Goal: Task Accomplishment & Management: Manage account settings

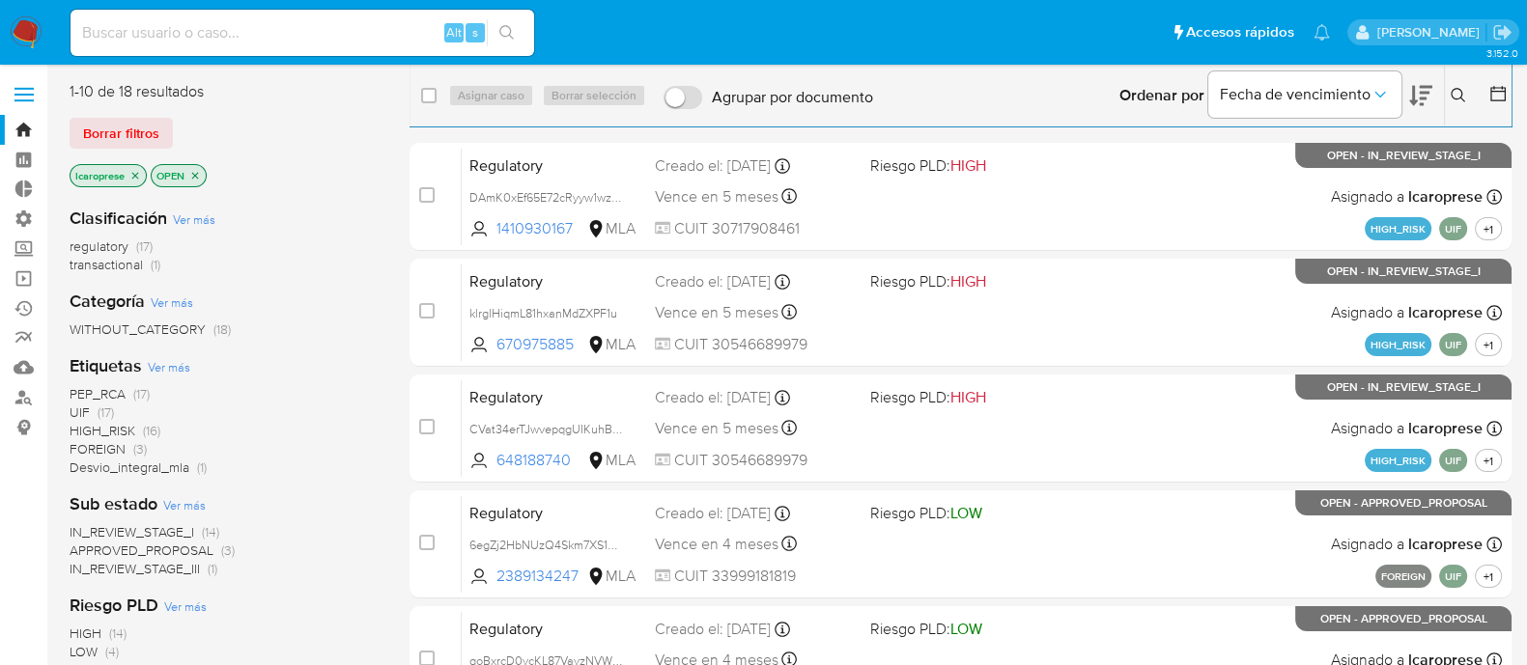
click at [383, 24] on input at bounding box center [303, 32] width 464 height 25
paste input "AtLAyu6ccy6ZOSXKVuzz2rTM"
type input "AtLAyu6ccy6ZOSXKVuzz2rTM"
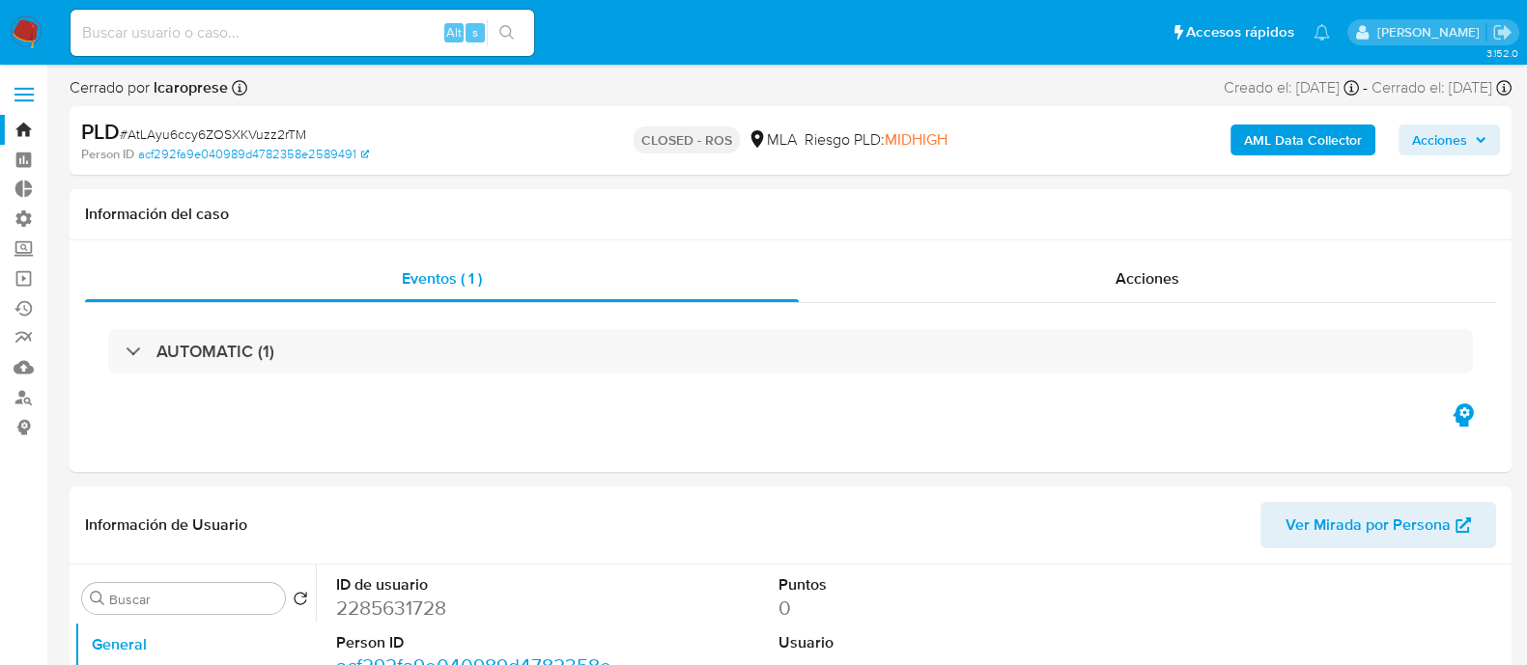
select select "10"
click at [275, 14] on div "Alt s" at bounding box center [303, 33] width 464 height 46
click at [300, 36] on input at bounding box center [303, 32] width 464 height 25
paste input "g7K1BGsVBRn9OqEq28bR4E2P"
type input "g7K1BGsVBRn9OqEq28bR4E2P"
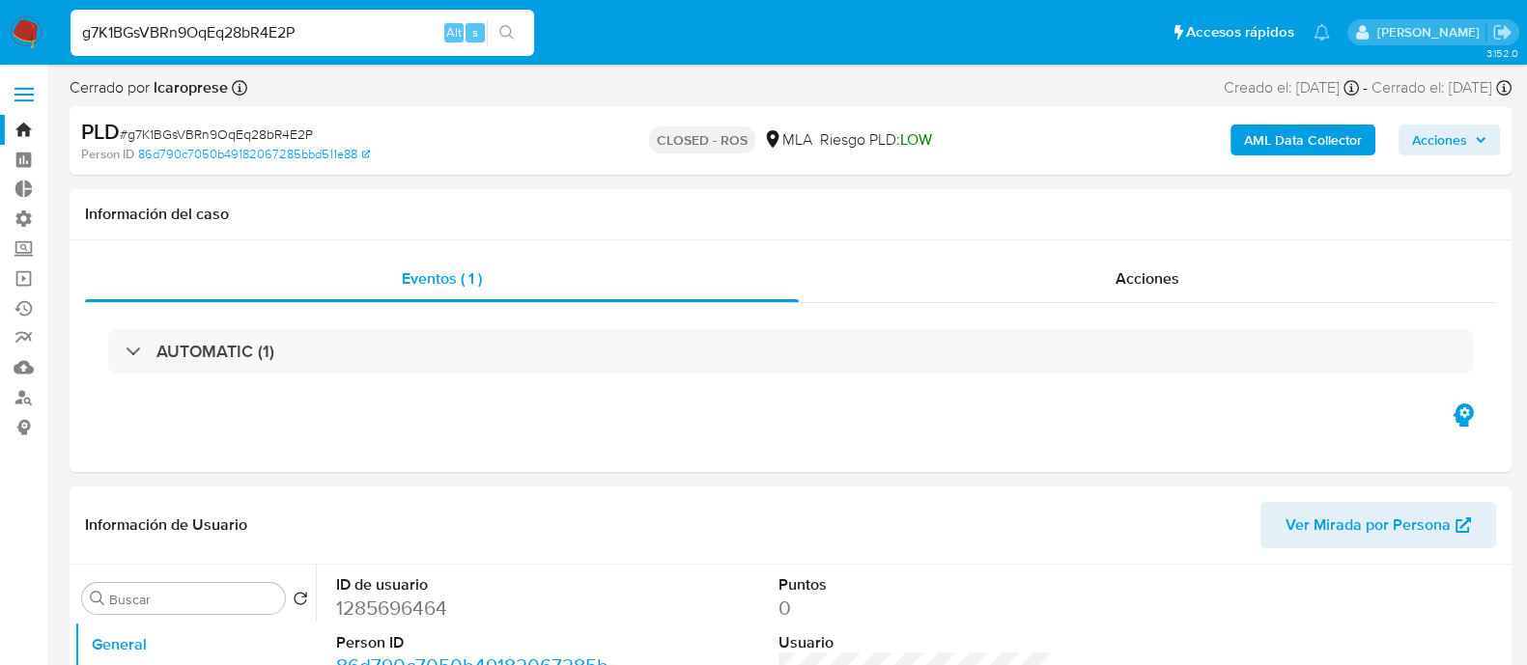
select select "10"
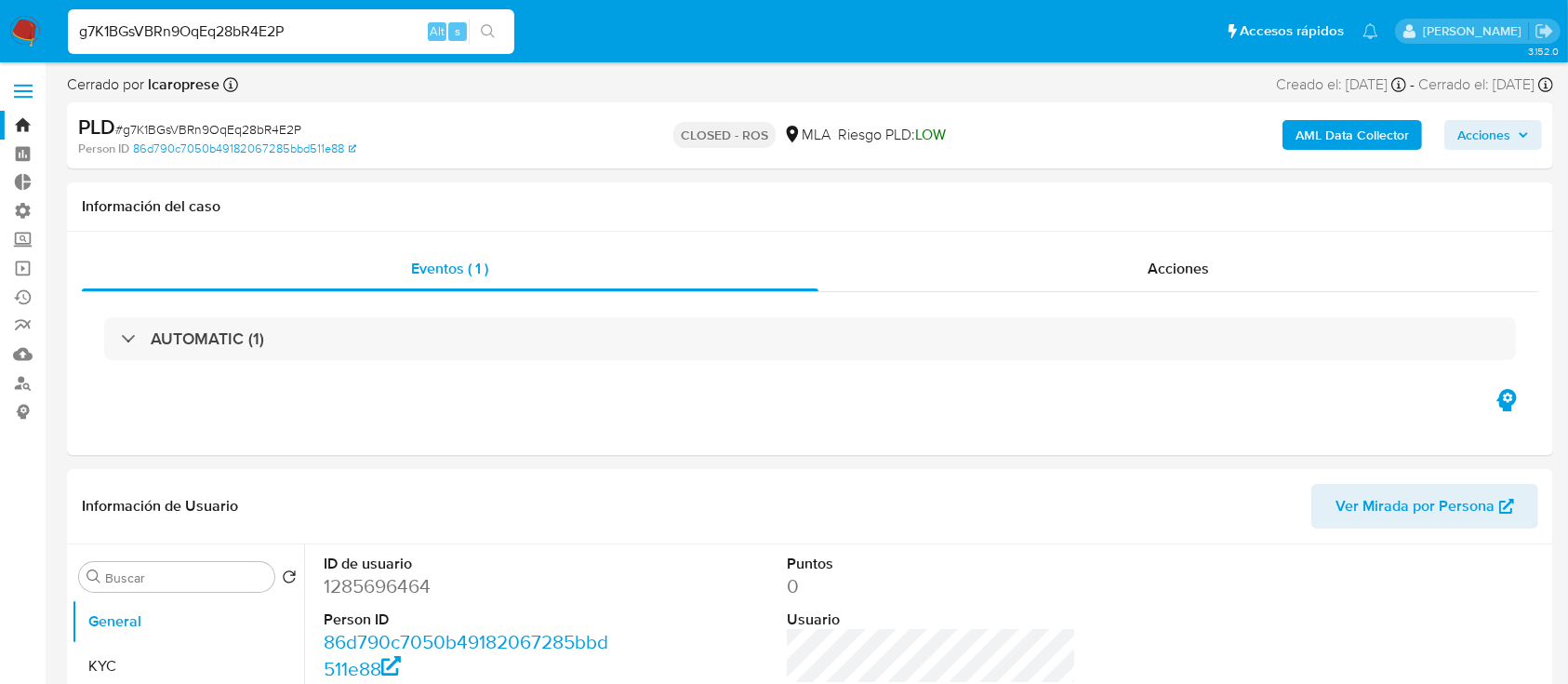
drag, startPoint x: 300, startPoint y: 30, endPoint x: 0, endPoint y: 22, distance: 300.1
click at [0, 22] on nav "Pausado Ver notificaciones g7K1BGsVBRn9OqEq28bR4E2P Alt s Accesos rápidos Presi…" at bounding box center [784, 31] width 1568 height 63
paste input "VbkaFZRoJk2gVDRl9Wszh18h"
type input "VbkaFZRoJk2gVDRl9Wszh18h"
select select "10"
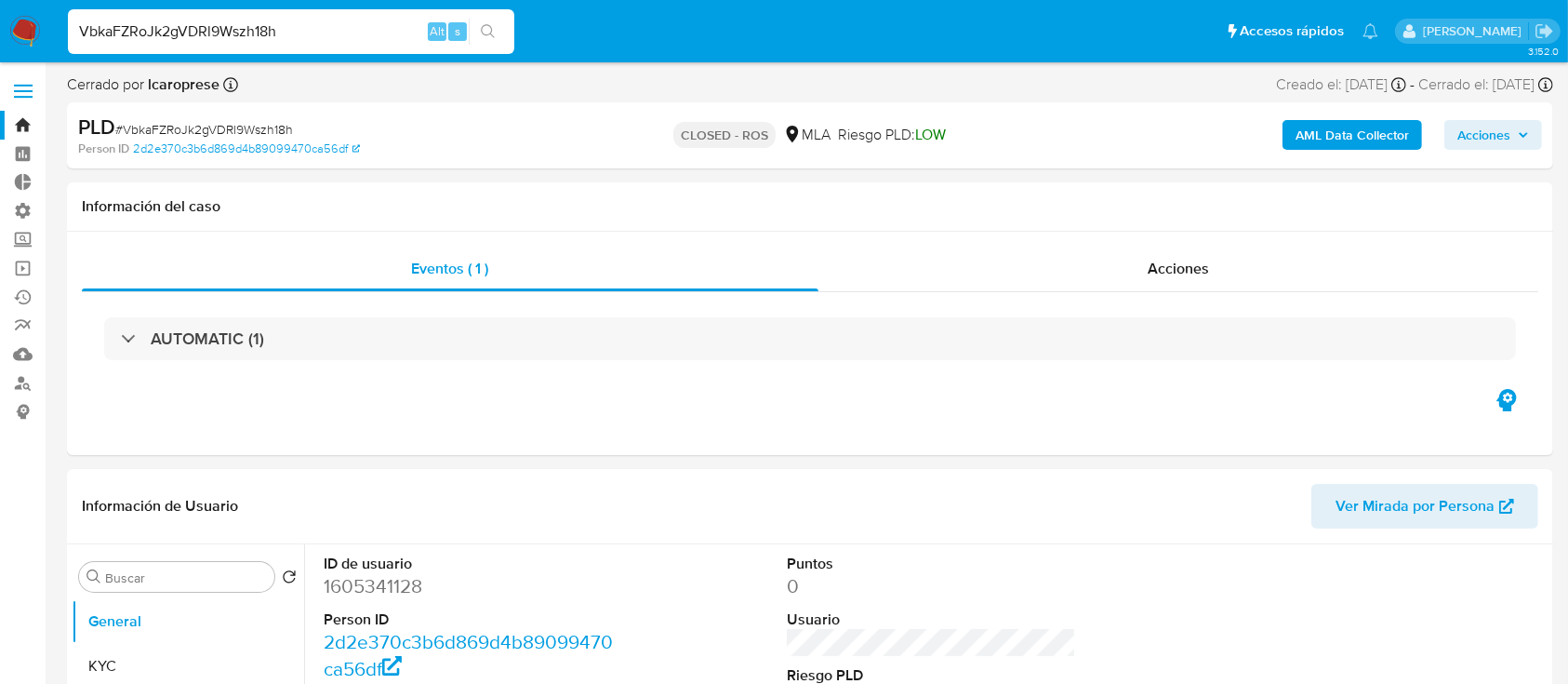
click at [26, 130] on link "Bandeja" at bounding box center [111, 125] width 222 height 29
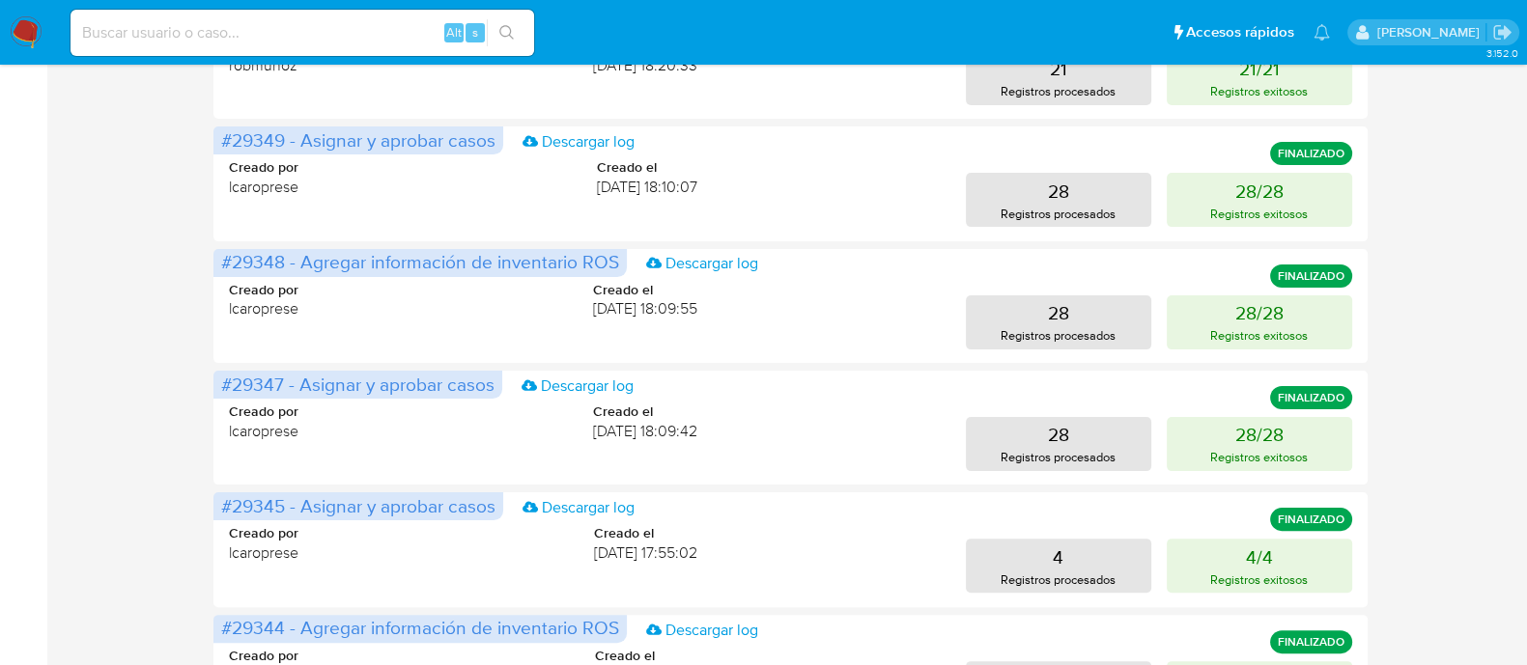
scroll to position [878, 0]
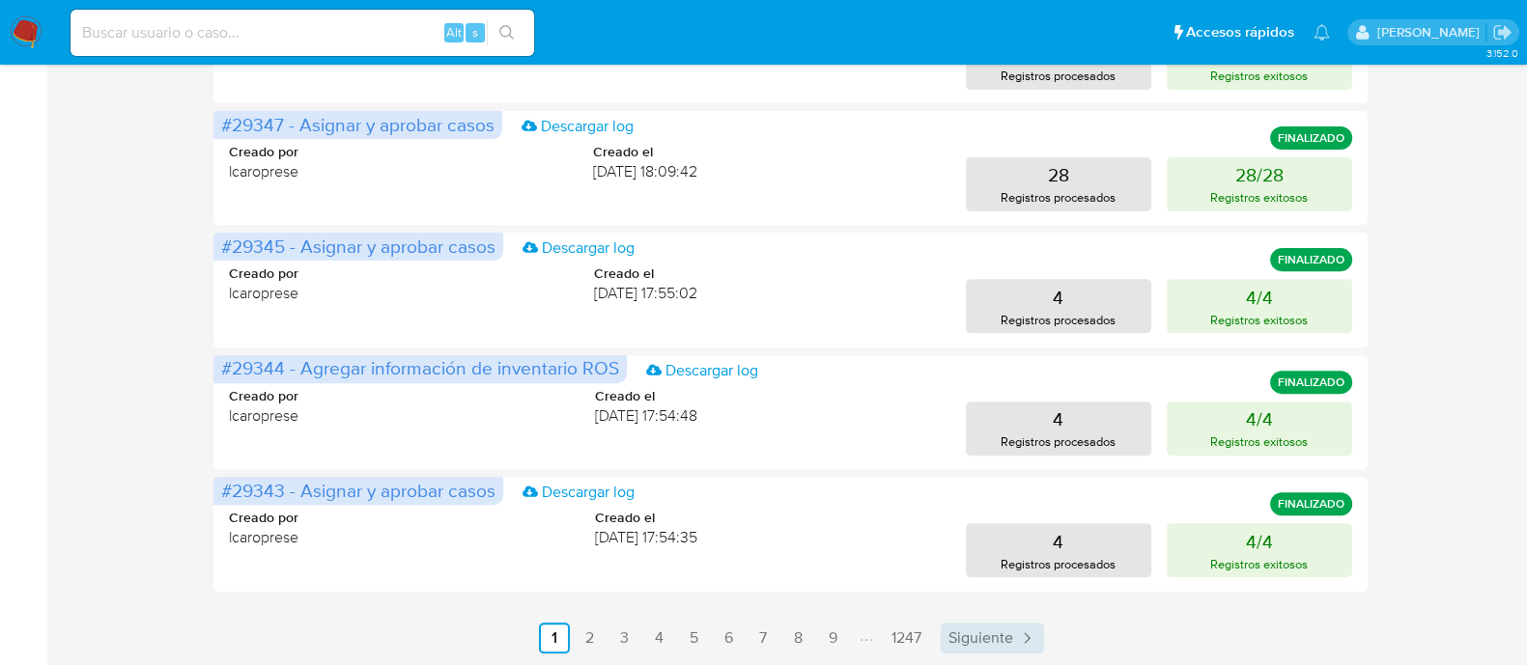
click at [1012, 638] on span "Siguiente" at bounding box center [980, 638] width 65 height 15
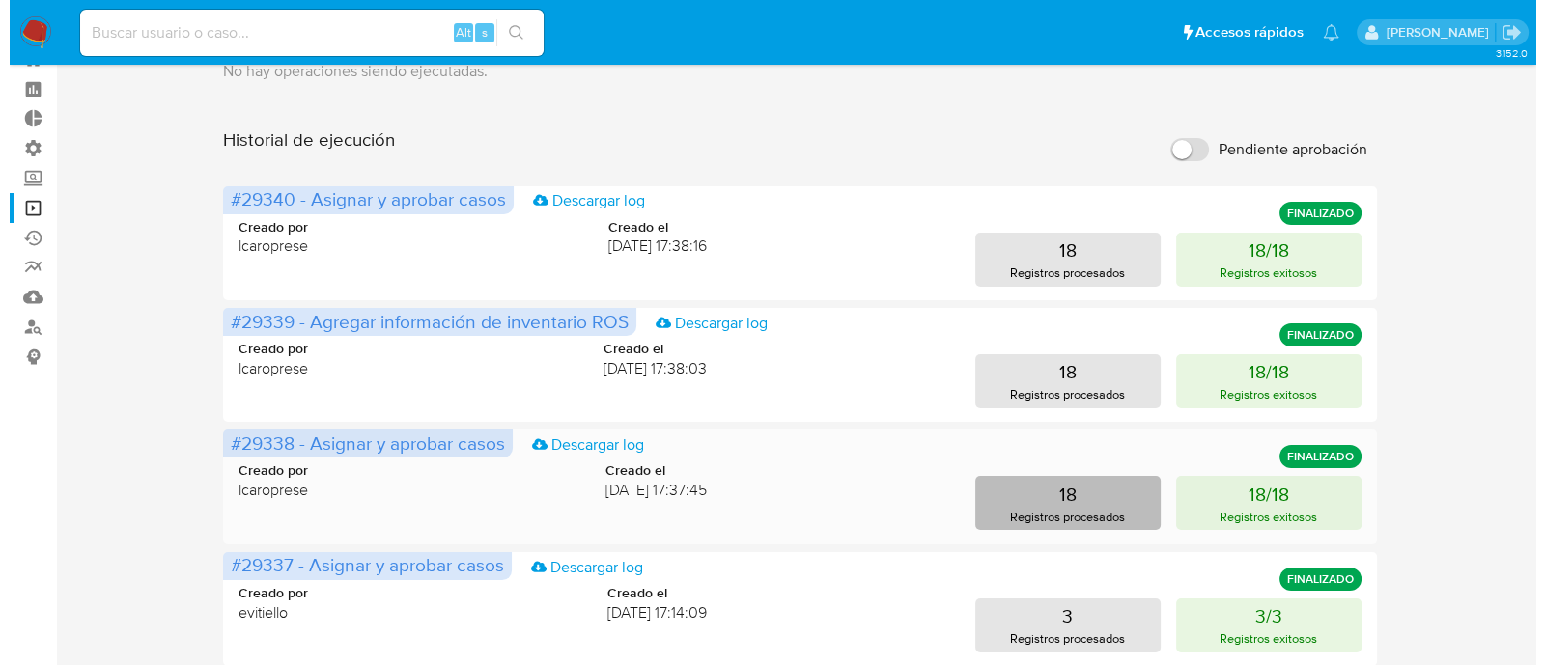
scroll to position [33, 0]
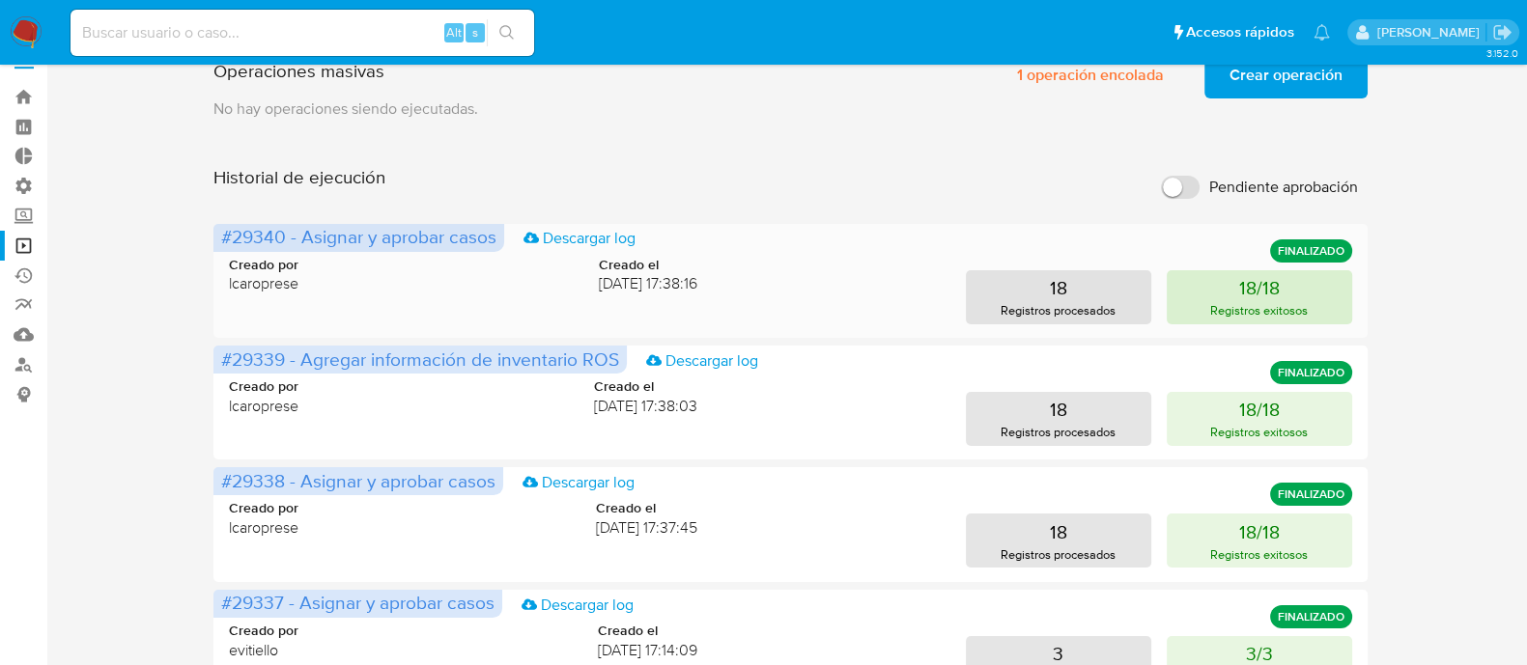
click at [1233, 301] on p "Registros exitosos" at bounding box center [1259, 310] width 98 height 18
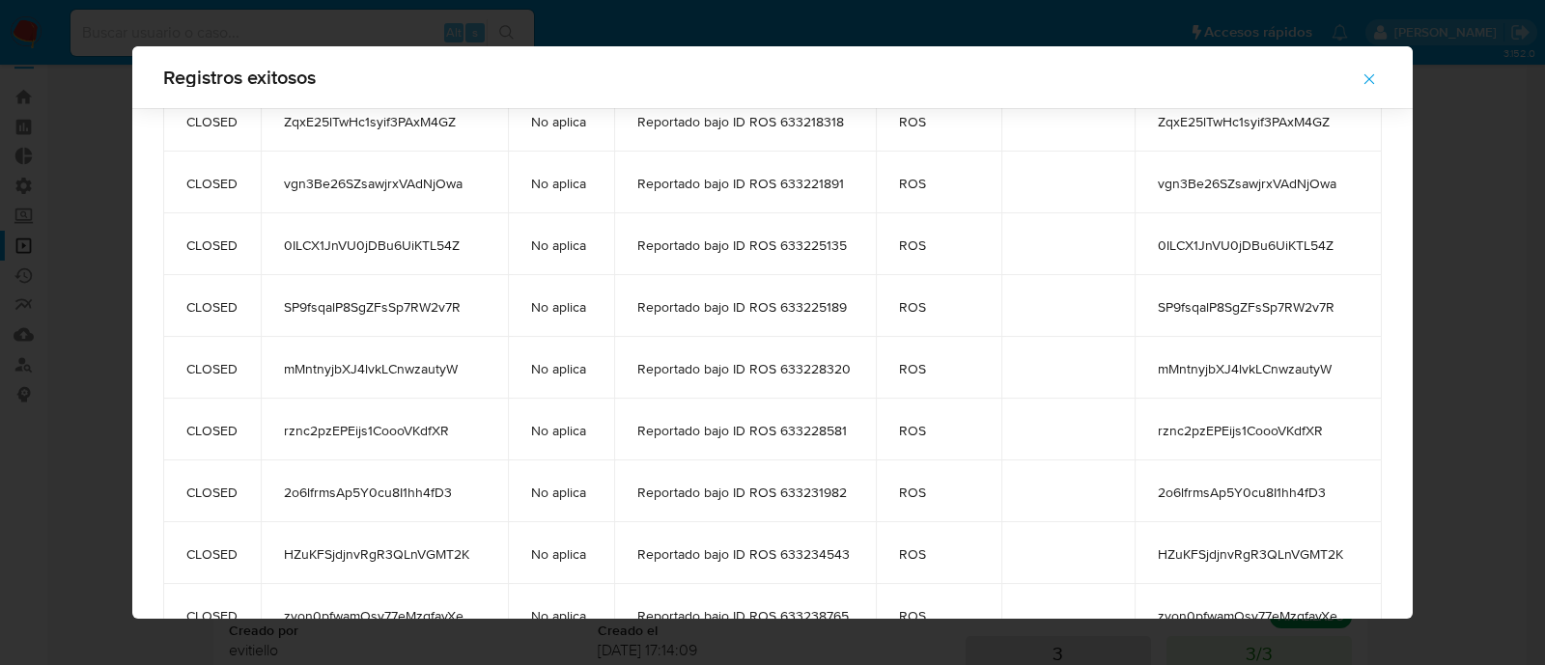
scroll to position [680, 0]
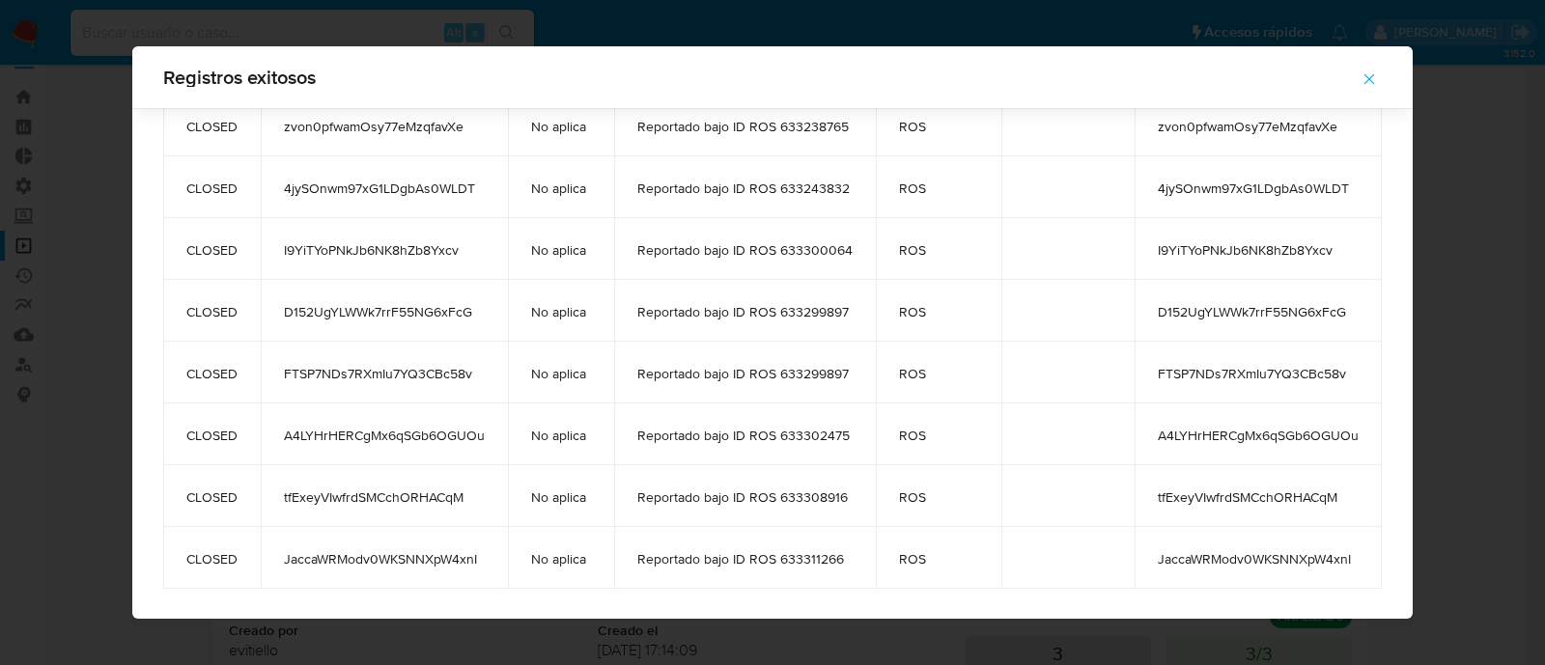
drag, startPoint x: 1139, startPoint y: 208, endPoint x: 1357, endPoint y: 565, distance: 418.7
click at [1357, 565] on tbody "CLOSED yBRgK7lOb06nP90OUGoGjsVz No aplica Reportado bajo ID ROS 633213721 ROS y…" at bounding box center [772, 33] width 1219 height 1113
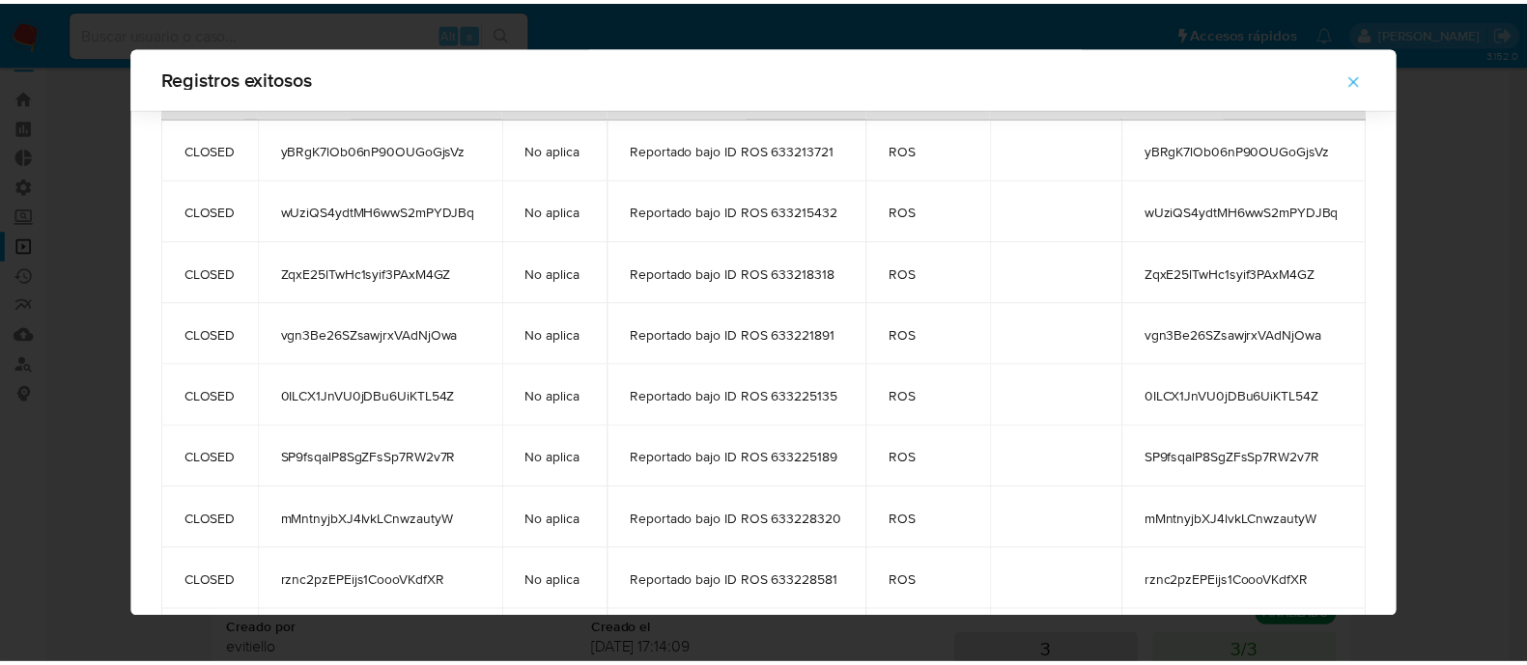
scroll to position [0, 0]
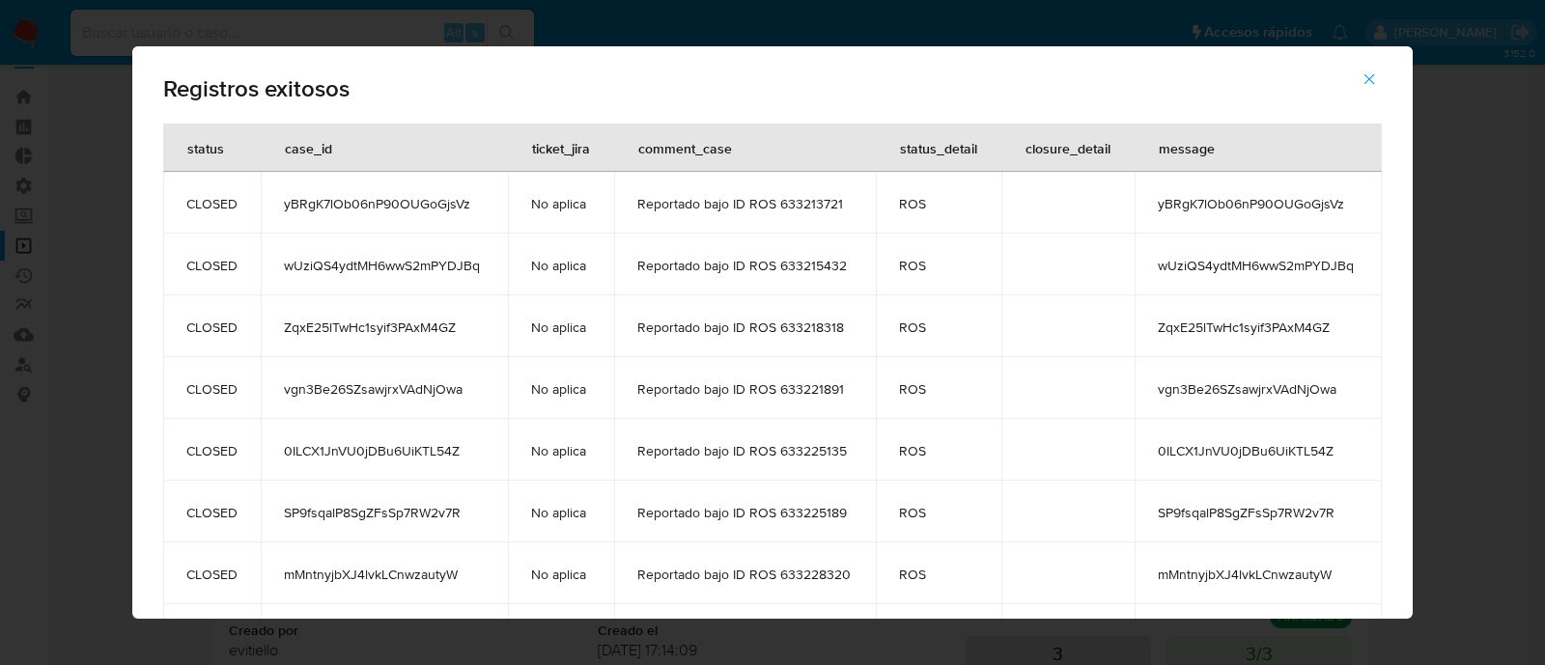
click at [1375, 75] on icon "button" at bounding box center [1369, 79] width 17 height 17
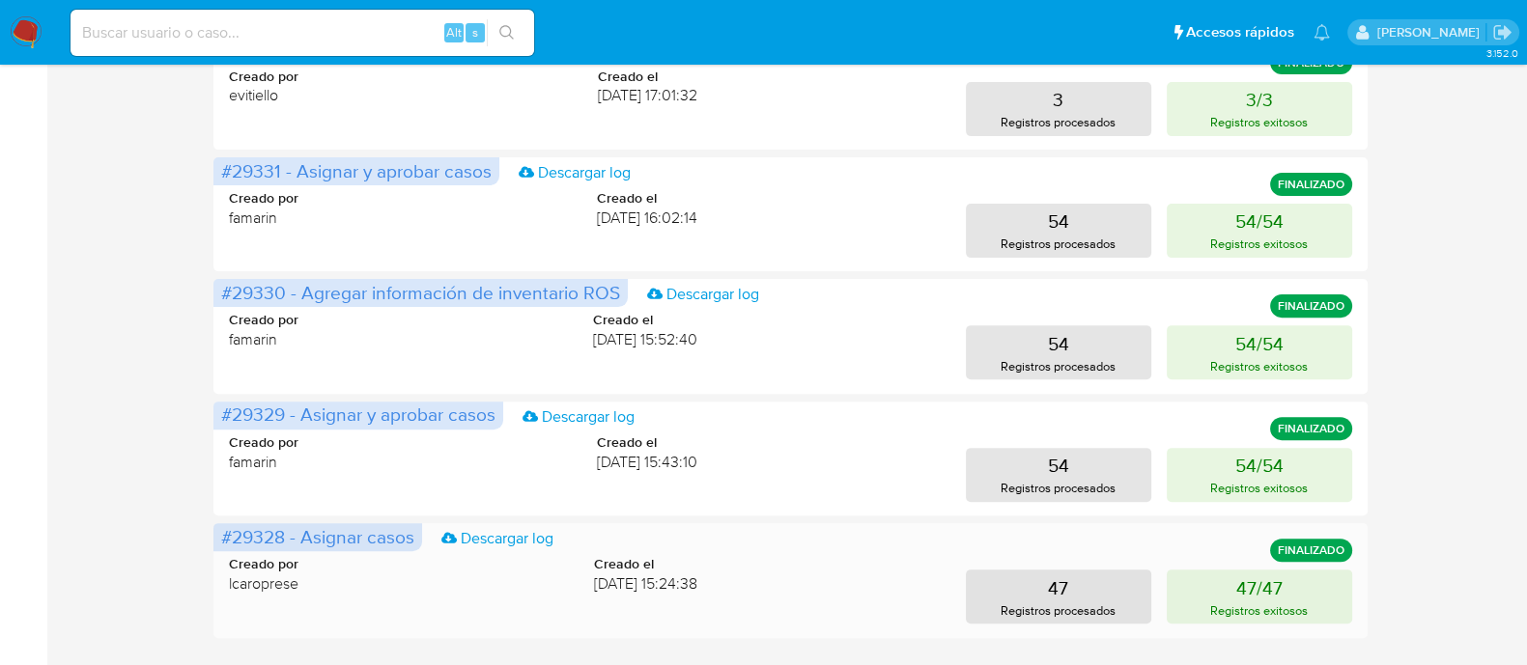
scroll to position [878, 0]
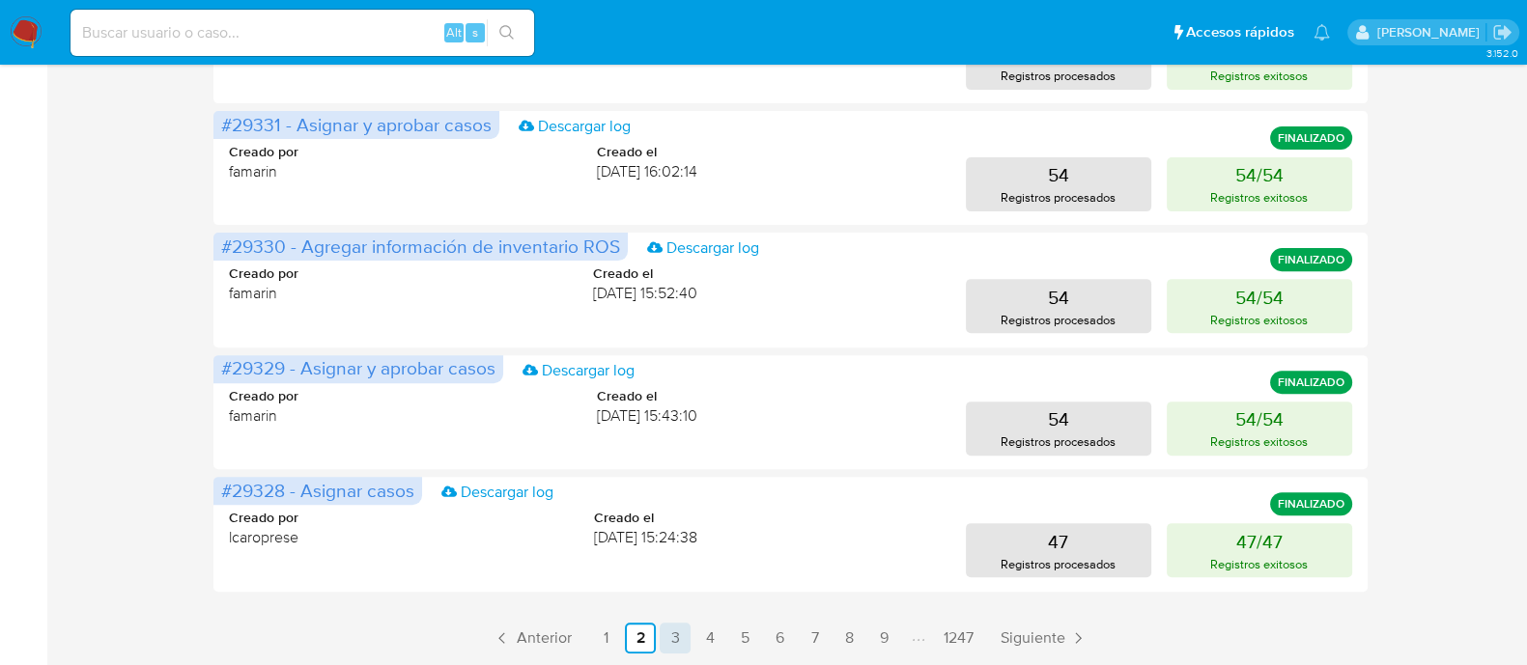
click at [614, 635] on link "1" at bounding box center [605, 638] width 31 height 31
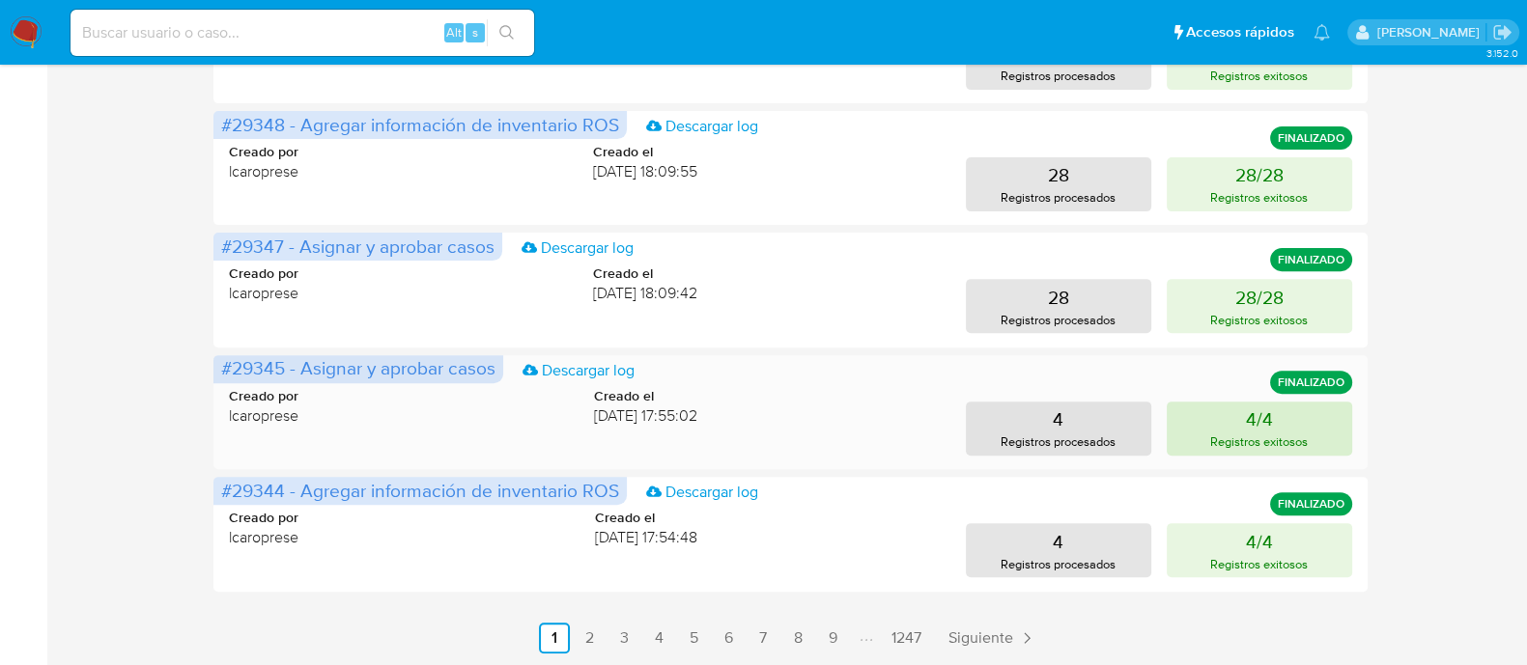
click at [1204, 419] on button "4/4 Registros exitosos" at bounding box center [1259, 429] width 185 height 54
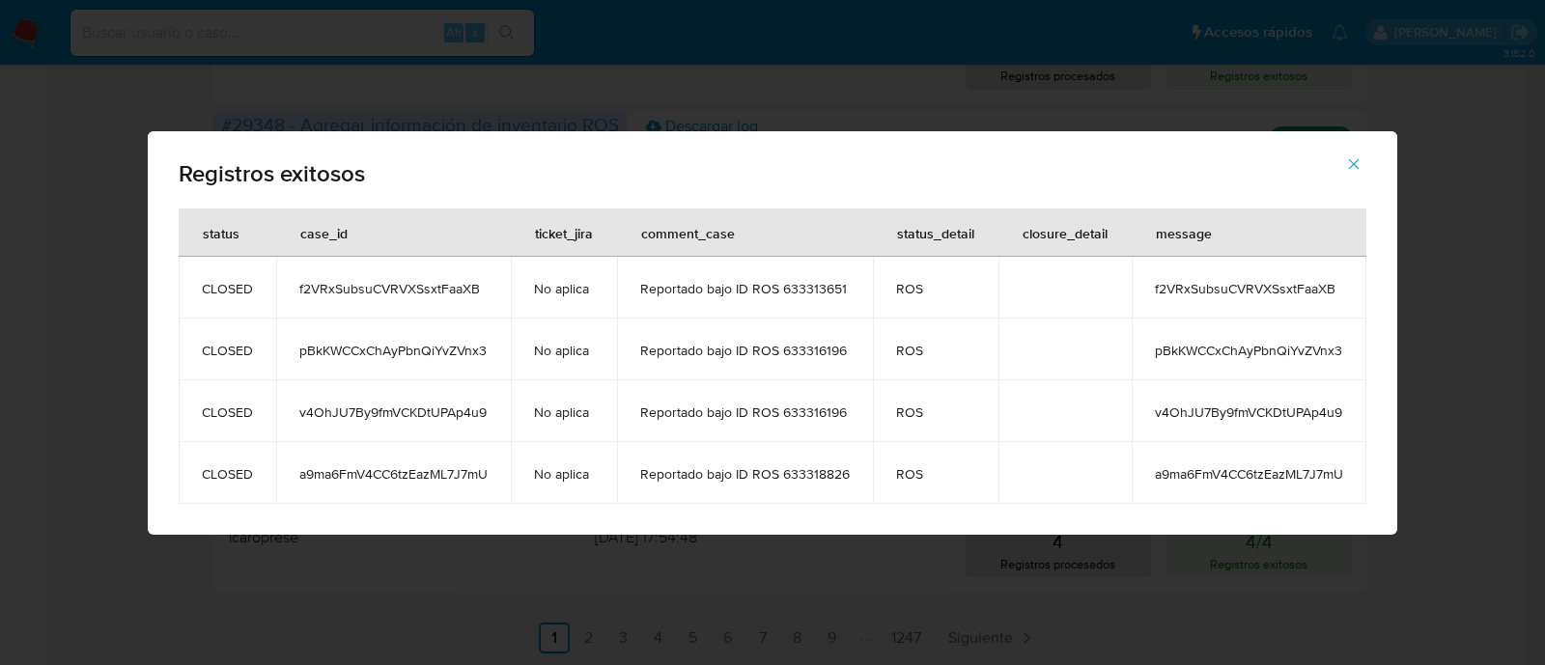
drag, startPoint x: 1149, startPoint y: 287, endPoint x: 1367, endPoint y: 483, distance: 292.7
click at [1367, 483] on tbody "CLOSED f2VRxSubsuCVRVXSsxtFaaXB No aplica Reportado bajo ID ROS 633313651 ROS f…" at bounding box center [773, 380] width 1188 height 247
click at [1355, 164] on icon "button" at bounding box center [1353, 163] width 17 height 17
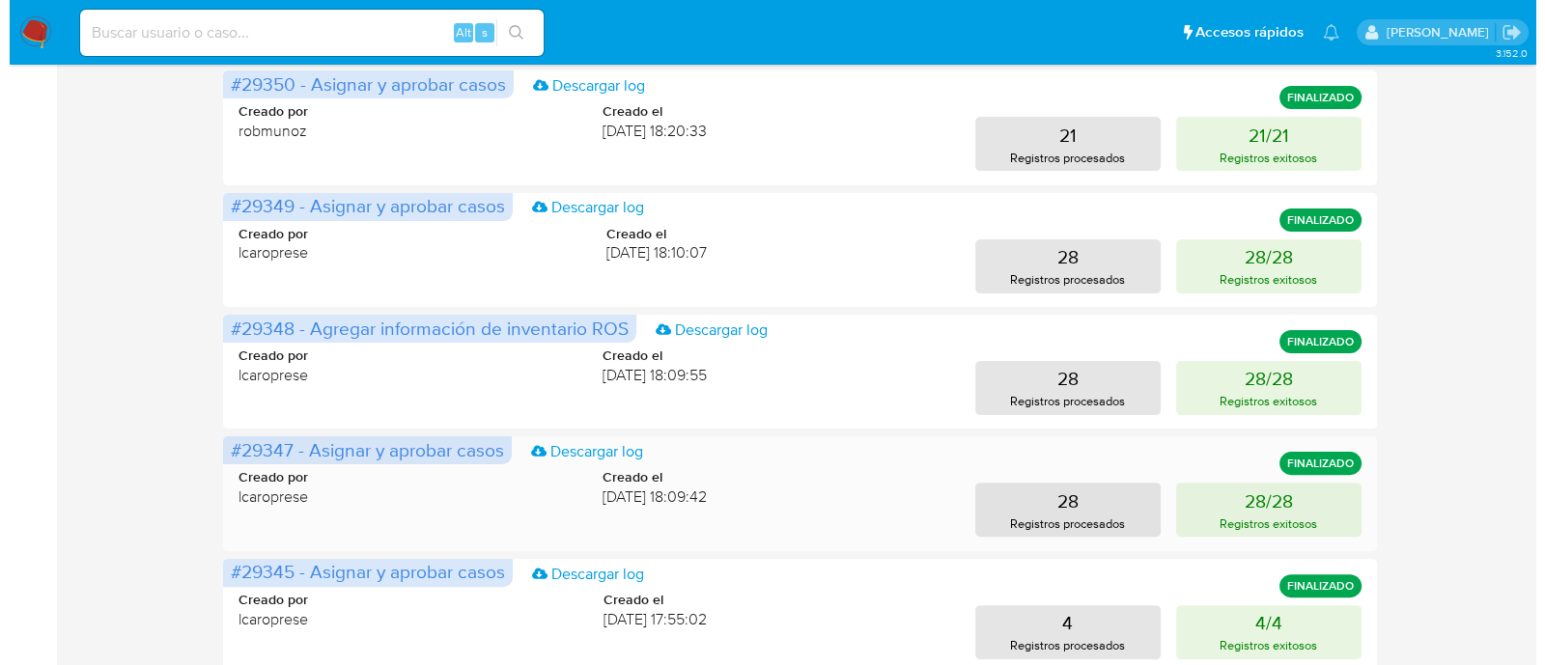
scroll to position [636, 0]
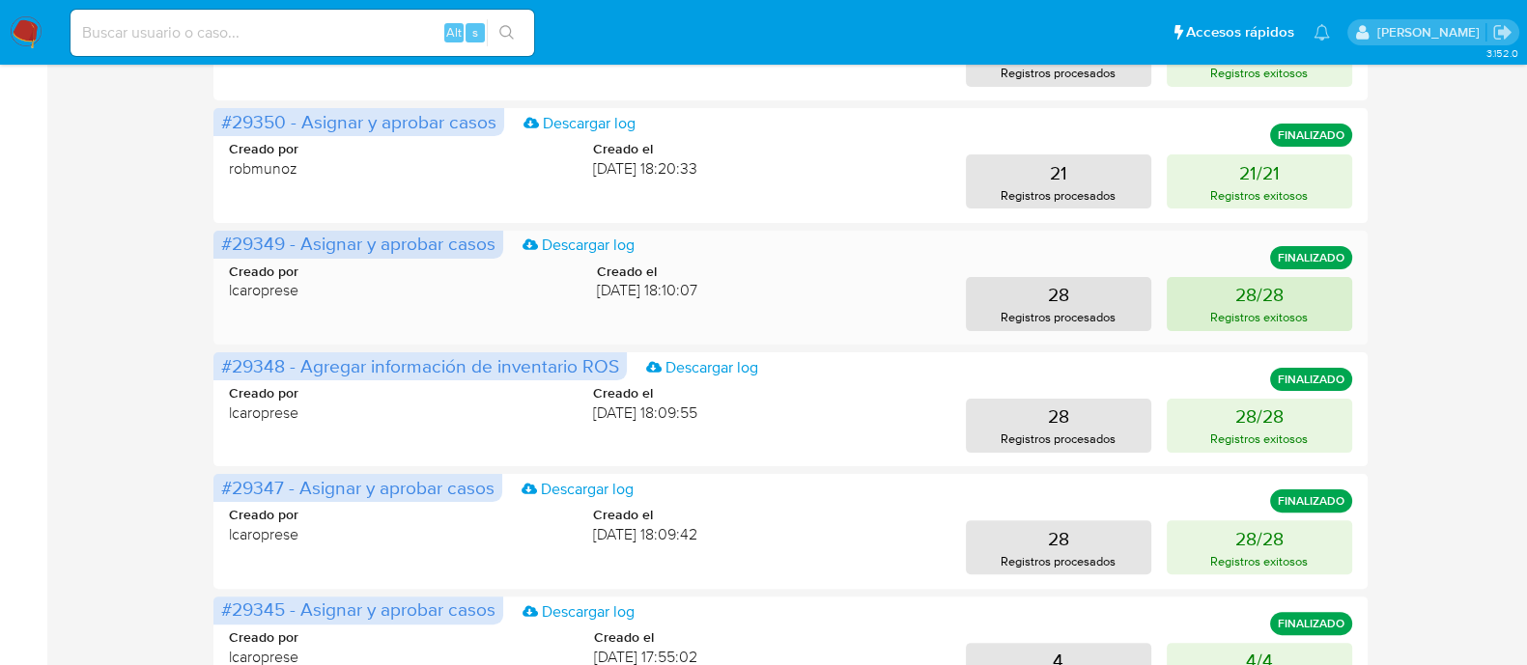
click at [1248, 288] on p "28/28" at bounding box center [1259, 294] width 48 height 27
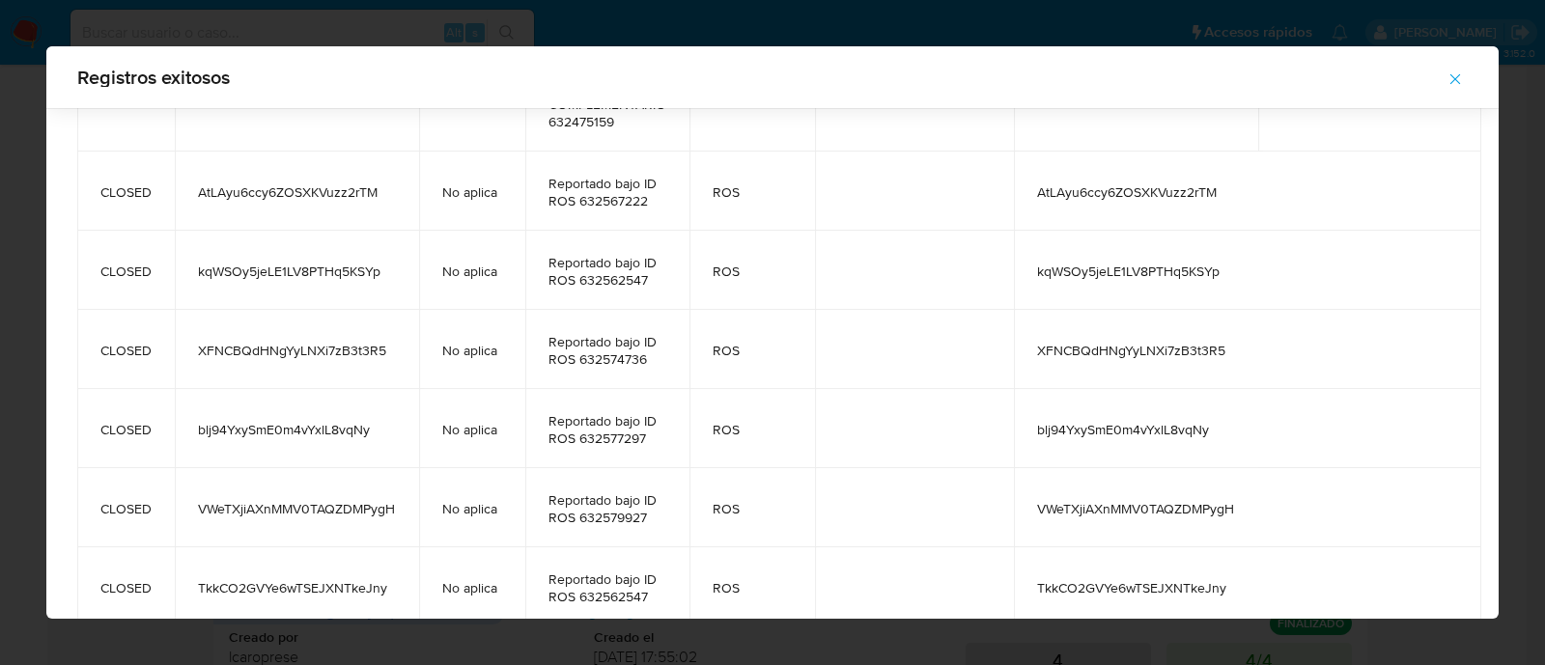
scroll to position [0, 0]
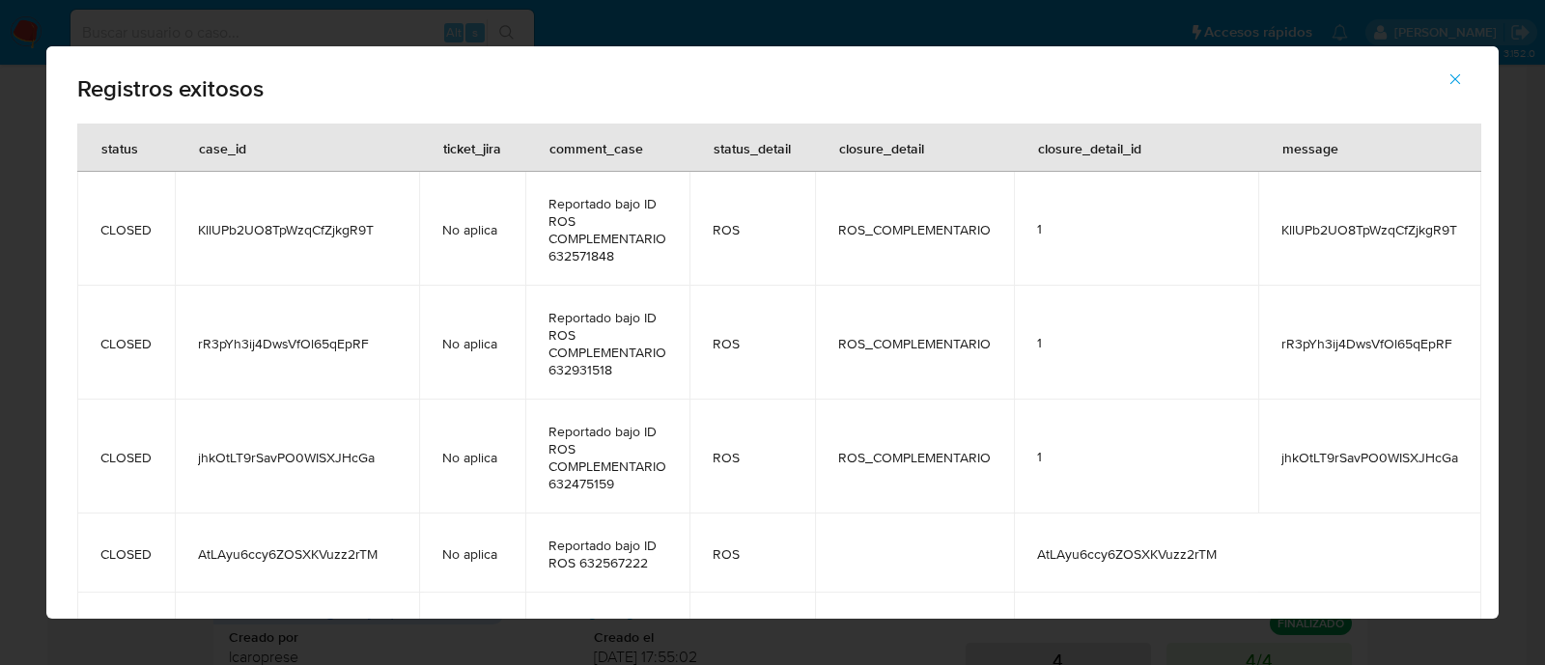
click at [1449, 82] on icon "button" at bounding box center [1455, 79] width 17 height 17
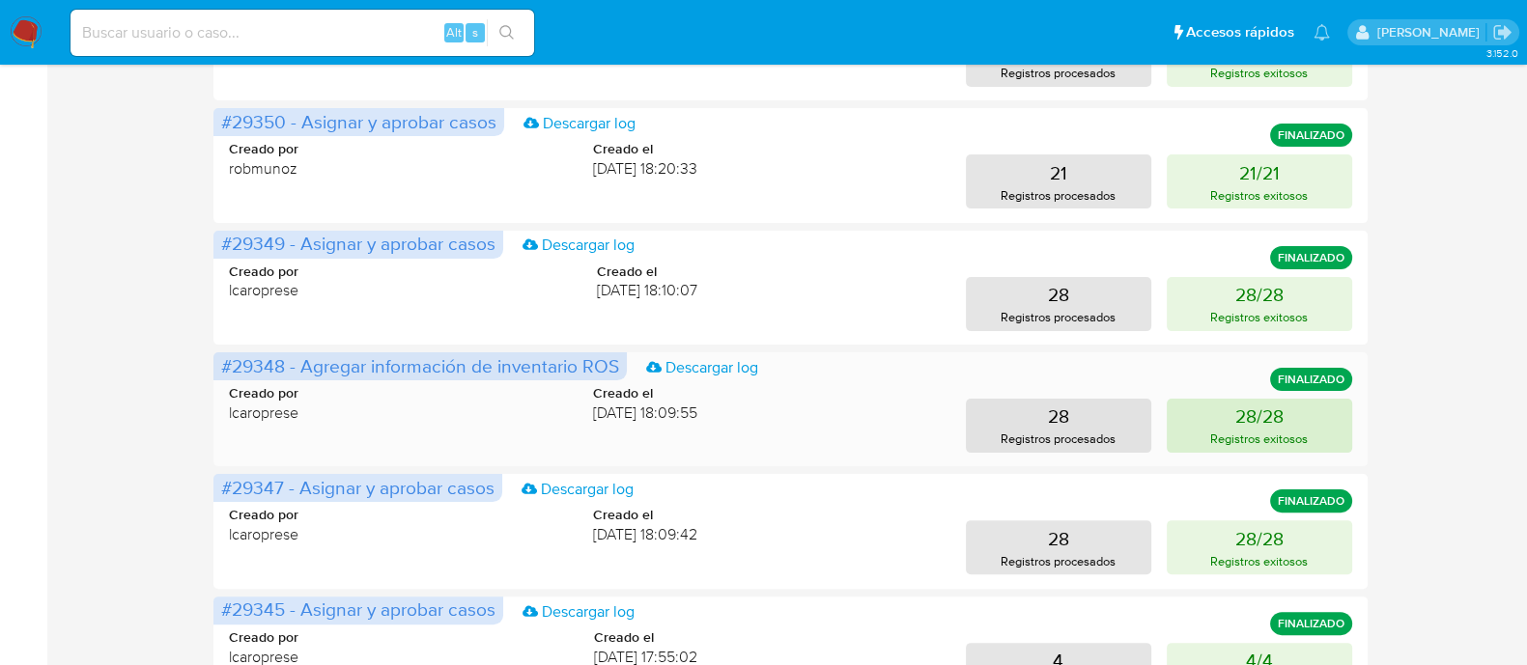
click at [1210, 425] on button "28/28 Registros exitosos" at bounding box center [1259, 426] width 185 height 54
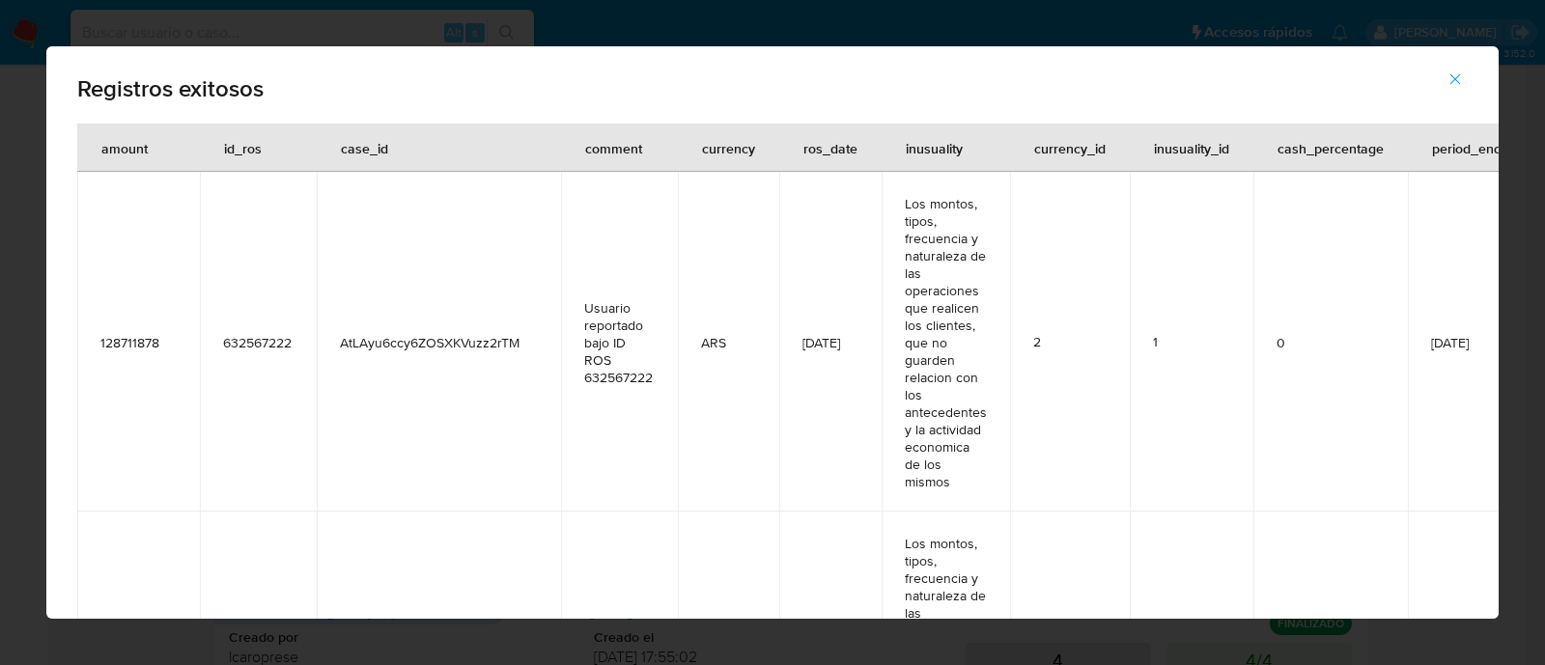
click at [1455, 71] on icon "button" at bounding box center [1455, 79] width 17 height 17
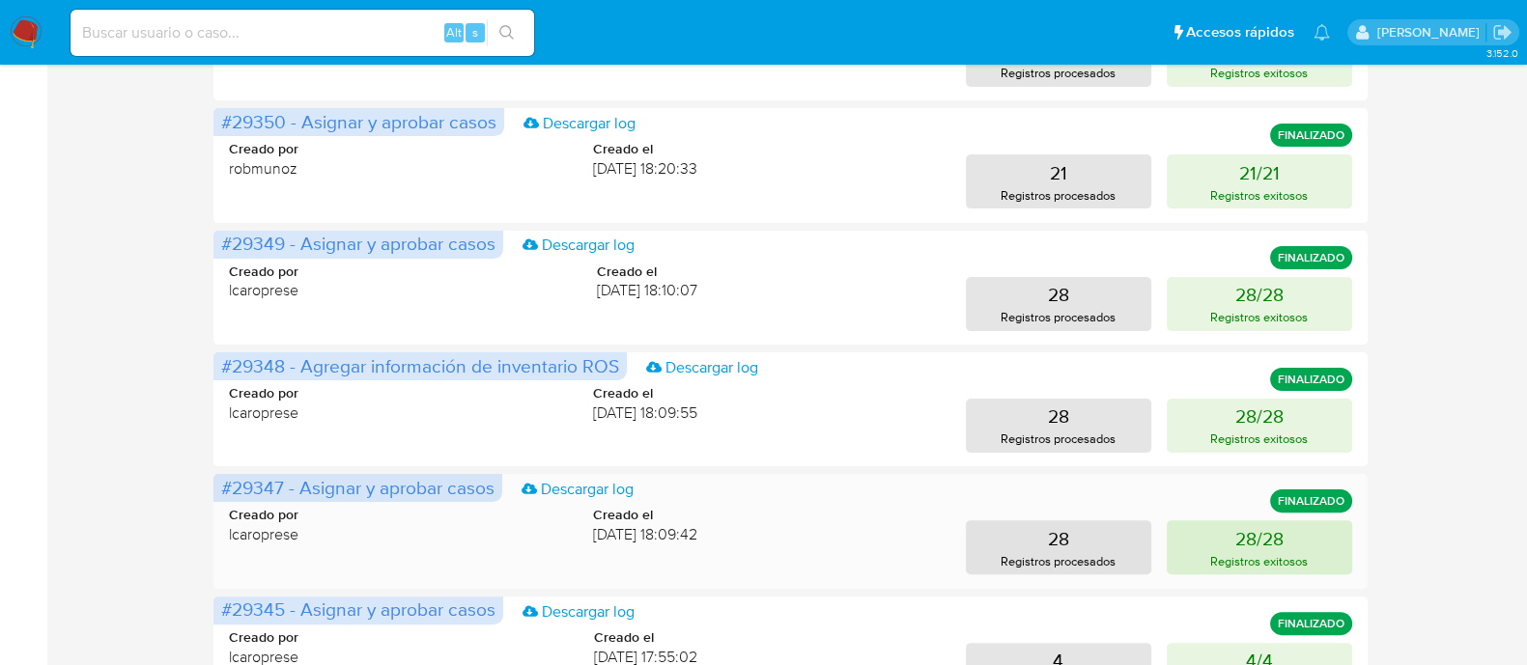
click at [1266, 548] on p "28/28" at bounding box center [1259, 538] width 48 height 27
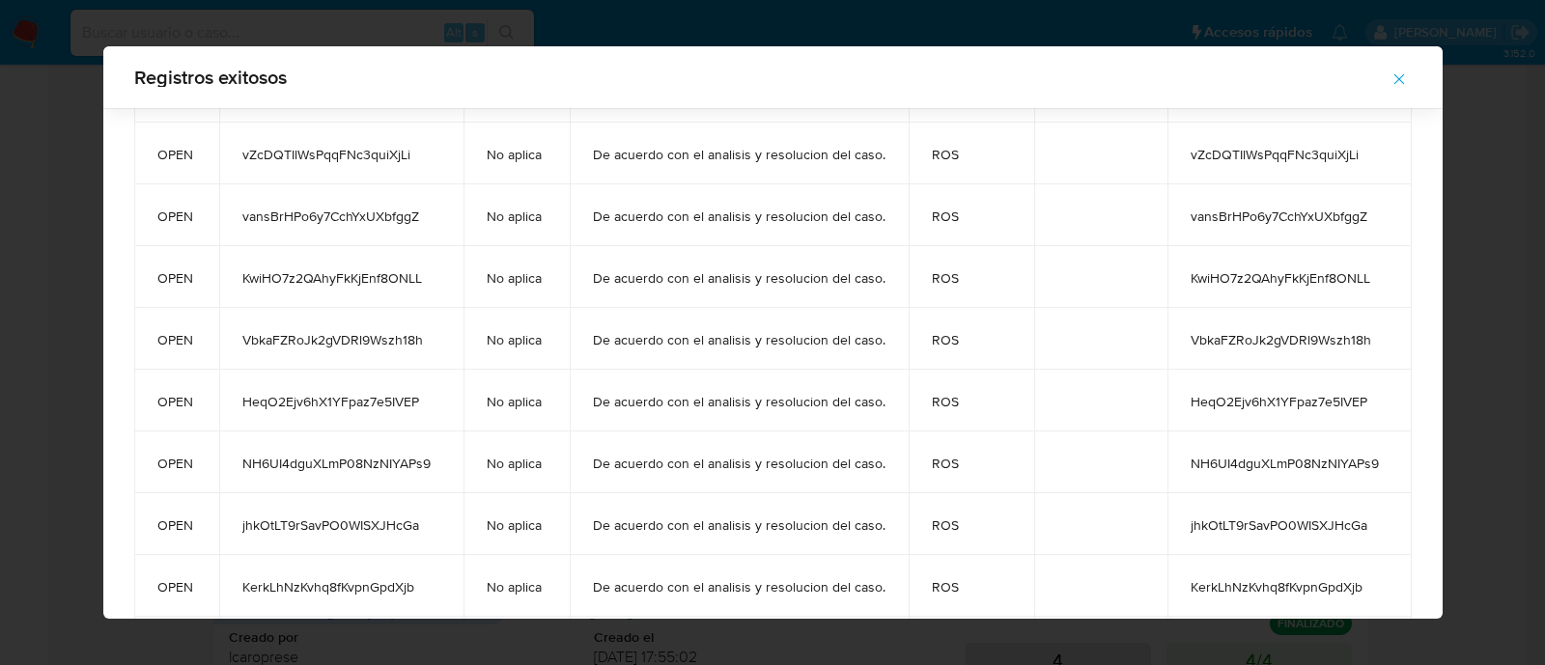
scroll to position [1298, 0]
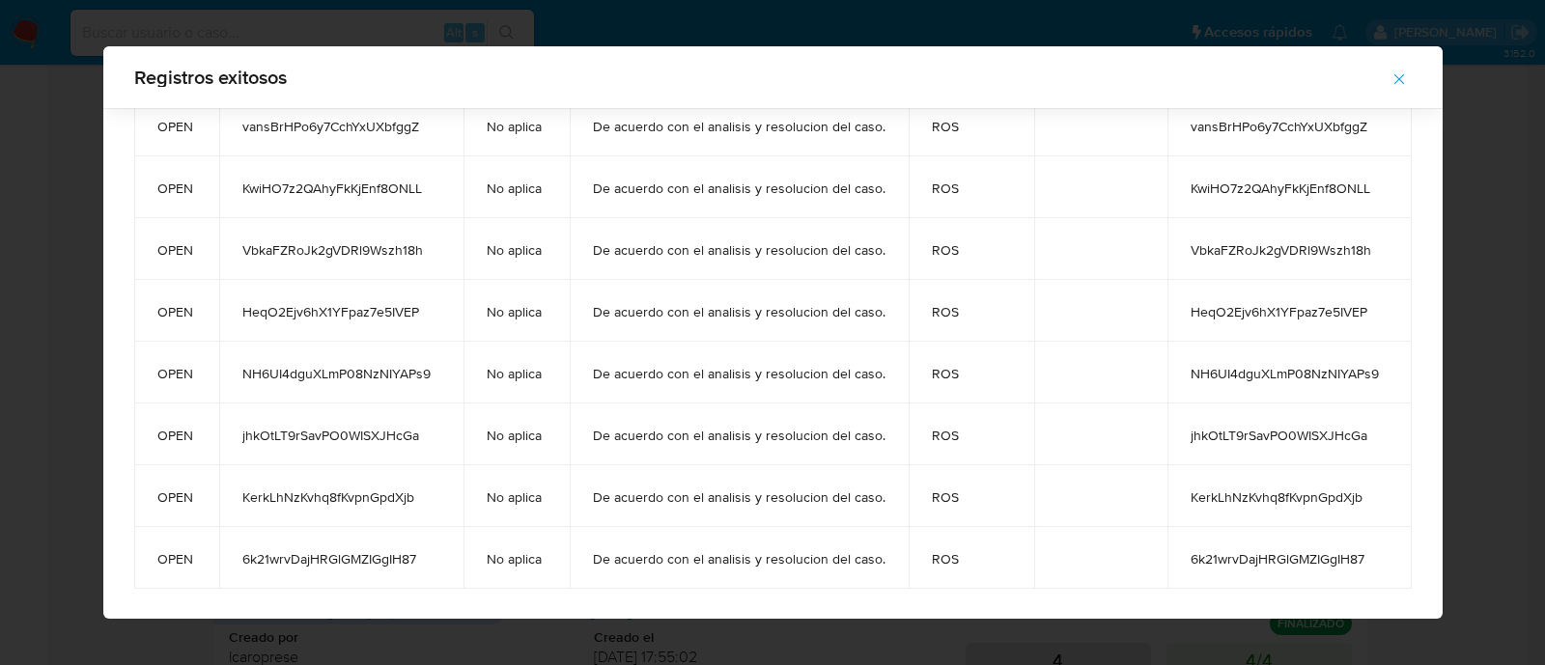
drag, startPoint x: 1208, startPoint y: 200, endPoint x: 1373, endPoint y: 564, distance: 399.8
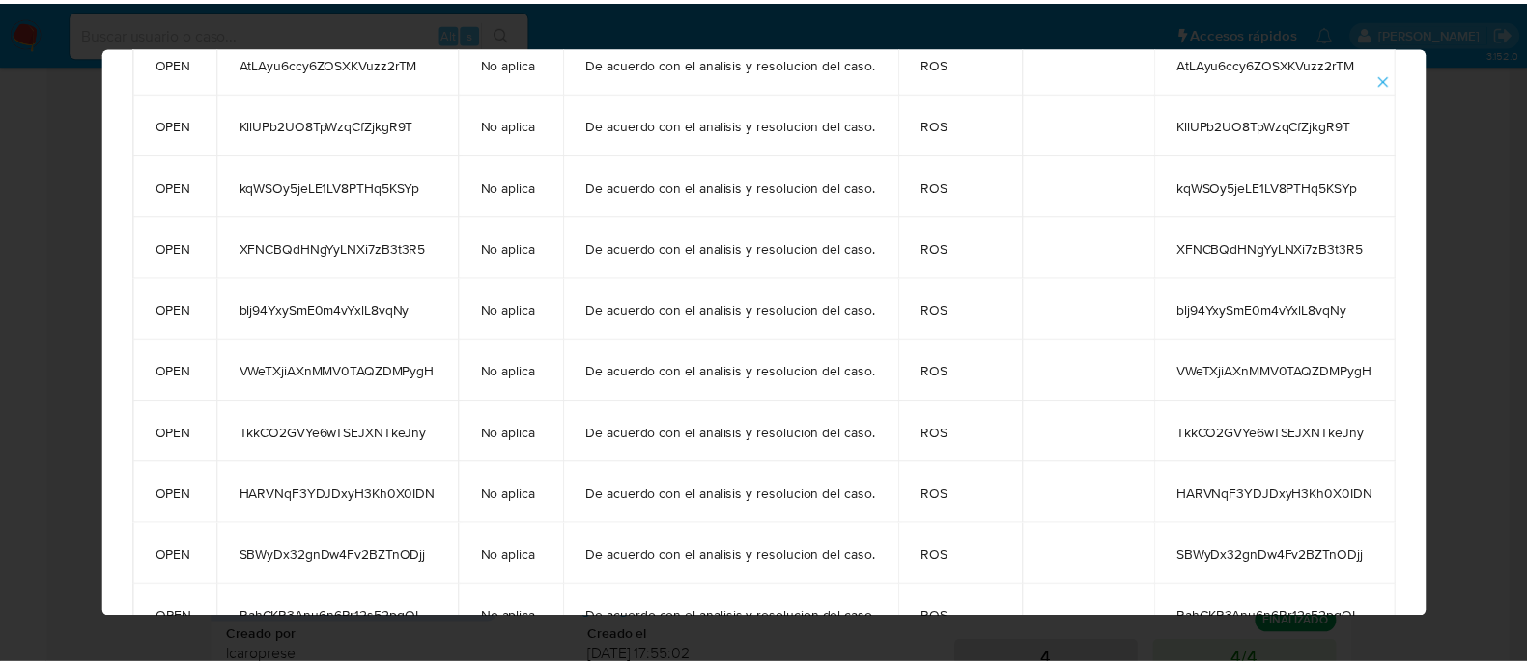
scroll to position [0, 0]
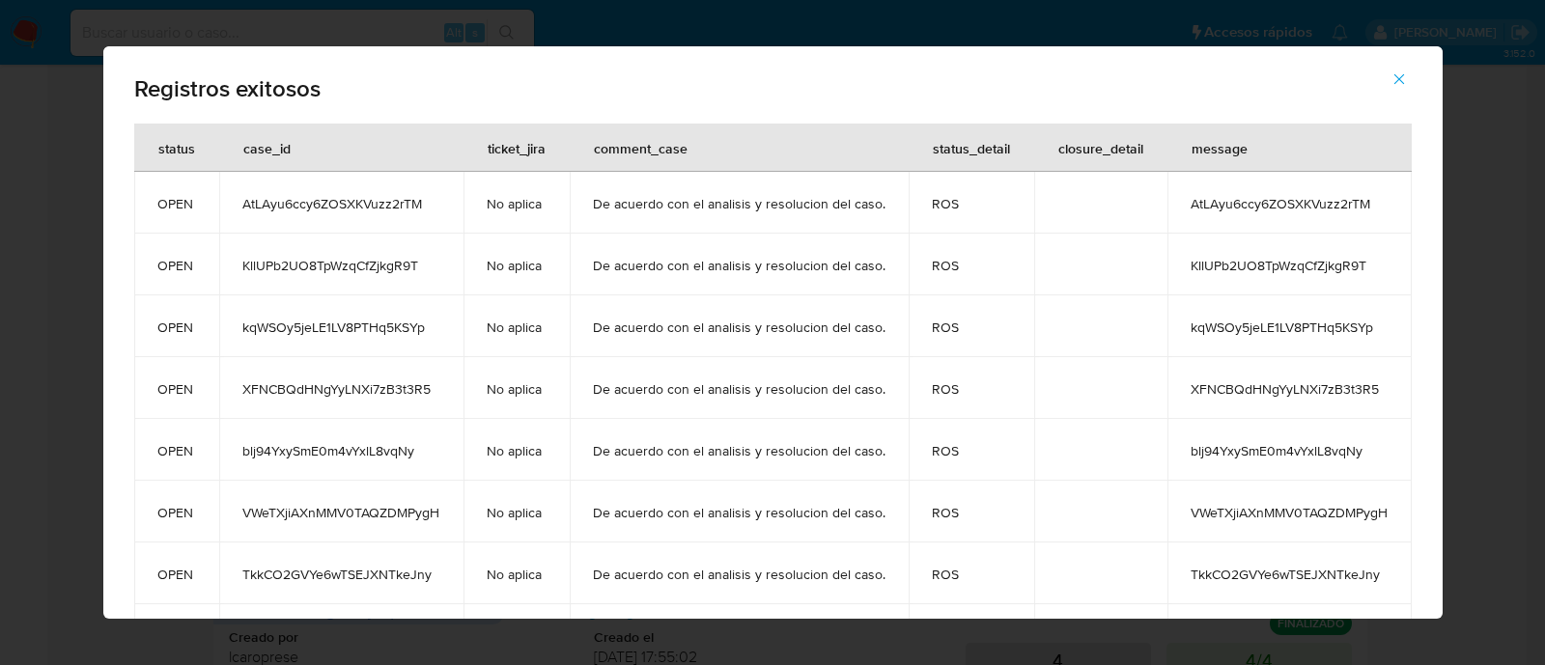
click at [1408, 76] on icon "button" at bounding box center [1399, 79] width 17 height 17
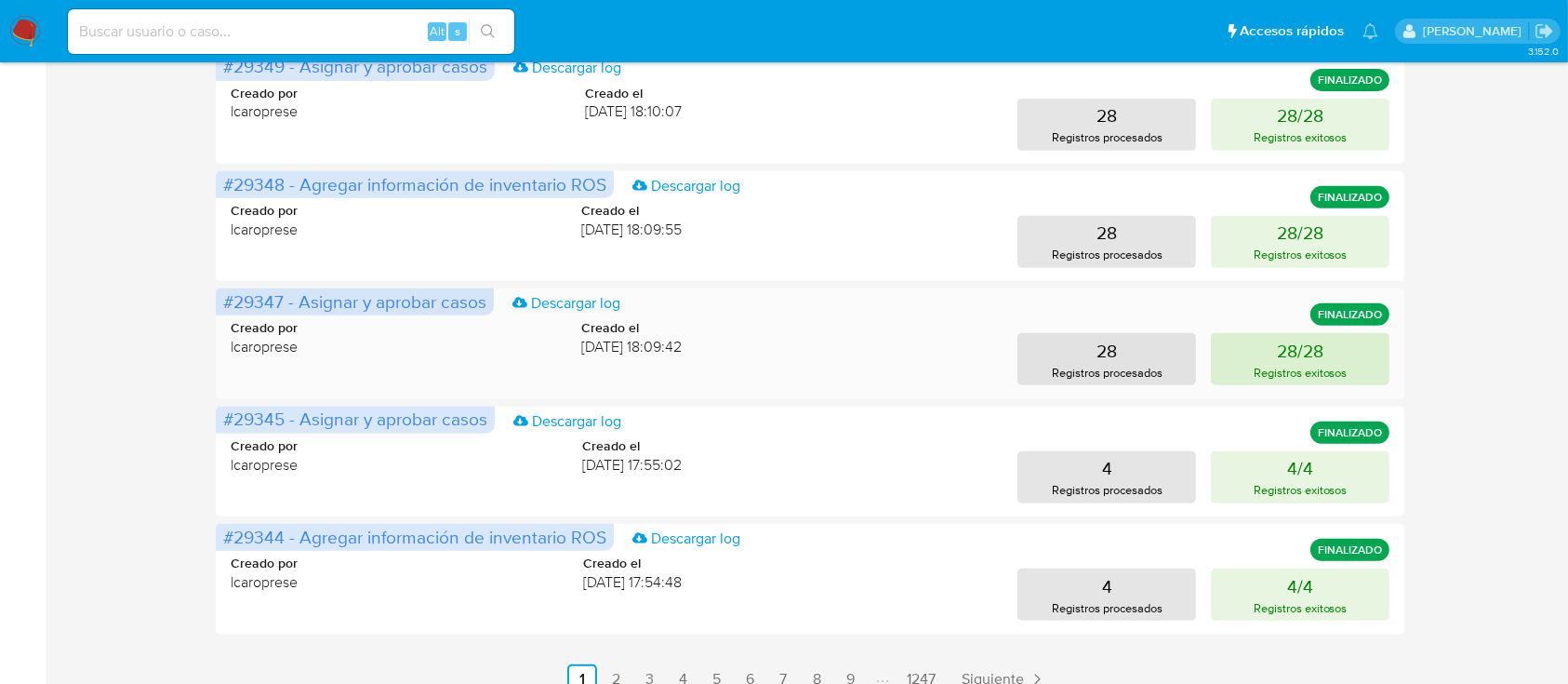
scroll to position [802, 0]
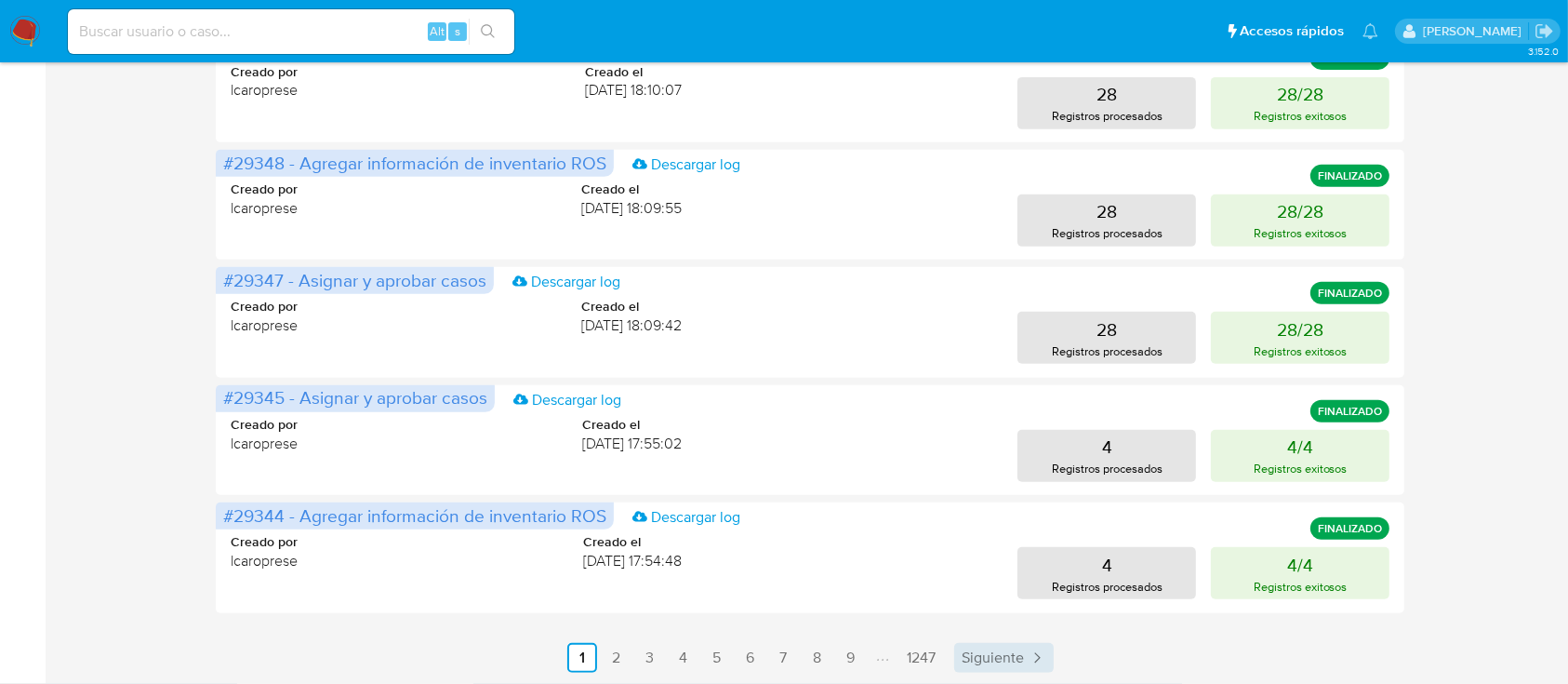
click at [997, 640] on span "Siguiente" at bounding box center [993, 657] width 63 height 14
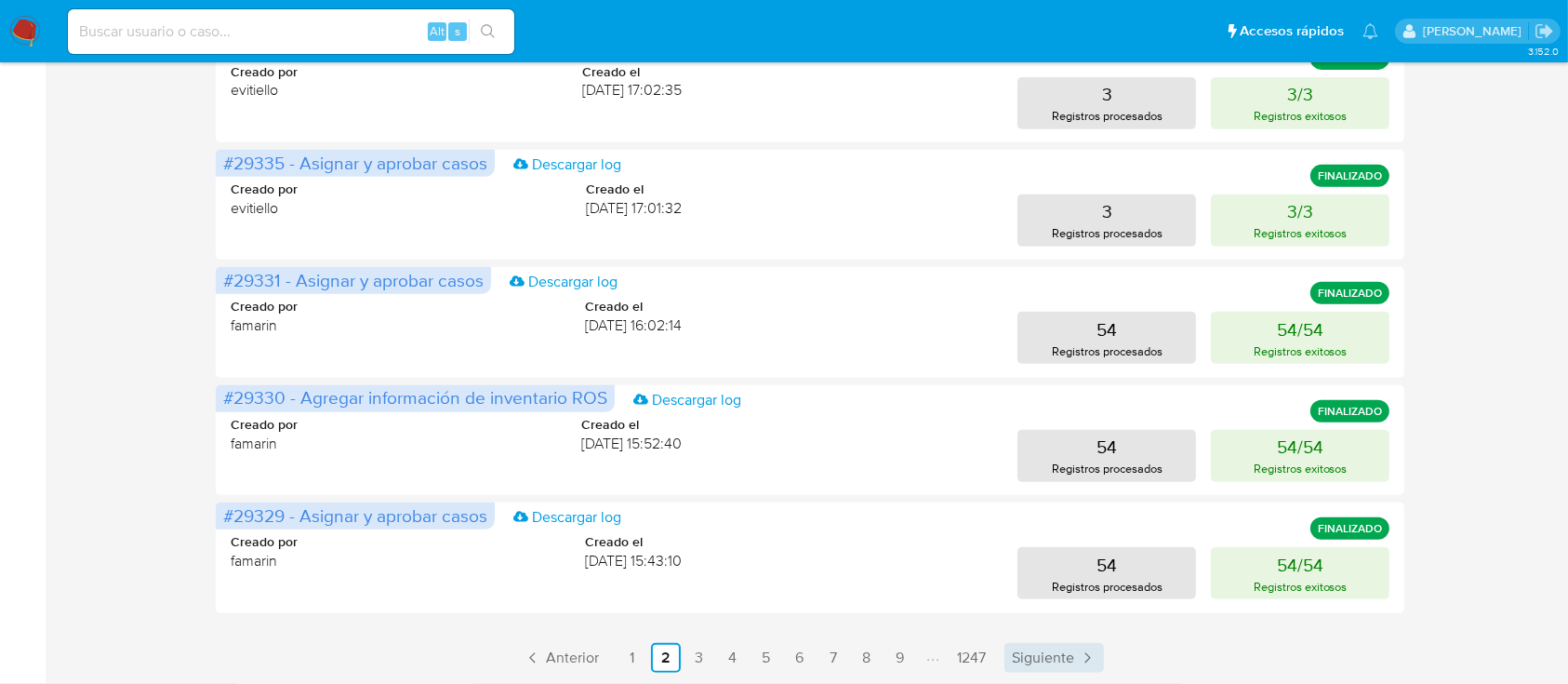
click at [1078, 640] on icon "Paginación" at bounding box center [1086, 657] width 18 height 18
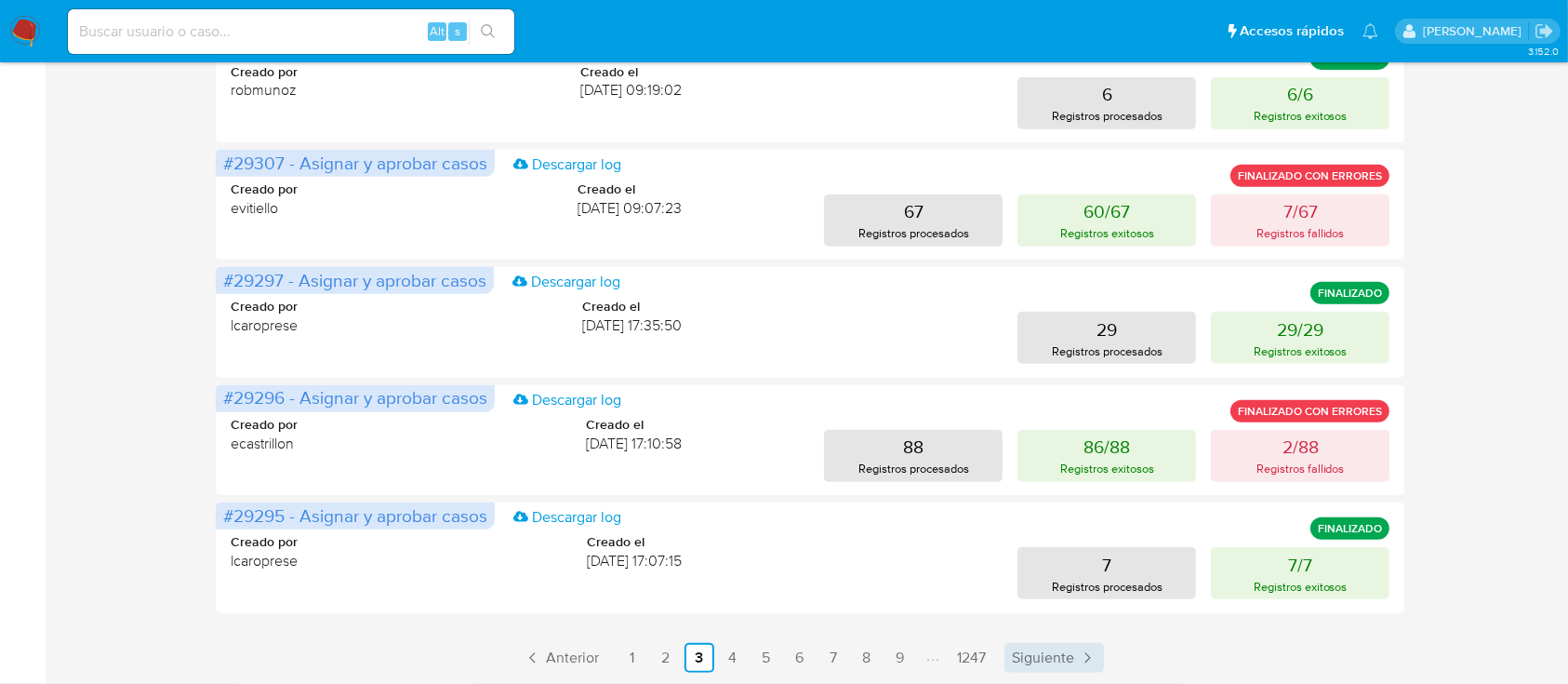
click at [1066, 640] on span "Siguiente" at bounding box center [1043, 657] width 63 height 14
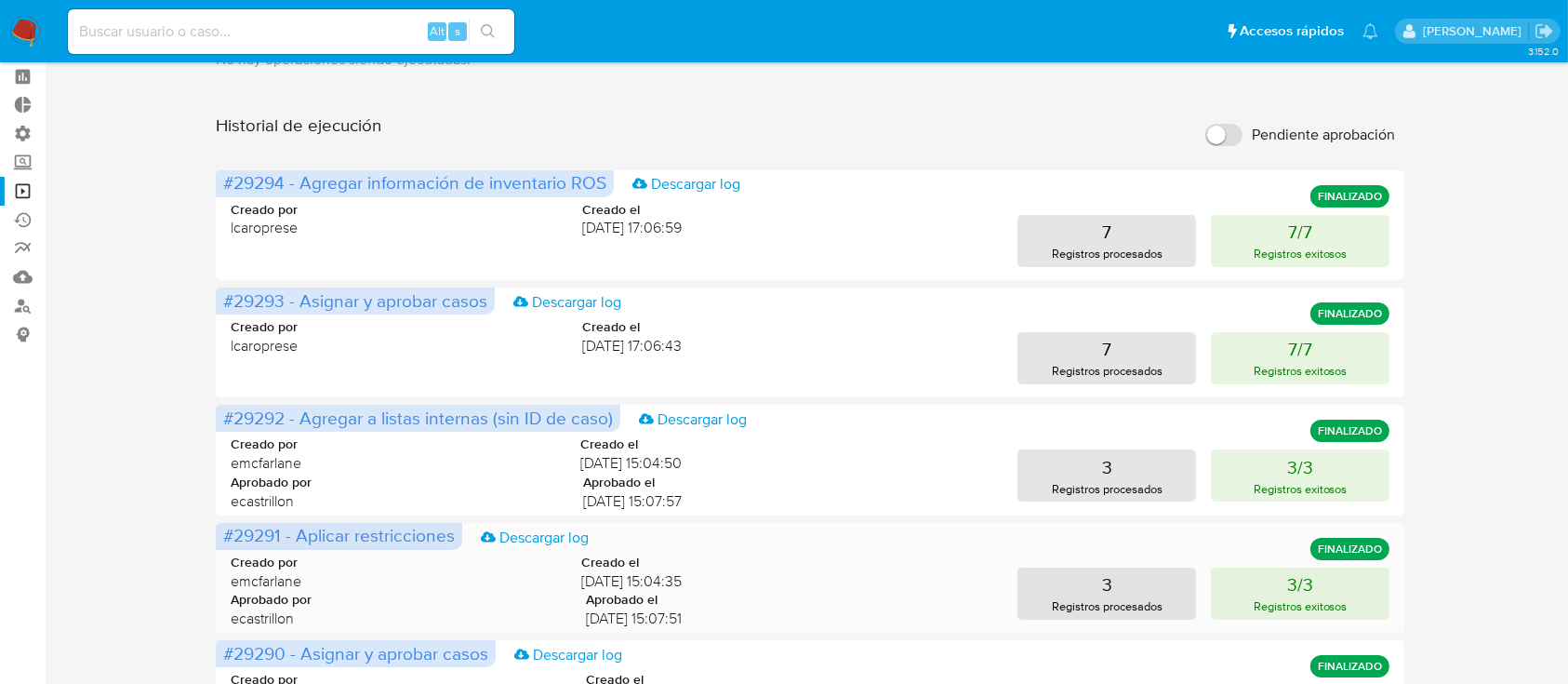
scroll to position [0, 0]
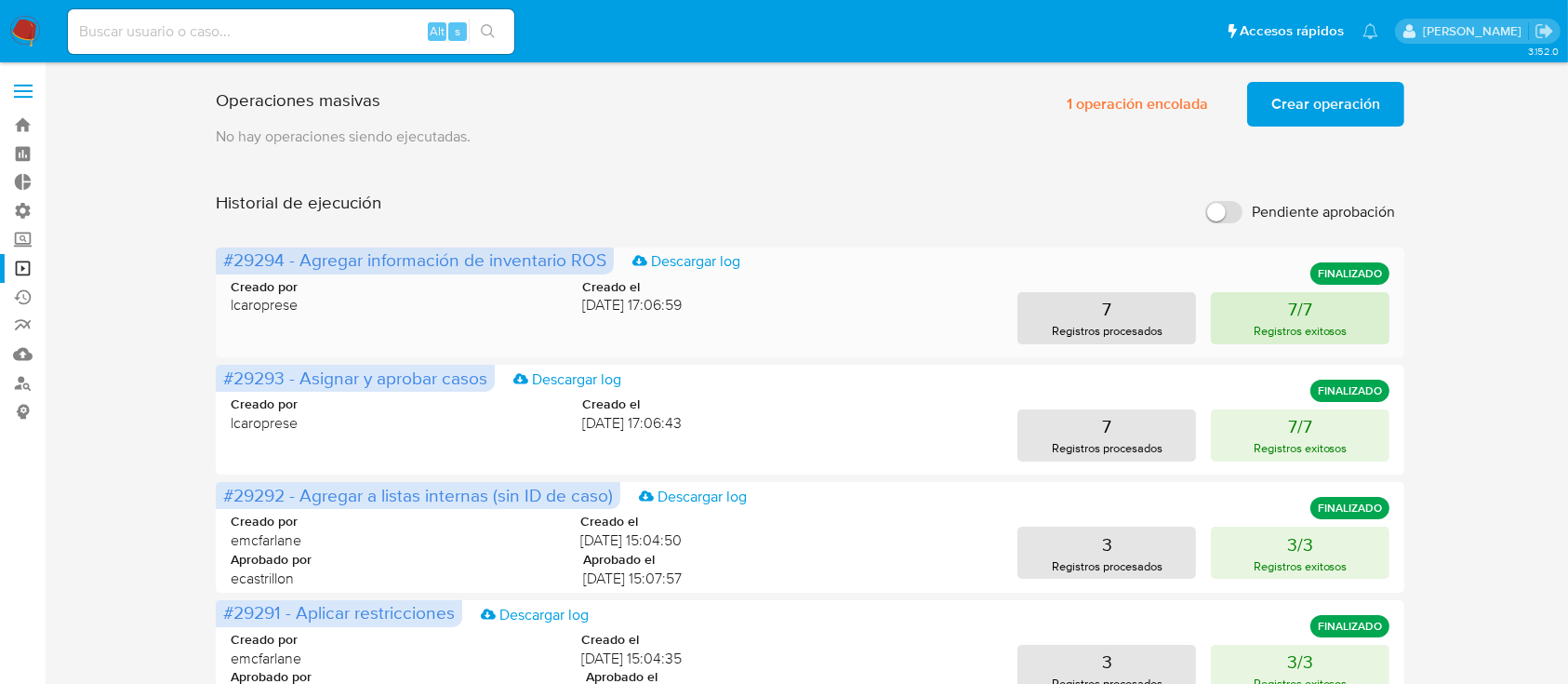
click at [1257, 310] on button "7/7 Registros exitosos" at bounding box center [1299, 318] width 178 height 52
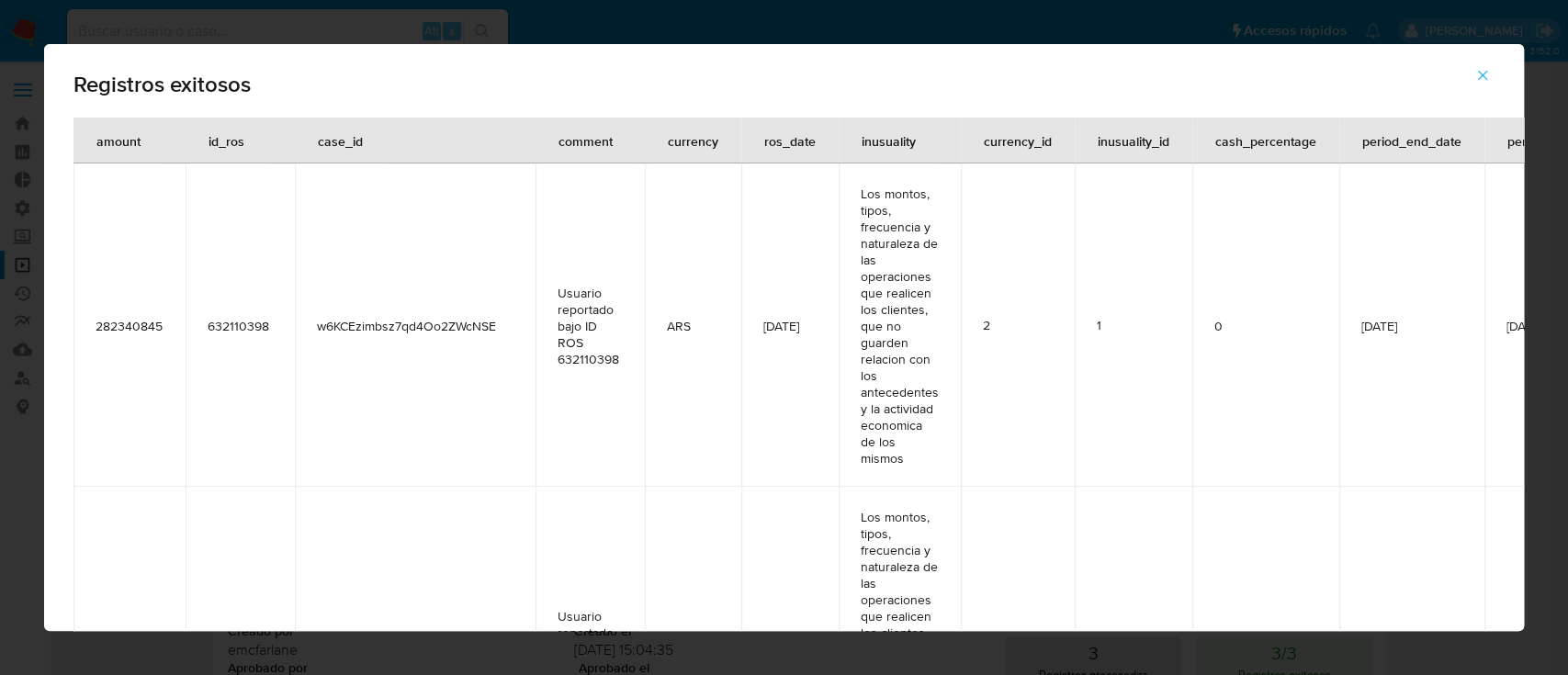
click at [1468, 69] on button "button" at bounding box center [1482, 75] width 65 height 44
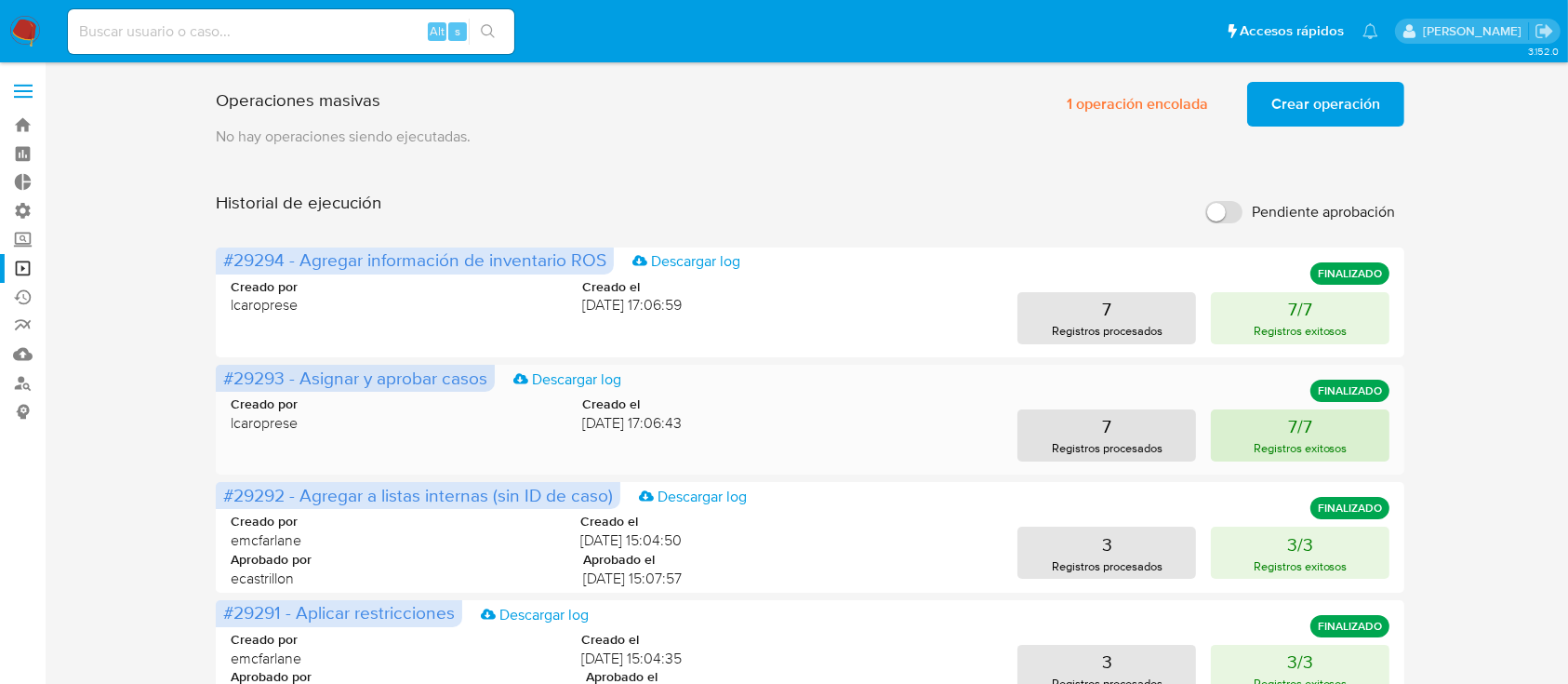
click at [1271, 421] on button "7/7 Registros exitosos" at bounding box center [1299, 435] width 178 height 52
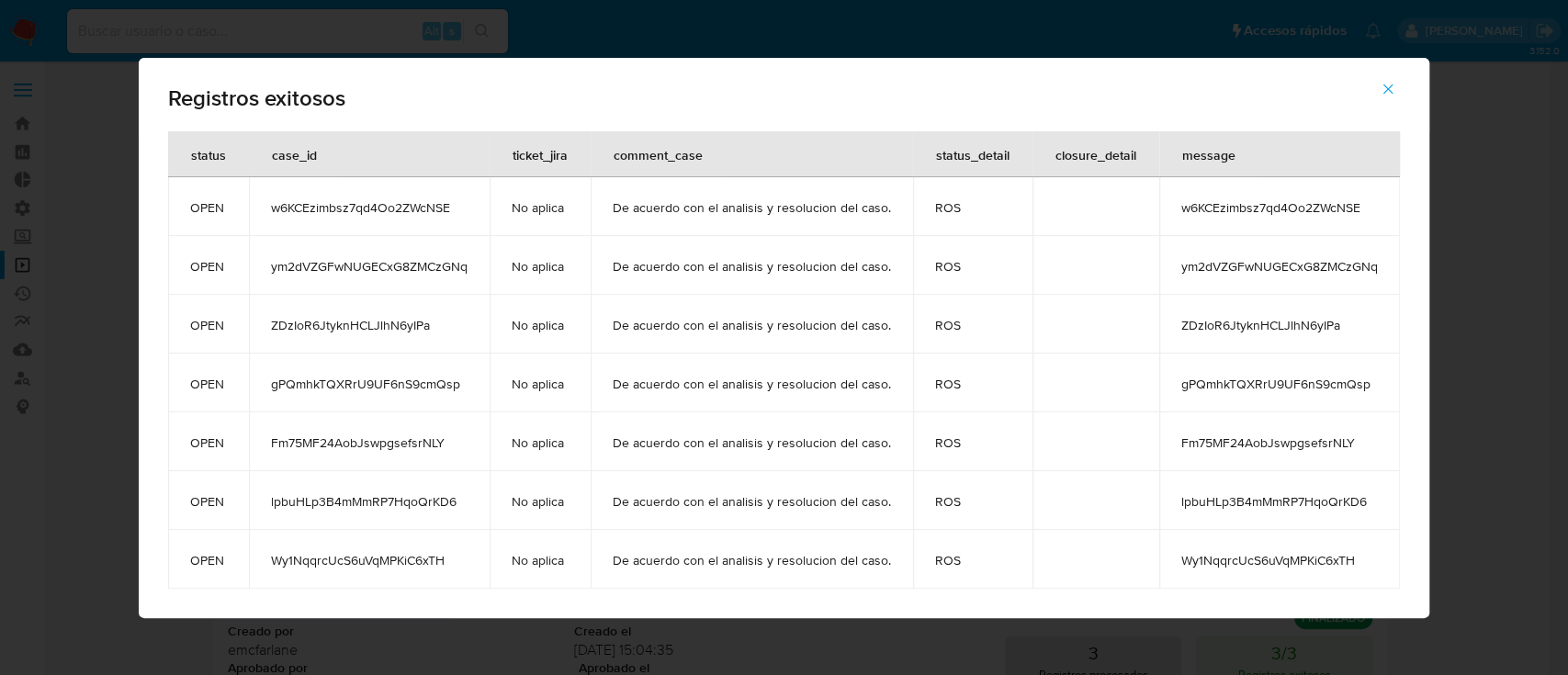
click at [1395, 87] on button "button" at bounding box center [1388, 89] width 65 height 44
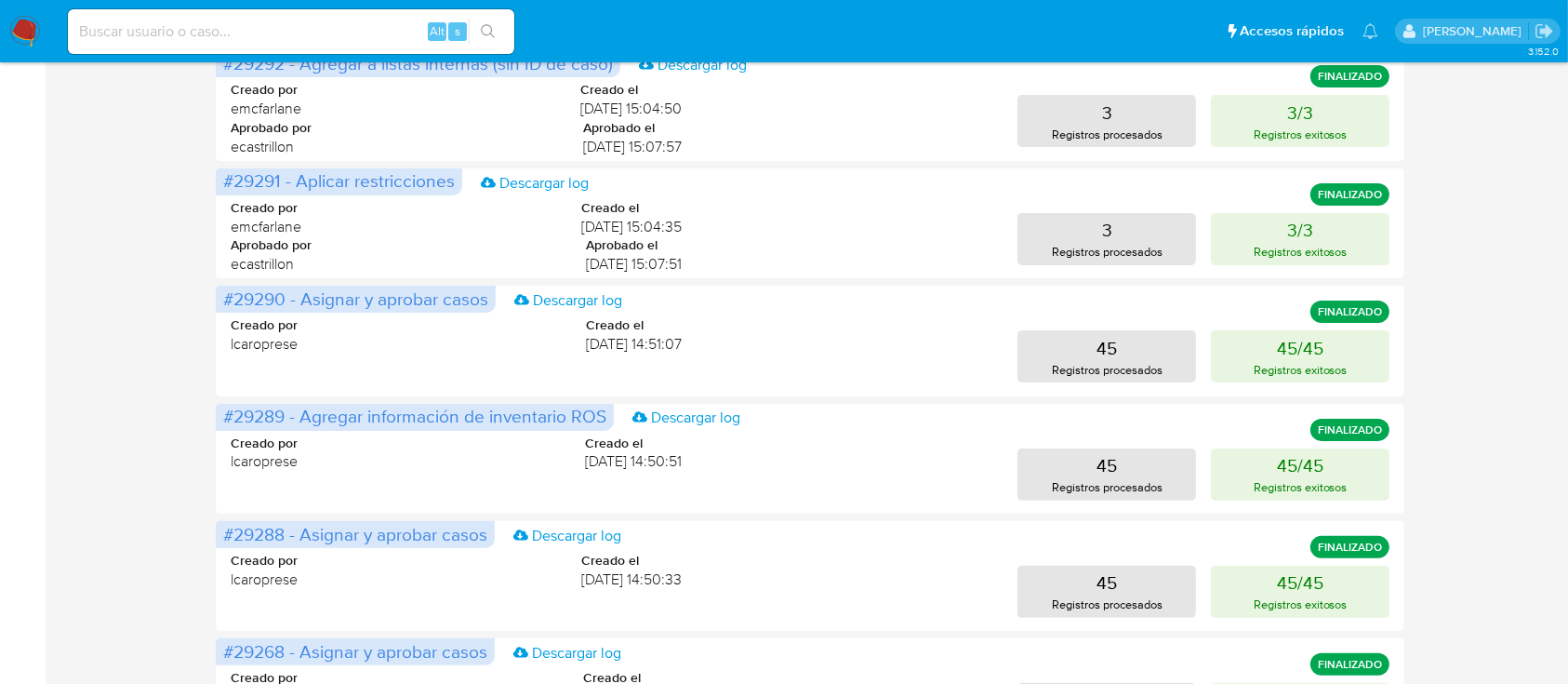
scroll to position [802, 0]
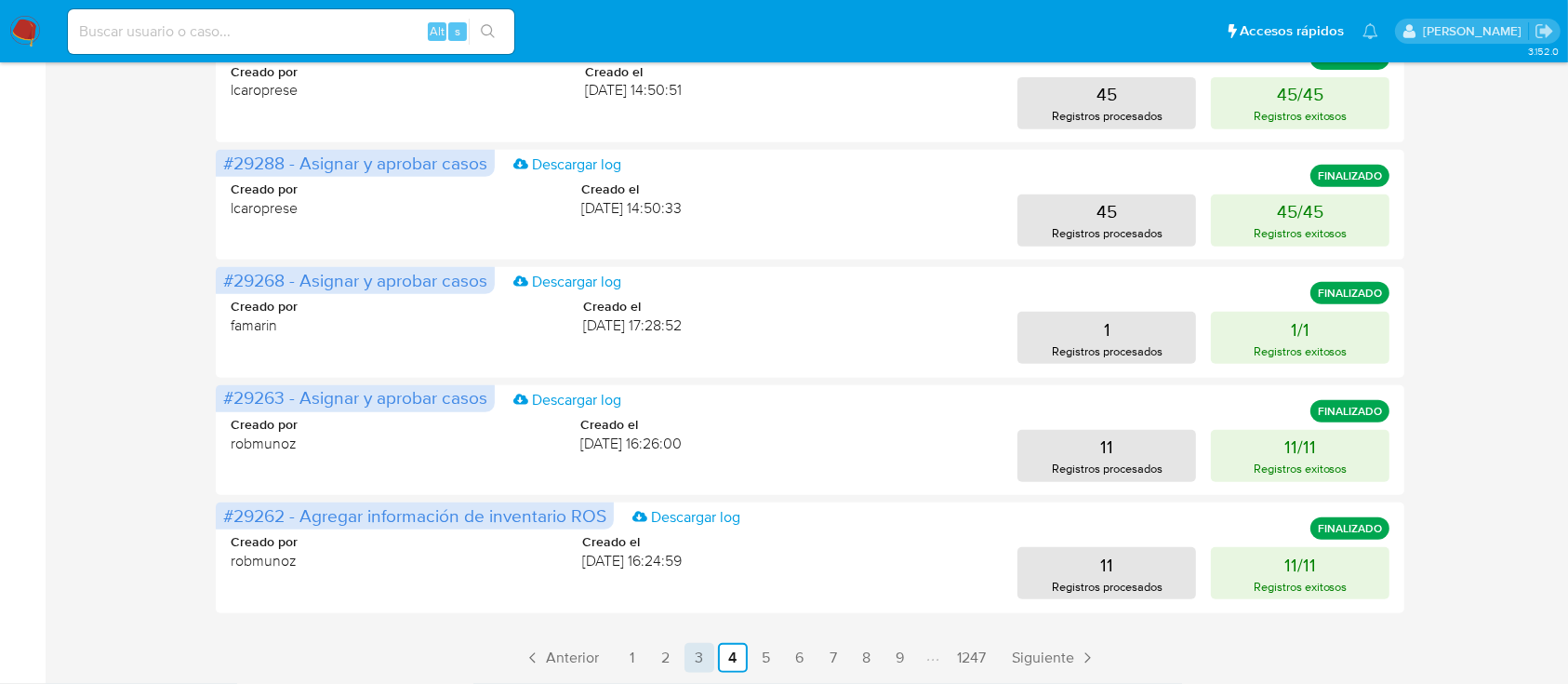
click at [697, 640] on link "3" at bounding box center [699, 657] width 30 height 30
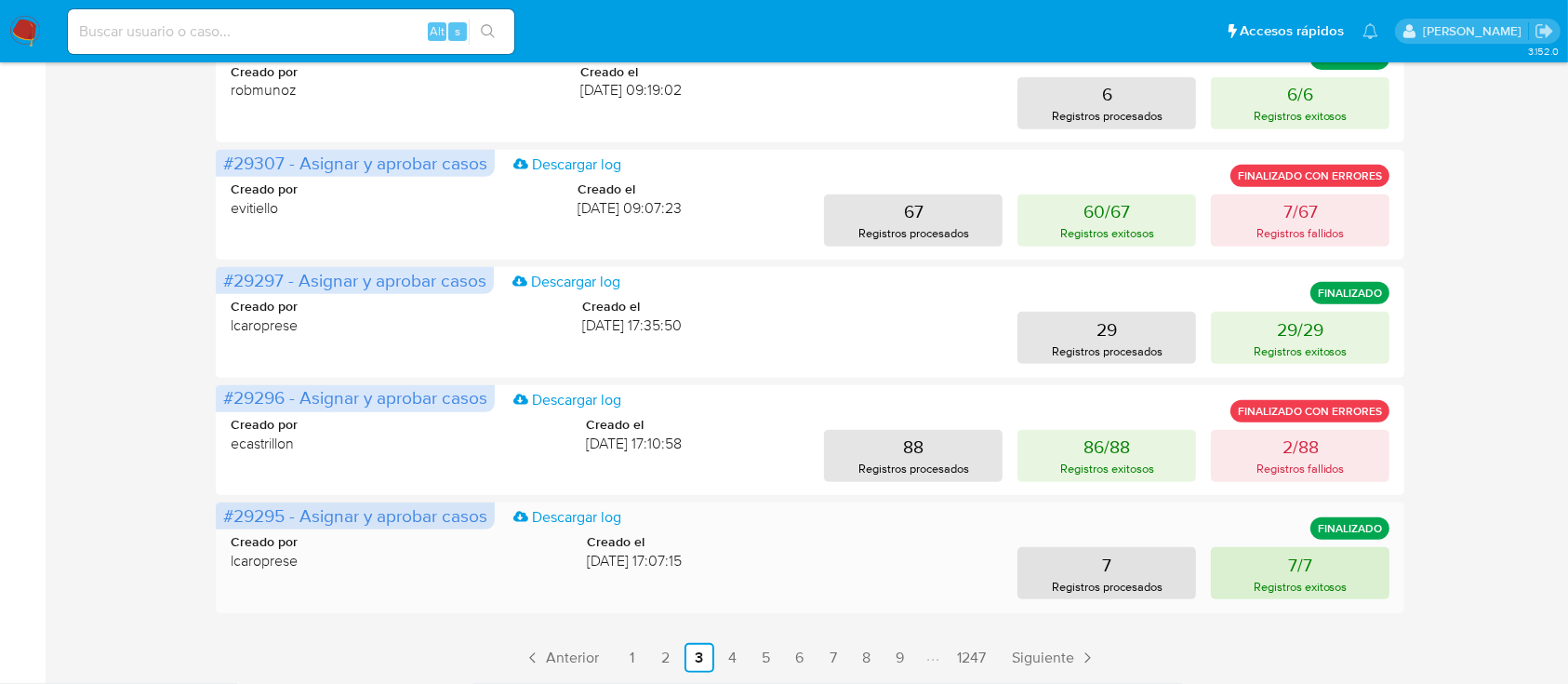
click at [1242, 576] on button "7/7 Registros exitosos" at bounding box center [1299, 573] width 178 height 52
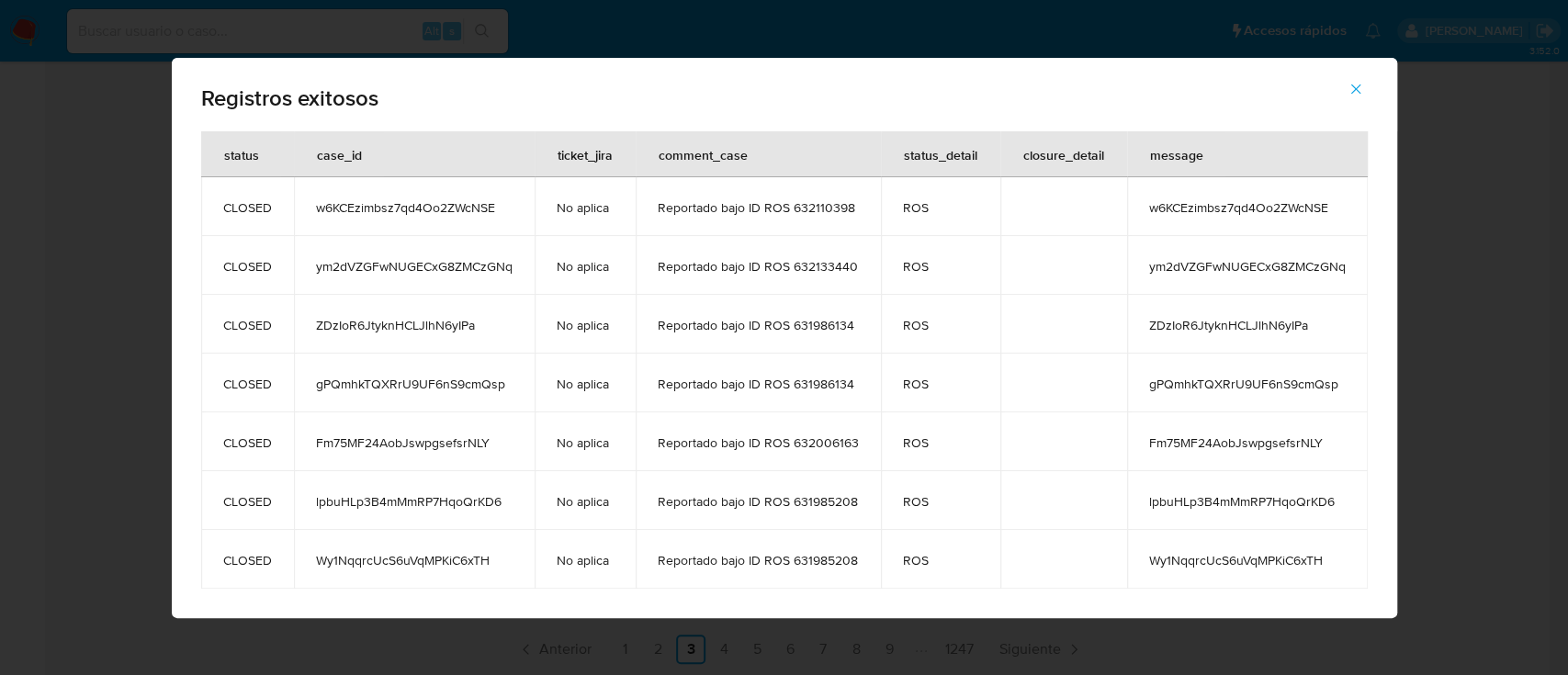
drag, startPoint x: 1148, startPoint y: 202, endPoint x: 1329, endPoint y: 575, distance: 414.6
click at [1329, 575] on tbody "CLOSED w6KCEzimbsz7qd4Oo2ZWcNSE No aplica Reportado bajo ID ROS 632110398 ROS w…" at bounding box center [784, 382] width 1167 height 412
click at [1359, 84] on icon "button" at bounding box center [1355, 88] width 16 height 16
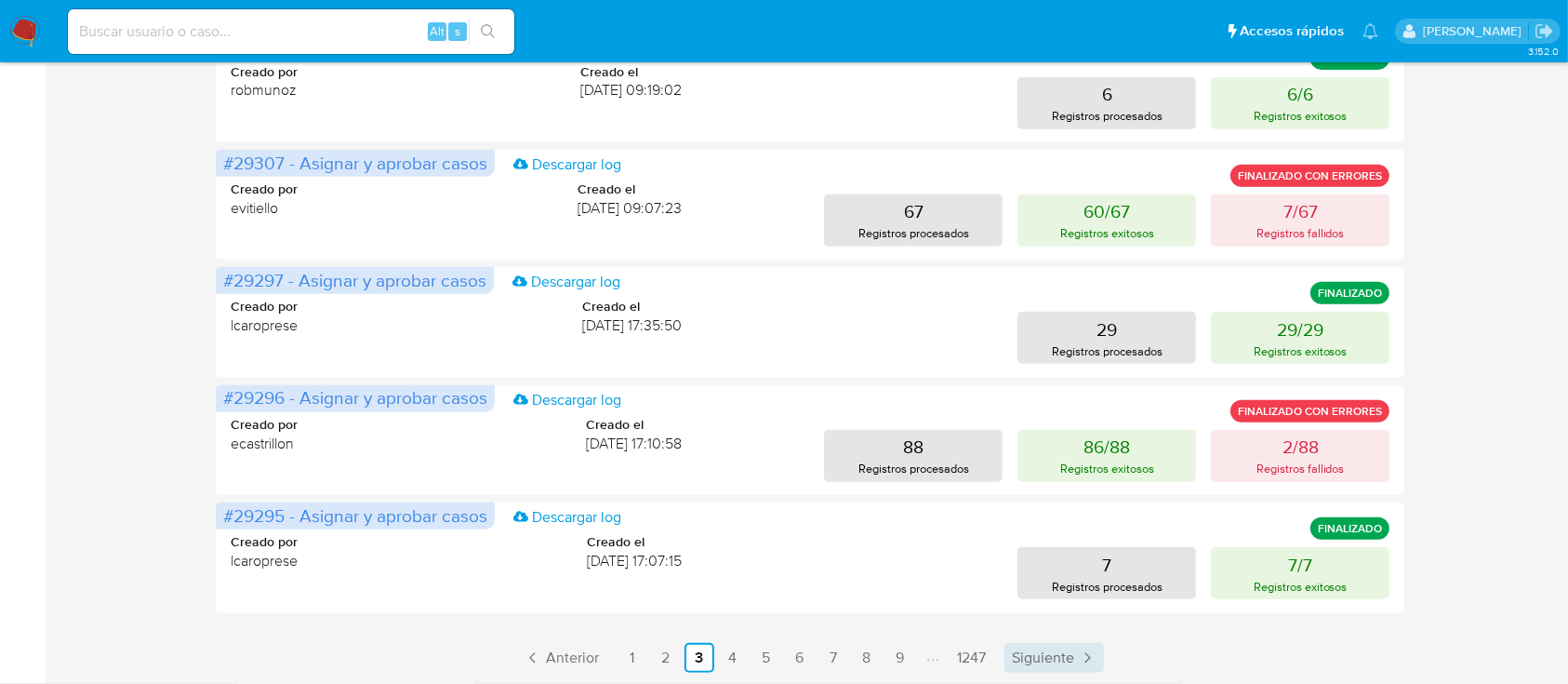
click at [1055, 640] on span "Siguiente" at bounding box center [1043, 657] width 63 height 14
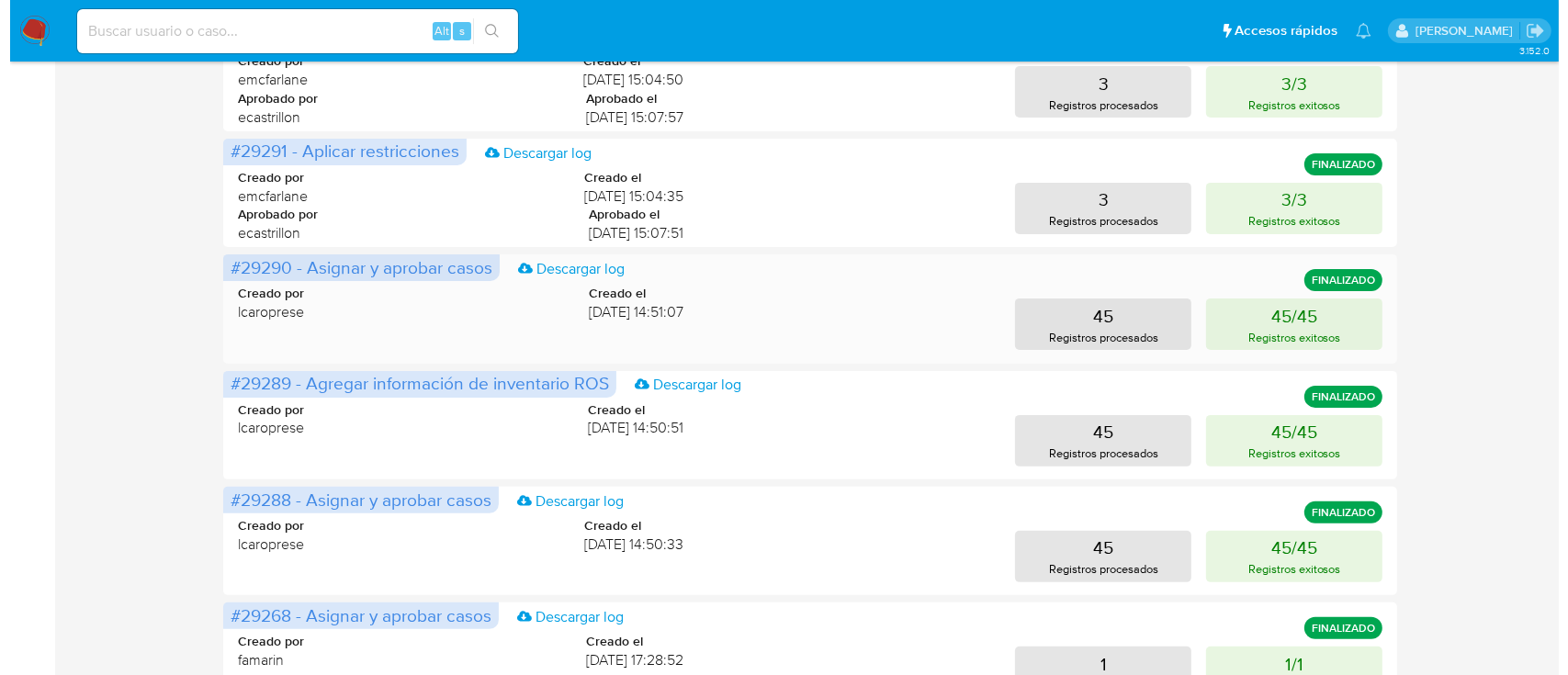
scroll to position [490, 0]
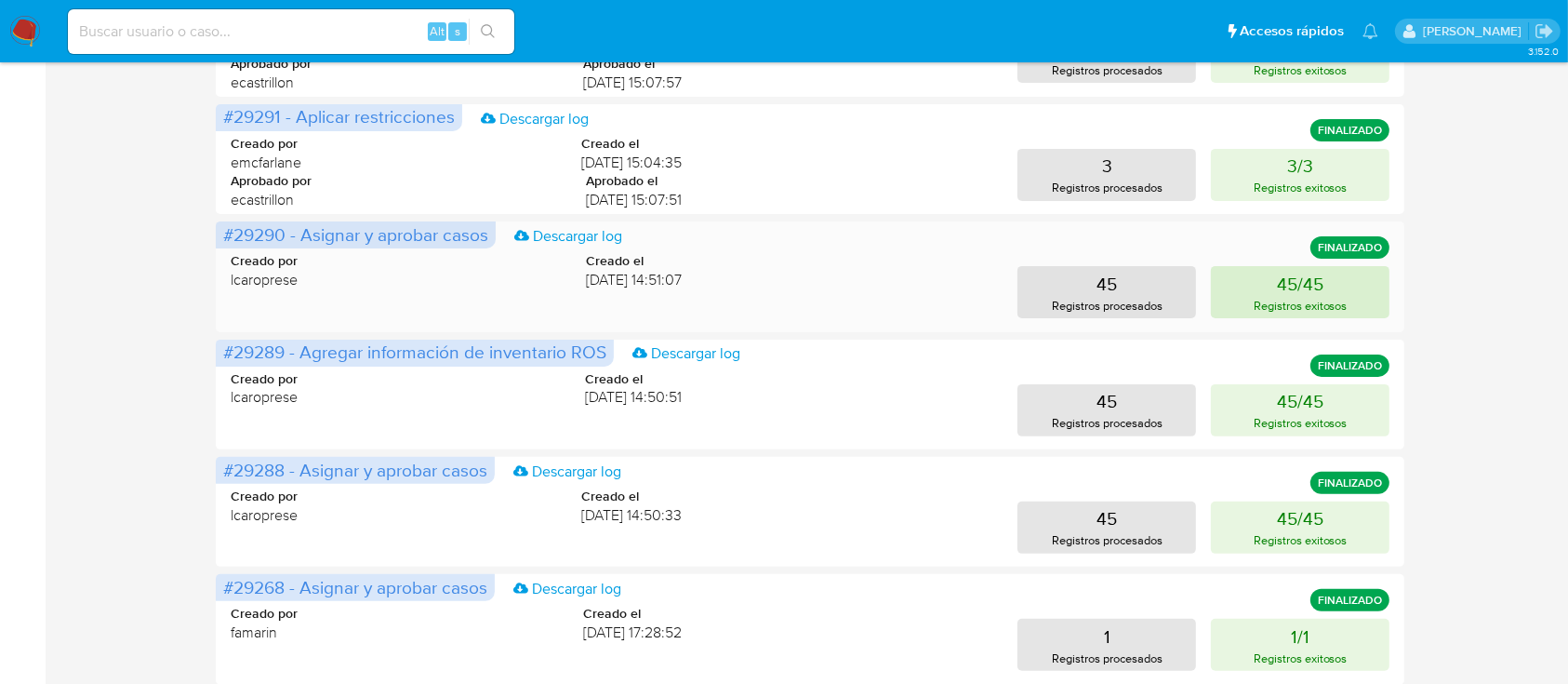
drag, startPoint x: 1310, startPoint y: 258, endPoint x: 1305, endPoint y: 269, distance: 12.1
click at [1306, 266] on div "#29290 - Asignar y aprobar casos Descargar log FINALIZADO Creado por lcaroprese…" at bounding box center [810, 276] width 1189 height 110
click at [1300, 282] on p "45/45" at bounding box center [1300, 283] width 46 height 26
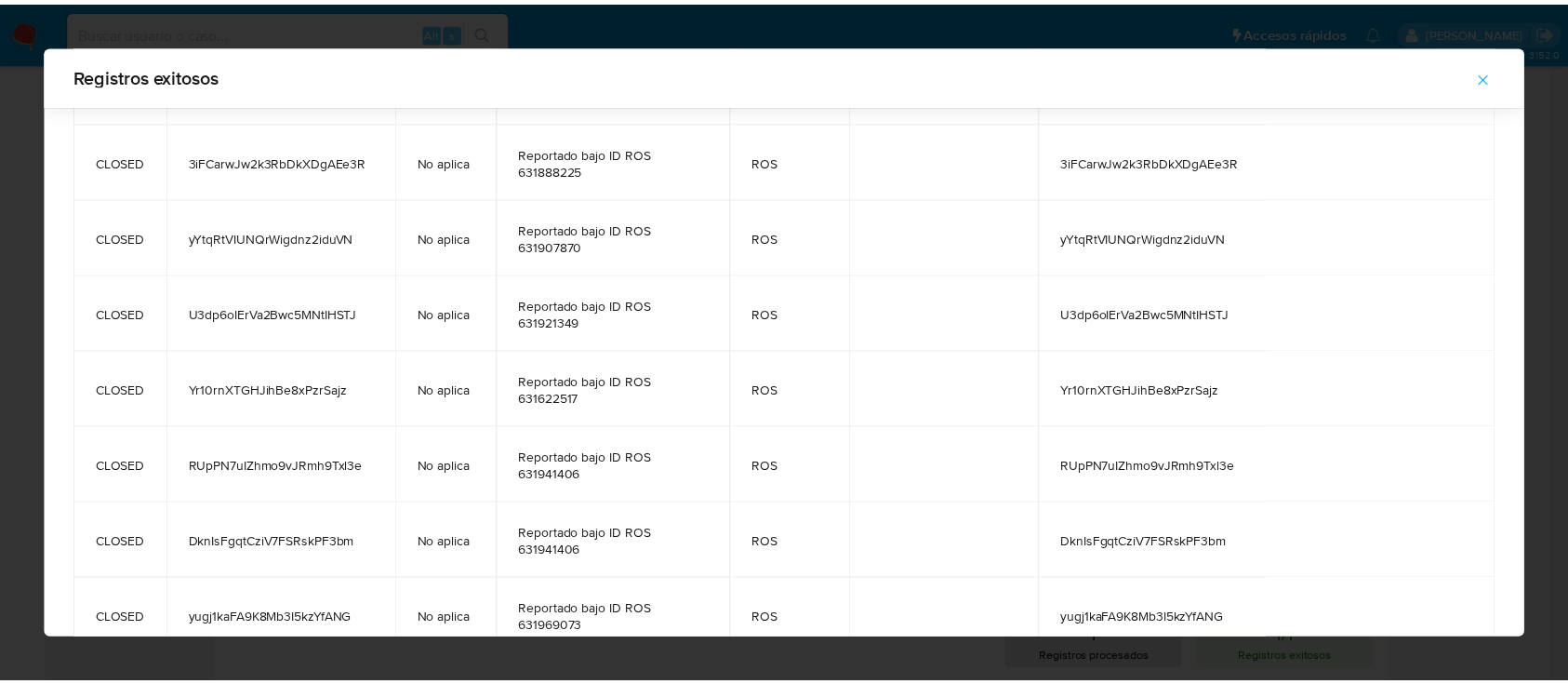
scroll to position [2991, 0]
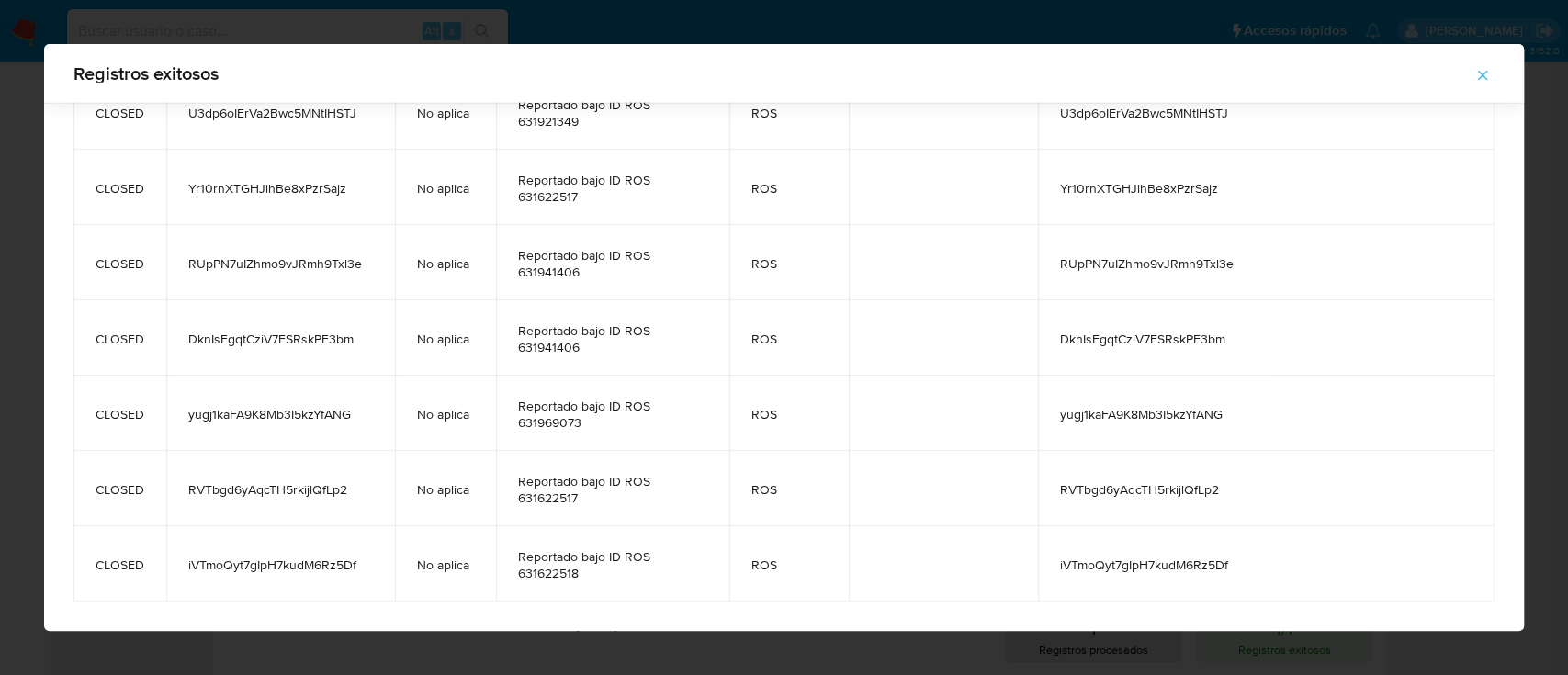
drag, startPoint x: 1252, startPoint y: 209, endPoint x: 1265, endPoint y: 569, distance: 360.2
click at [1468, 69] on icon "button" at bounding box center [1481, 75] width 16 height 16
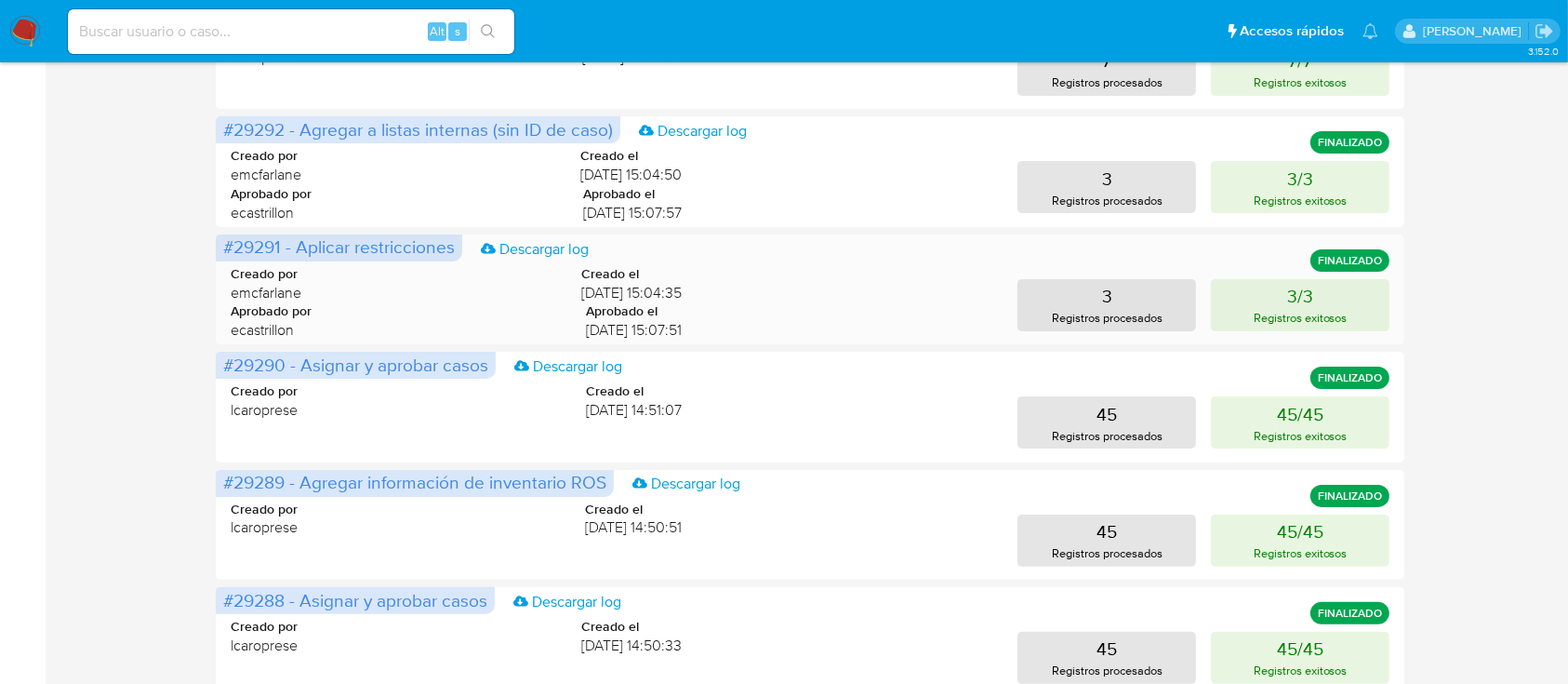
scroll to position [0, 0]
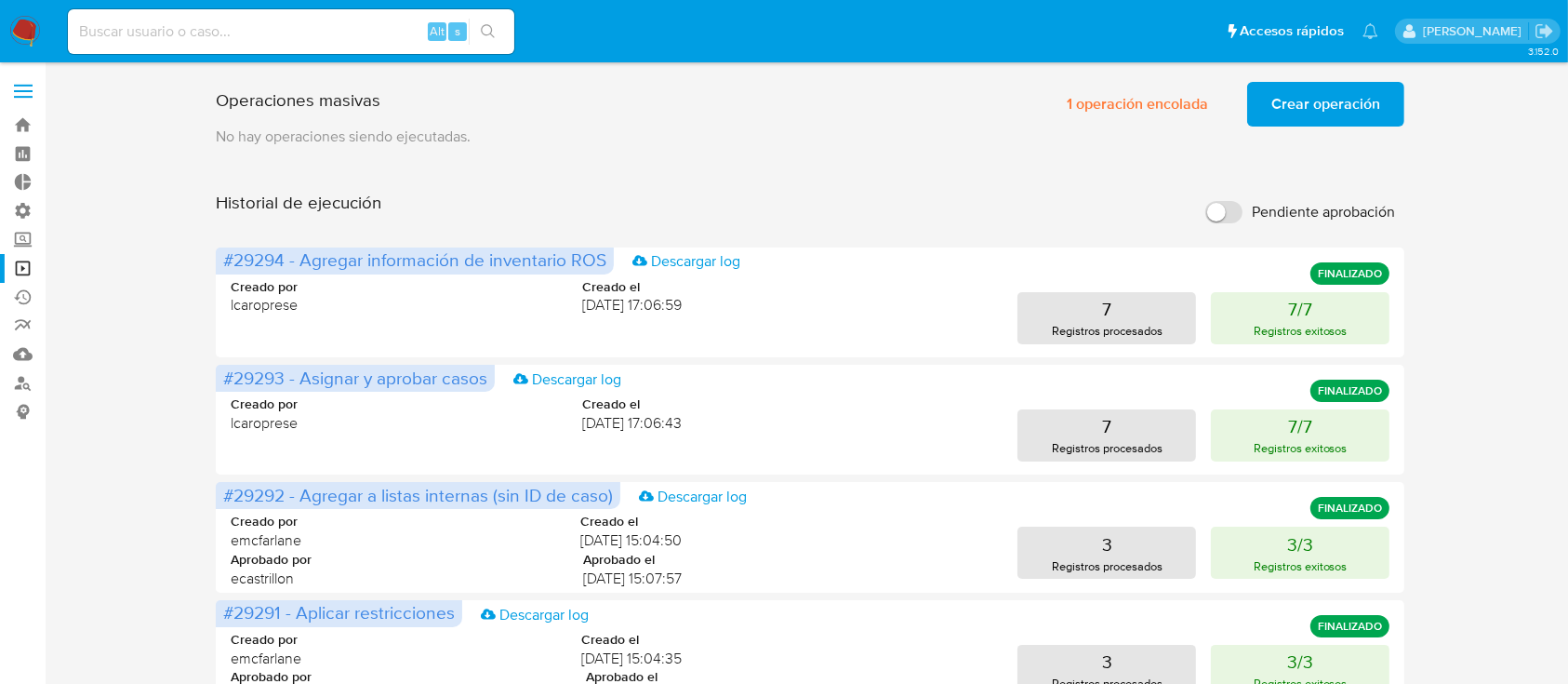
click at [385, 32] on input at bounding box center [292, 31] width 447 height 24
paste input "gpBQyn2pqobh5QCLoOmCIrQT"
type input "gpBQyn2pqobh5QCLoOmCIrQT"
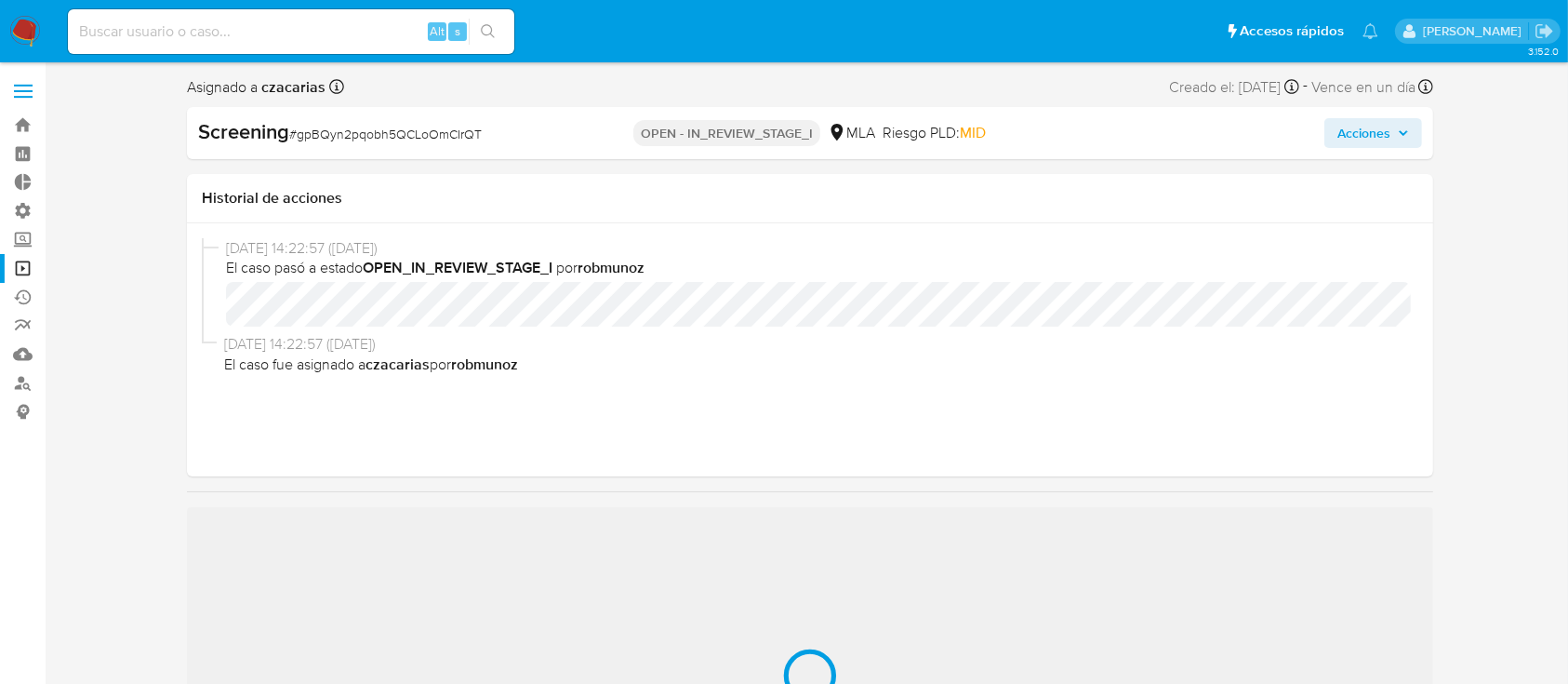
select select "10"
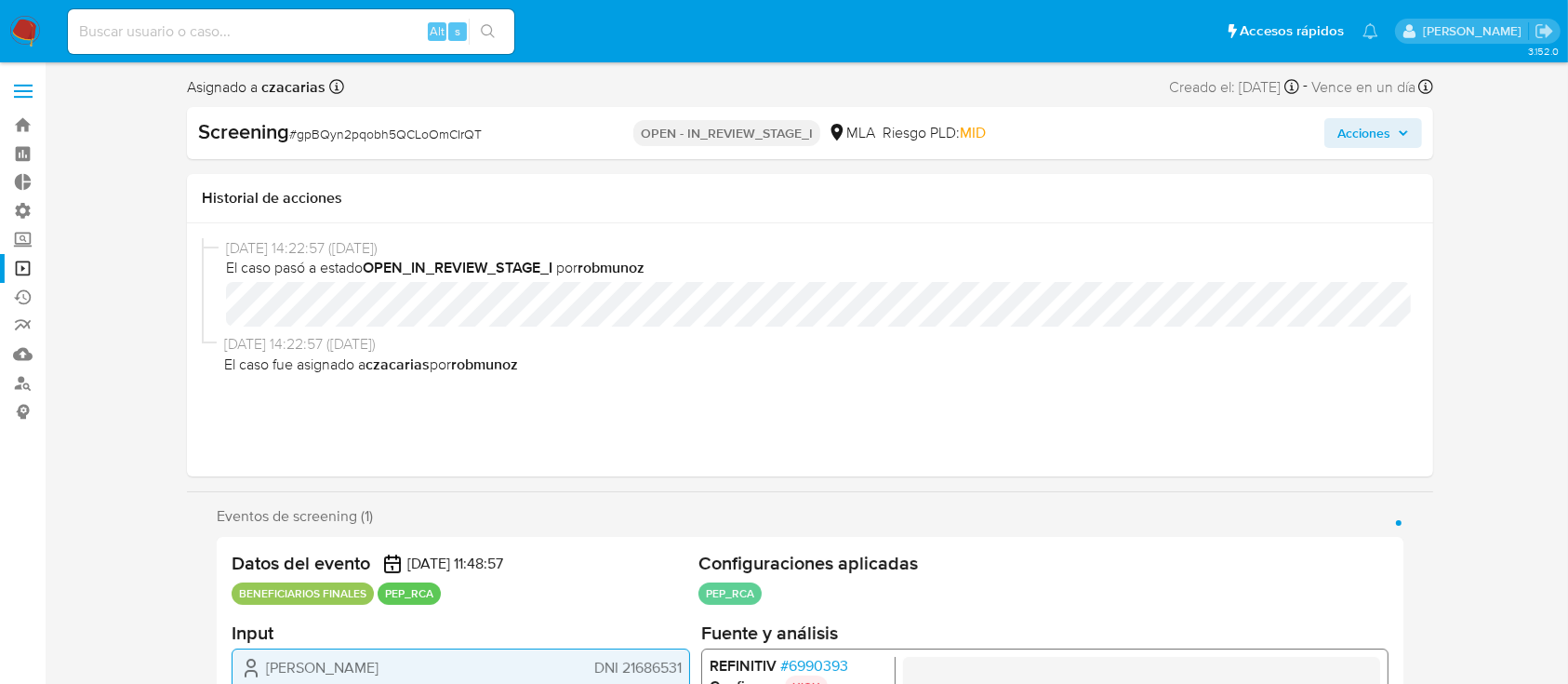
click at [443, 129] on span "# gpBQyn2pqobh5QCLoOmCIrQT" at bounding box center [385, 133] width 193 height 18
copy span "gpBQyn2pqobh5QCLoOmCIrQT"
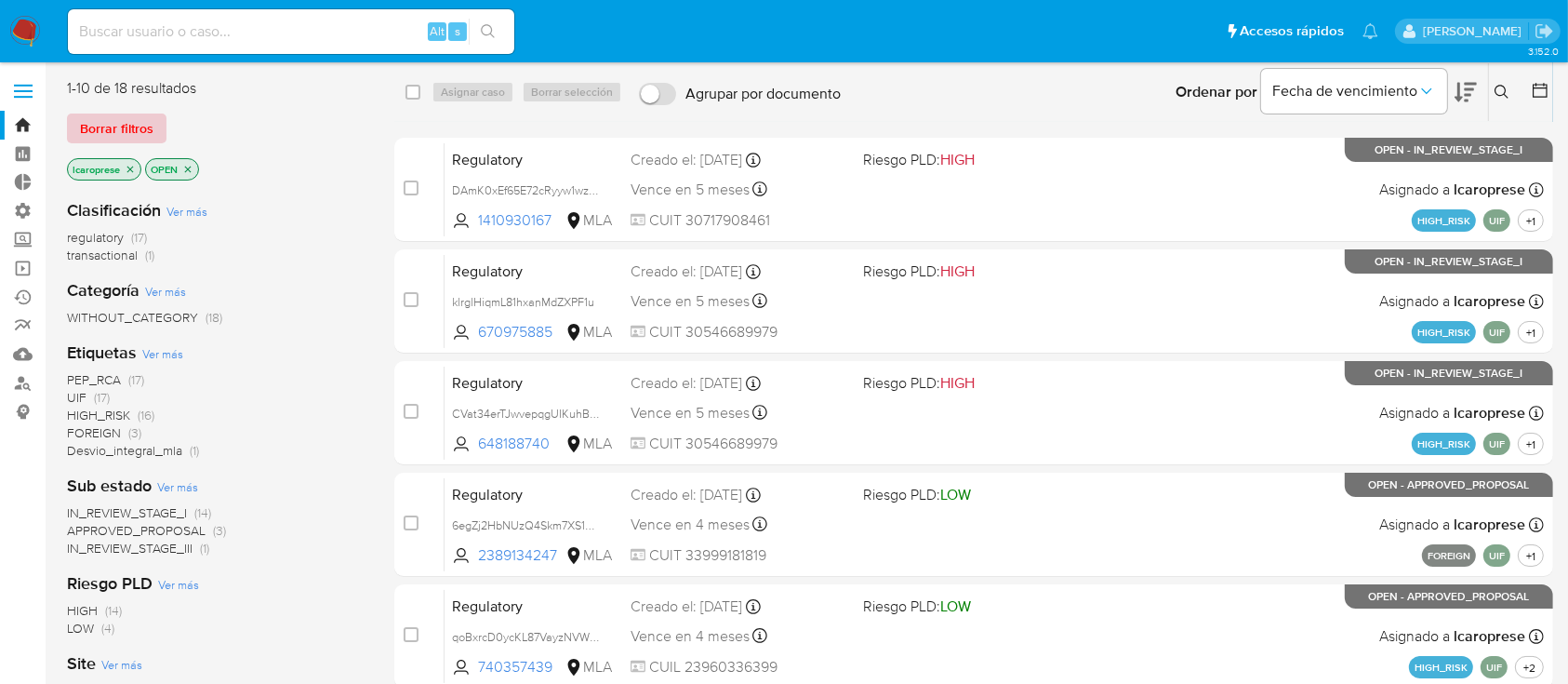
click at [129, 131] on span "Borrar filtros" at bounding box center [117, 128] width 73 height 26
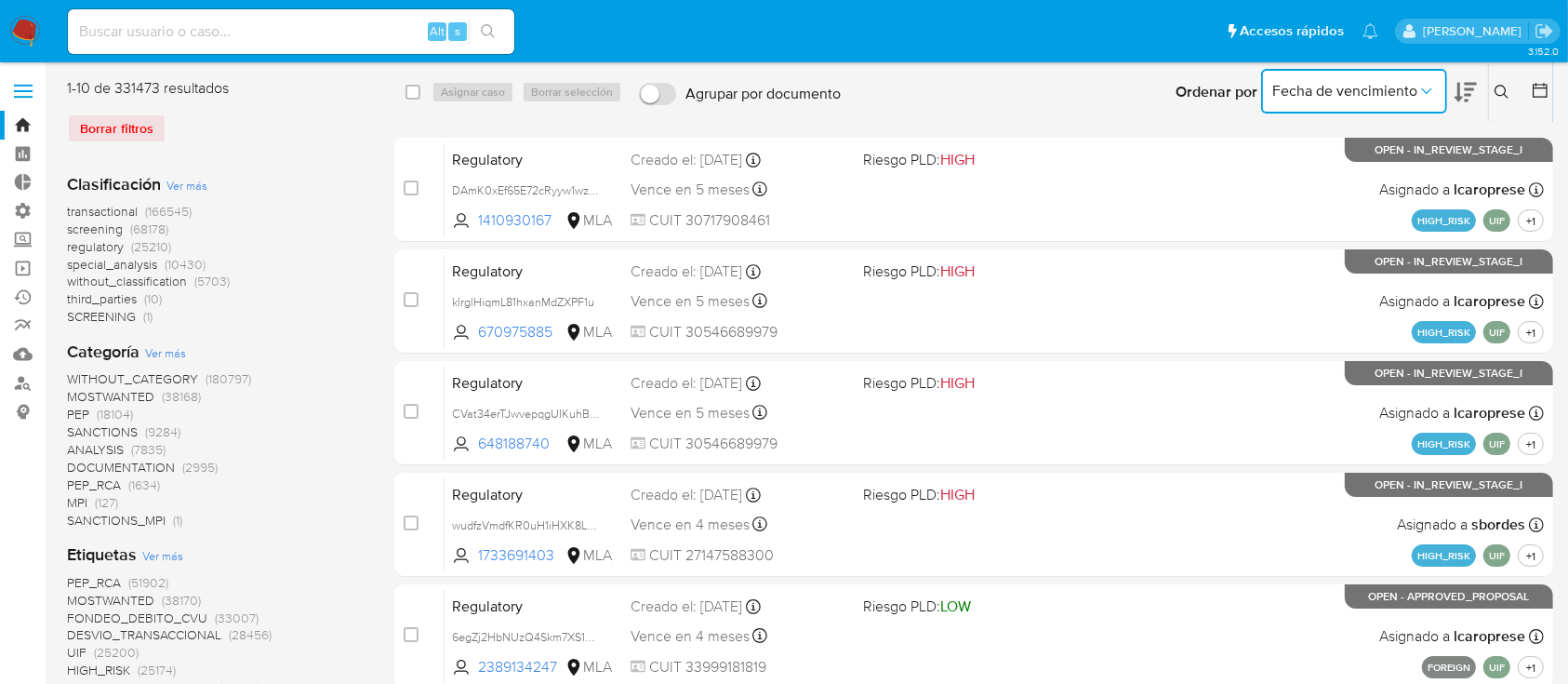
click at [1403, 92] on span "Fecha de vencimiento" at bounding box center [1345, 91] width 145 height 18
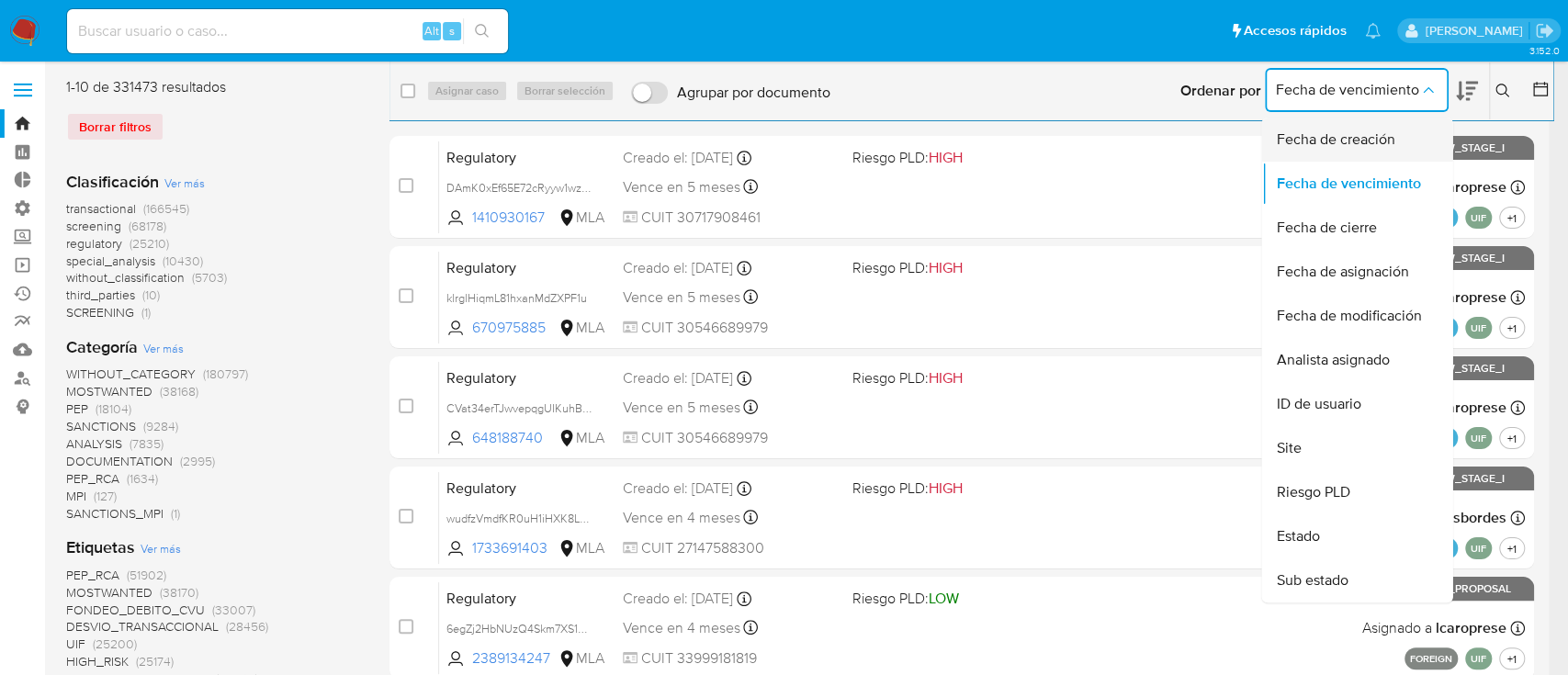
click at [1379, 134] on span "Fecha de creación" at bounding box center [1334, 139] width 119 height 18
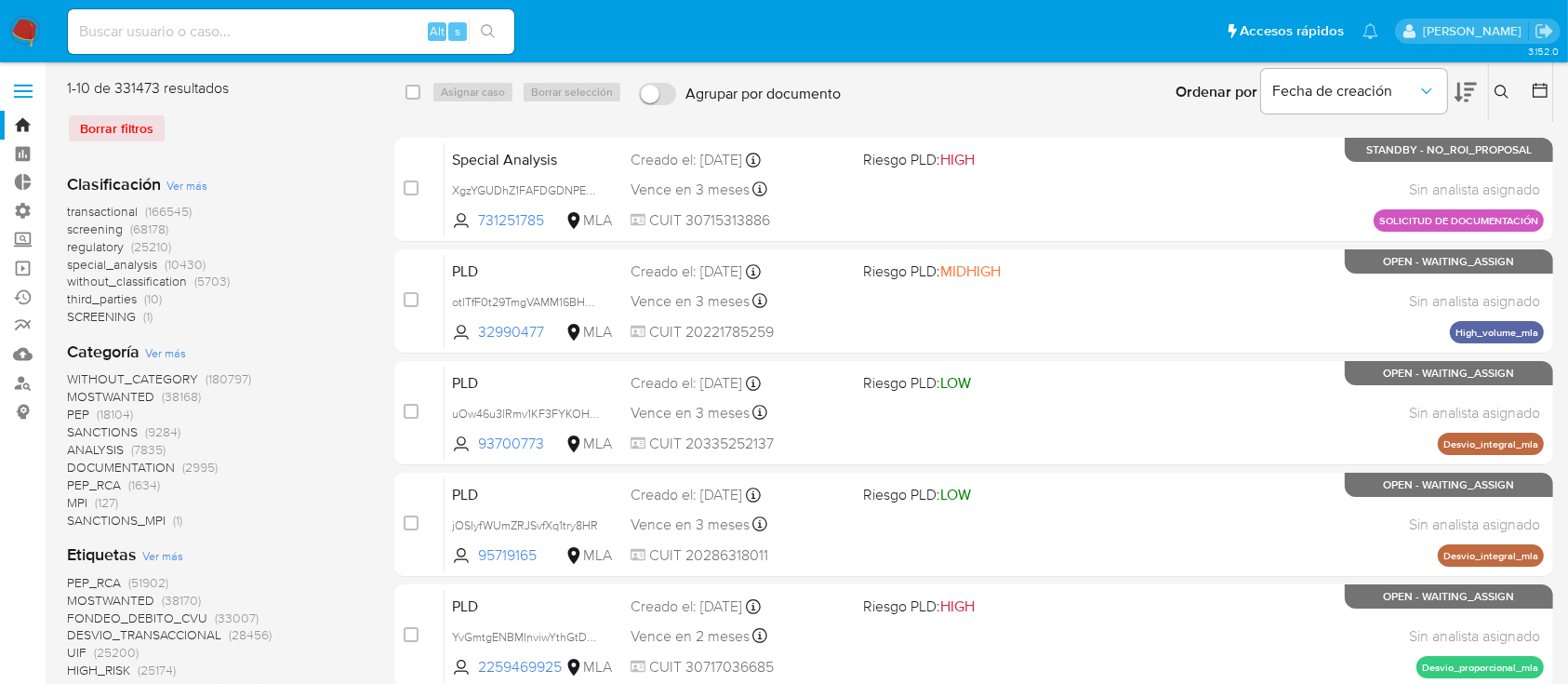
click at [1541, 92] on icon at bounding box center [1540, 90] width 18 height 18
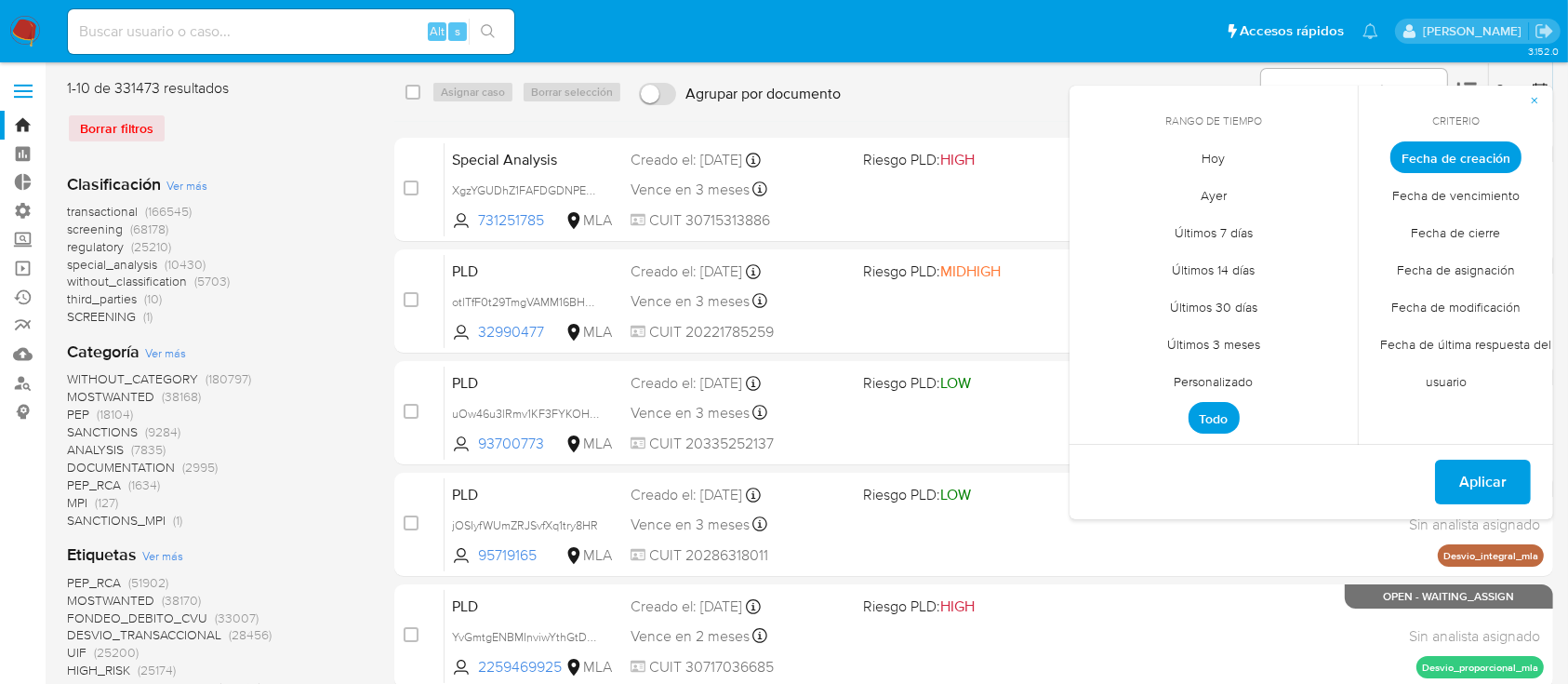
click at [1220, 379] on span "Personalizado" at bounding box center [1215, 382] width 118 height 39
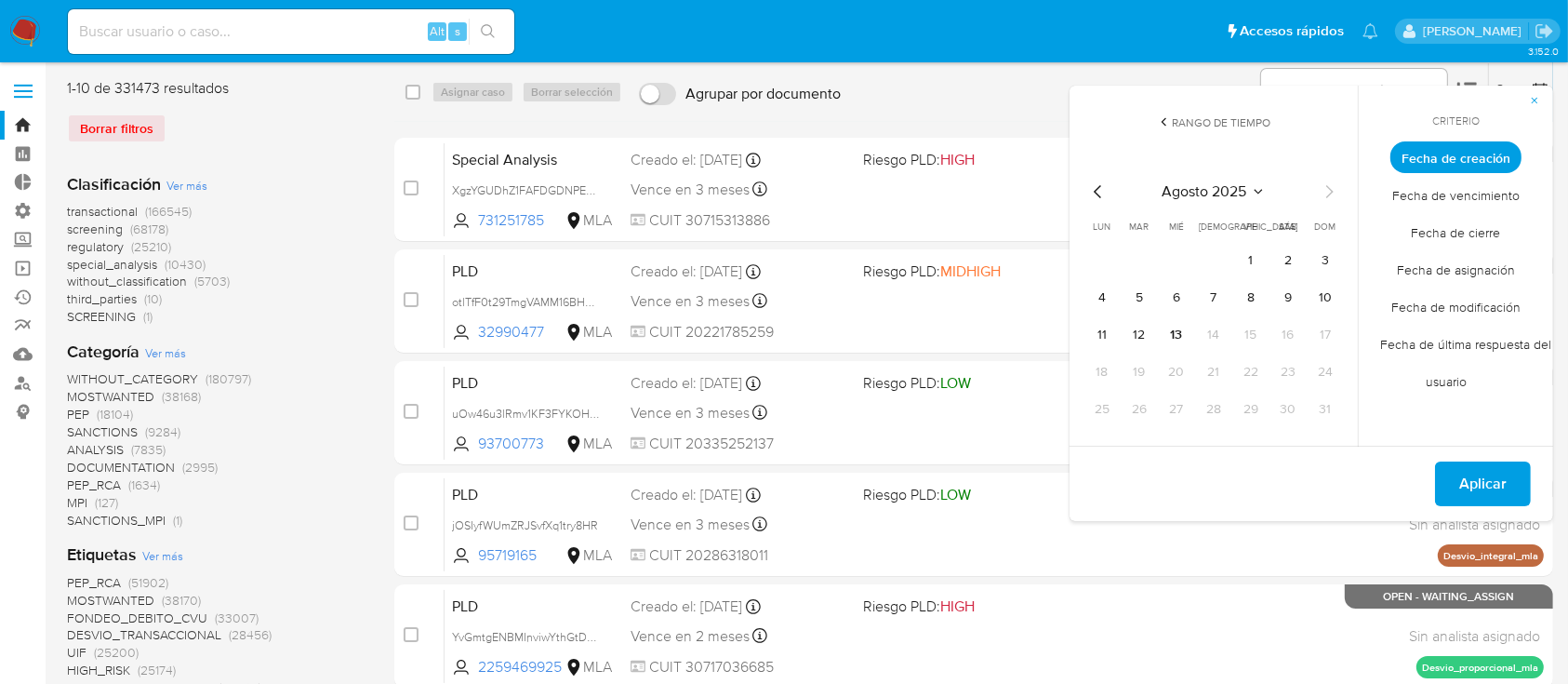
click at [1097, 184] on icon "Mes anterior" at bounding box center [1098, 191] width 22 height 22
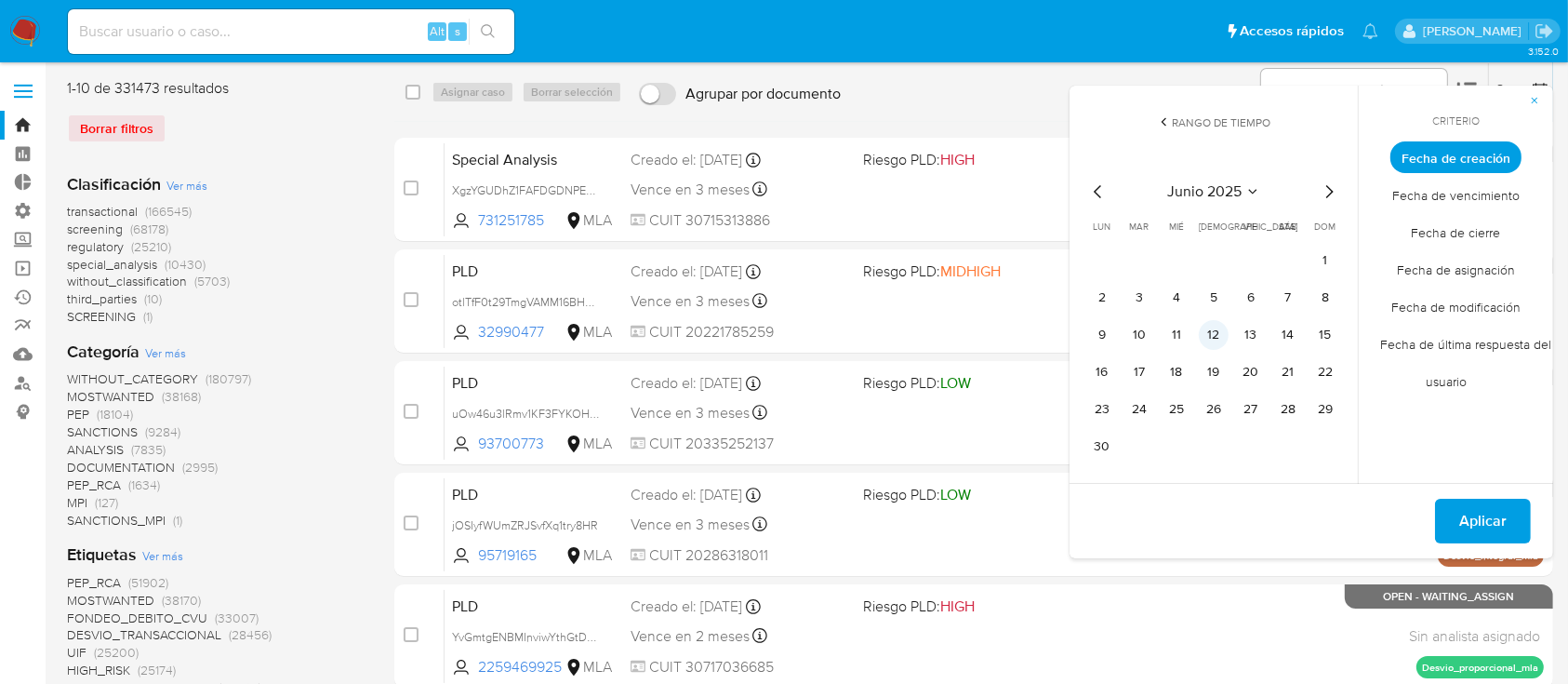
click at [1211, 339] on button "12" at bounding box center [1214, 334] width 30 height 30
click at [1331, 197] on icon "Mes siguiente" at bounding box center [1329, 191] width 22 height 22
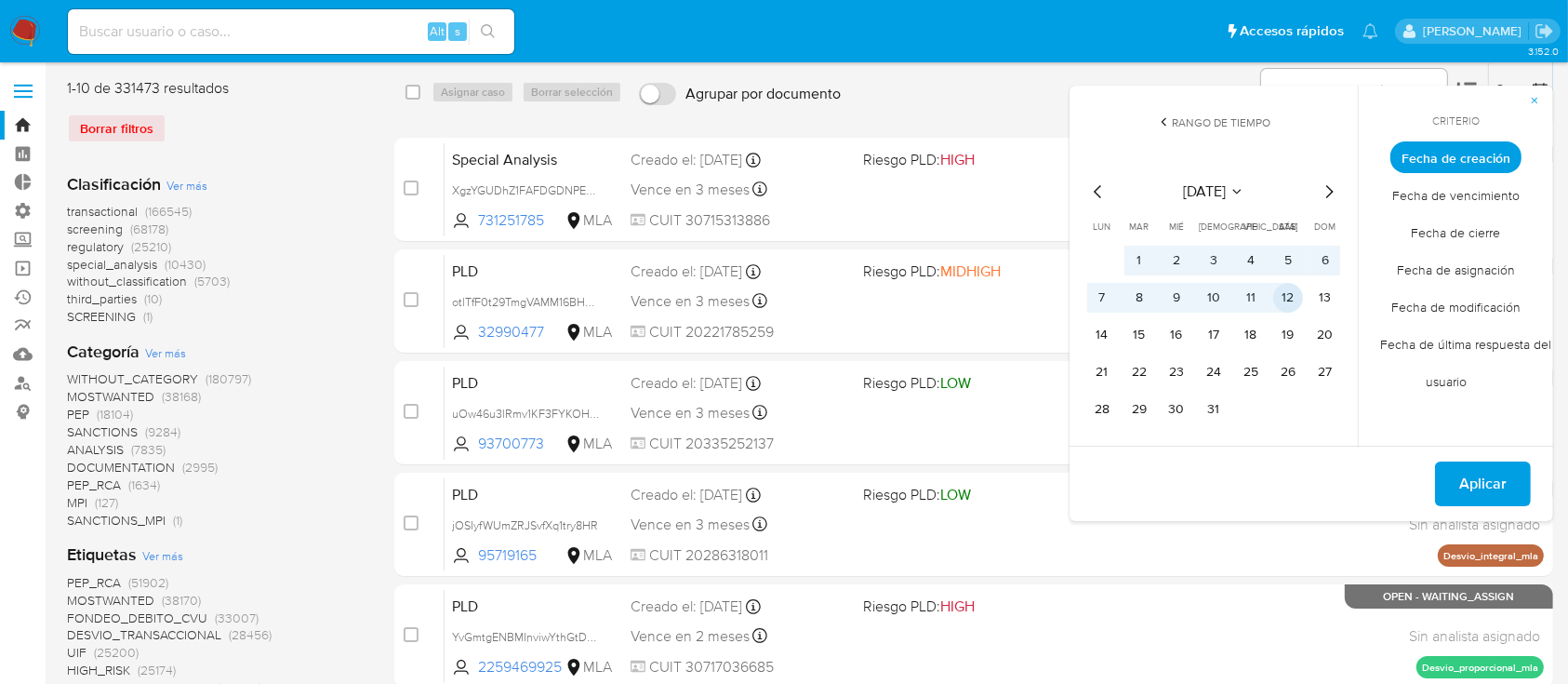
click at [1294, 301] on button "12" at bounding box center [1288, 298] width 30 height 30
click at [1479, 491] on span "Aplicar" at bounding box center [1482, 484] width 47 height 40
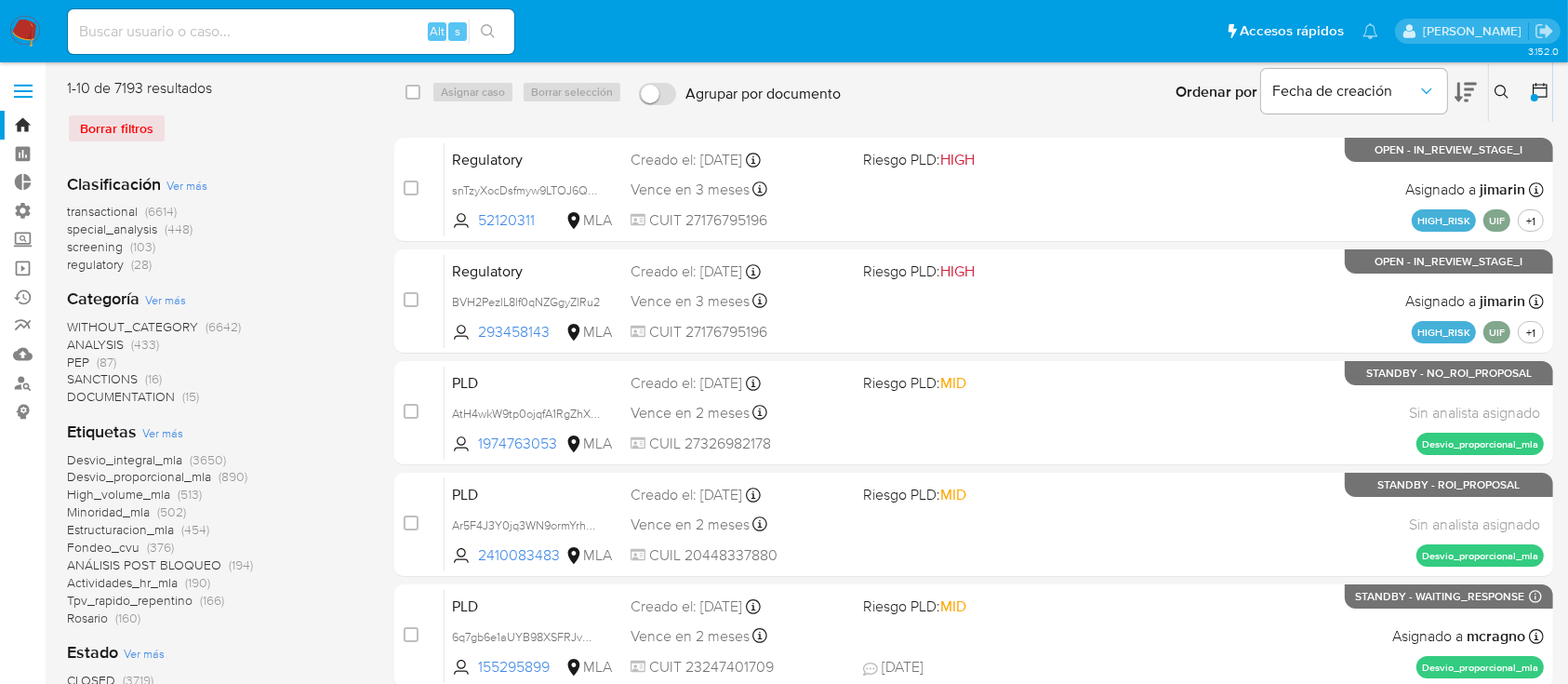
click at [119, 214] on span "transactional" at bounding box center [102, 211] width 70 height 18
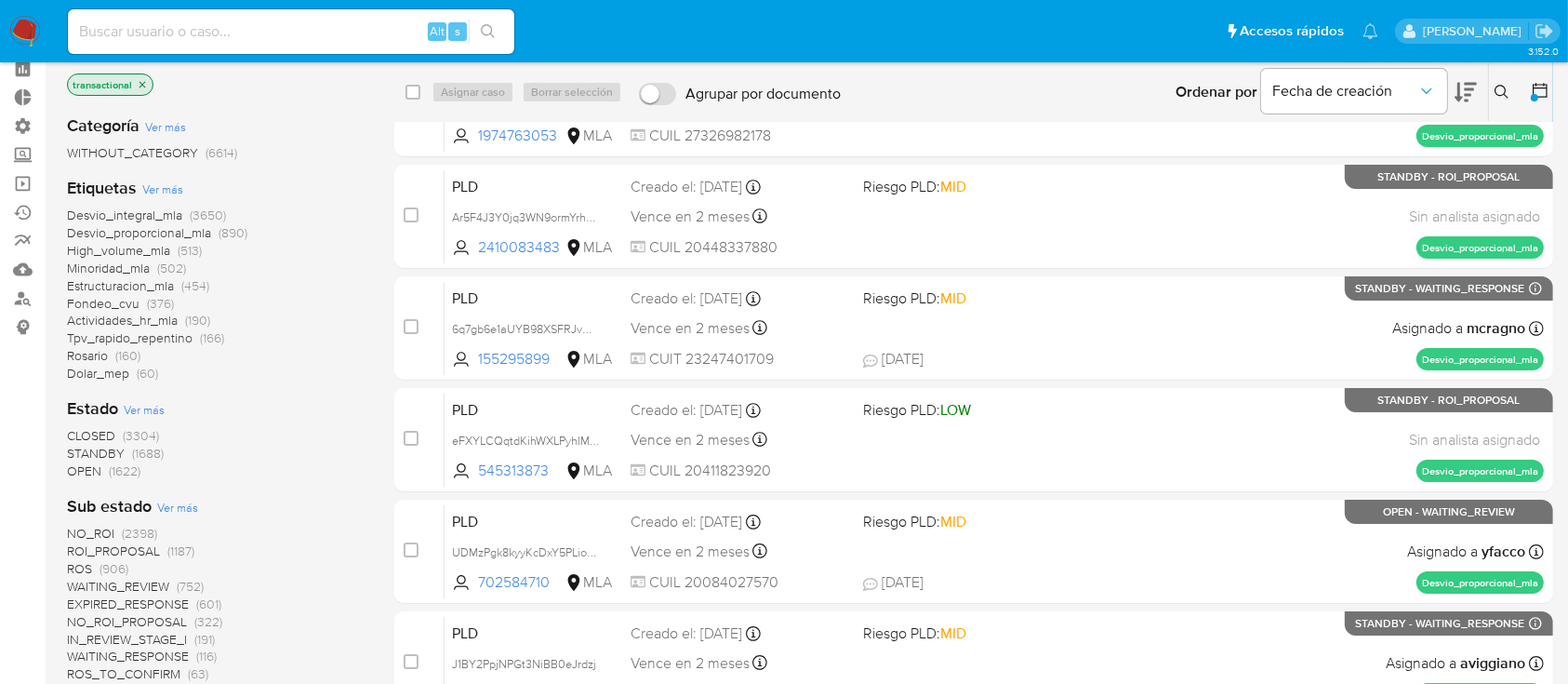
scroll to position [123, 0]
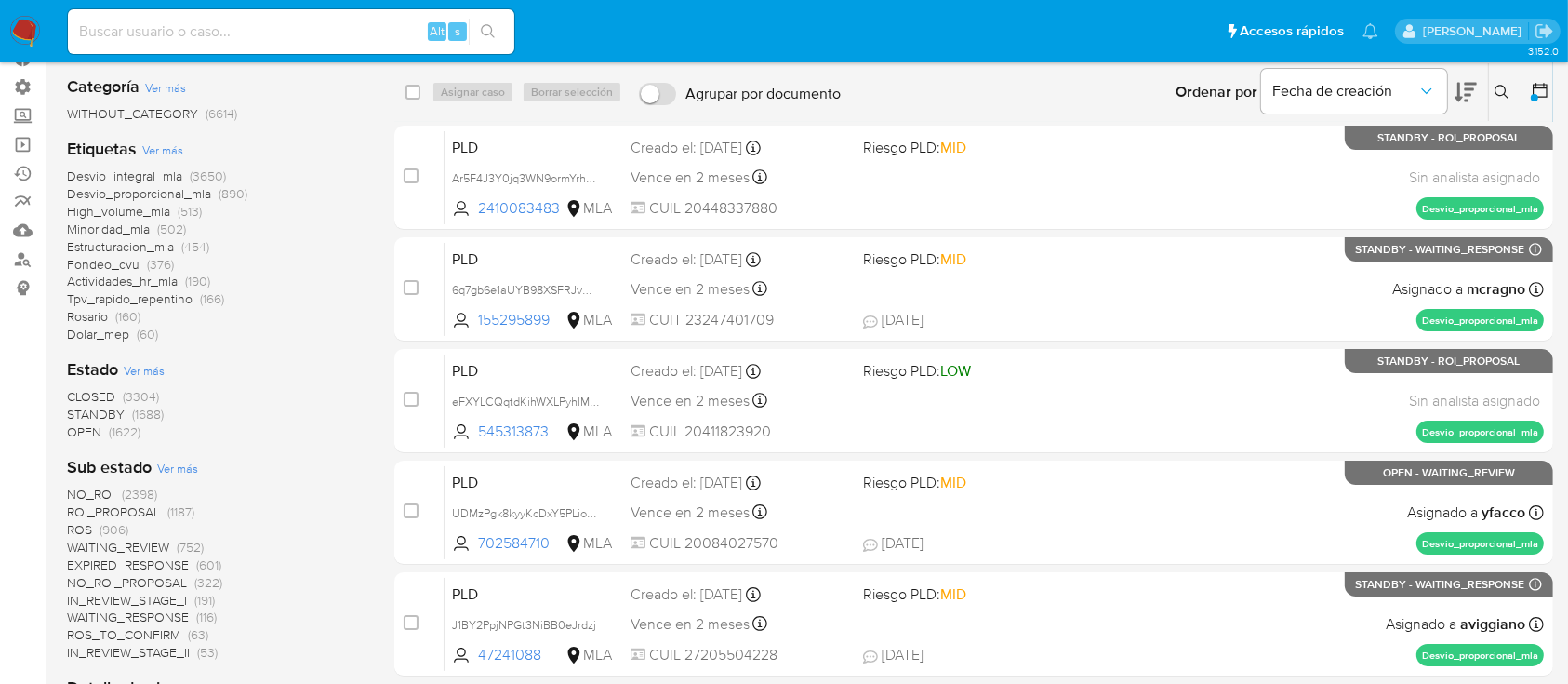
click at [86, 435] on span "OPEN" at bounding box center [85, 431] width 35 height 18
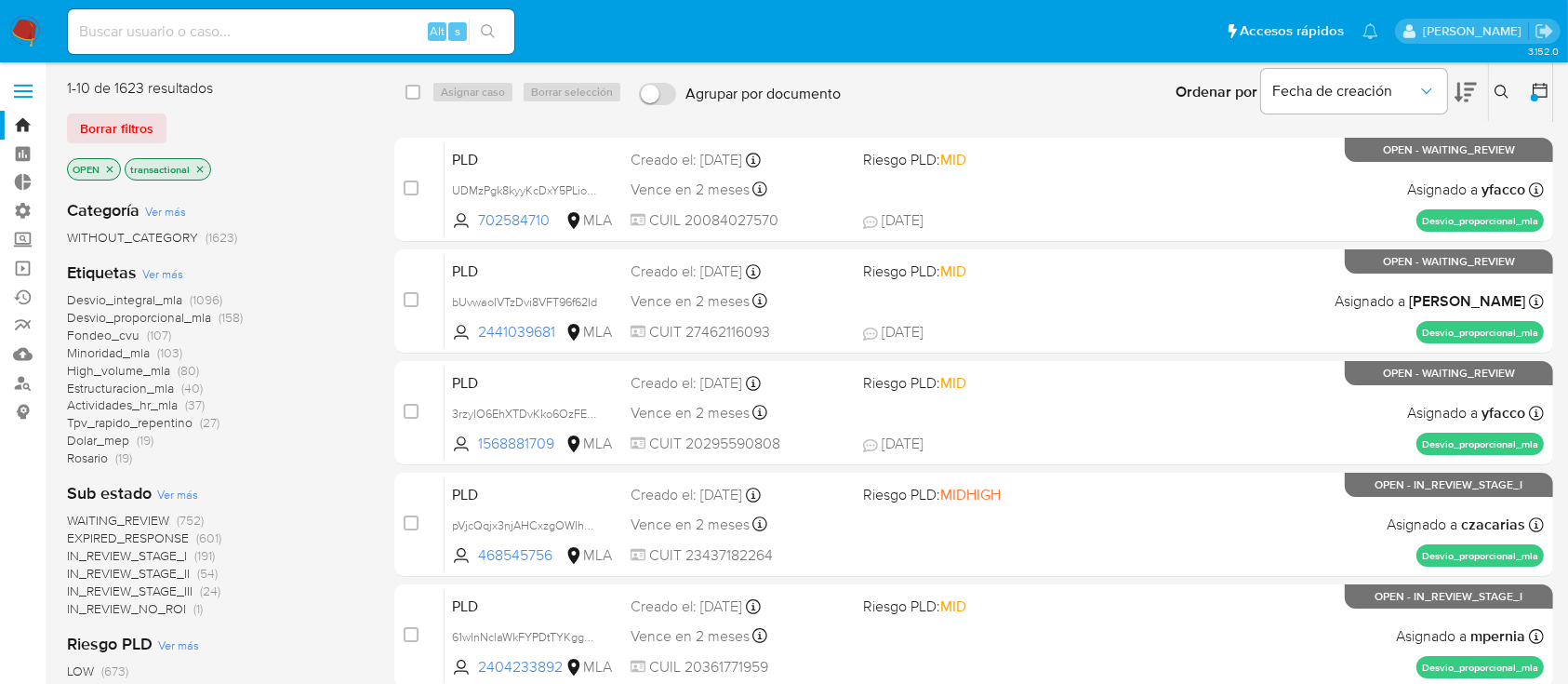
click at [112, 166] on icon "close-filter" at bounding box center [110, 170] width 12 height 12
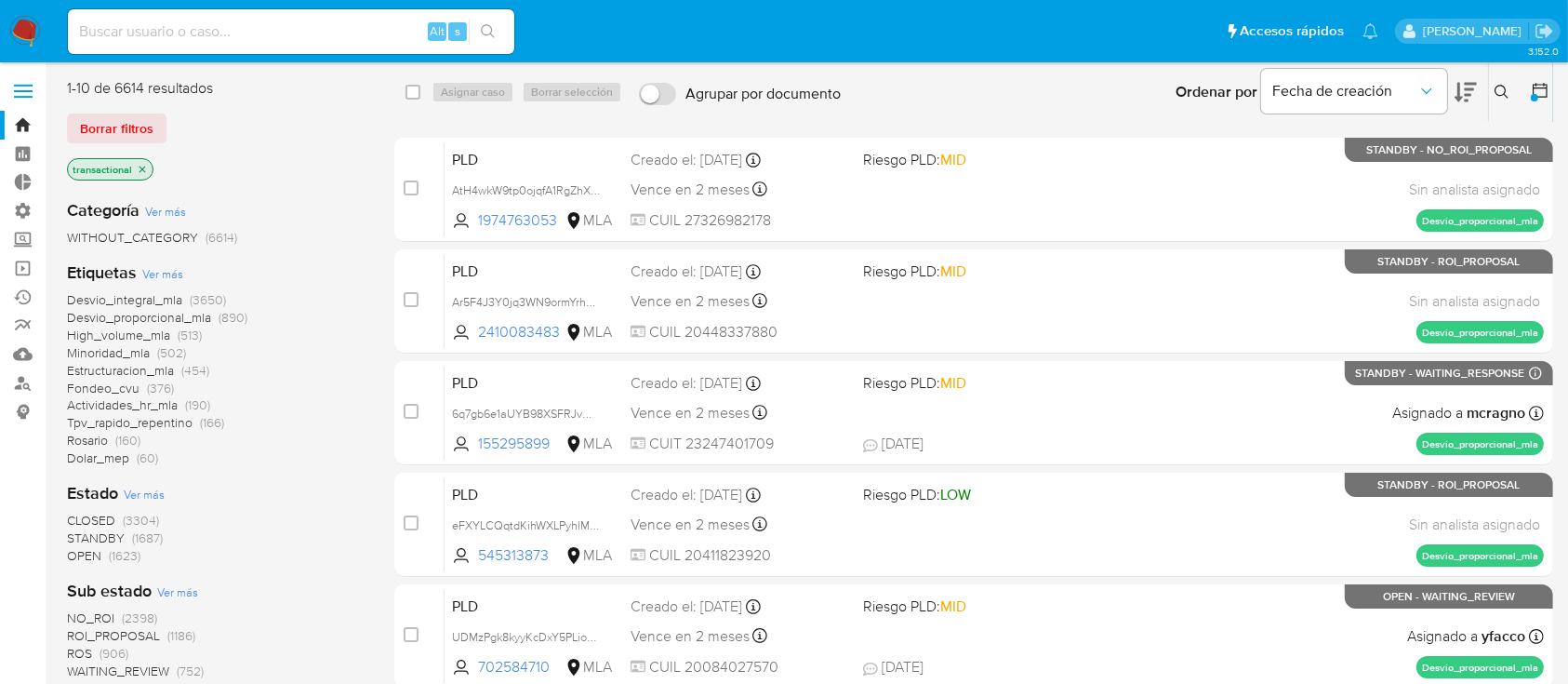
click at [171, 270] on span "Ver más" at bounding box center [163, 273] width 40 height 16
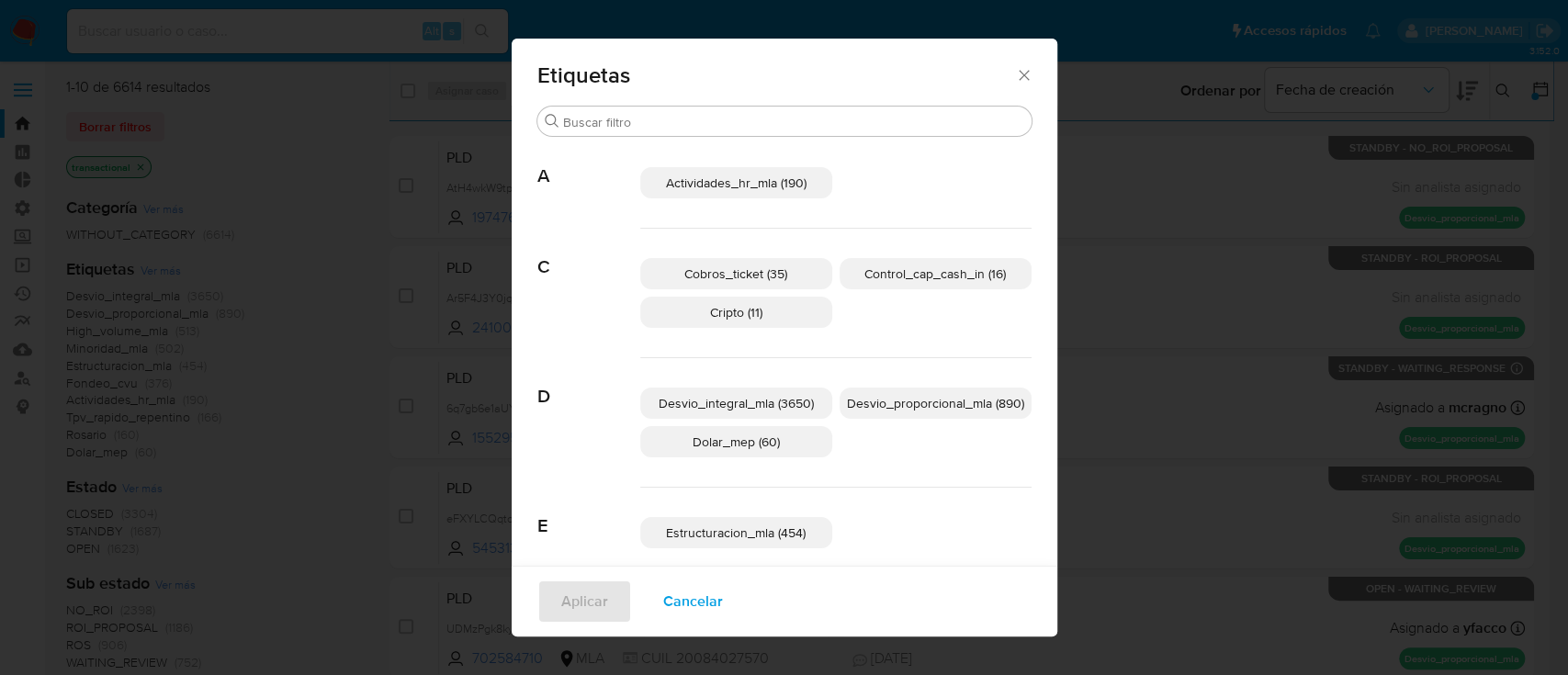
click at [784, 263] on p "Cobros_ticket (35)" at bounding box center [736, 273] width 192 height 31
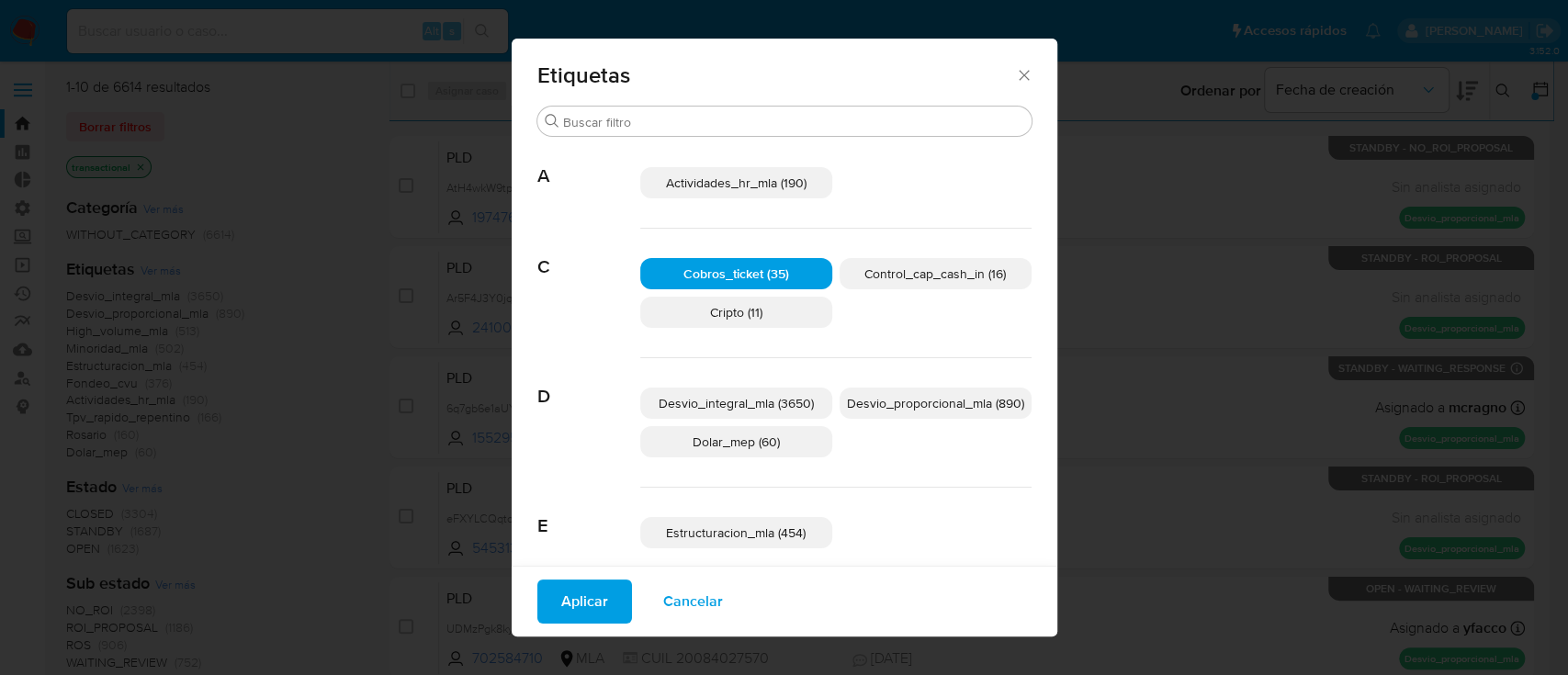
click at [789, 524] on span "Estructuracion_mla (454)" at bounding box center [735, 532] width 140 height 18
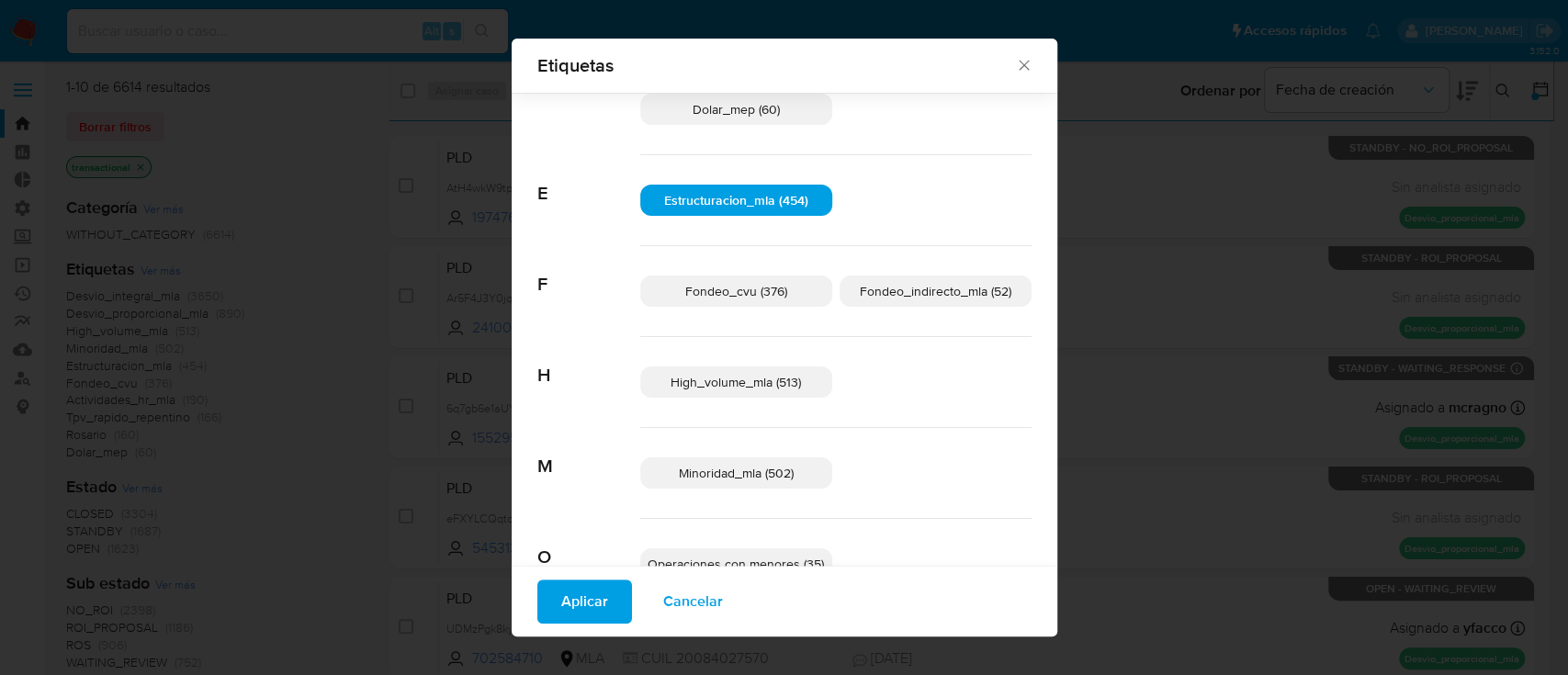
scroll to position [353, 0]
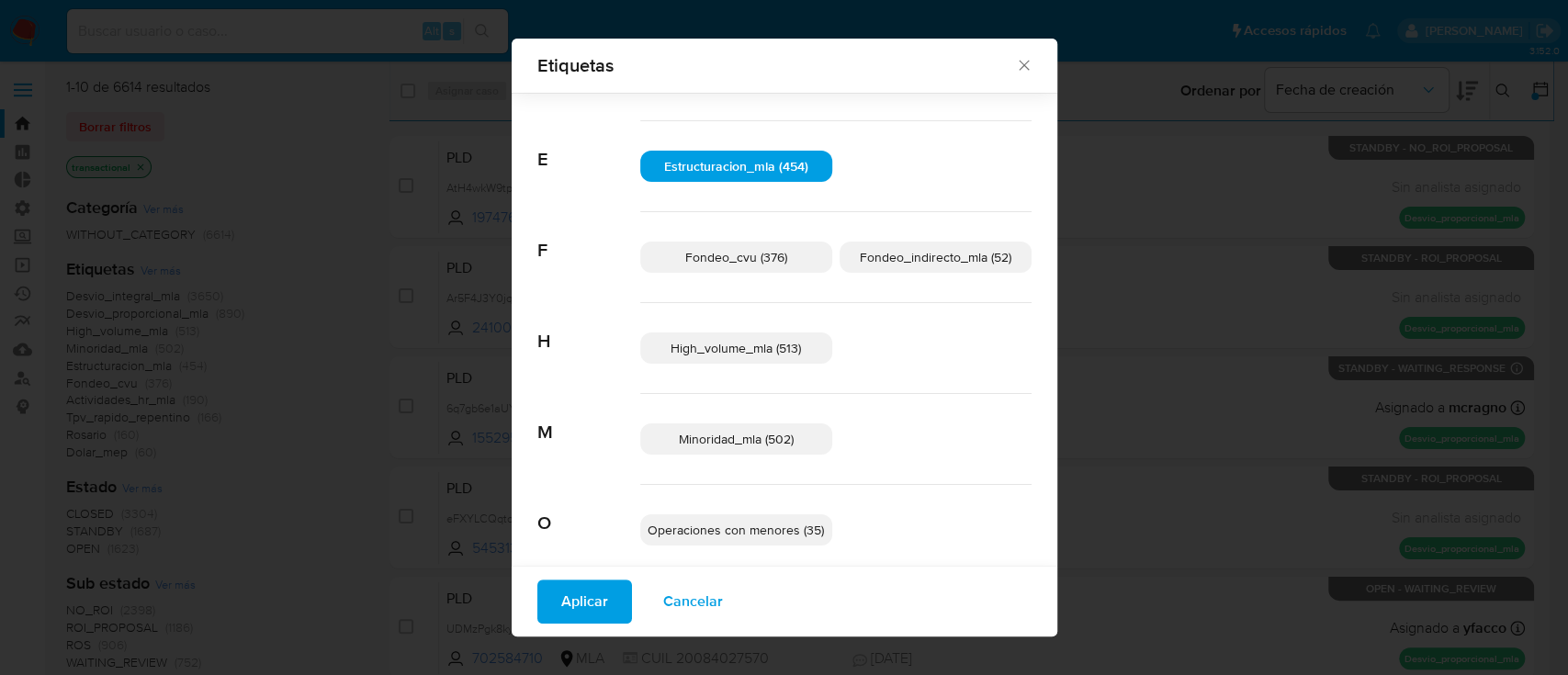
click at [878, 257] on span "Fondeo_indirecto_mla (52)" at bounding box center [935, 257] width 151 height 18
click at [776, 434] on span "Minoridad_mla (502)" at bounding box center [736, 438] width 115 height 18
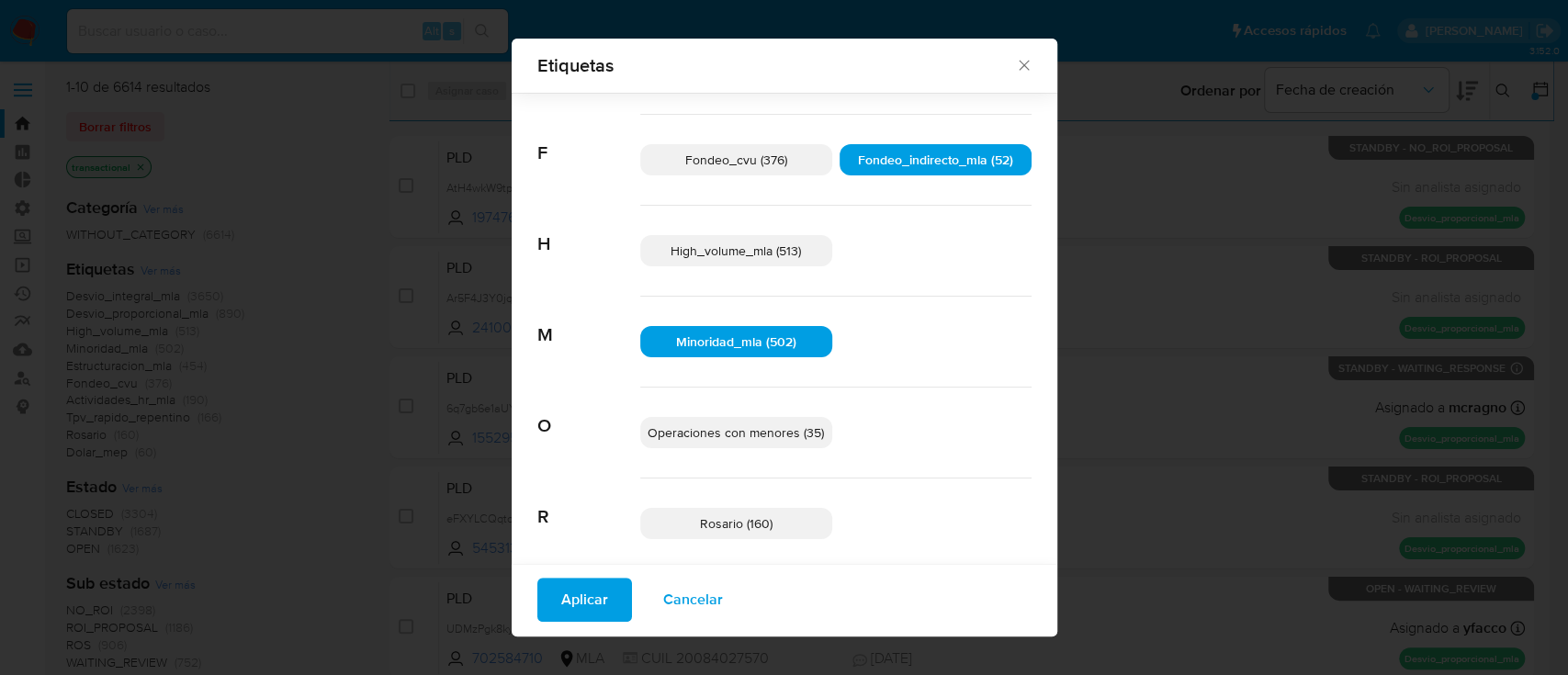
scroll to position [598, 0]
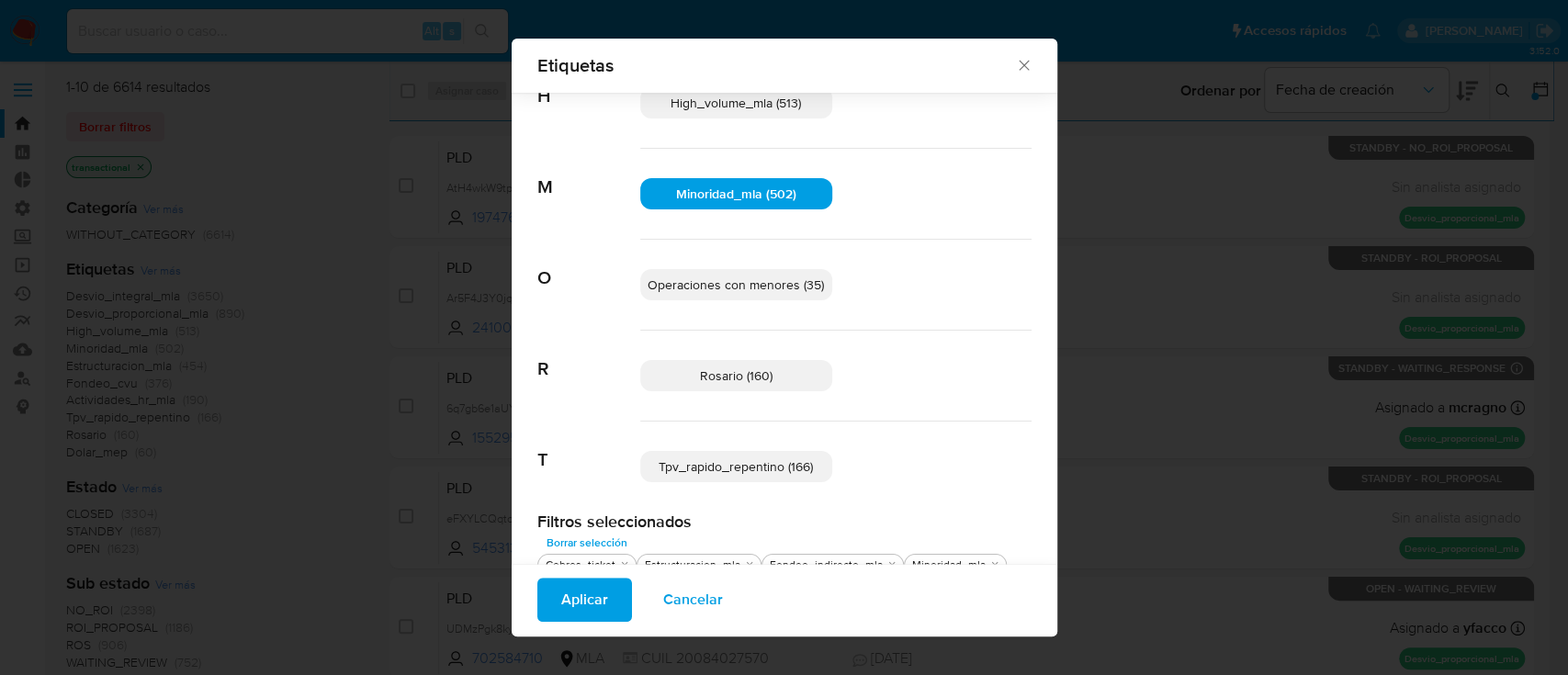
click at [779, 291] on span "Operaciones con menores (35)" at bounding box center [735, 284] width 176 height 18
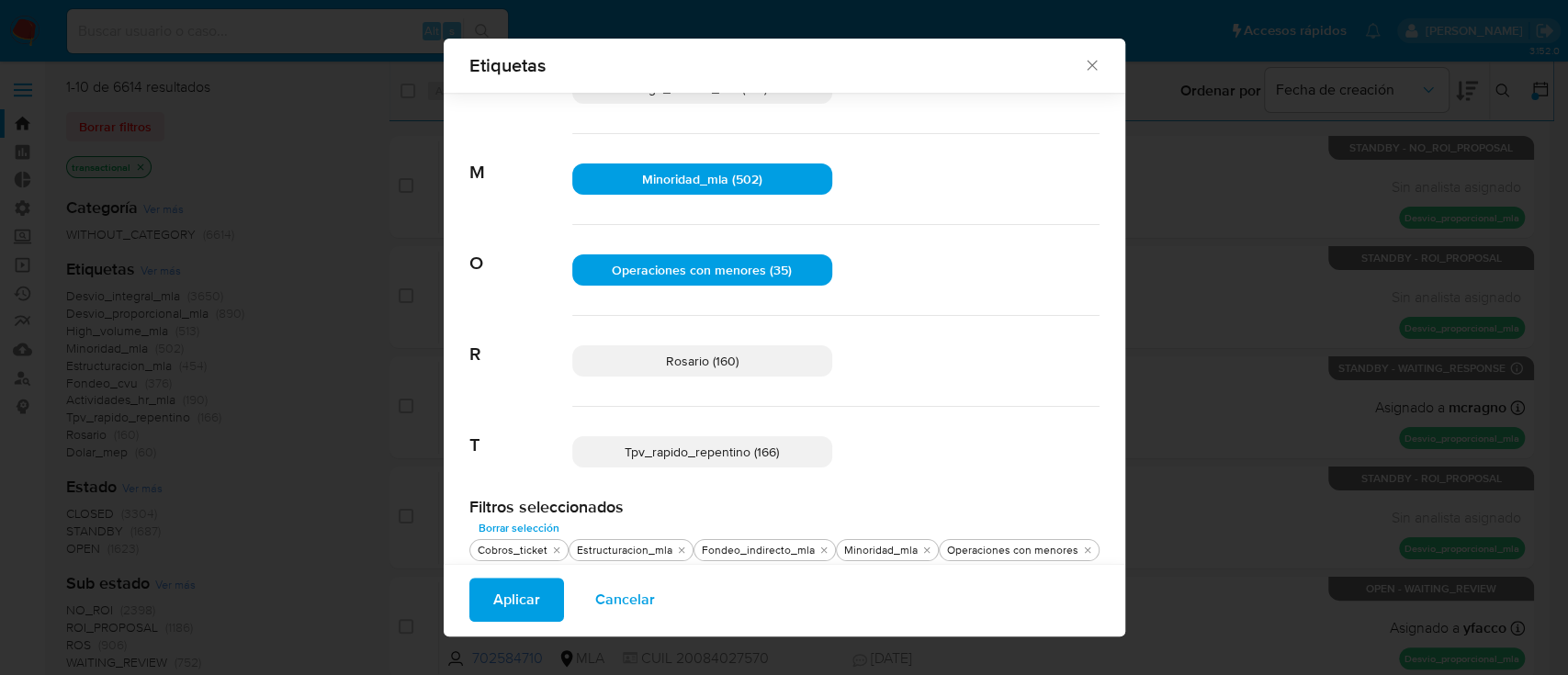
scroll to position [621, 0]
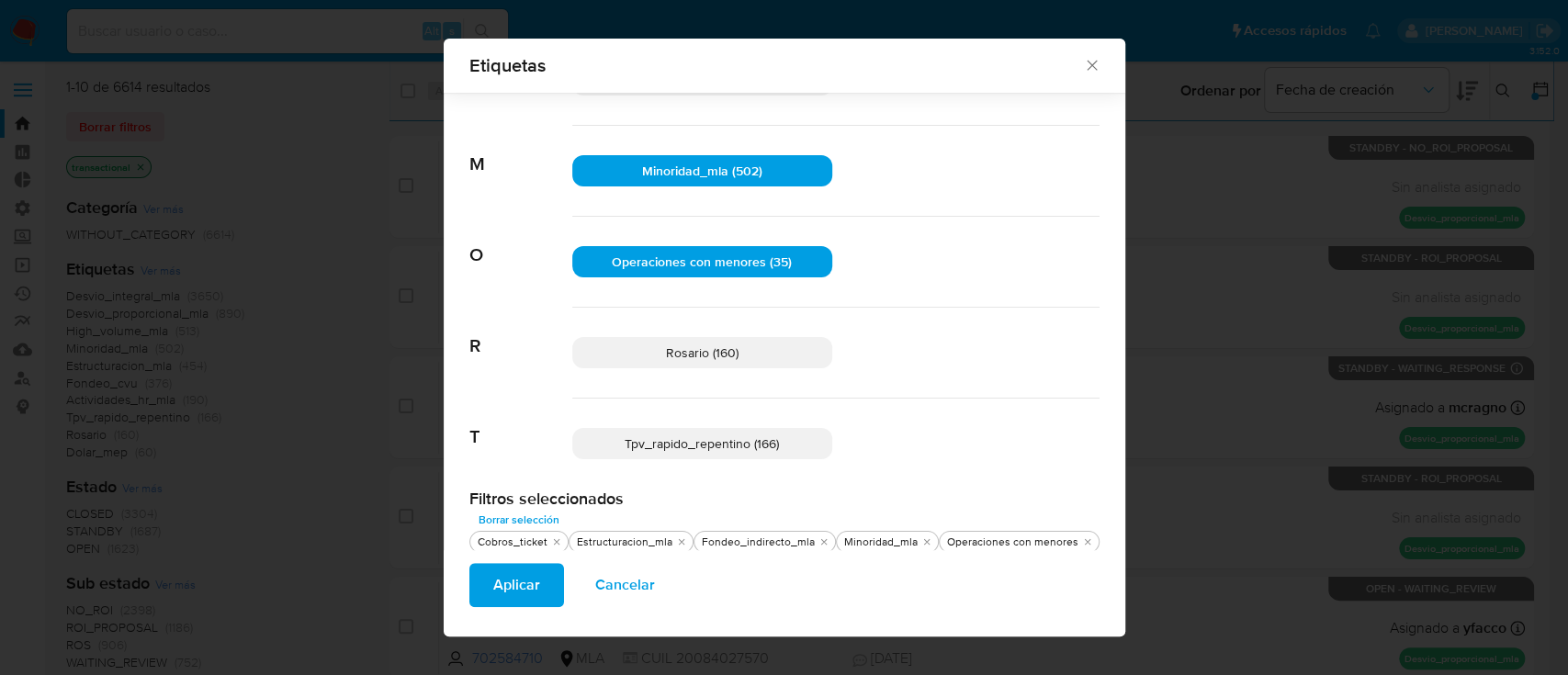
click at [791, 437] on p "Tpv_rapido_repentino (166)" at bounding box center [702, 443] width 260 height 31
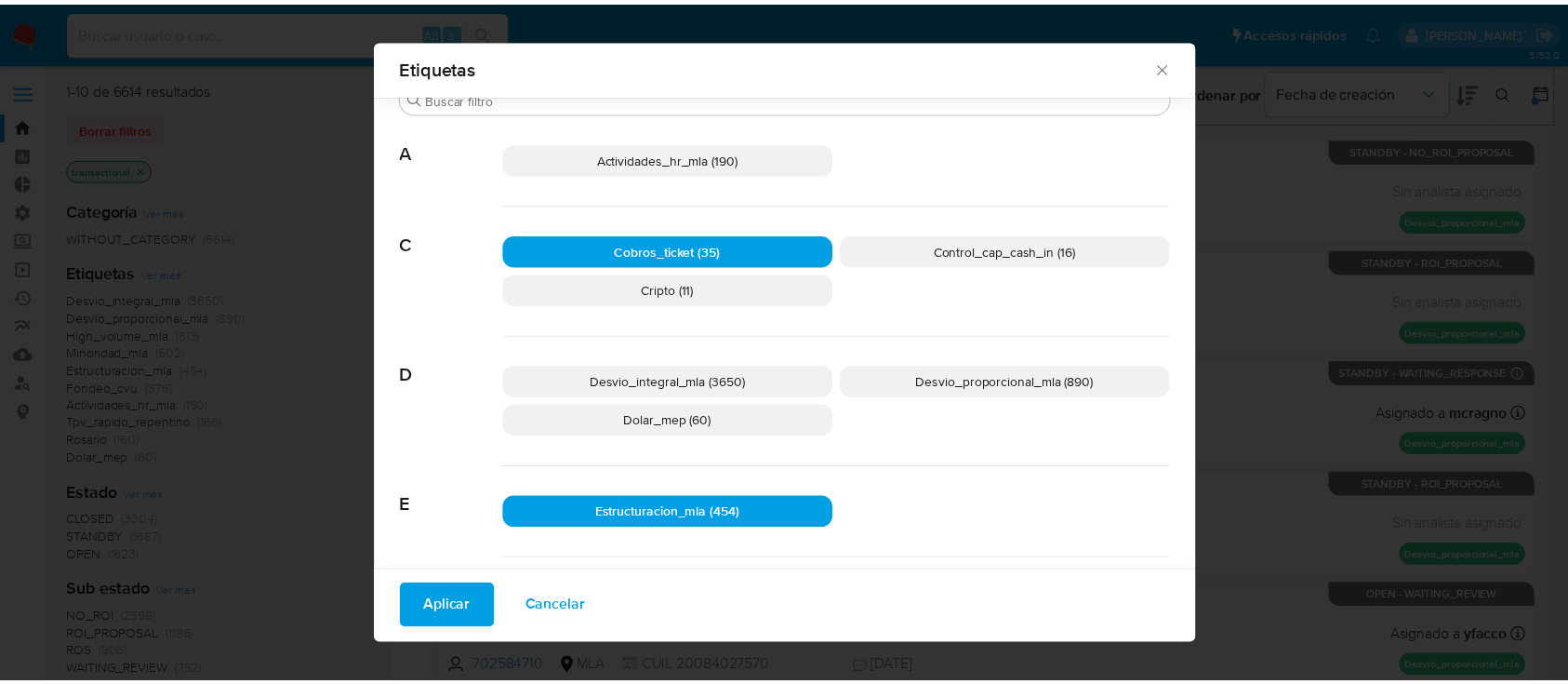
scroll to position [9, 0]
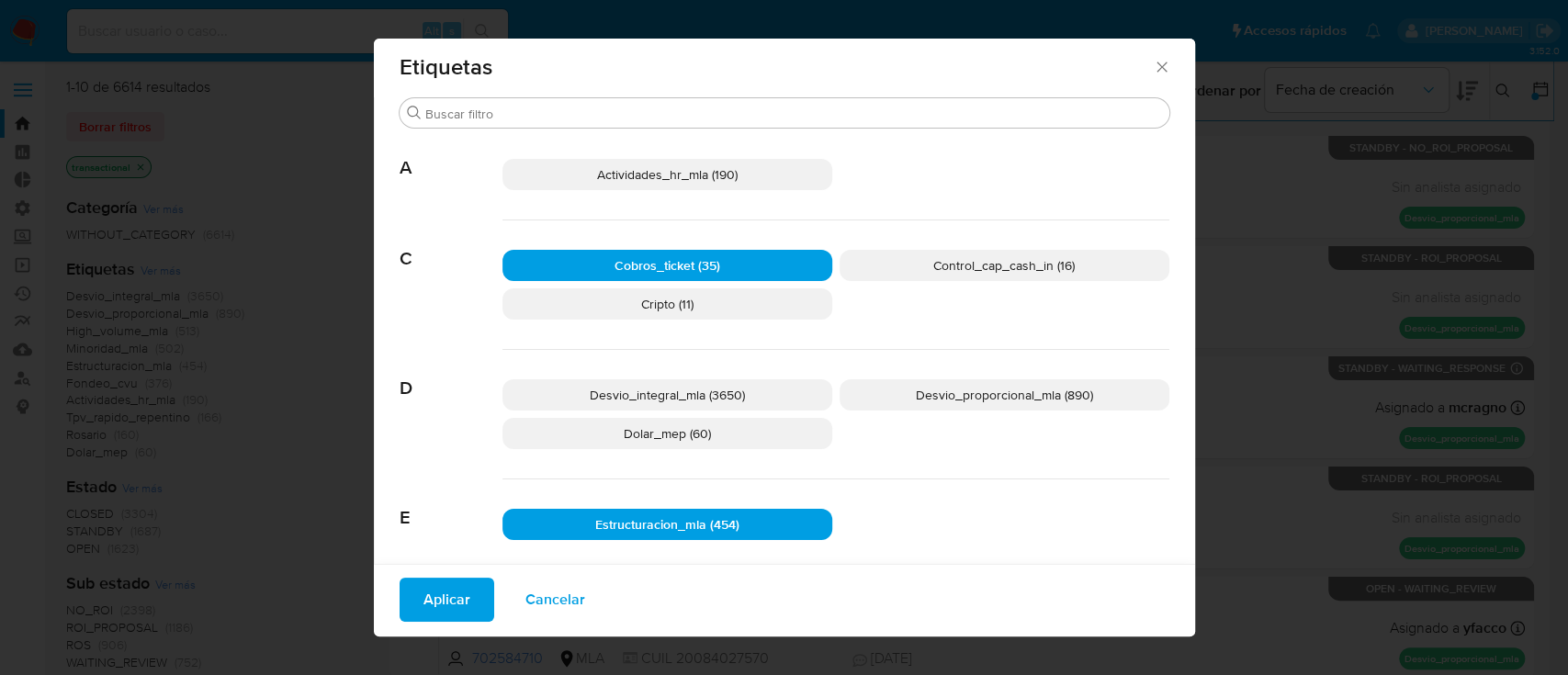
click at [925, 398] on span "Desvio_proporcional_mla (890)" at bounding box center [1004, 395] width 177 height 18
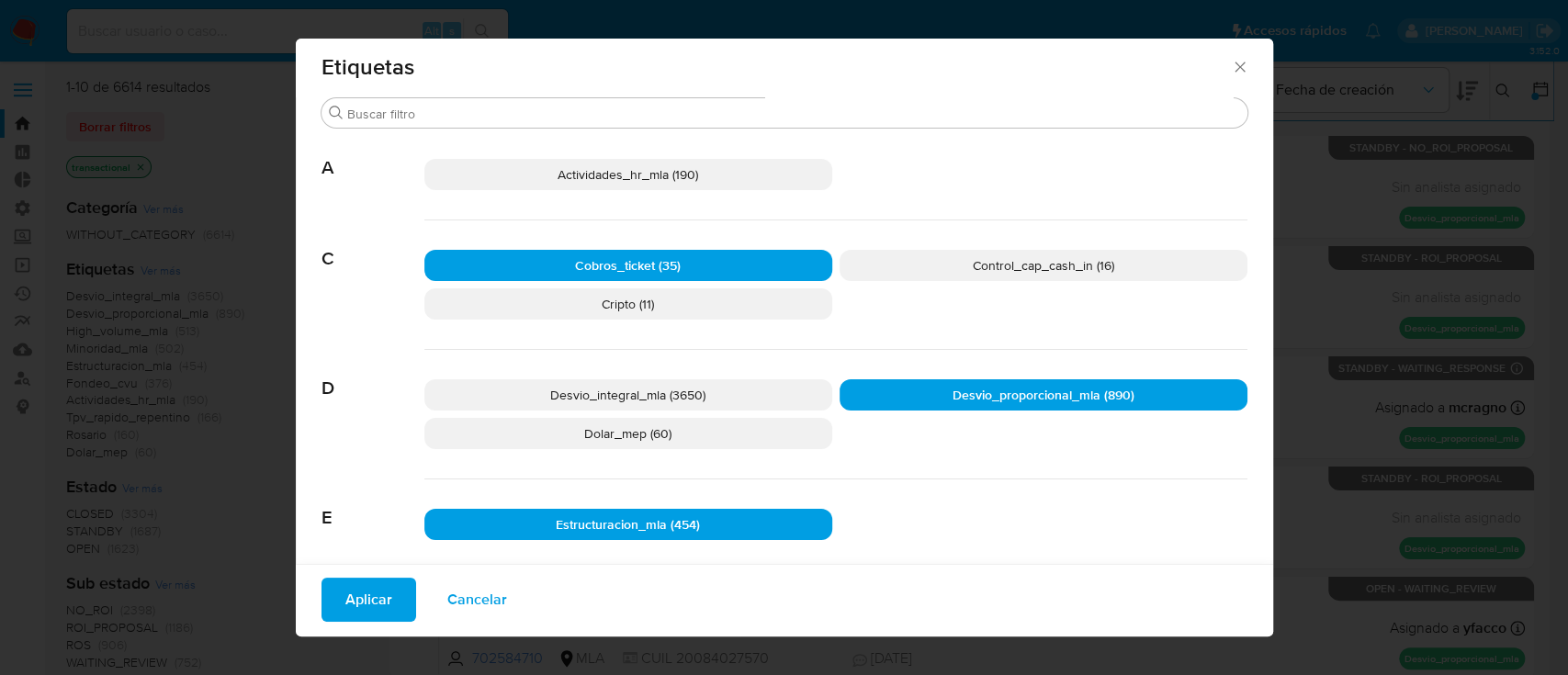
click at [365, 599] on span "Aplicar" at bounding box center [368, 599] width 47 height 40
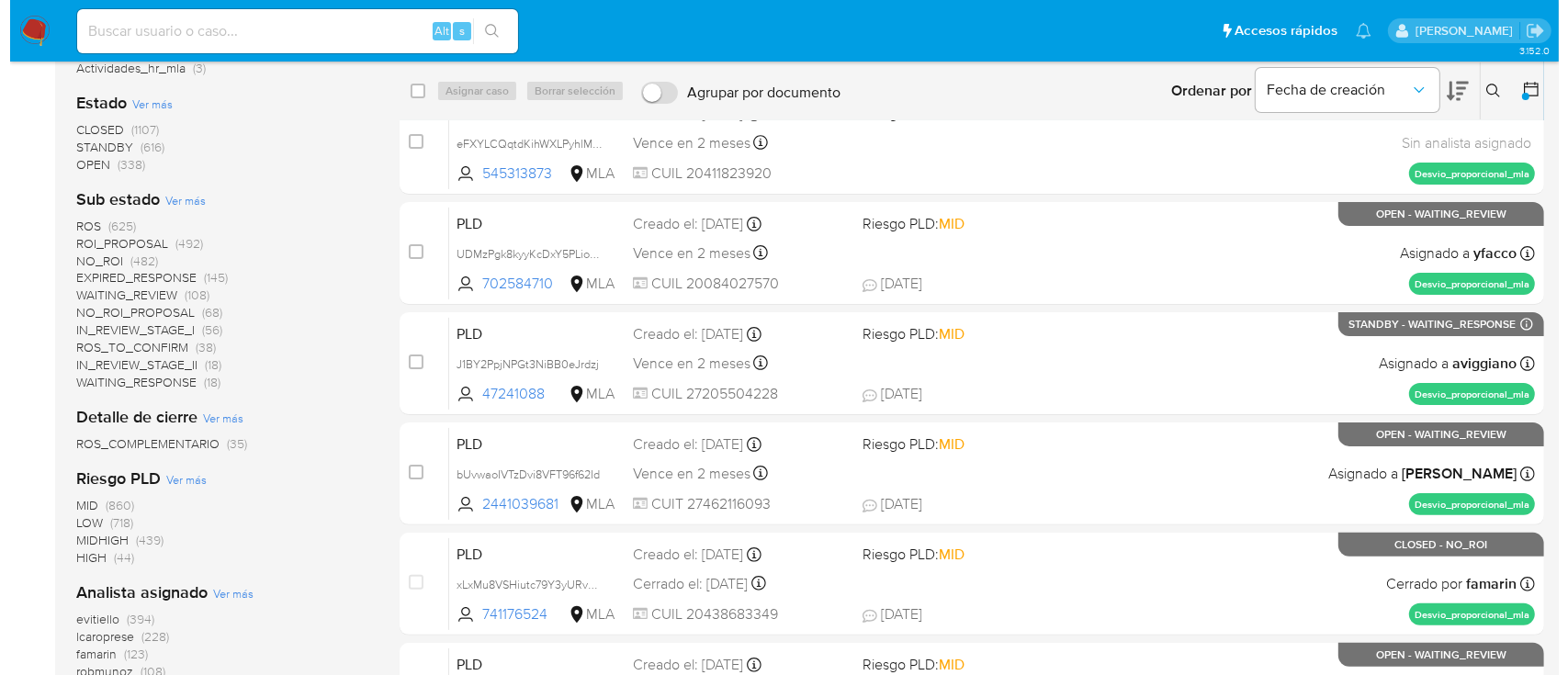
scroll to position [244, 0]
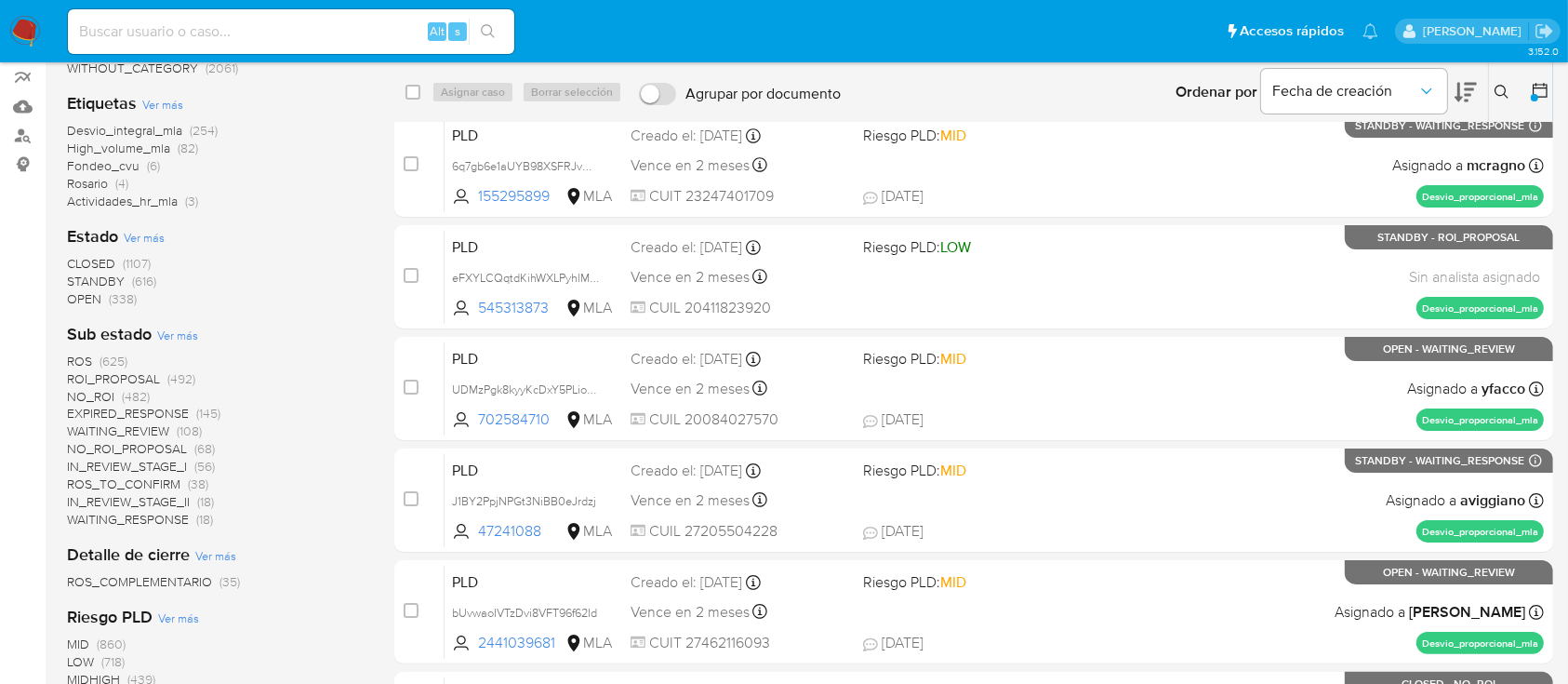
click at [151, 235] on span "Ver más" at bounding box center [144, 237] width 40 height 16
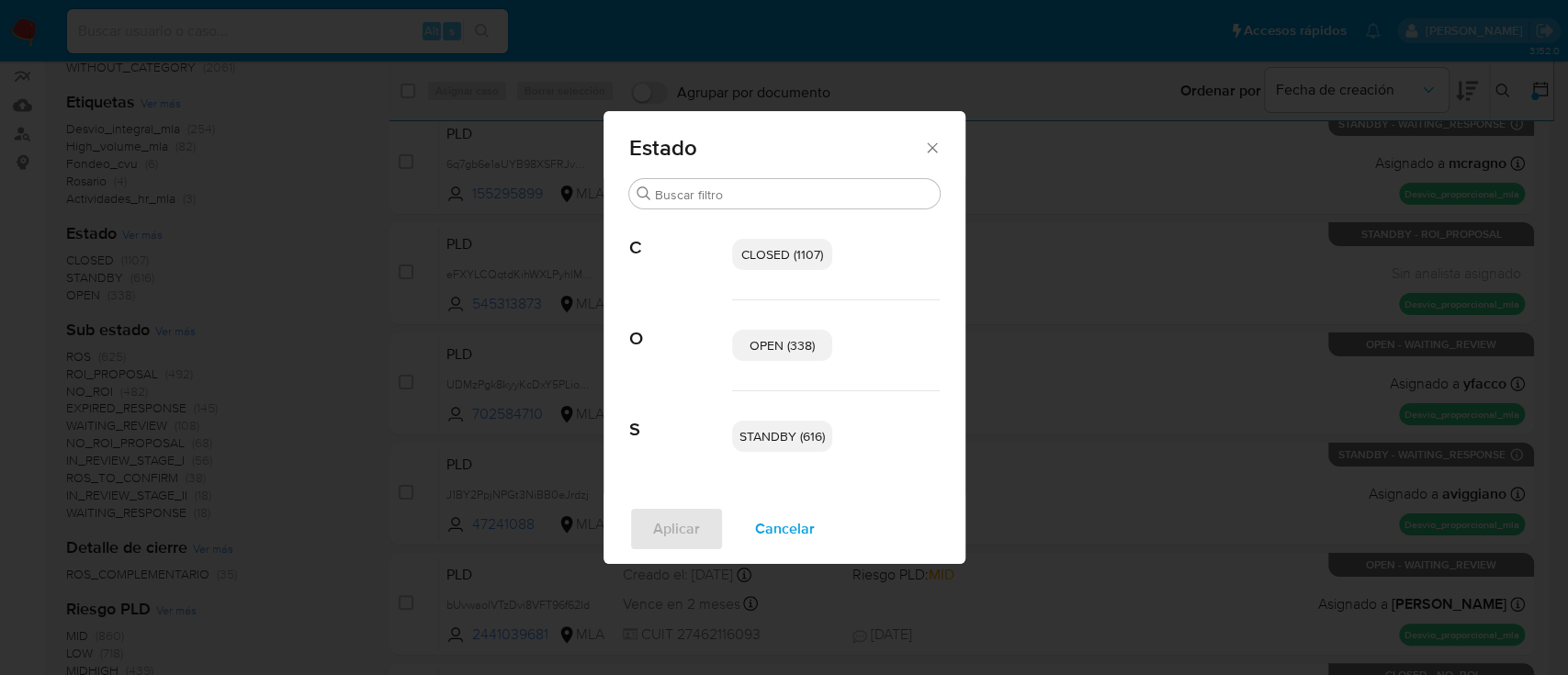
click at [785, 341] on span "OPEN (338)" at bounding box center [782, 344] width 66 height 18
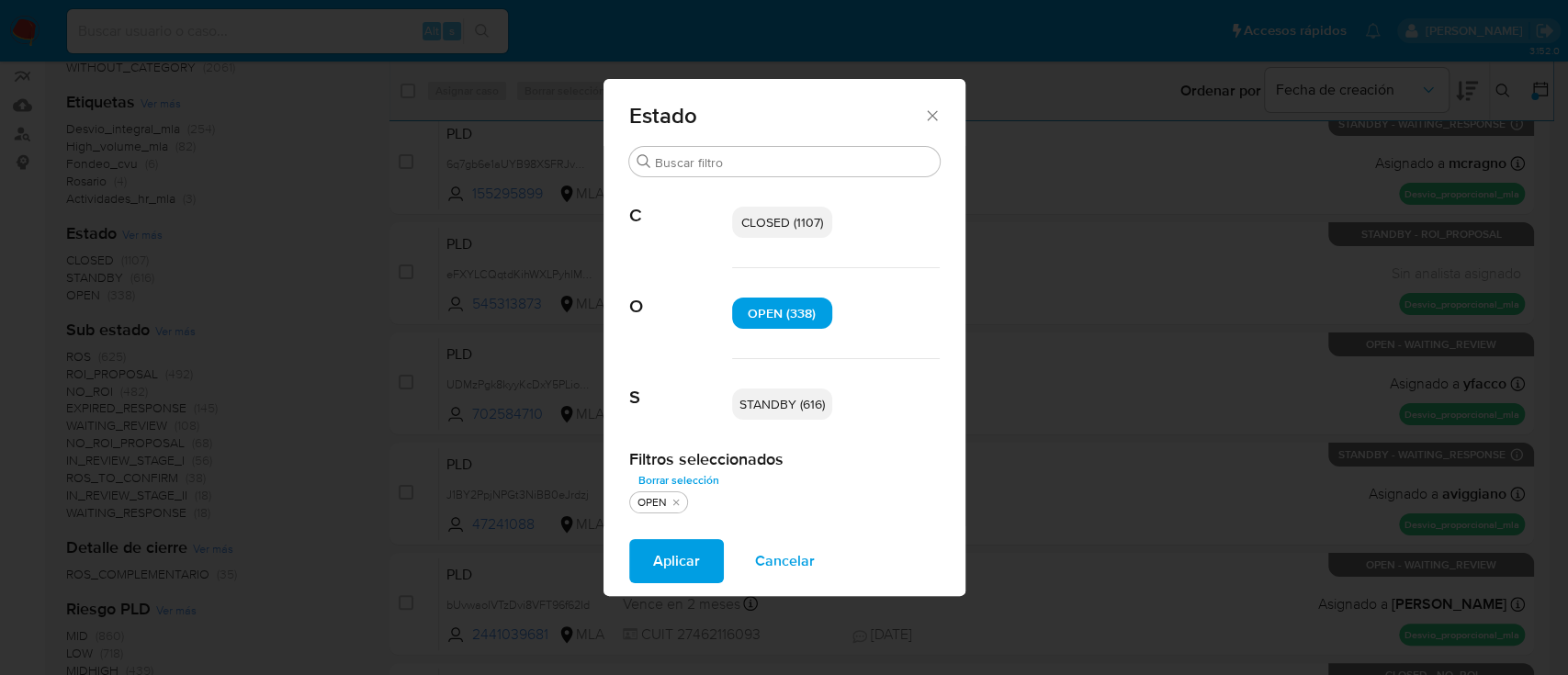
click at [777, 402] on span "STANDBY (616)" at bounding box center [782, 403] width 86 height 18
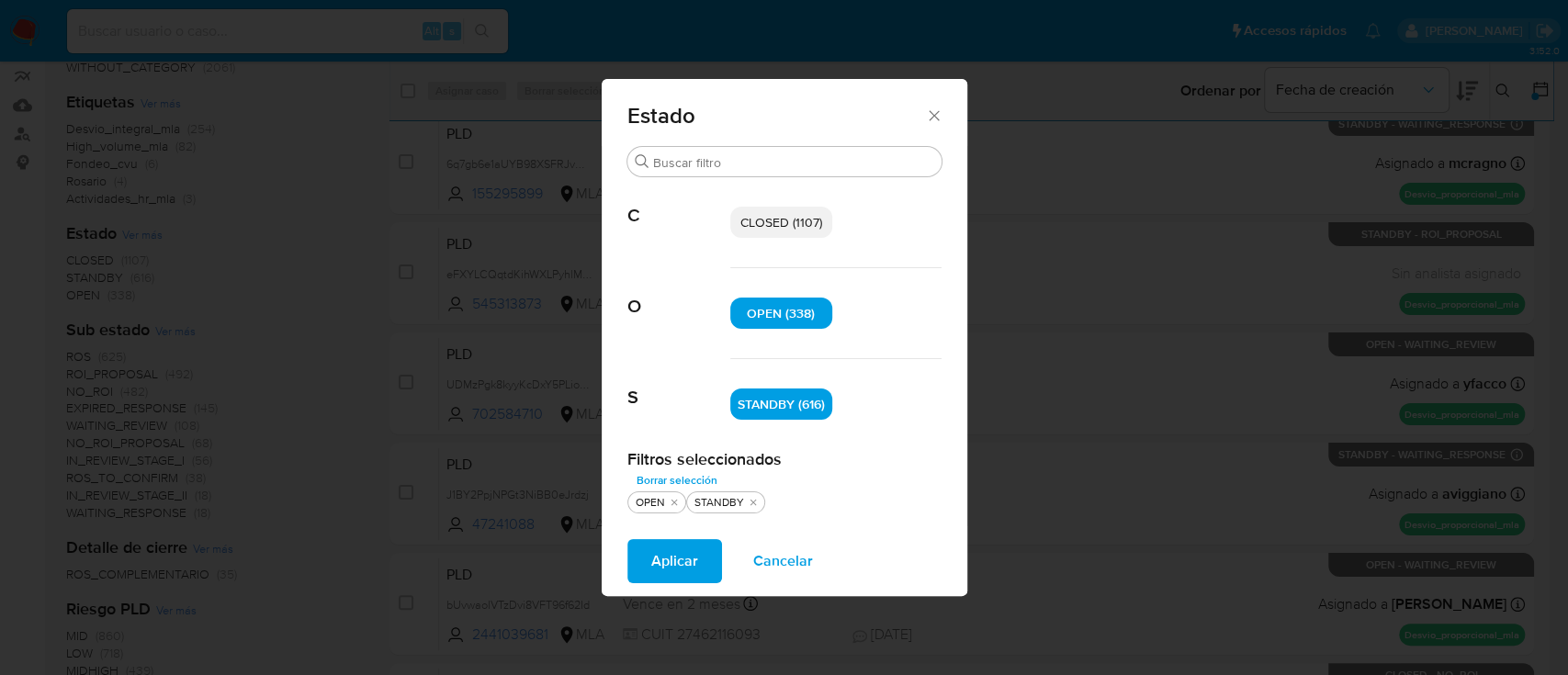
click at [676, 572] on span "Aplicar" at bounding box center [674, 561] width 47 height 40
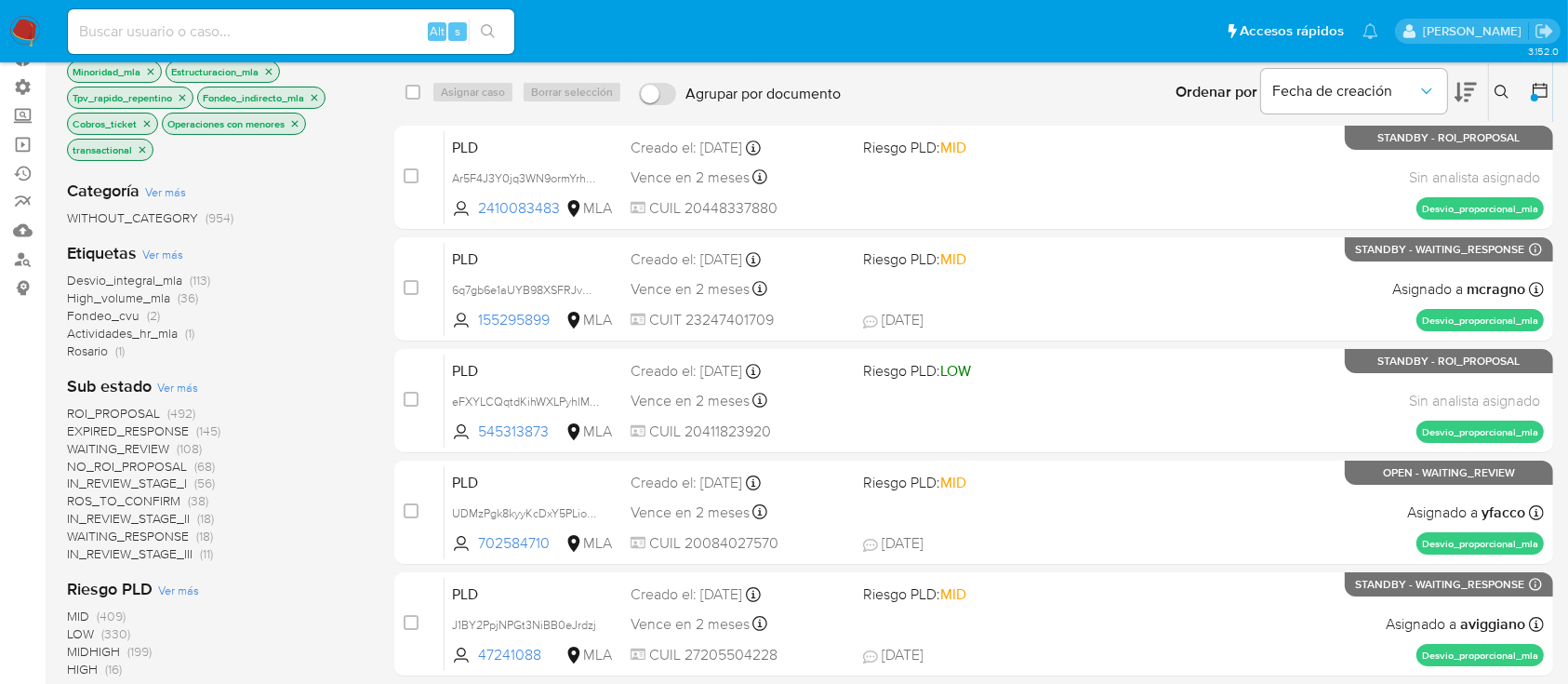
scroll to position [248, 0]
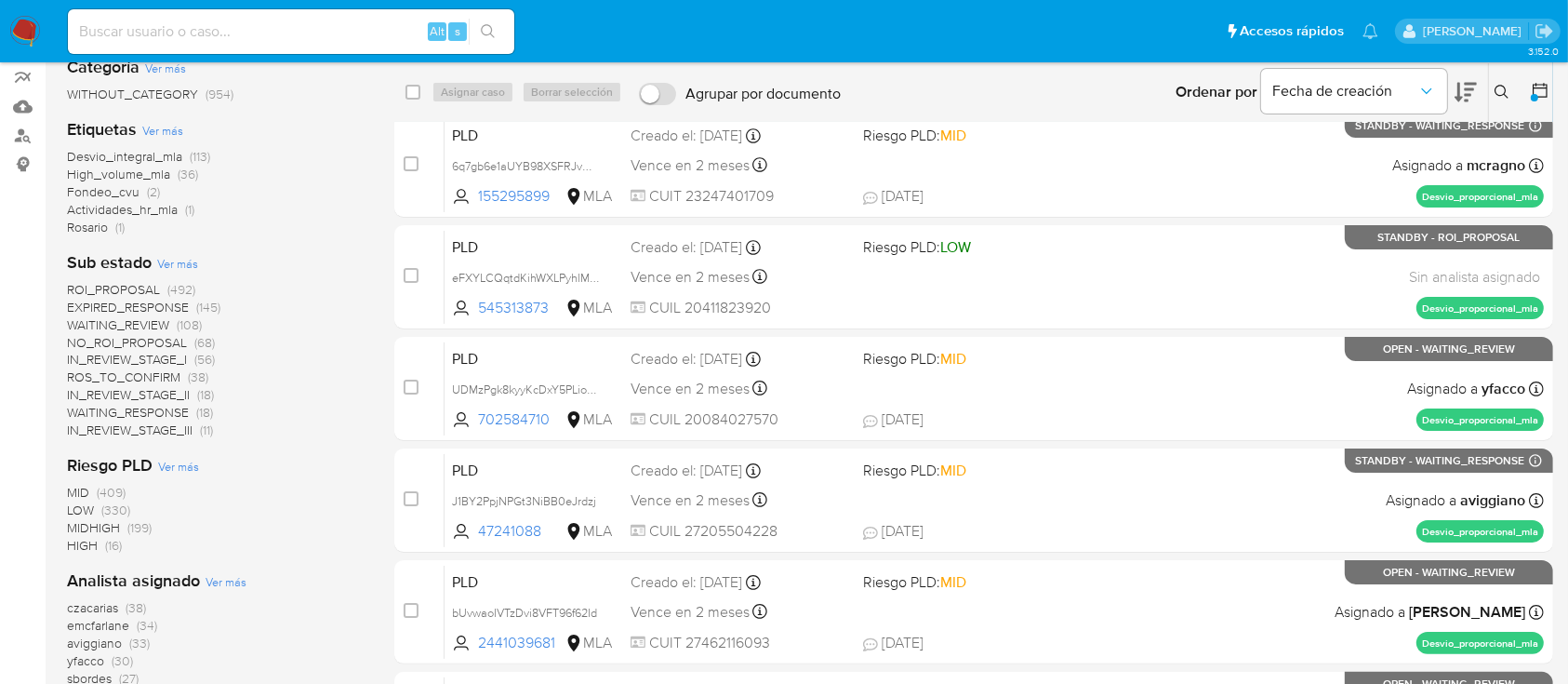
click at [138, 431] on span "IN_REVIEW_STAGE_III" at bounding box center [130, 430] width 125 height 18
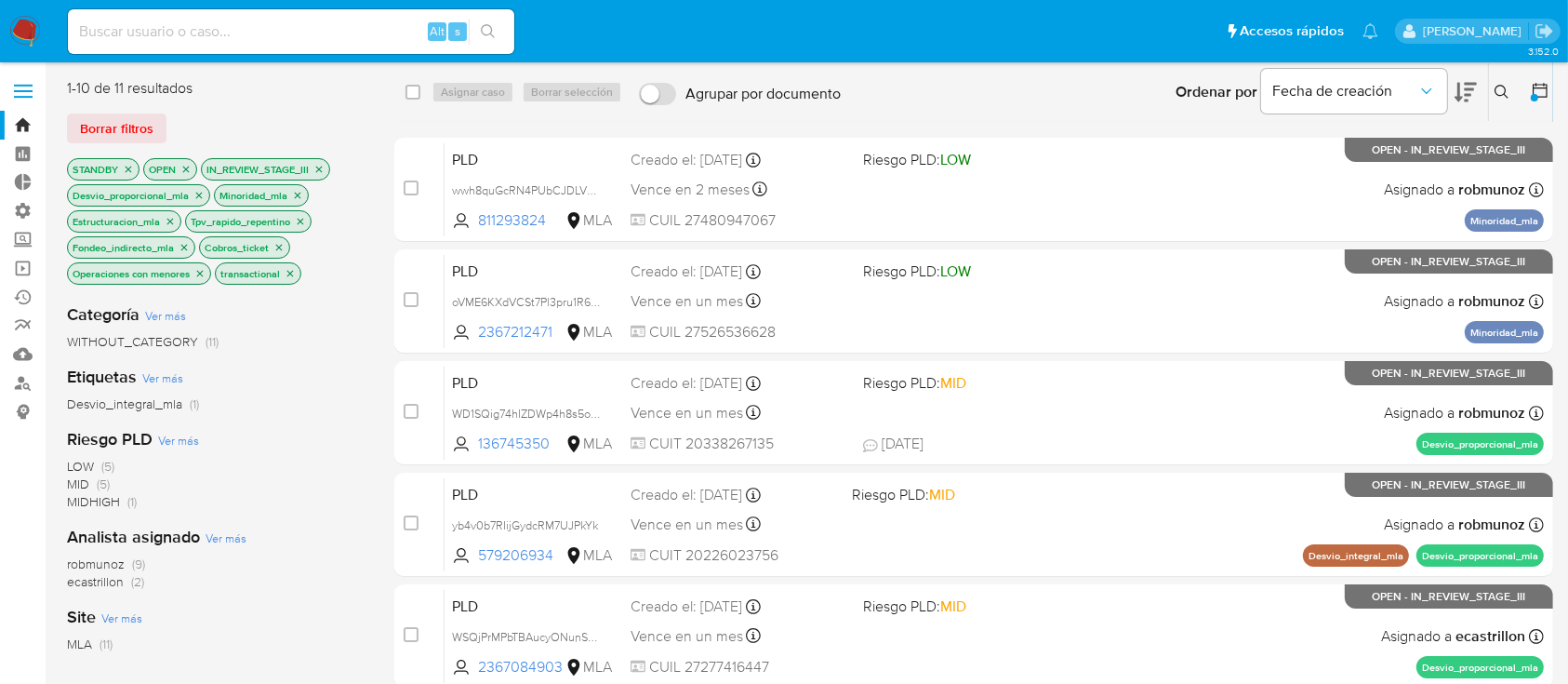
click at [320, 171] on icon "close-filter" at bounding box center [319, 170] width 12 height 12
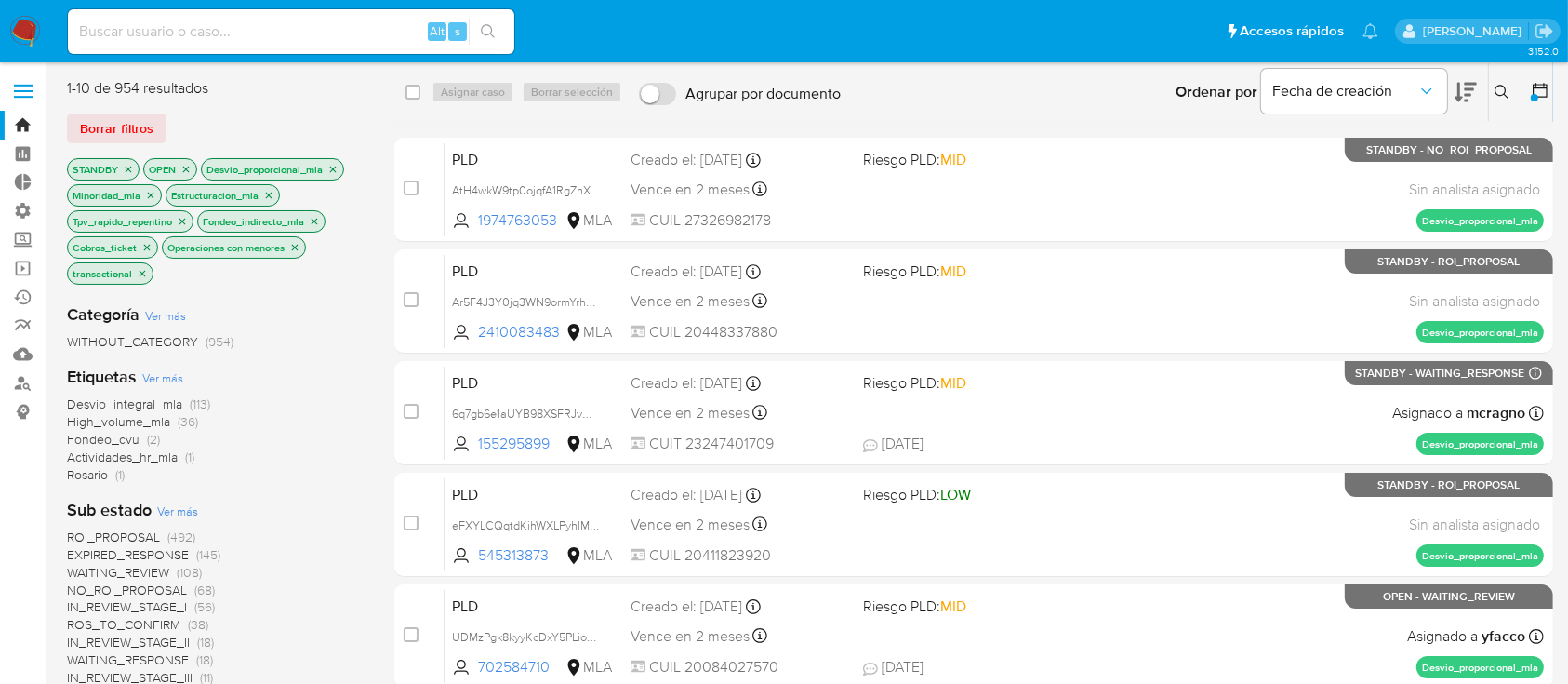
click at [1540, 86] on icon at bounding box center [1540, 90] width 18 height 18
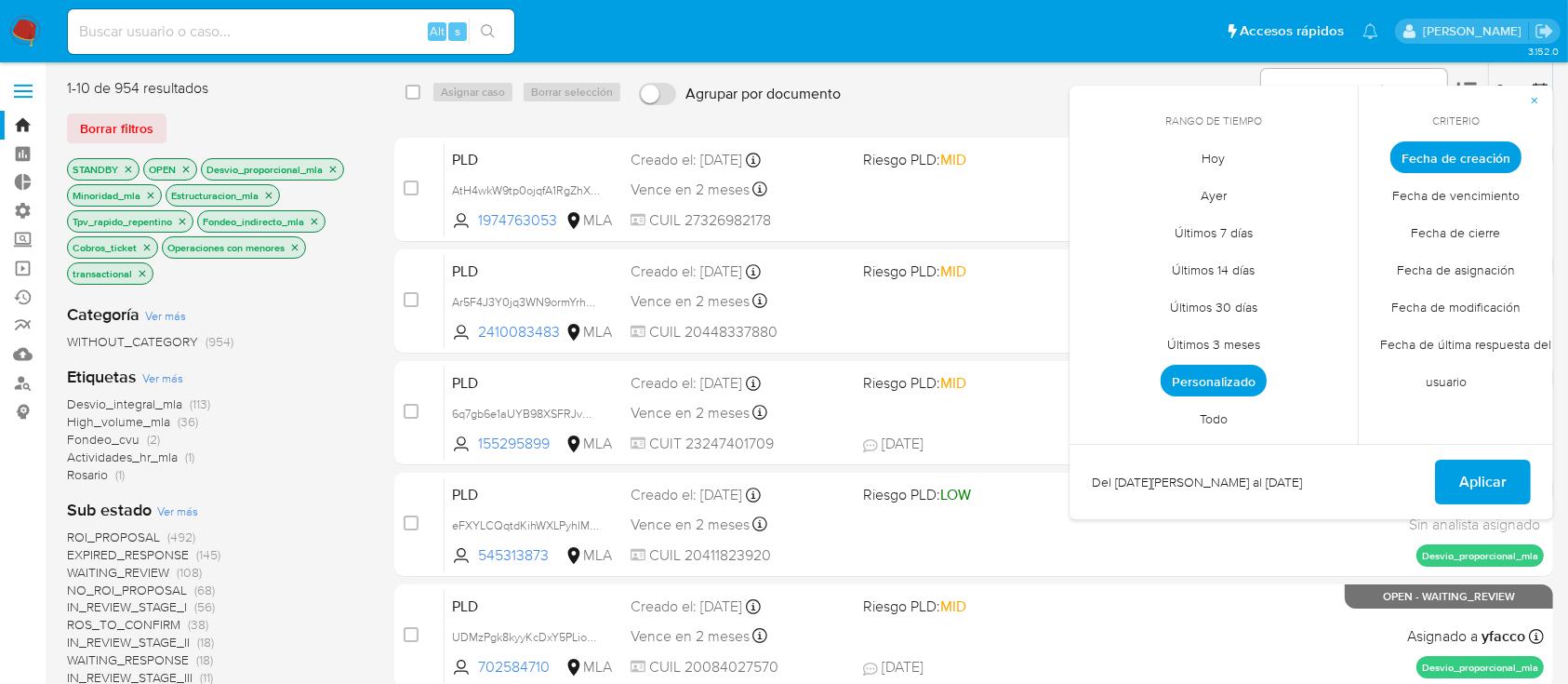
click at [1250, 383] on span "Personalizado" at bounding box center [1214, 381] width 106 height 32
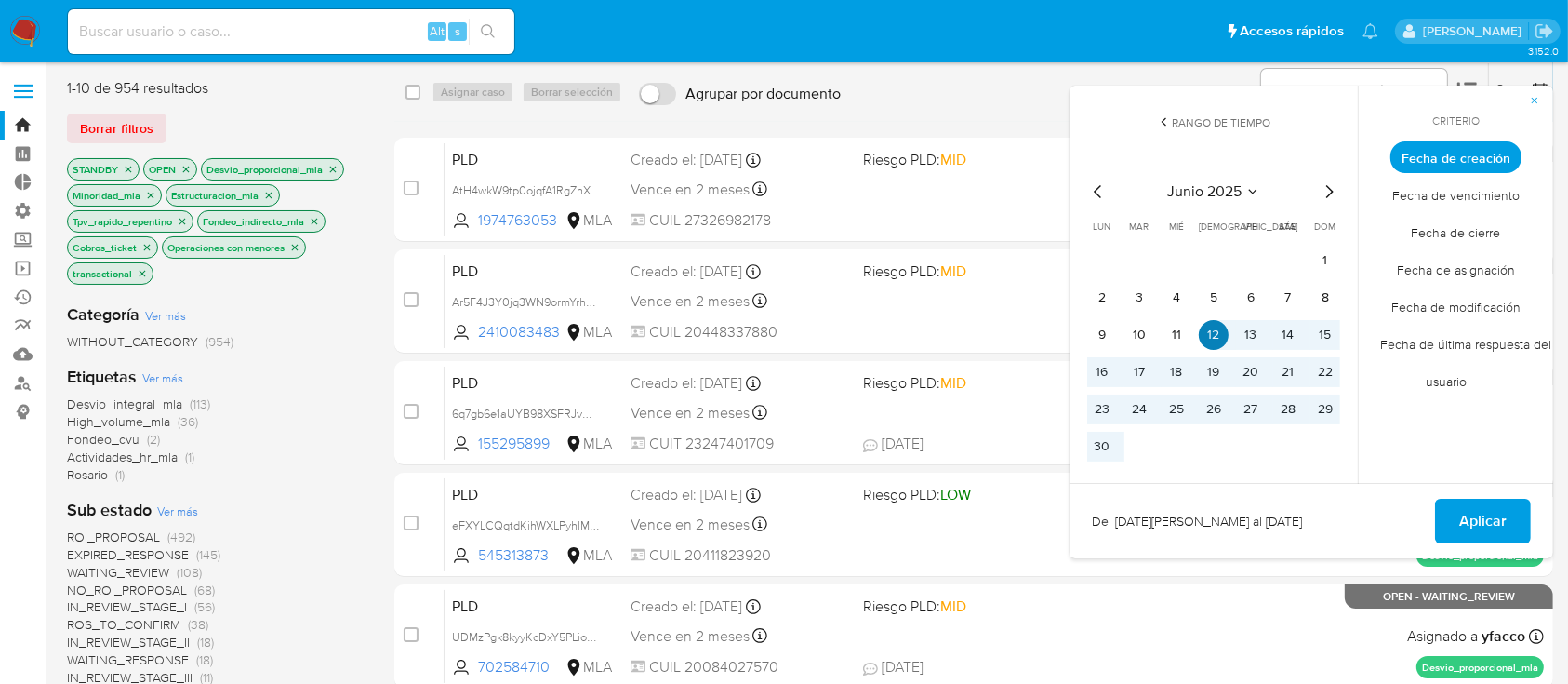
click at [1211, 330] on button "12" at bounding box center [1214, 334] width 30 height 30
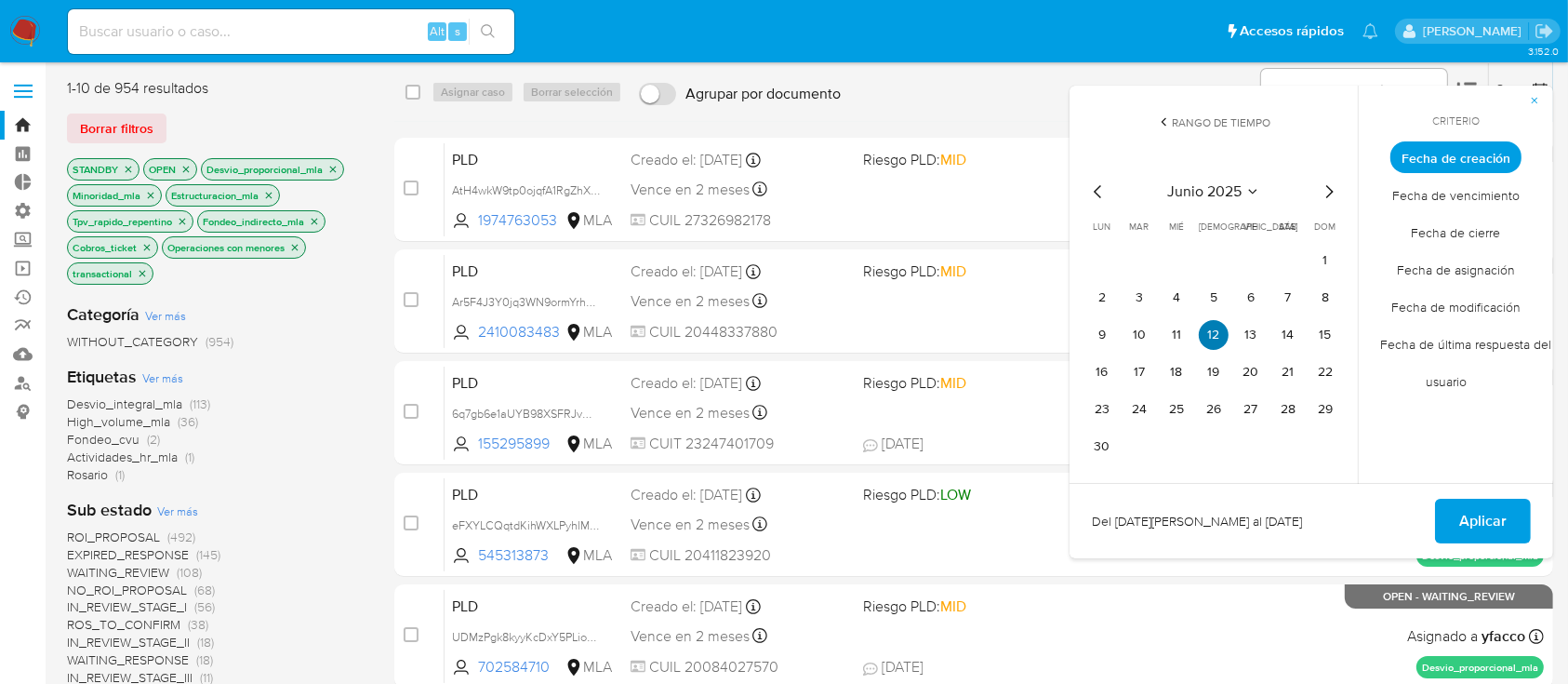
click at [1217, 333] on button "12" at bounding box center [1214, 334] width 30 height 30
click at [1490, 520] on span "Aplicar" at bounding box center [1482, 521] width 47 height 40
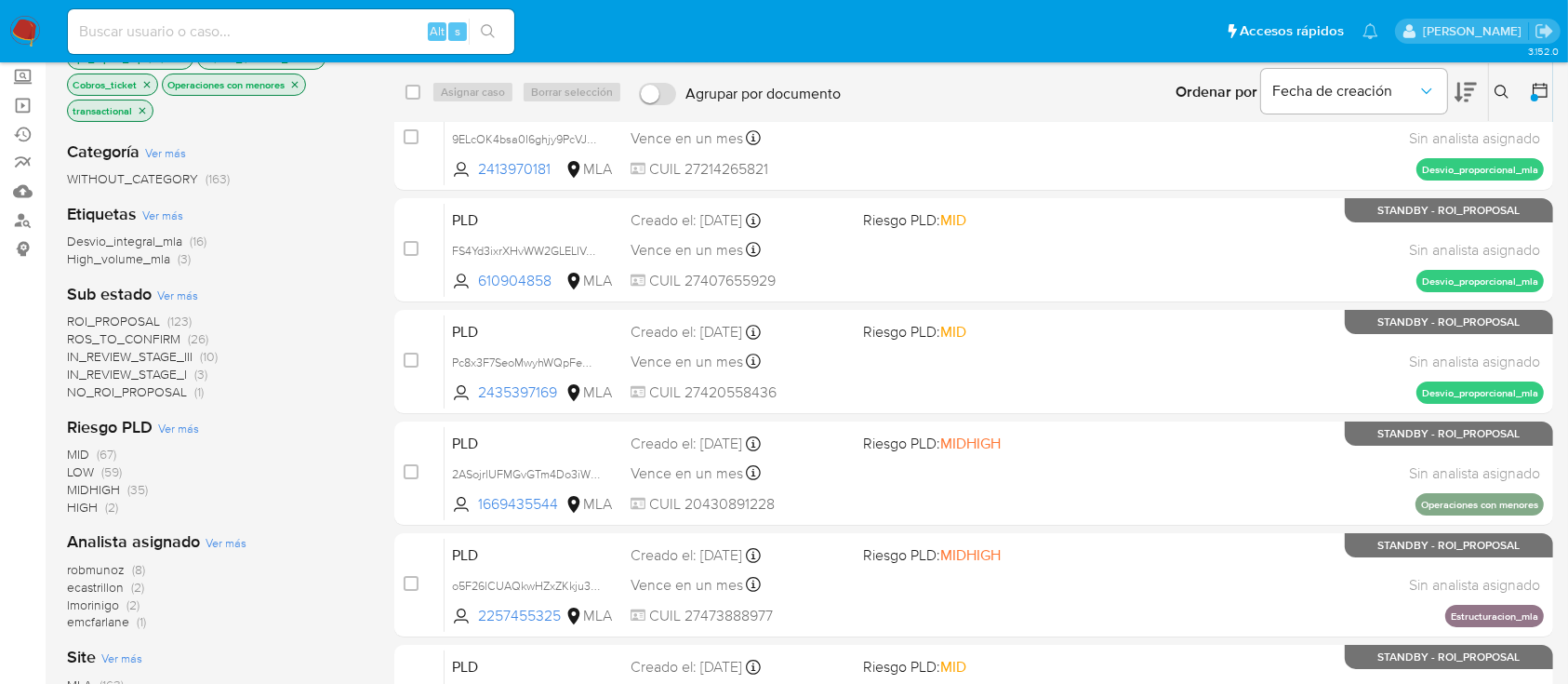
scroll to position [123, 0]
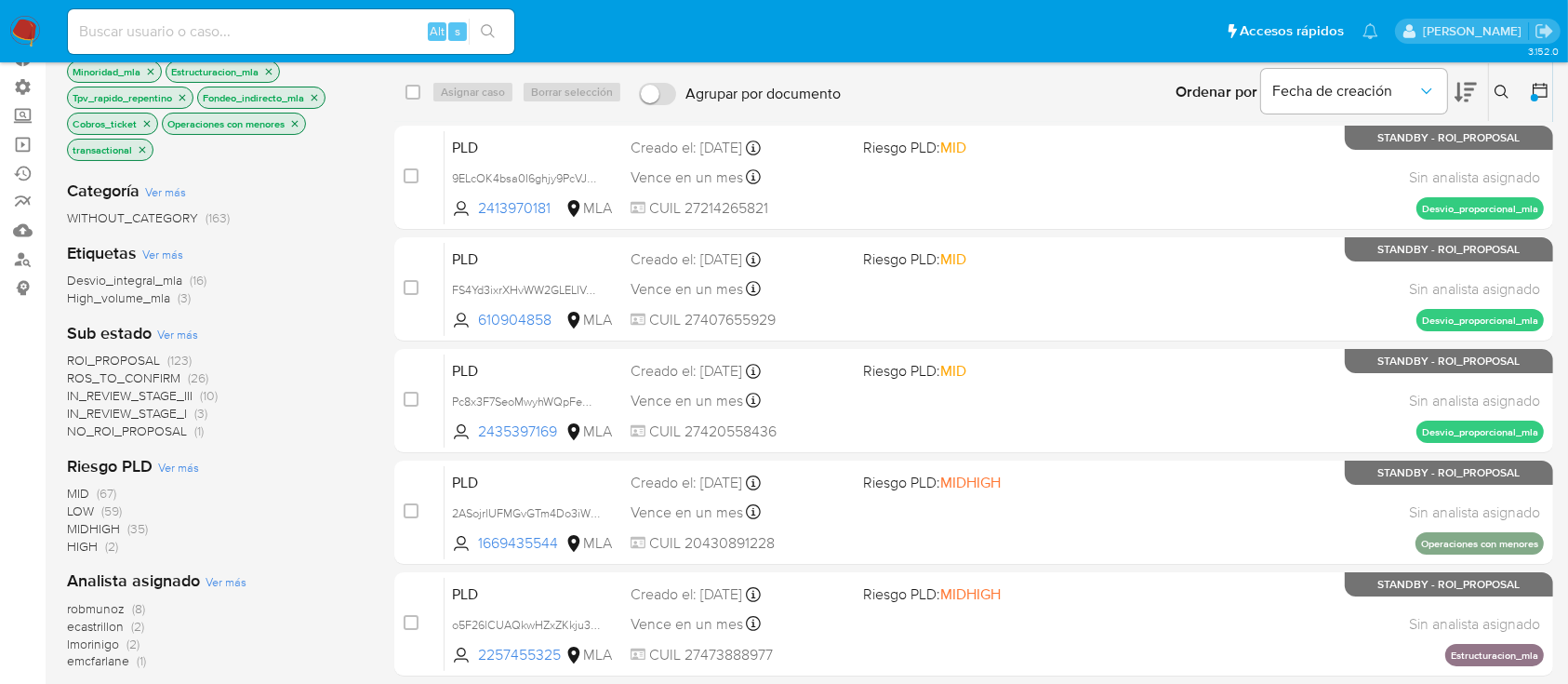
click at [149, 416] on span "IN_REVIEW_STAGE_I" at bounding box center [127, 412] width 120 height 18
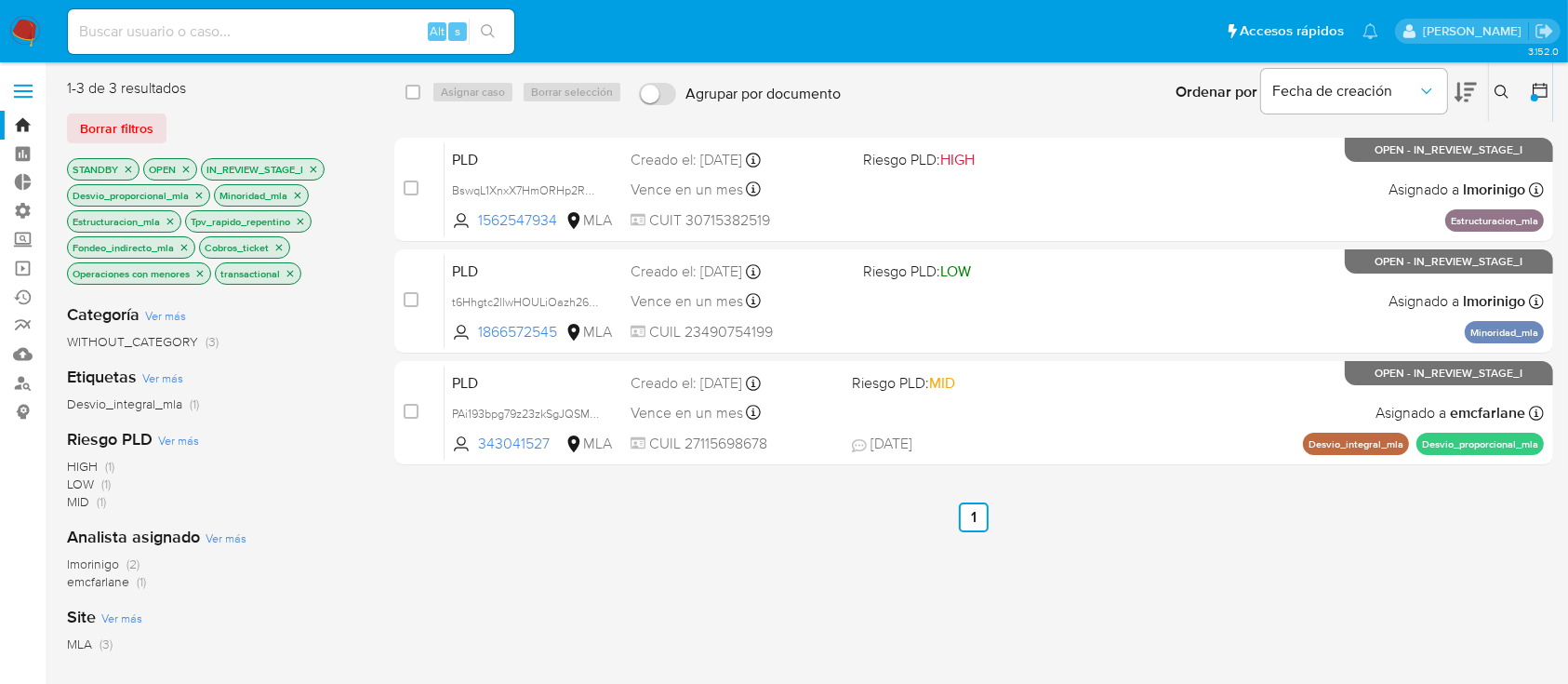
click at [316, 168] on icon "close-filter" at bounding box center [314, 170] width 12 height 12
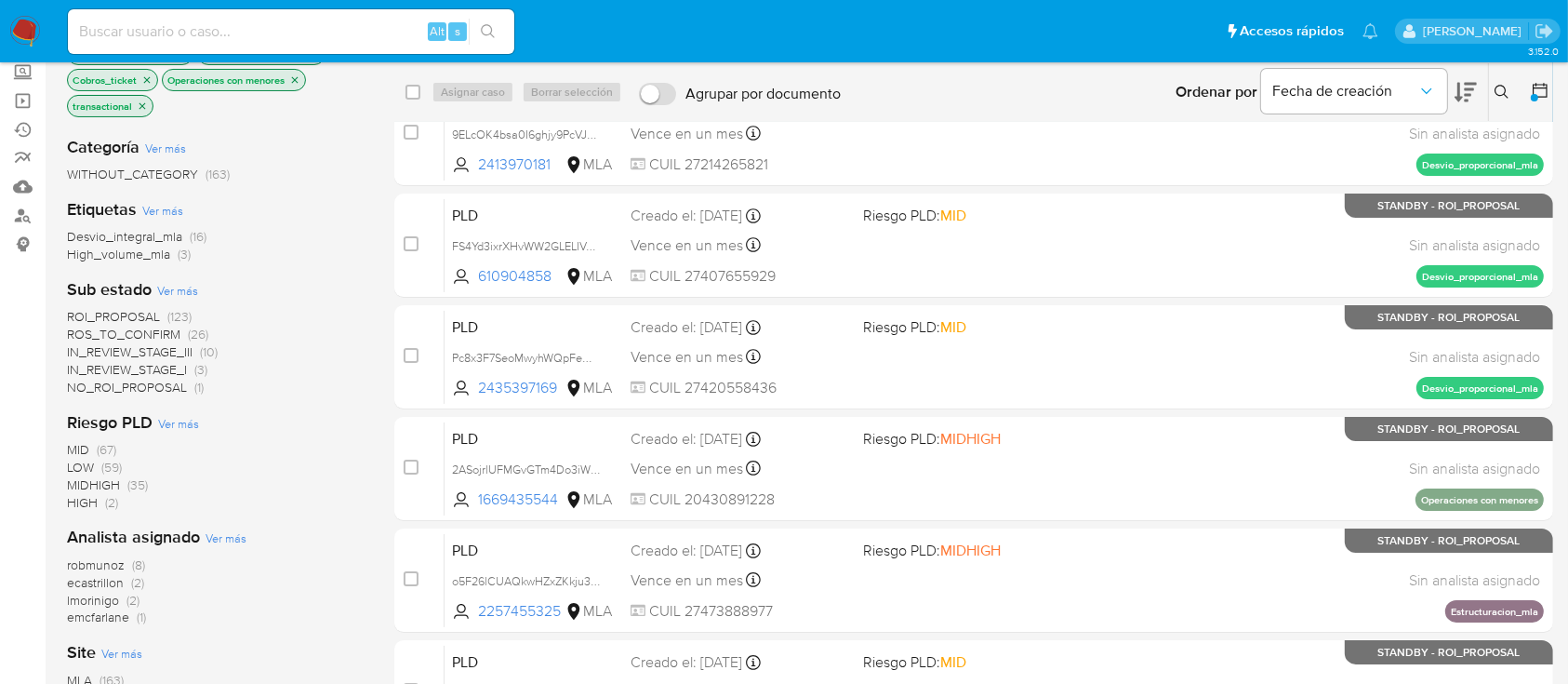
scroll to position [248, 0]
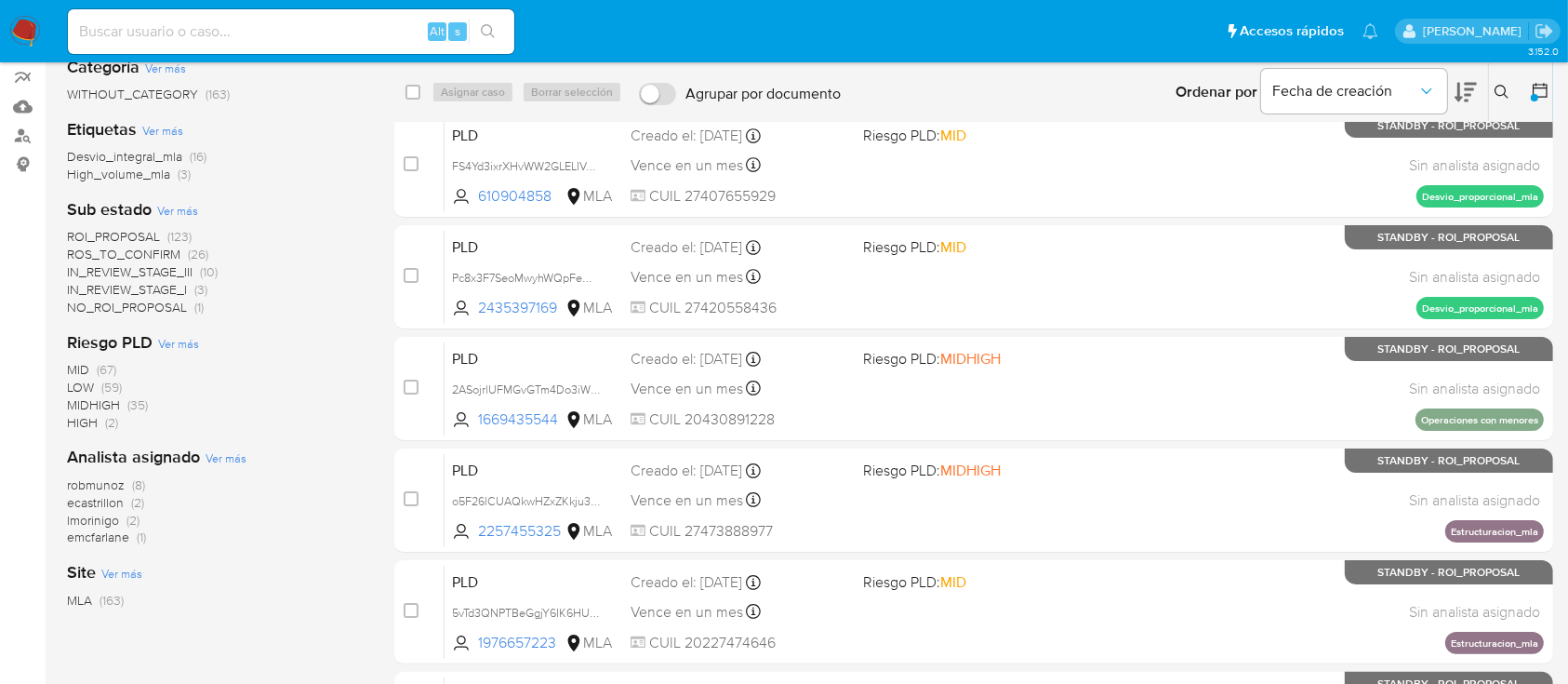
click at [156, 270] on span "IN_REVIEW_STAGE_III" at bounding box center [130, 271] width 125 height 18
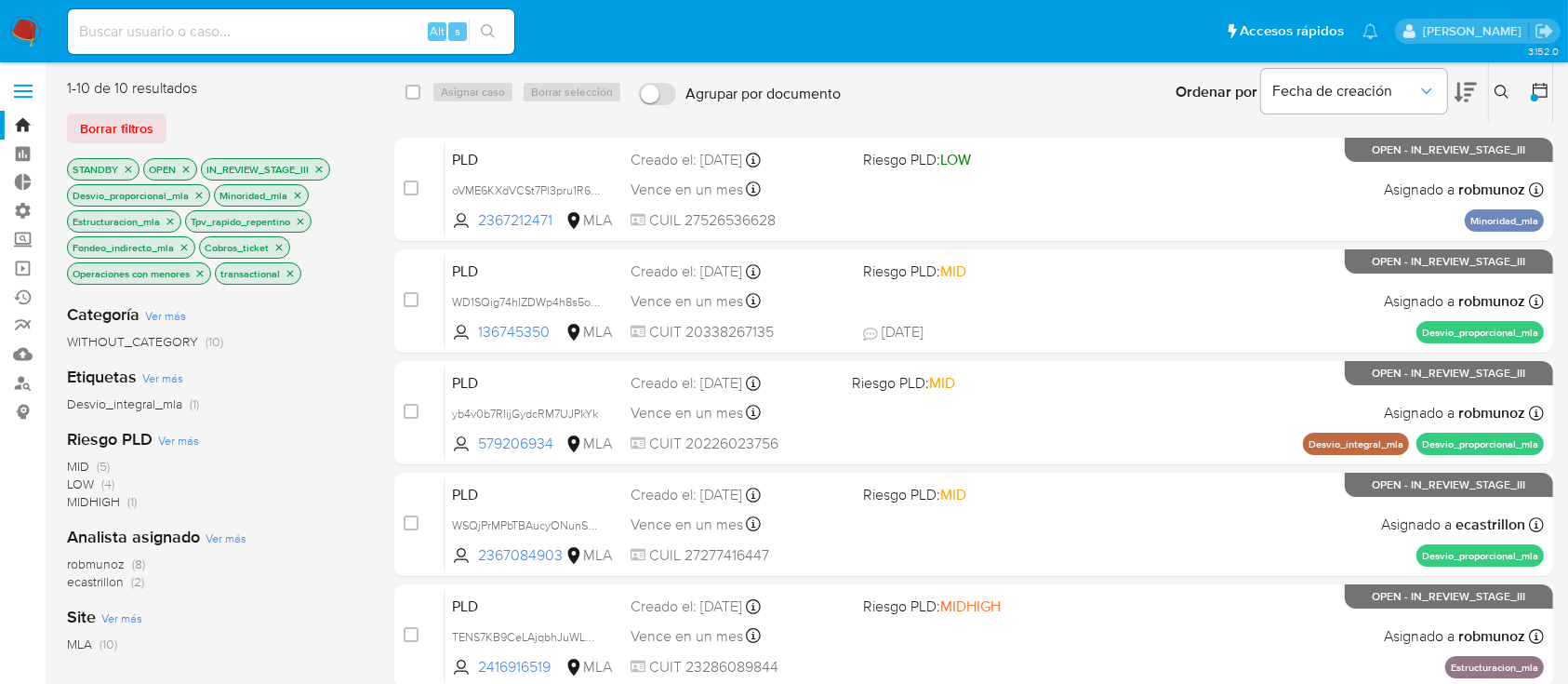
click at [321, 172] on icon "close-filter" at bounding box center [319, 170] width 12 height 12
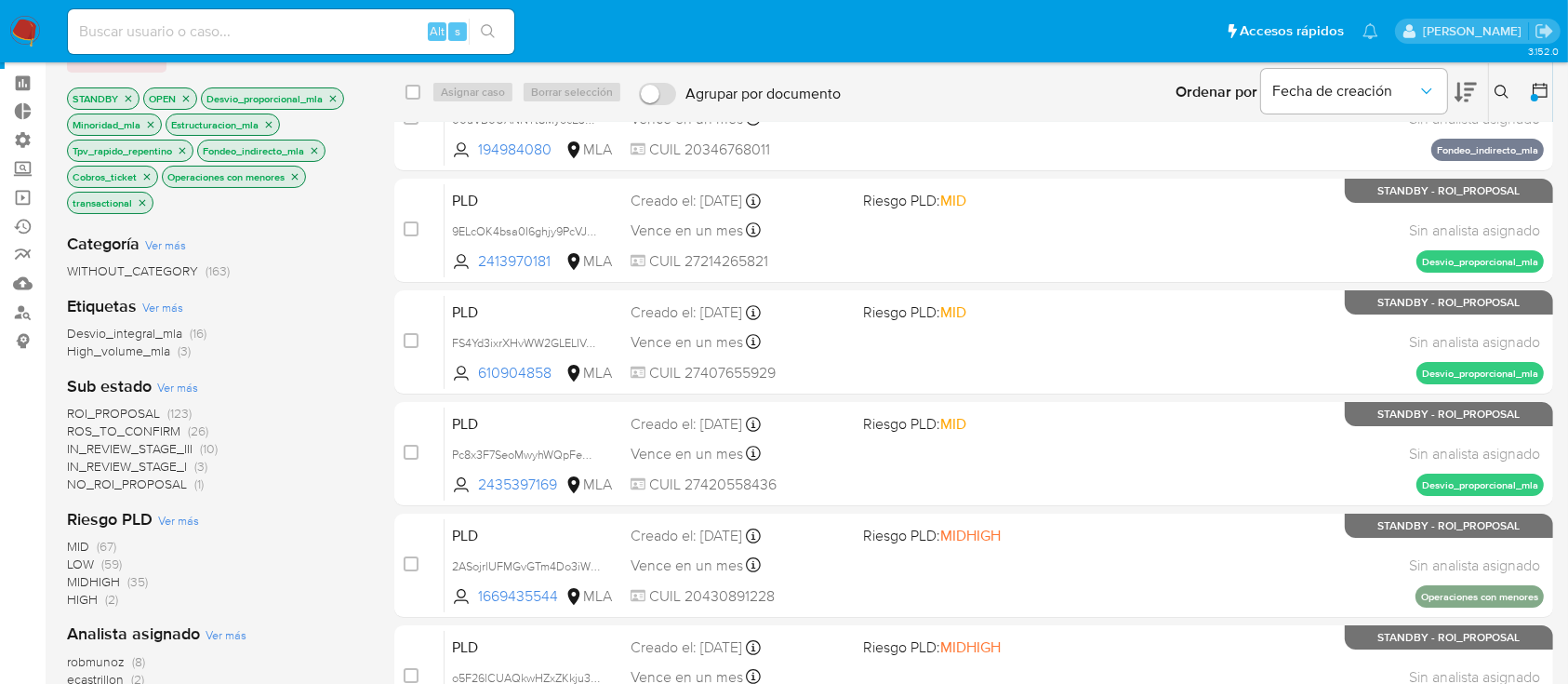
scroll to position [123, 0]
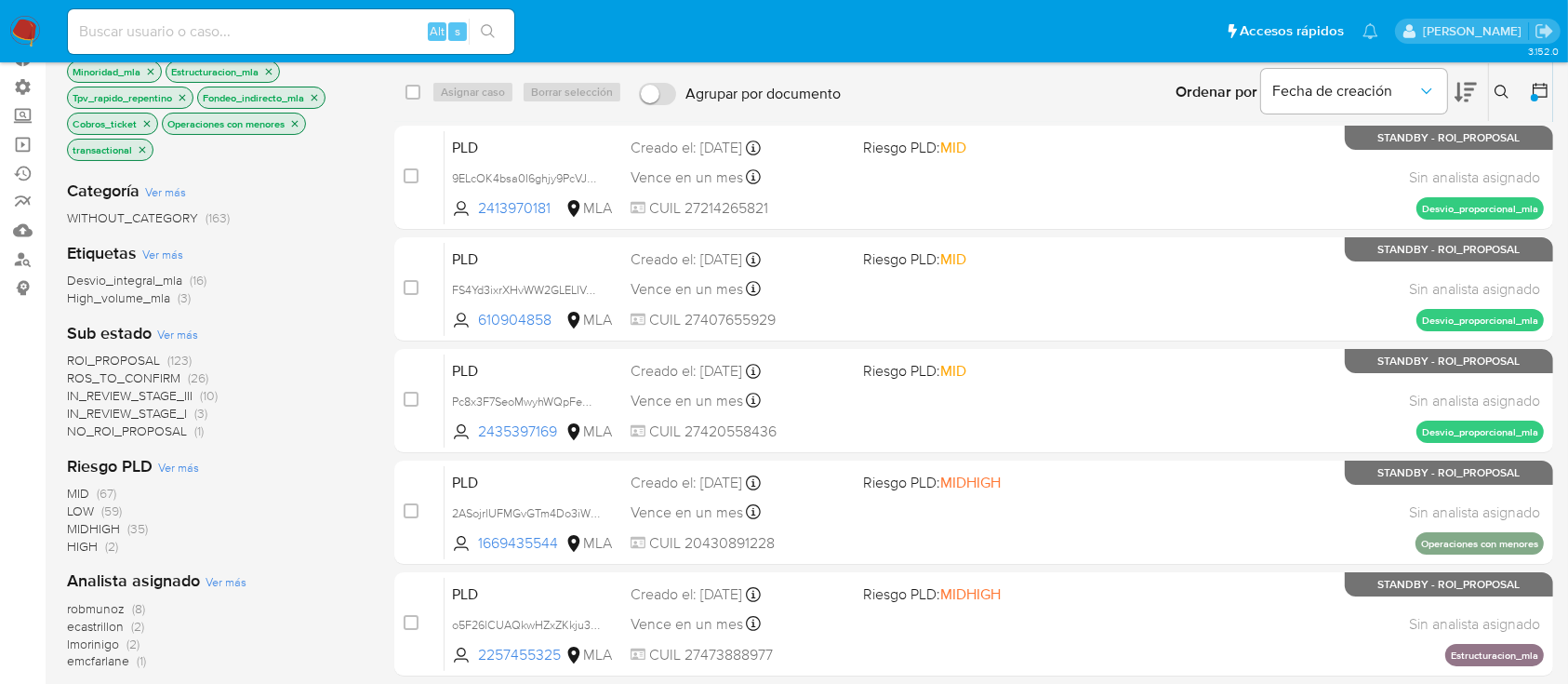
click at [142, 376] on span "ROS_TO_CONFIRM" at bounding box center [124, 377] width 114 height 18
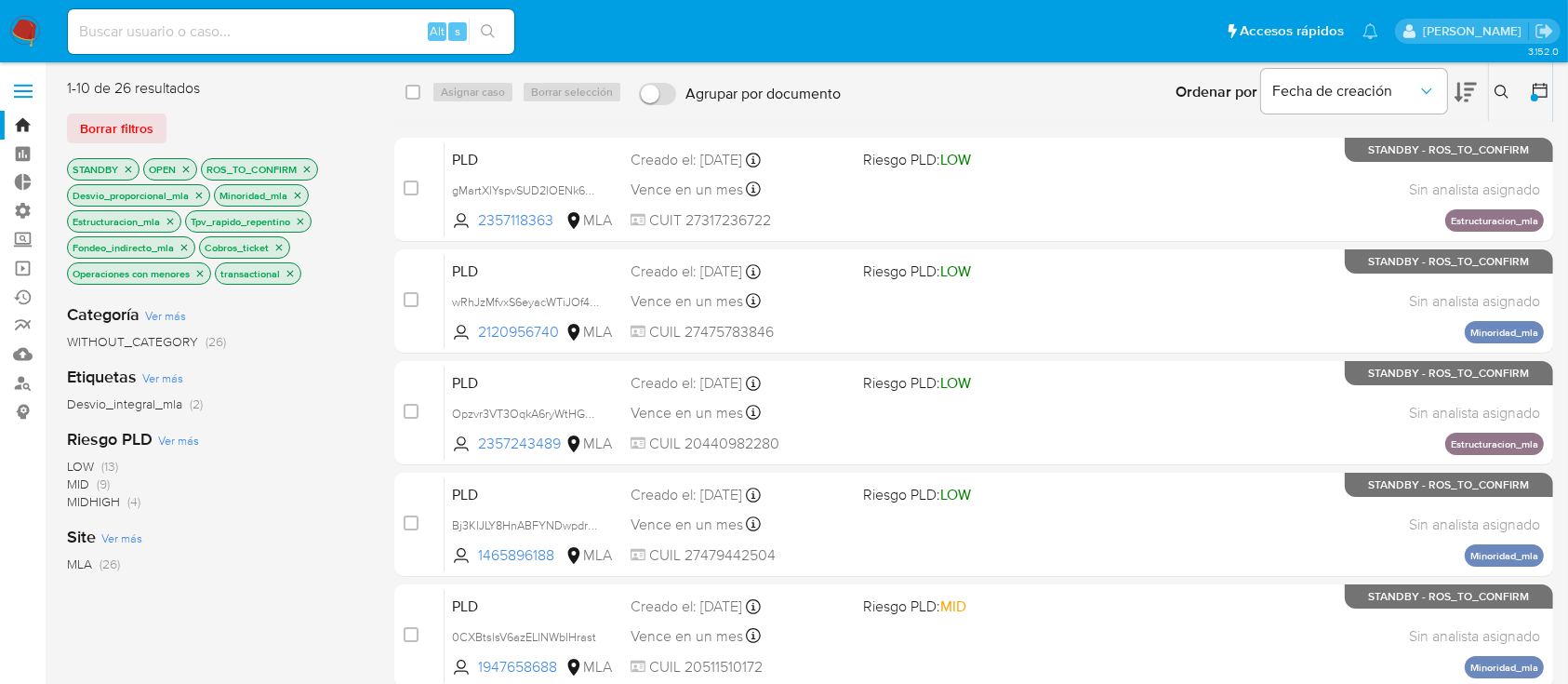
click at [305, 170] on icon "close-filter" at bounding box center [307, 170] width 12 height 12
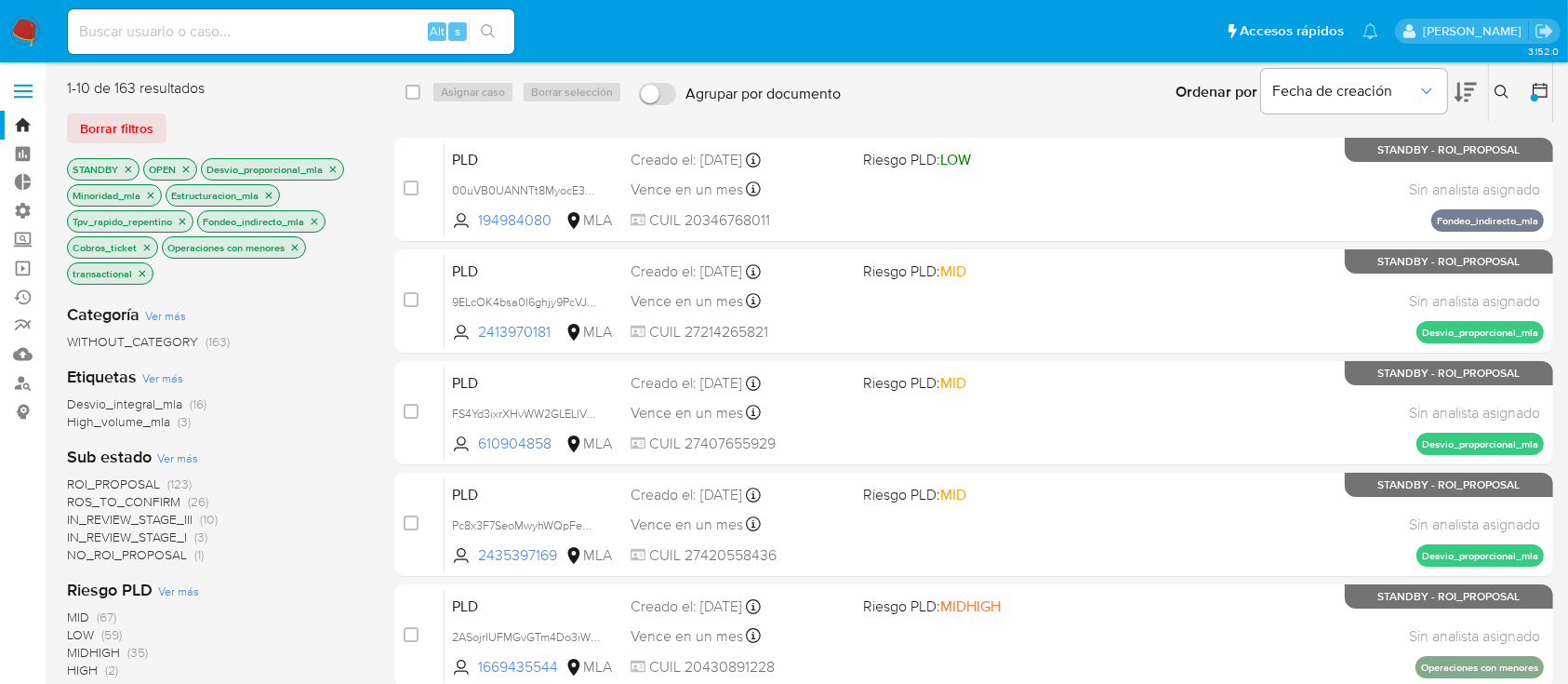
click at [171, 558] on span "NO_ROI_PROPOSAL" at bounding box center [127, 554] width 120 height 18
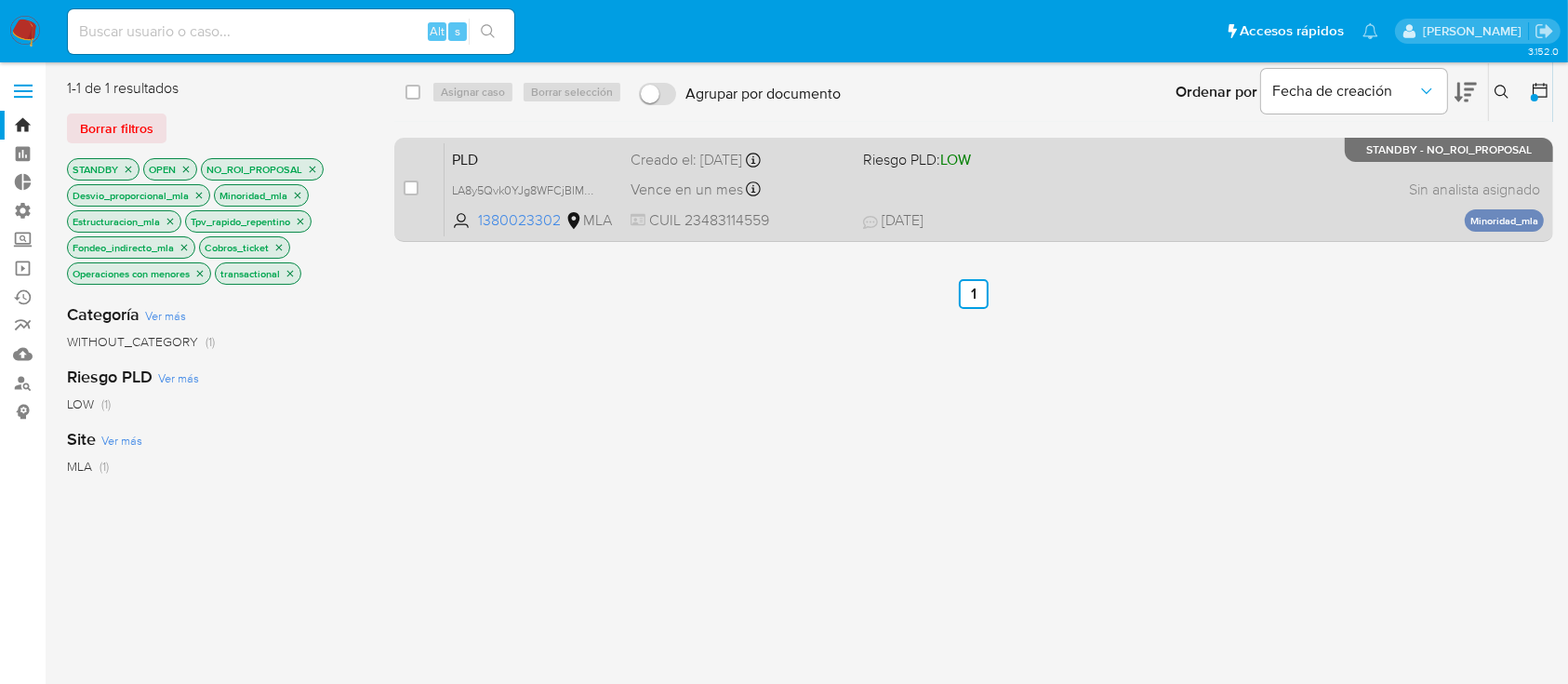
click at [578, 148] on span "PLD" at bounding box center [534, 158] width 164 height 24
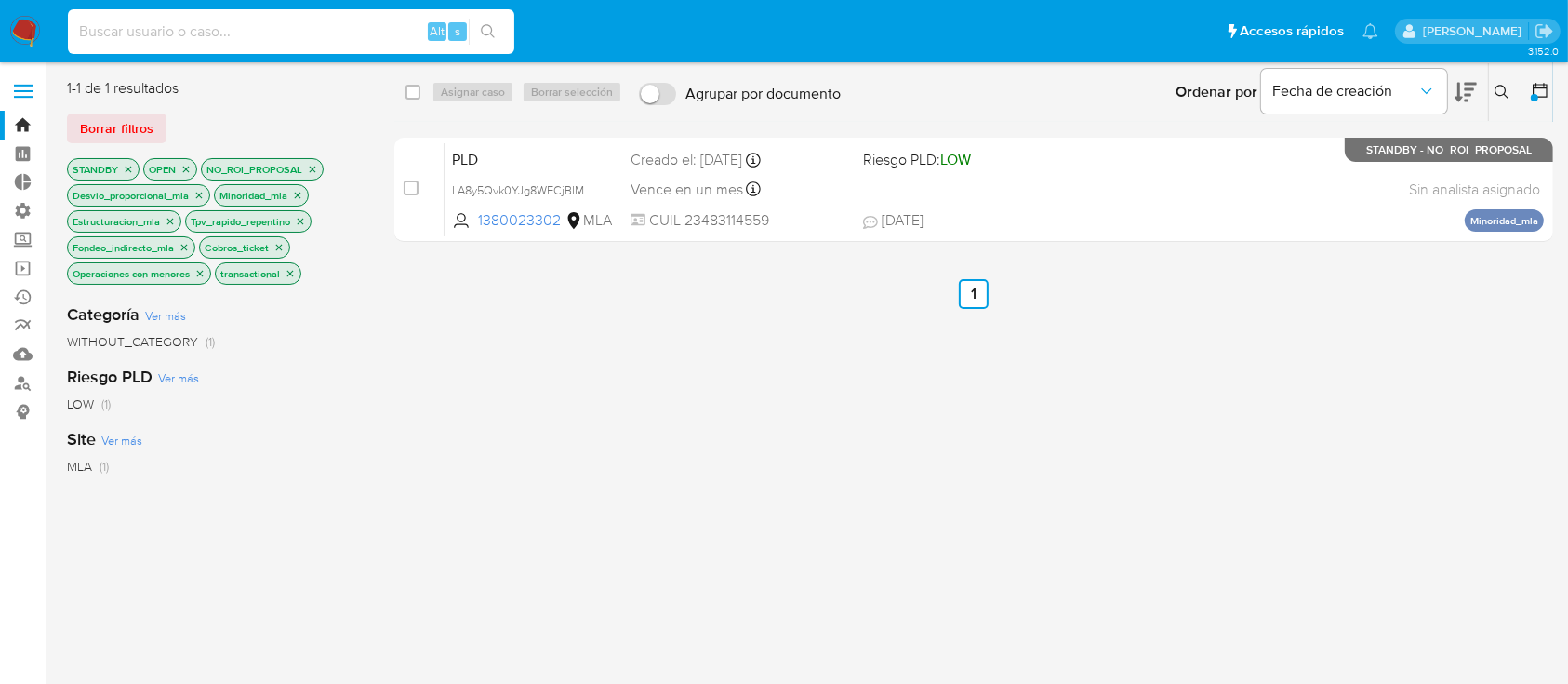
click at [392, 30] on input at bounding box center [292, 31] width 447 height 24
click at [312, 169] on icon "close-filter" at bounding box center [313, 170] width 12 height 12
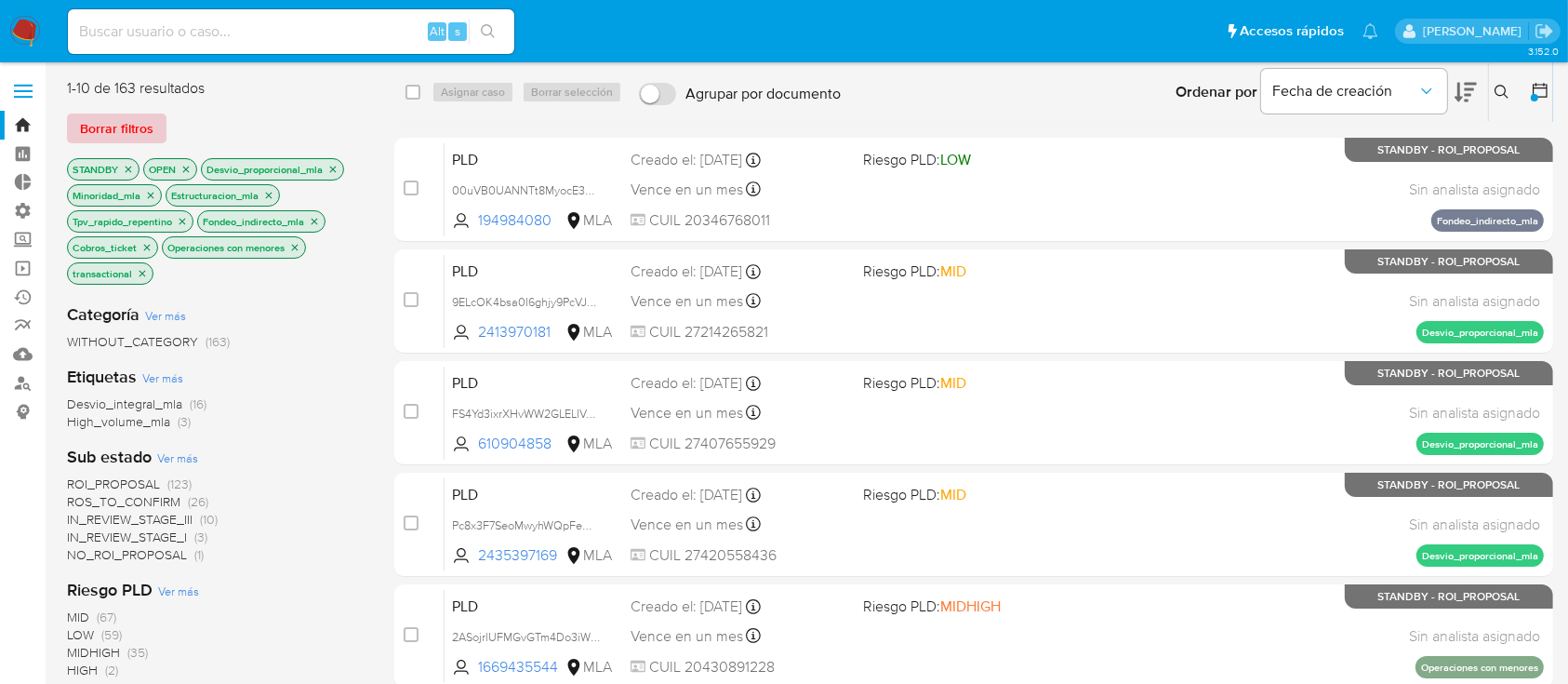
click at [111, 140] on span "Borrar filtros" at bounding box center [117, 128] width 73 height 26
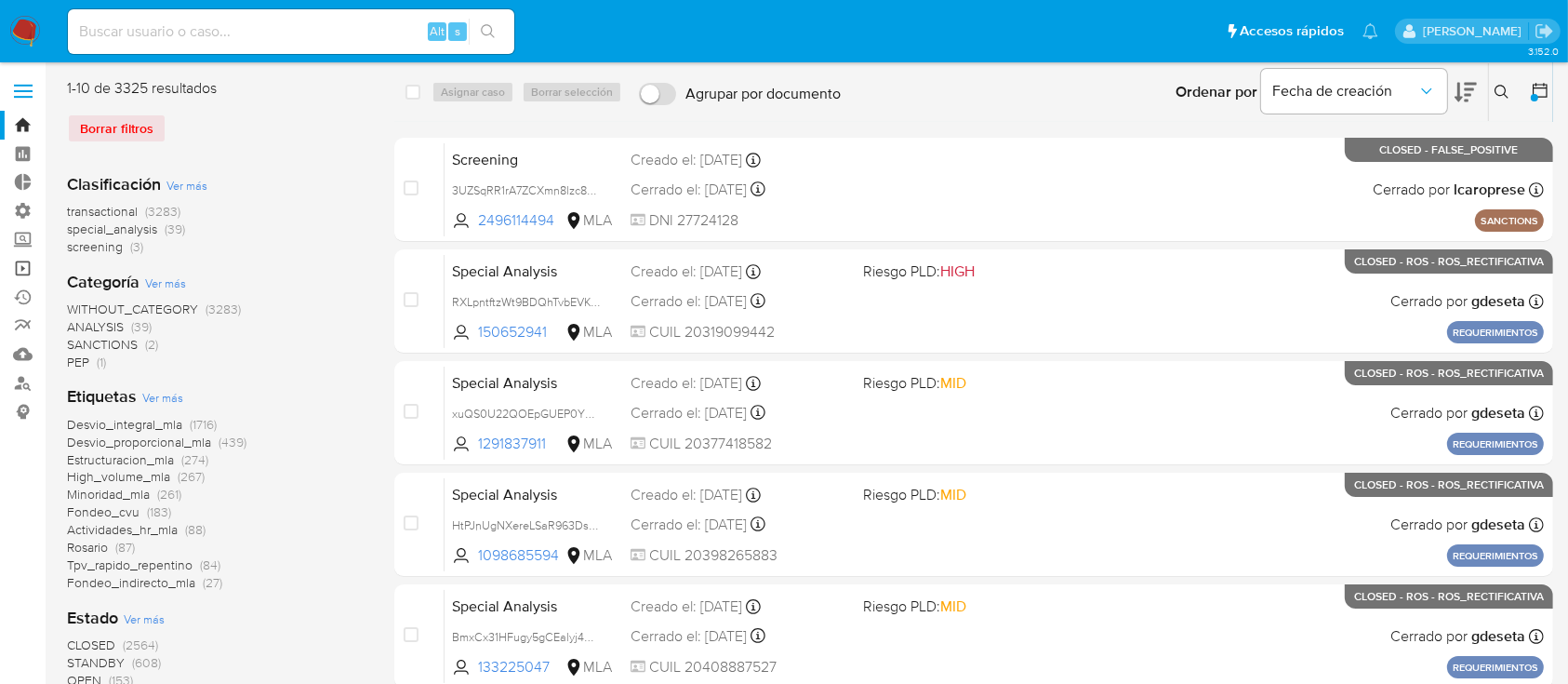
click at [20, 267] on link "Operaciones masivas" at bounding box center [111, 269] width 222 height 29
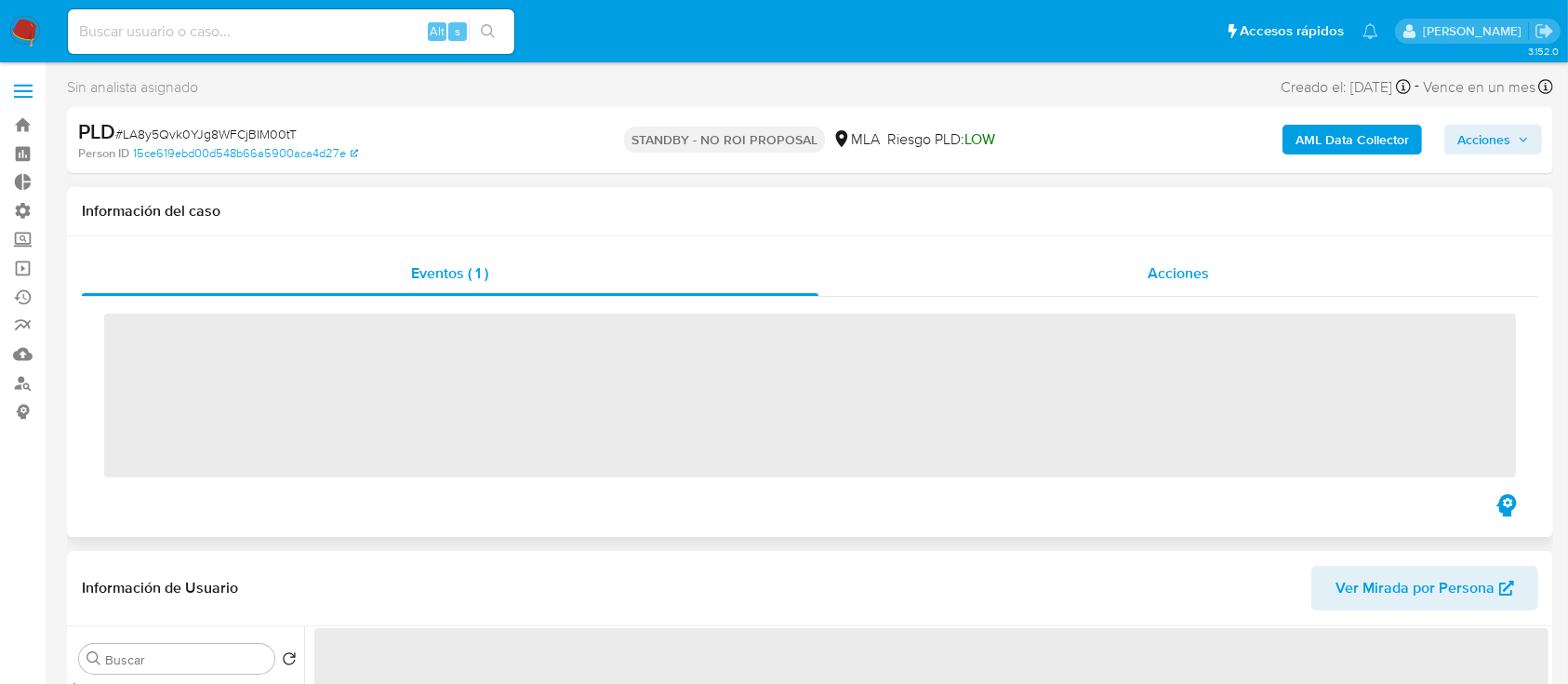
click at [1040, 270] on div "Acciones" at bounding box center [1179, 274] width 720 height 44
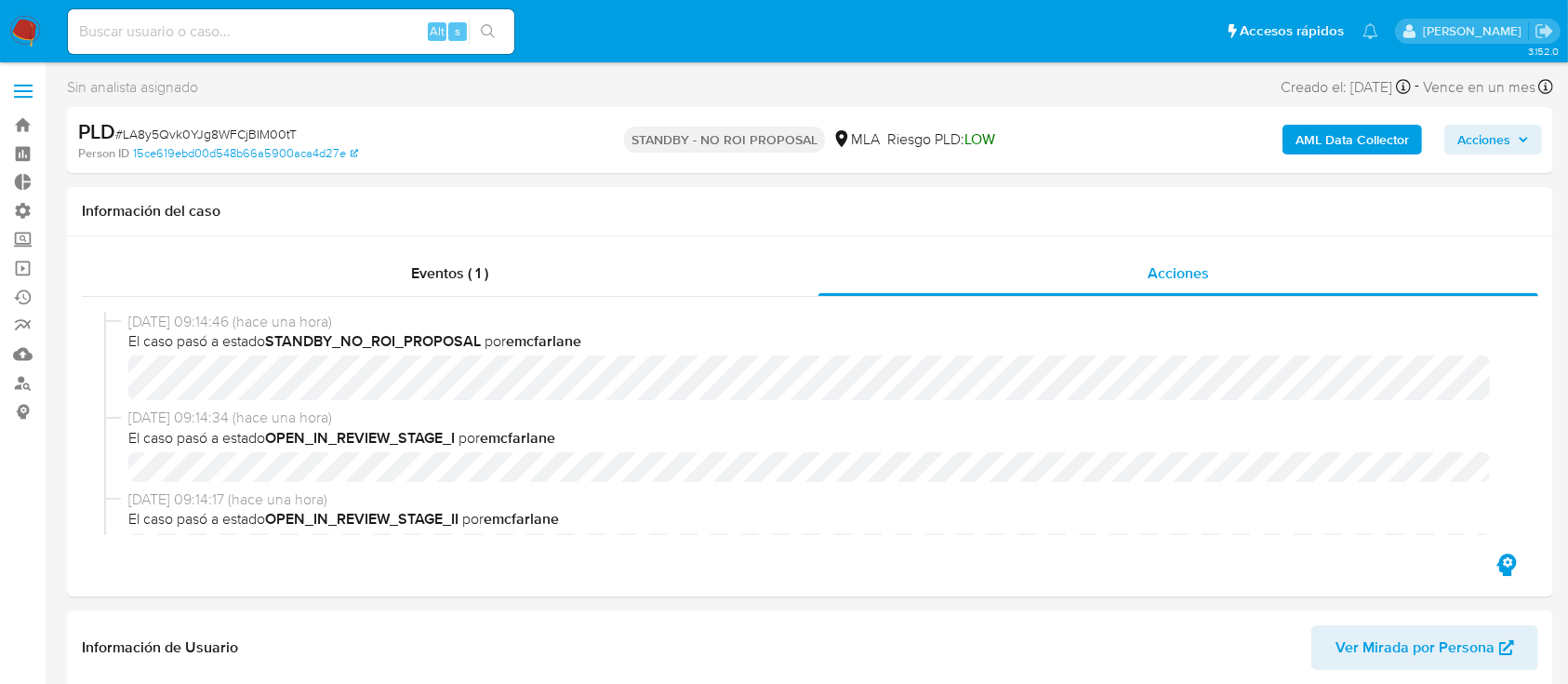
select select "10"
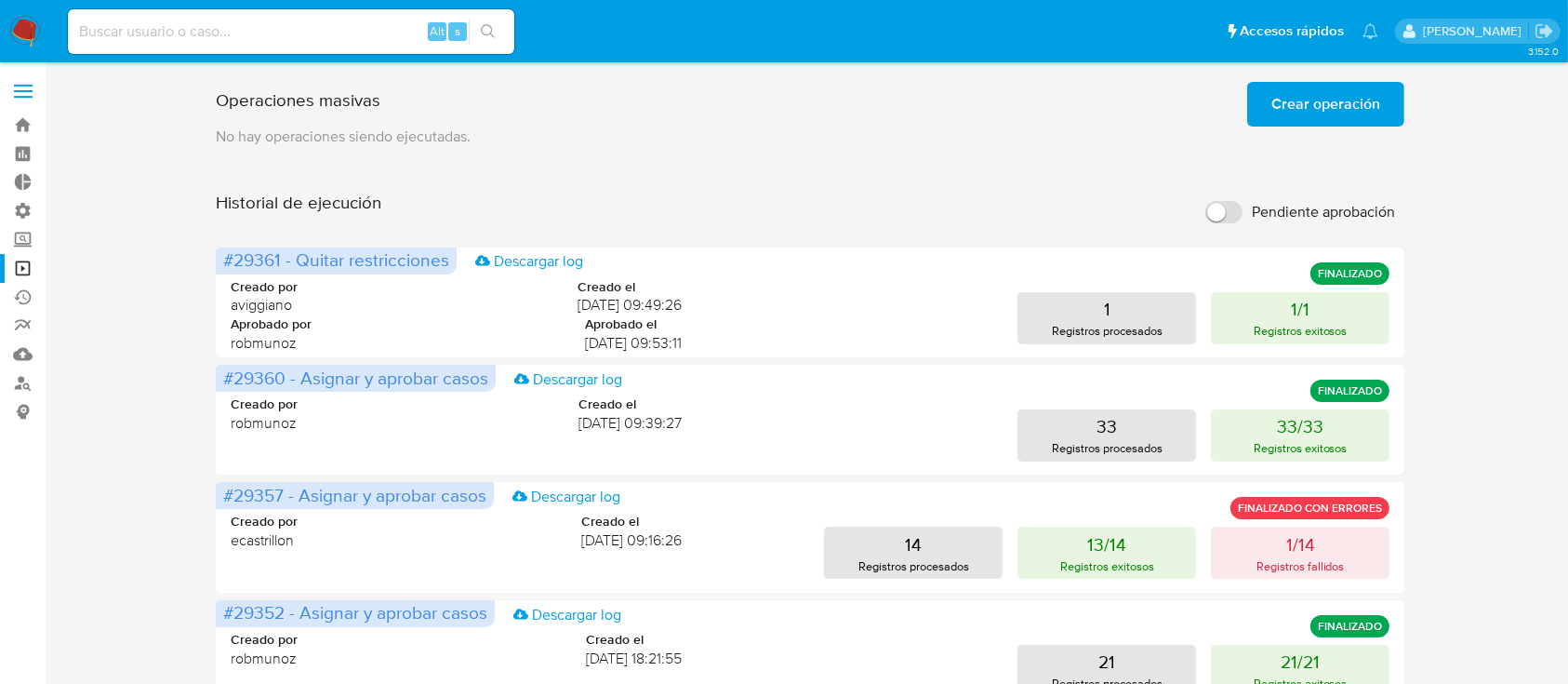
drag, startPoint x: 304, startPoint y: 12, endPoint x: 307, endPoint y: 22, distance: 10.4
click at [305, 13] on div "Alt s" at bounding box center [292, 32] width 447 height 44
click at [308, 22] on input at bounding box center [292, 31] width 447 height 24
paste input "zMj2O3pX3s8XpU5IrwOeZ5DP"
type input "zMj2O3pX3s8XpU5IrwOeZ5DP"
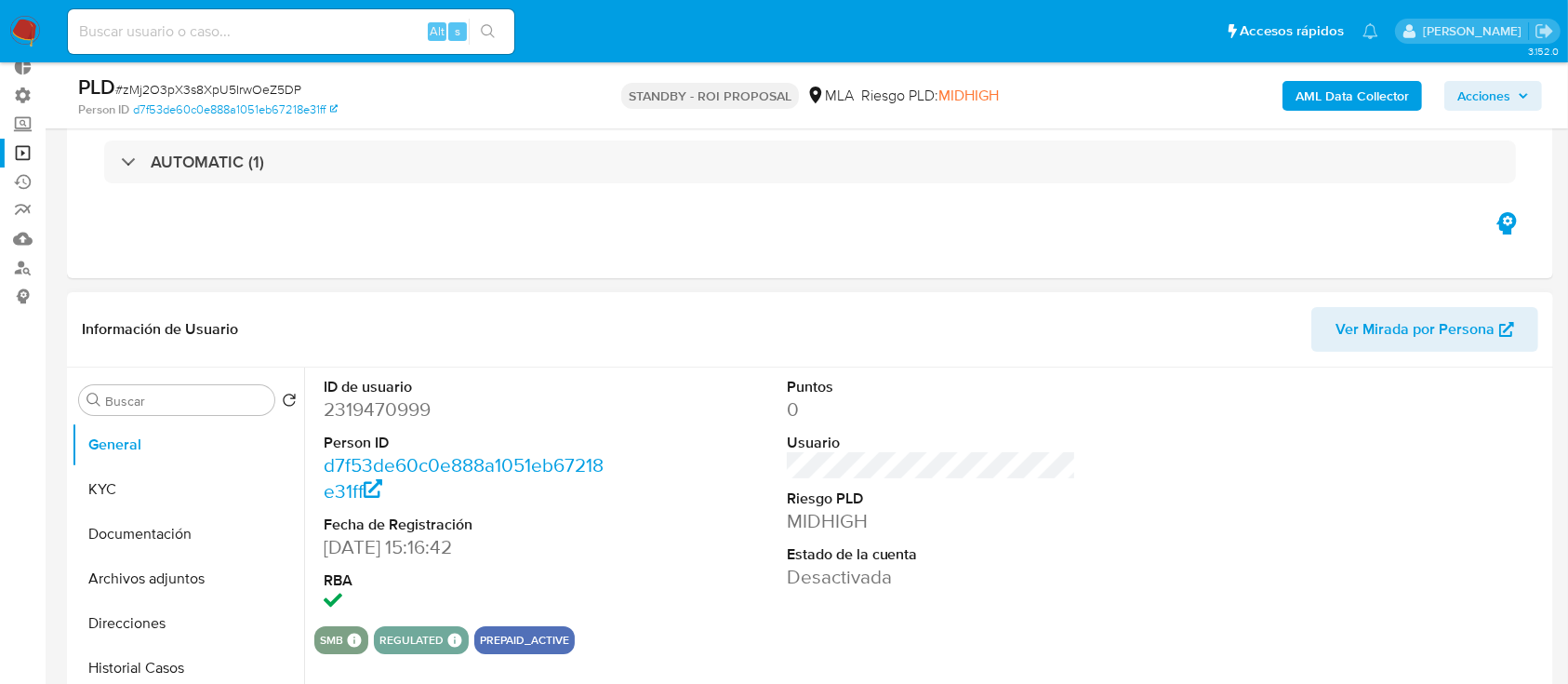
scroll to position [123, 0]
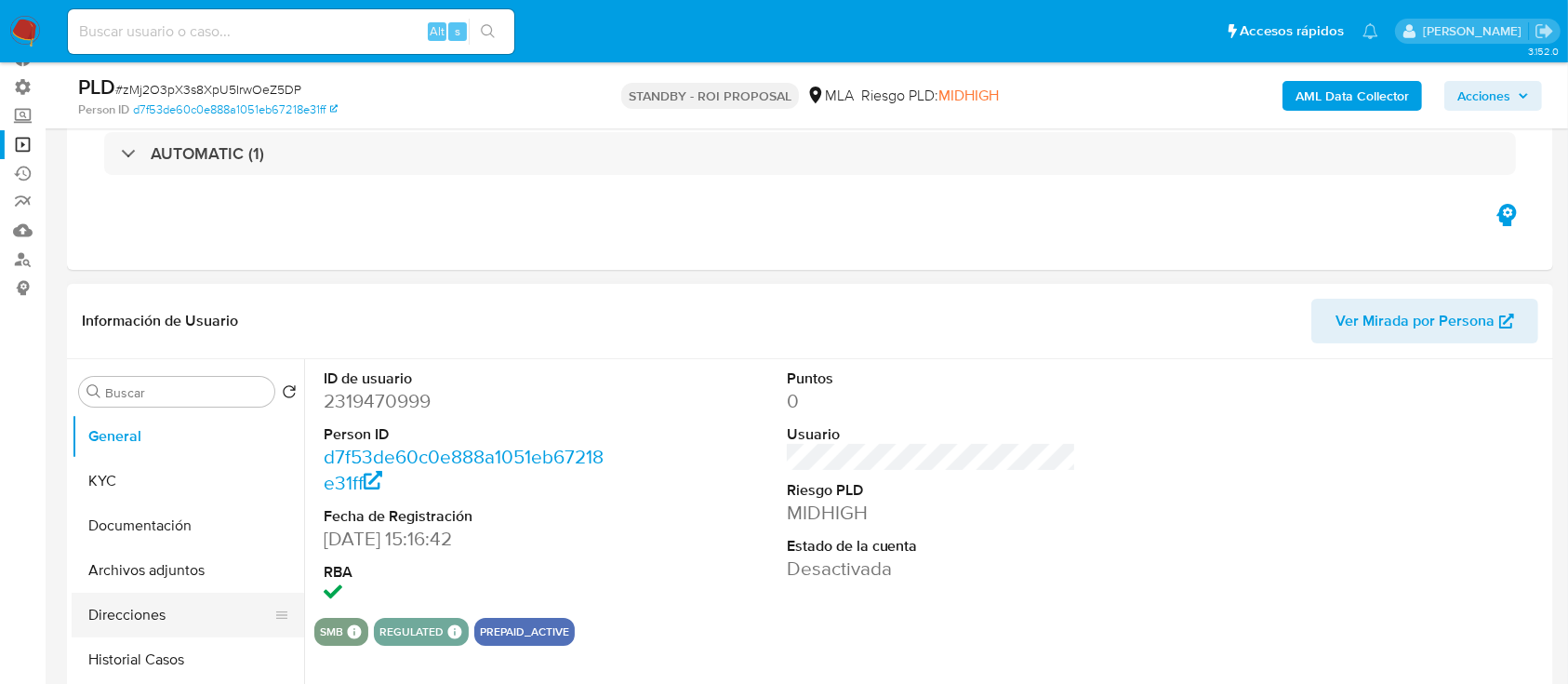
select select "10"
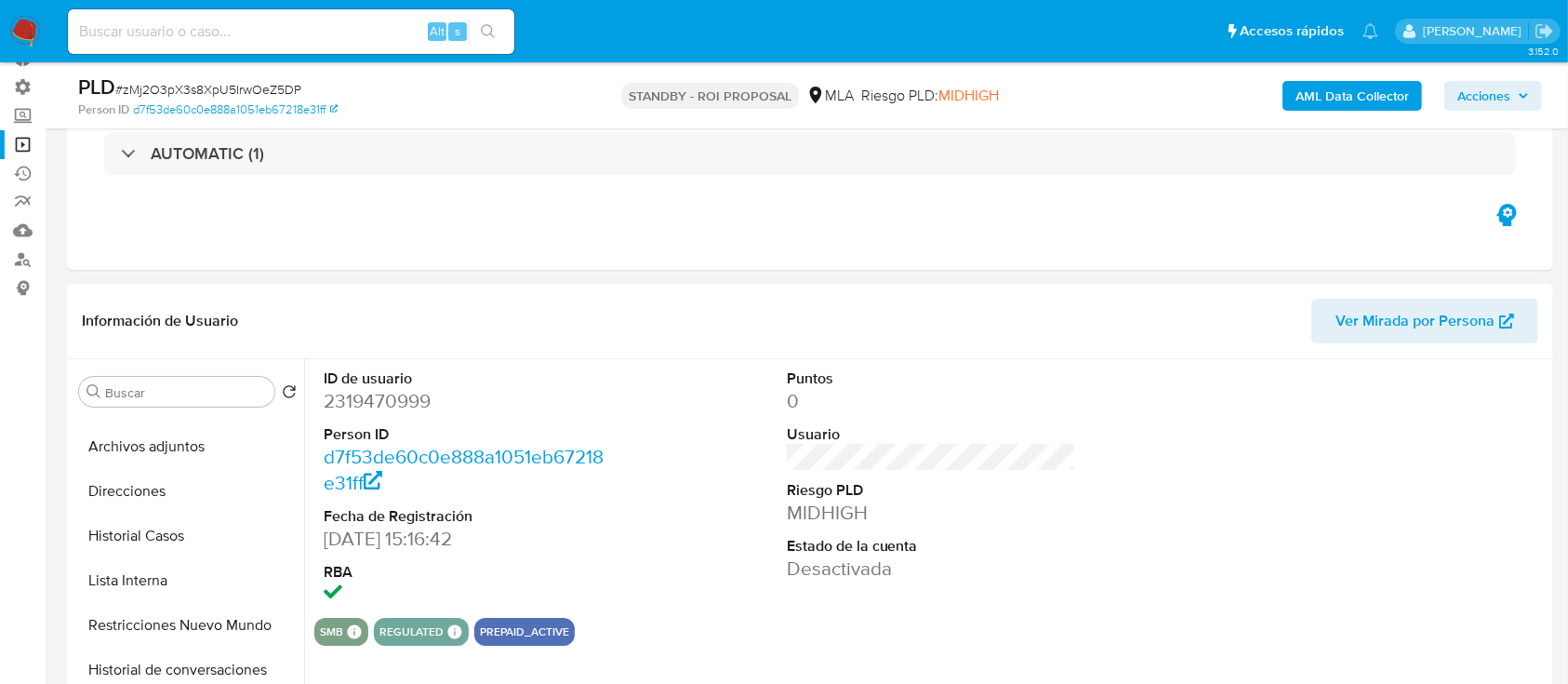
scroll to position [248, 0]
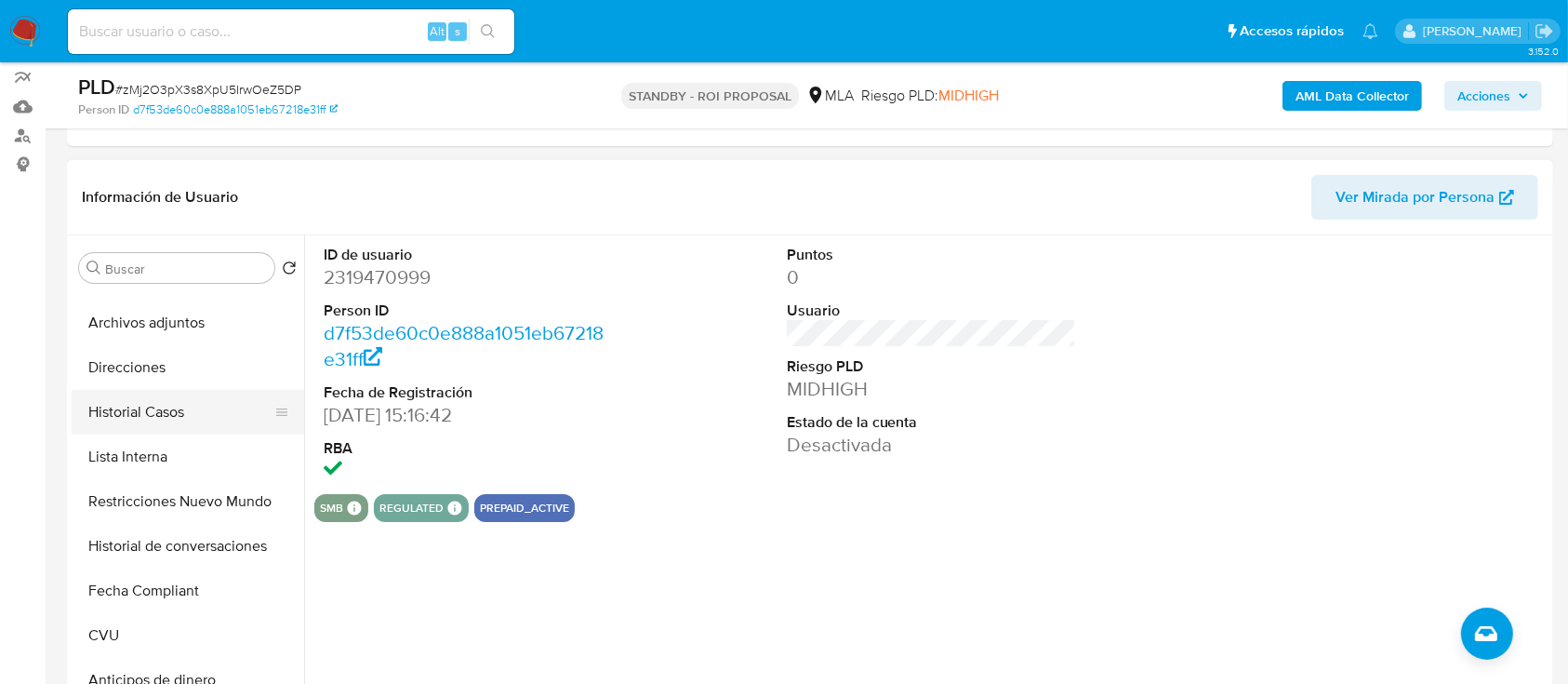
click at [120, 408] on button "Historial Casos" at bounding box center [180, 412] width 218 height 44
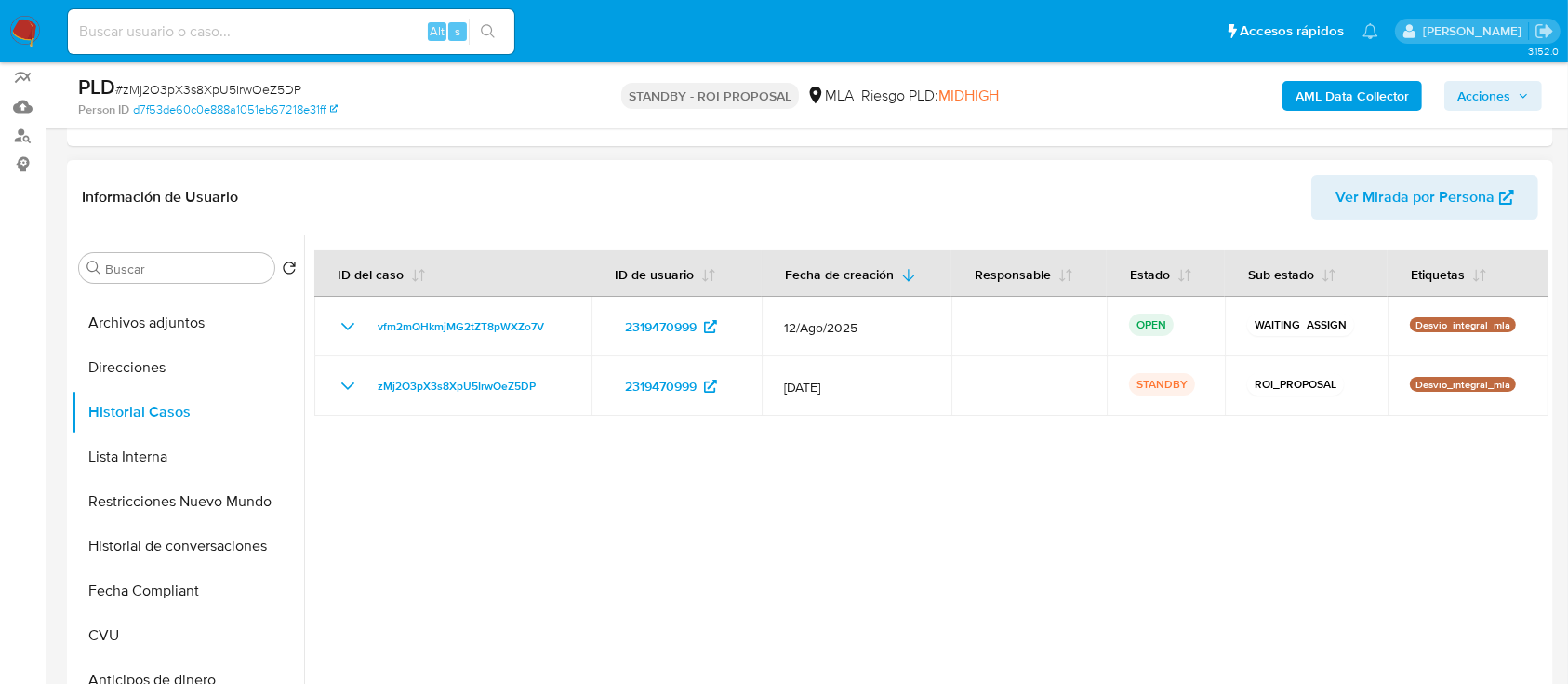
scroll to position [0, 0]
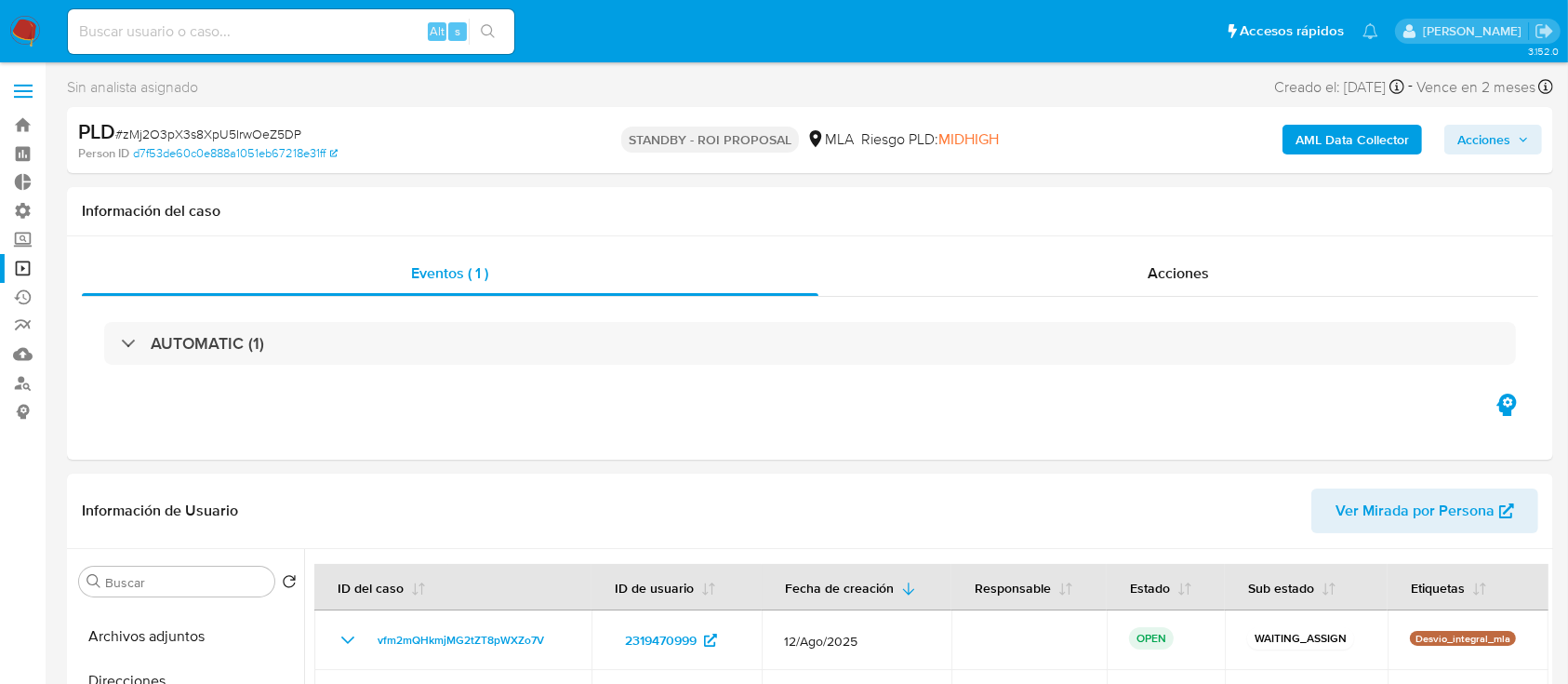
click at [305, 29] on input at bounding box center [292, 31] width 447 height 24
paste input "uzSEWnUohmh98DgUO8NI3kju"
type input "uzSEWnUohmh98DgUO8NI3kju"
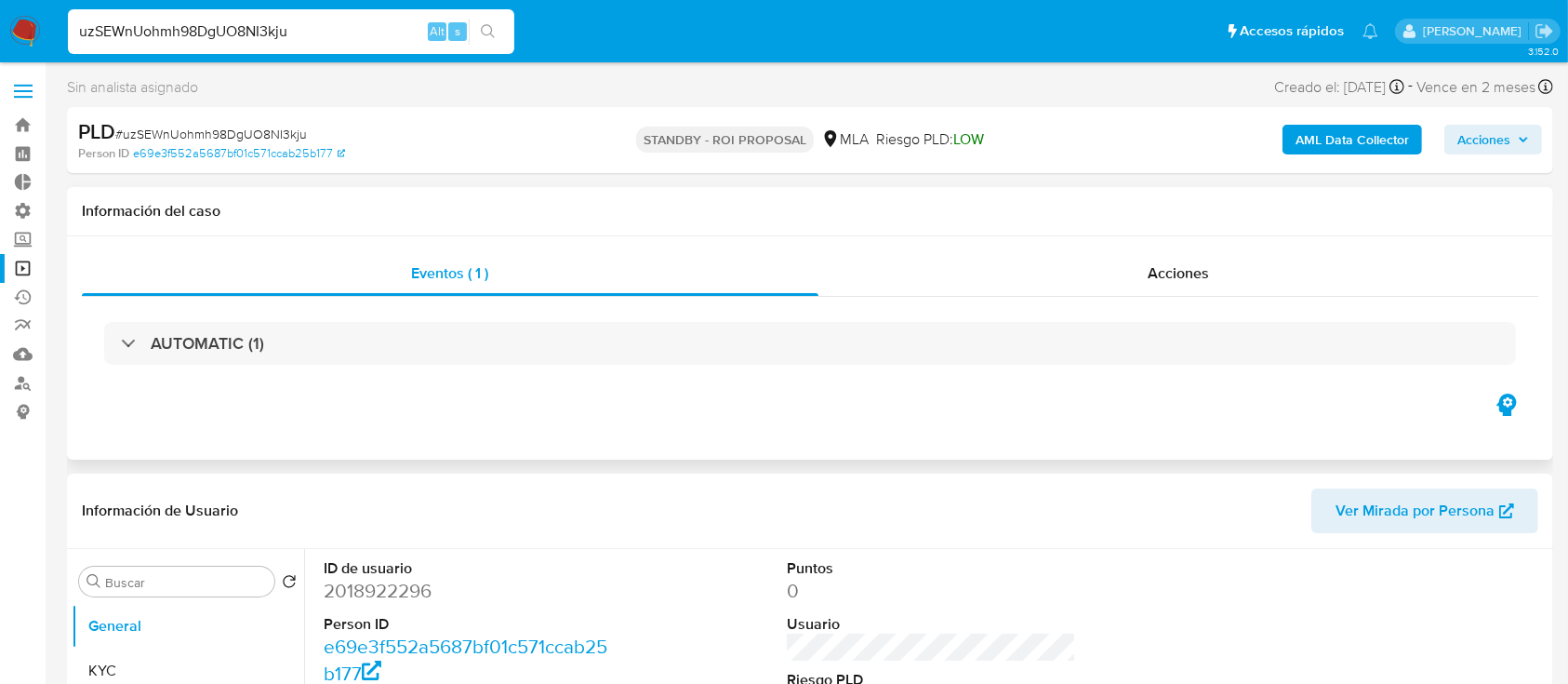
select select "10"
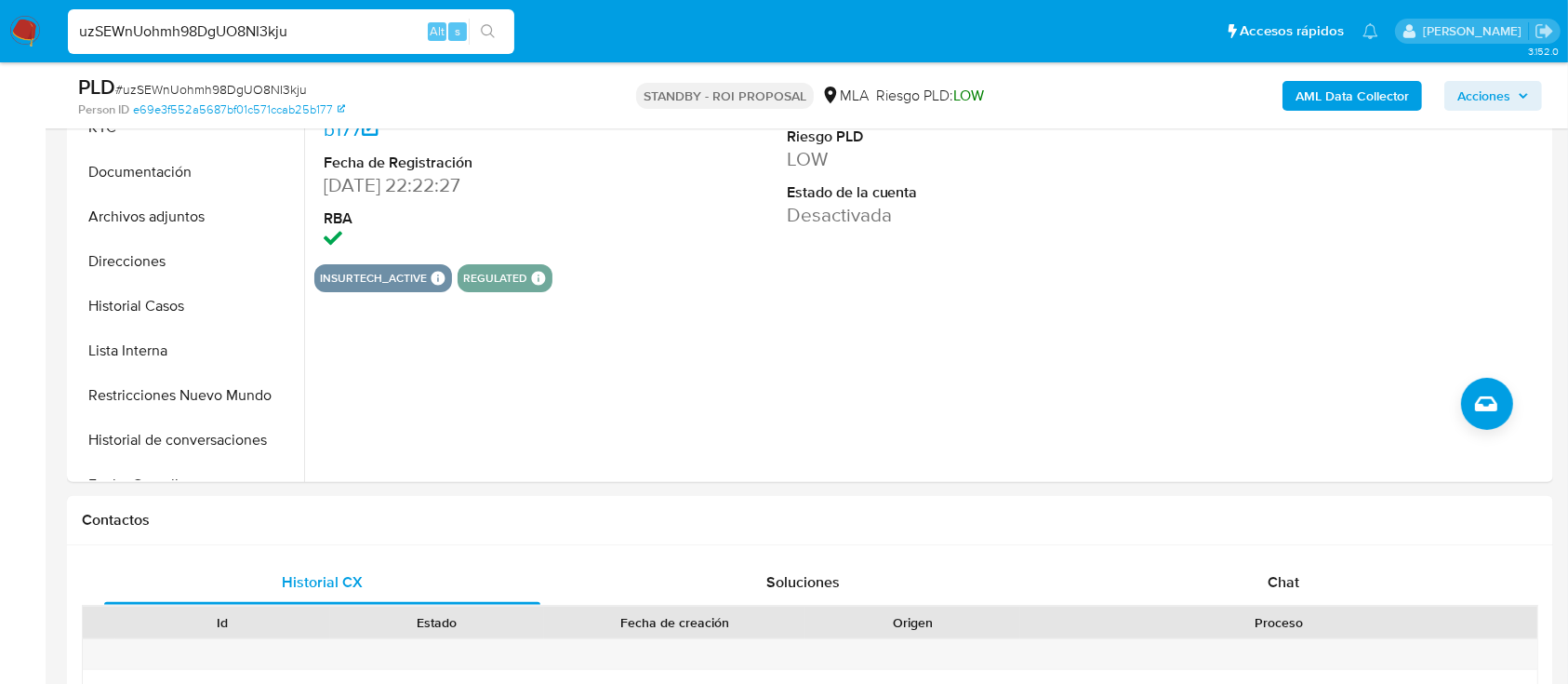
scroll to position [496, 0]
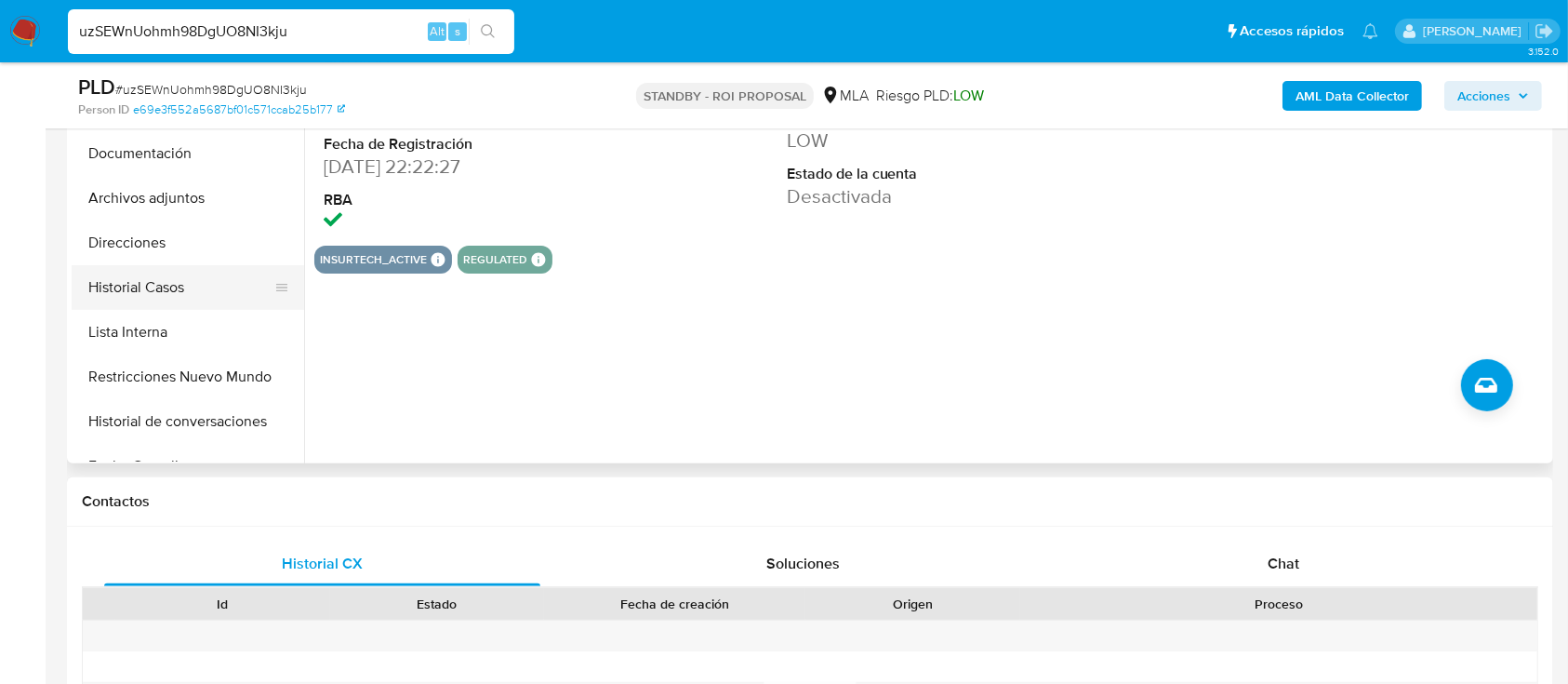
click at [159, 288] on button "Historial Casos" at bounding box center [180, 287] width 218 height 44
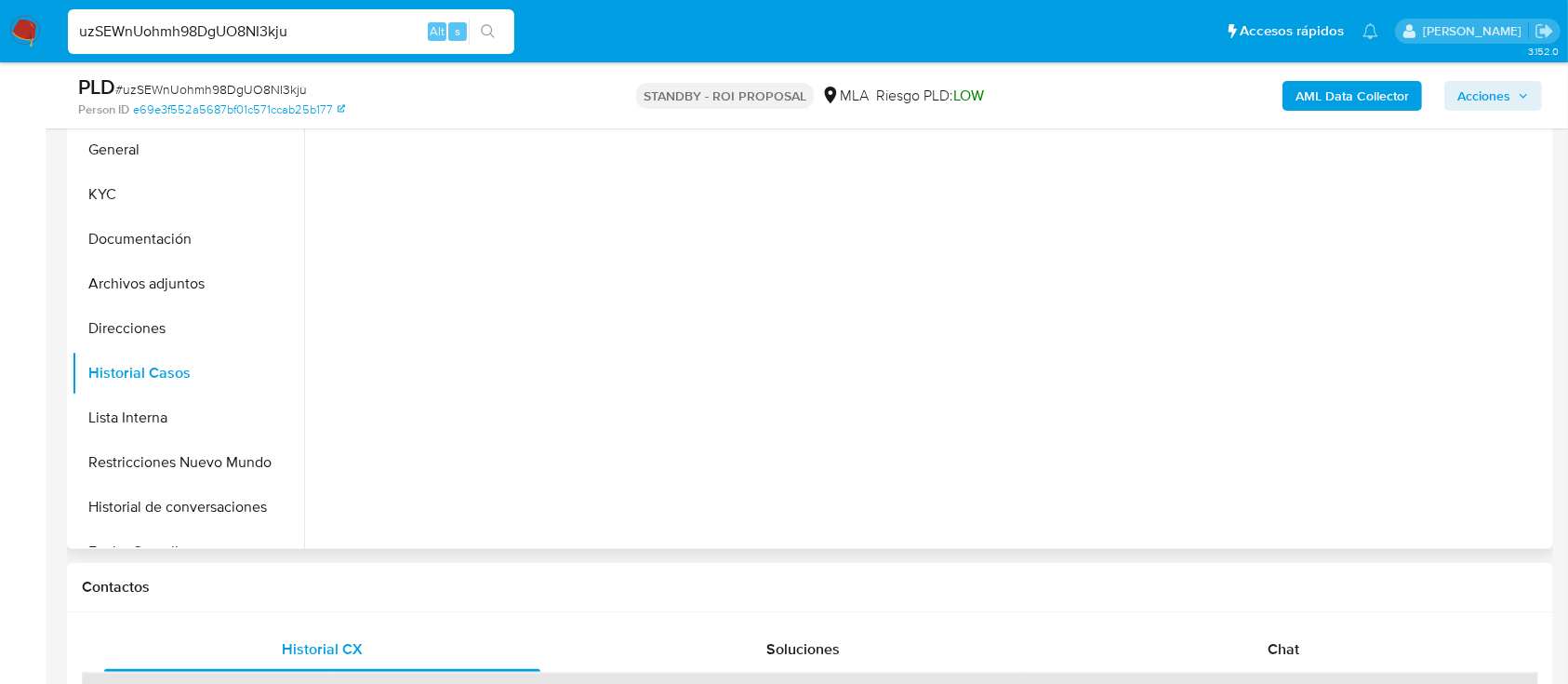
scroll to position [372, 0]
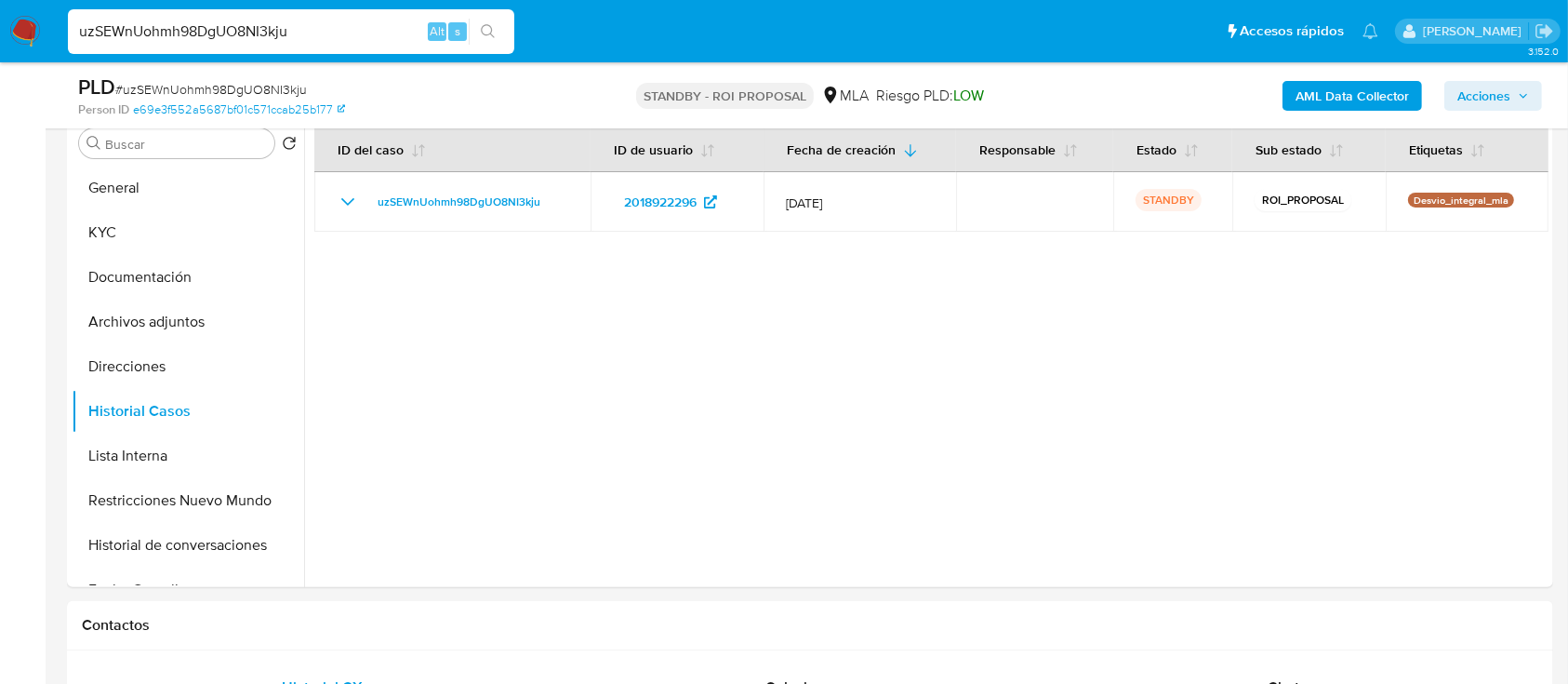
drag, startPoint x: 313, startPoint y: 24, endPoint x: 0, endPoint y: -40, distance: 319.5
paste input "vySEHqoIluptP37QSmApSkKD"
type input "vySEHqoIluptP37QSmApSkKD"
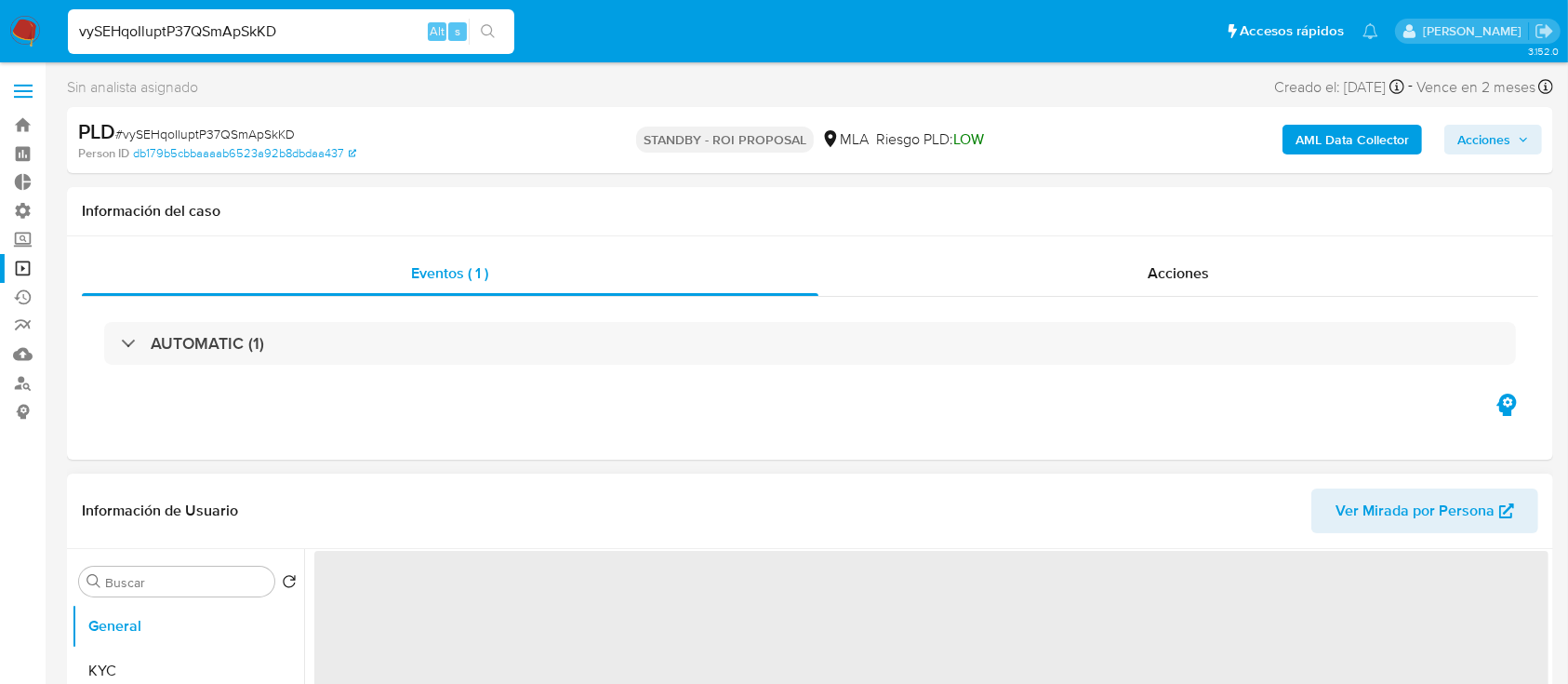
scroll to position [123, 0]
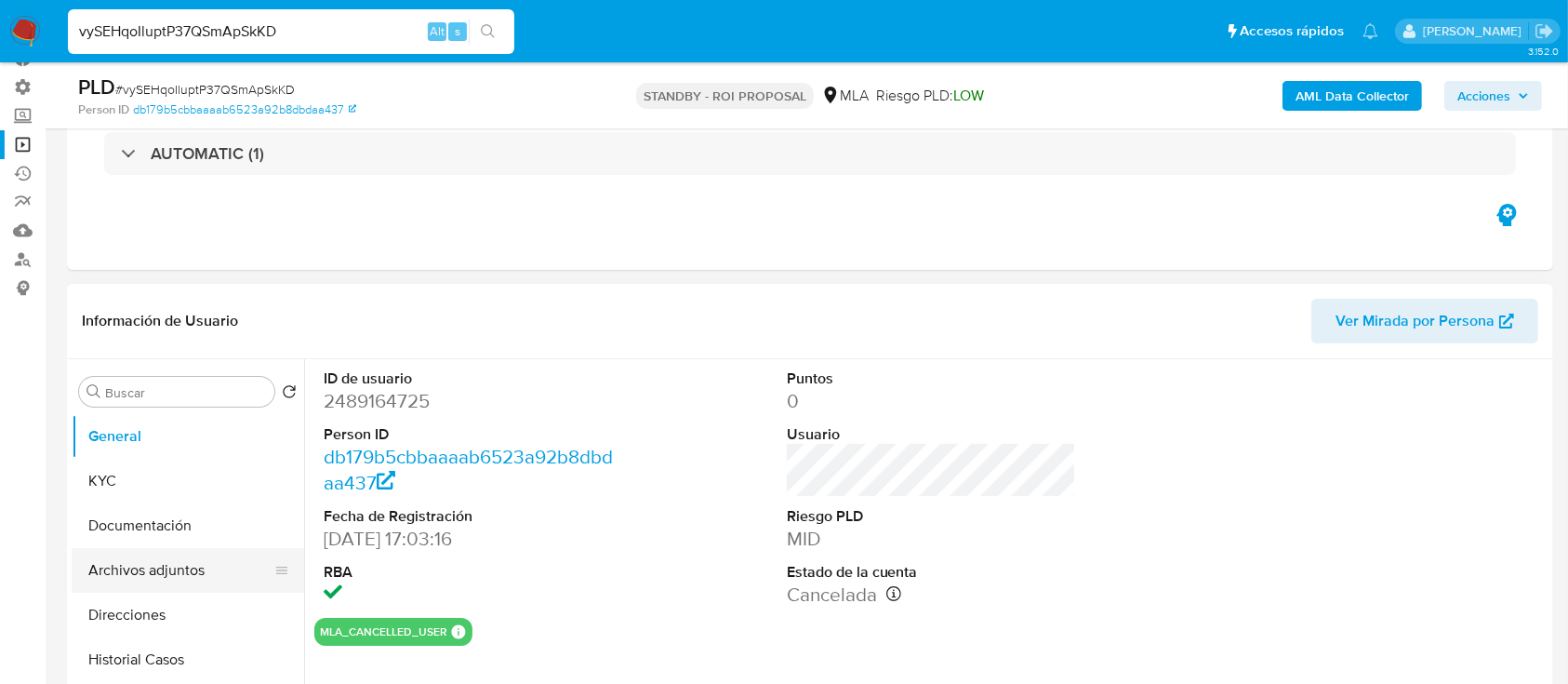
click at [178, 573] on button "Archivos adjuntos" at bounding box center [180, 570] width 218 height 44
select select "10"
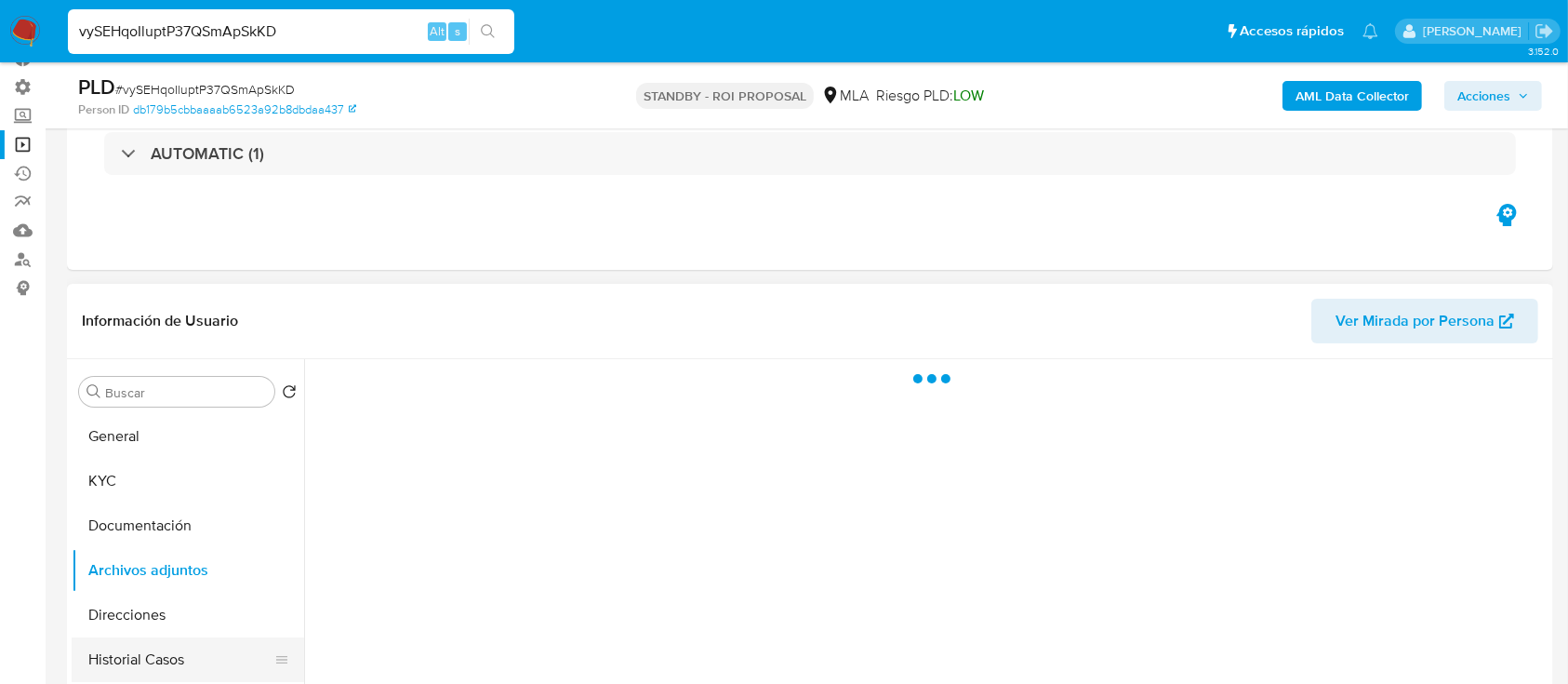
click at [164, 656] on button "Historial Casos" at bounding box center [180, 660] width 218 height 44
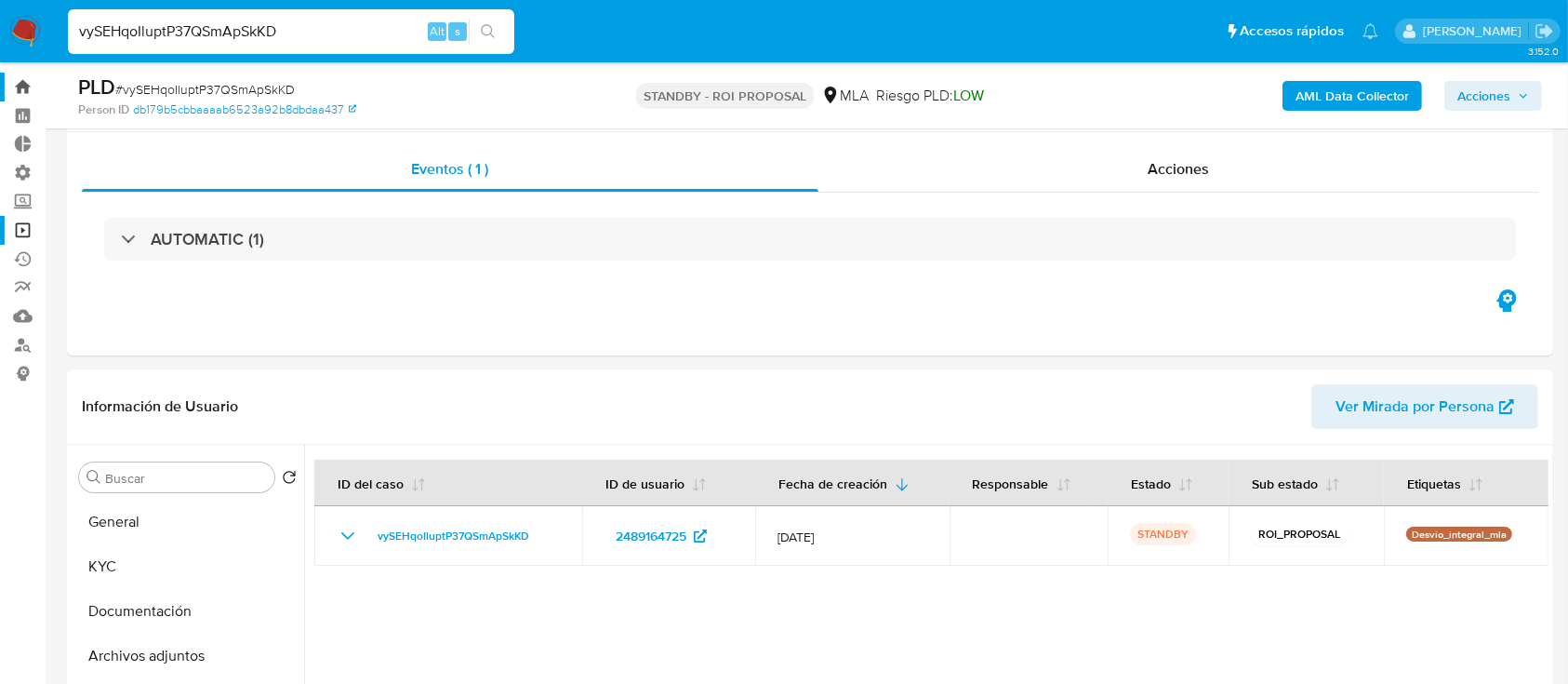
scroll to position [0, 0]
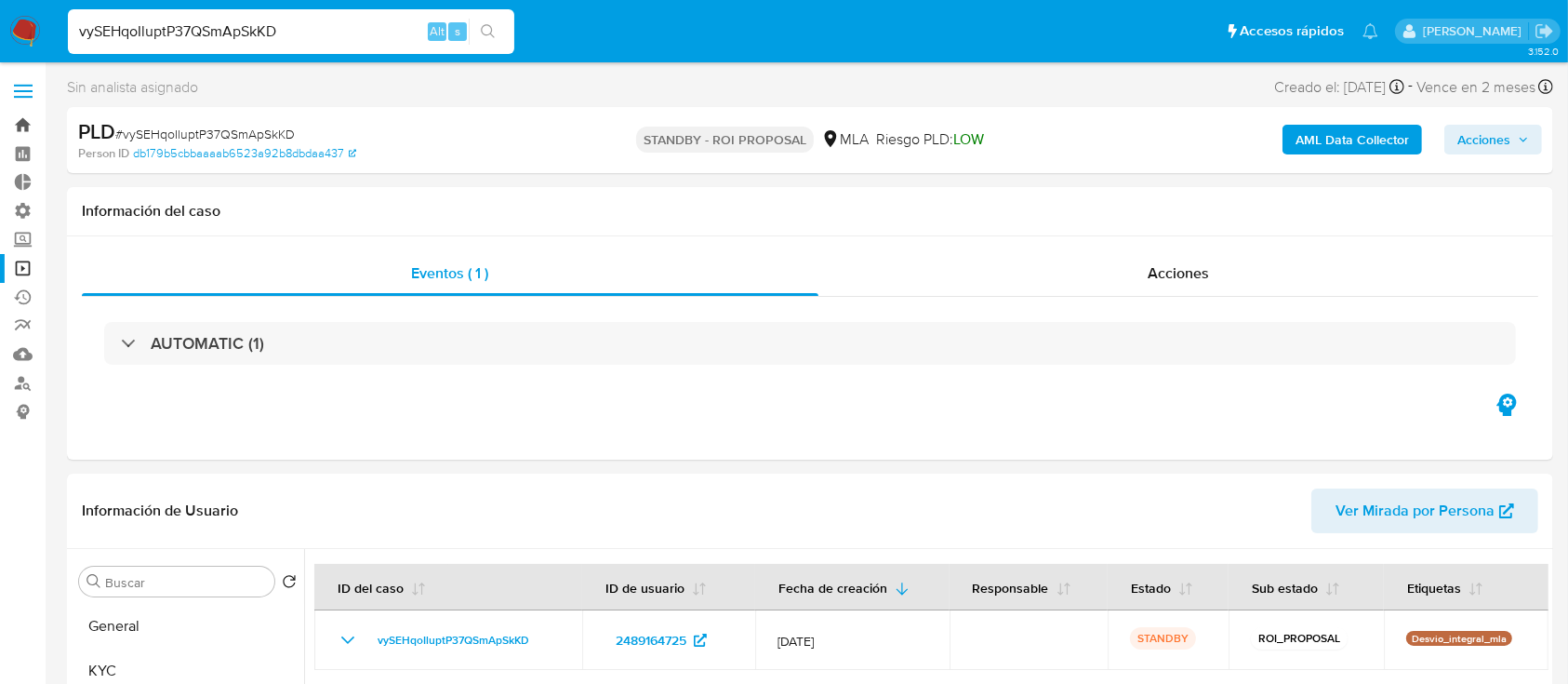
click at [34, 119] on link "Bandeja" at bounding box center [111, 125] width 222 height 29
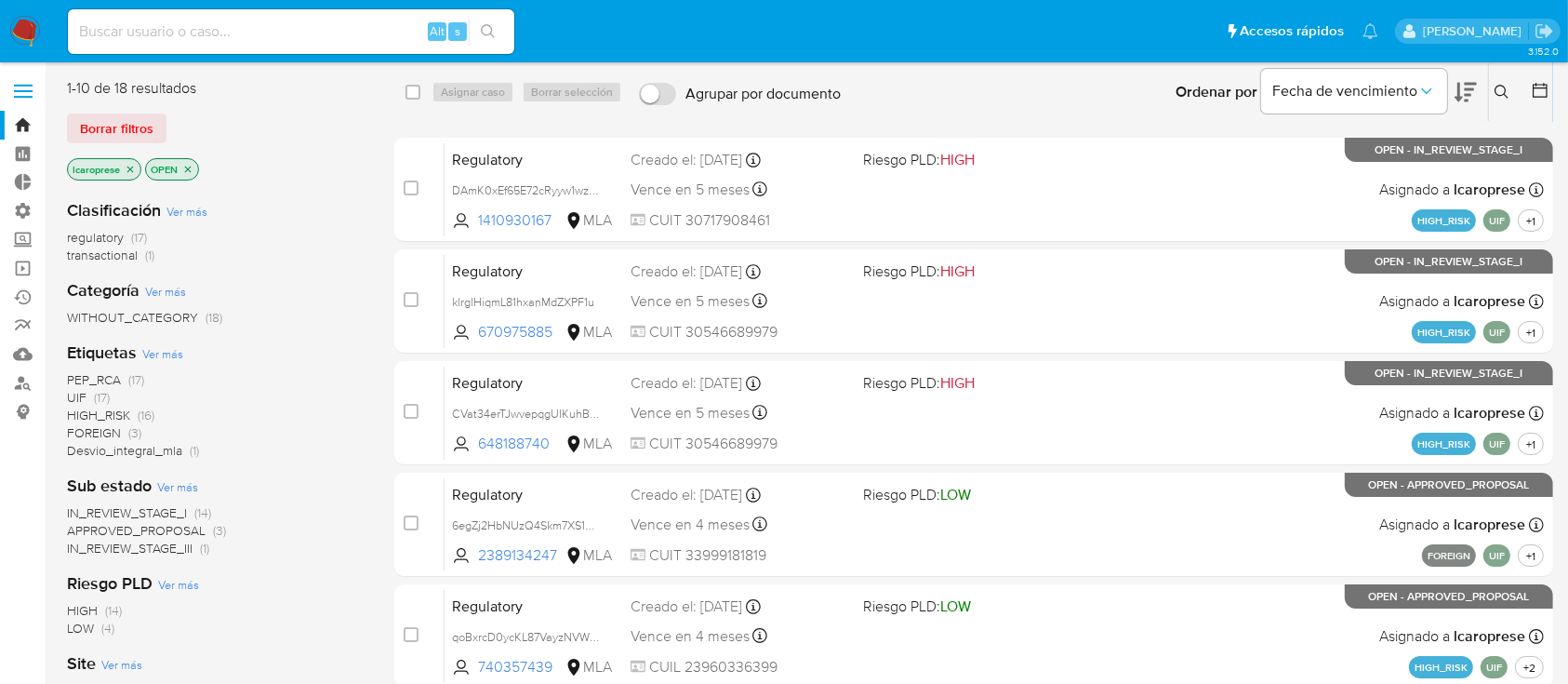
click at [362, 64] on main "3.152.0" at bounding box center [784, 663] width 1568 height 1326
click at [377, 47] on div "Alt s" at bounding box center [292, 32] width 447 height 44
click at [393, 25] on input at bounding box center [292, 31] width 447 height 24
paste input "Yh9Eo7YGdupWpO6Hq81sArWt"
type input "Yh9Eo7YGdupWpO6Hq81sArWt"
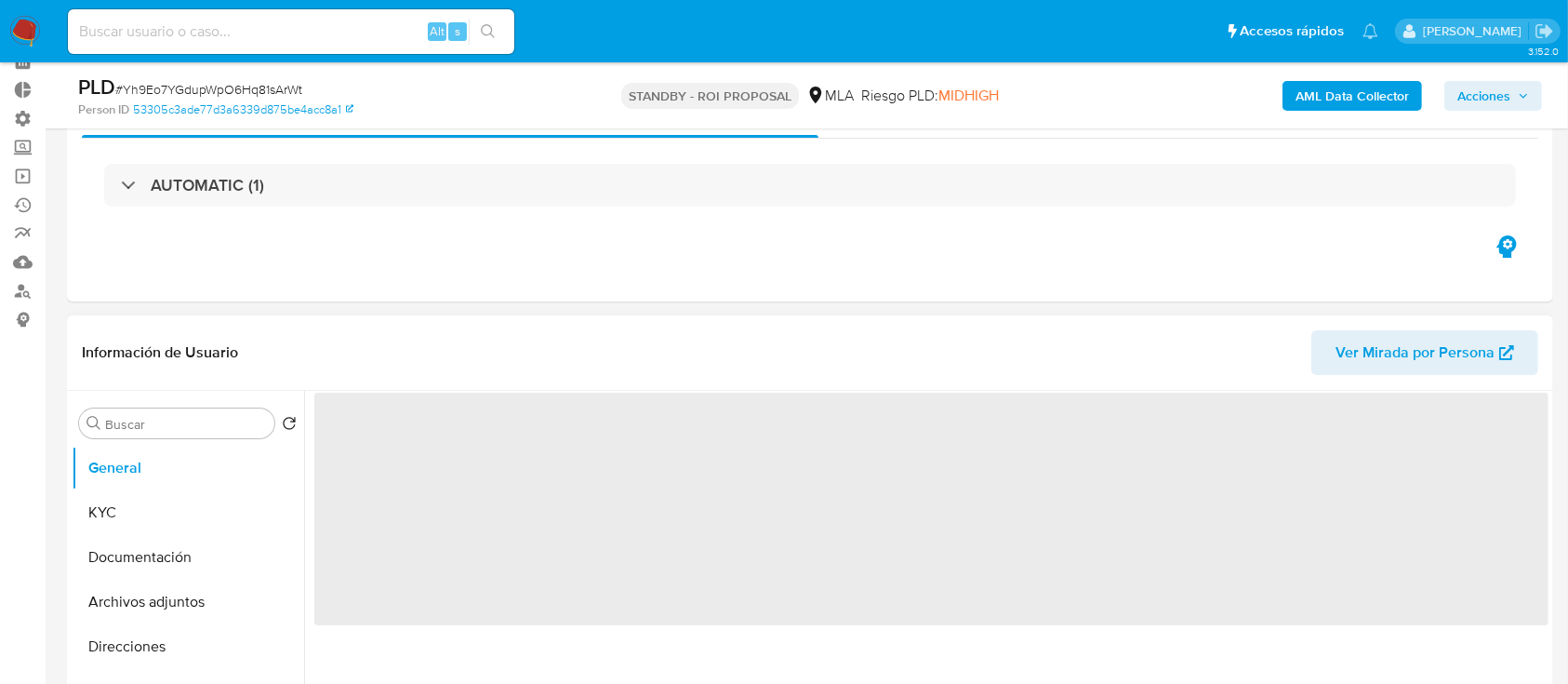
scroll to position [248, 0]
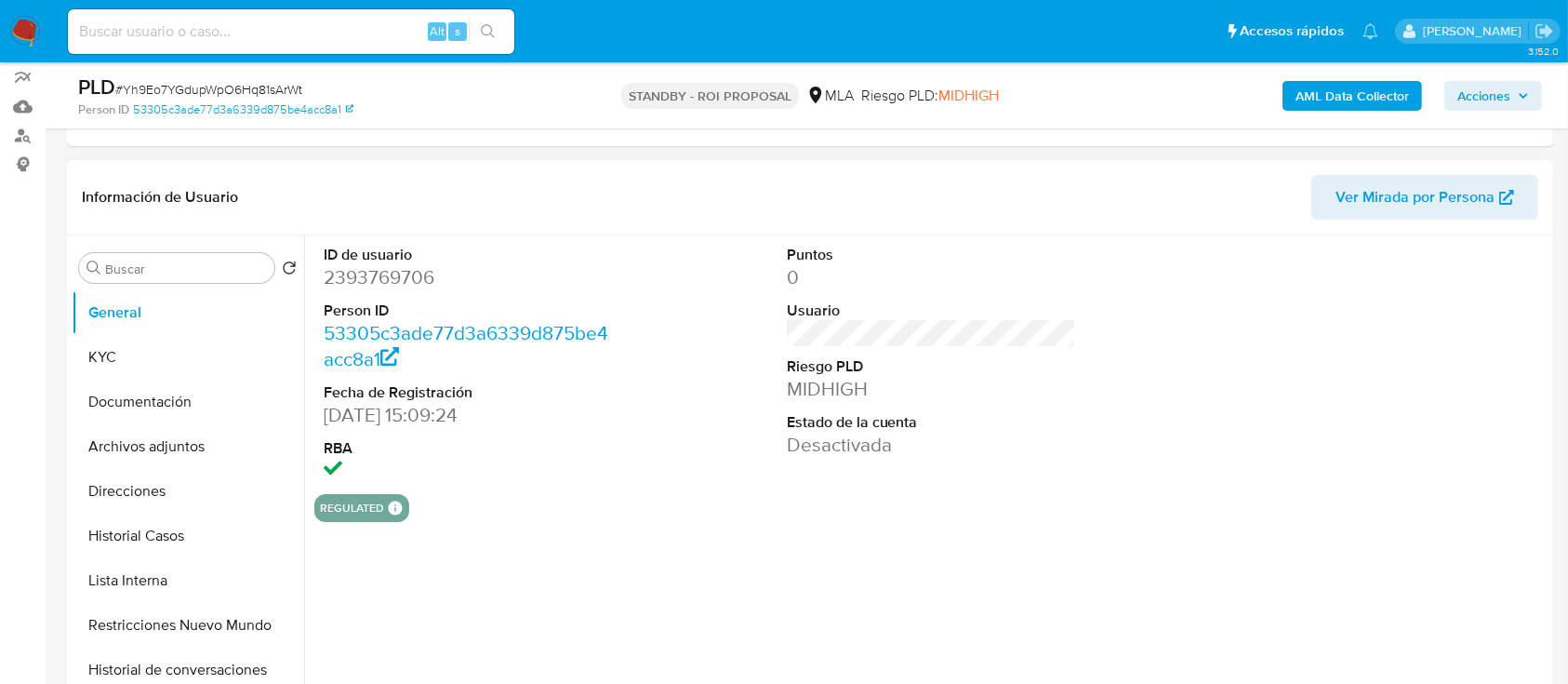
select select "10"
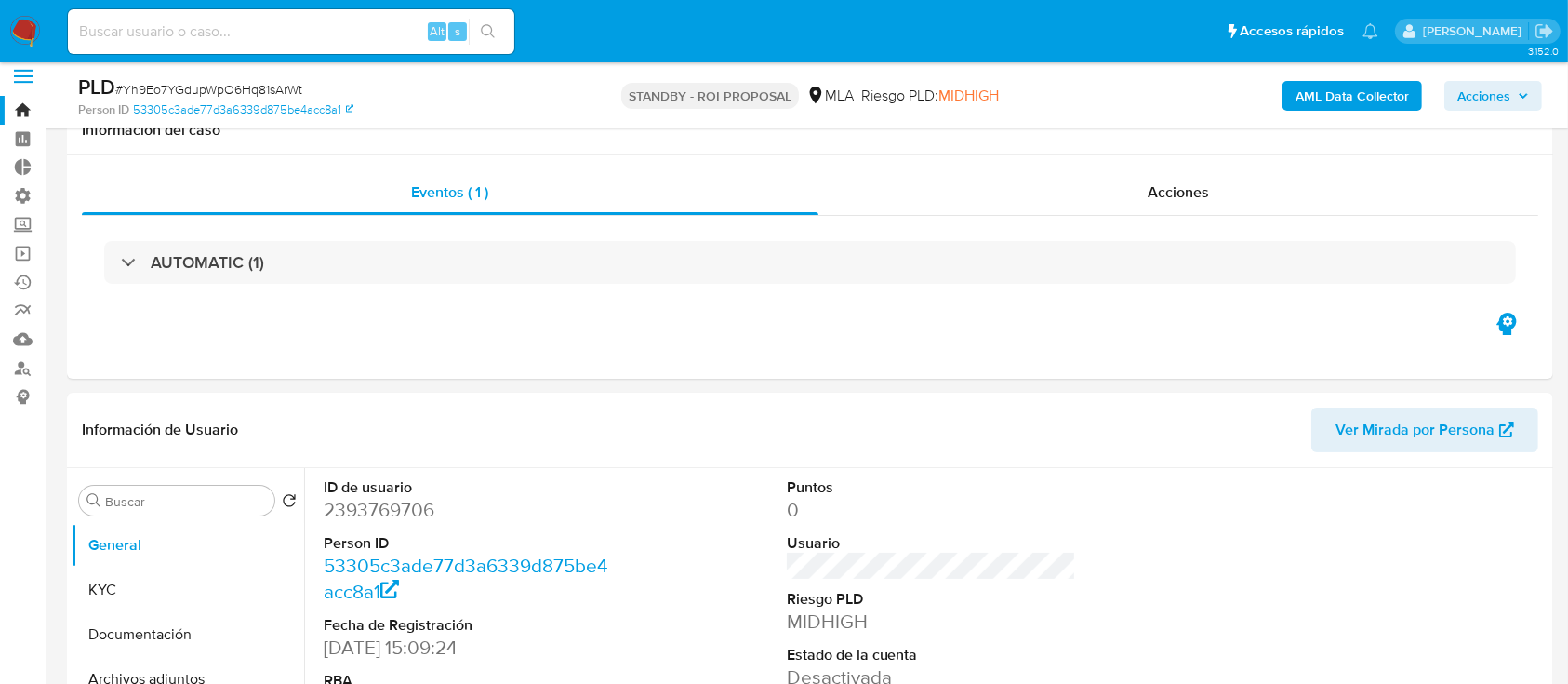
scroll to position [0, 0]
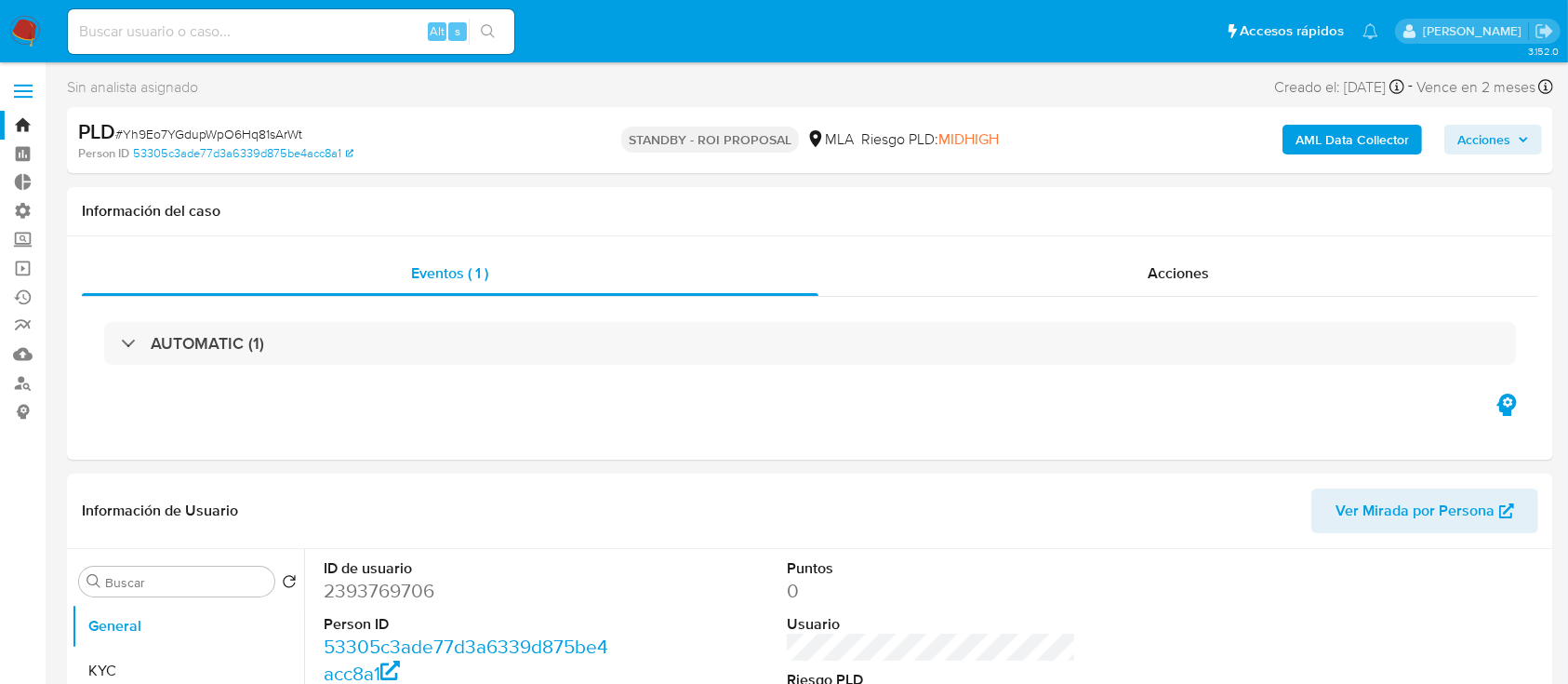
click at [11, 123] on link "Bandeja" at bounding box center [111, 125] width 222 height 29
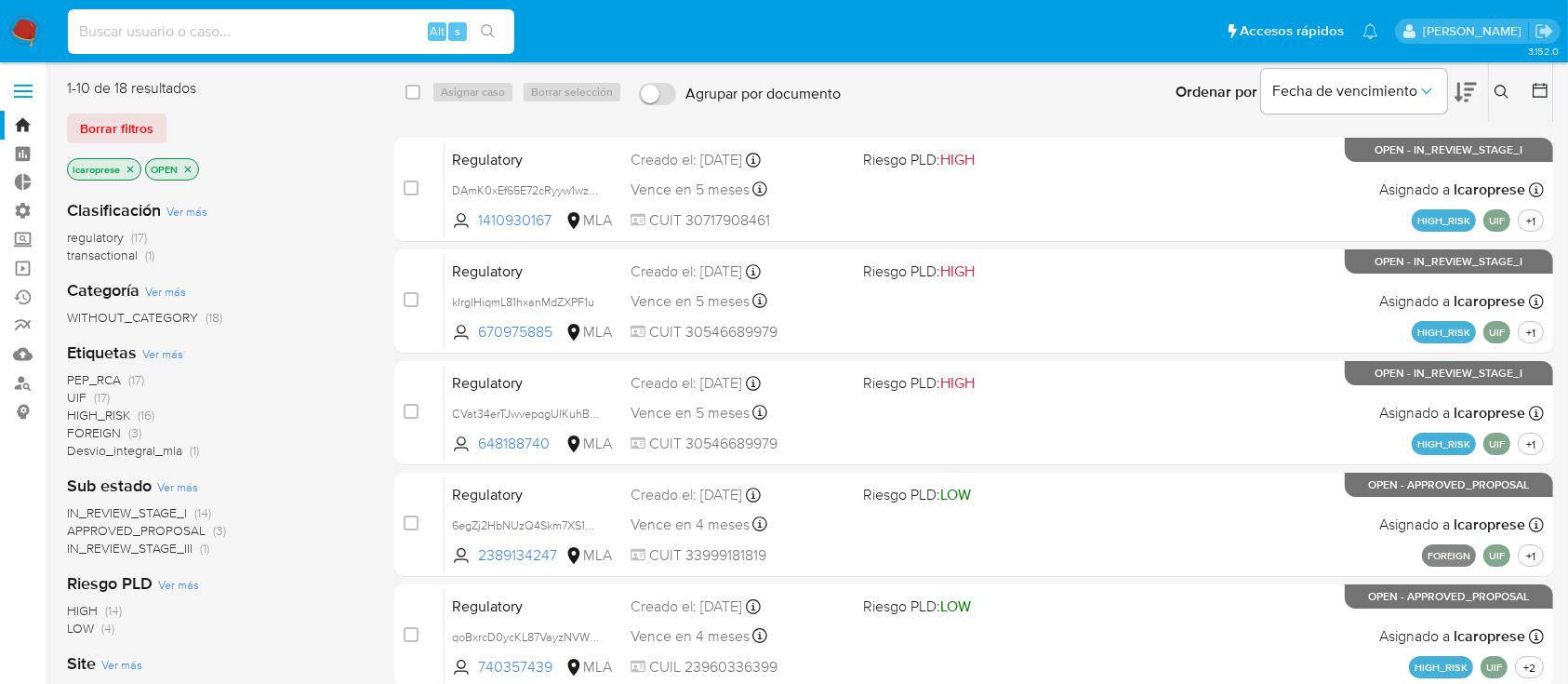
click at [220, 26] on input at bounding box center [292, 31] width 447 height 24
paste input "G6kGUkfcdKBzotTIL6SiKdLF"
type input "G6kGUkfcdKBzotTIL6SiKdLF"
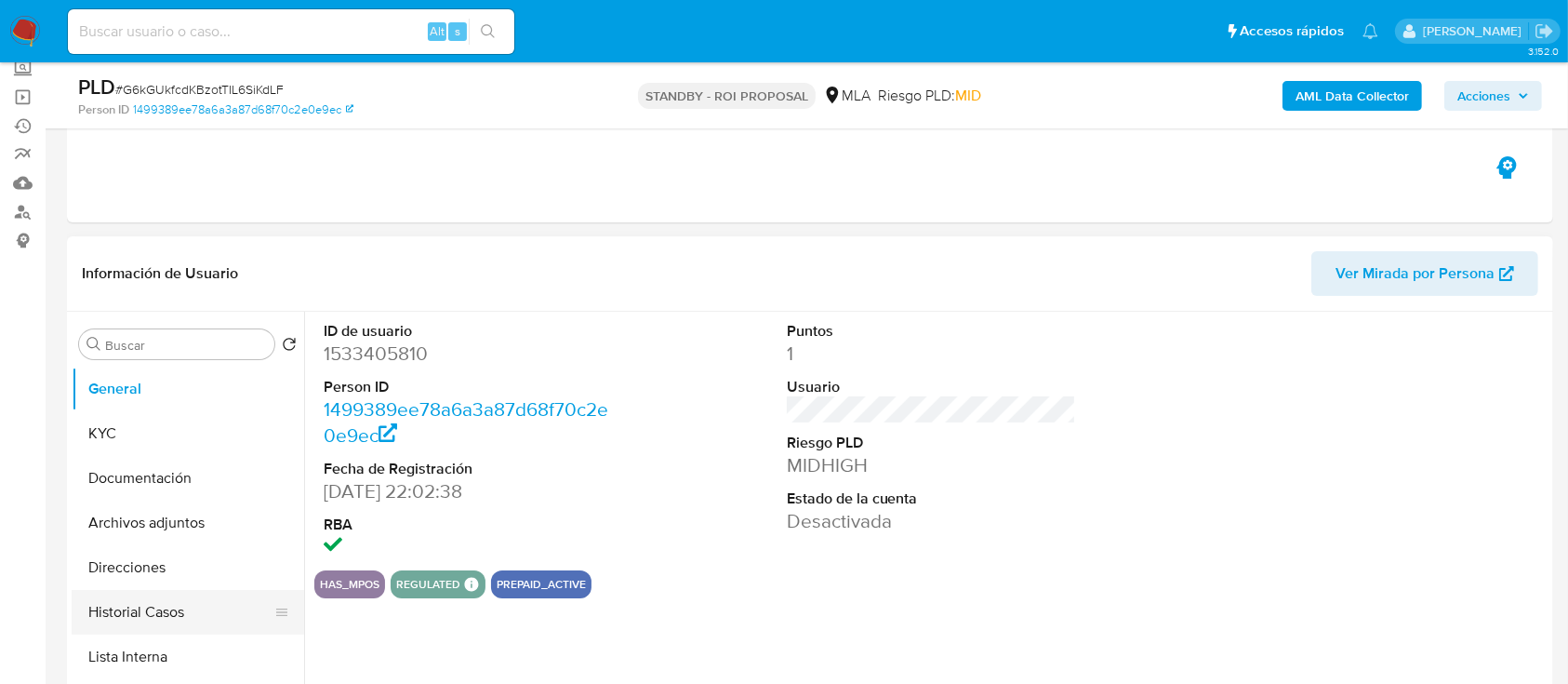
scroll to position [248, 0]
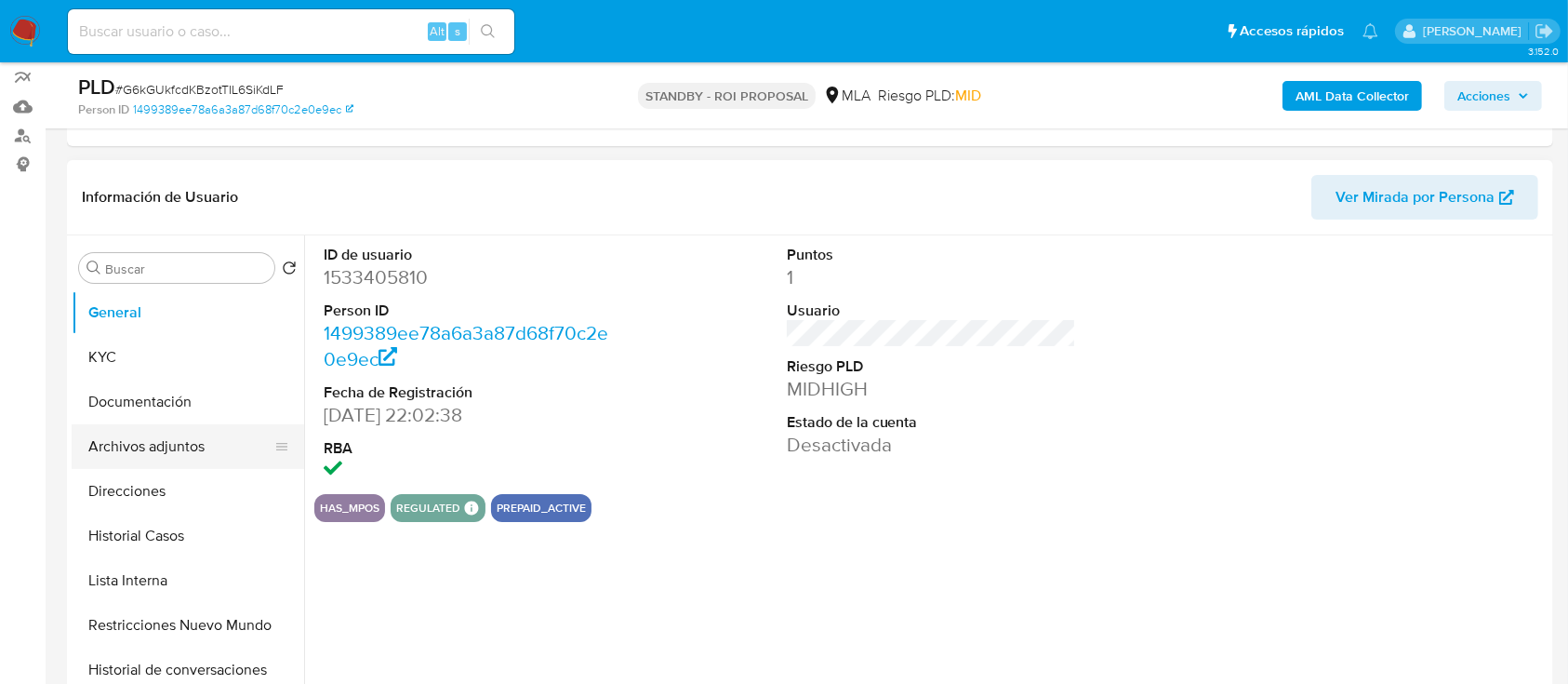
click at [134, 460] on button "Archivos adjuntos" at bounding box center [180, 446] width 218 height 44
select select "10"
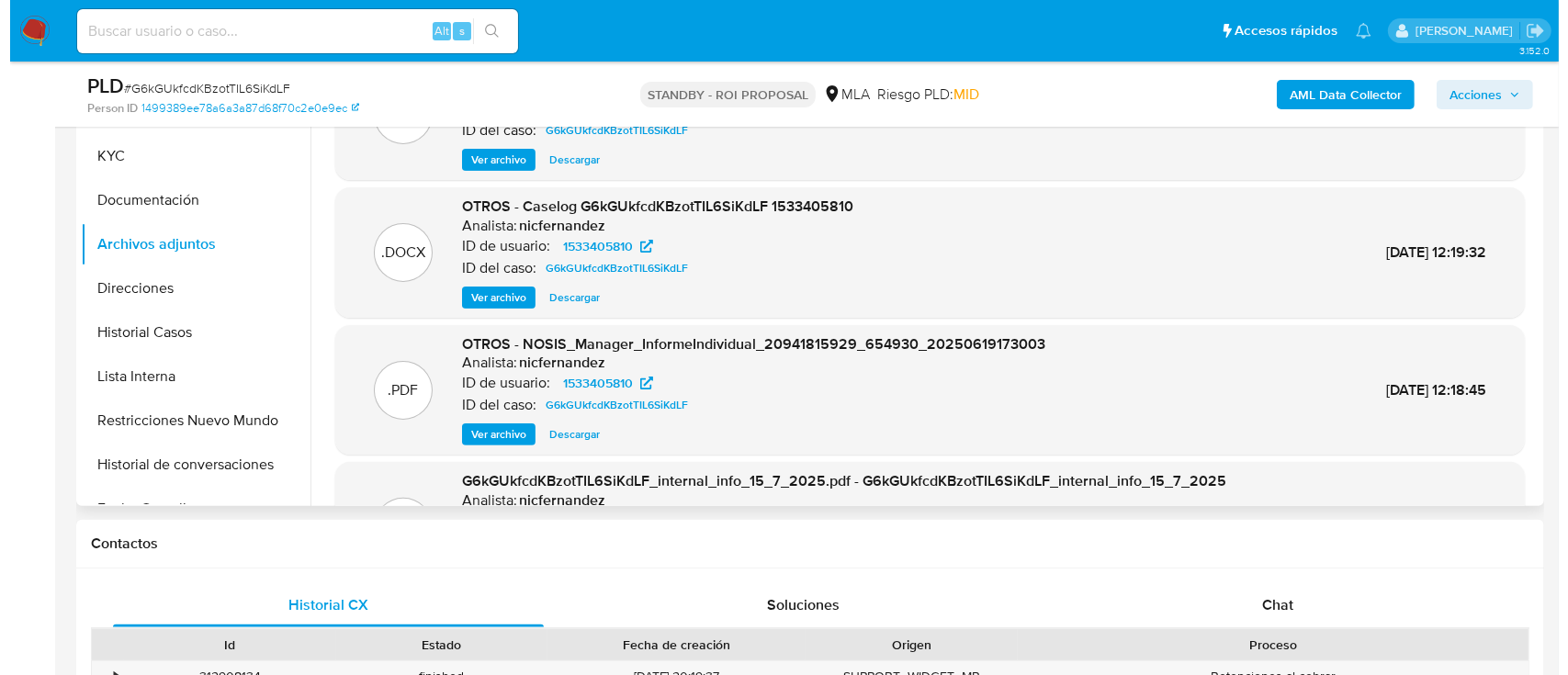
scroll to position [367, 0]
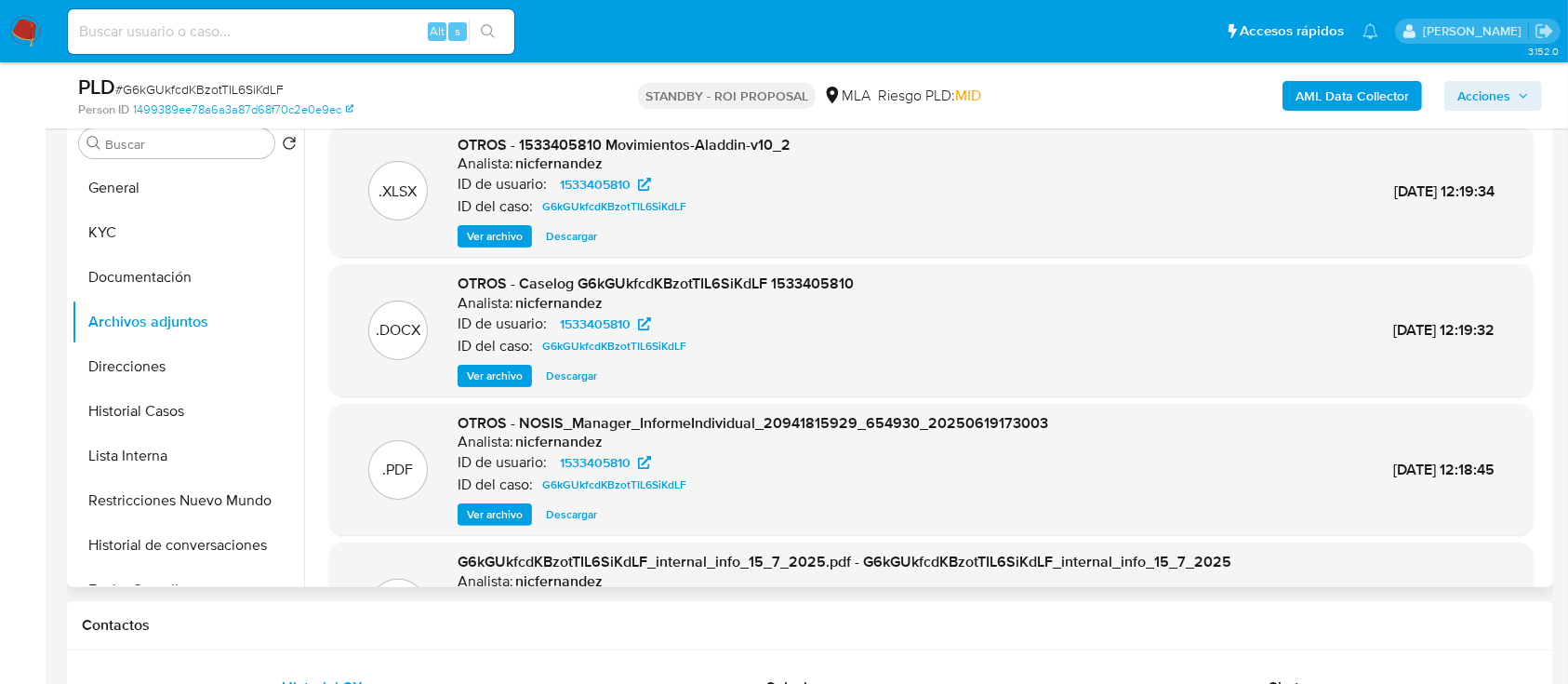
click at [501, 374] on span "Ver archivo" at bounding box center [495, 376] width 56 height 18
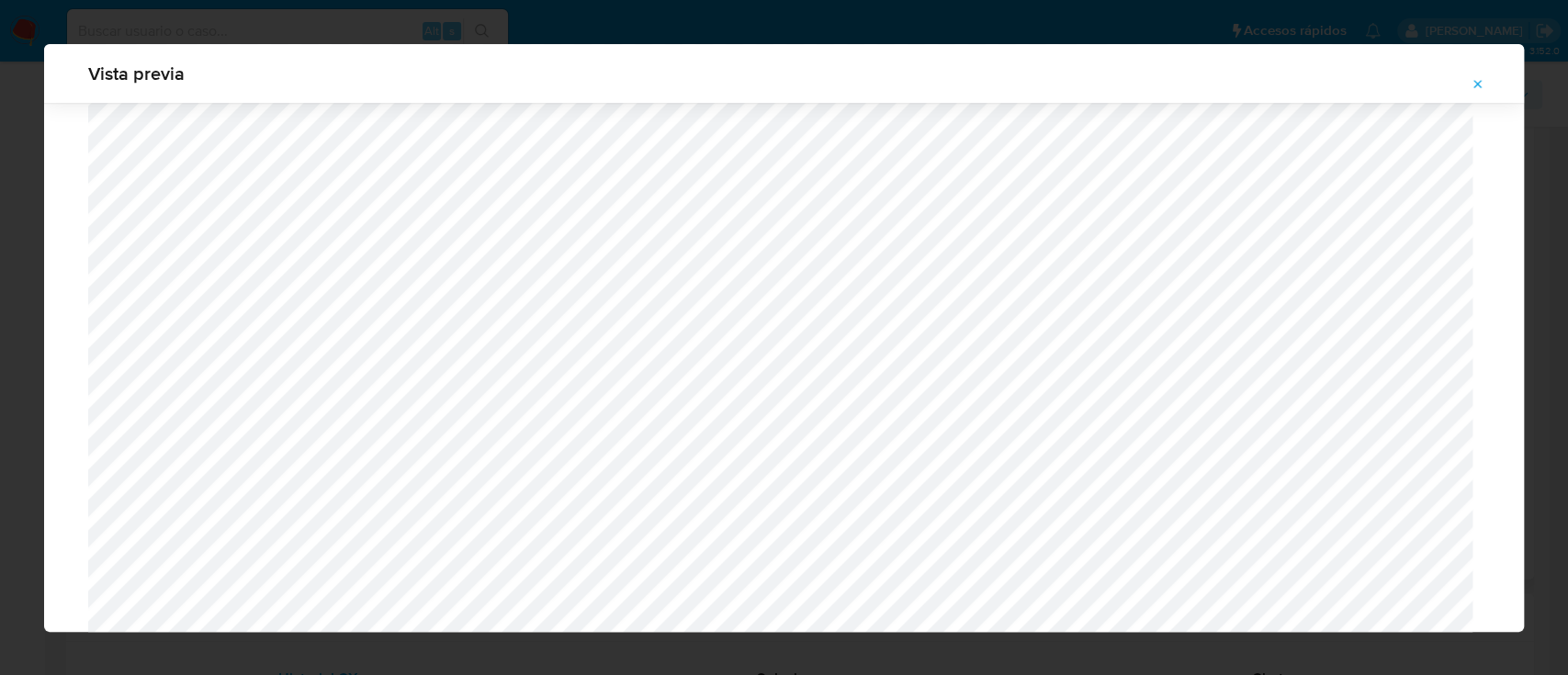
scroll to position [942, 0]
click at [1478, 85] on icon "Attachment preview" at bounding box center [1478, 84] width 9 height 9
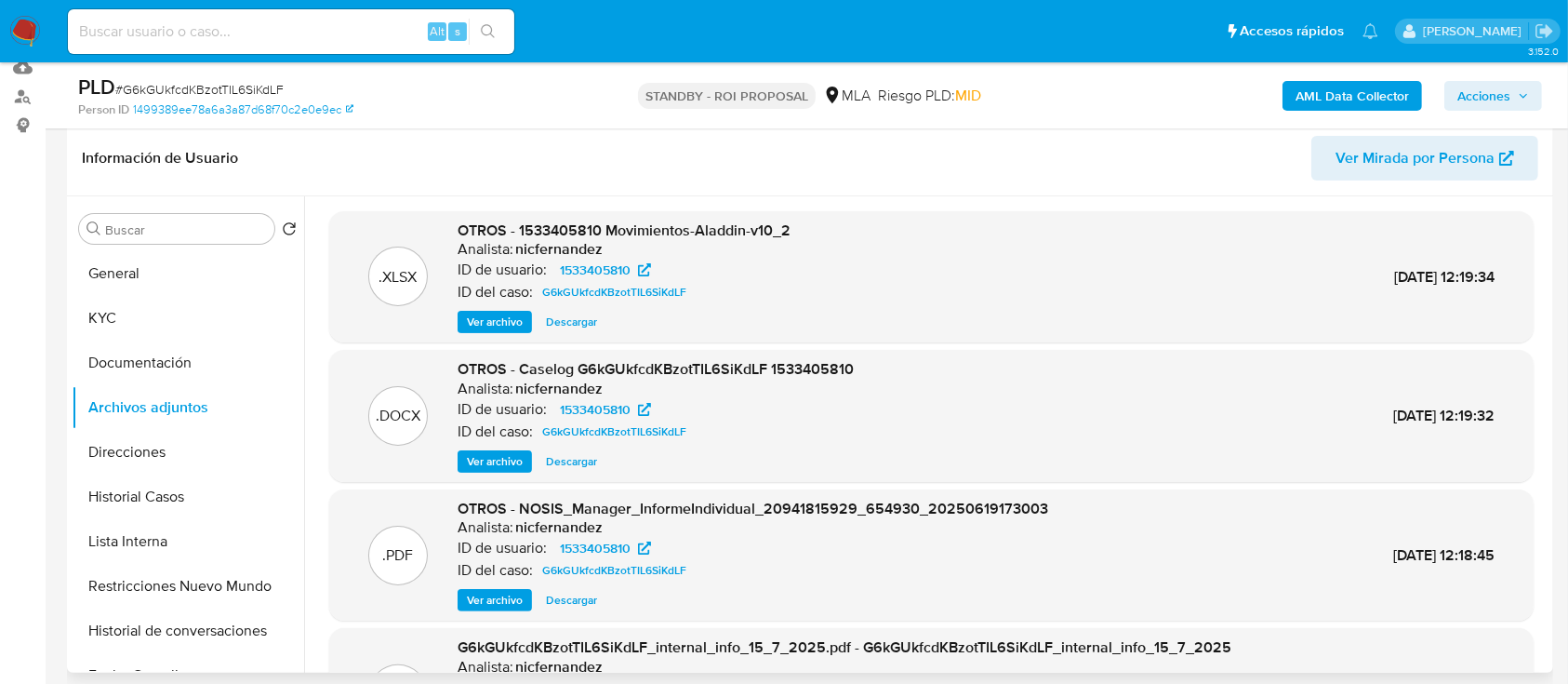
scroll to position [248, 0]
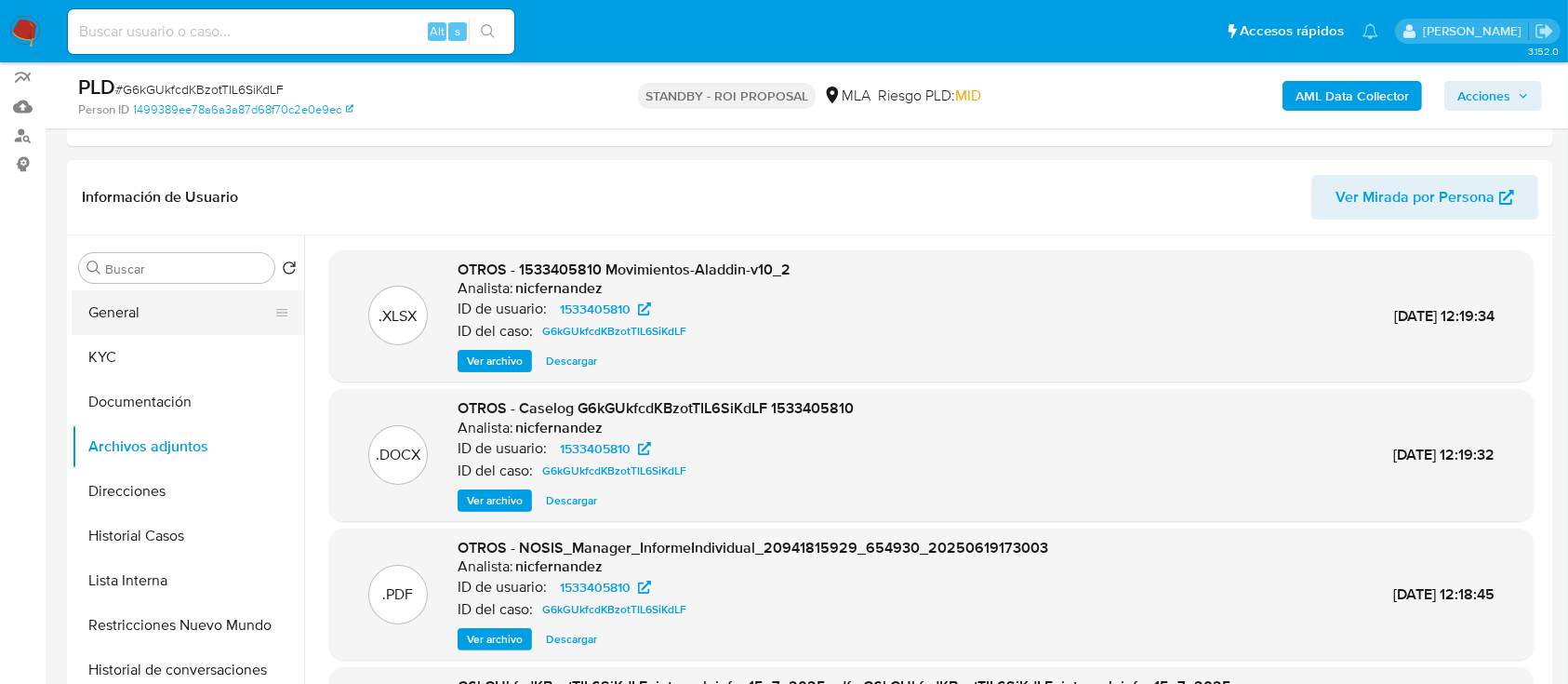
click at [184, 303] on button "General" at bounding box center [180, 312] width 218 height 44
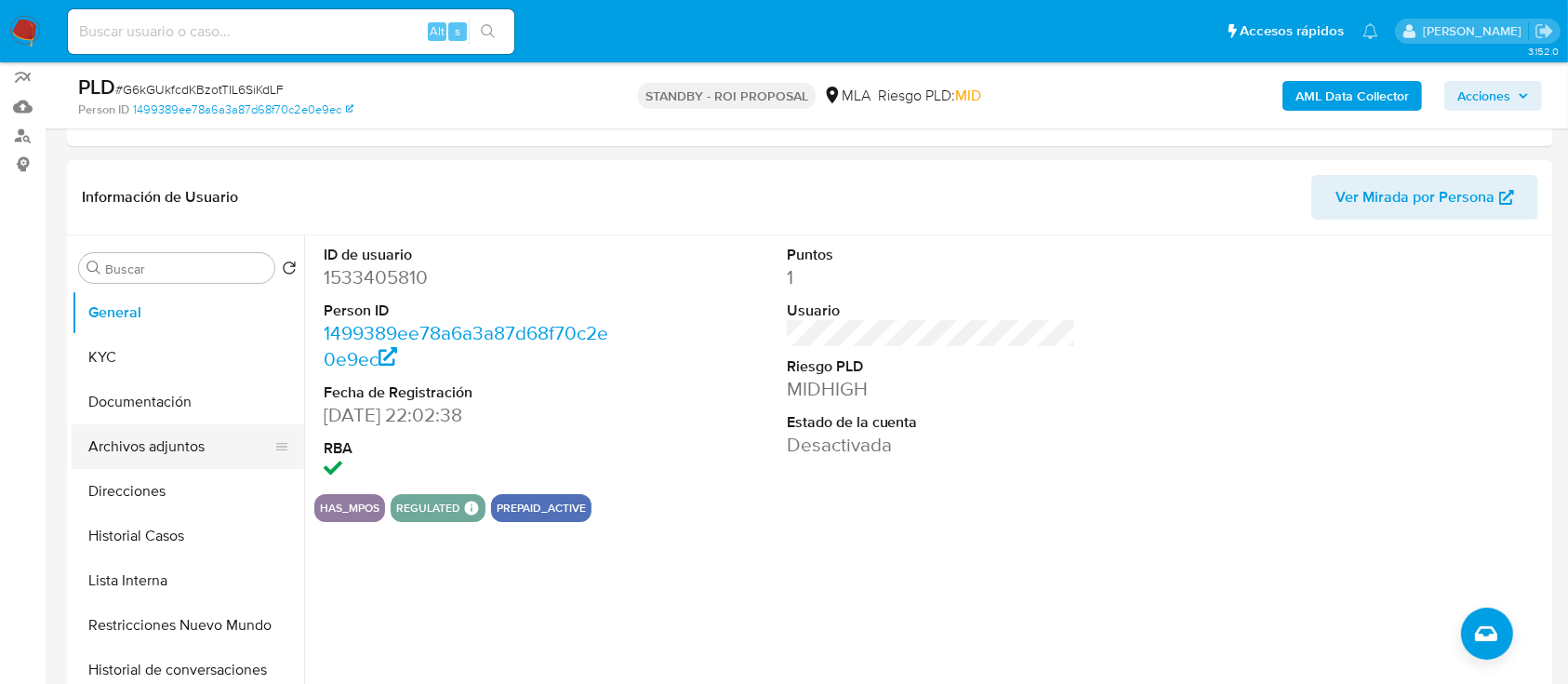
click at [160, 435] on button "Archivos adjuntos" at bounding box center [180, 446] width 218 height 44
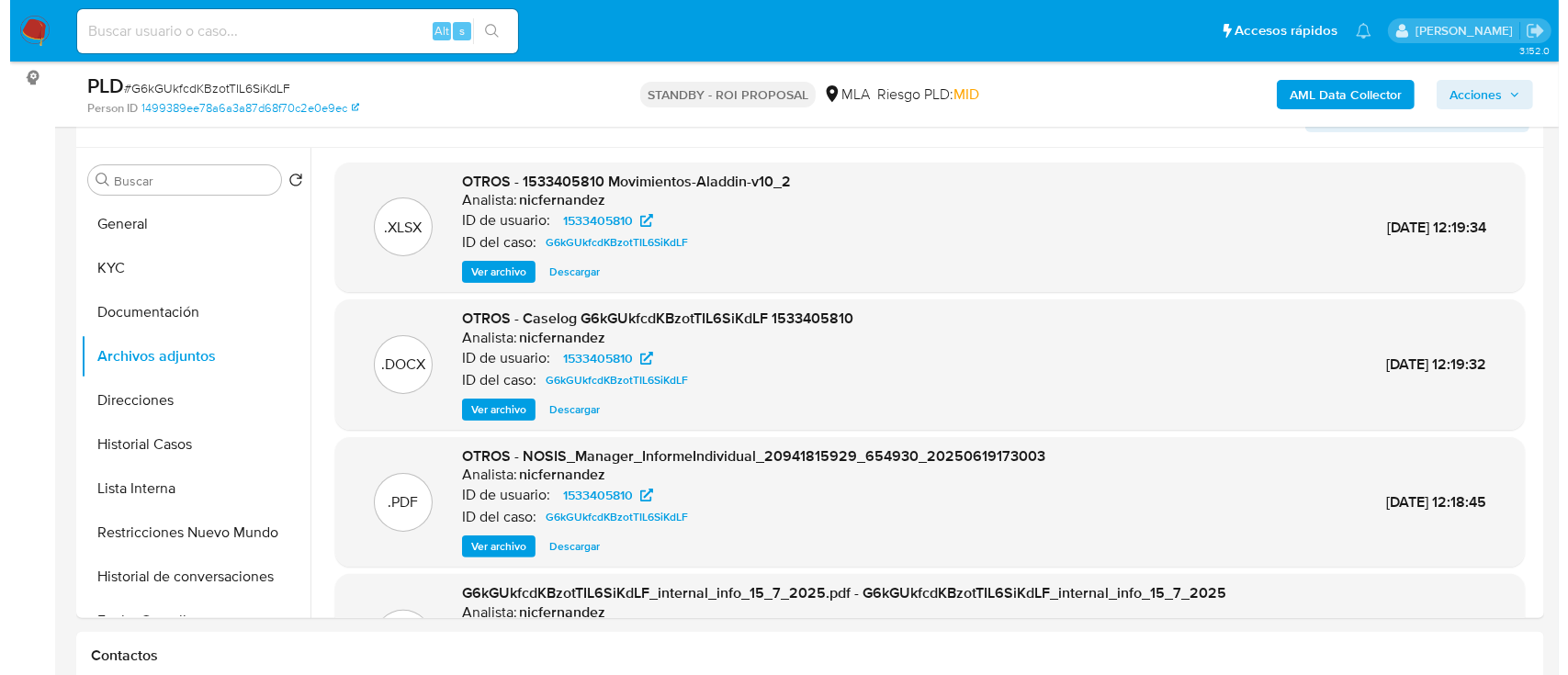
scroll to position [367, 0]
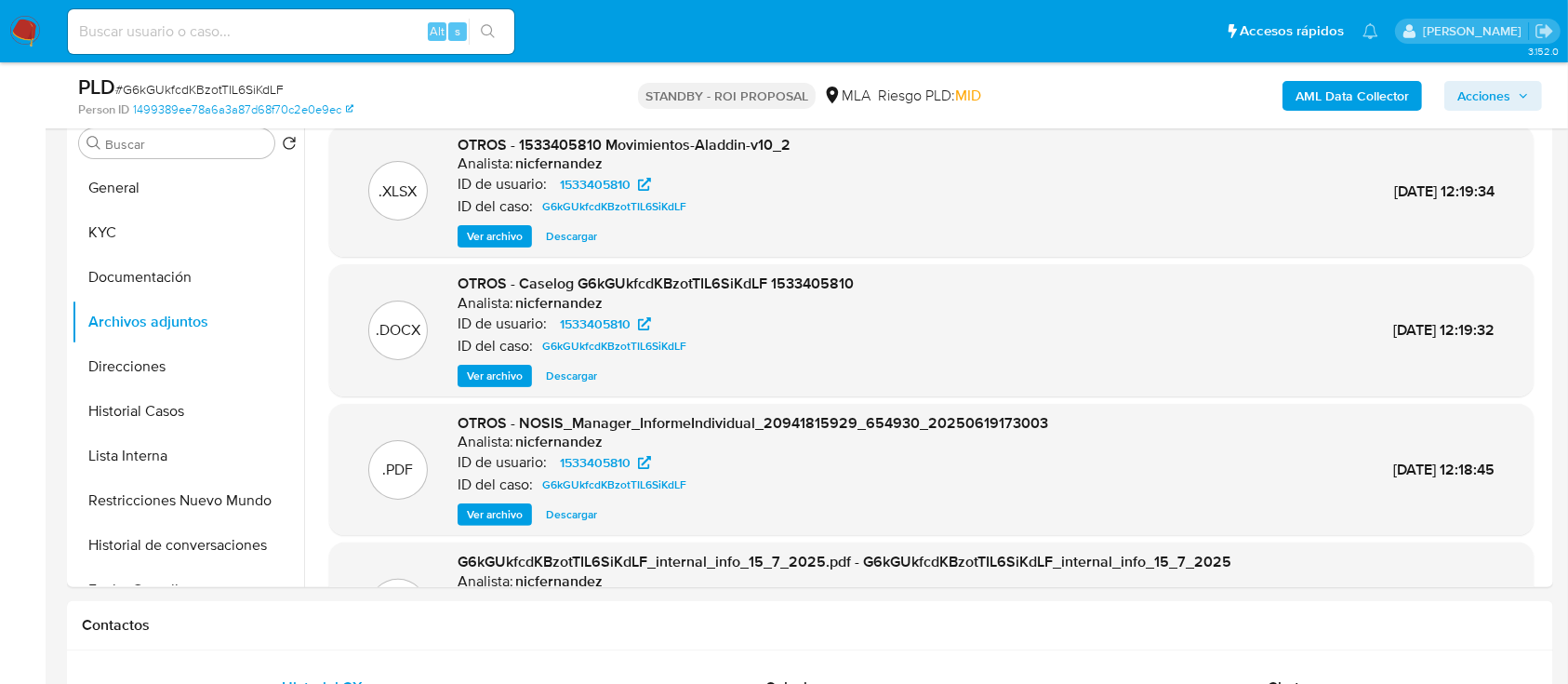
click at [488, 376] on span "Ver archivo" at bounding box center [495, 376] width 56 height 18
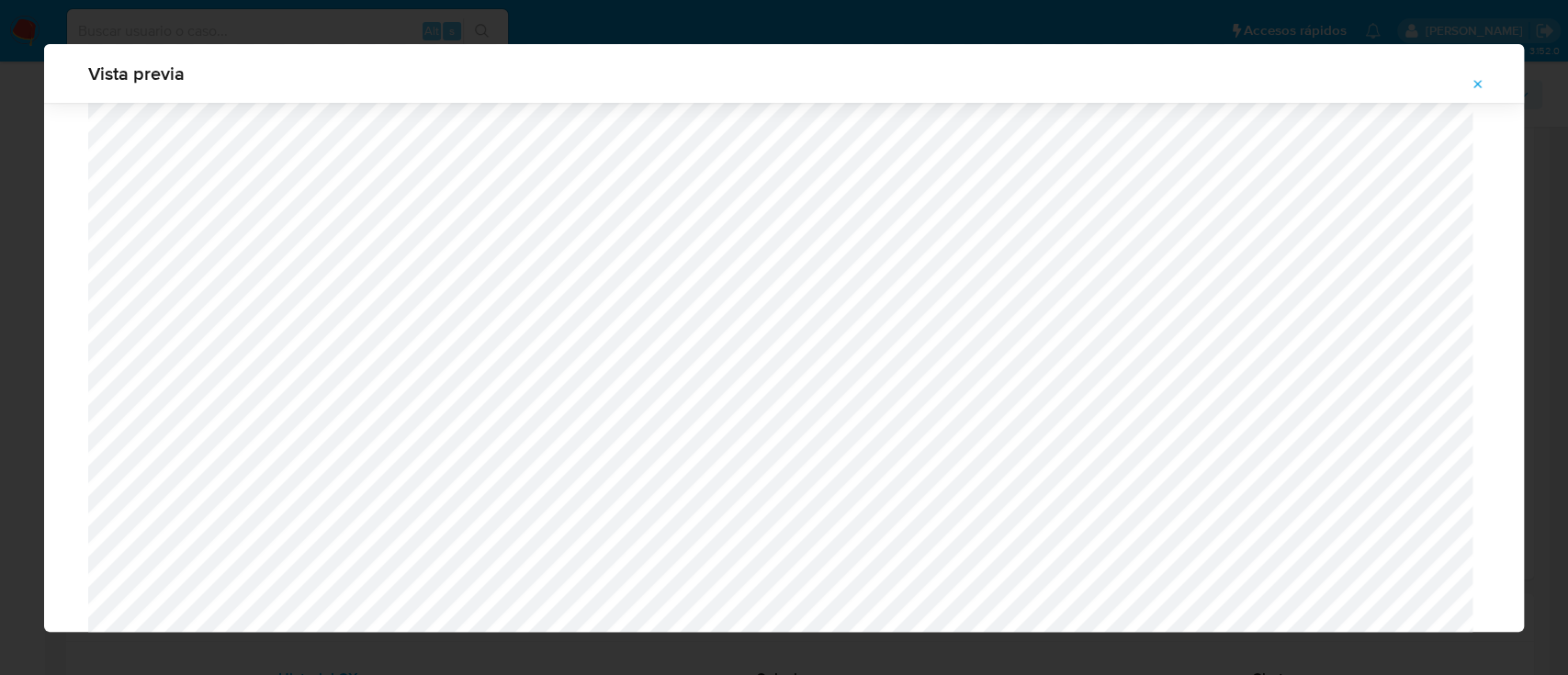
scroll to position [698, 0]
click at [1477, 81] on icon "Attachment preview" at bounding box center [1477, 84] width 14 height 14
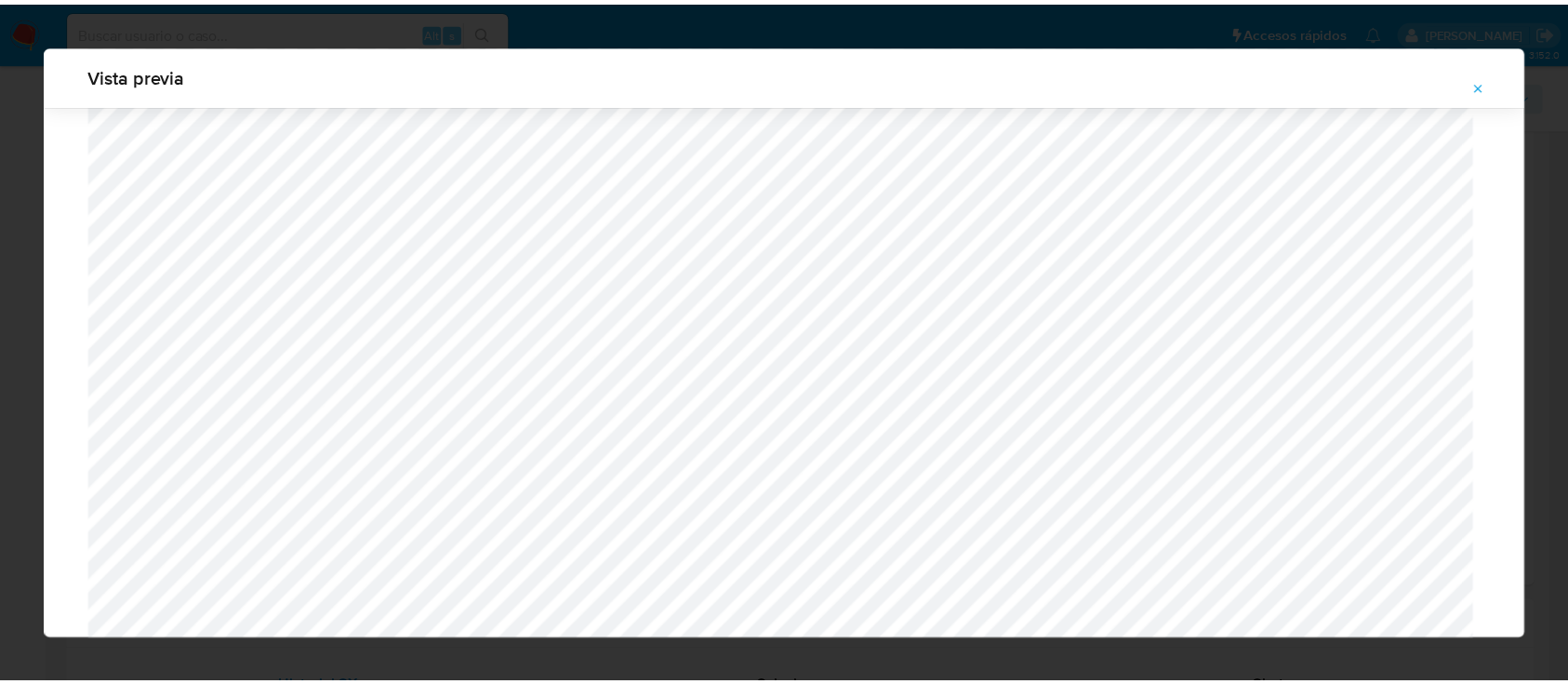
scroll to position [60, 0]
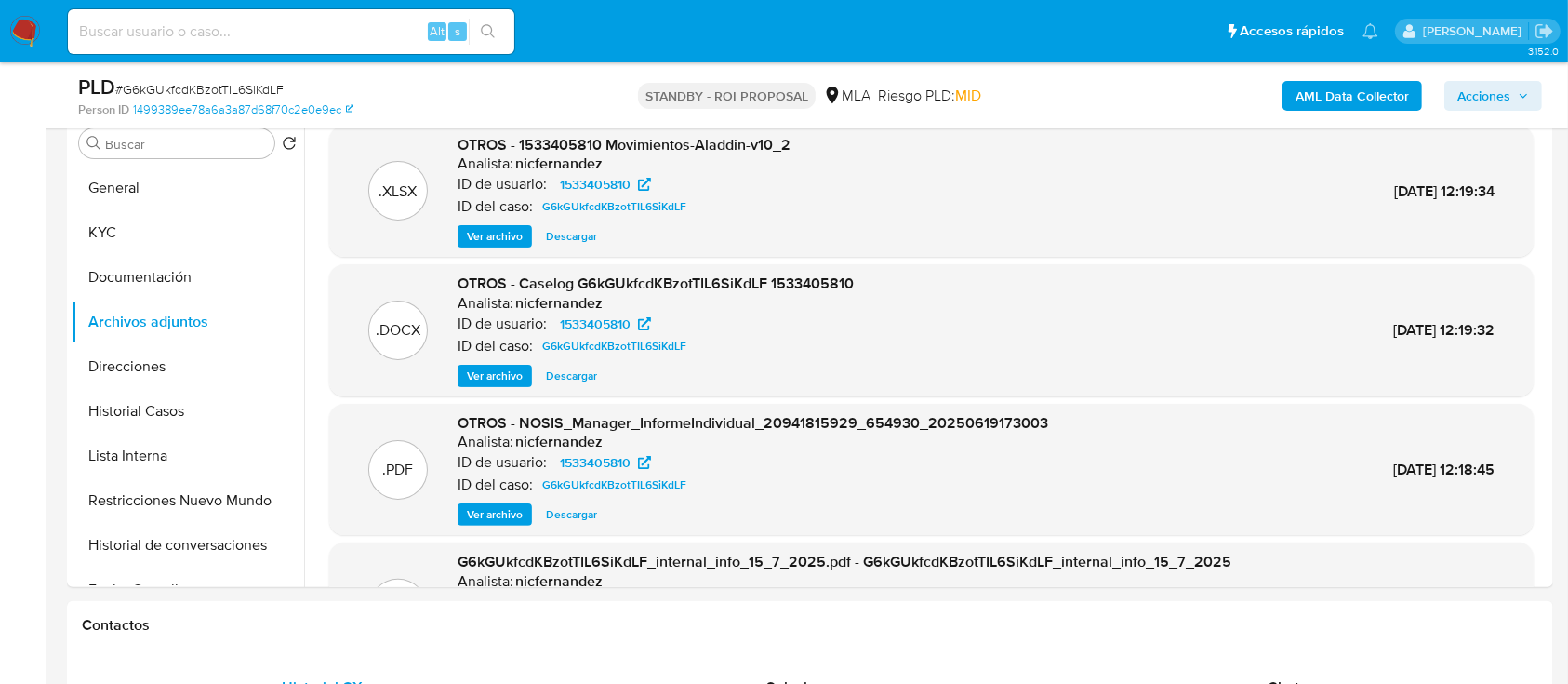
click at [271, 27] on input at bounding box center [292, 31] width 447 height 24
paste input "Y7rUIcYeANHhXKNHR9e8Hy4v"
type input "Y7rUIcYeANHhXKNHR9e8Hy4v"
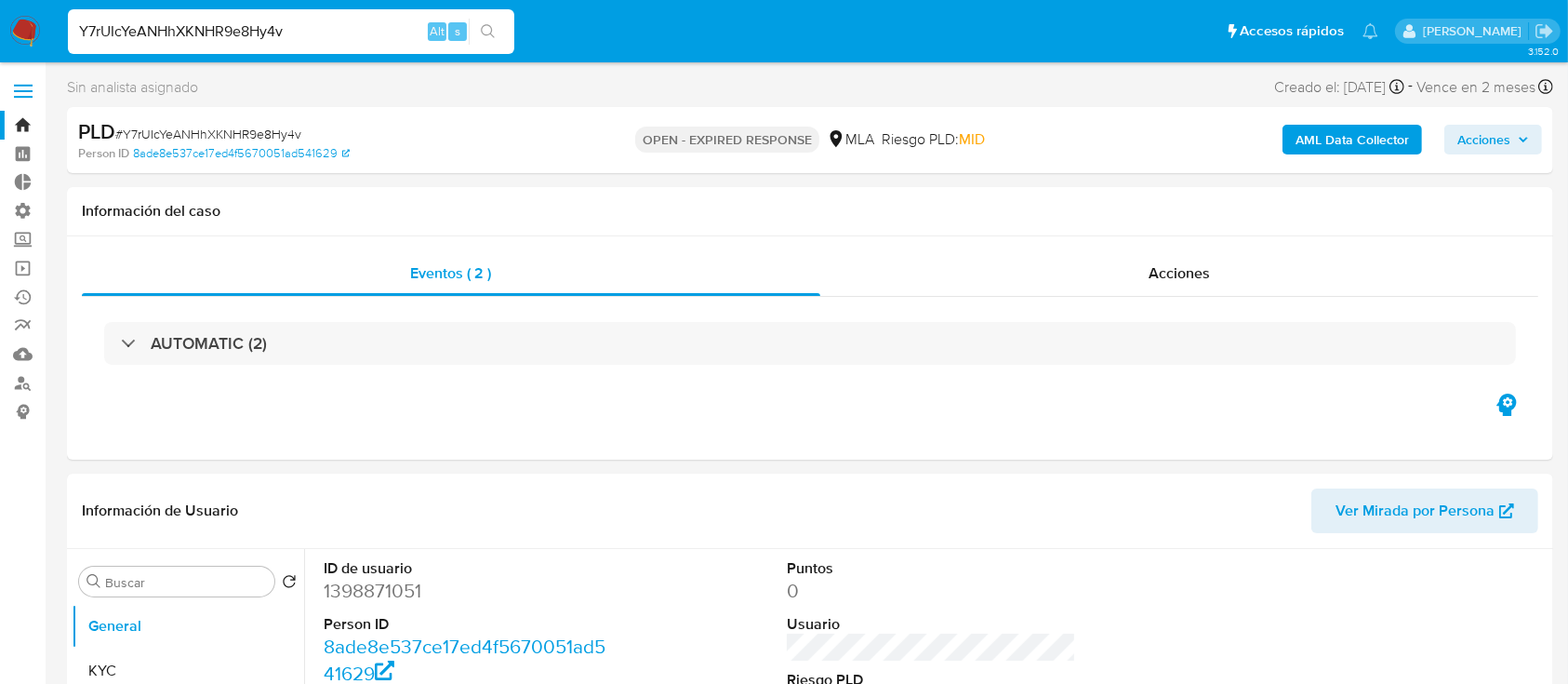
select select "10"
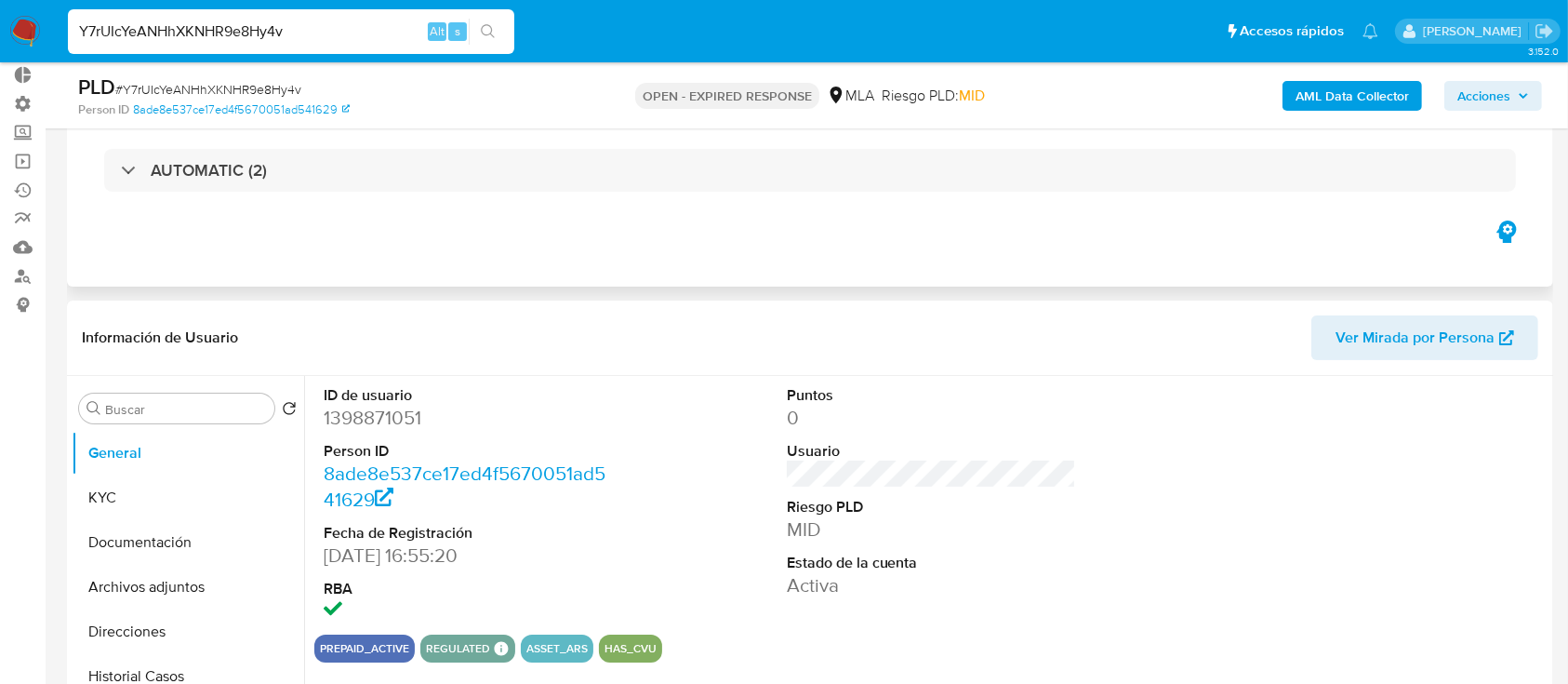
scroll to position [248, 0]
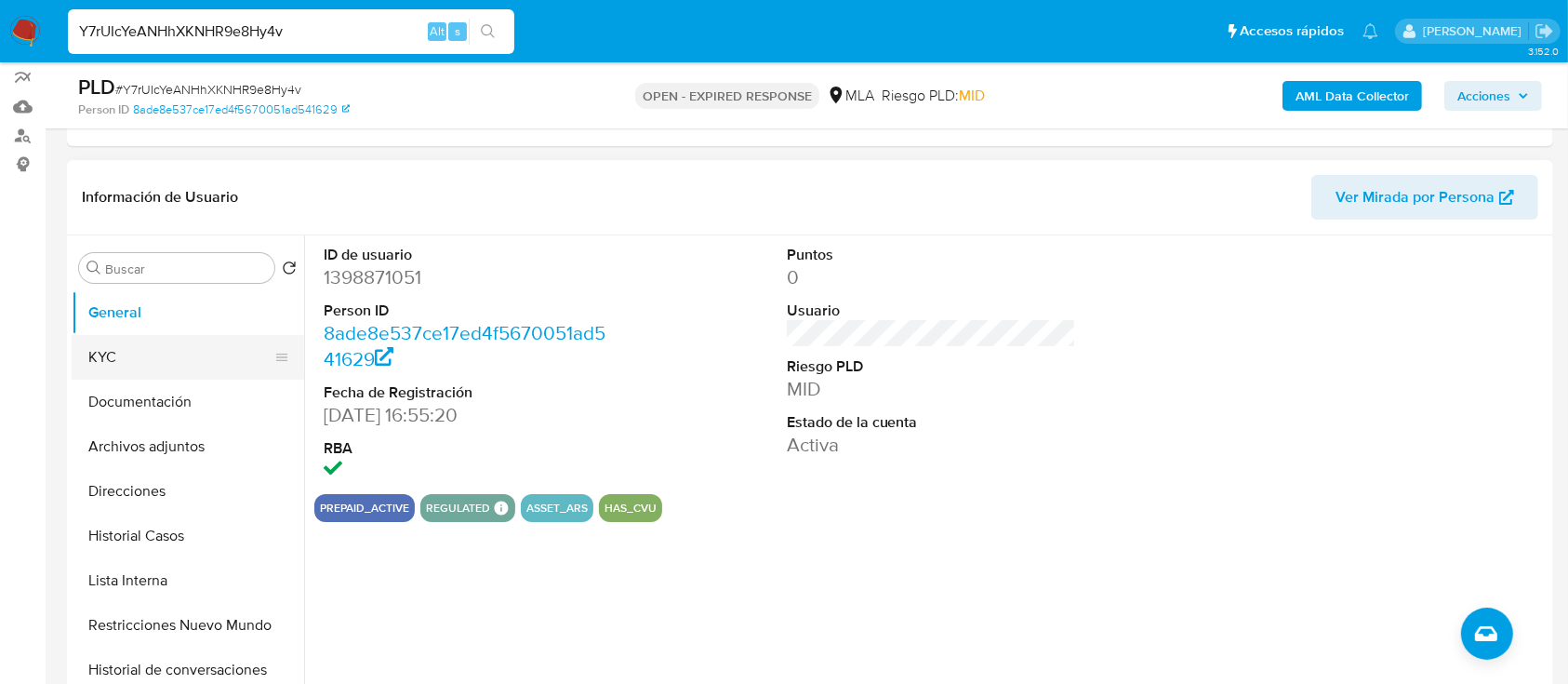
click at [150, 366] on button "KYC" at bounding box center [180, 357] width 218 height 44
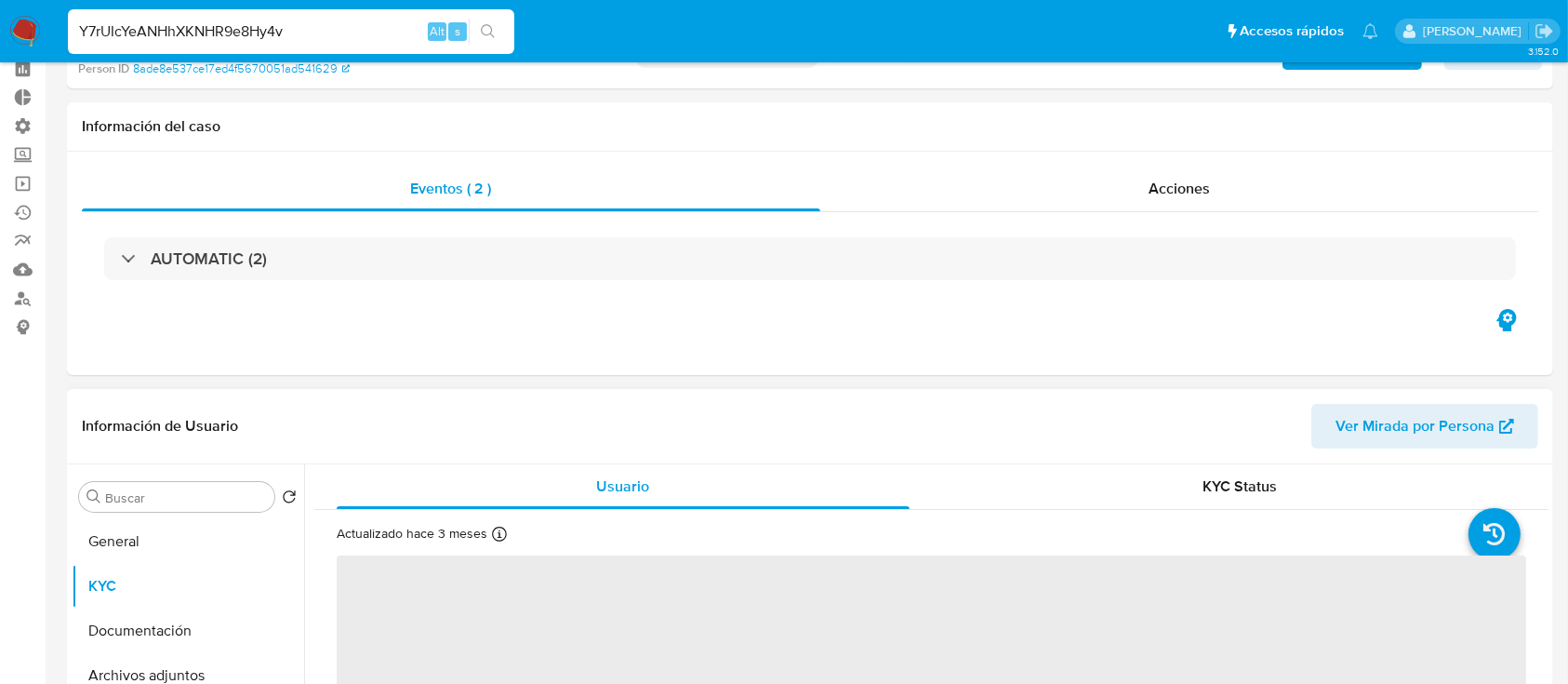
scroll to position [123, 0]
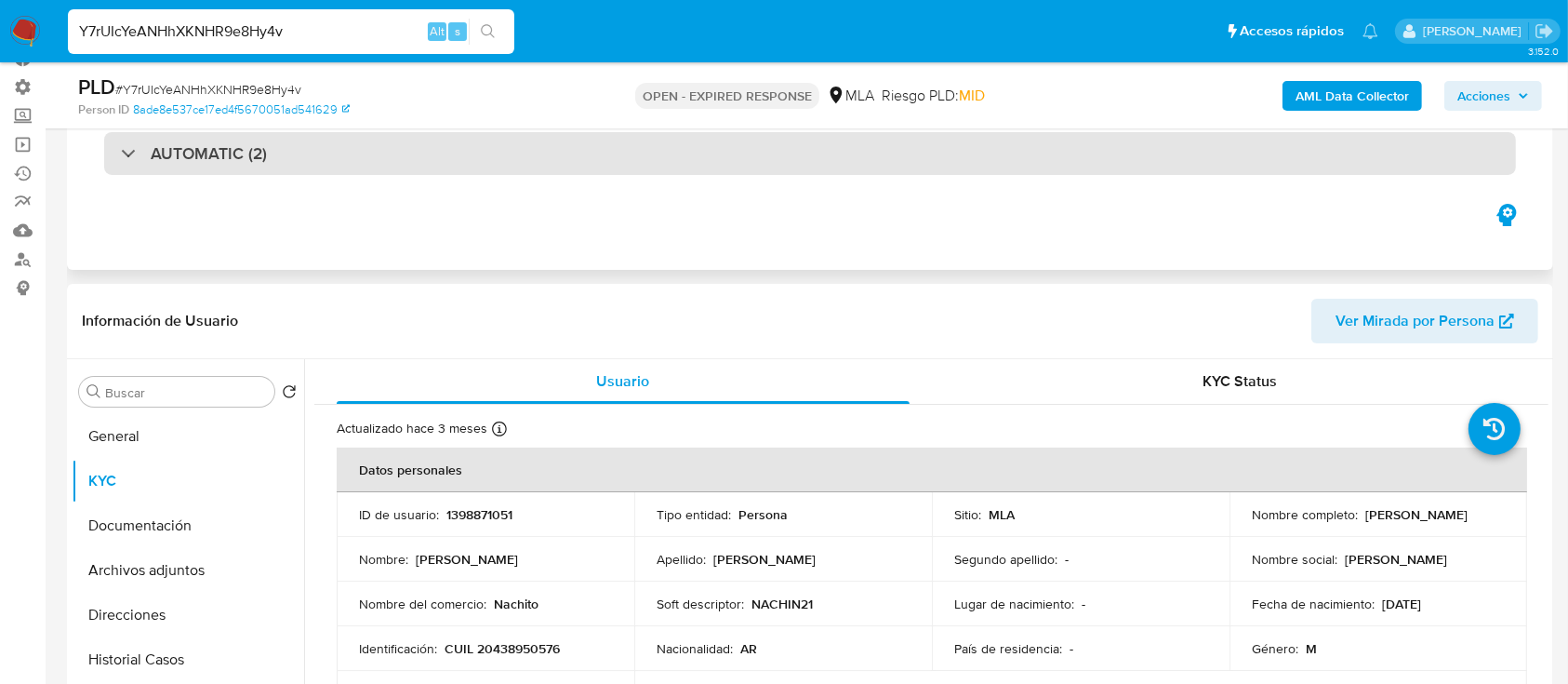
click at [518, 160] on div "AUTOMATIC (2)" at bounding box center [810, 153] width 1412 height 42
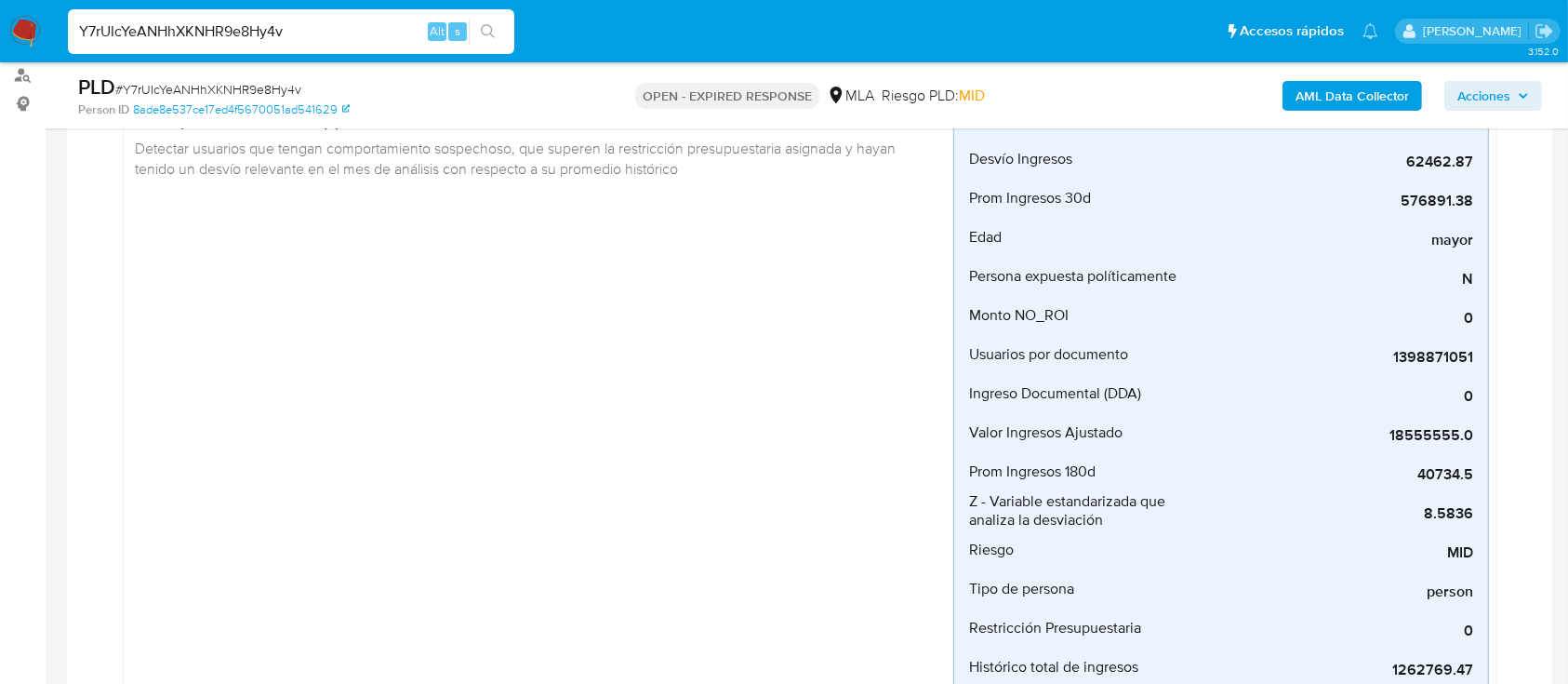
scroll to position [0, 0]
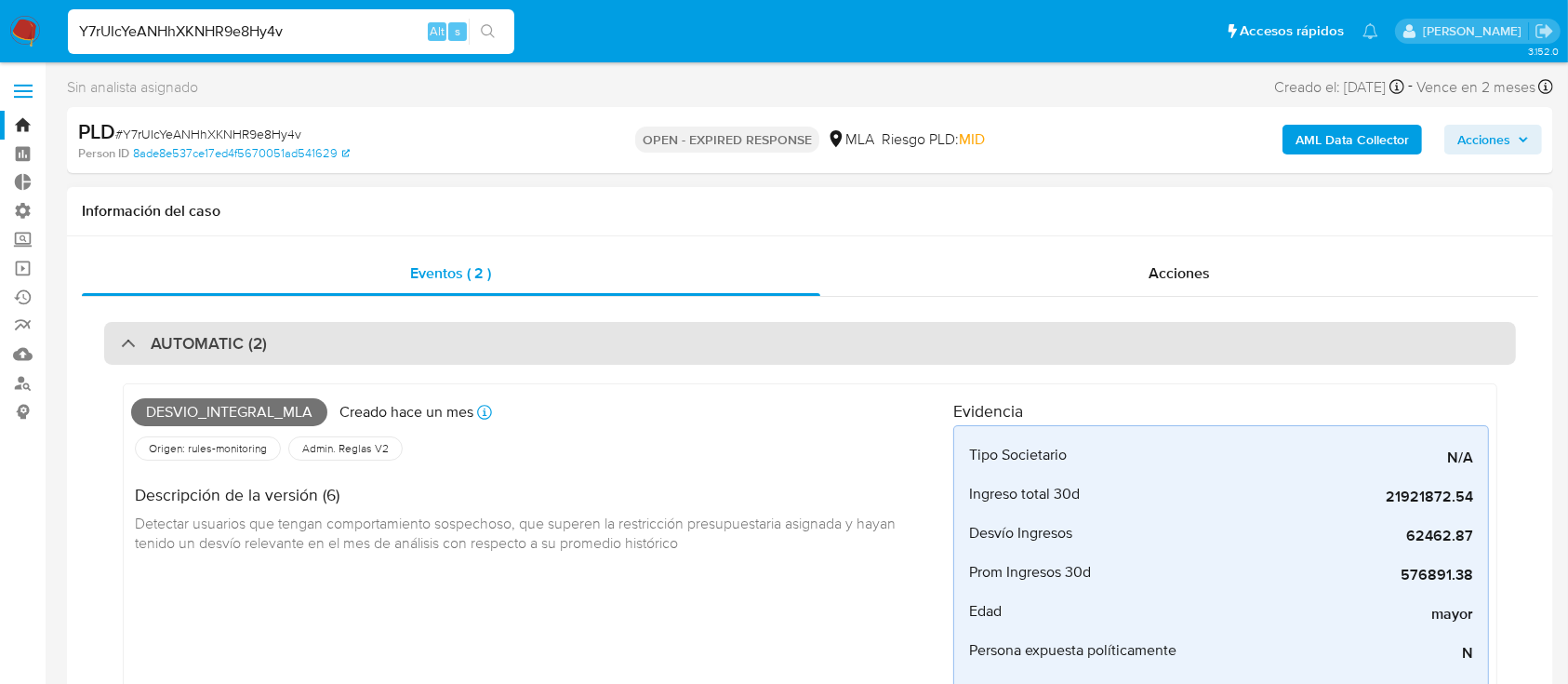
click at [505, 346] on div "AUTOMATIC (2)" at bounding box center [810, 343] width 1412 height 42
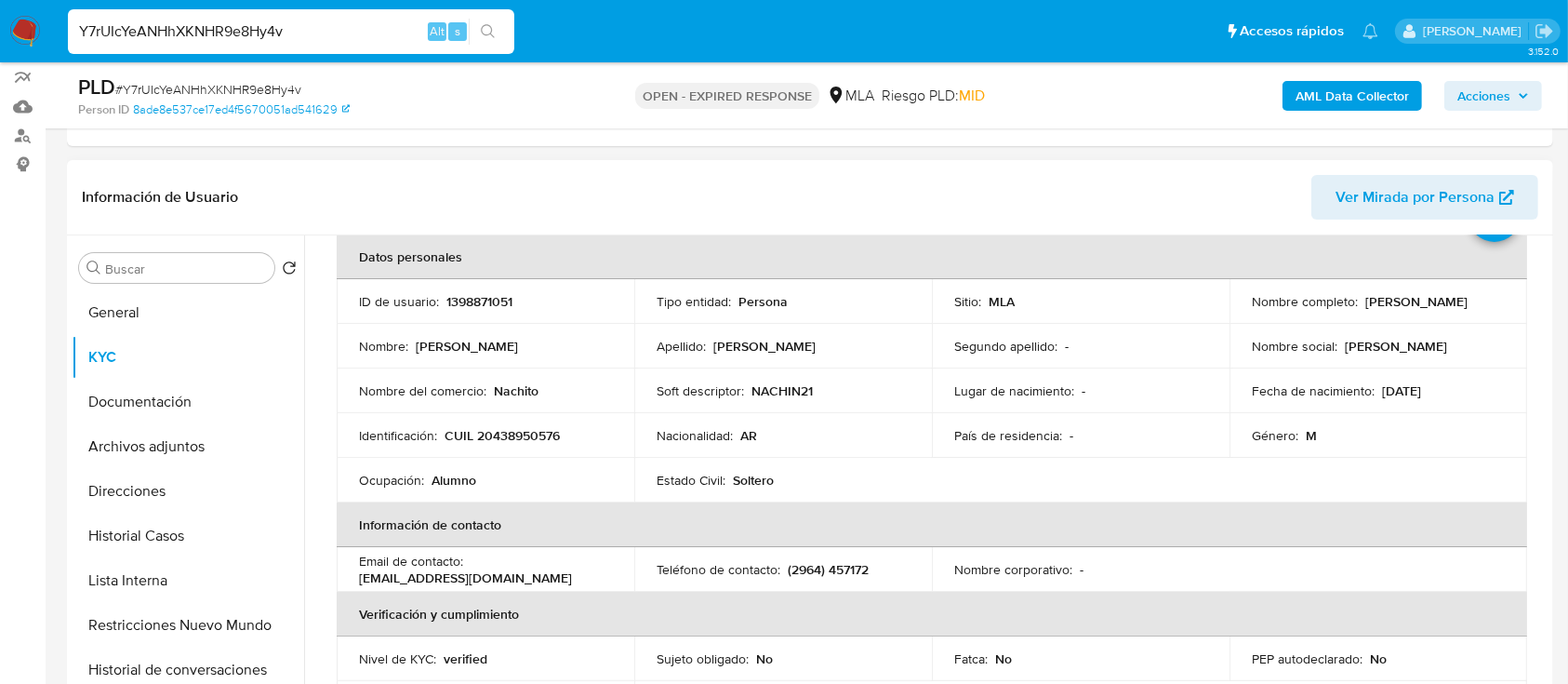
scroll to position [123, 0]
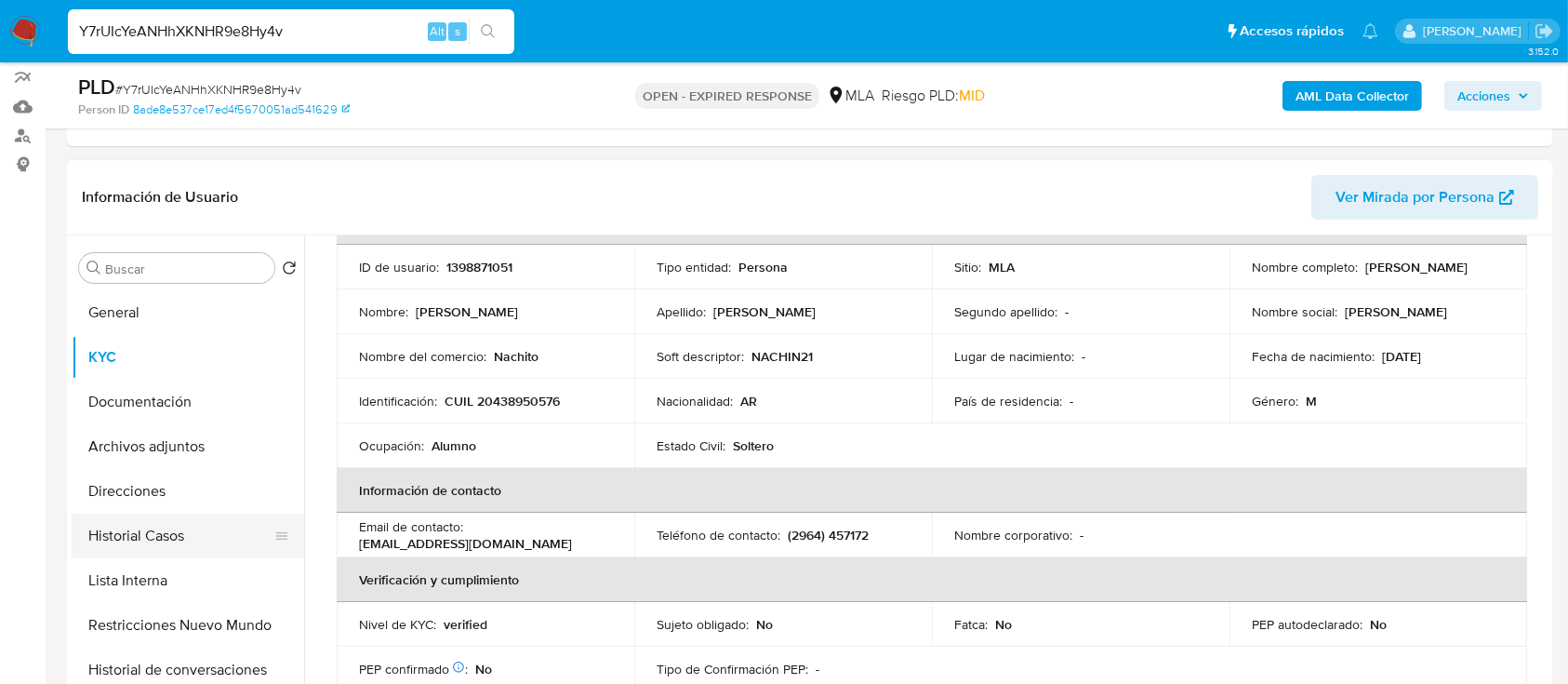
click at [163, 539] on button "Historial Casos" at bounding box center [180, 536] width 218 height 44
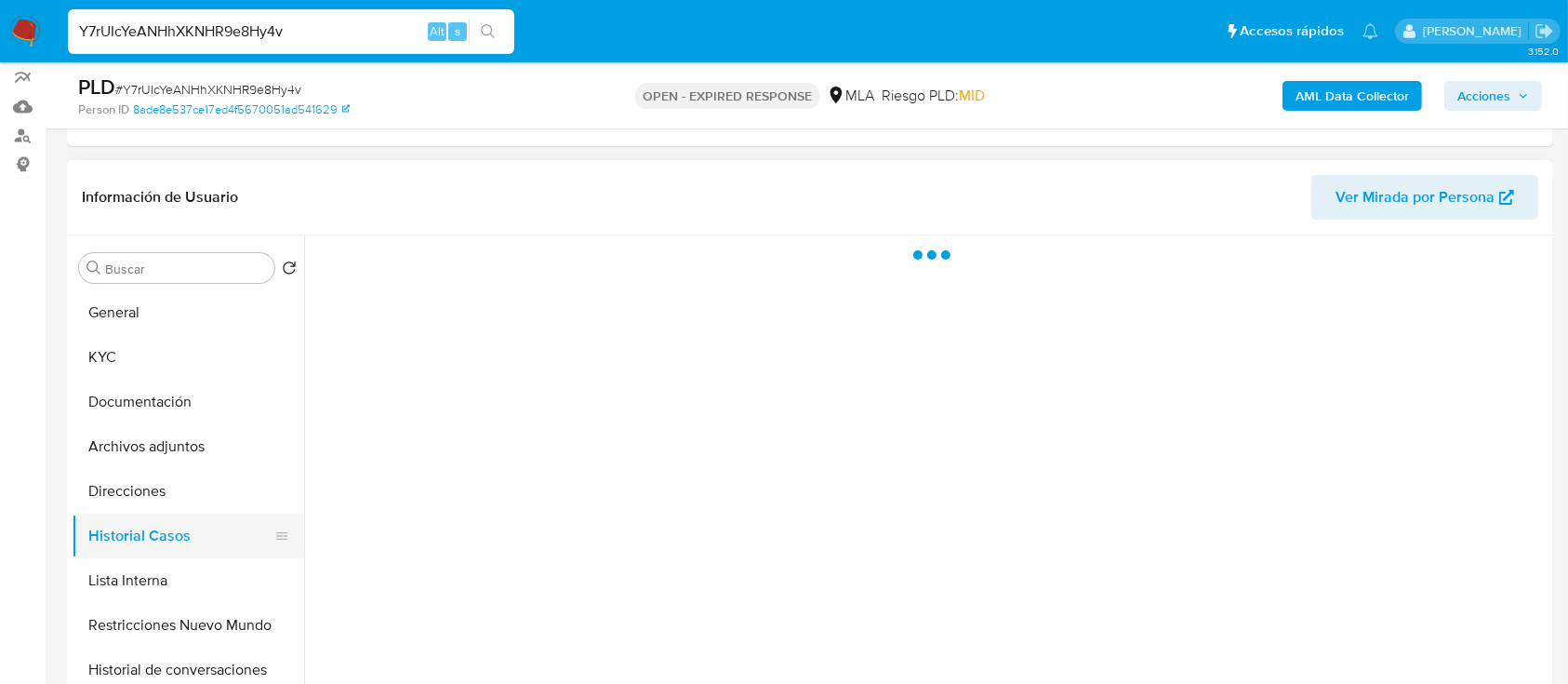
scroll to position [0, 0]
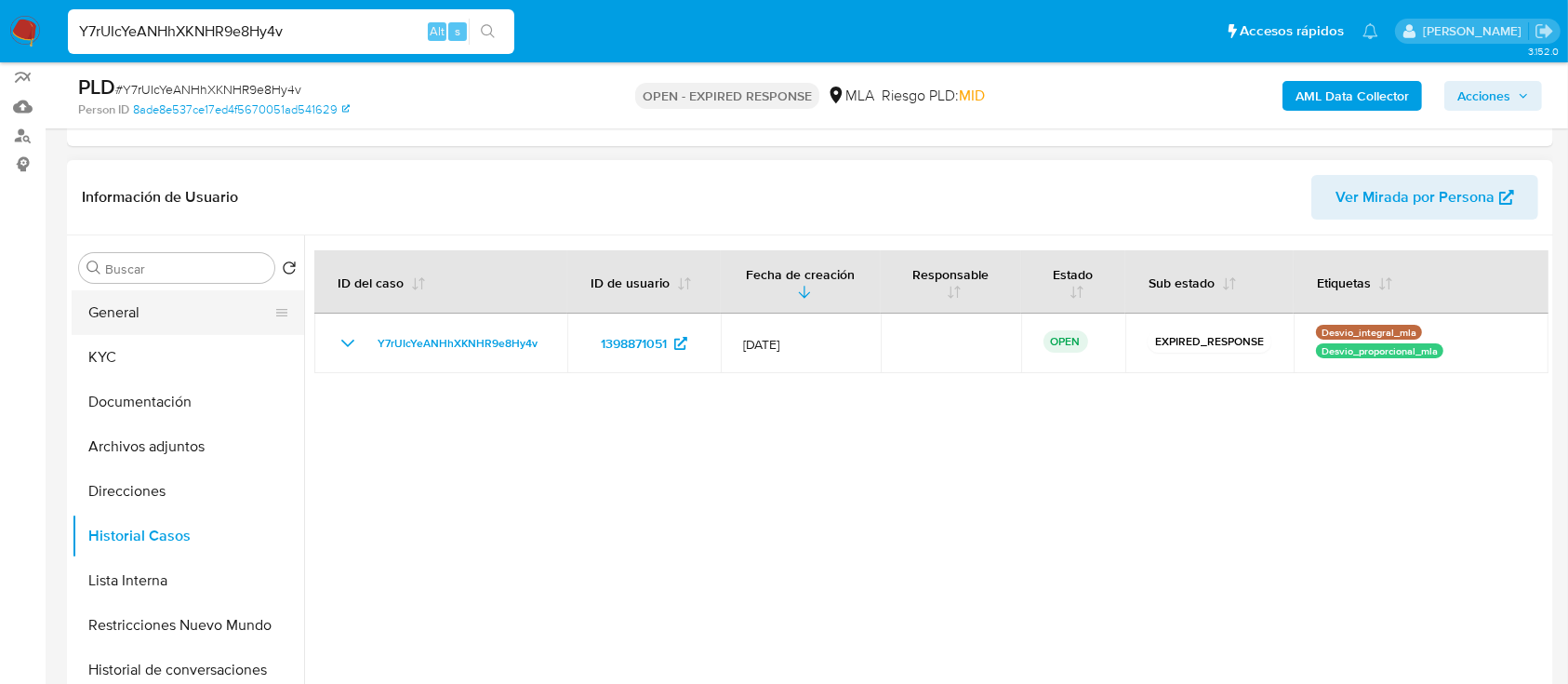
click at [169, 307] on button "General" at bounding box center [180, 312] width 218 height 44
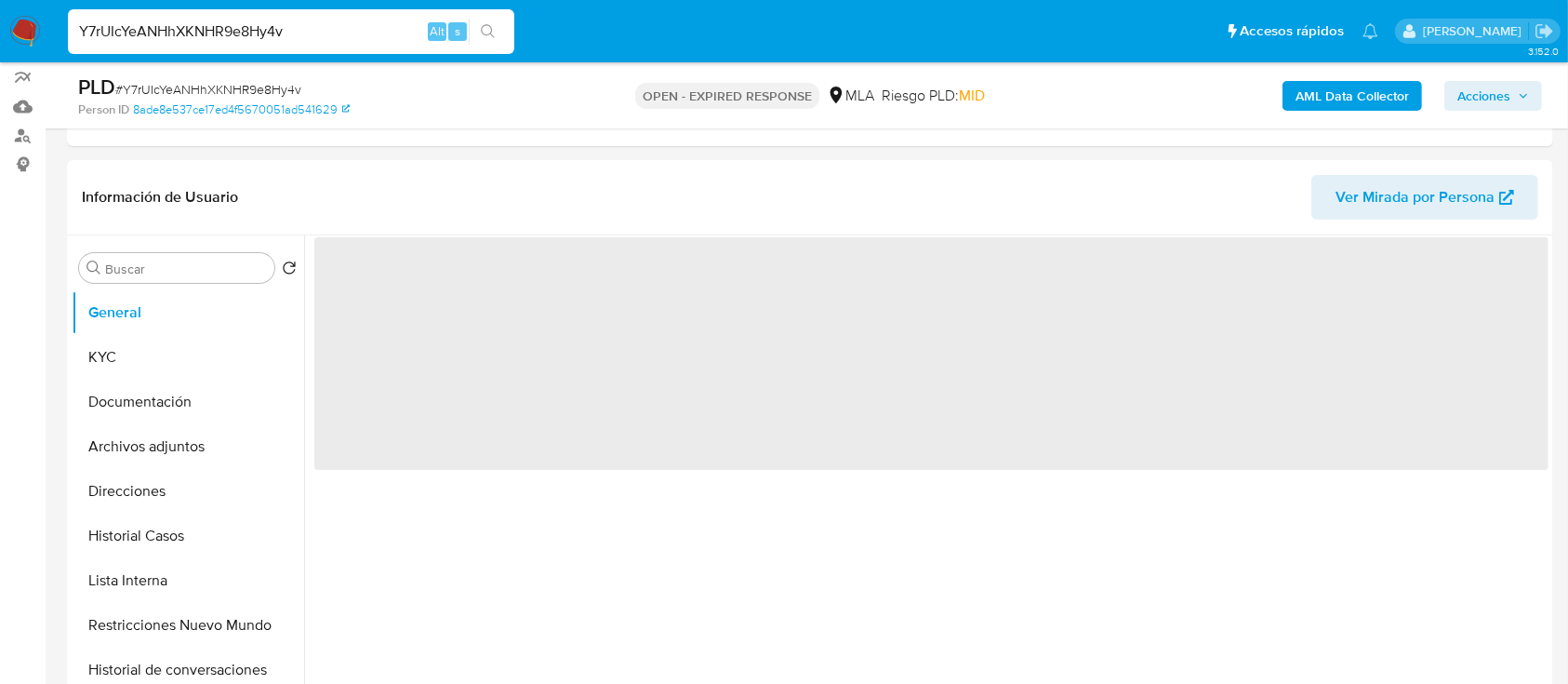
click at [268, 90] on span "# Y7rUIcYeANHhXKNHR9e8Hy4v" at bounding box center [208, 89] width 186 height 18
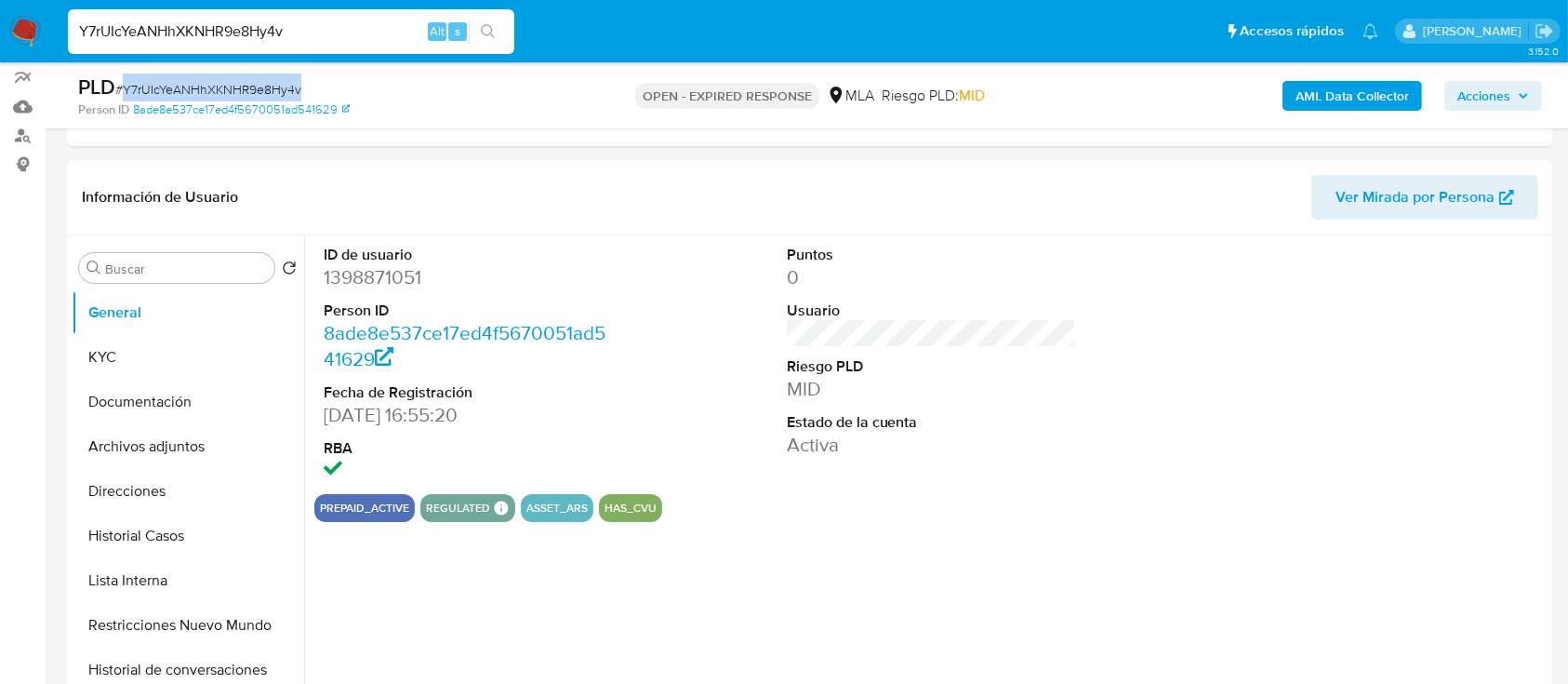
copy span "Y7rUIcYeANHhXKNHR9e8Hy4v"
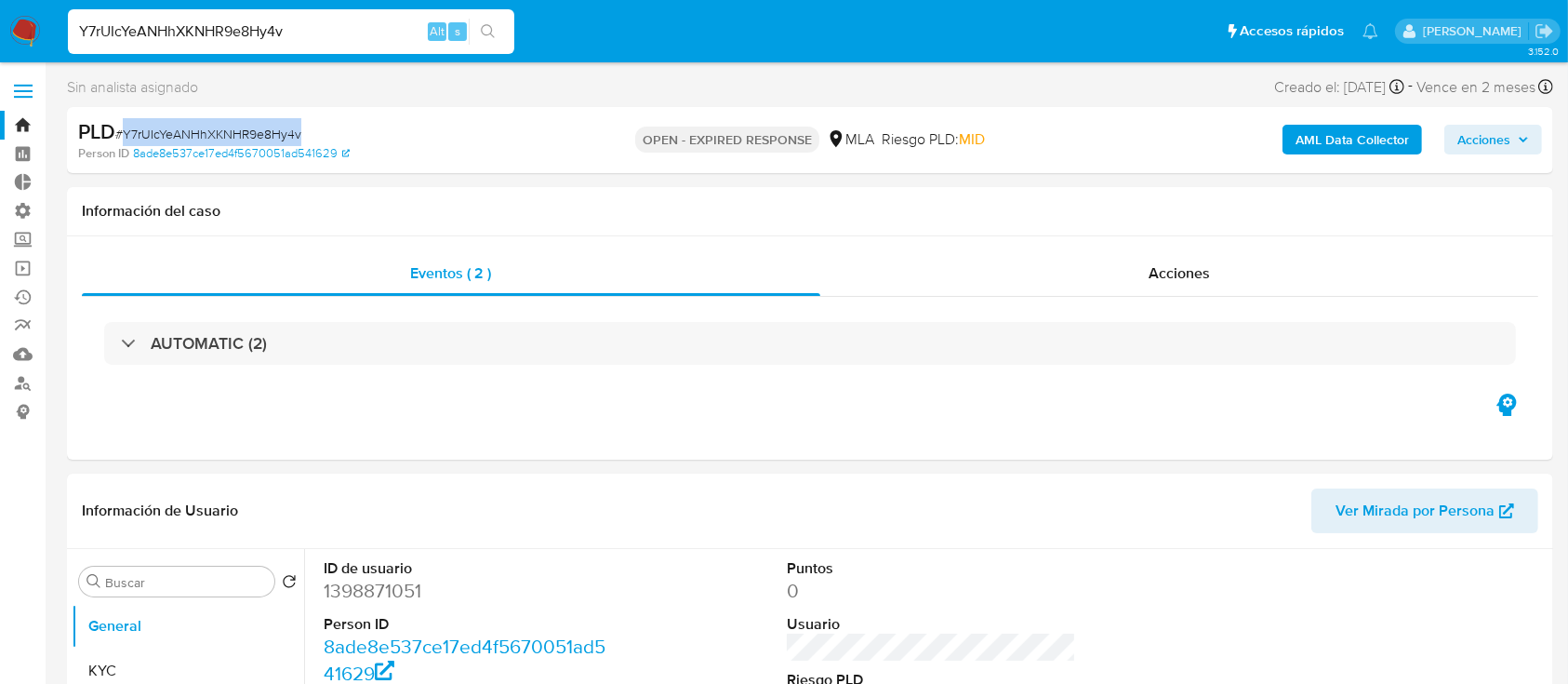
click at [34, 120] on link "Bandeja" at bounding box center [111, 125] width 222 height 29
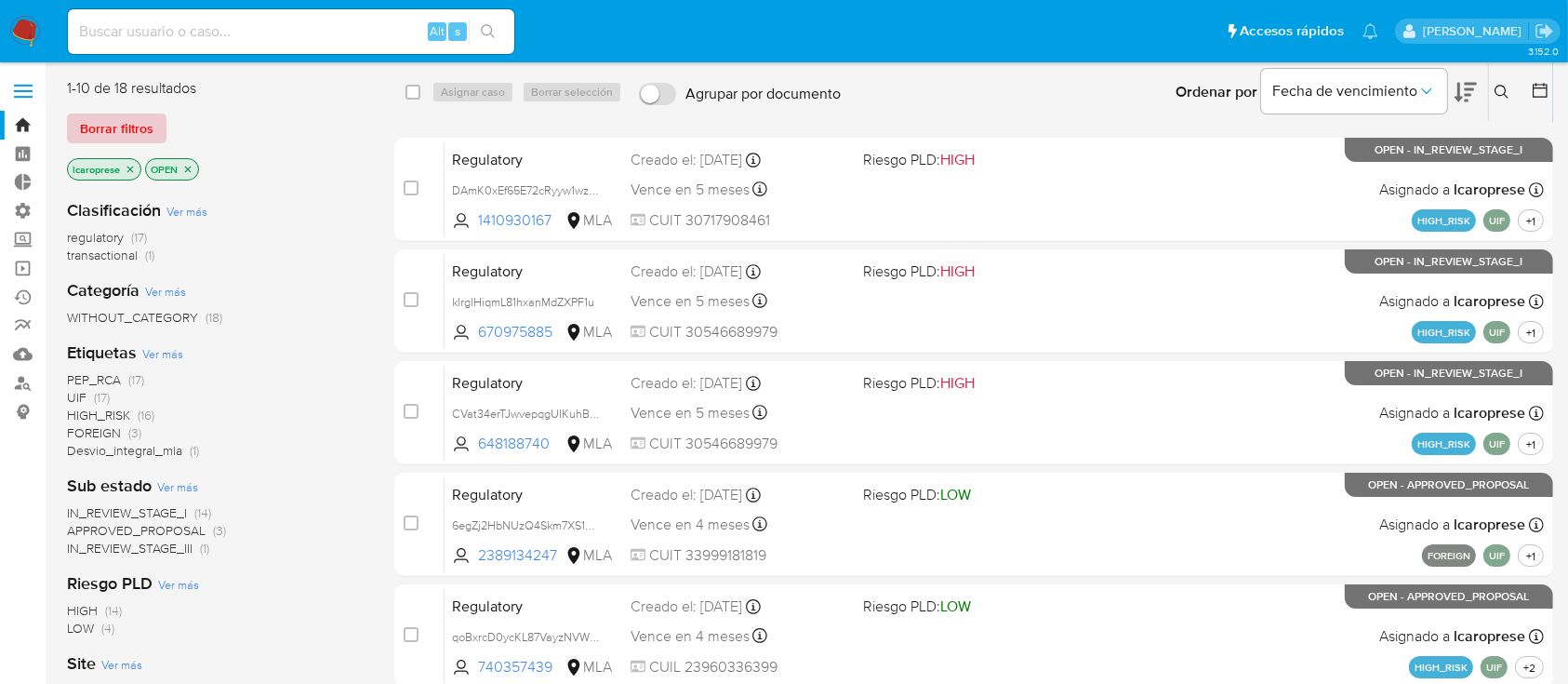
click at [159, 130] on button "Borrar filtros" at bounding box center [117, 128] width 99 height 30
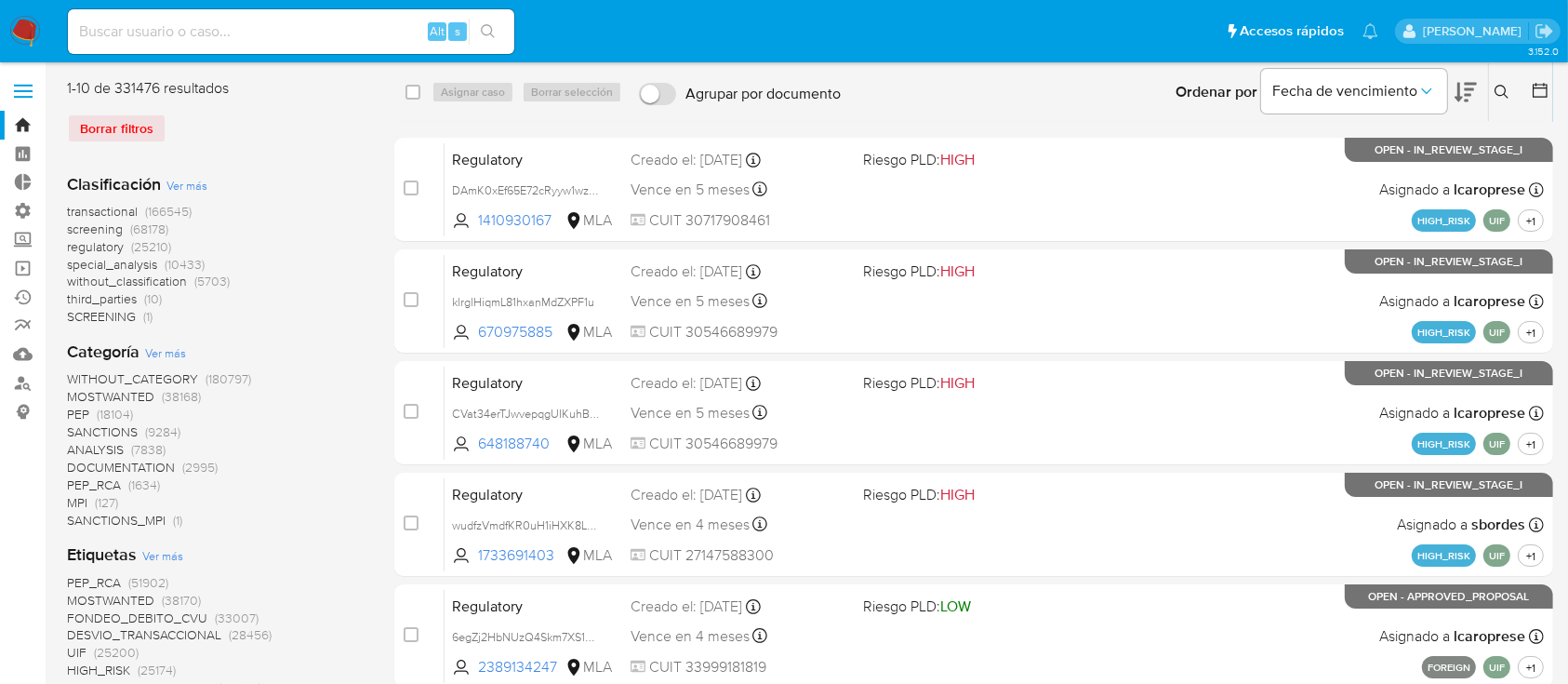
click at [1493, 96] on button at bounding box center [1504, 92] width 31 height 22
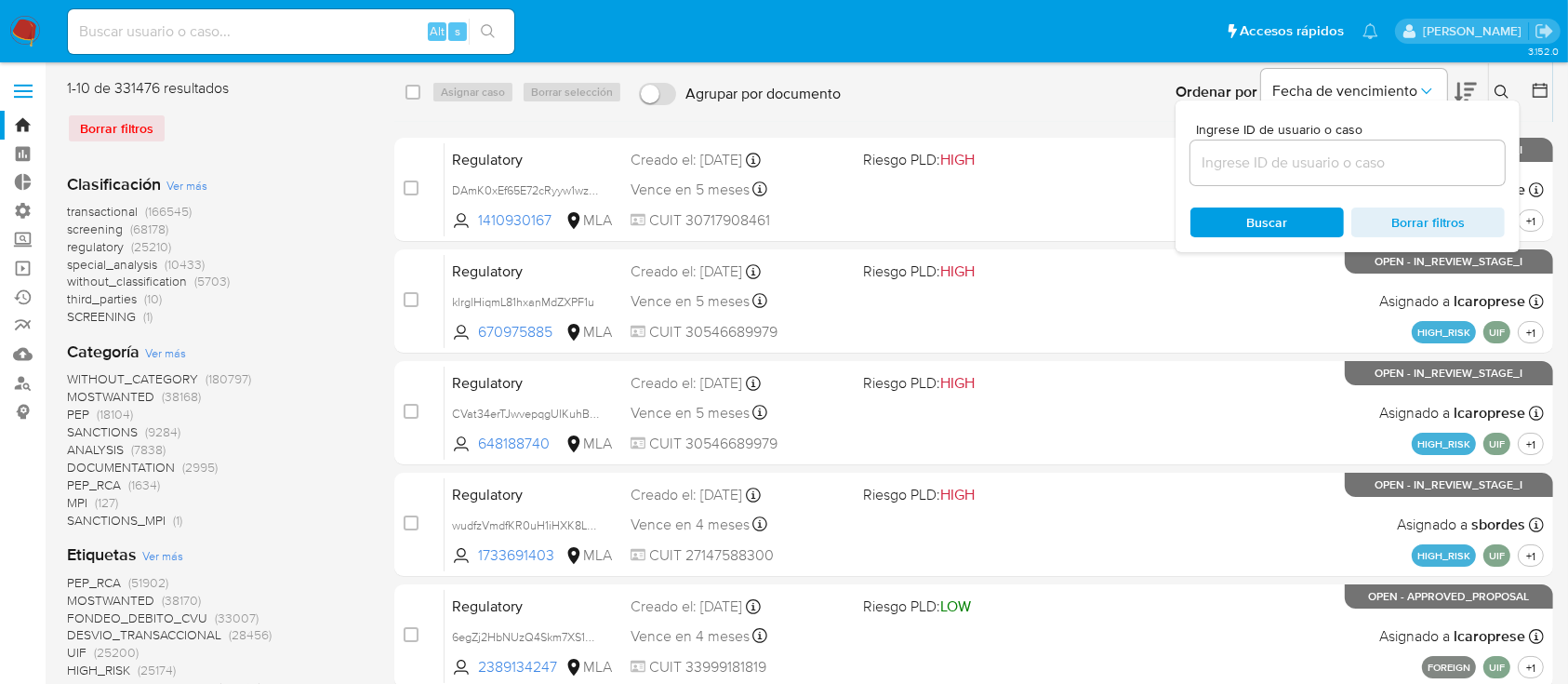
click at [1383, 177] on div at bounding box center [1347, 163] width 314 height 44
click at [1384, 162] on input at bounding box center [1347, 162] width 314 height 24
paste input "Y7rUIcYeANHhXKNHR9e8Hy4v"
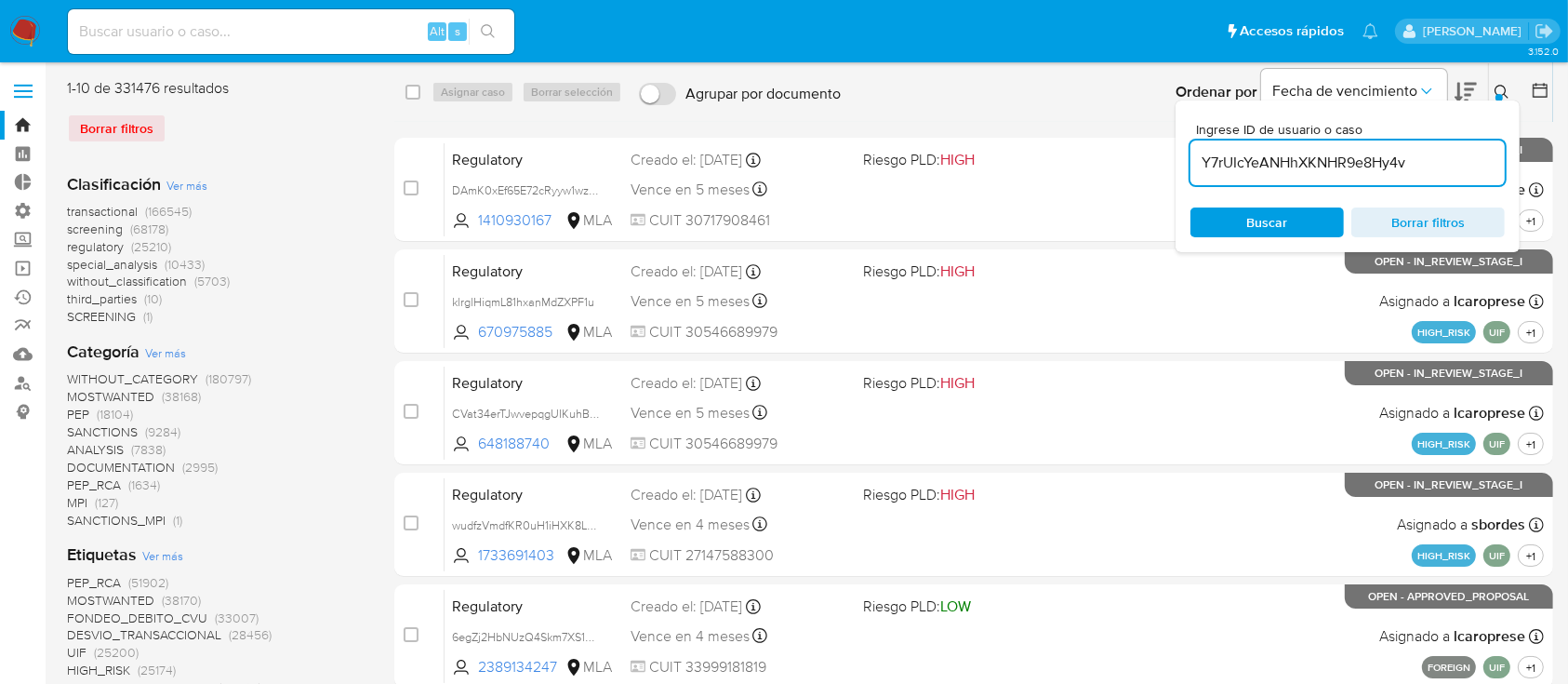
type input "Y7rUIcYeANHhXKNHR9e8Hy4v"
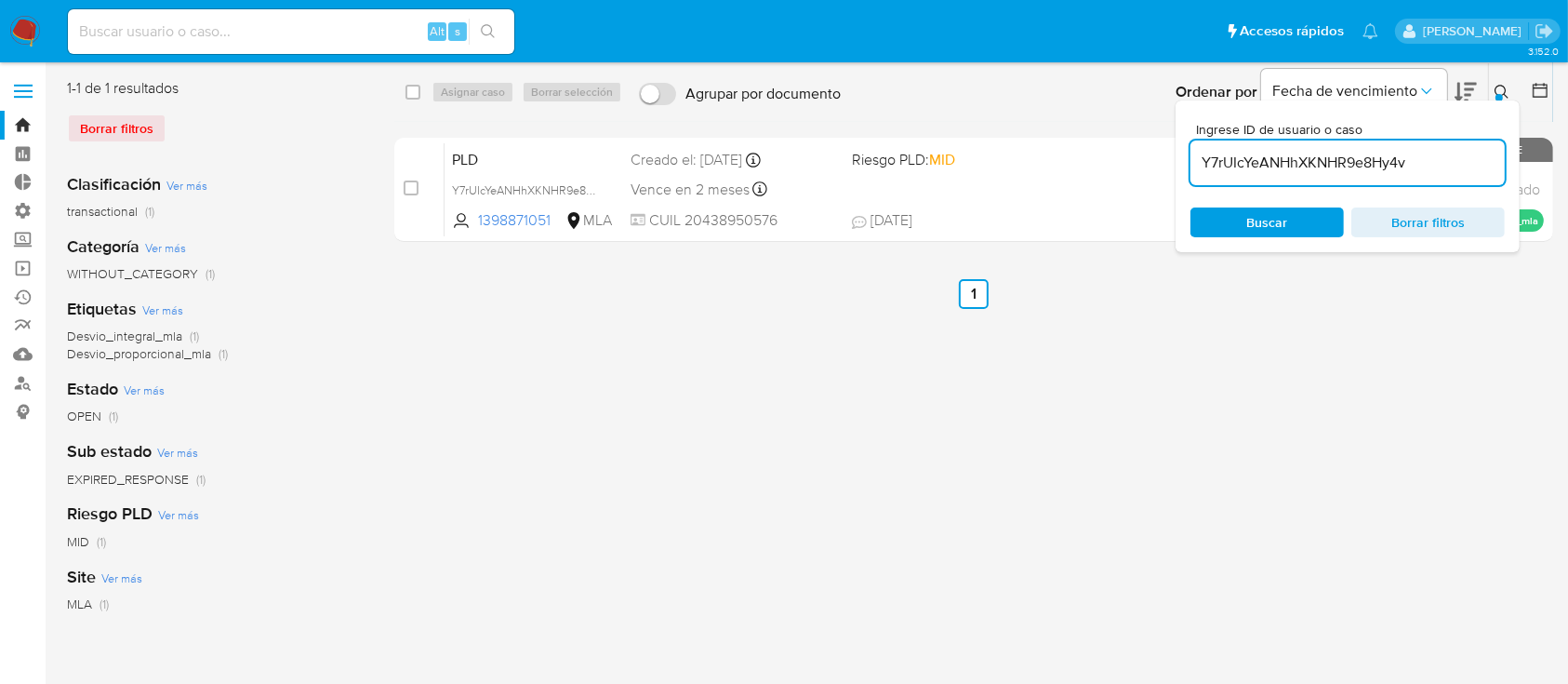
click at [536, 309] on div "select-all-cases-checkbox Asignar caso Borrar selección Agrupar por documento O…" at bounding box center [973, 479] width 1159 height 802
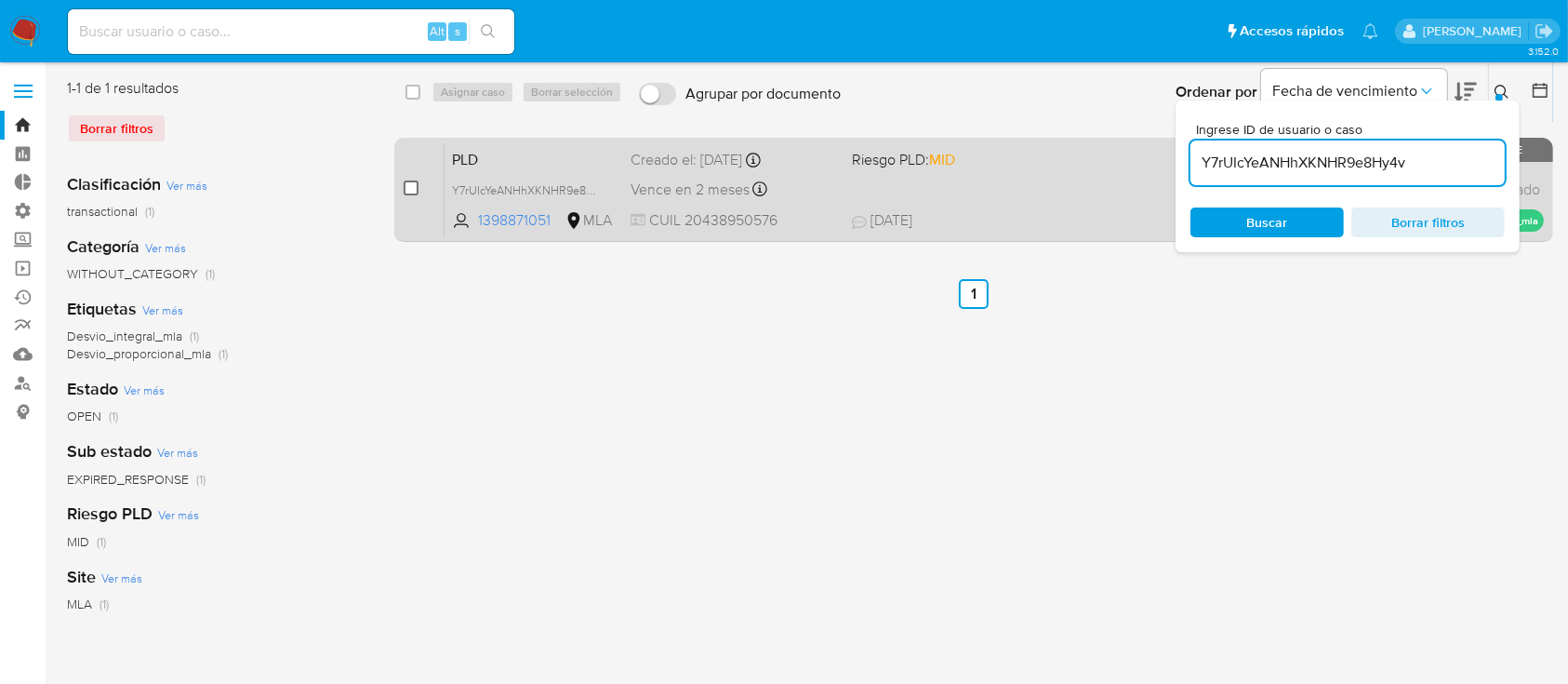
click at [415, 186] on input "checkbox" at bounding box center [410, 187] width 14 height 14
checkbox input "true"
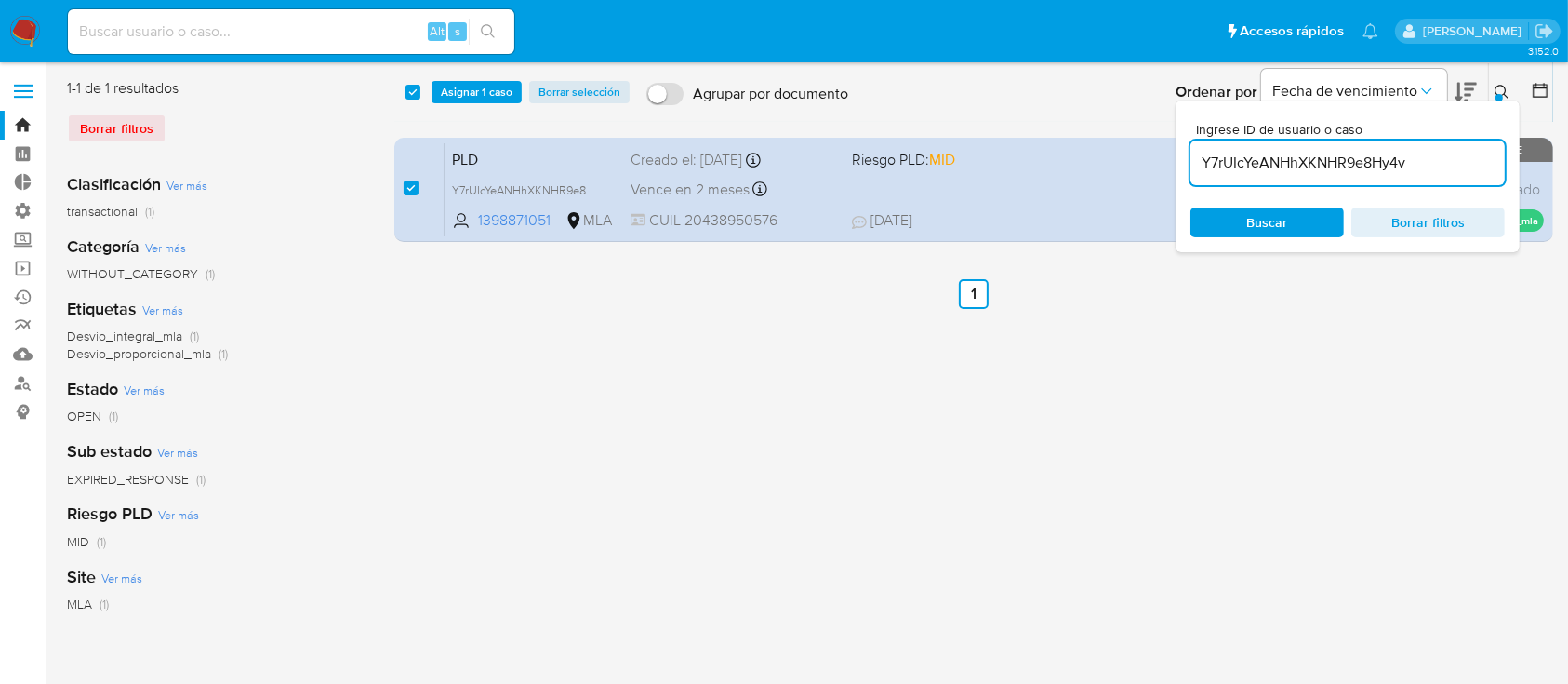
click at [1503, 82] on button at bounding box center [1504, 92] width 31 height 22
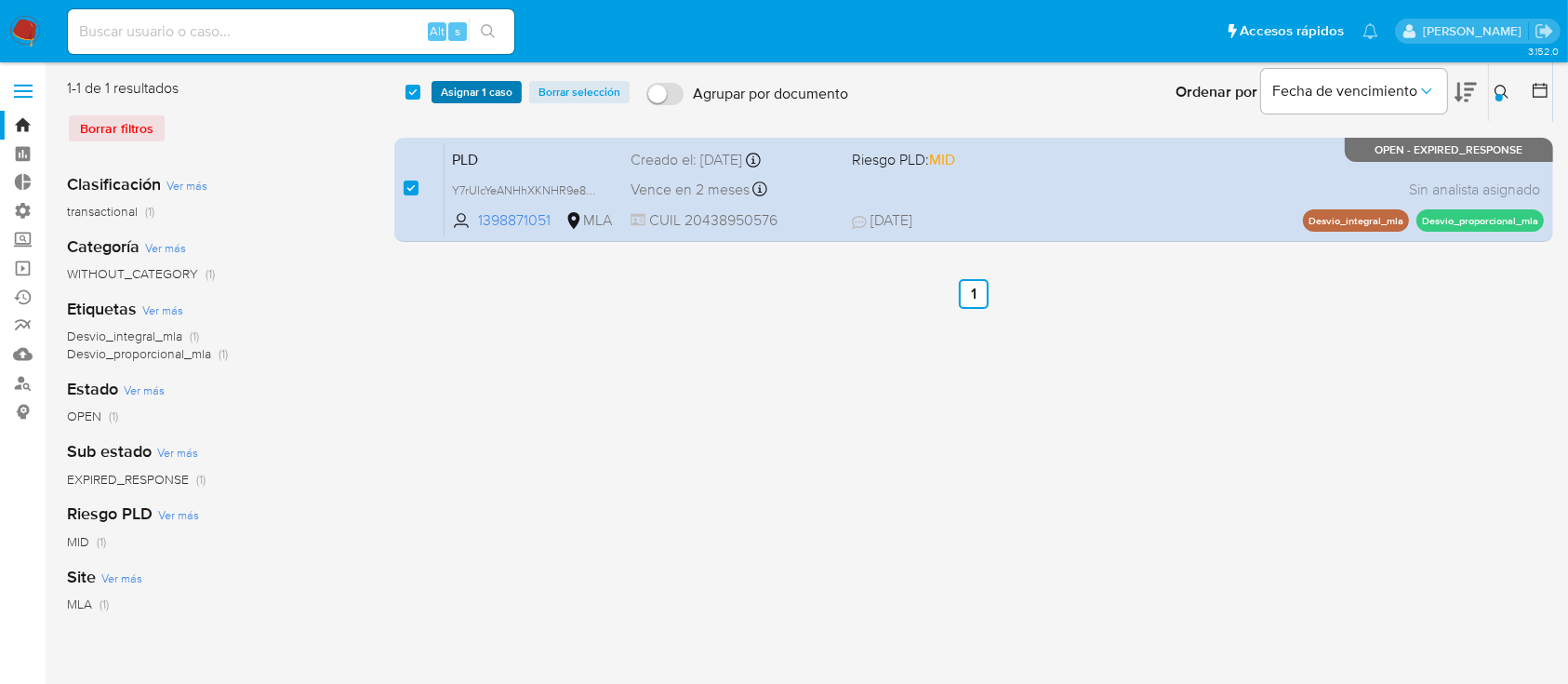
click at [465, 91] on span "Asignar 1 caso" at bounding box center [477, 92] width 71 height 18
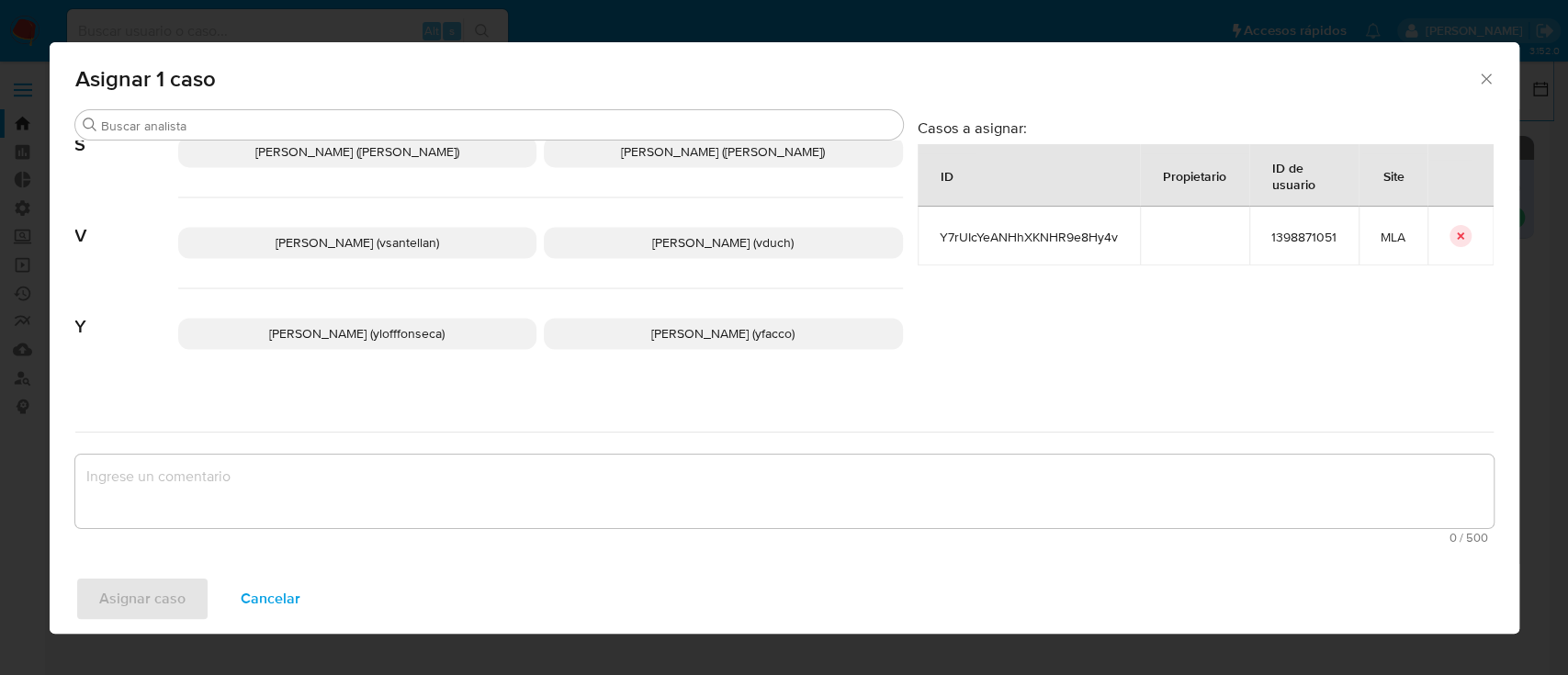
scroll to position [1650, 0]
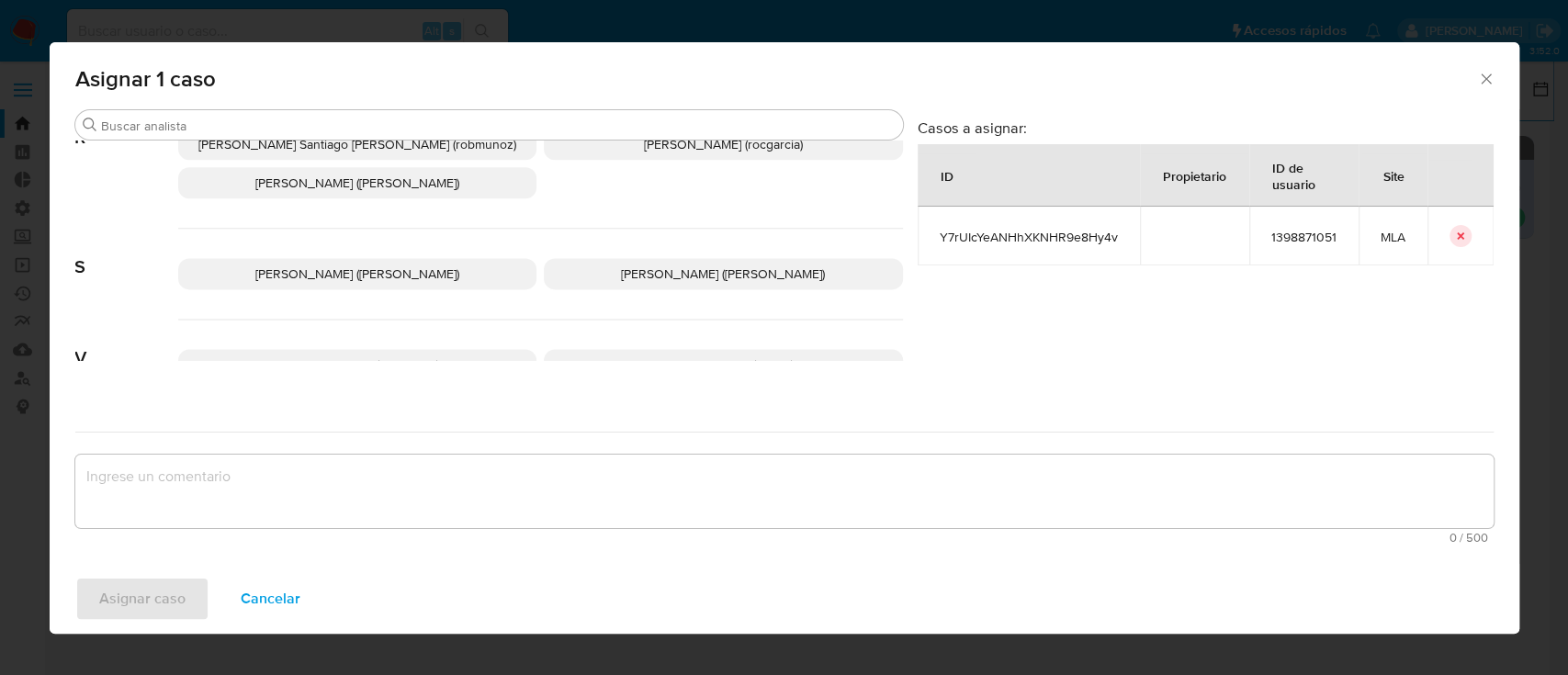
click at [280, 587] on span "Cancelar" at bounding box center [270, 598] width 60 height 40
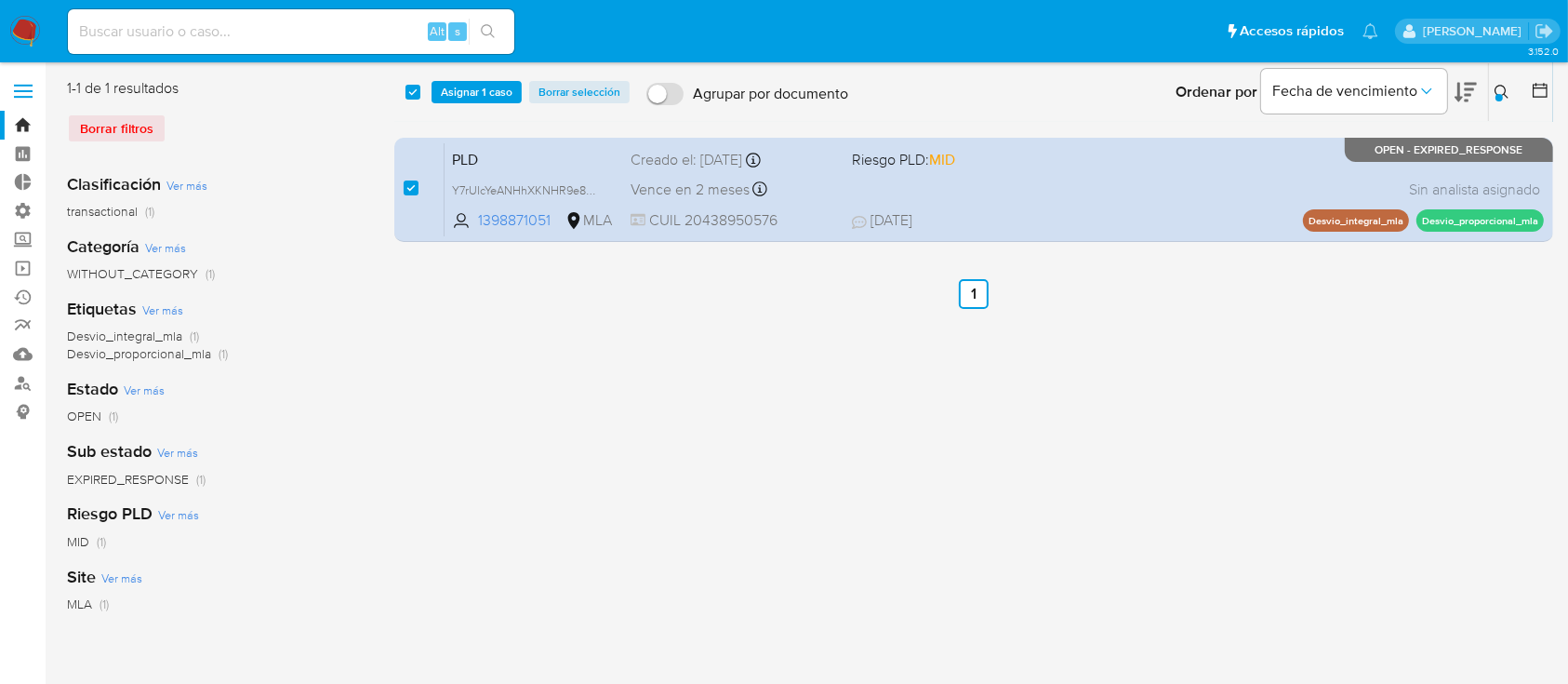
click at [544, 399] on div "select-all-cases-checkbox Asignar 1 caso Borrar selección Agrupar por documento…" at bounding box center [973, 479] width 1159 height 802
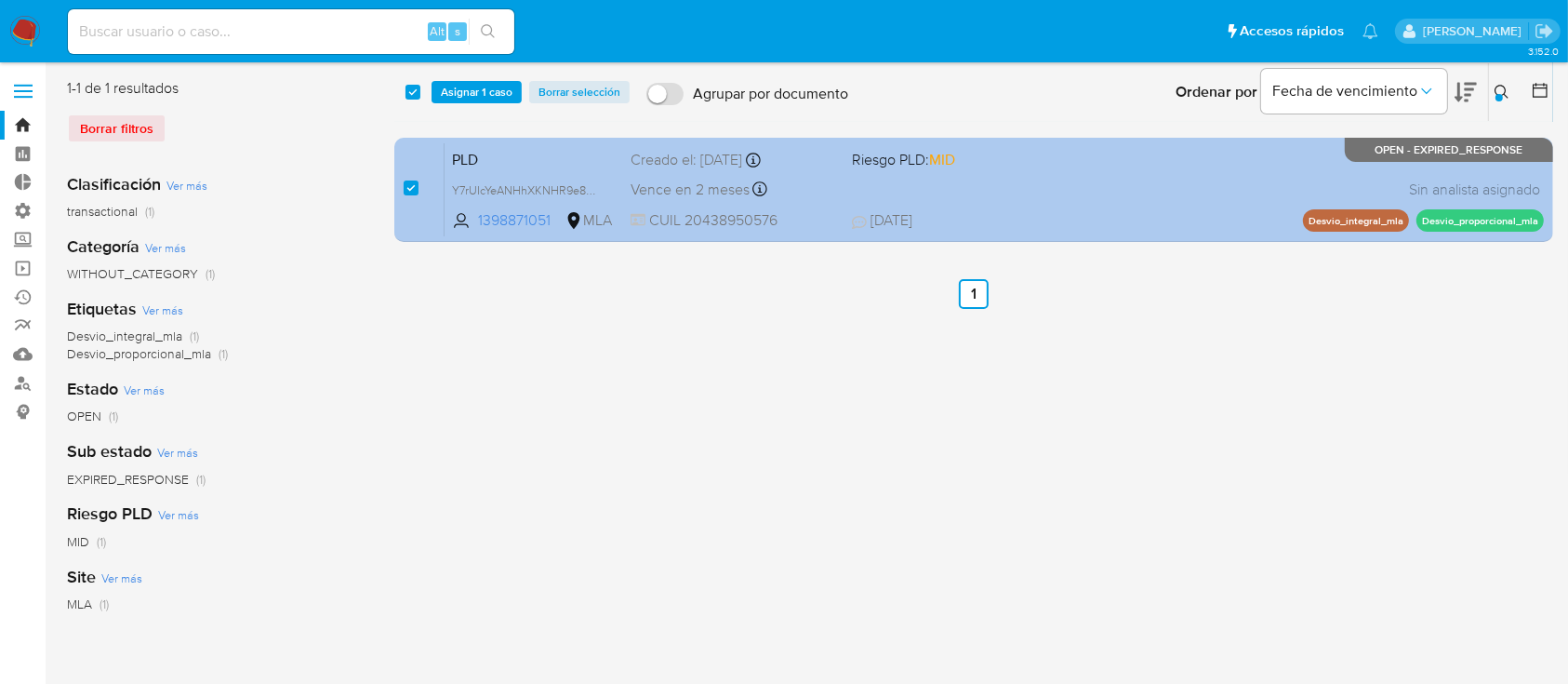
click at [589, 160] on span "PLD" at bounding box center [534, 158] width 164 height 24
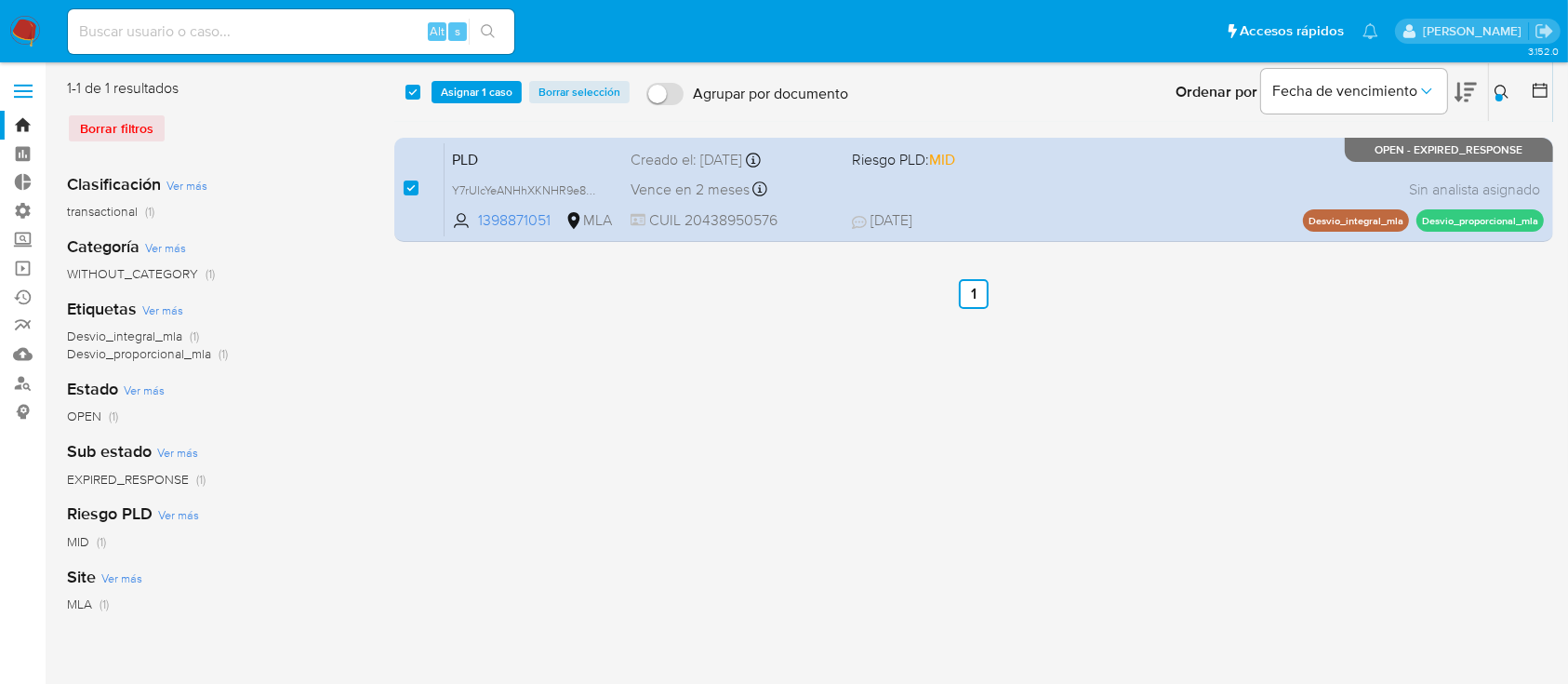
click at [488, 85] on span "Asignar 1 caso" at bounding box center [477, 92] width 71 height 18
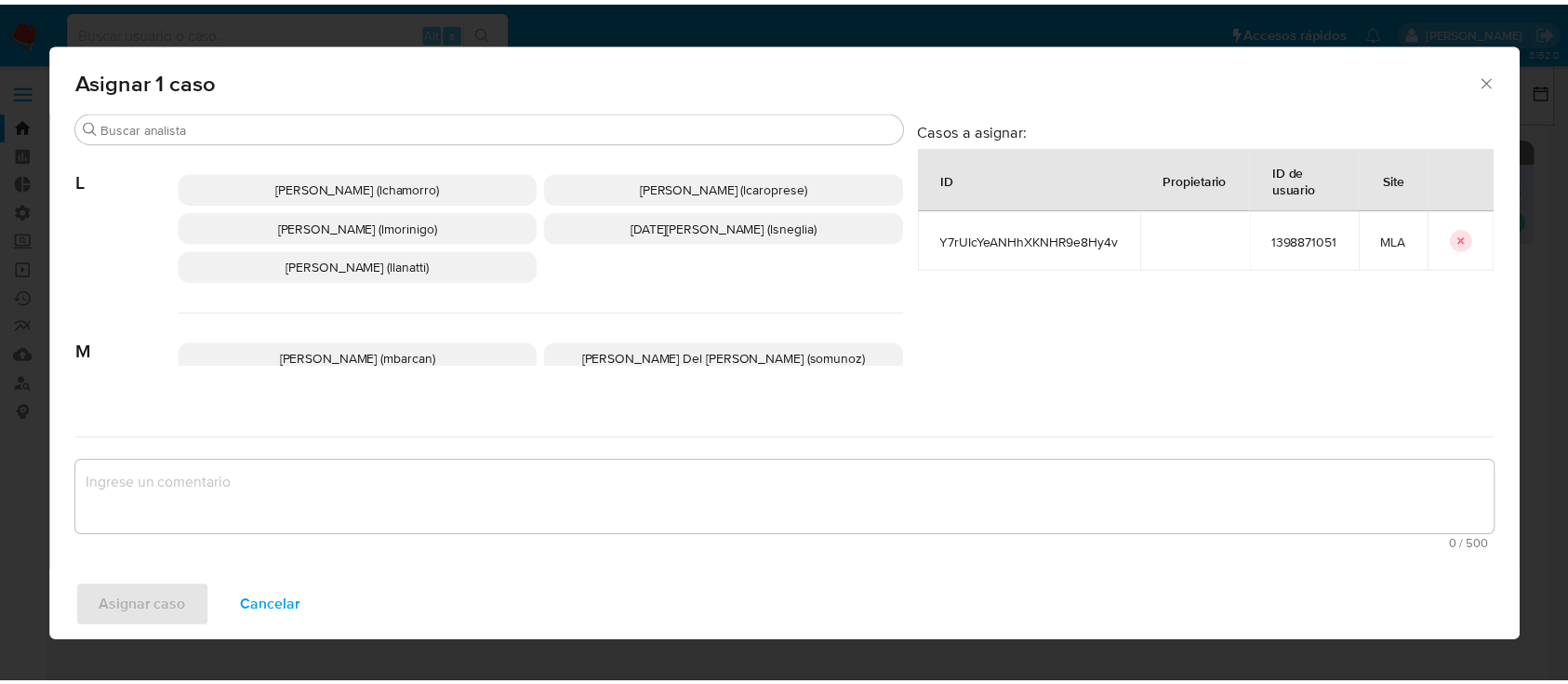
scroll to position [928, 0]
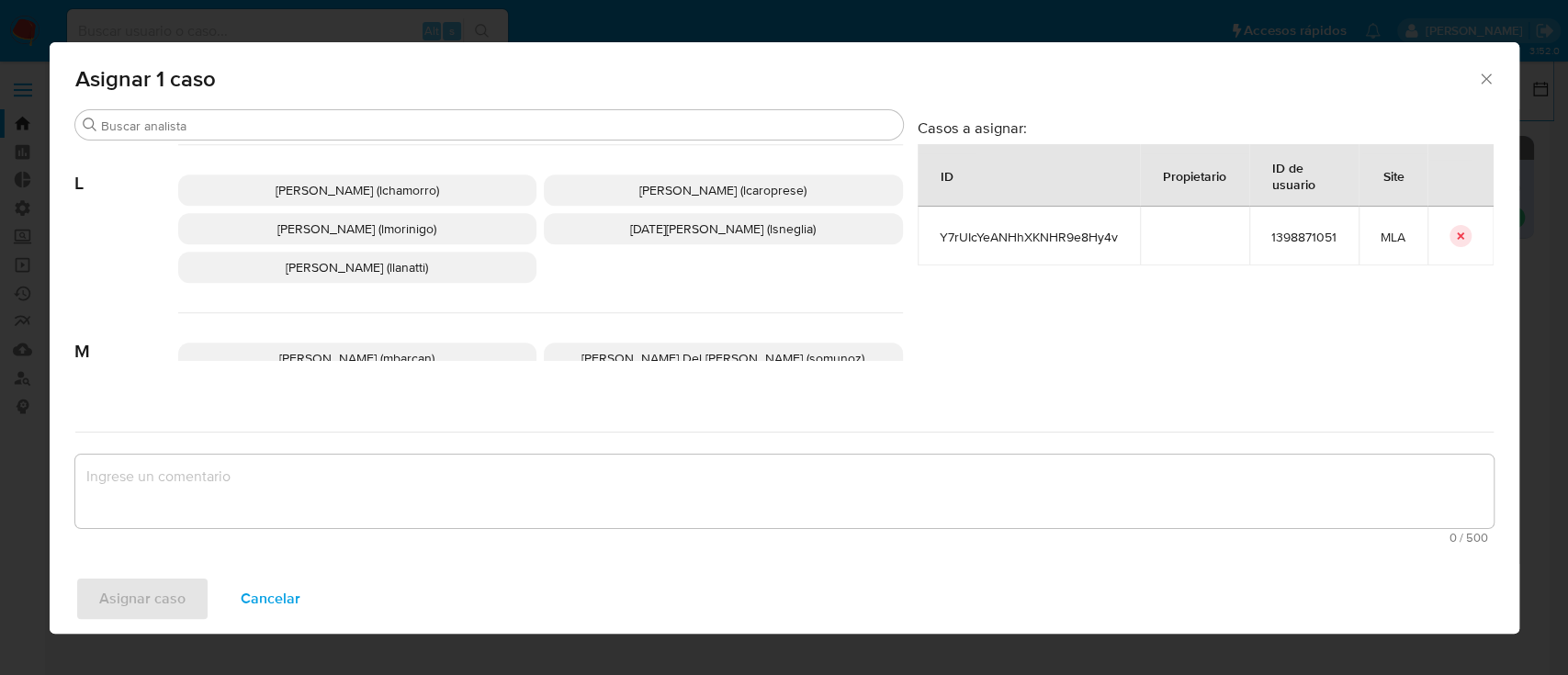
click at [757, 183] on span "Leandro Ezequiel Caroprese (lcaroprese)" at bounding box center [723, 189] width 167 height 18
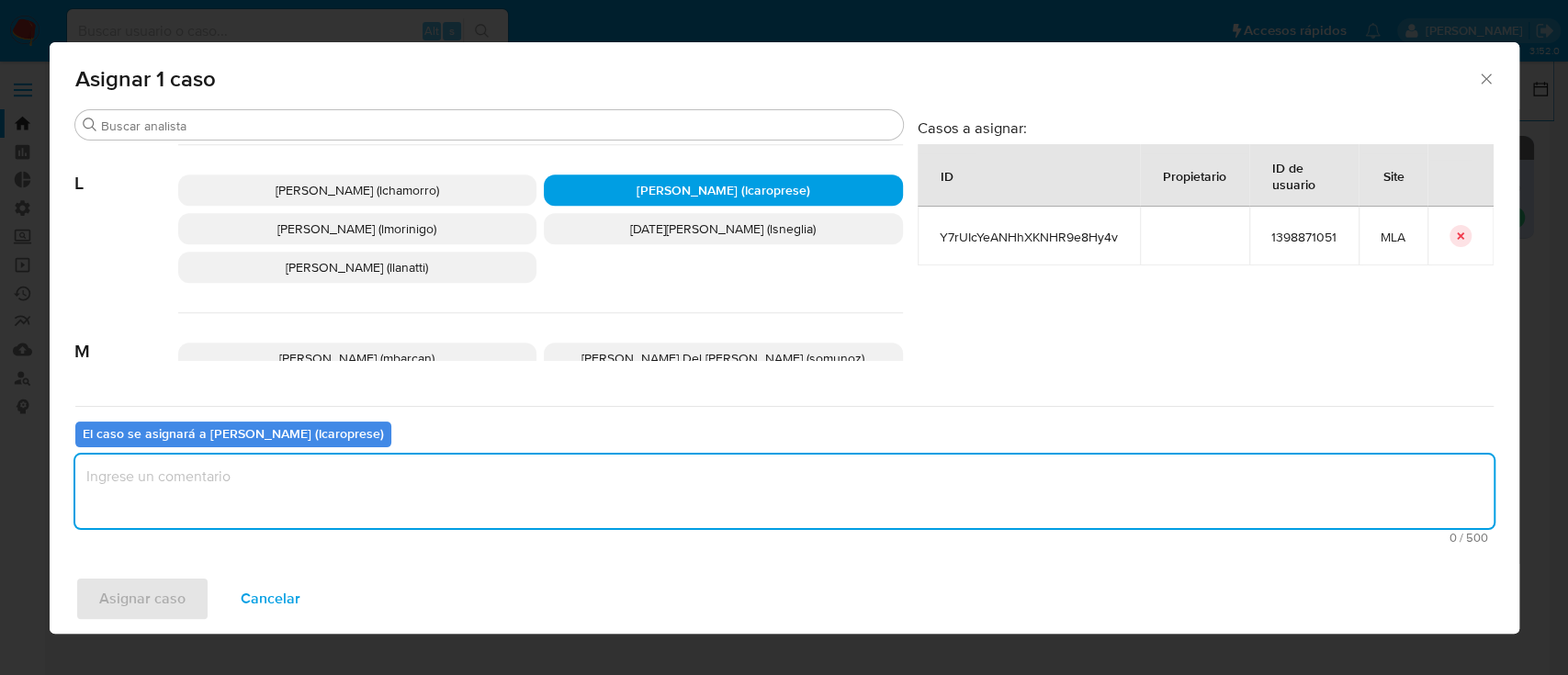
click at [639, 507] on textarea "assign-modal" at bounding box center [784, 491] width 1418 height 73
click at [167, 595] on span "Asignar caso" at bounding box center [142, 598] width 87 height 40
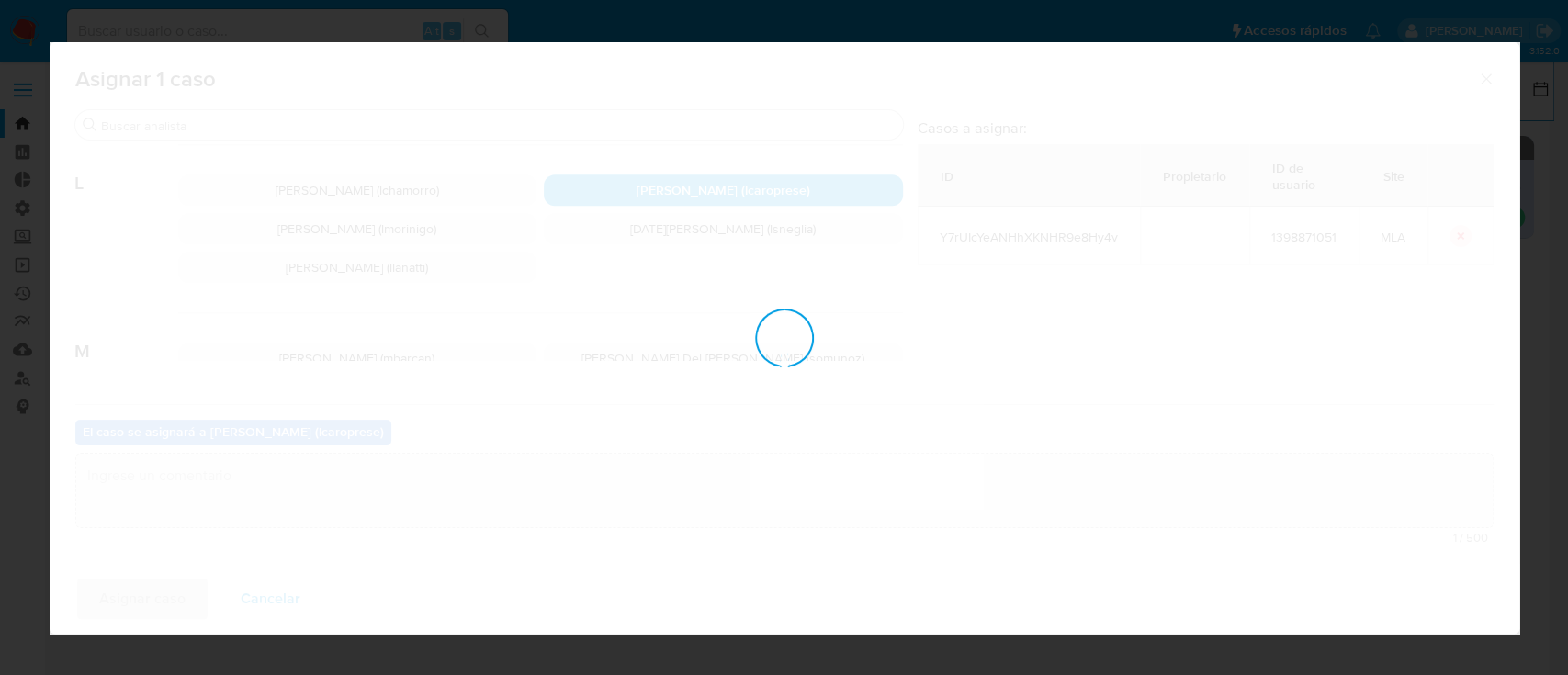
checkbox input "false"
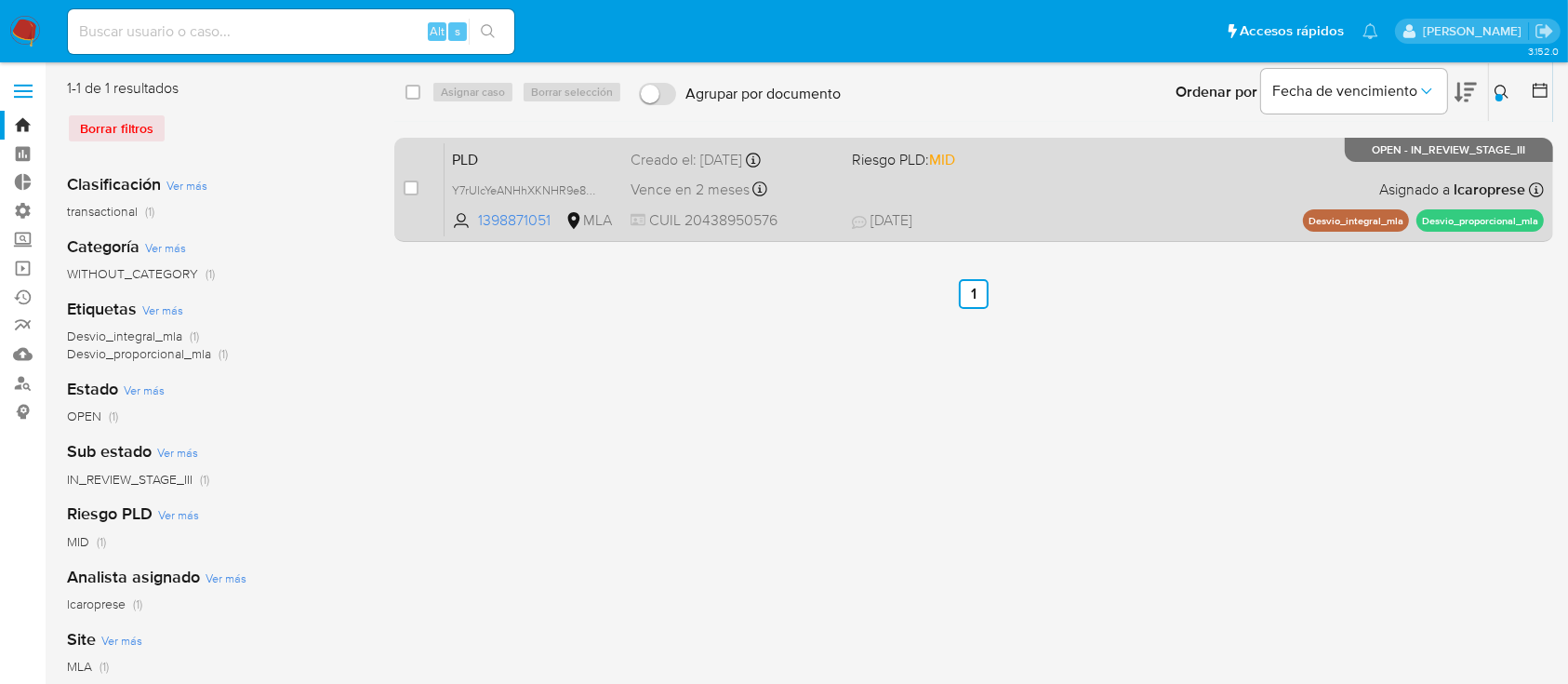
click at [585, 160] on span "PLD" at bounding box center [534, 158] width 164 height 24
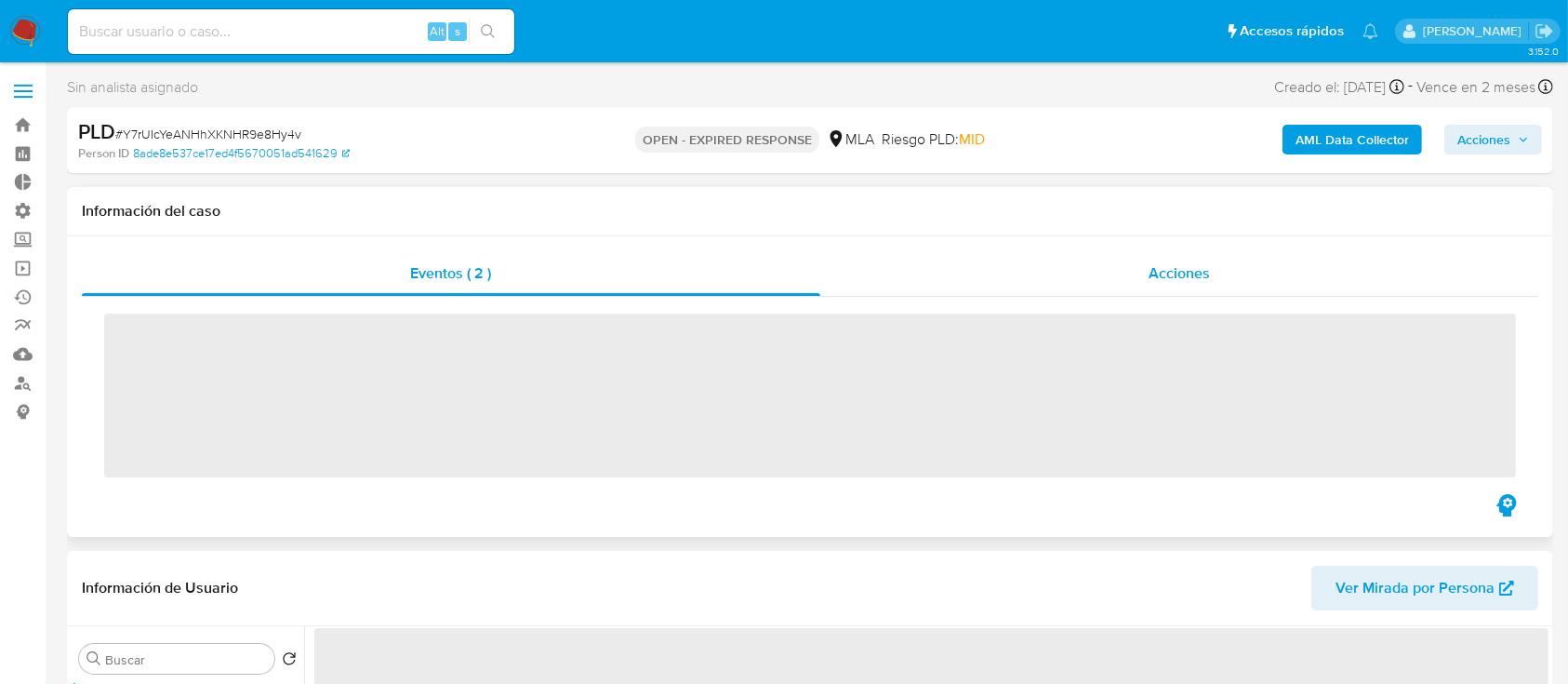
click at [927, 278] on div "Acciones" at bounding box center [1180, 274] width 719 height 44
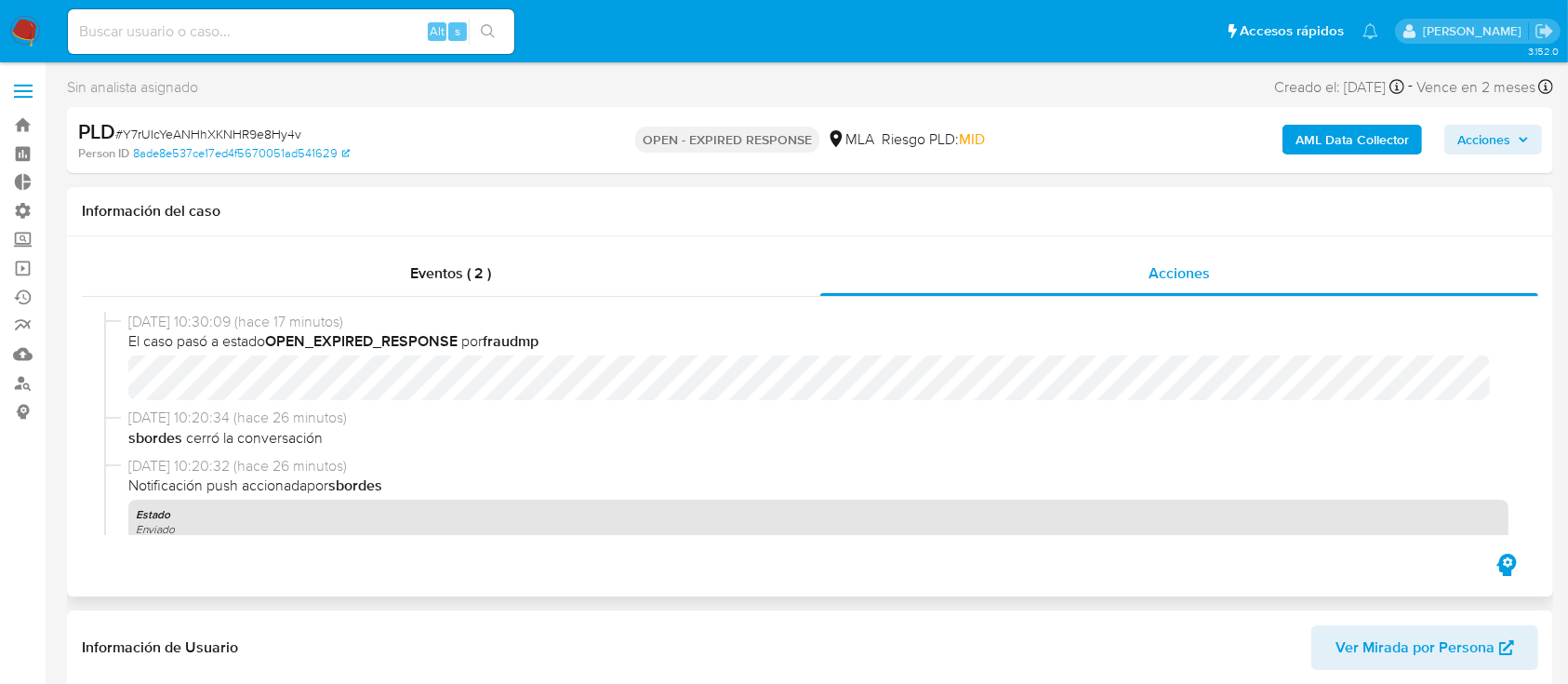
select select "10"
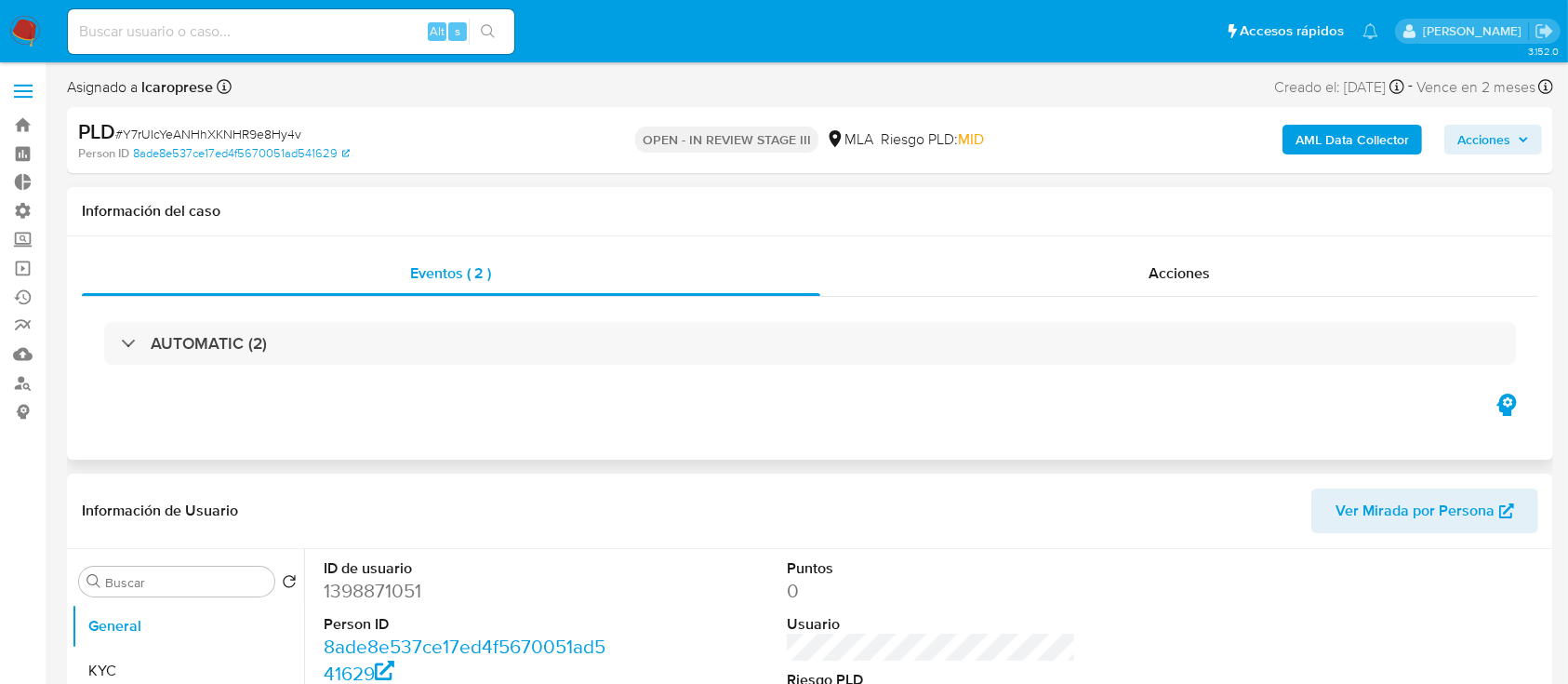
drag, startPoint x: 1526, startPoint y: 133, endPoint x: 1286, endPoint y: 222, distance: 256.0
click at [1525, 134] on icon "button" at bounding box center [1524, 140] width 12 height 12
select select "10"
click at [1507, 133] on span "Acciones" at bounding box center [1483, 139] width 53 height 30
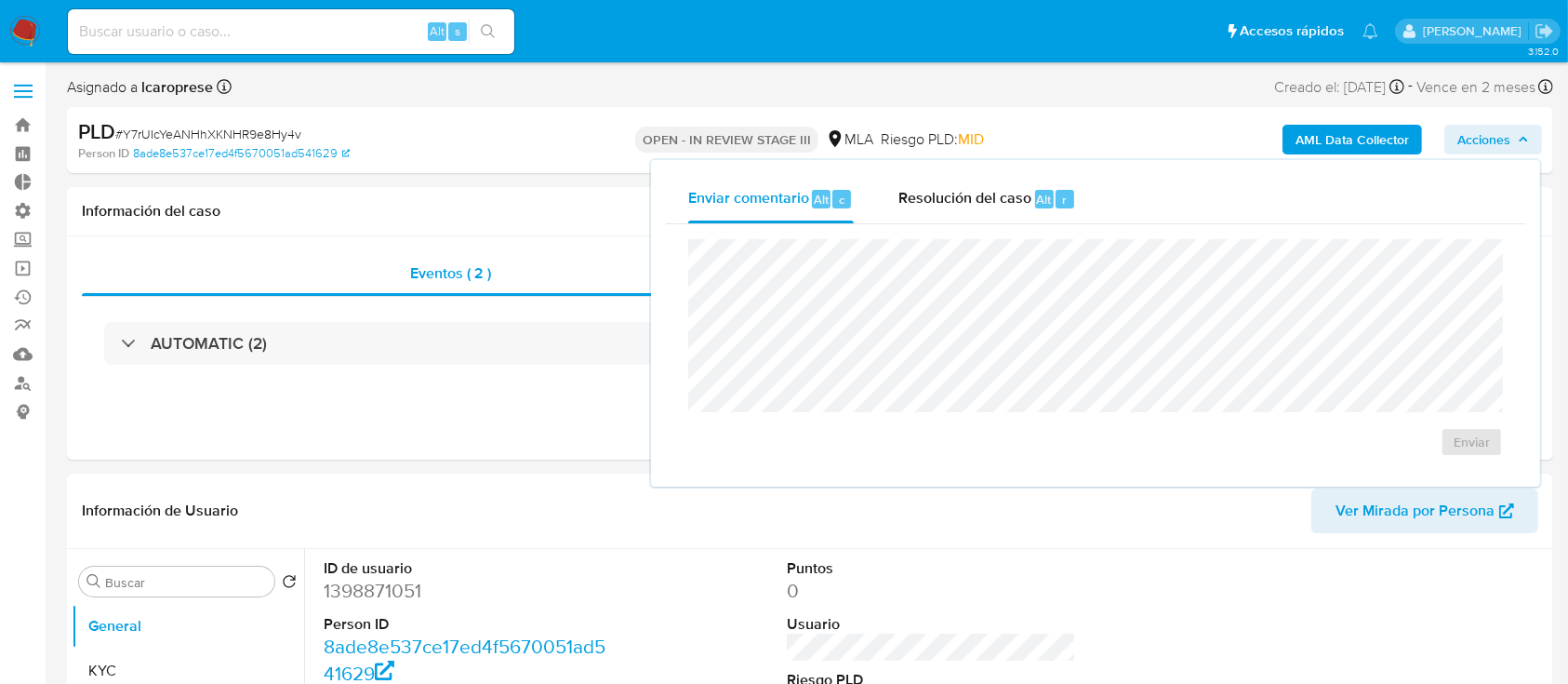
drag, startPoint x: 960, startPoint y: 191, endPoint x: 980, endPoint y: 235, distance: 48.3
click at [960, 192] on span "Resolución del caso" at bounding box center [965, 198] width 133 height 21
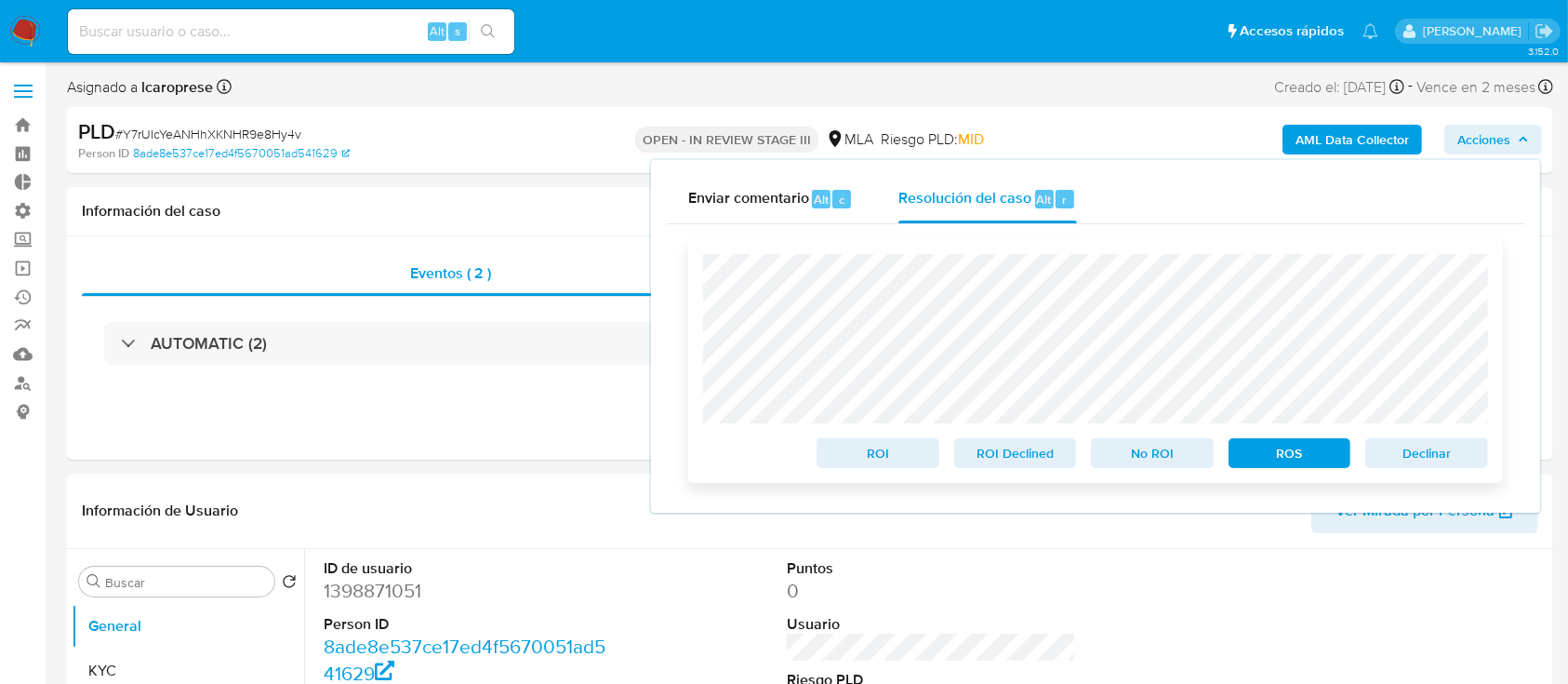
click at [1460, 450] on span "Declinar" at bounding box center [1426, 453] width 96 height 26
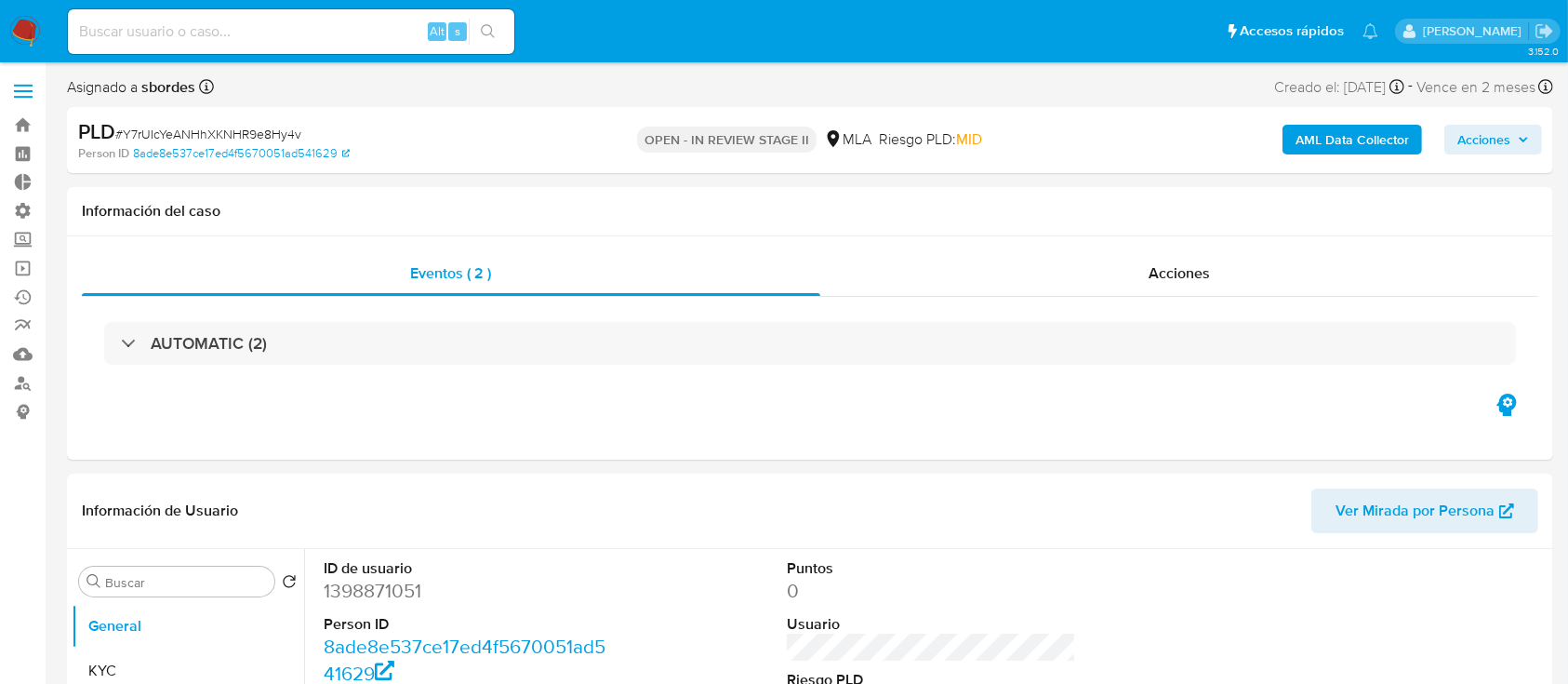
select select "10"
drag, startPoint x: 1095, startPoint y: 242, endPoint x: 1096, endPoint y: 257, distance: 15.0
click at [1095, 250] on div "Eventos ( 2 ) Acciones AUTOMATIC (2)" at bounding box center [810, 348] width 1486 height 224
click at [1101, 276] on div "Acciones" at bounding box center [1180, 274] width 719 height 44
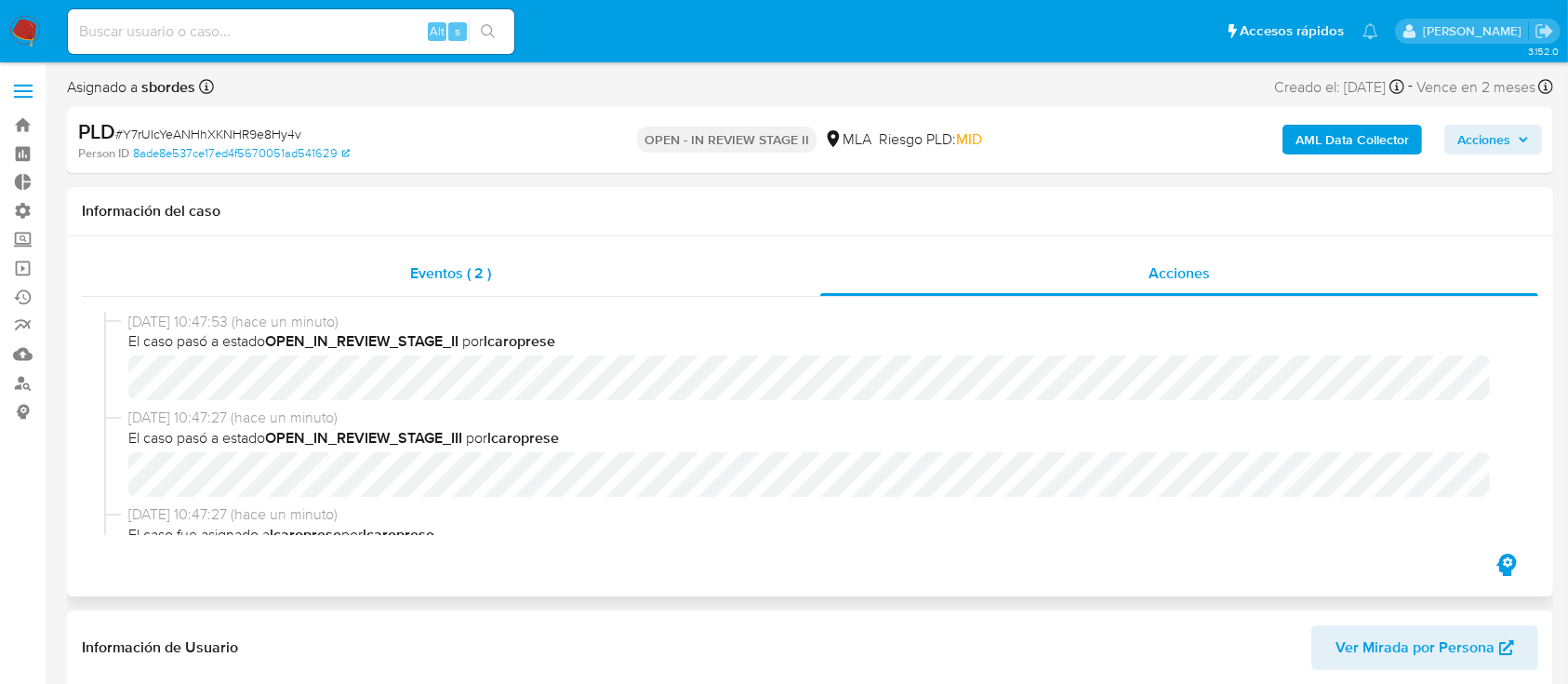
click at [515, 289] on div "Eventos ( 2 )" at bounding box center [451, 274] width 739 height 44
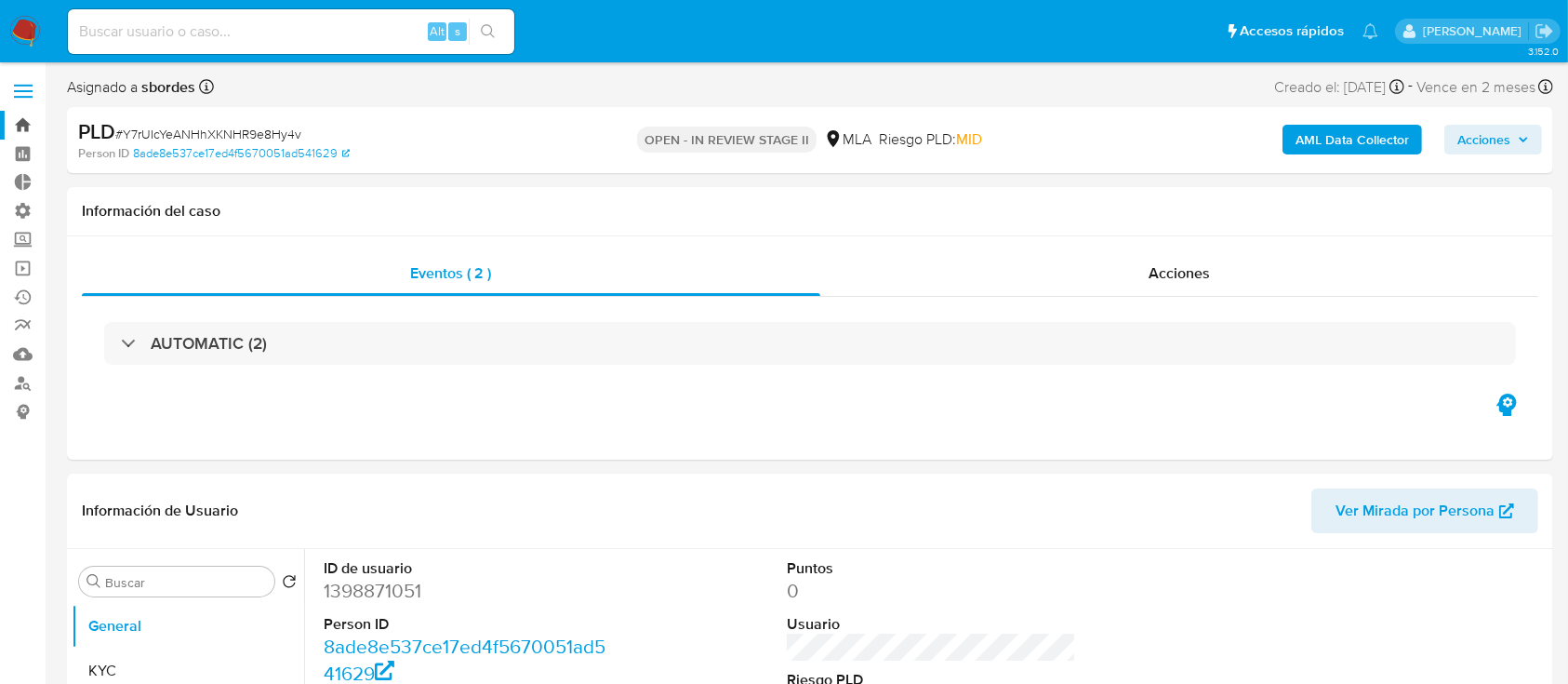
click at [18, 121] on link "Bandeja" at bounding box center [111, 125] width 222 height 29
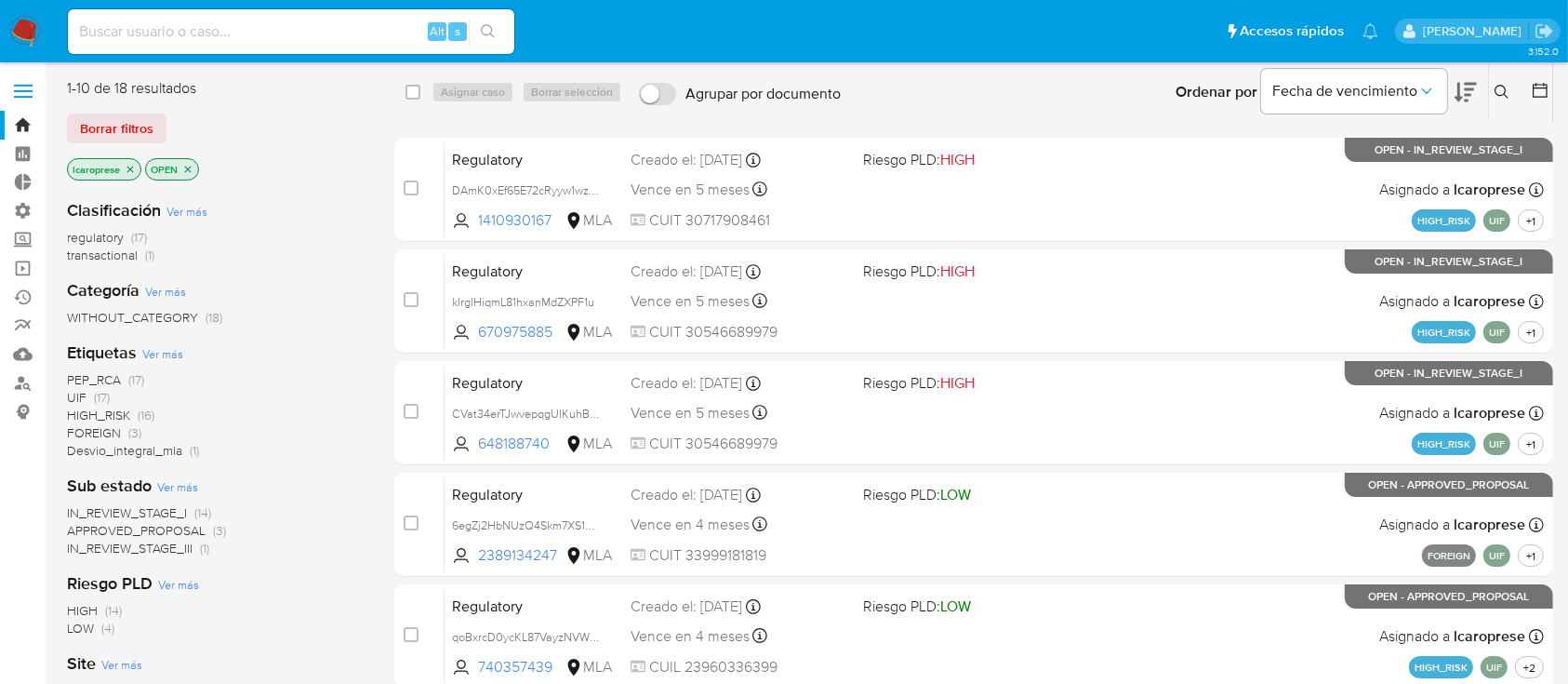
click at [322, 28] on input at bounding box center [292, 31] width 447 height 24
paste input "SiYpNhNwDuEERcb6xWLGWUWl"
type input "SiYpNhNwDuEERcb6xWLGWUWl"
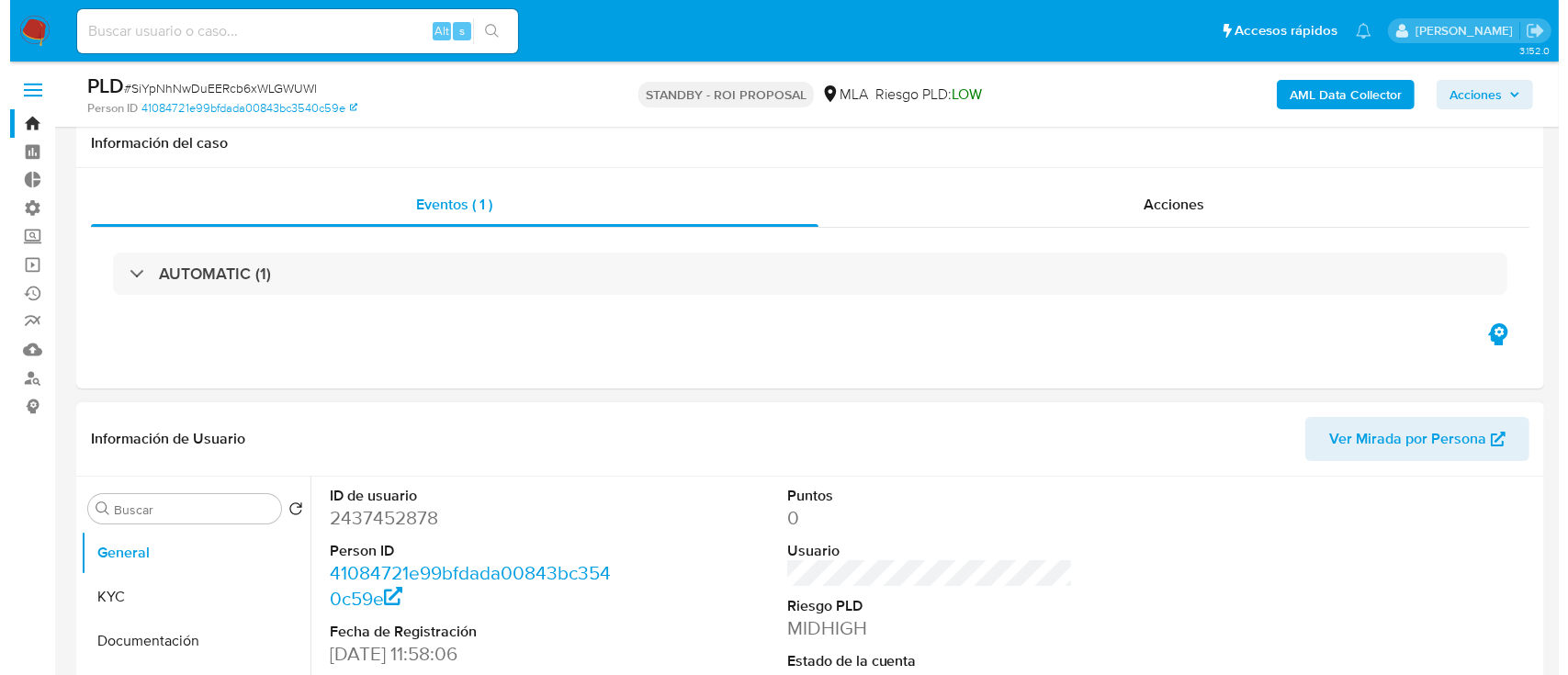
scroll to position [244, 0]
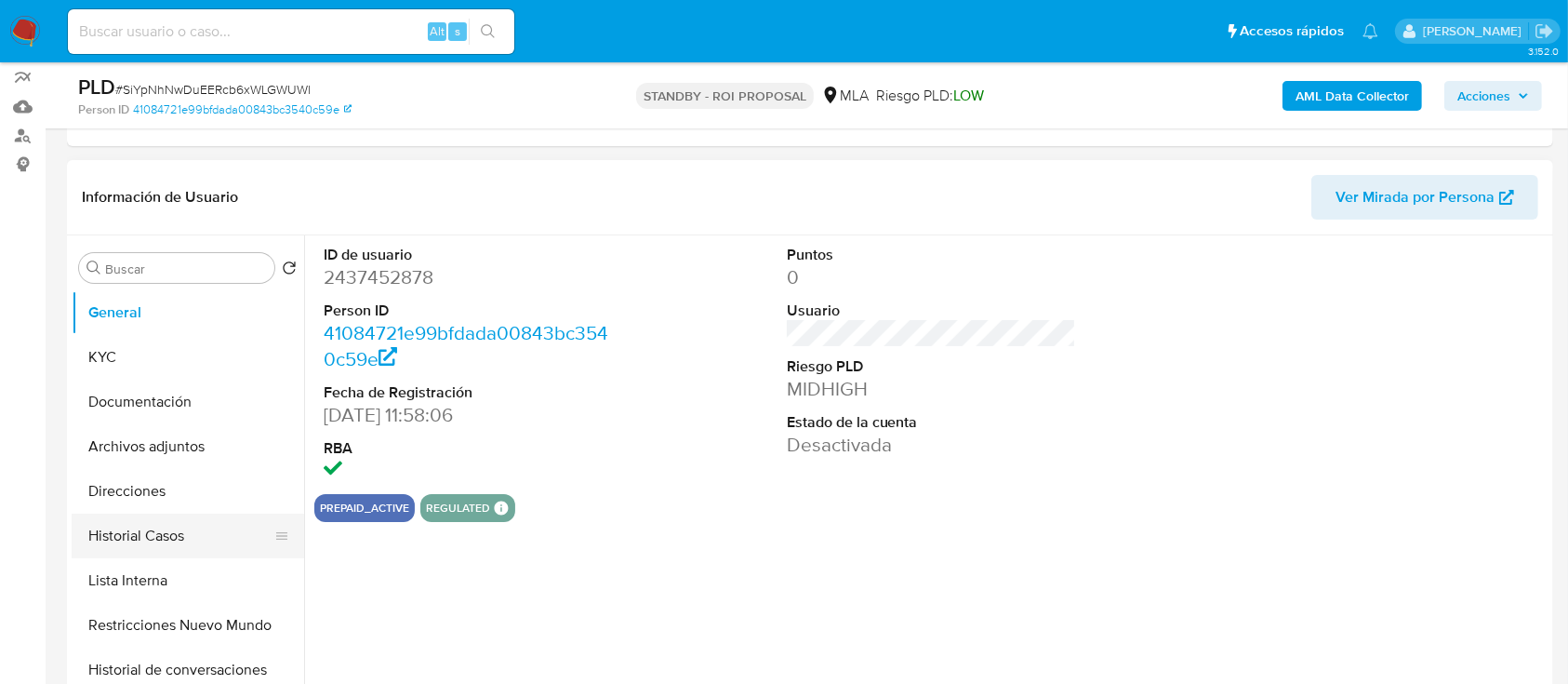
select select "10"
click at [195, 539] on button "Historial Casos" at bounding box center [180, 536] width 218 height 44
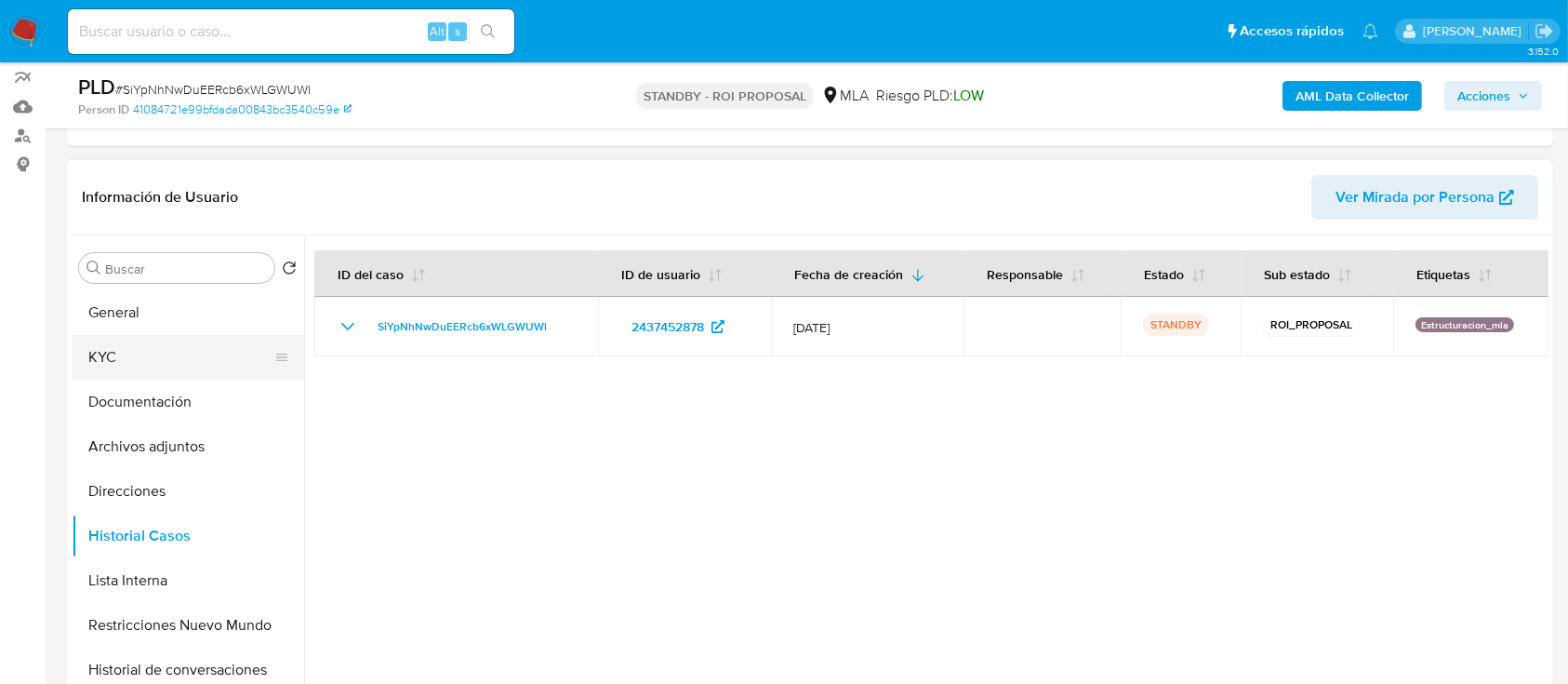
click at [225, 362] on button "KYC" at bounding box center [180, 357] width 218 height 44
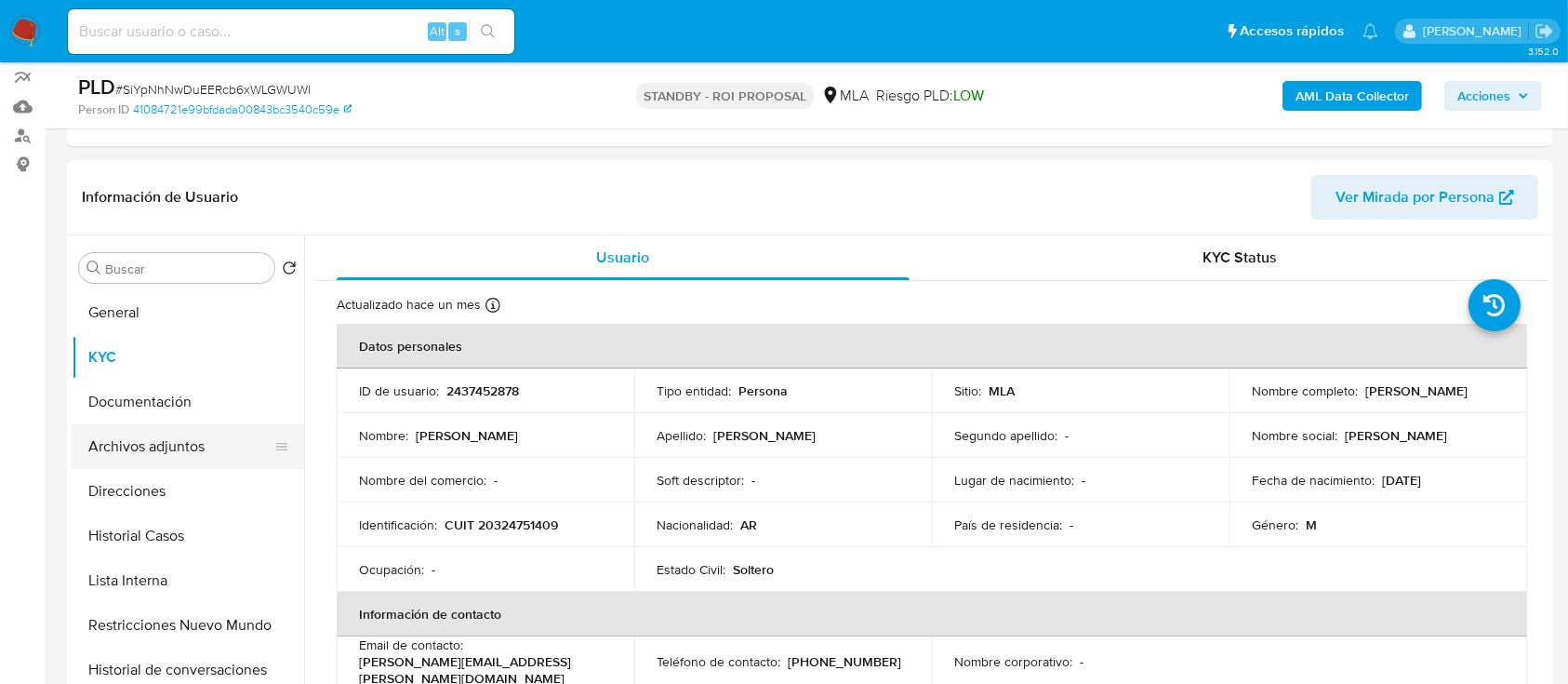
click at [178, 449] on button "Archivos adjuntos" at bounding box center [180, 446] width 218 height 44
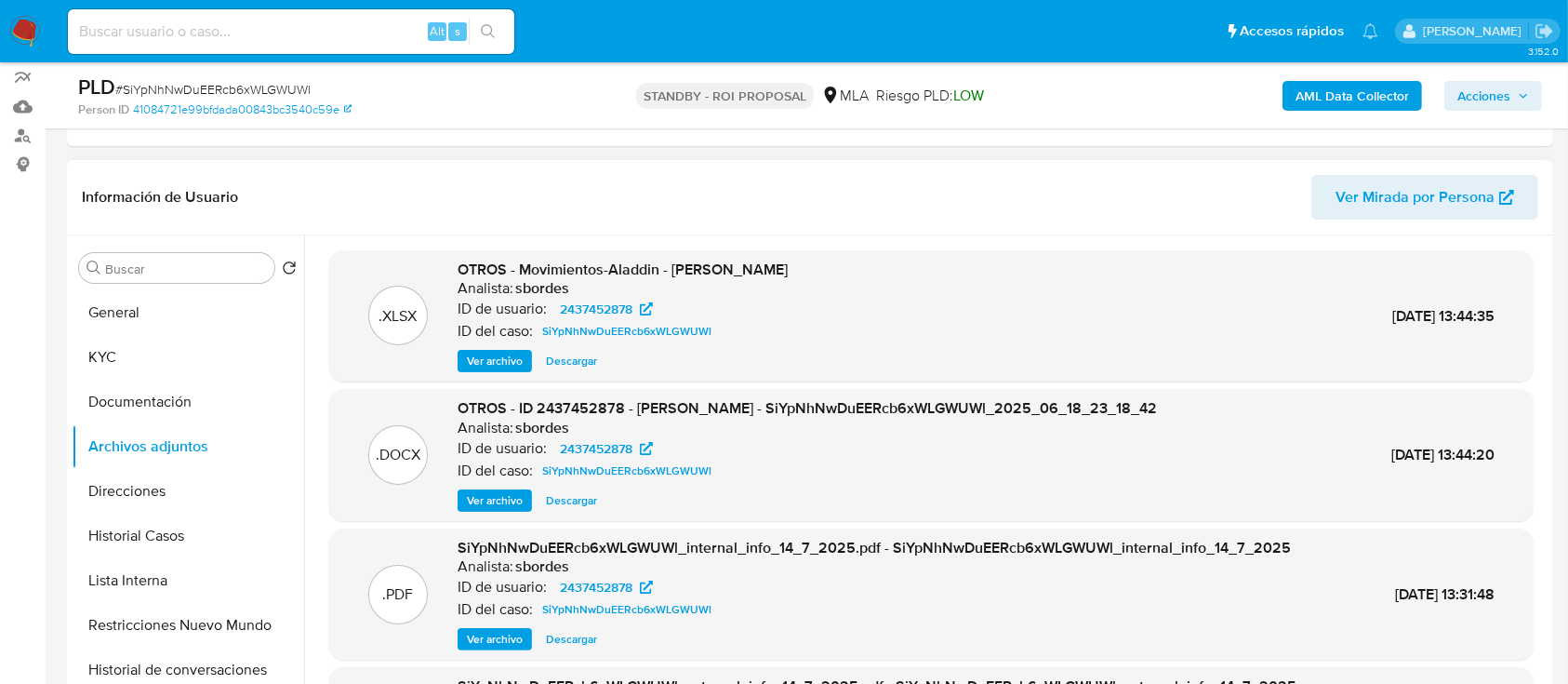
click at [501, 498] on span "Ver archivo" at bounding box center [495, 500] width 56 height 18
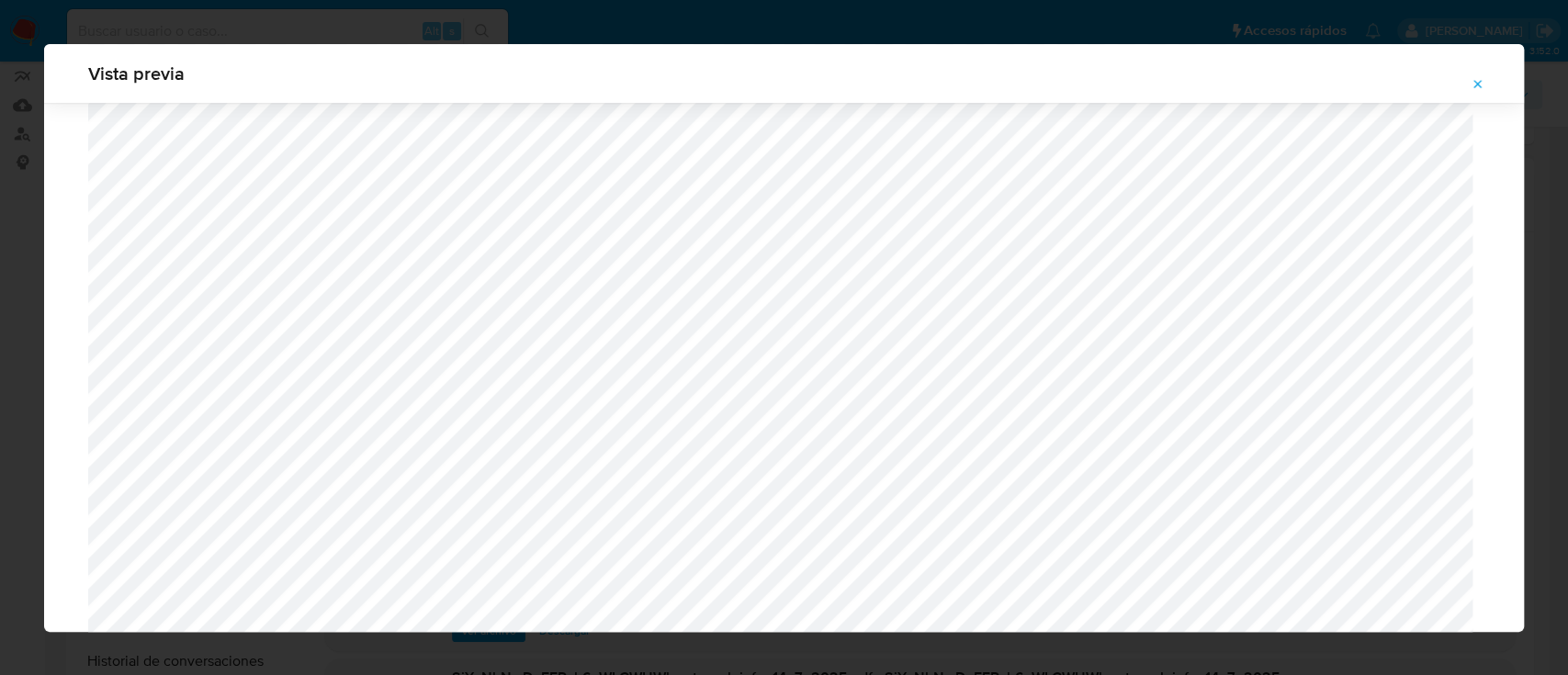
scroll to position [1065, 0]
click at [1484, 78] on button "Attachment preview" at bounding box center [1478, 84] width 40 height 29
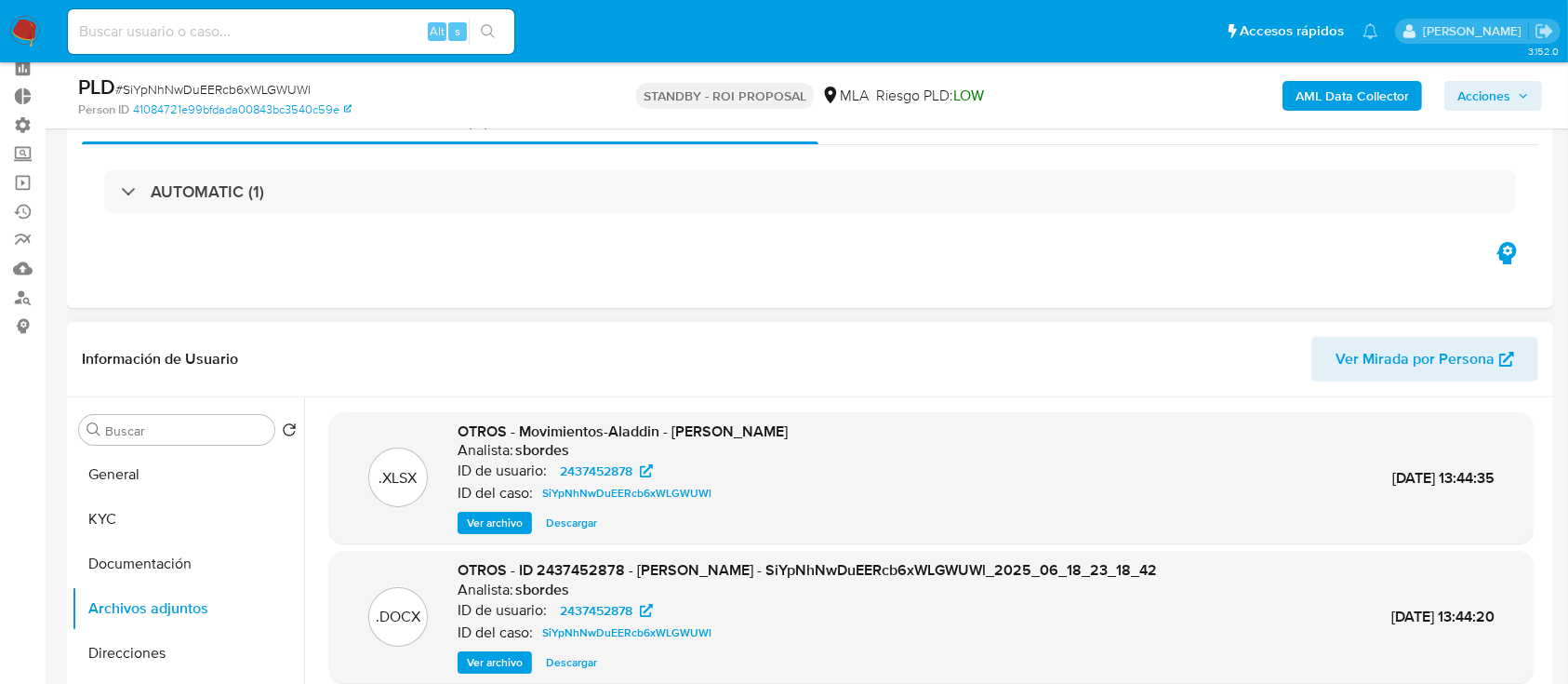
scroll to position [0, 0]
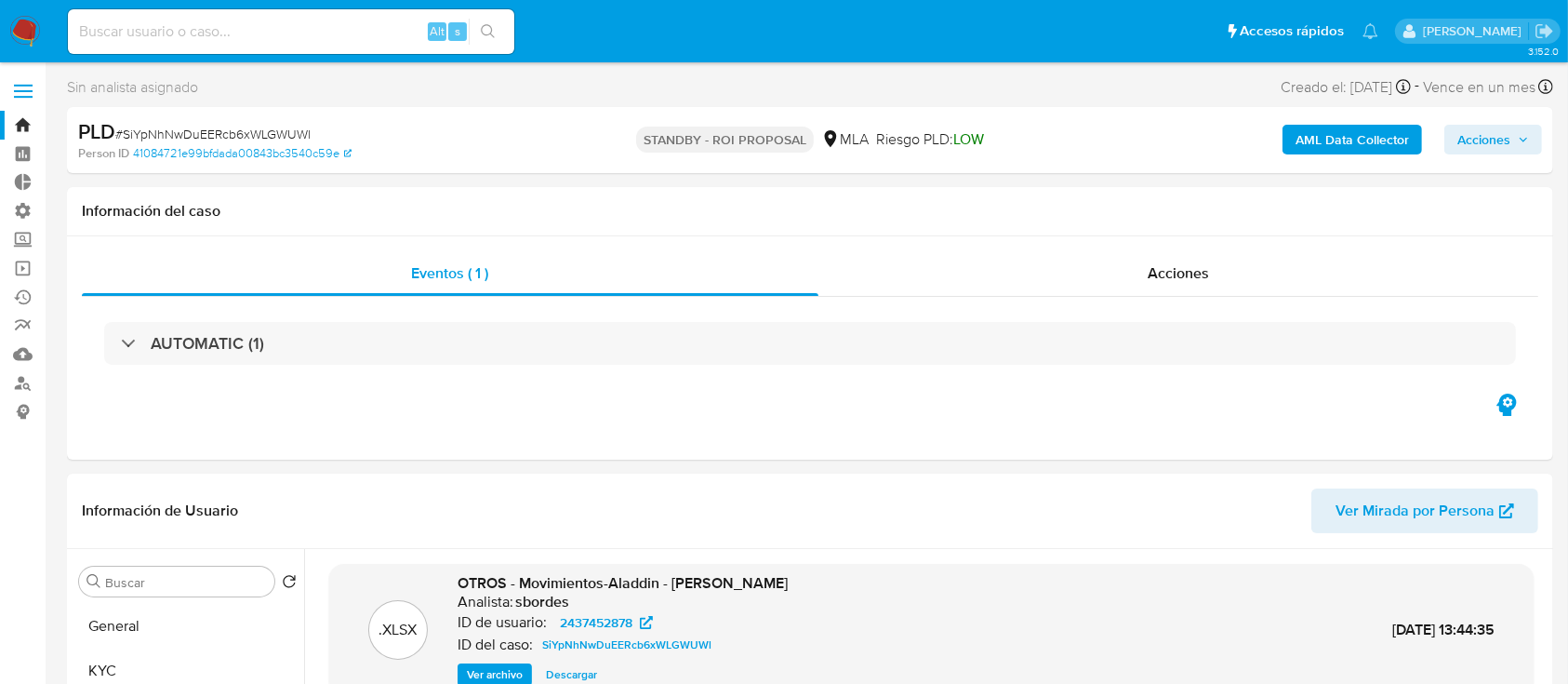
click at [342, 34] on input at bounding box center [292, 31] width 447 height 24
paste input "xqHA51dFKxw44nG9BCGNX49c"
type input "xqHA51dFKxw44nG9BCGNX49c"
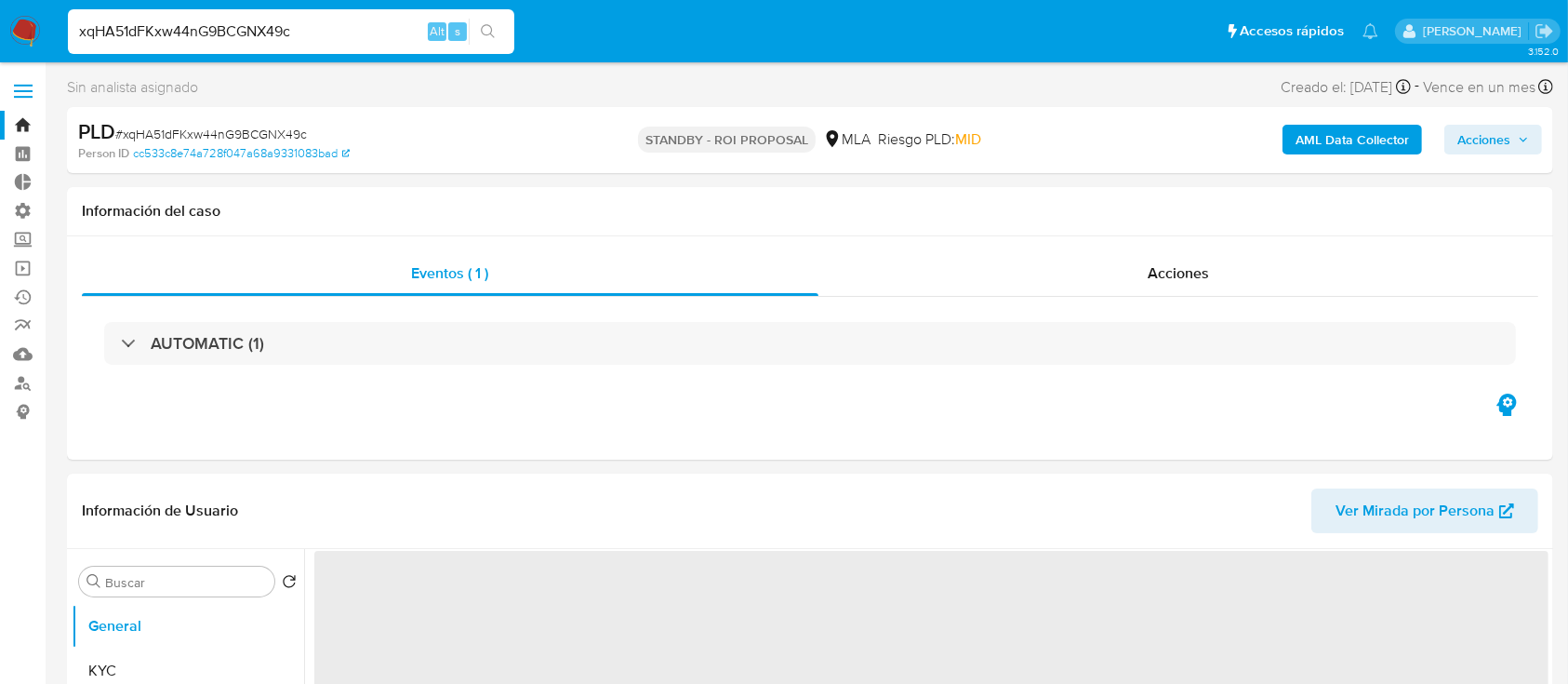
select select "10"
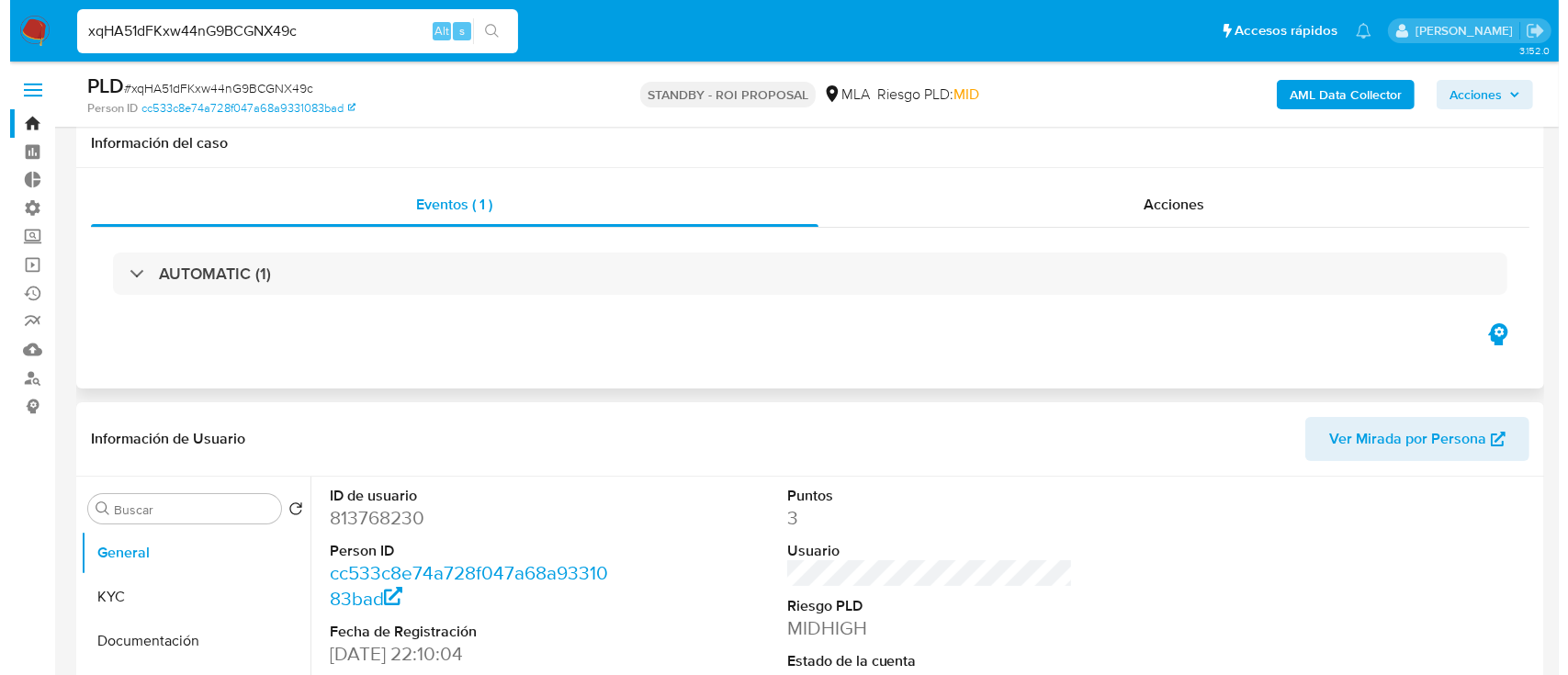
scroll to position [244, 0]
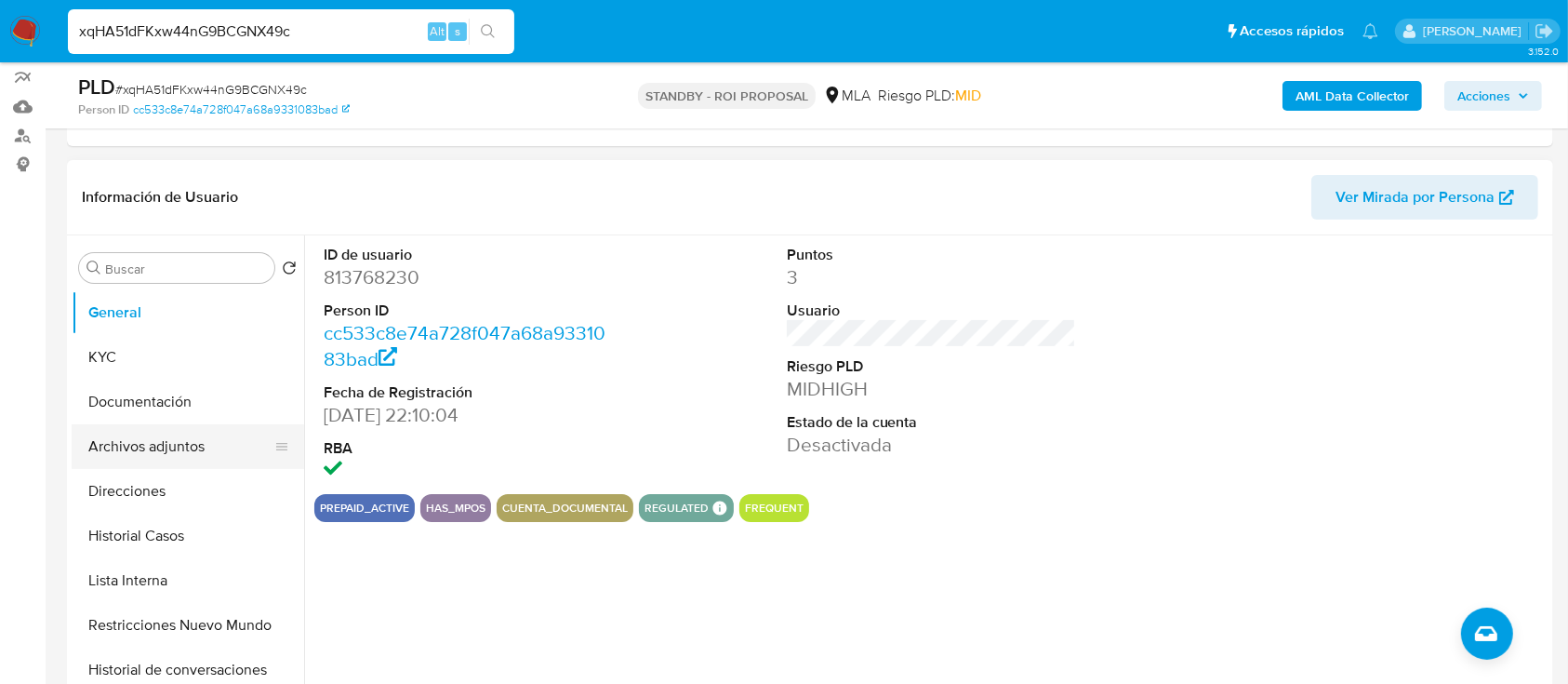
click at [146, 436] on button "Archivos adjuntos" at bounding box center [180, 446] width 218 height 44
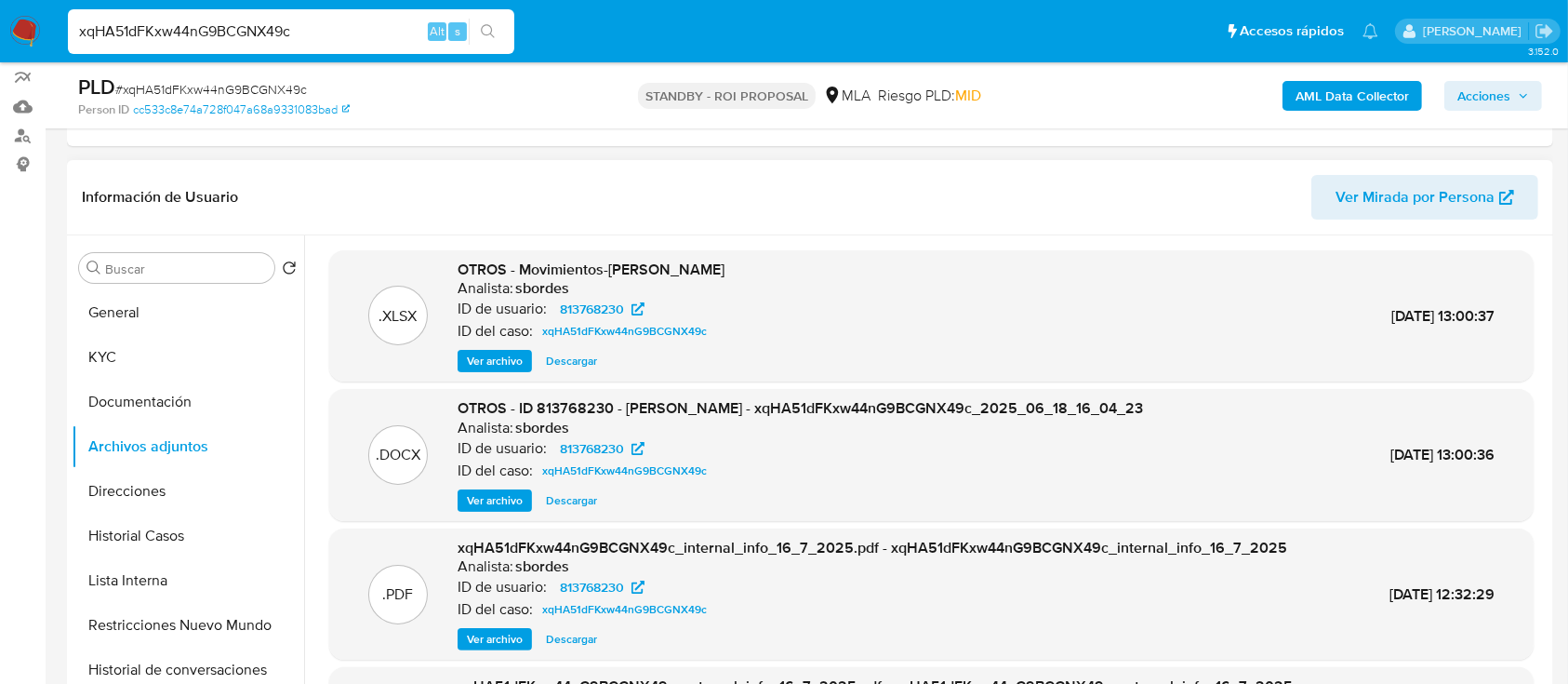
click at [512, 495] on span "Ver archivo" at bounding box center [495, 500] width 56 height 18
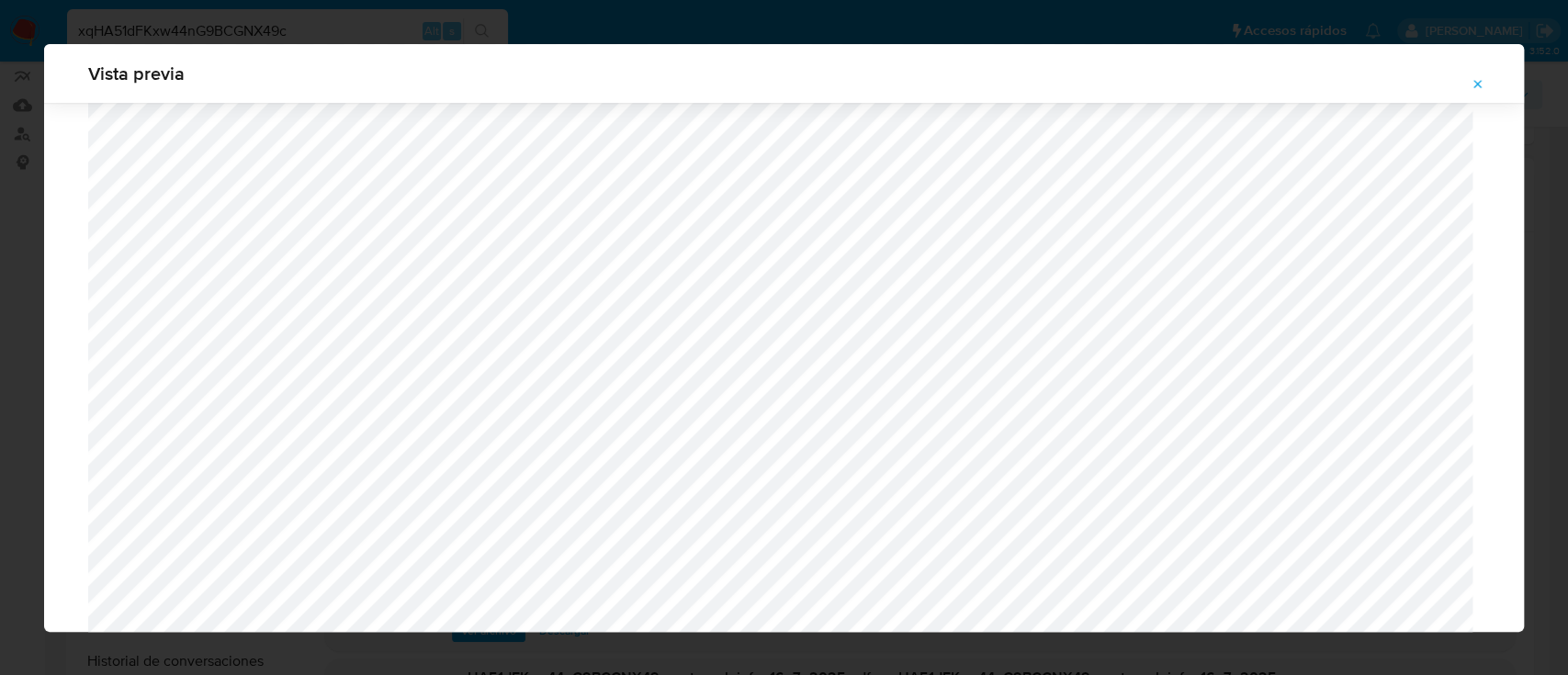
scroll to position [942, 0]
click at [1475, 75] on span "Attachment preview" at bounding box center [1477, 84] width 14 height 26
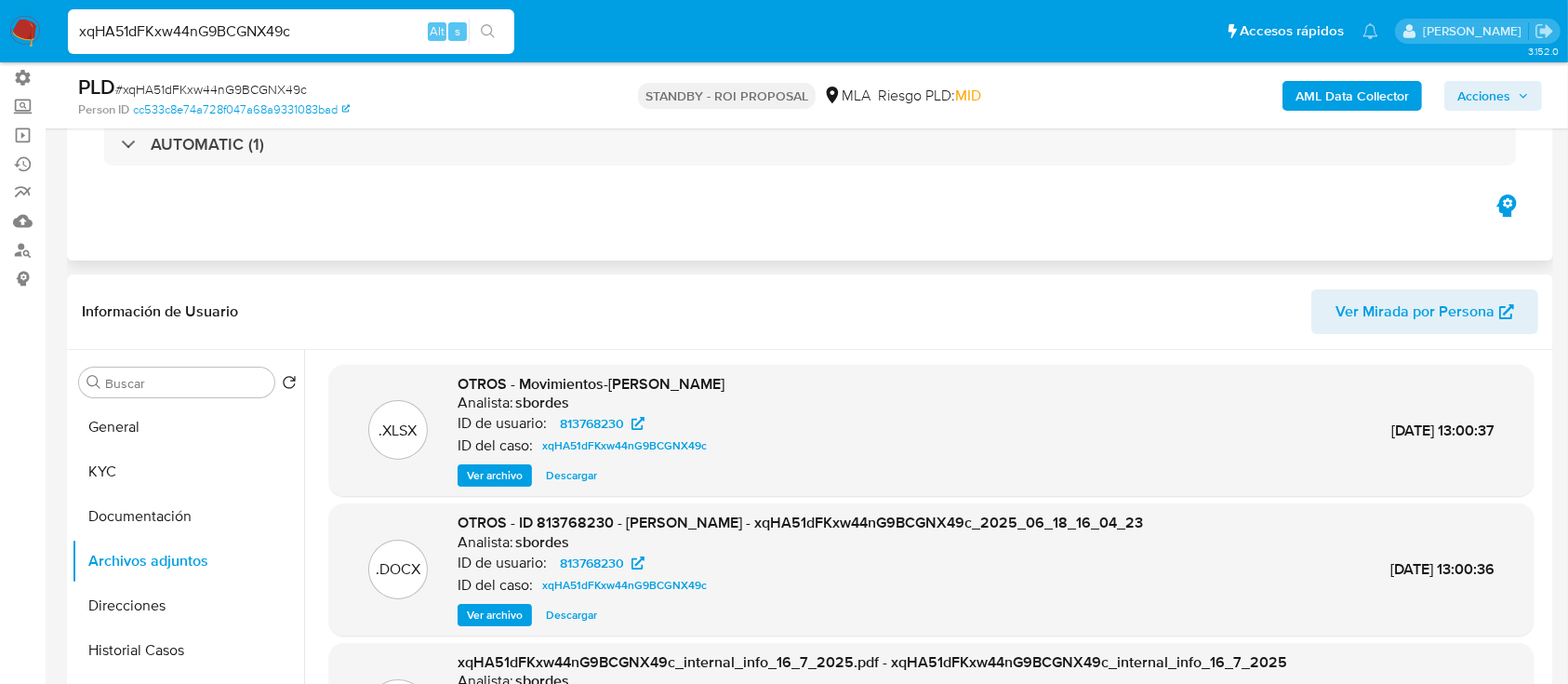
scroll to position [0, 0]
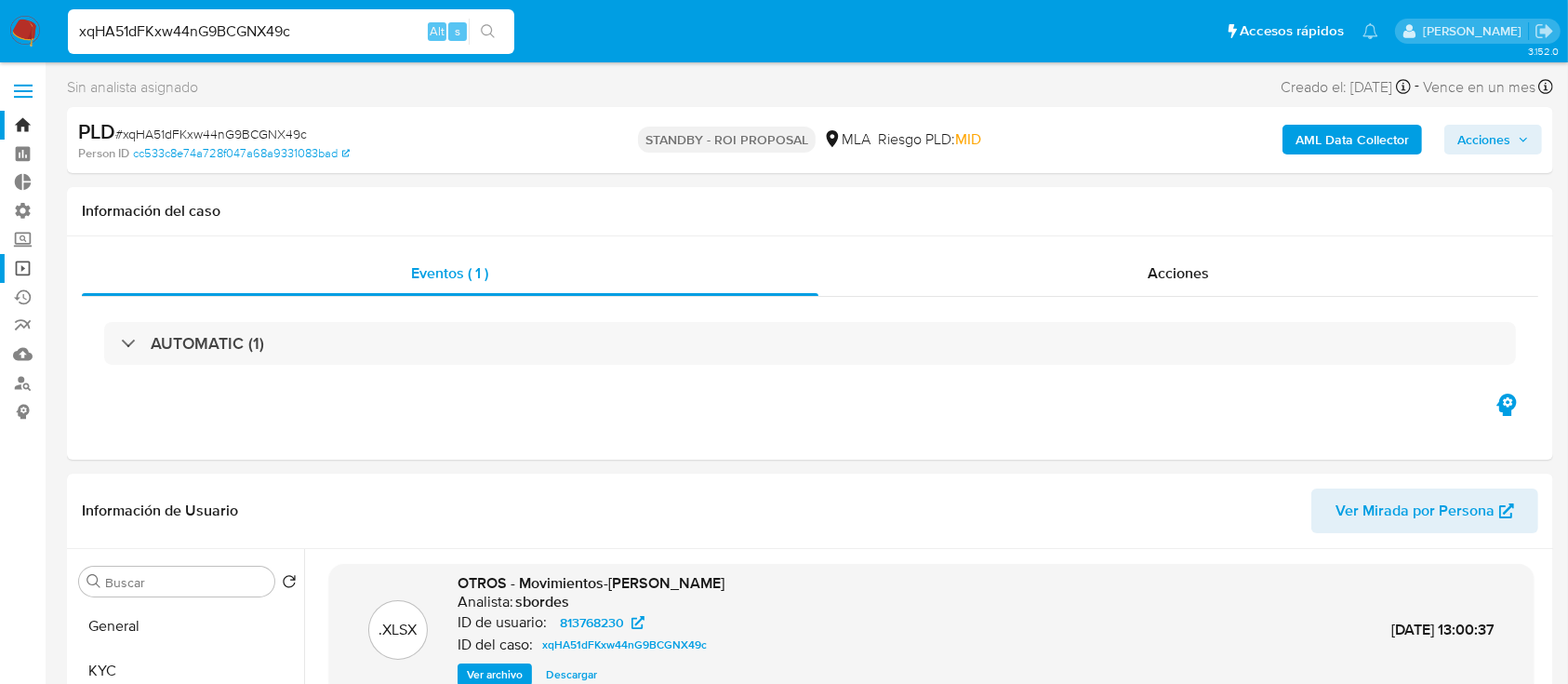
click at [27, 268] on link "Operaciones masivas" at bounding box center [111, 269] width 222 height 29
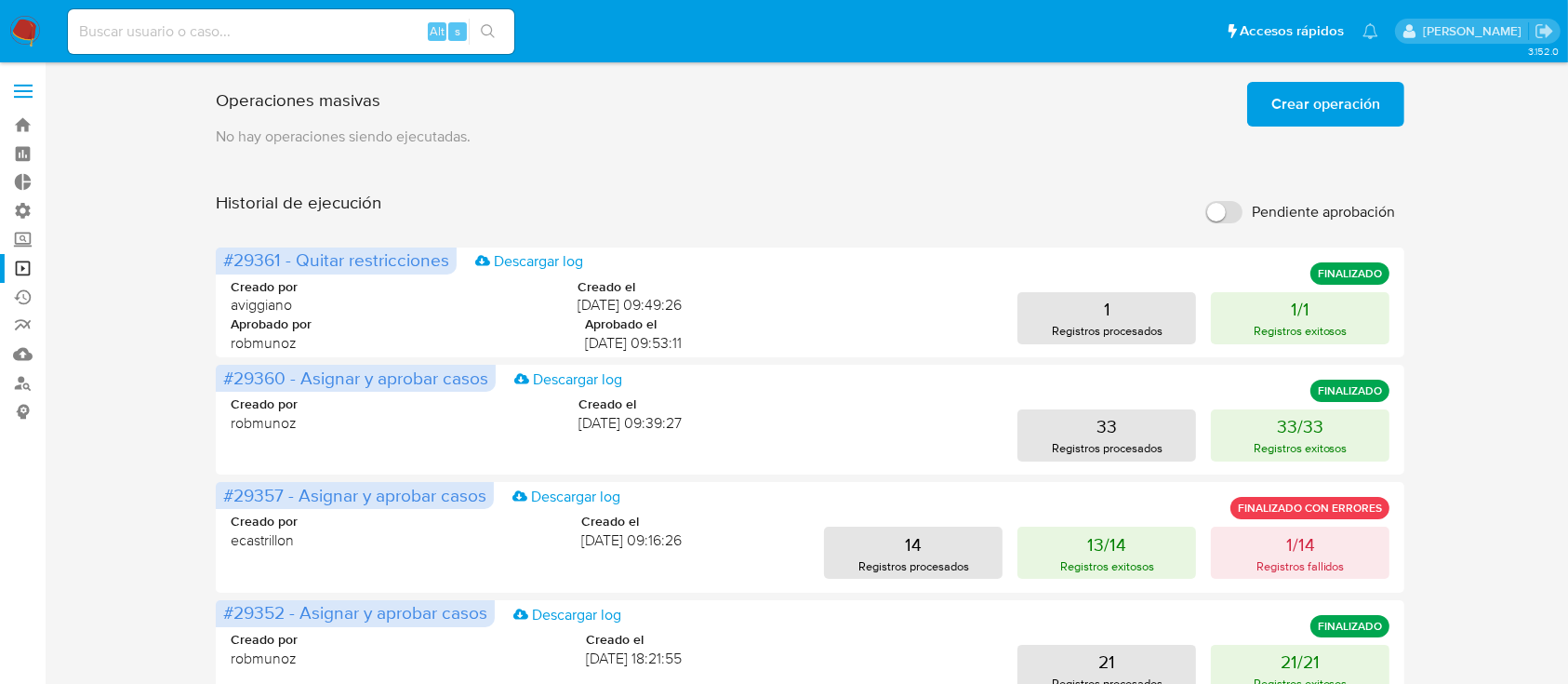
click at [1280, 108] on span "Crear operación" at bounding box center [1325, 104] width 109 height 40
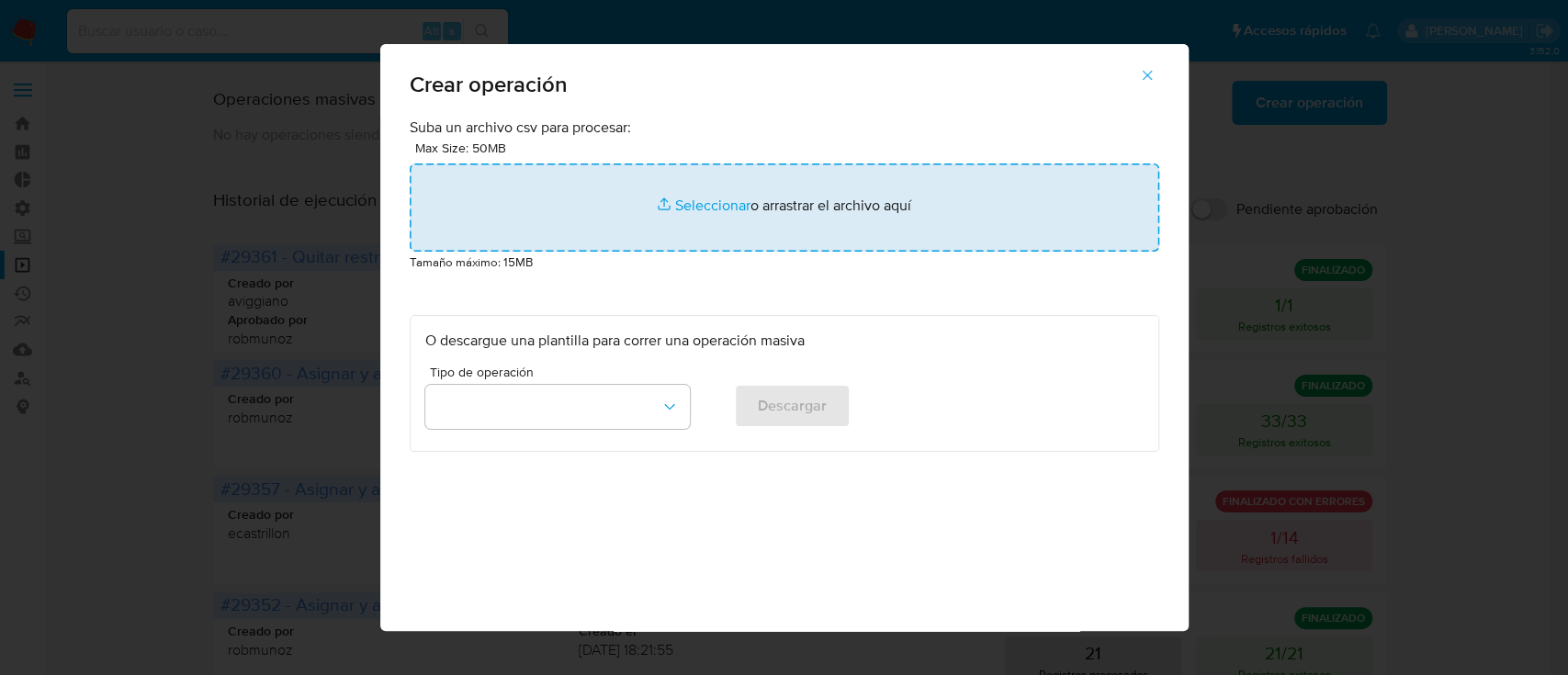
click at [720, 204] on input "file" at bounding box center [784, 207] width 749 height 88
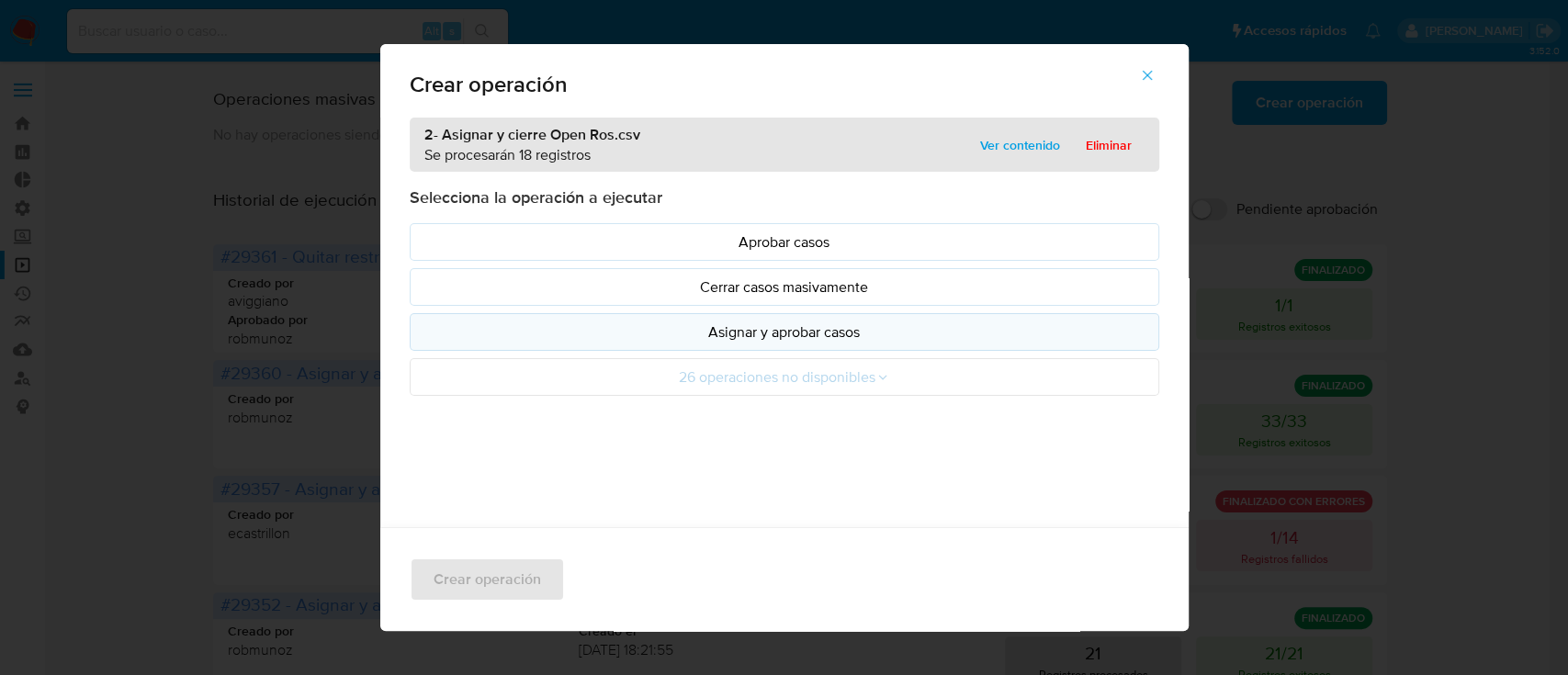
click at [811, 328] on p "Asignar y aprobar casos" at bounding box center [784, 332] width 718 height 21
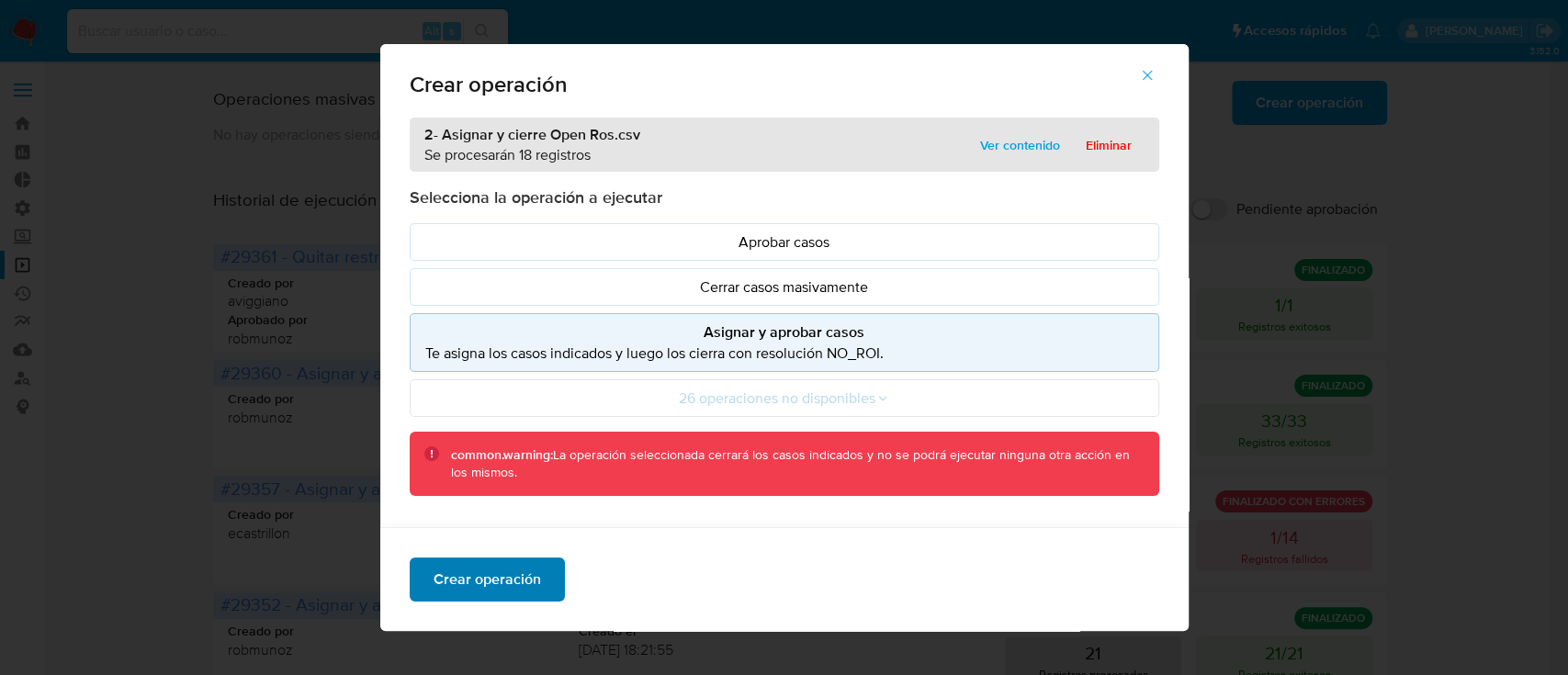
click at [514, 584] on span "Crear operación" at bounding box center [487, 579] width 107 height 40
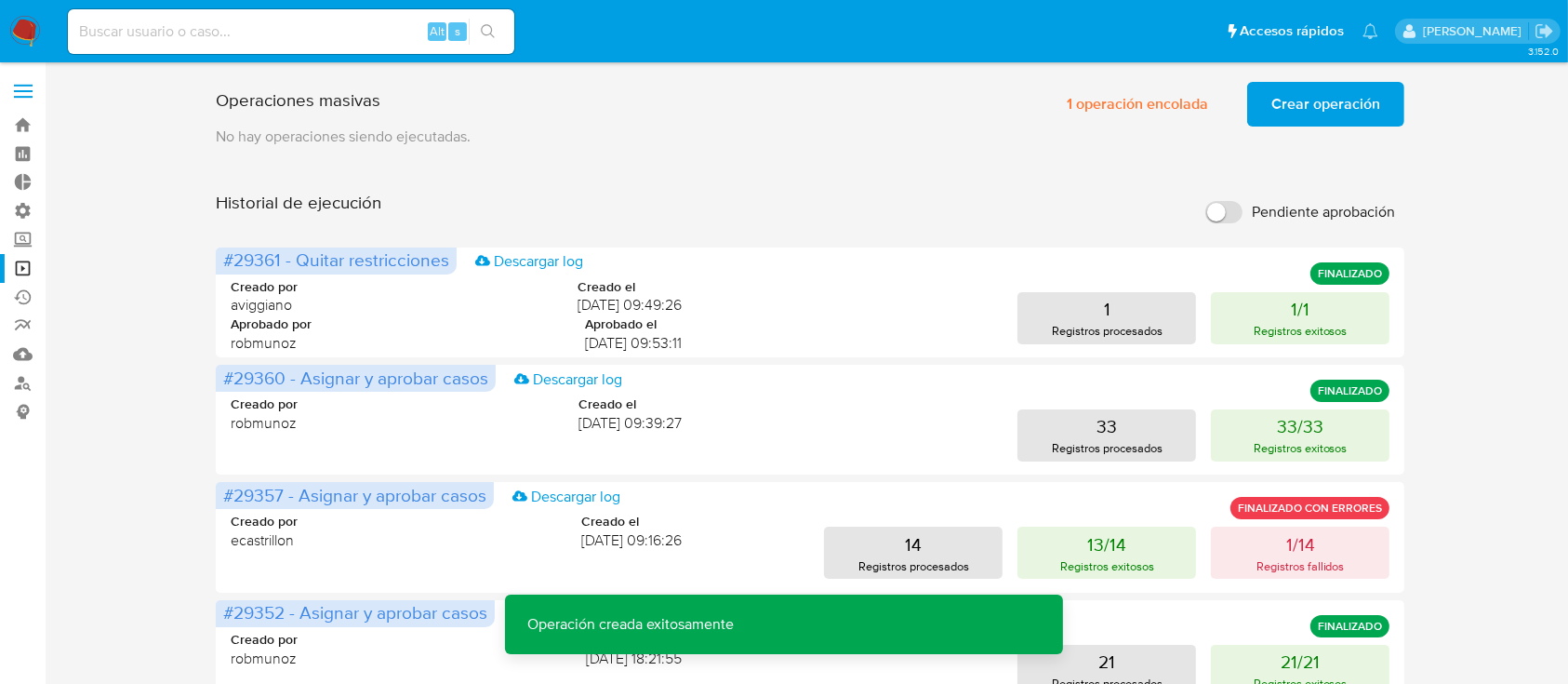
click at [1346, 103] on span "Crear operación" at bounding box center [1325, 104] width 109 height 40
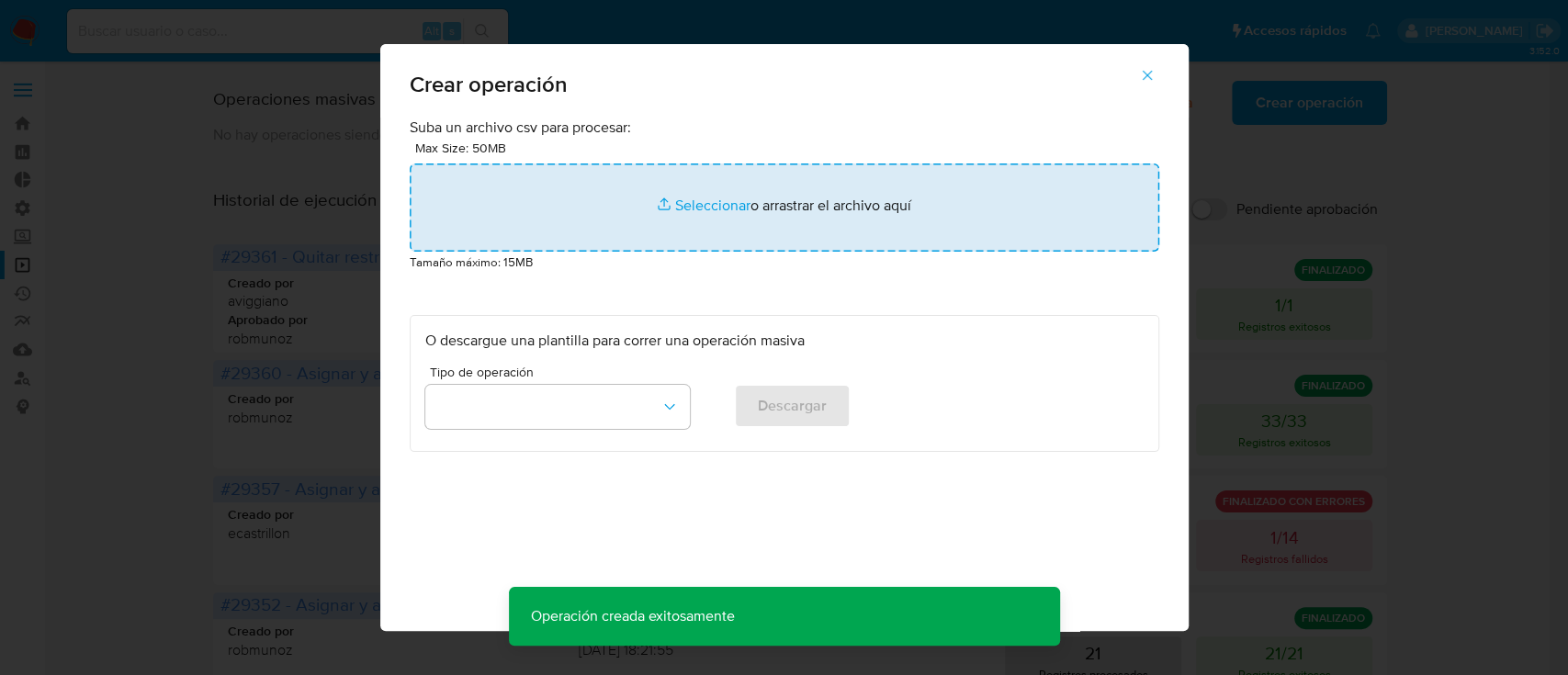
click at [696, 204] on input "file" at bounding box center [784, 207] width 749 height 88
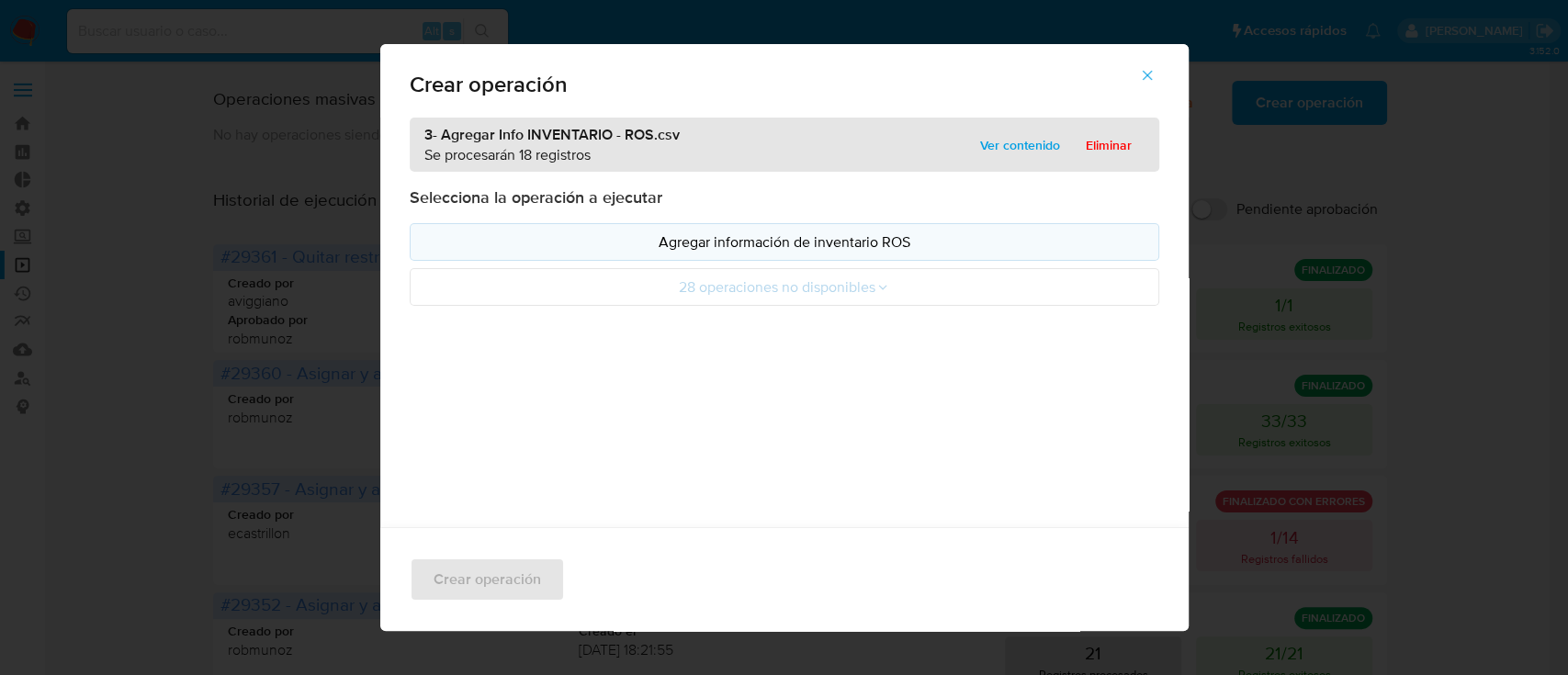
click at [819, 250] on p "Agregar información de inventario ROS" at bounding box center [784, 241] width 718 height 21
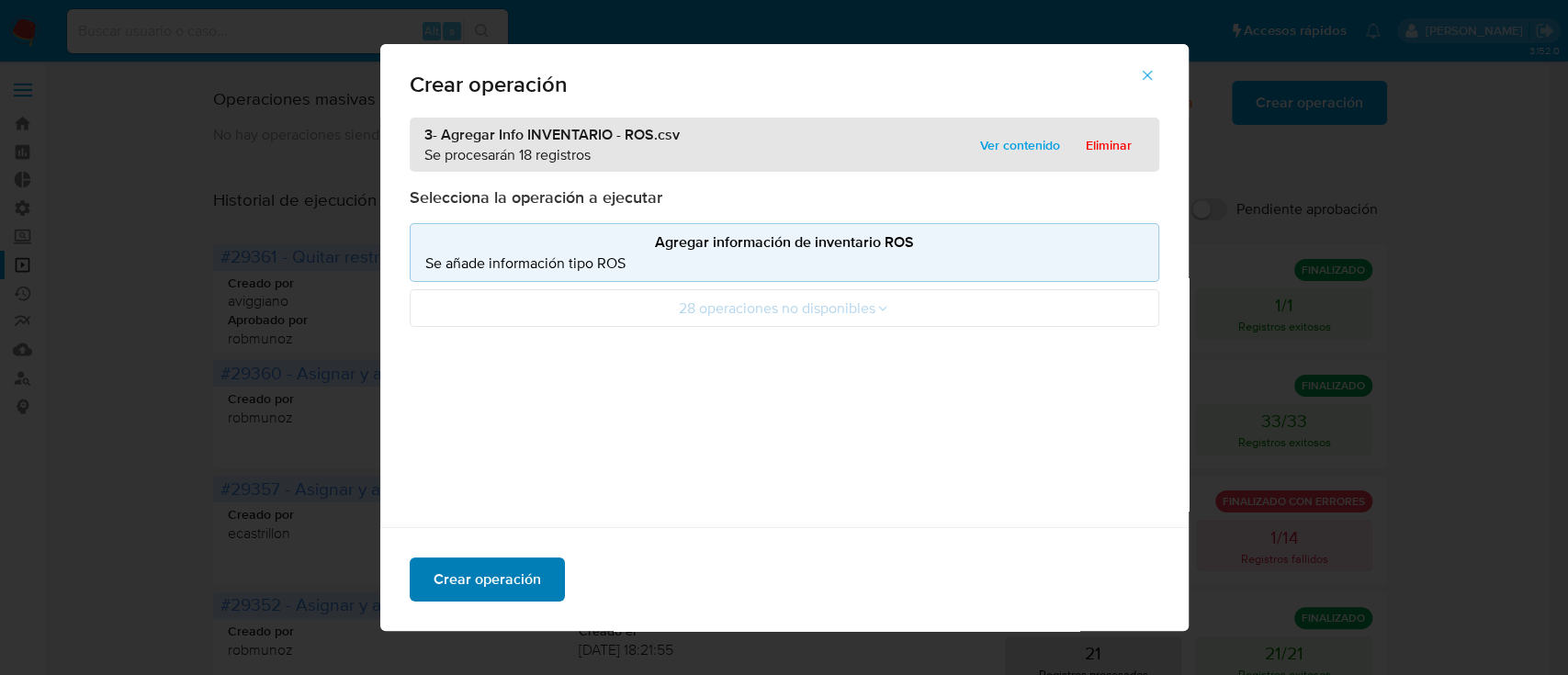
click at [524, 586] on span "Crear operación" at bounding box center [487, 579] width 107 height 40
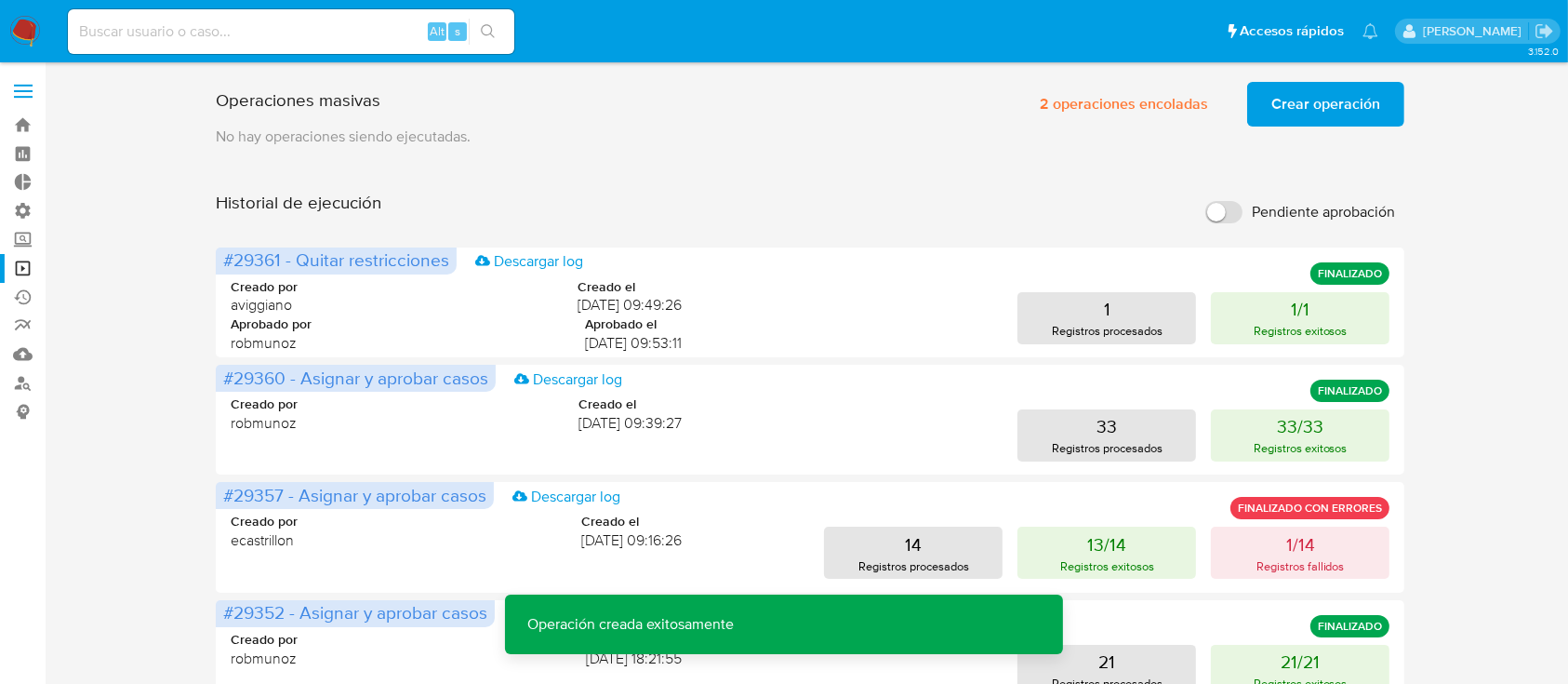
click at [1328, 107] on span "Crear operación" at bounding box center [1325, 104] width 109 height 40
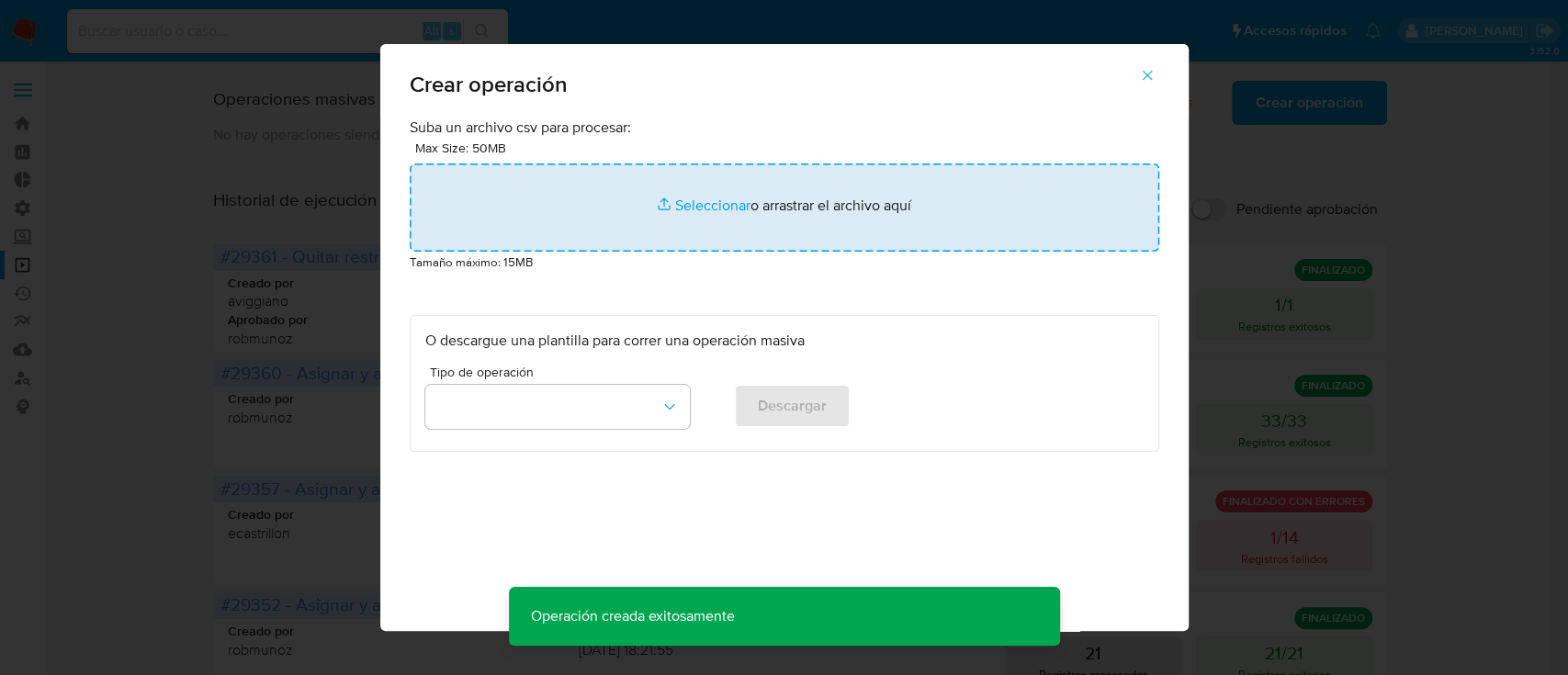
click at [715, 199] on input "file" at bounding box center [784, 207] width 749 height 88
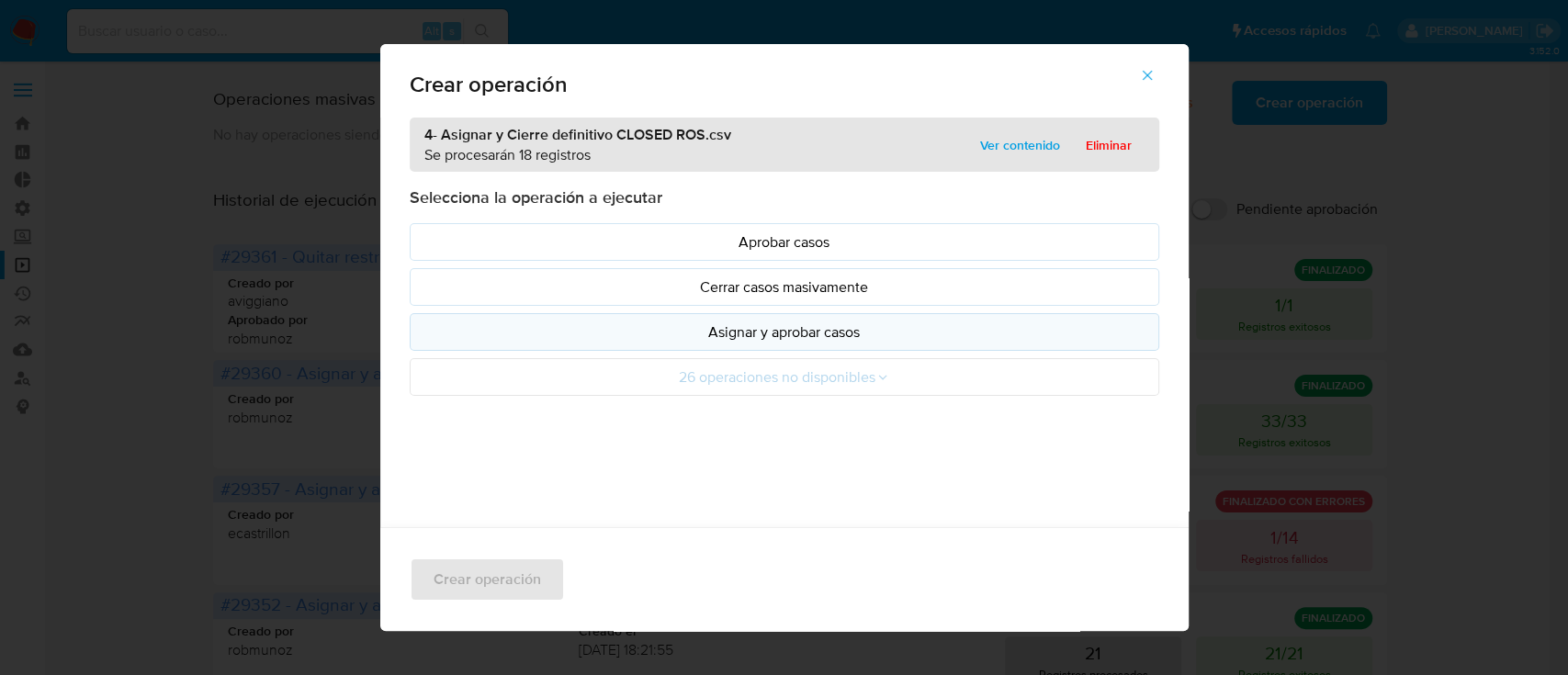
click at [771, 333] on p "Asignar y aprobar casos" at bounding box center [784, 332] width 718 height 21
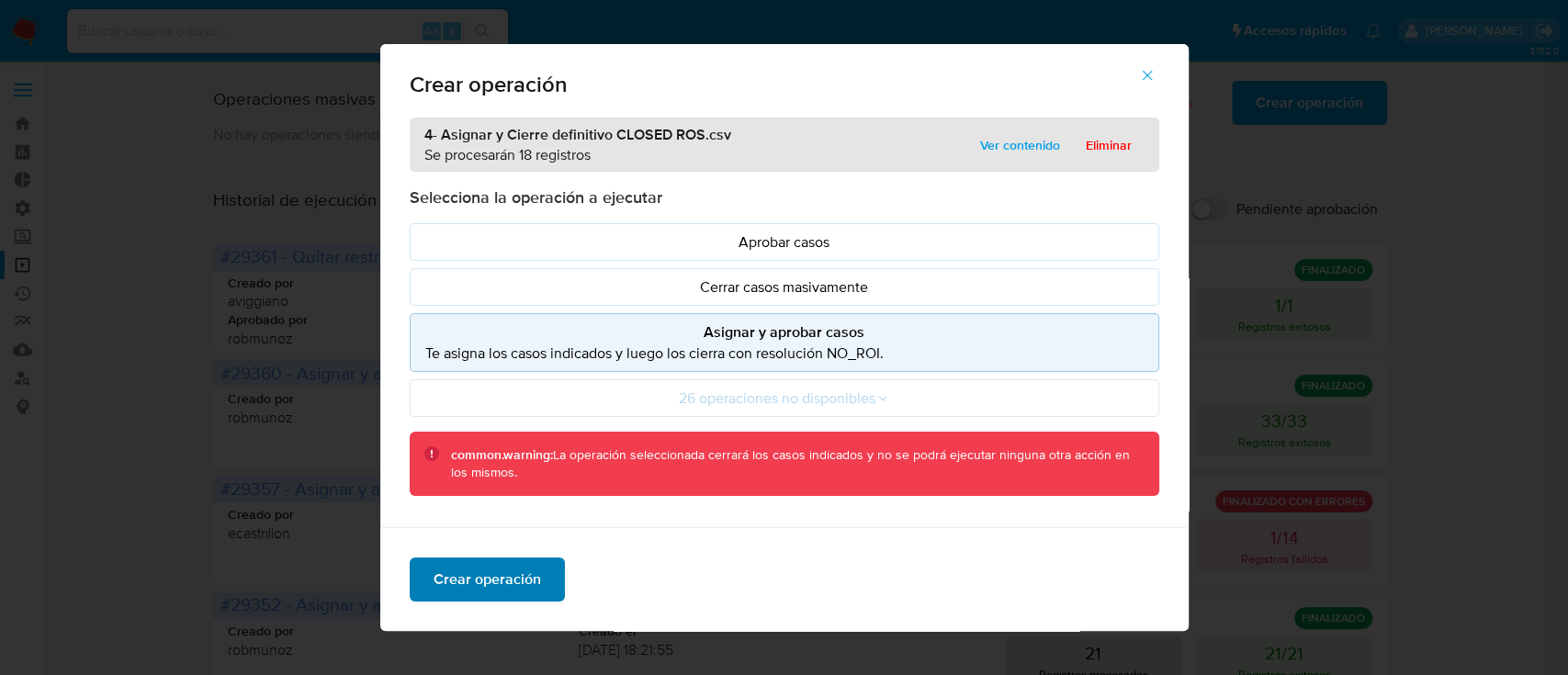
click at [517, 585] on span "Crear operación" at bounding box center [487, 579] width 107 height 40
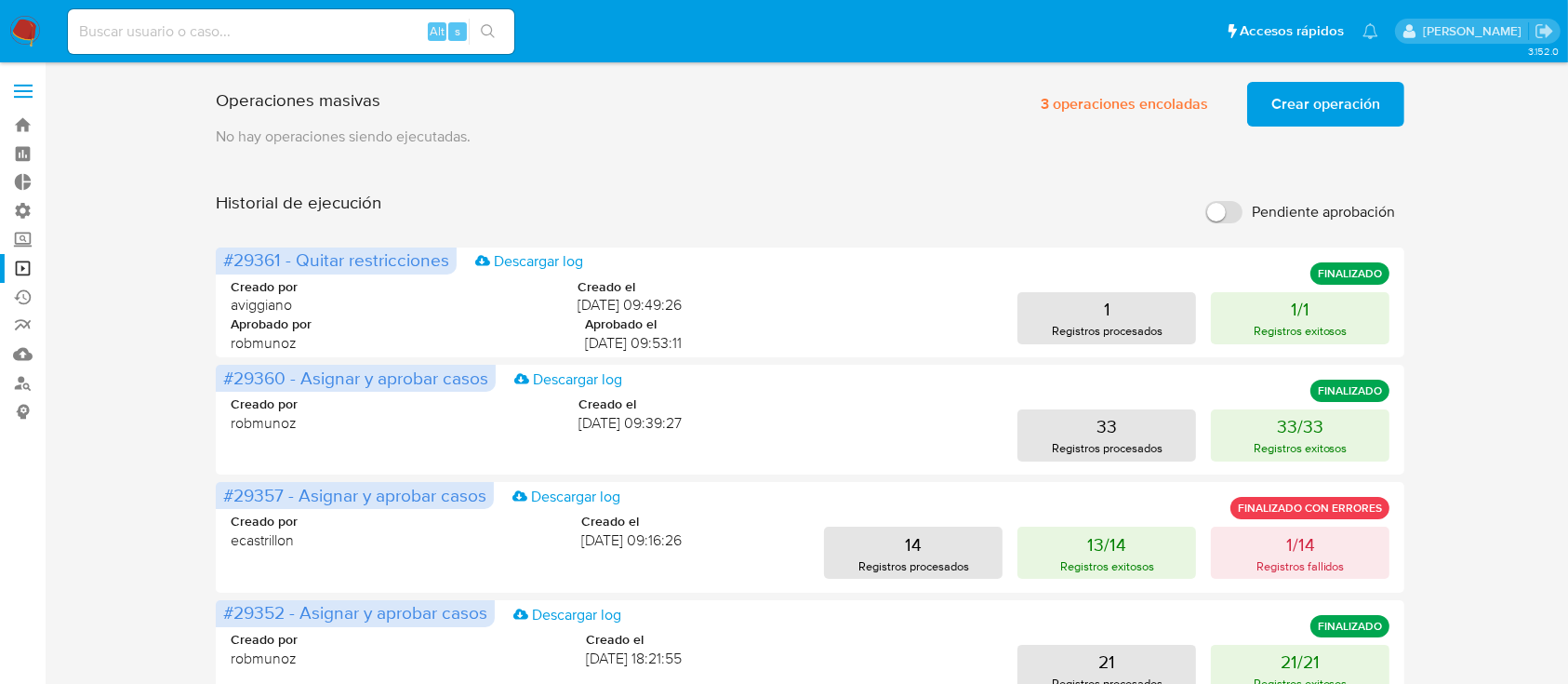
click at [164, 38] on input at bounding box center [292, 31] width 447 height 24
paste input "2JCbhrJtW3MwA1Iv3JOjQVve"
type input "2JCbhrJtW3MwA1Iv3JOjQVve"
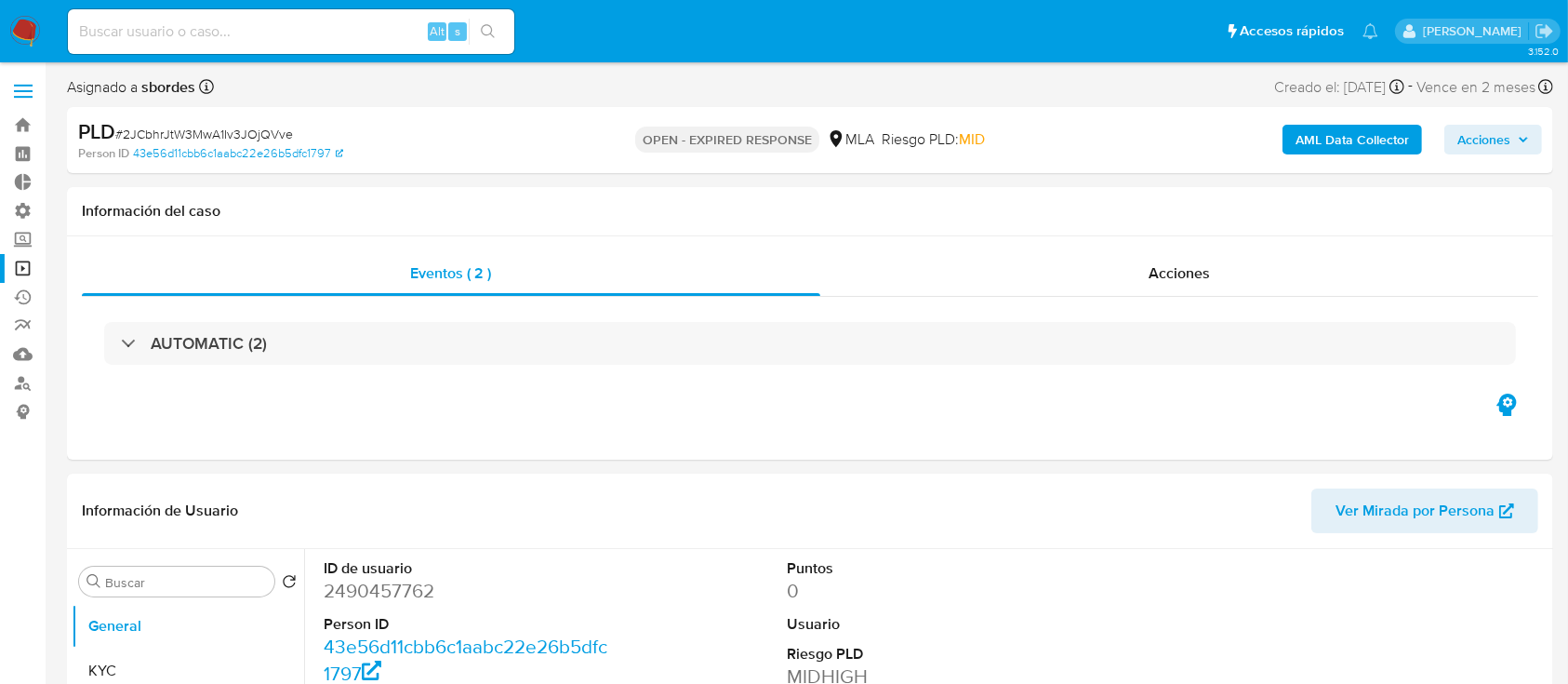
select select "10"
click at [216, 133] on span "# 2JCbhrJtW3MwA1Iv3JOjQVve" at bounding box center [204, 133] width 177 height 18
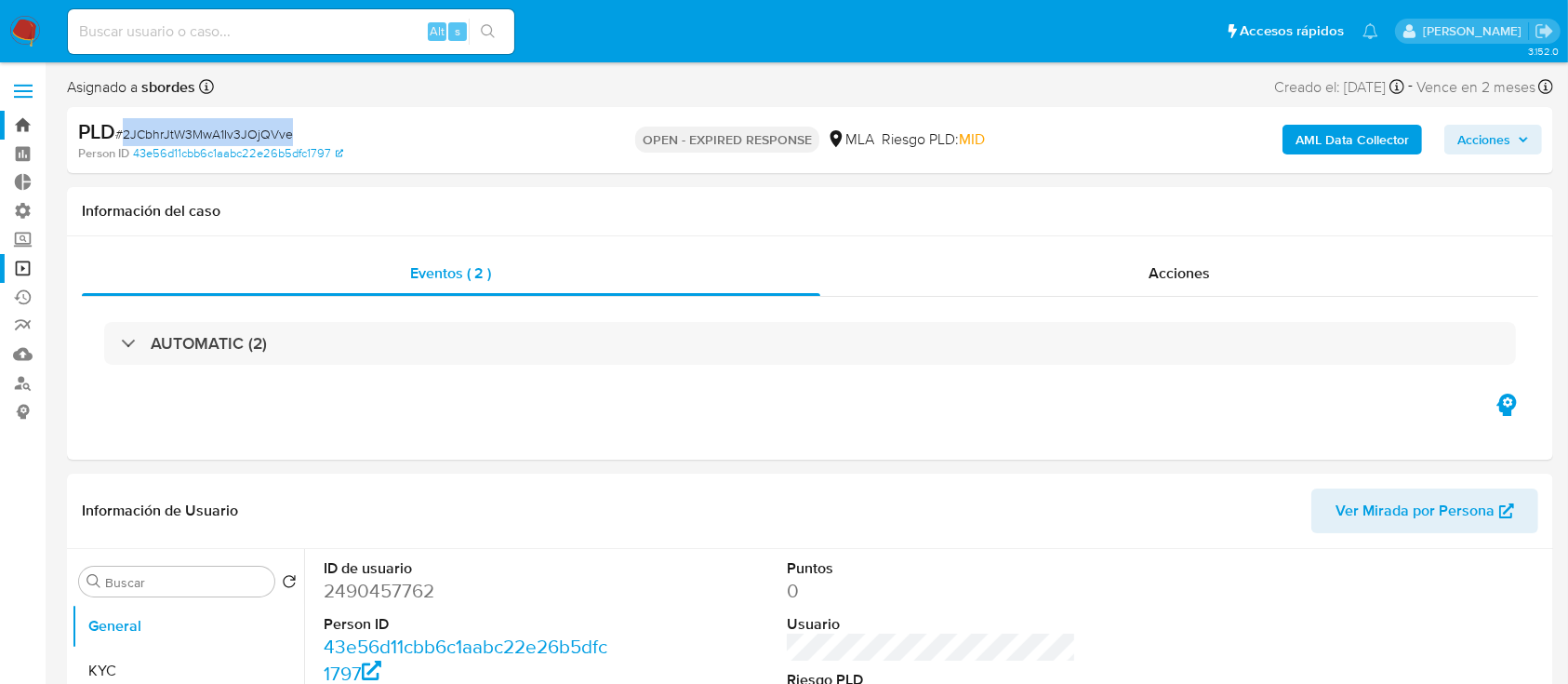
click at [34, 123] on link "Bandeja" at bounding box center [111, 125] width 222 height 29
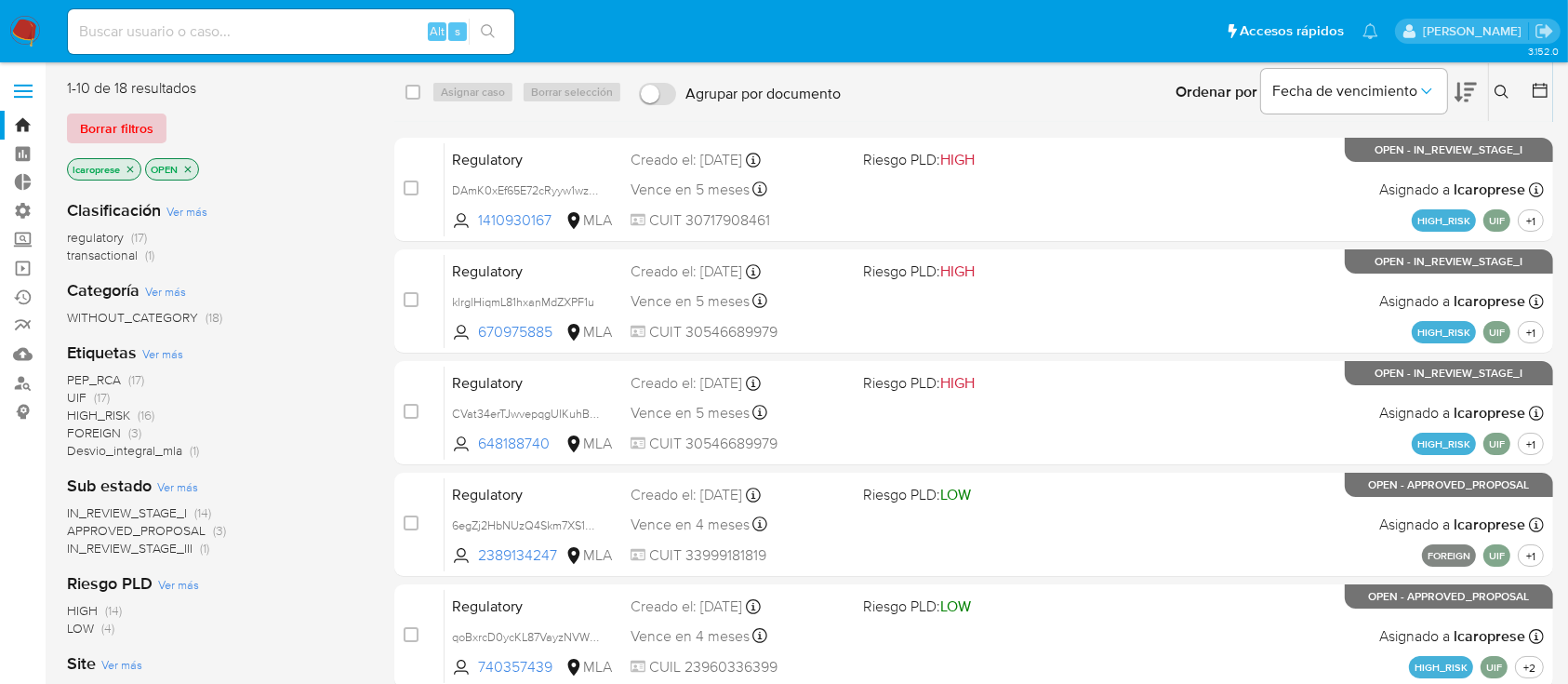
click at [130, 123] on span "Borrar filtros" at bounding box center [117, 128] width 73 height 26
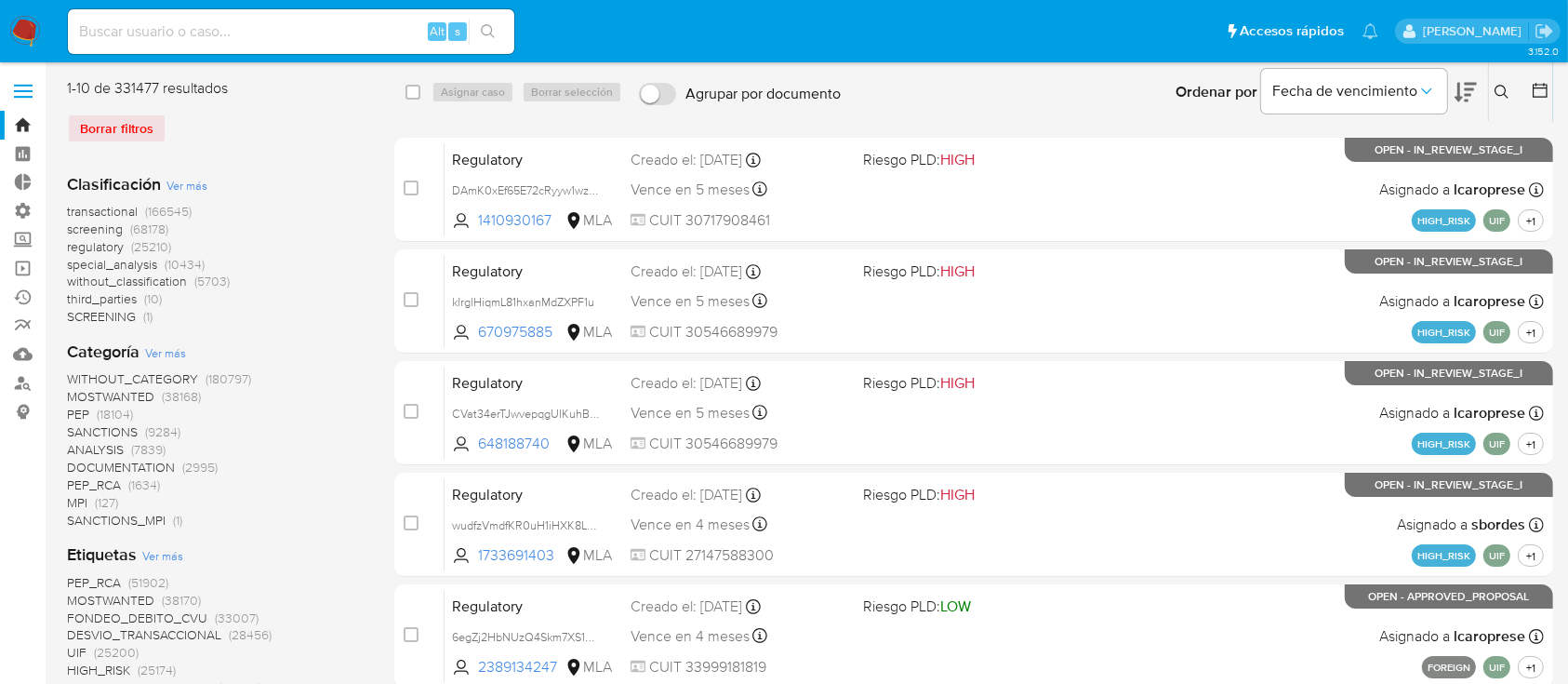
click at [1522, 97] on div at bounding box center [1536, 92] width 34 height 58
drag, startPoint x: 1505, startPoint y: 87, endPoint x: 1457, endPoint y: 111, distance: 53.7
click at [1504, 87] on icon at bounding box center [1502, 92] width 14 height 14
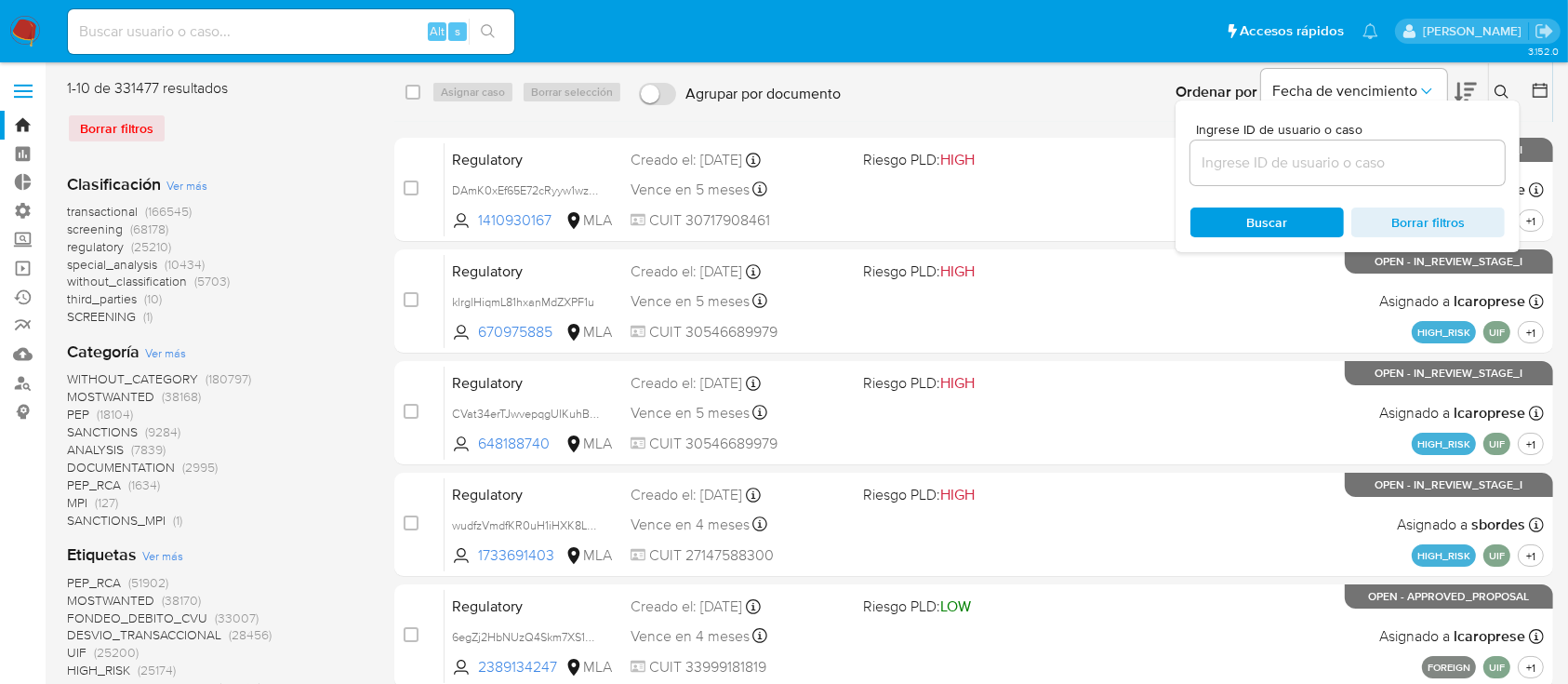
click at [1335, 177] on div at bounding box center [1347, 163] width 314 height 44
click at [1334, 171] on input at bounding box center [1347, 162] width 314 height 24
paste input "2JCbhrJtW3MwA1Iv3JOjQVve"
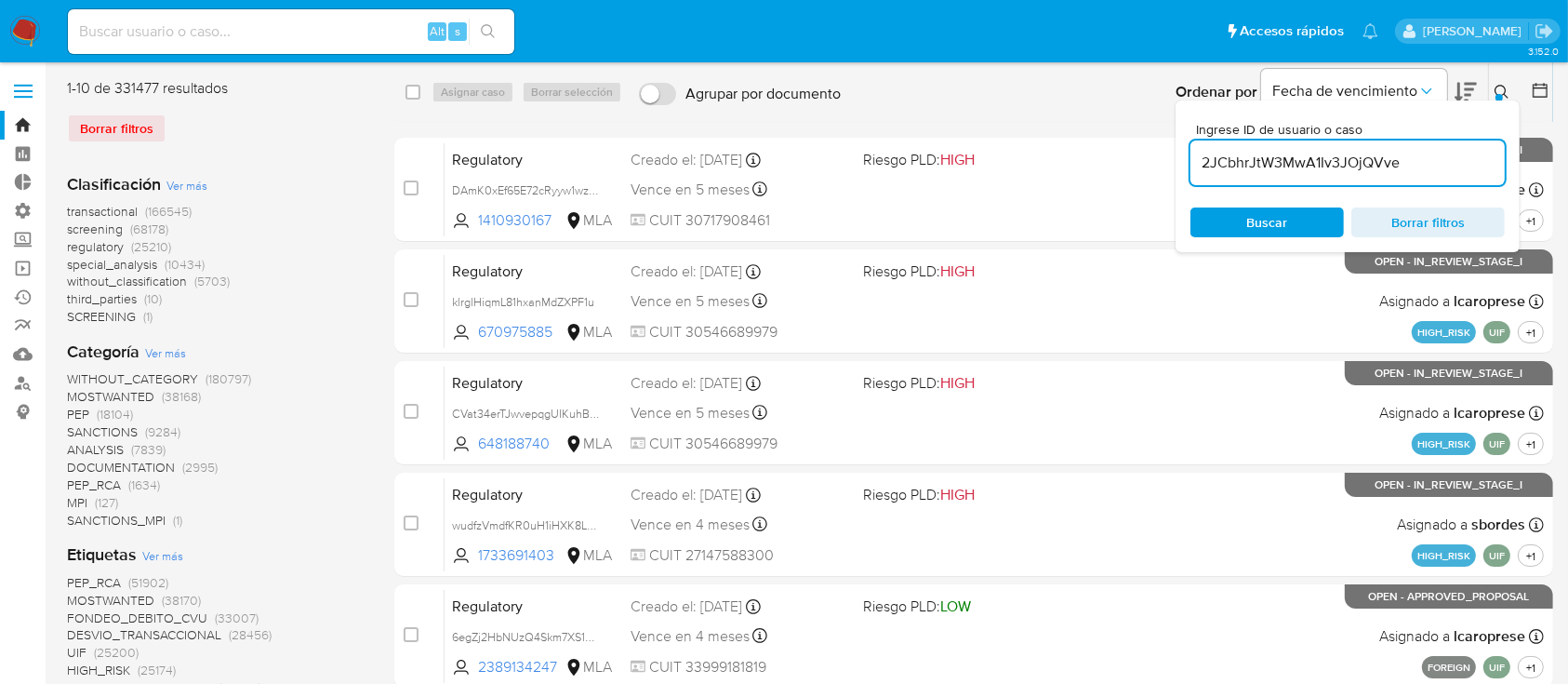
type input "2JCbhrJtW3MwA1Iv3JOjQVve"
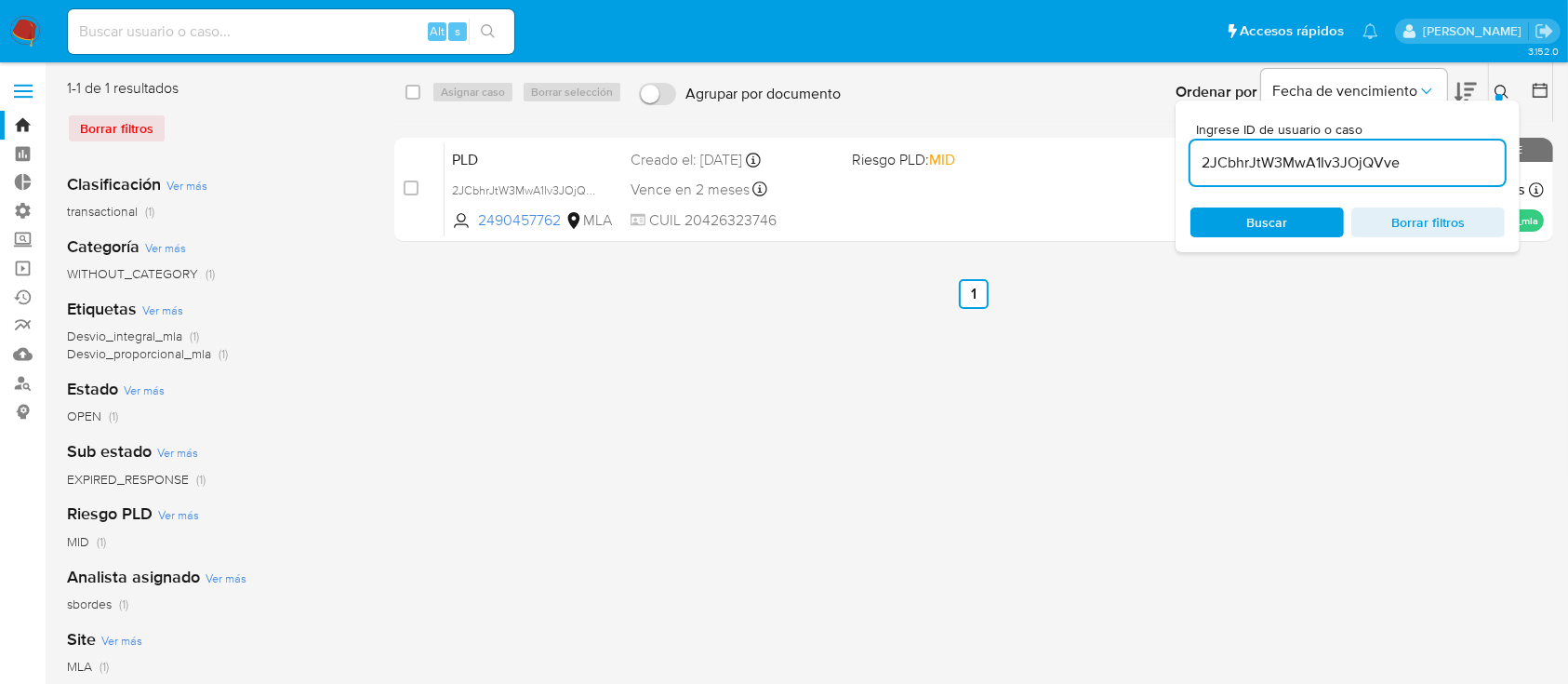
click at [1503, 90] on icon at bounding box center [1502, 92] width 14 height 14
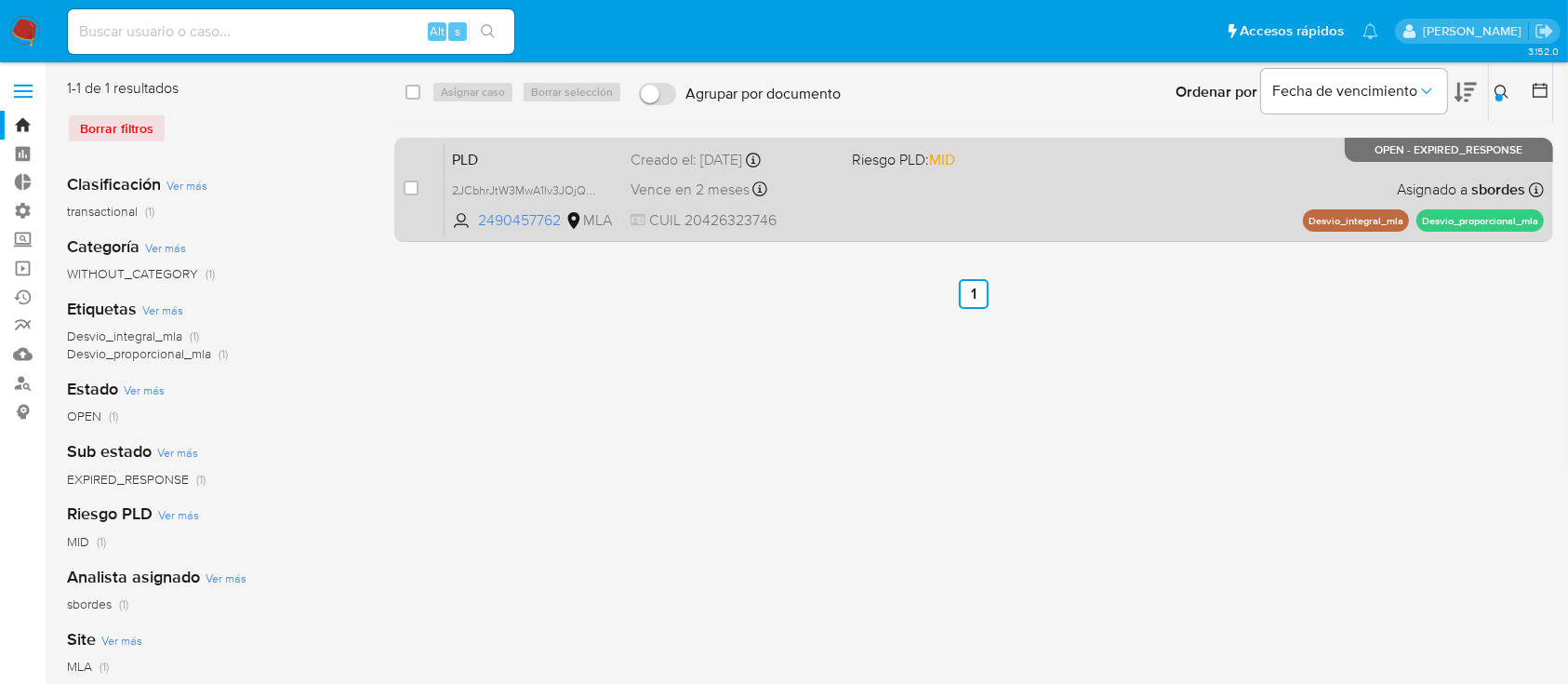
click at [558, 158] on span "PLD" at bounding box center [534, 158] width 164 height 24
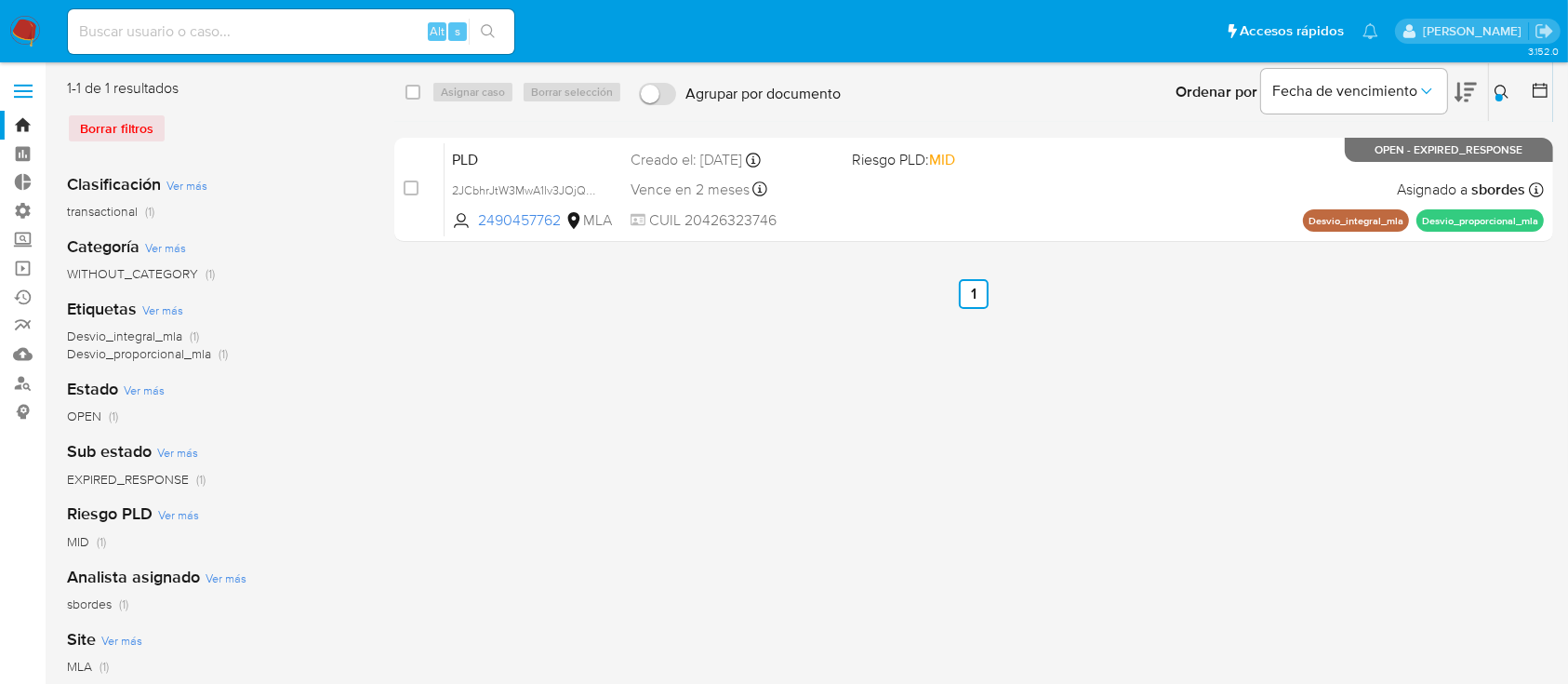
click at [353, 36] on input at bounding box center [292, 31] width 447 height 24
paste input "hFgRLxqdBTkSFwjxt3AEQL3h"
type input "hFgRLxqdBTkSFwjxt3AEQL3h"
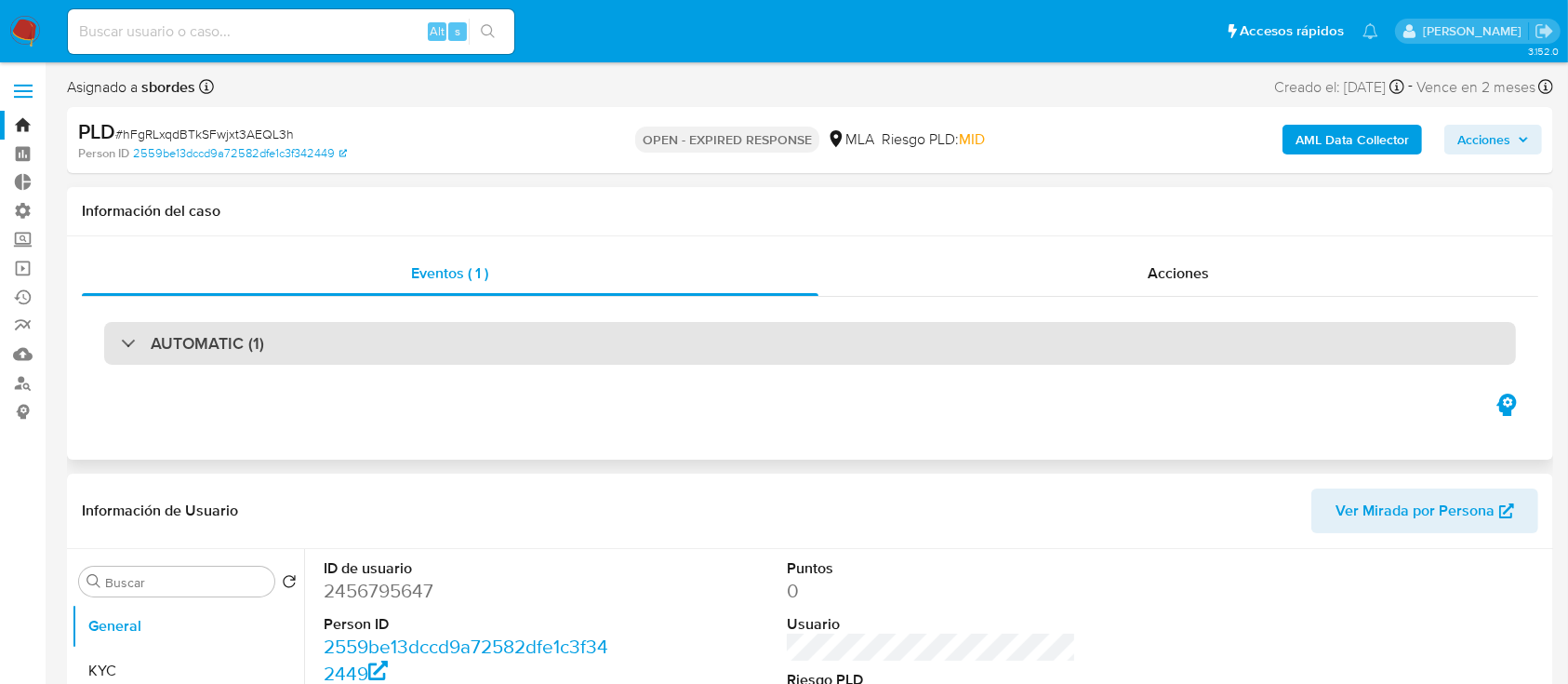
select select "10"
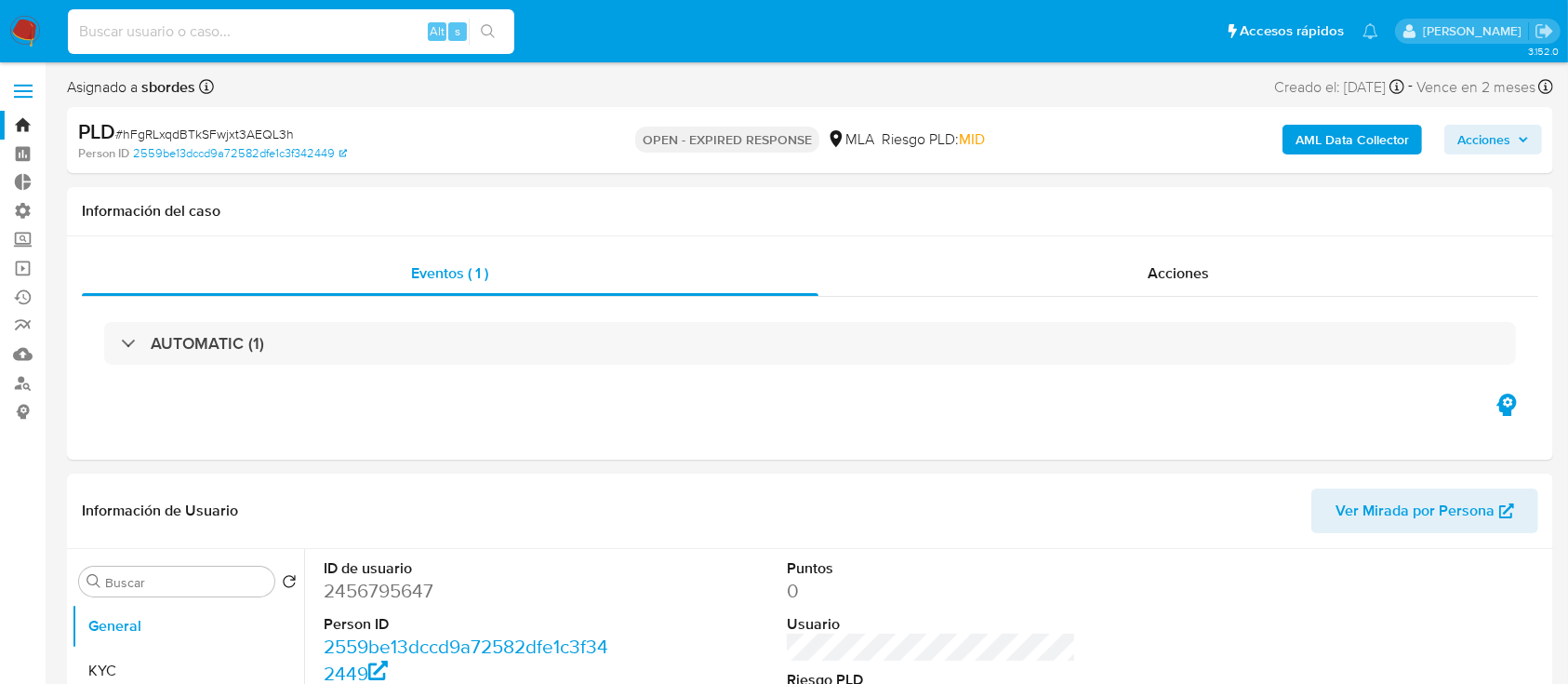
click at [303, 22] on input at bounding box center [292, 31] width 447 height 24
paste input "CbT2K5BAR5c8VcZTVmC4rSAc"
type input "CbT2K5BAR5c8VcZTVmC4rSAc"
select select "10"
click at [15, 124] on link "Bandeja" at bounding box center [111, 125] width 222 height 29
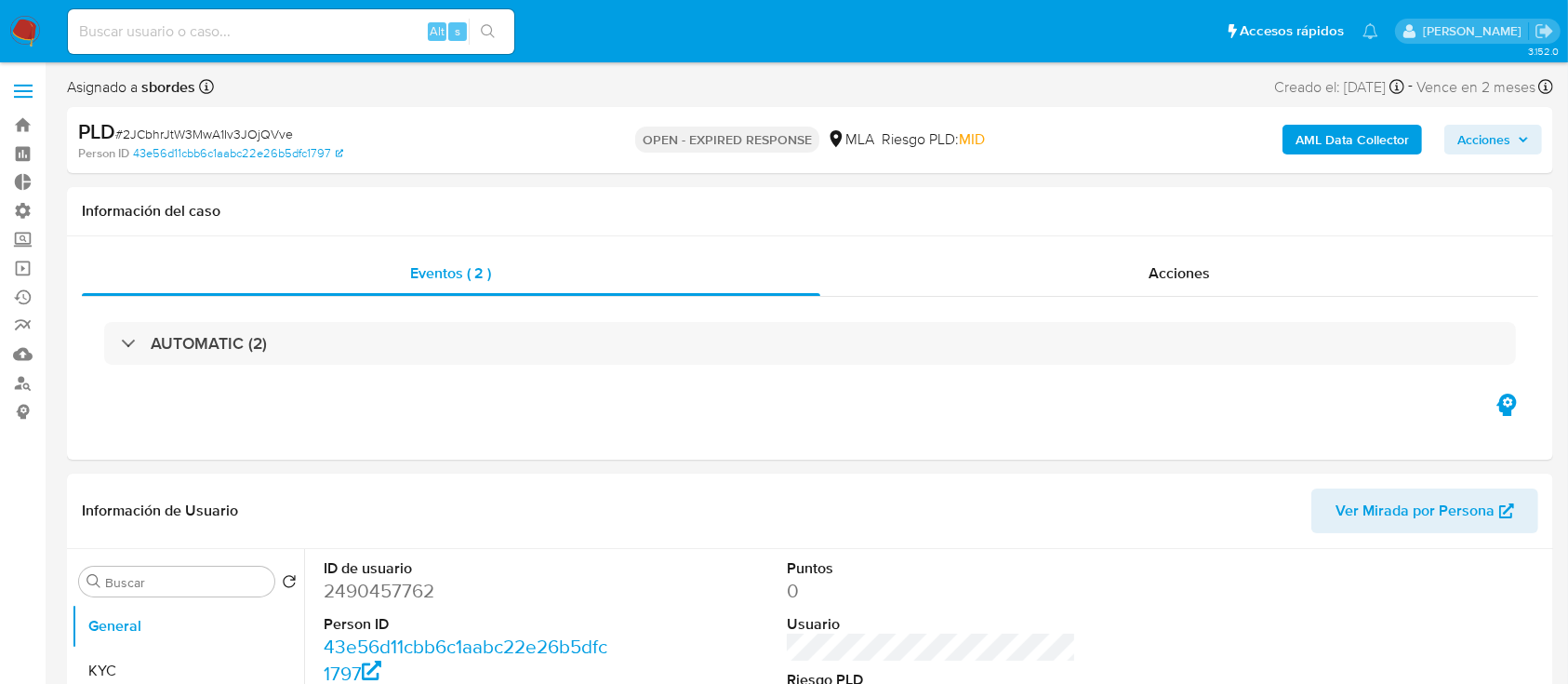
select select "10"
click at [1501, 140] on span "Acciones" at bounding box center [1483, 139] width 53 height 30
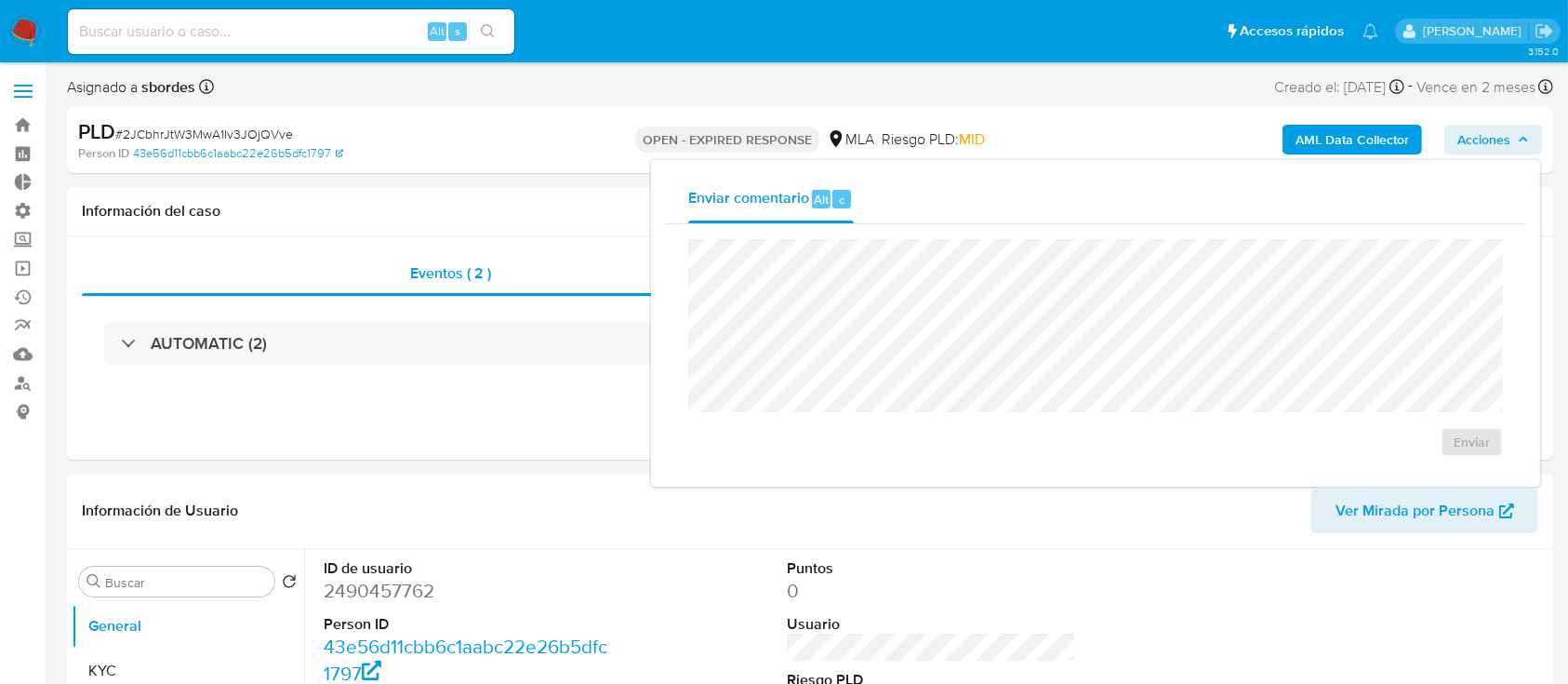
click at [1501, 140] on span "Acciones" at bounding box center [1483, 139] width 53 height 30
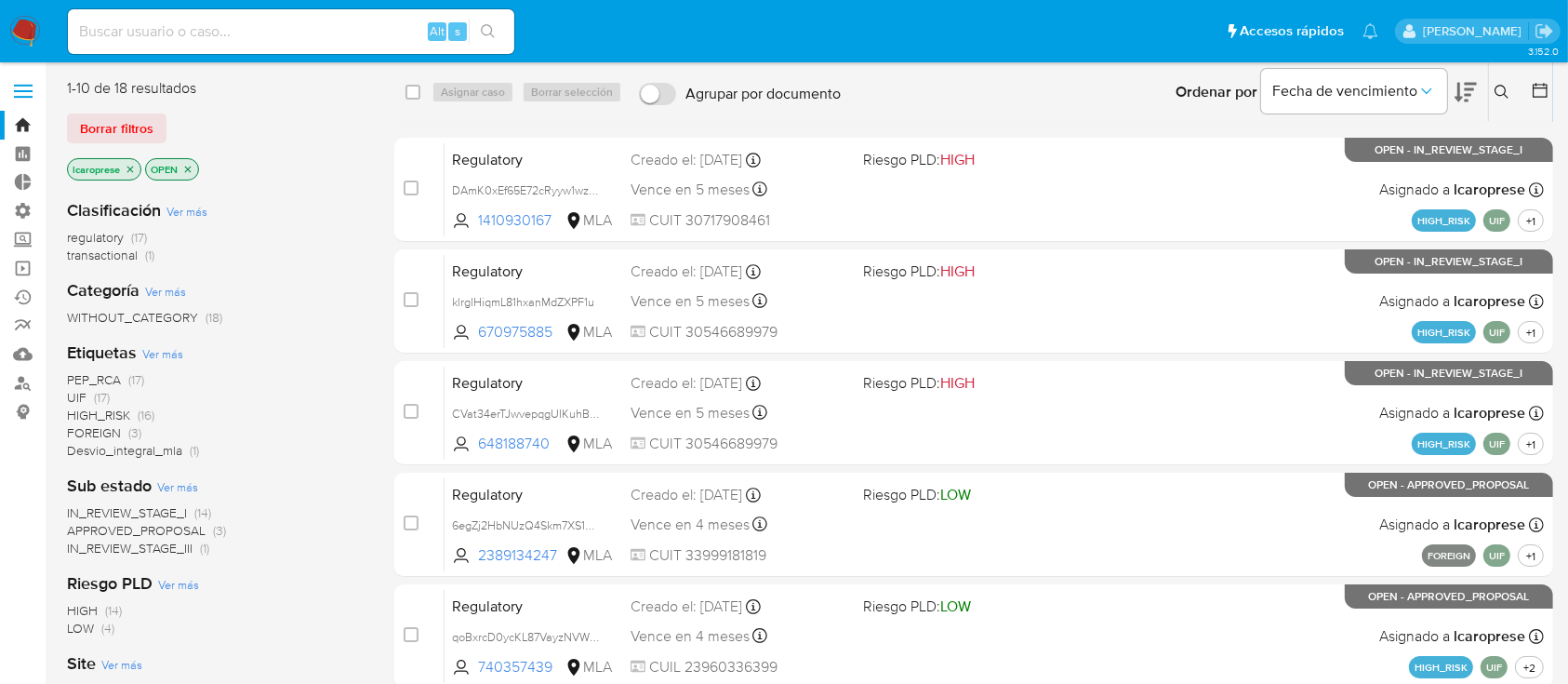
drag, startPoint x: 131, startPoint y: 125, endPoint x: 153, endPoint y: 144, distance: 29.1
click at [131, 126] on span "Borrar filtros" at bounding box center [117, 128] width 73 height 26
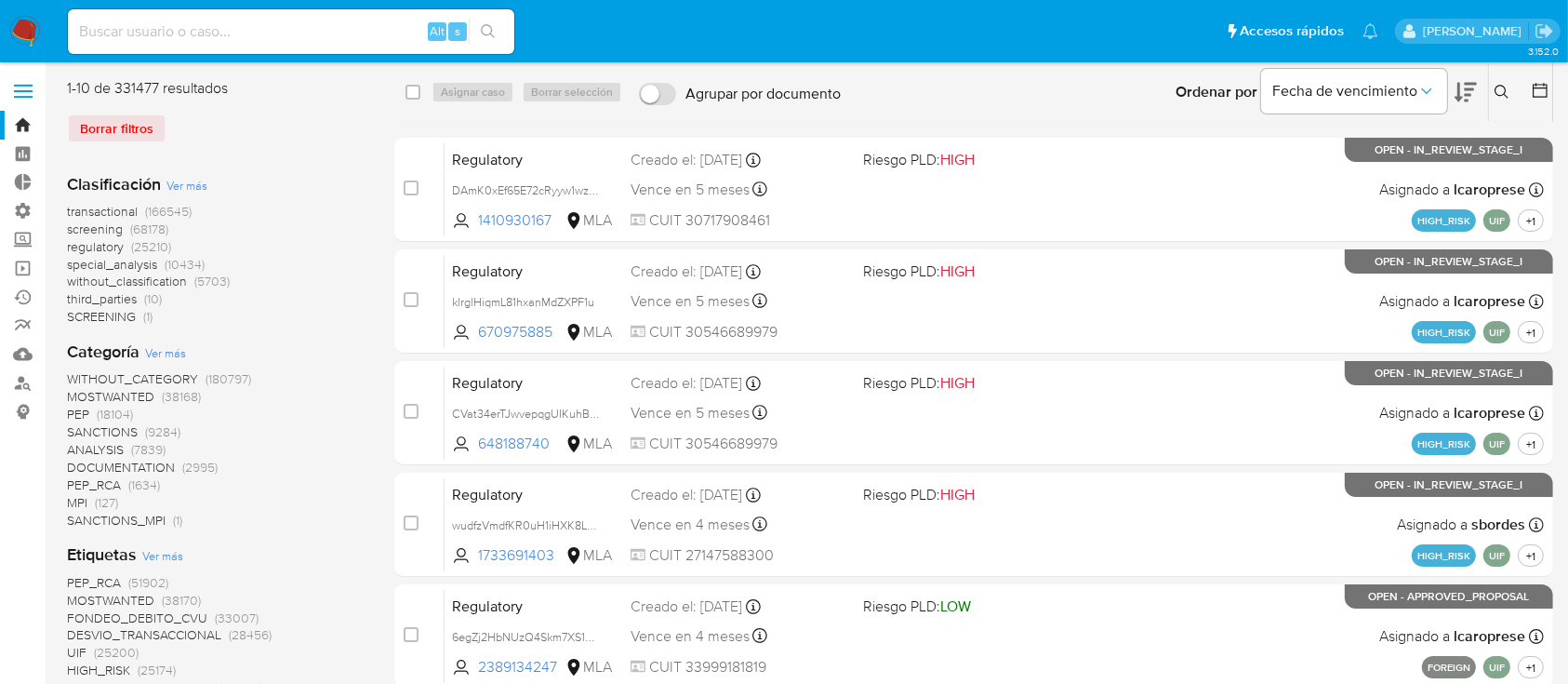
click at [1503, 79] on div "Ingrese ID de usuario o caso Buscar Borrar filtros" at bounding box center [1503, 92] width 32 height 58
click at [1510, 78] on div "Ingrese ID de usuario o caso Buscar Borrar filtros" at bounding box center [1503, 92] width 32 height 58
click at [1505, 88] on icon at bounding box center [1502, 92] width 13 height 13
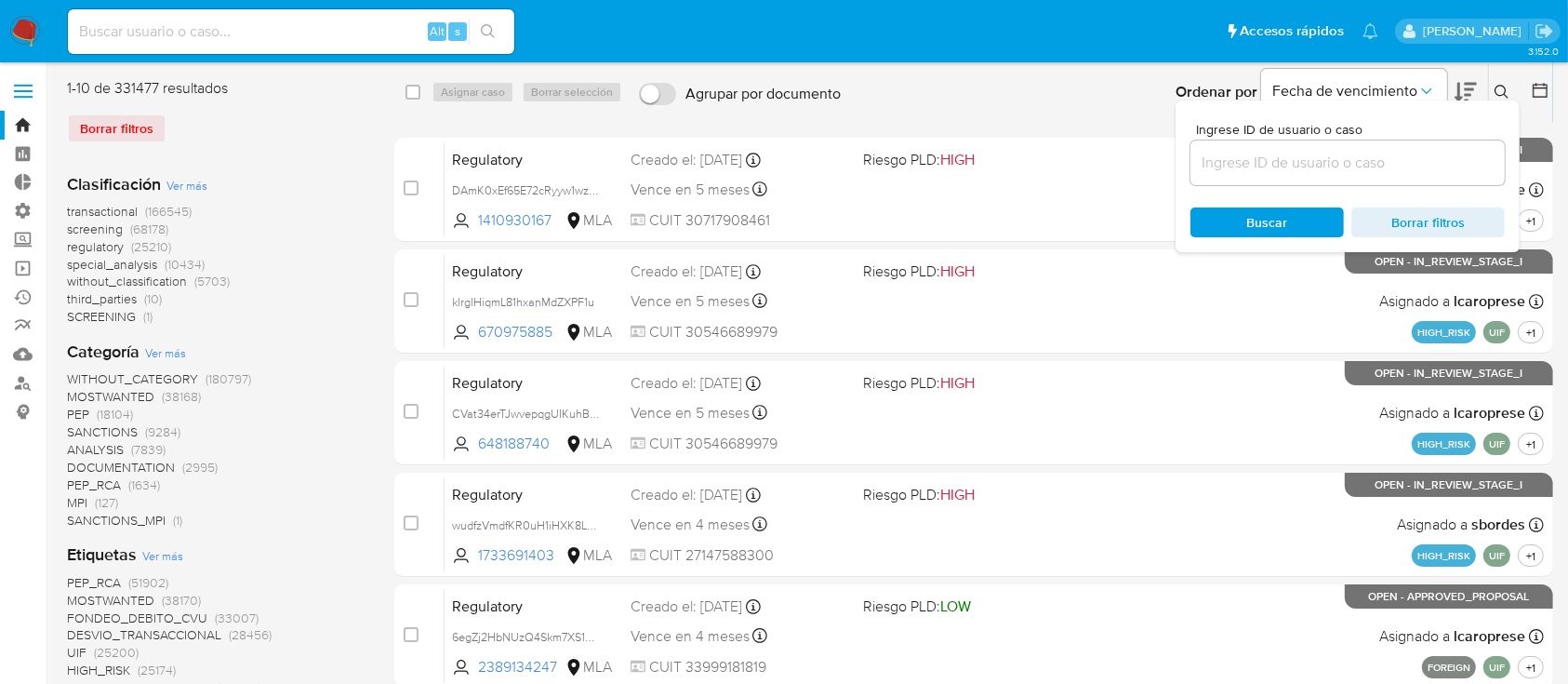
click at [1284, 160] on input at bounding box center [1347, 162] width 314 height 24
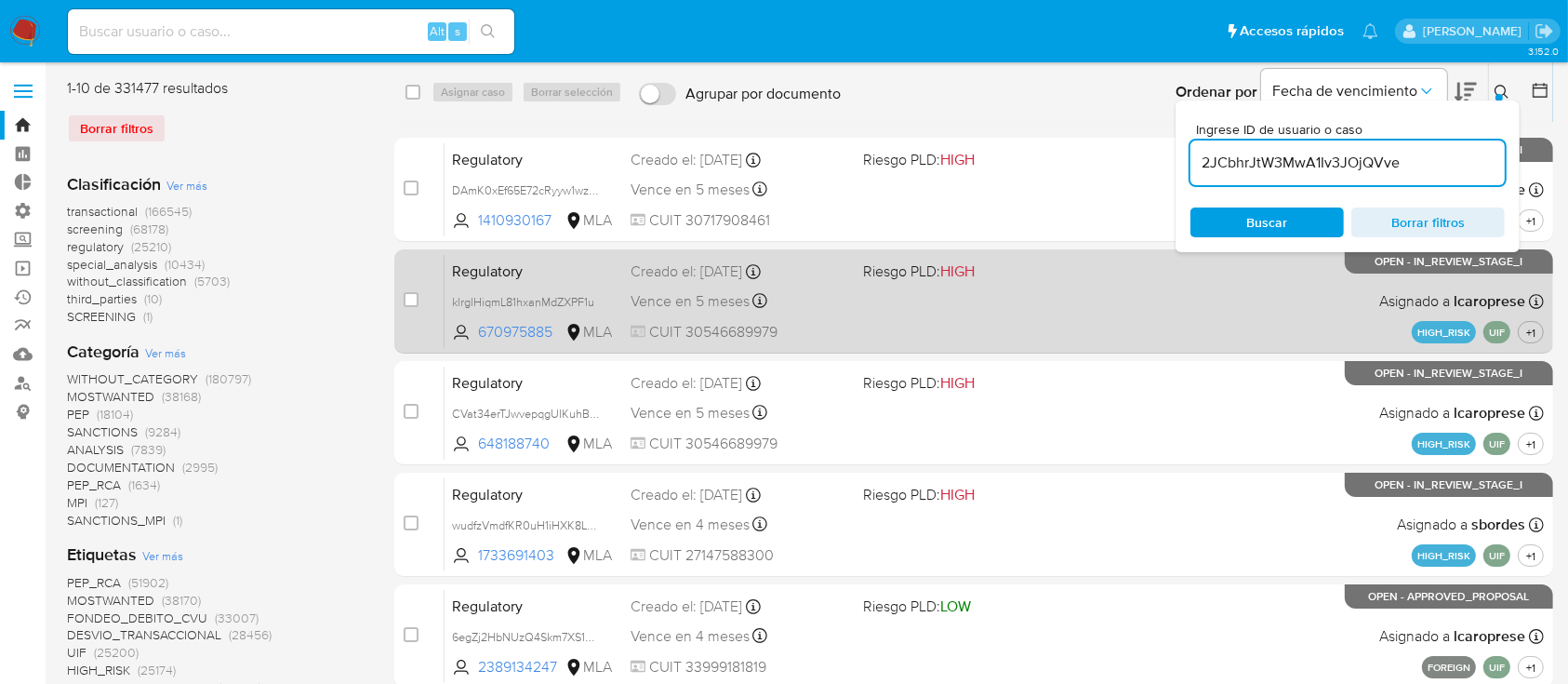
type input "2JCbhrJtW3MwA1Iv3JOjQVve"
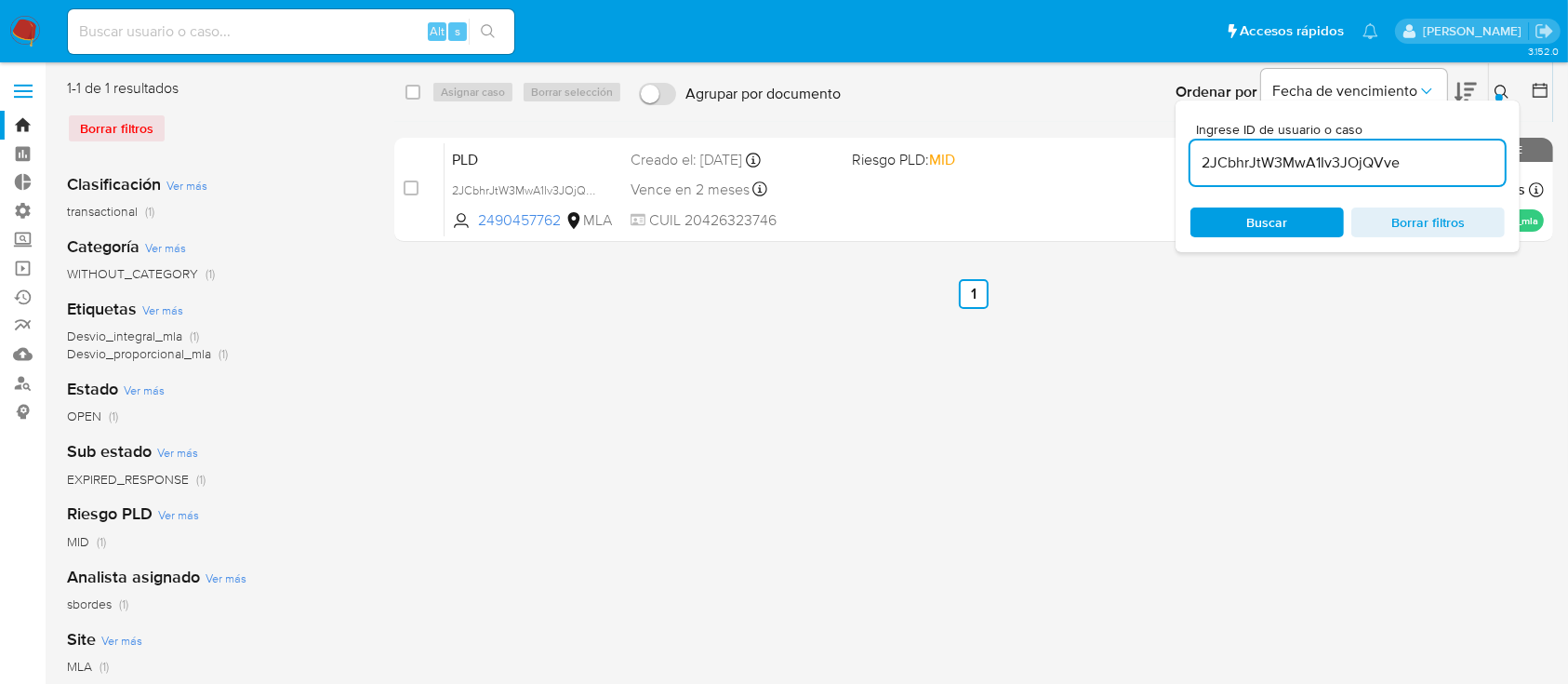
click at [1508, 85] on icon at bounding box center [1502, 92] width 14 height 14
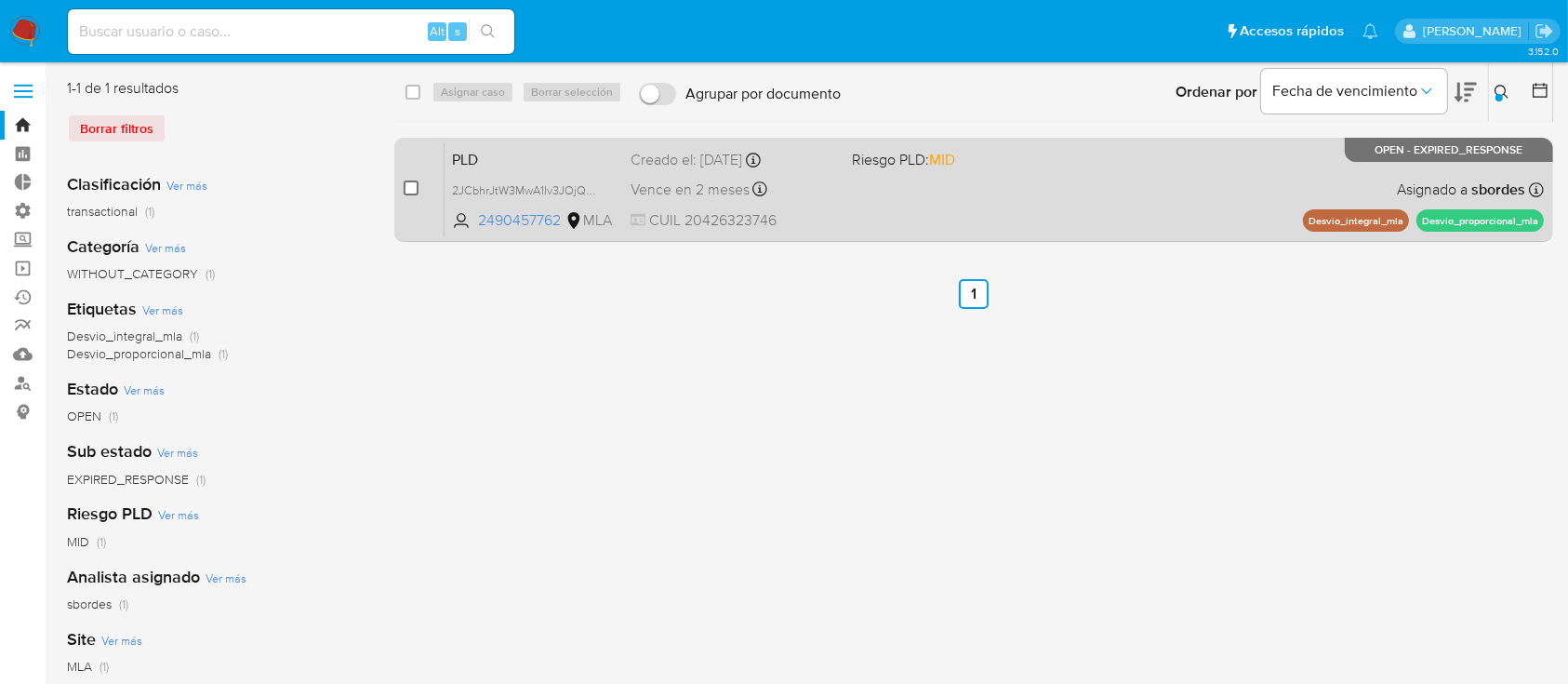
click at [404, 189] on input "checkbox" at bounding box center [410, 187] width 14 height 14
checkbox input "true"
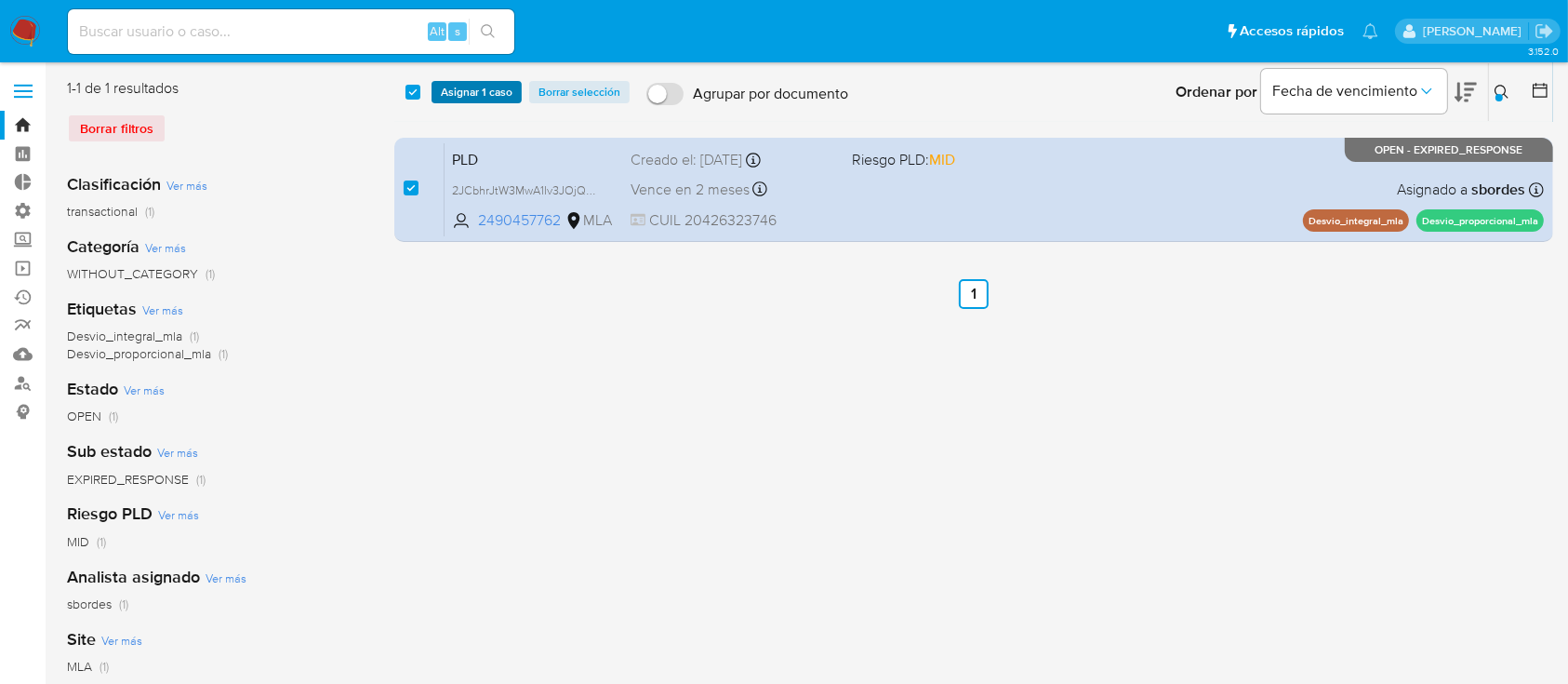
click at [488, 93] on span "Asignar 1 caso" at bounding box center [477, 92] width 71 height 18
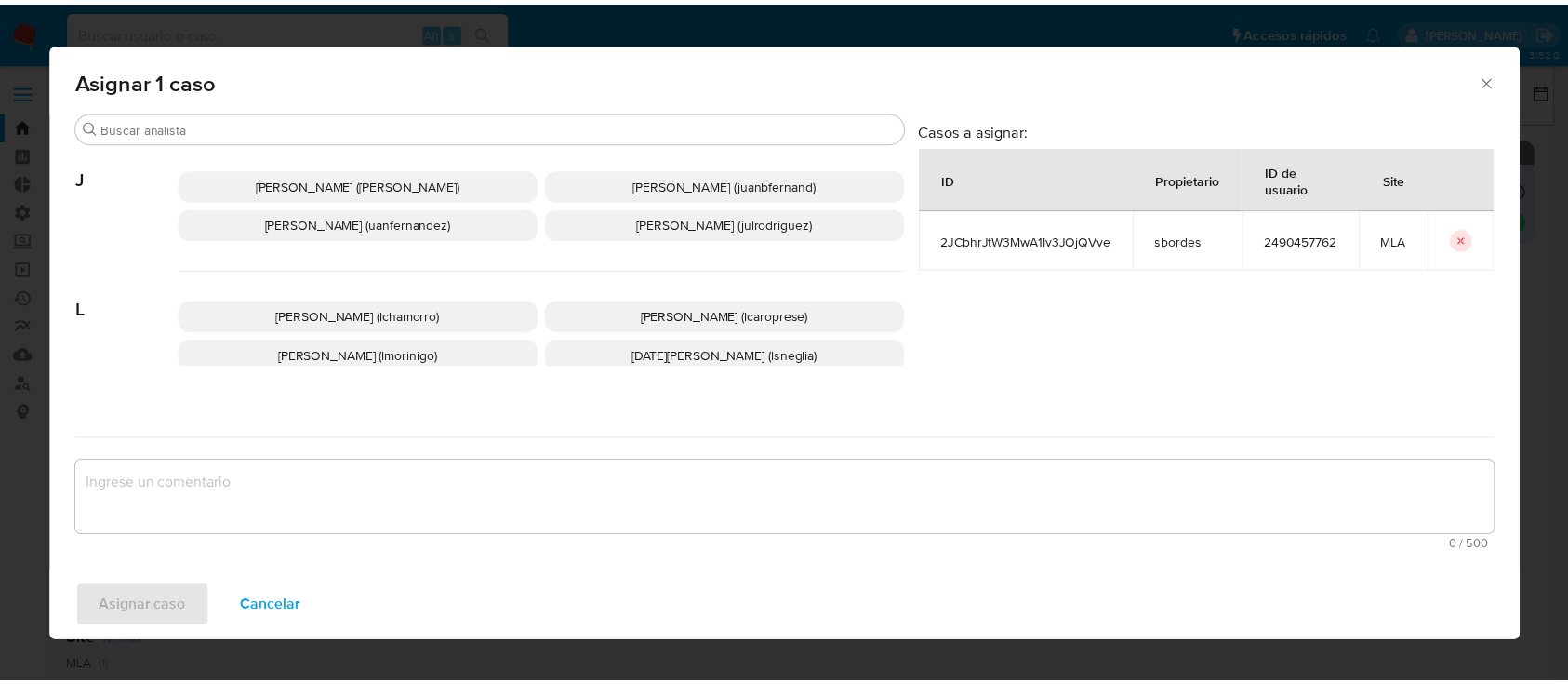
scroll to position [803, 0]
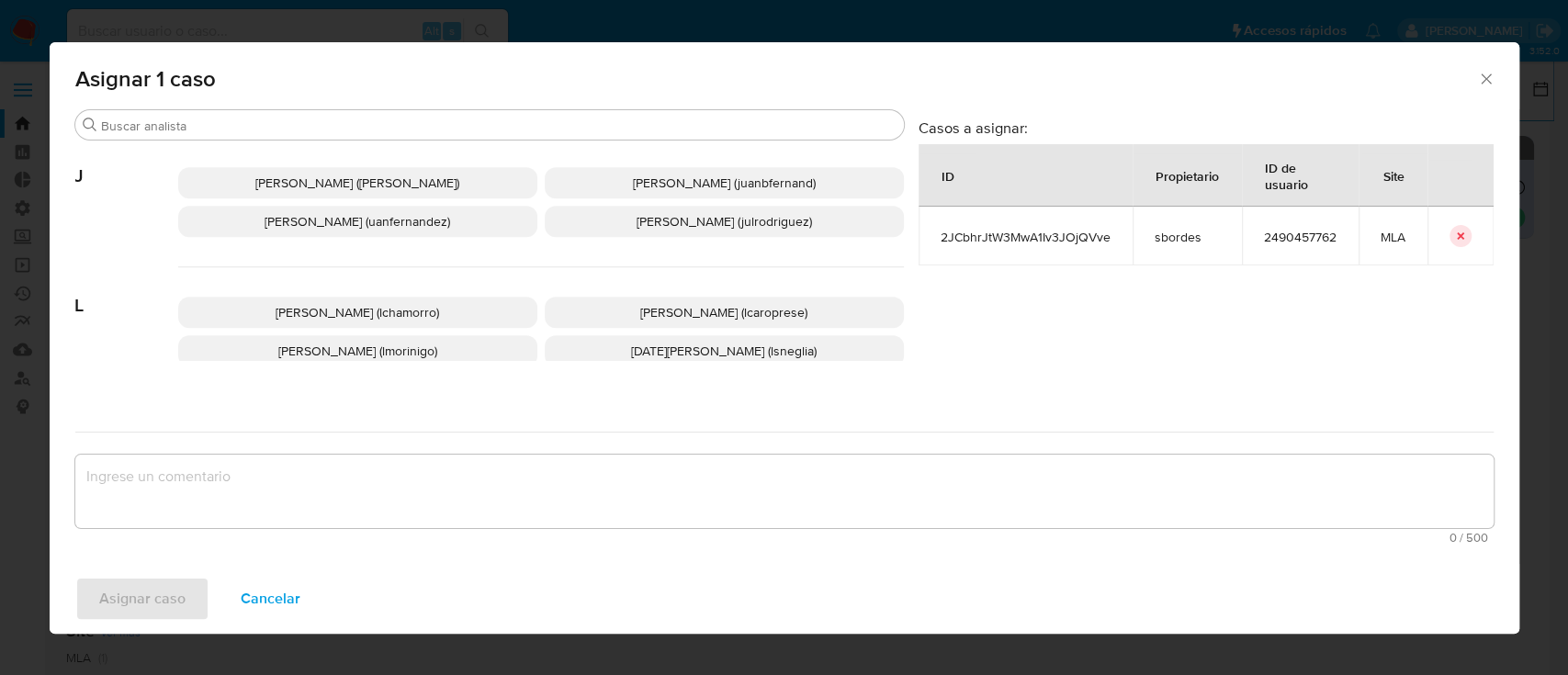
click at [640, 305] on span "[PERSON_NAME] (lcaroprese)" at bounding box center [724, 312] width 167 height 18
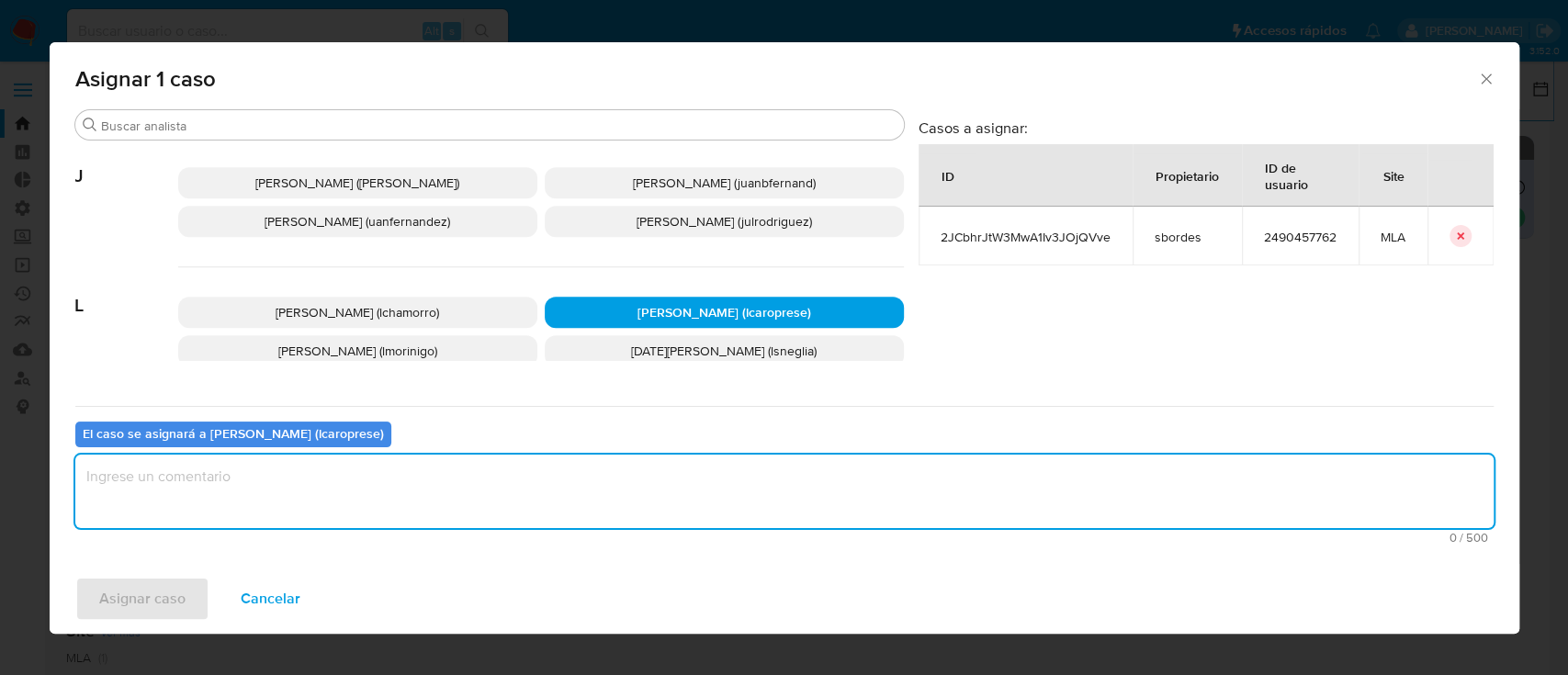
click at [601, 481] on textarea "assign-modal" at bounding box center [784, 491] width 1418 height 73
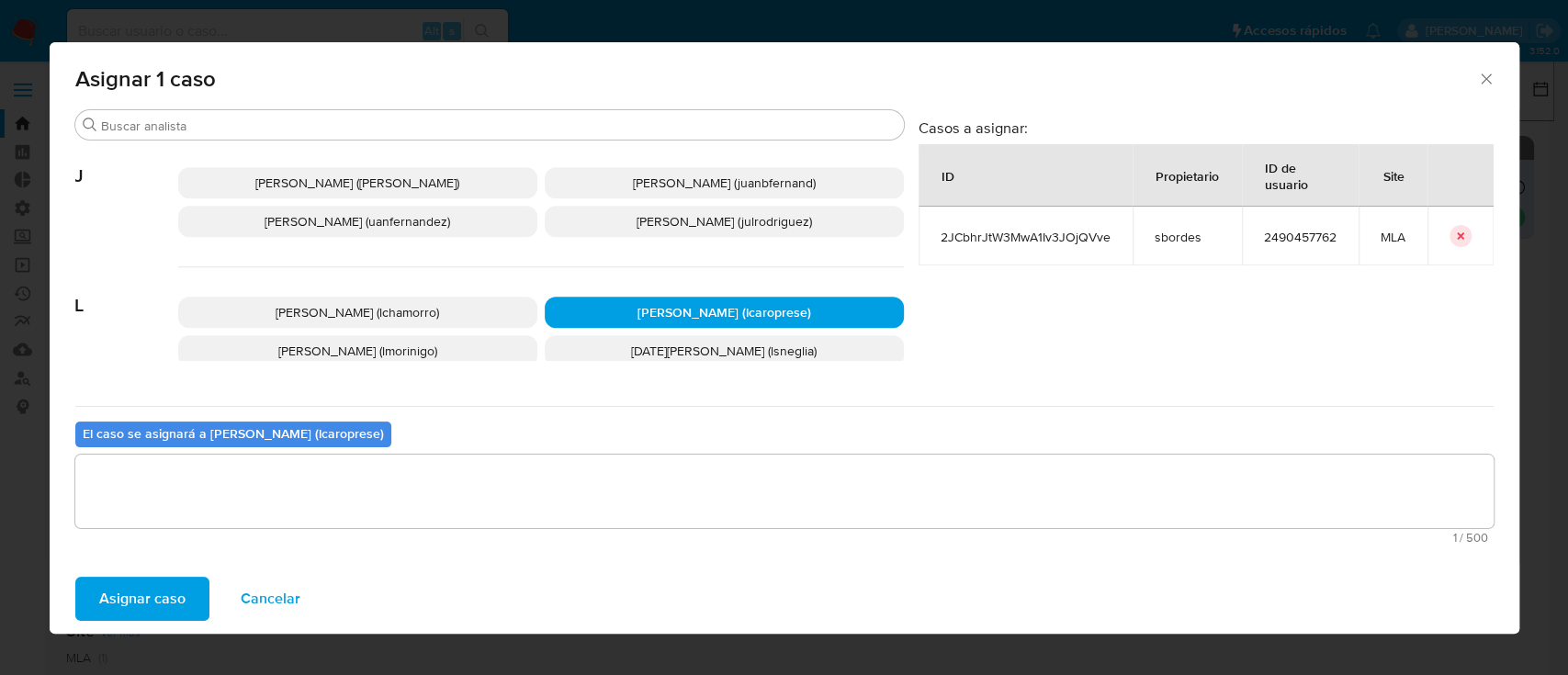
click at [169, 596] on span "Asignar caso" at bounding box center [142, 598] width 87 height 40
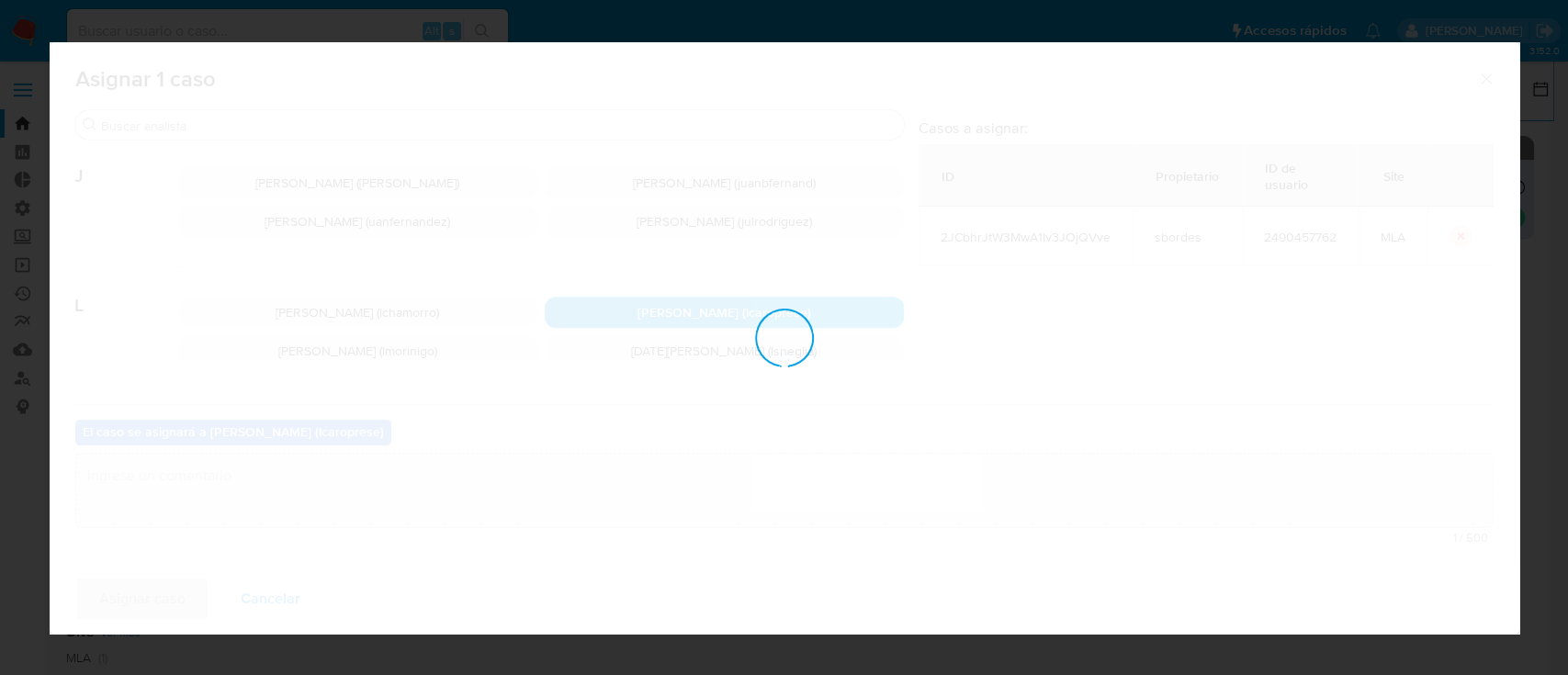
checkbox input "false"
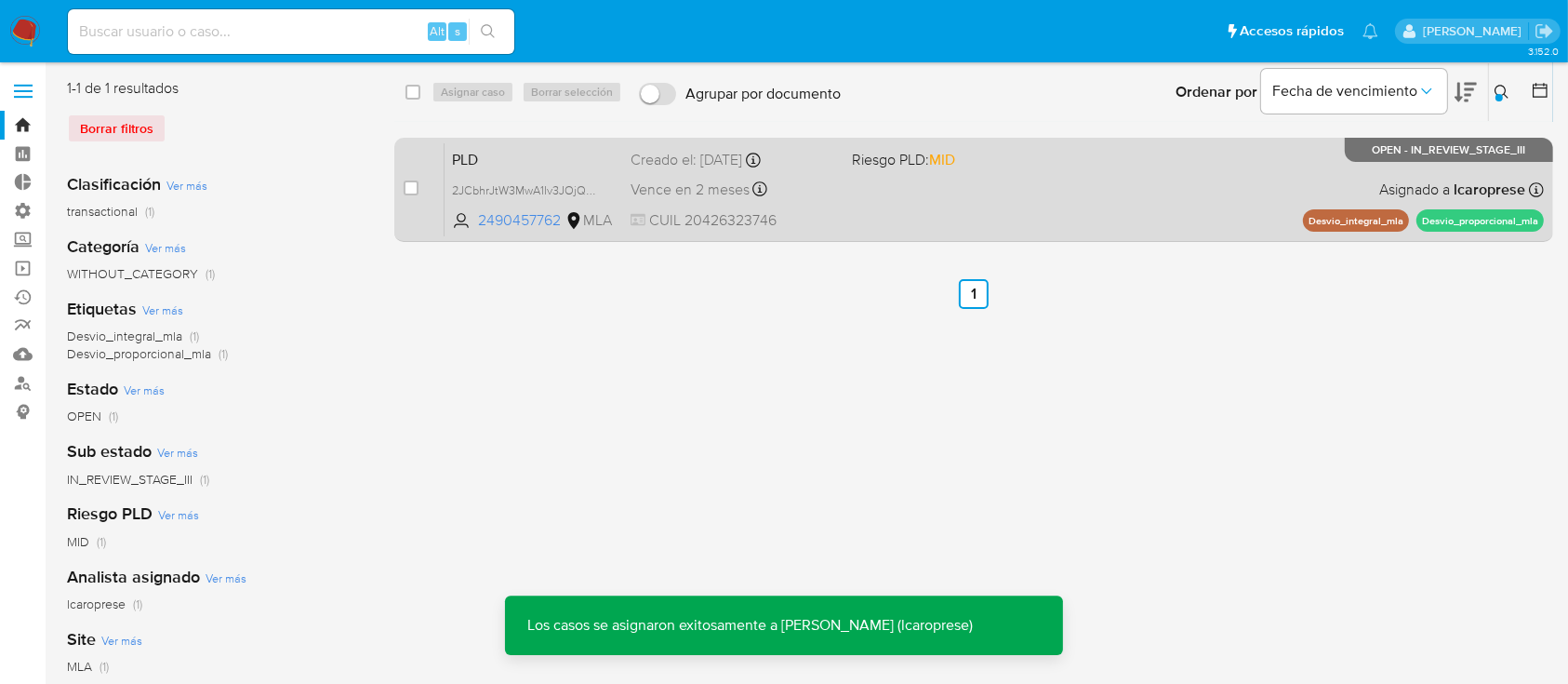
click at [603, 163] on span "PLD" at bounding box center [534, 158] width 164 height 24
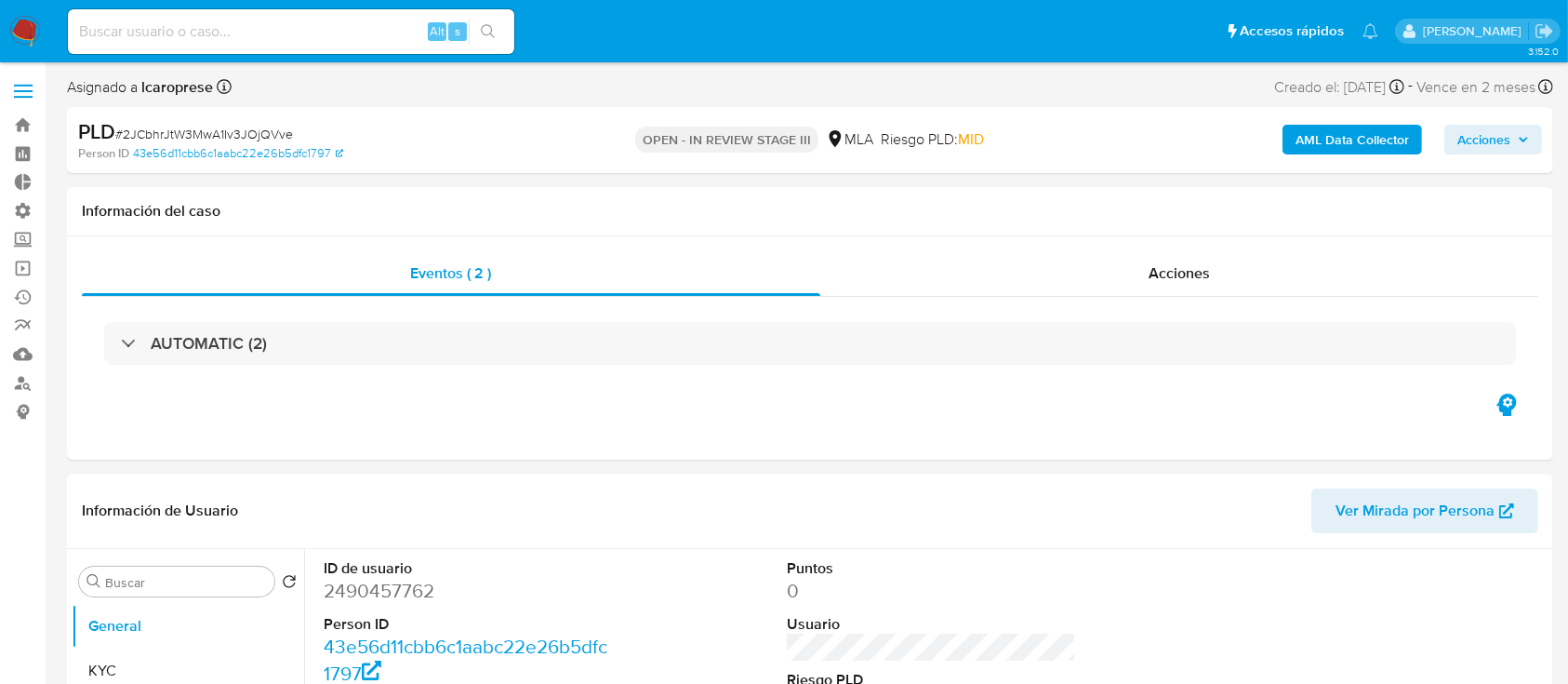
click at [1515, 139] on span "Acciones" at bounding box center [1493, 139] width 71 height 26
select select "10"
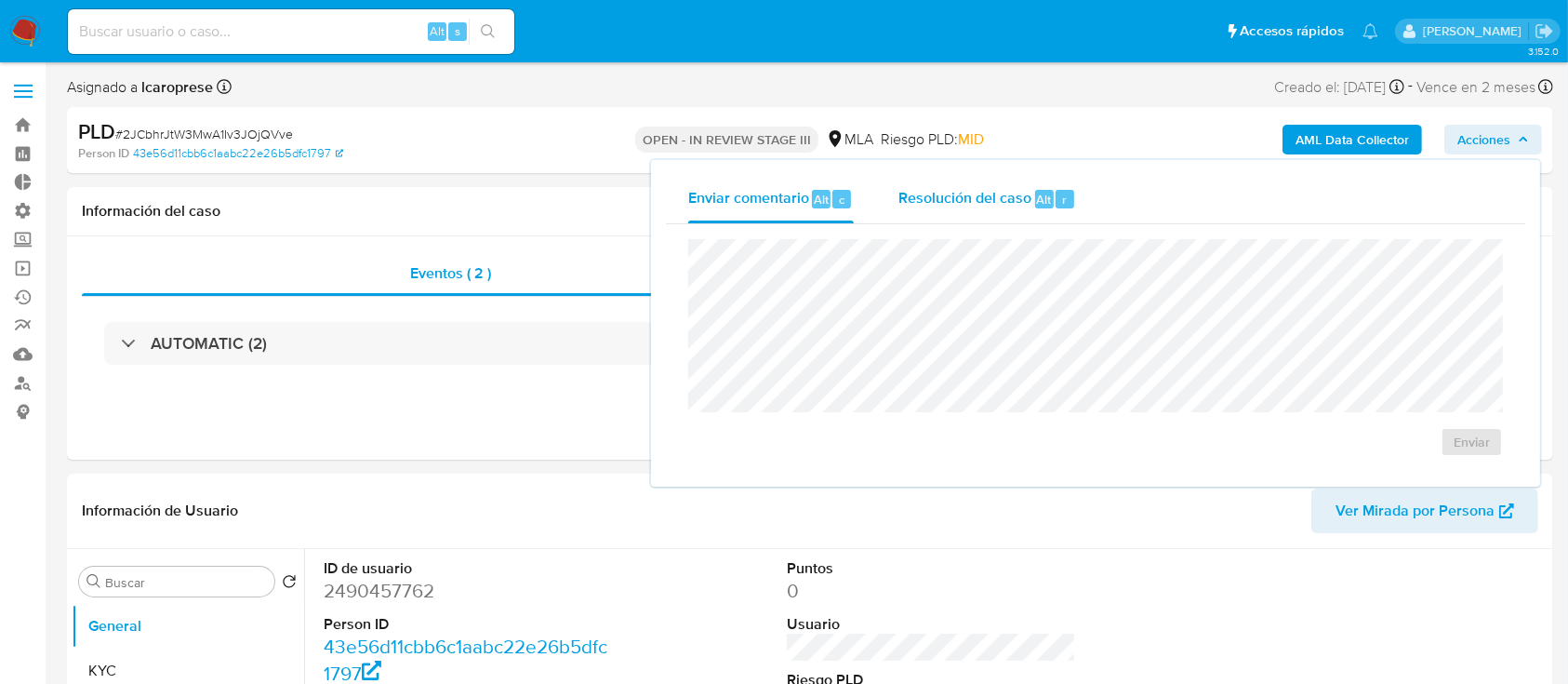
click at [986, 208] on span "Resolución del caso" at bounding box center [965, 198] width 133 height 21
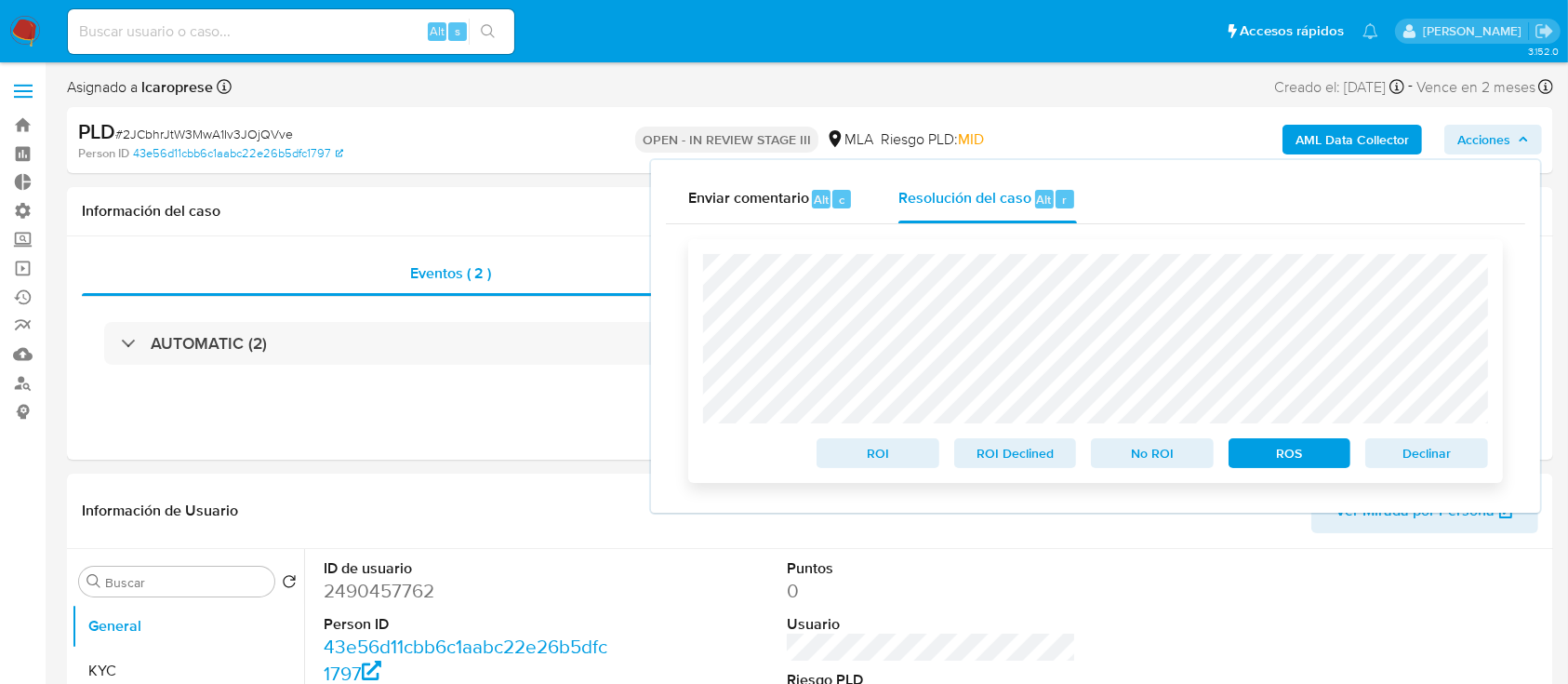
click at [1435, 456] on span "Declinar" at bounding box center [1426, 453] width 96 height 26
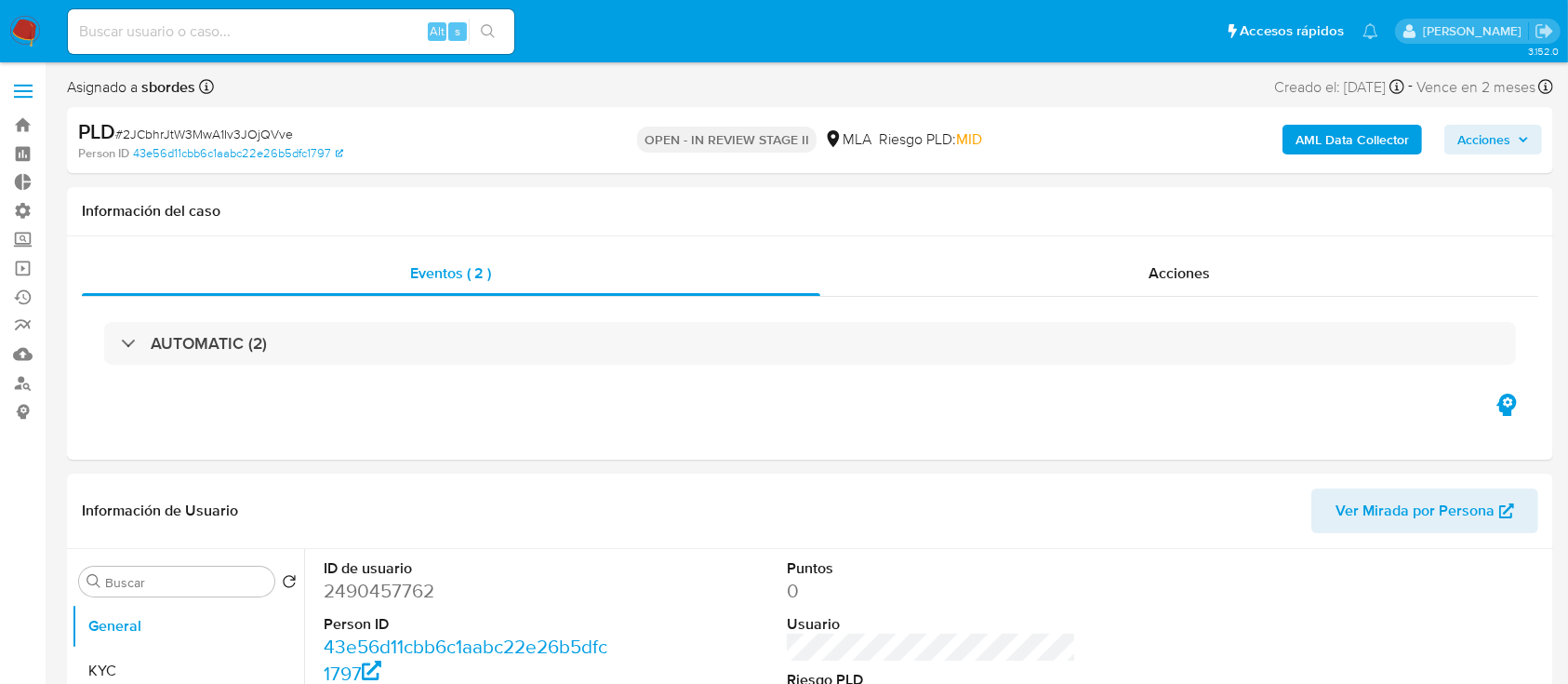
select select "10"
click at [15, 131] on link "Bandeja" at bounding box center [111, 125] width 222 height 29
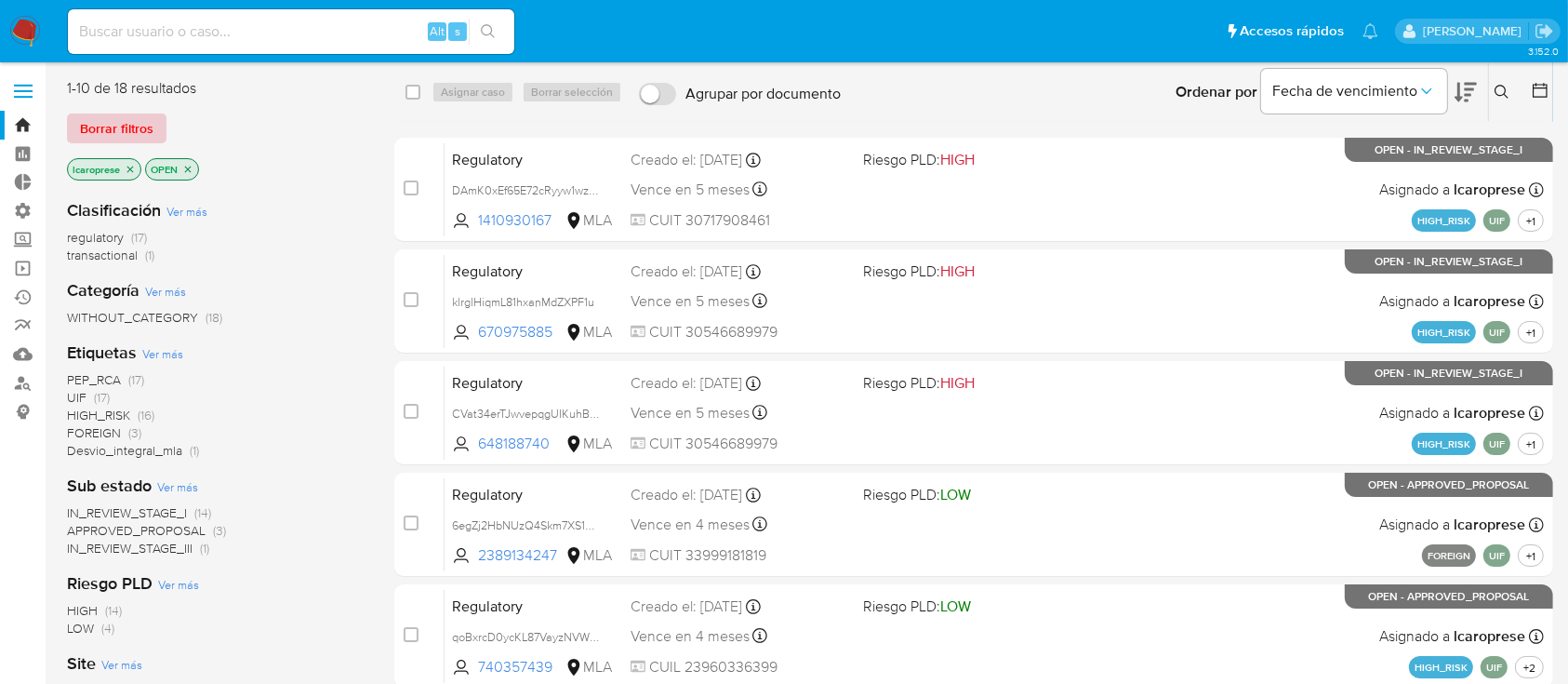
click at [88, 130] on span "Borrar filtros" at bounding box center [117, 128] width 73 height 26
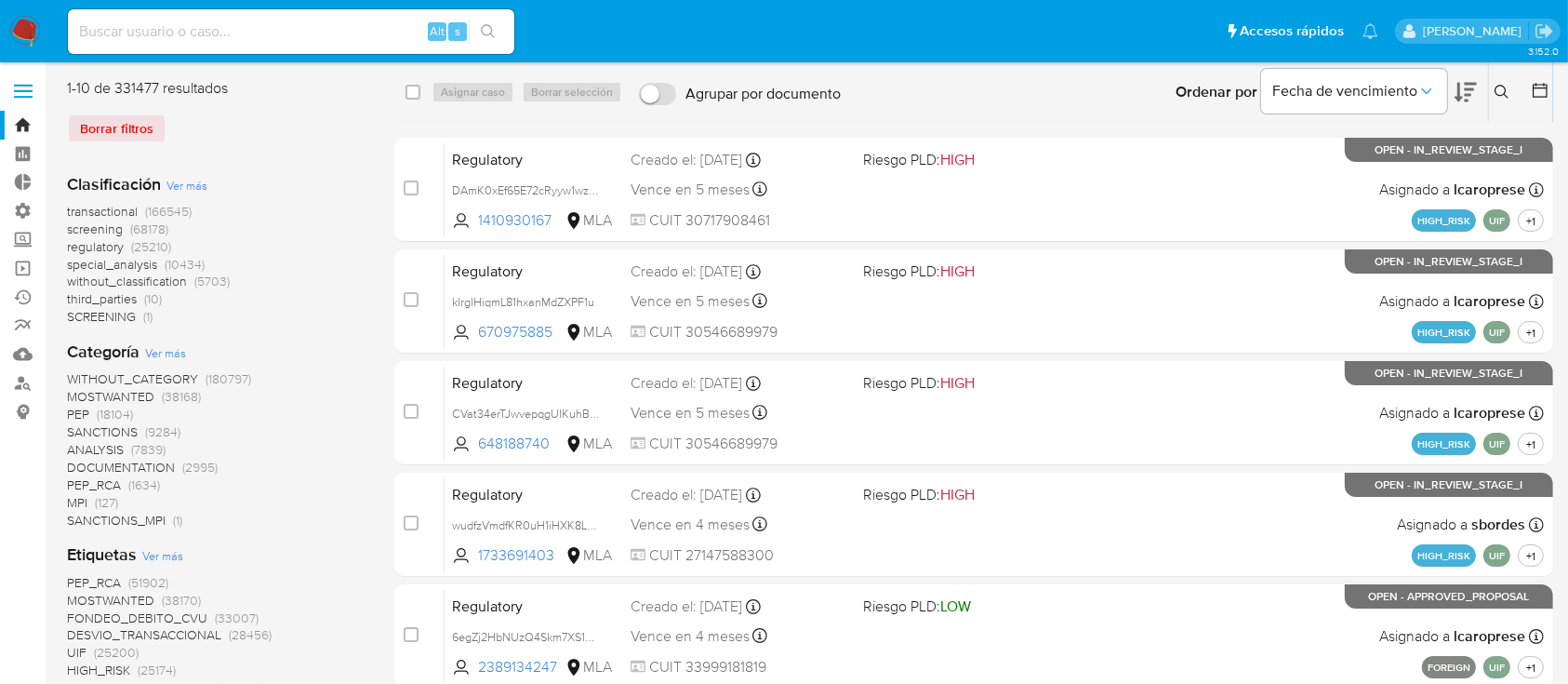
click at [1499, 95] on icon at bounding box center [1502, 92] width 14 height 14
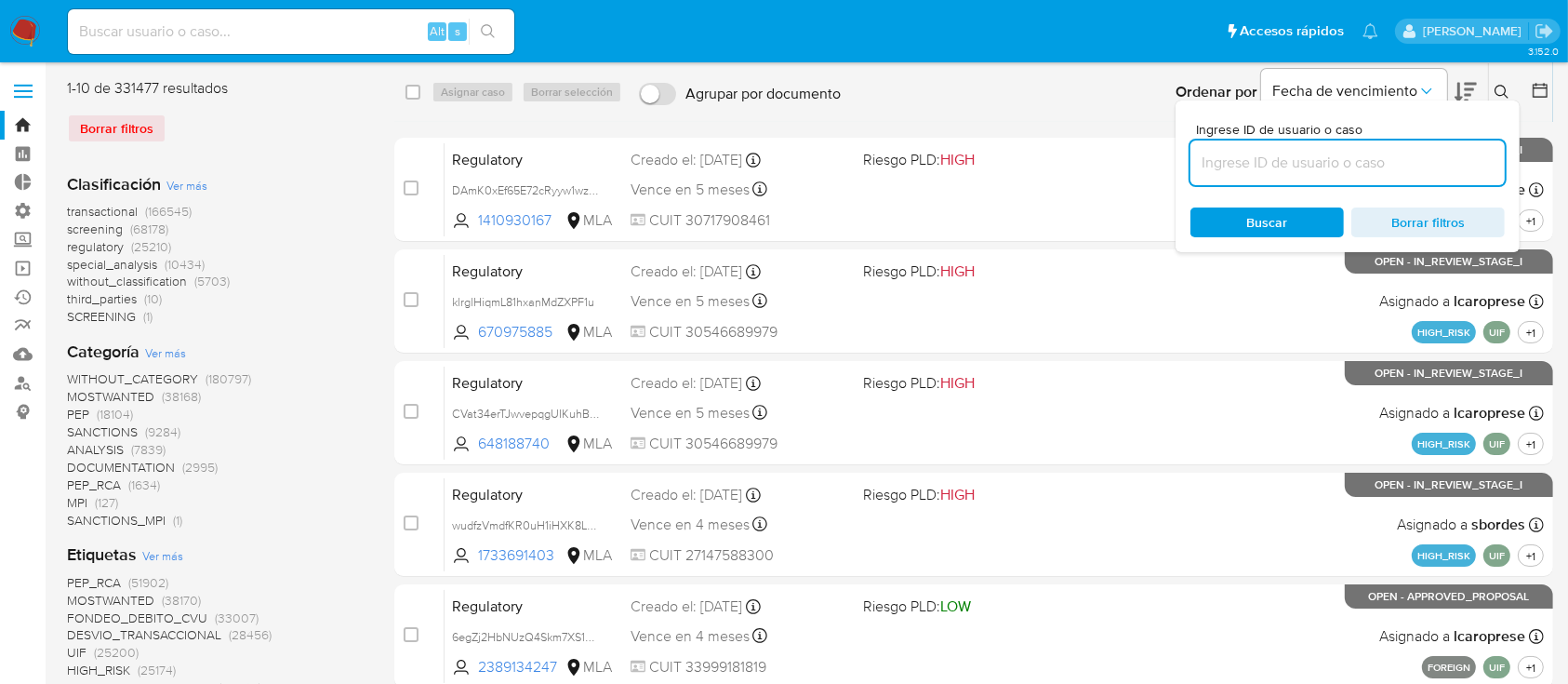
click at [1424, 171] on input at bounding box center [1347, 162] width 314 height 24
type input "hFgRLxqdBTkSFwjxt3AEQL3h"
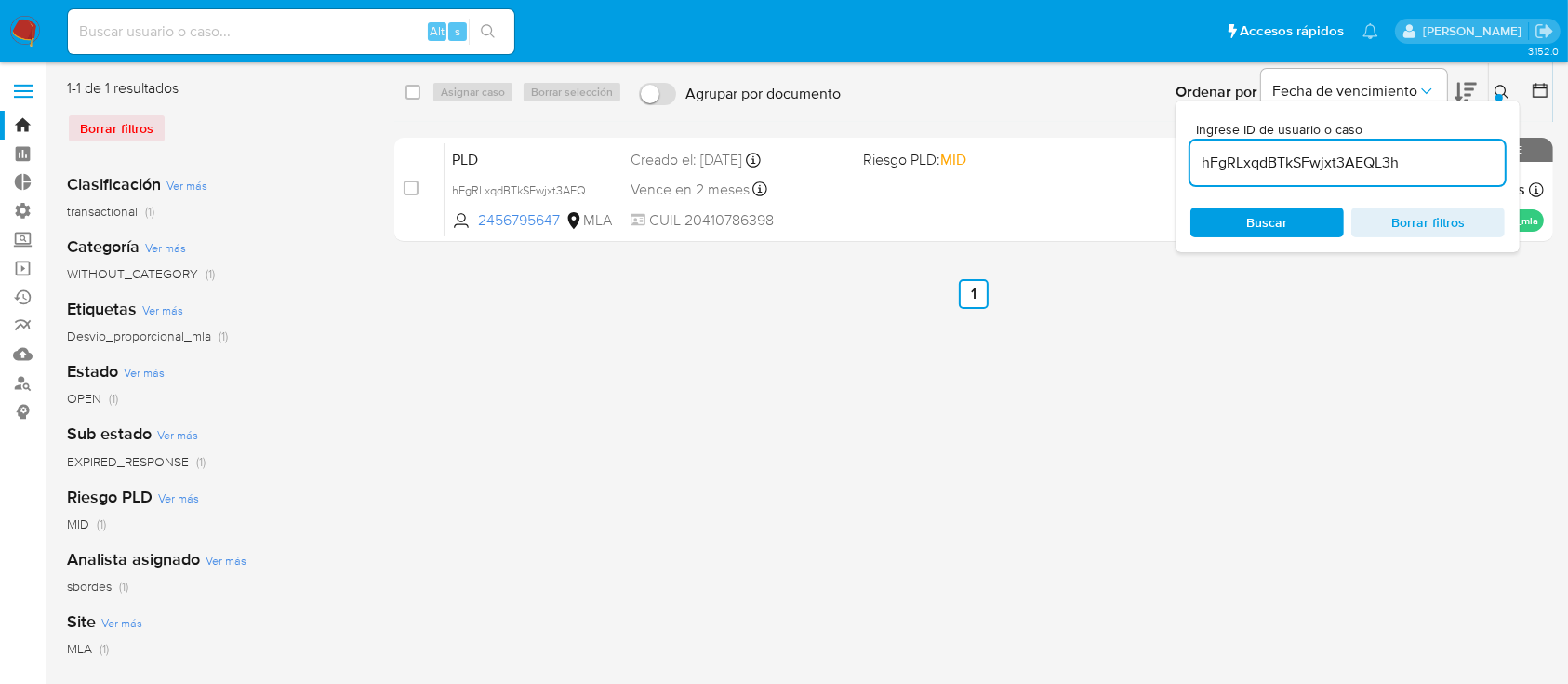
click at [1431, 332] on div "select-all-cases-checkbox Asignar caso Borrar selección Agrupar por documento O…" at bounding box center [973, 479] width 1159 height 802
click at [1494, 88] on button at bounding box center [1504, 92] width 31 height 22
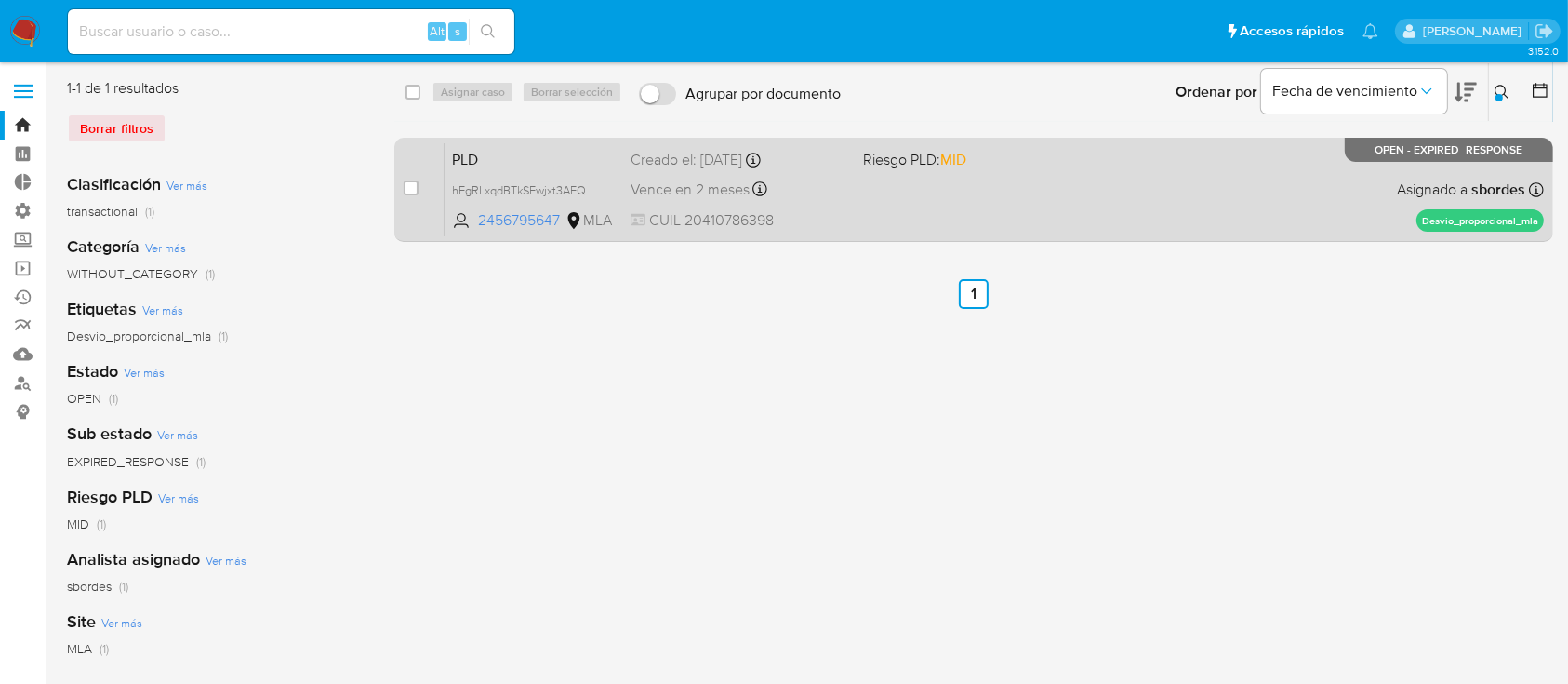
click at [419, 188] on div "case-item-checkbox No es posible asignar el caso" at bounding box center [424, 190] width 40 height 94
click at [410, 184] on input "checkbox" at bounding box center [410, 187] width 14 height 14
checkbox input "true"
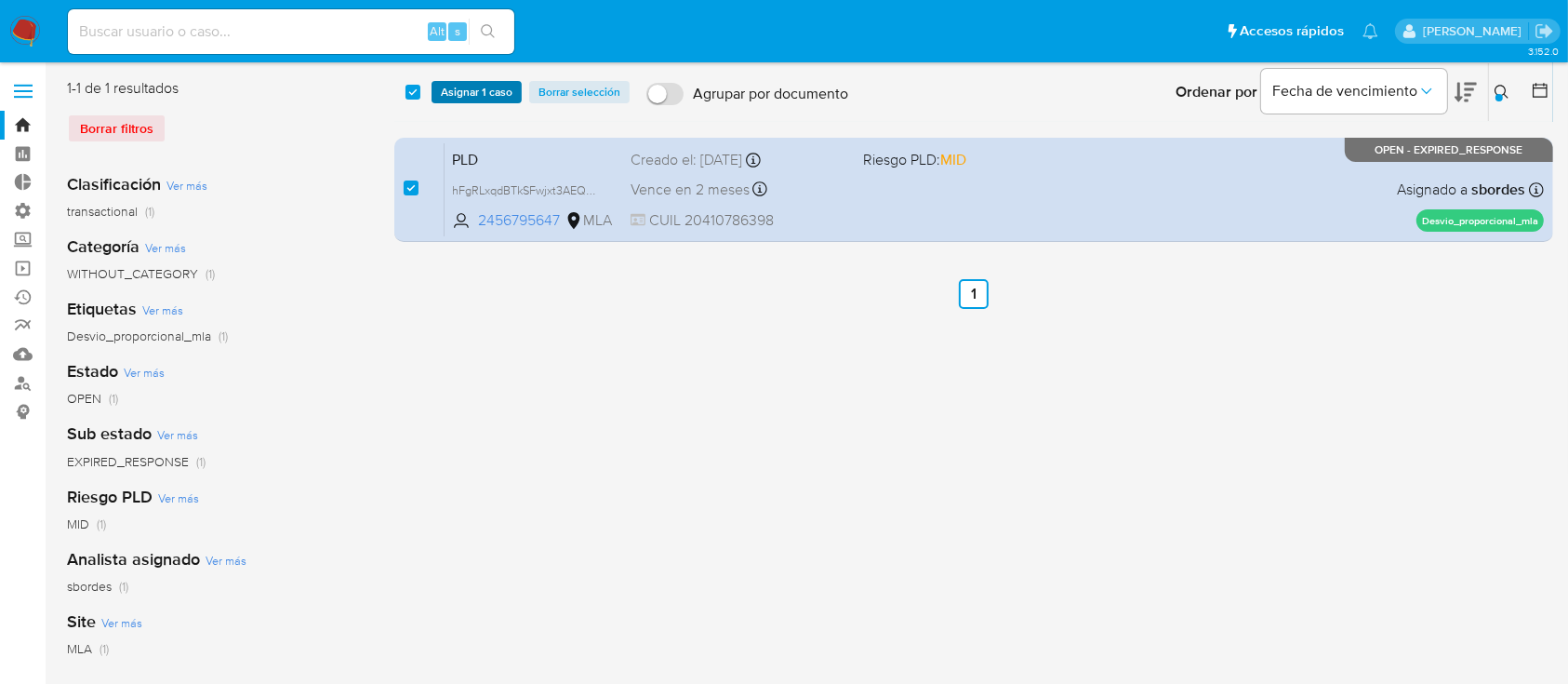
click at [482, 92] on span "Asignar 1 caso" at bounding box center [477, 92] width 71 height 18
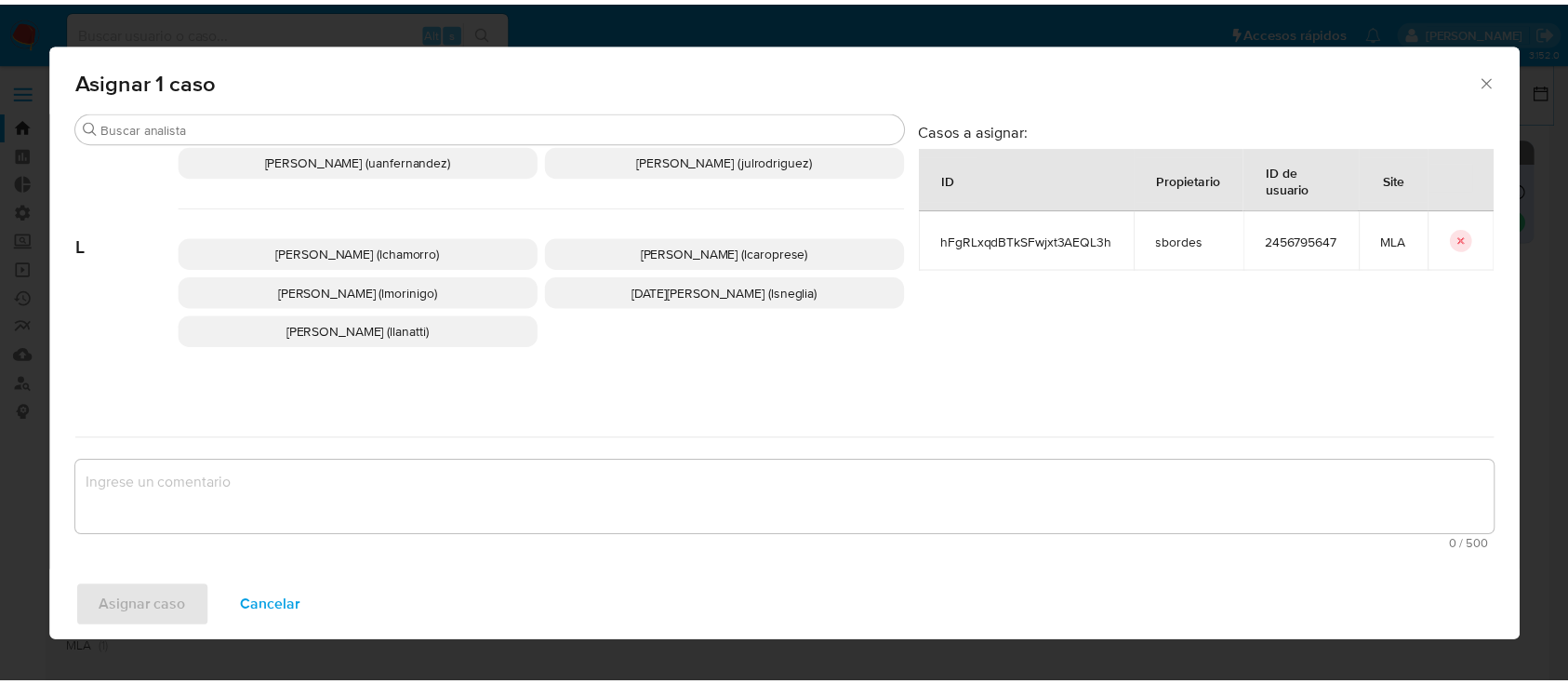
scroll to position [868, 0]
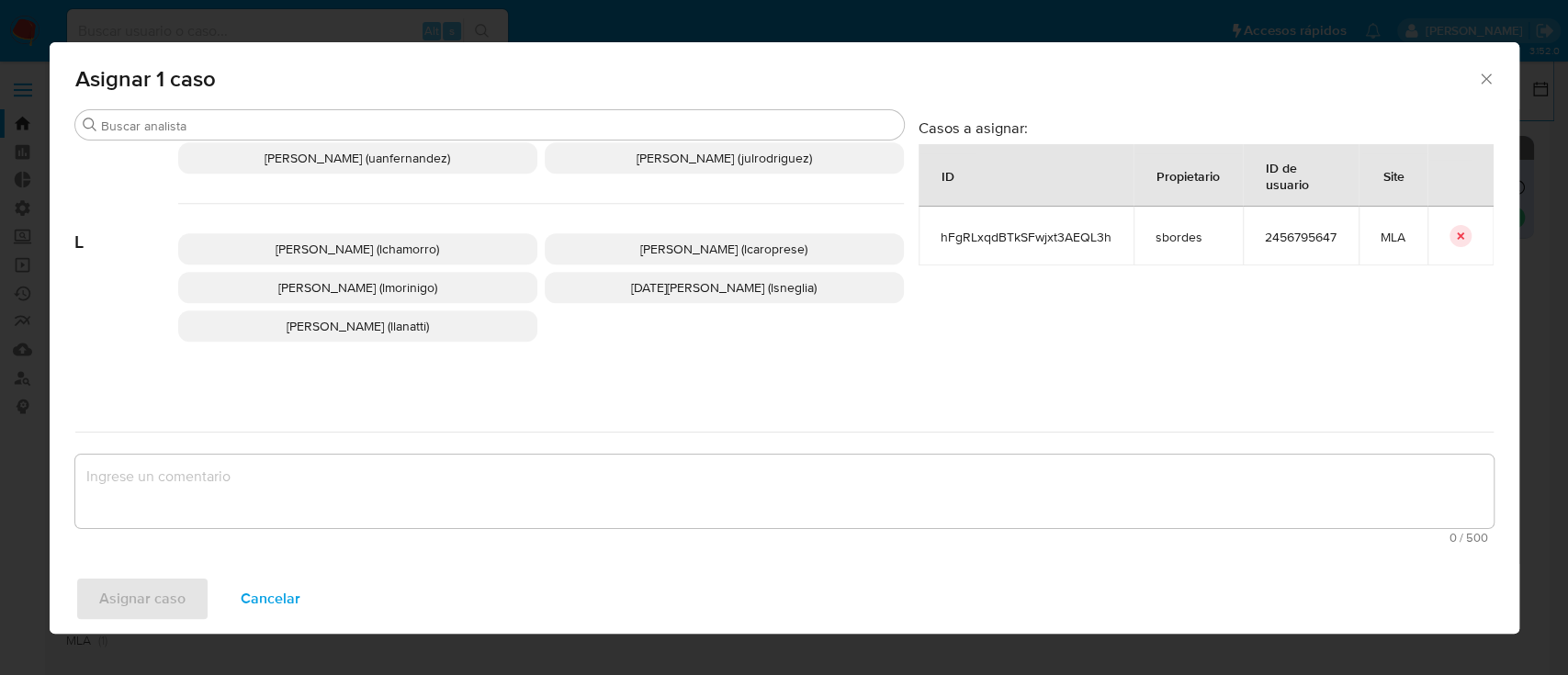
click at [664, 240] on span "Leandro Ezequiel Caroprese (lcaroprese)" at bounding box center [724, 248] width 167 height 18
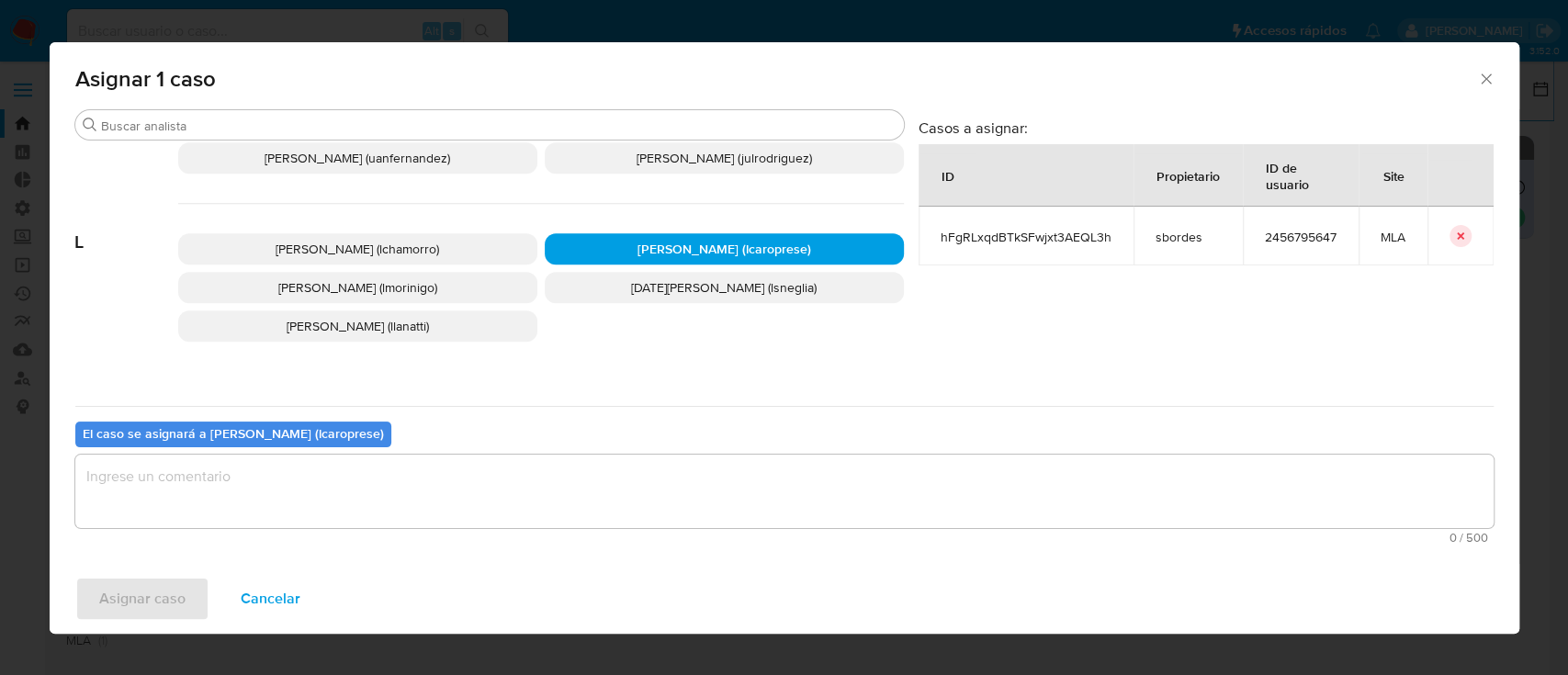
click at [639, 489] on textarea "assign-modal" at bounding box center [784, 491] width 1418 height 73
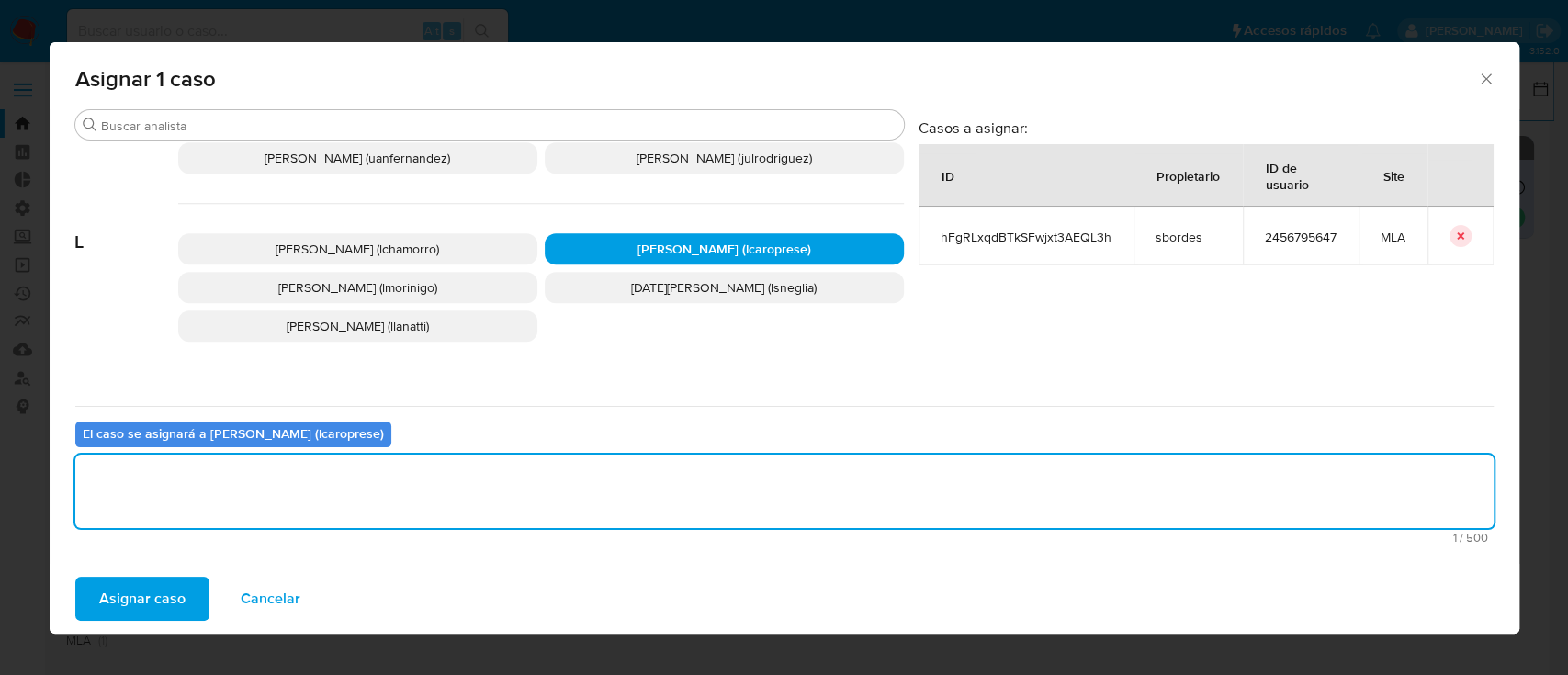
click at [168, 597] on span "Asignar caso" at bounding box center [142, 598] width 87 height 40
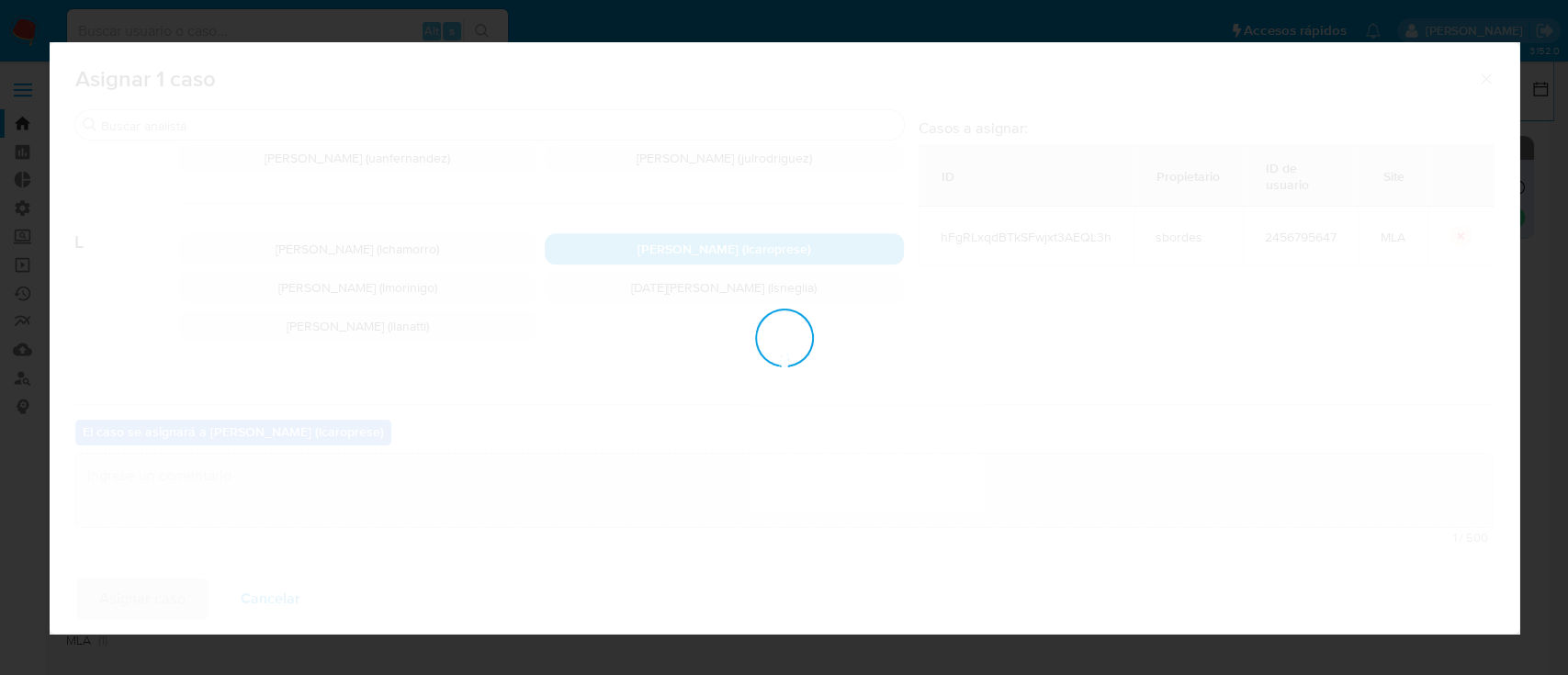
checkbox input "false"
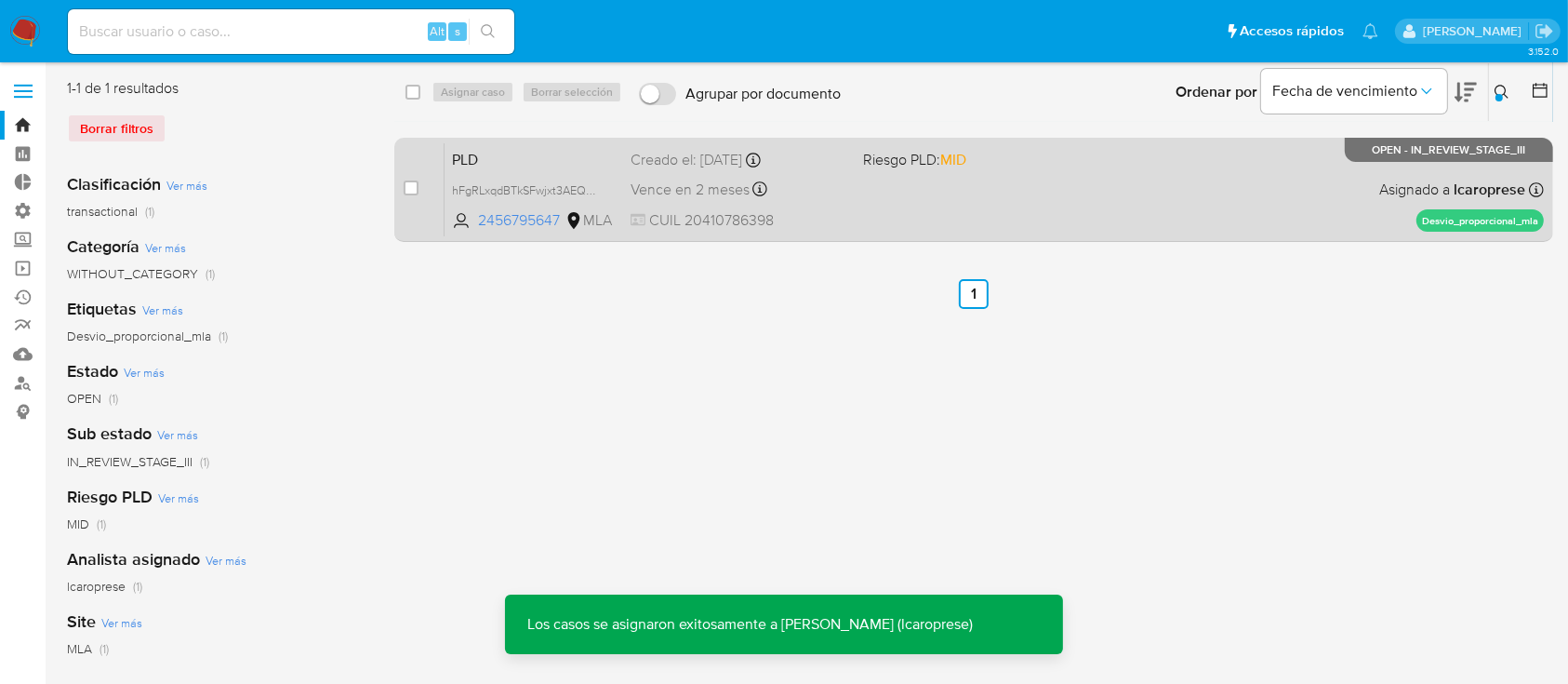
click at [541, 145] on div "PLD hFgRLxqdBTkSFwjxt3AEQL3h 2456795647 MLA Riesgo PLD: MID Creado el: 12/07/20…" at bounding box center [995, 190] width 1100 height 94
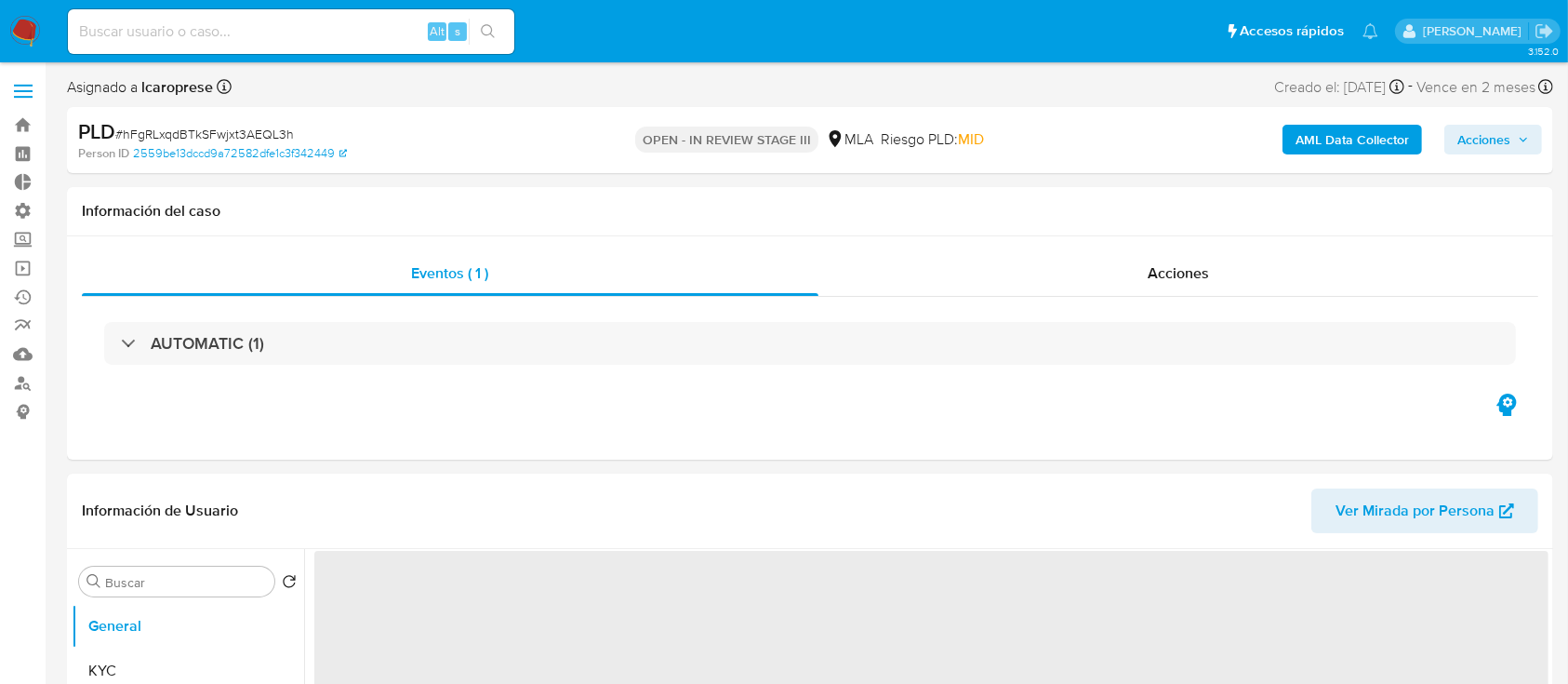
click at [1502, 146] on span "Acciones" at bounding box center [1483, 139] width 53 height 30
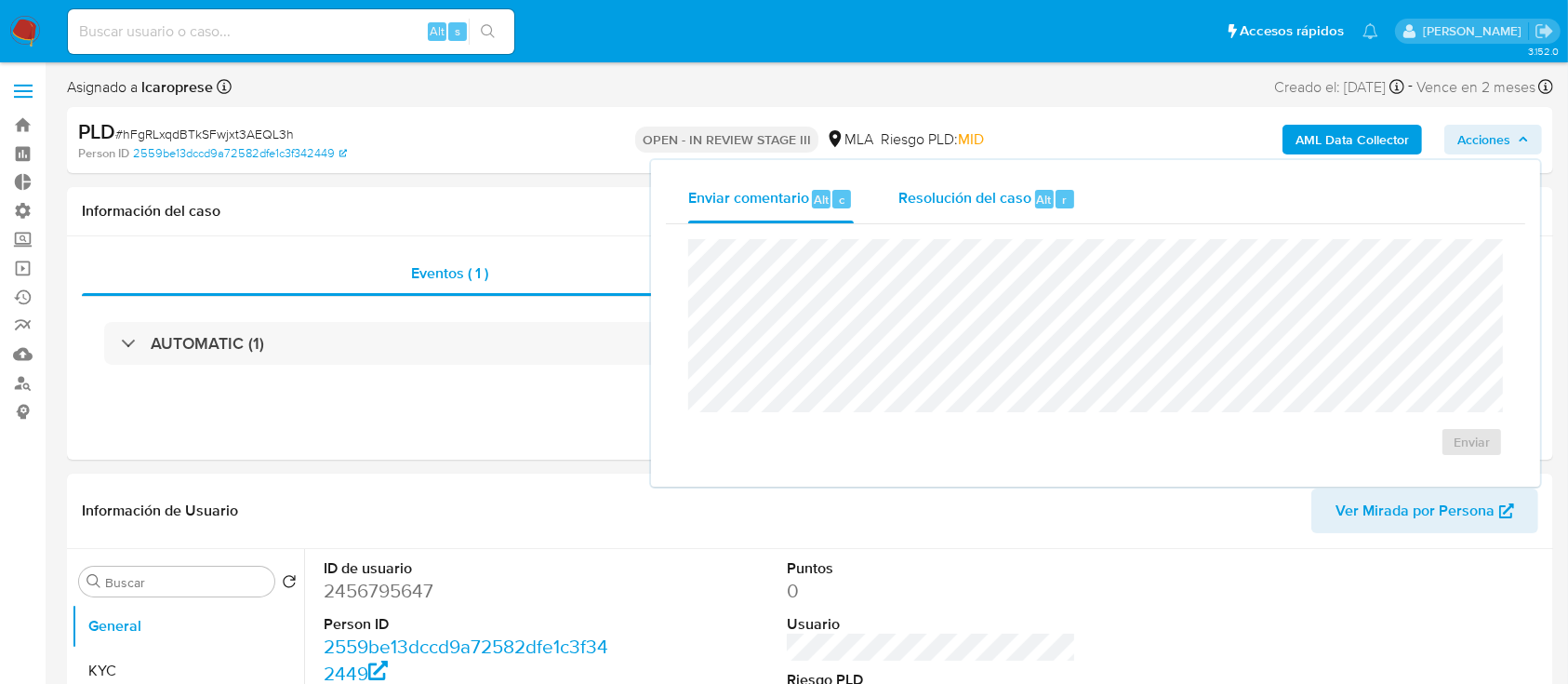
drag, startPoint x: 997, startPoint y: 220, endPoint x: 996, endPoint y: 230, distance: 10.0
click at [997, 221] on div "Resolución del caso Alt r" at bounding box center [987, 199] width 177 height 48
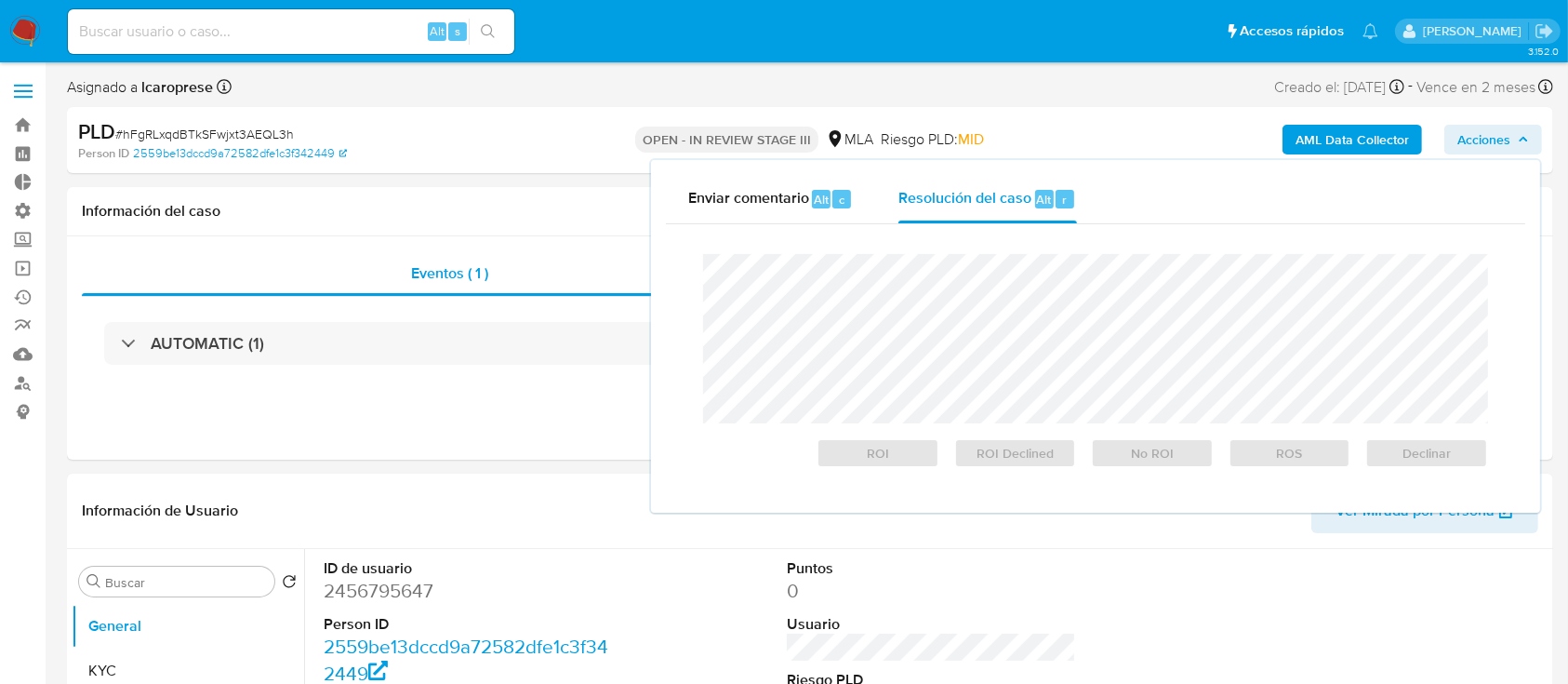
select select "10"
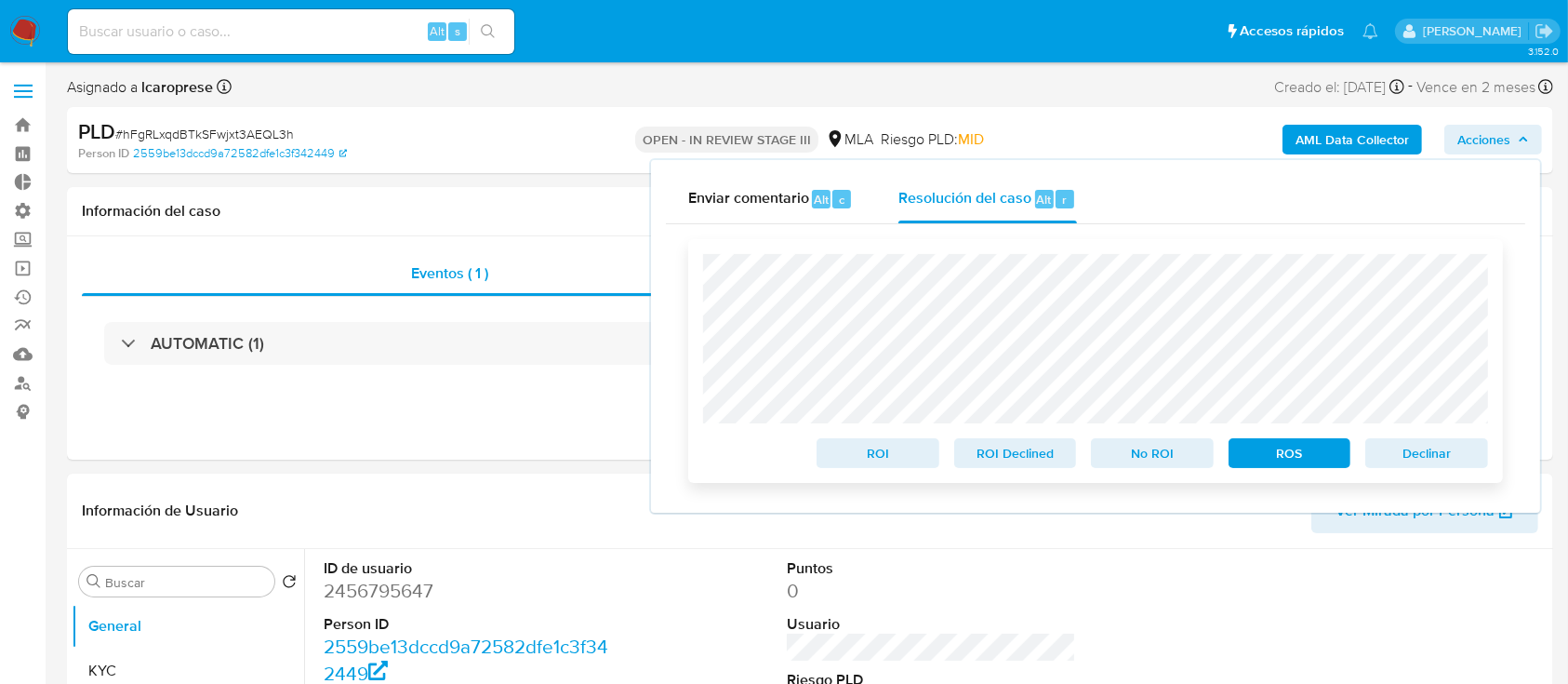
click at [1455, 459] on span "Declinar" at bounding box center [1426, 453] width 96 height 26
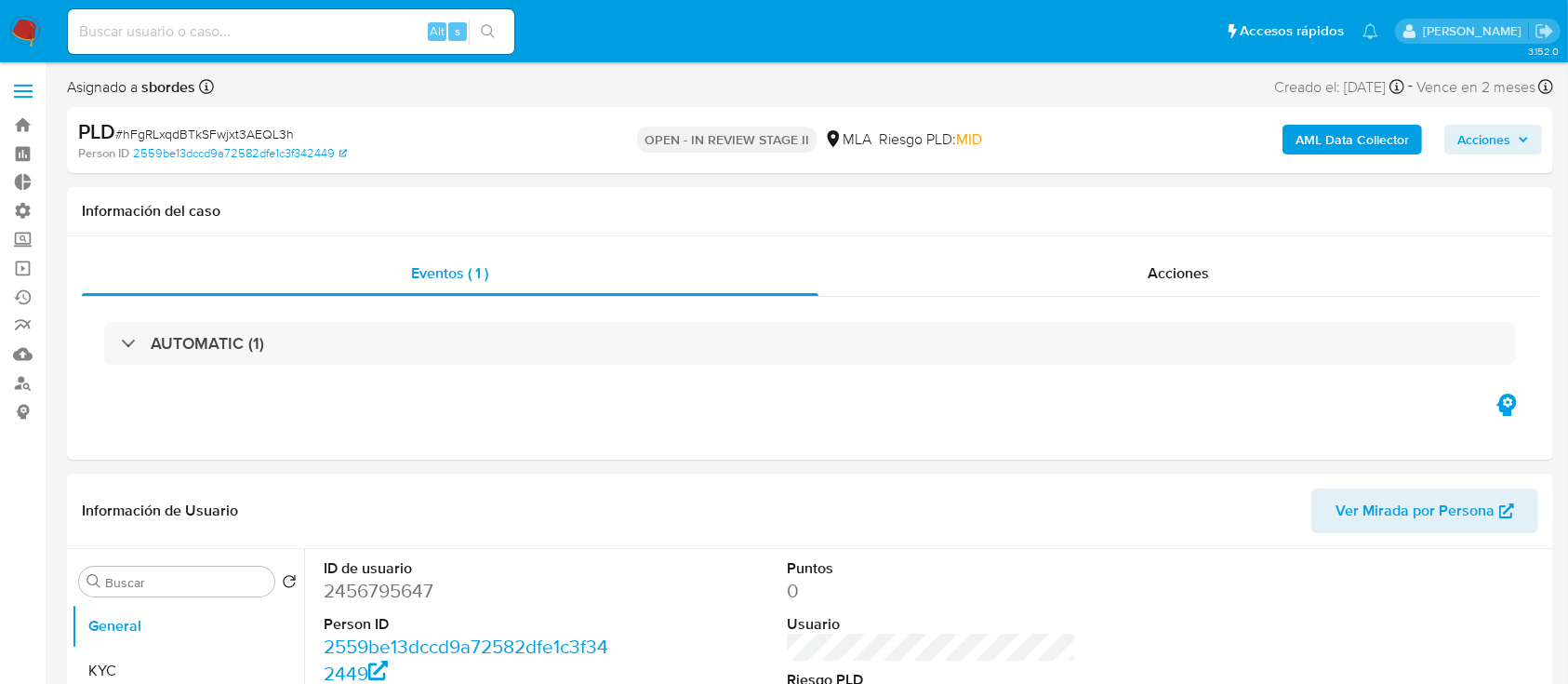
select select "10"
click at [18, 129] on link "Bandeja" at bounding box center [111, 125] width 222 height 29
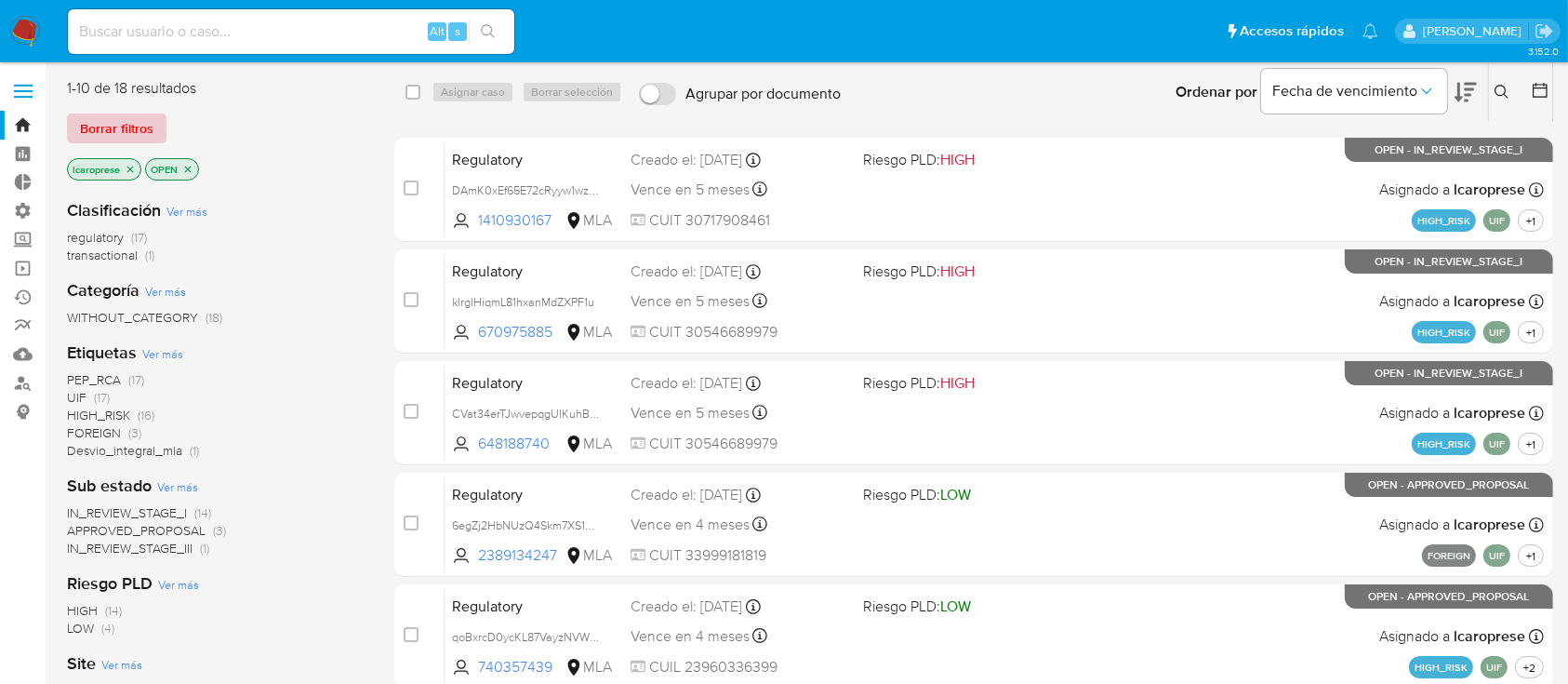
click at [147, 123] on span "Borrar filtros" at bounding box center [117, 128] width 73 height 26
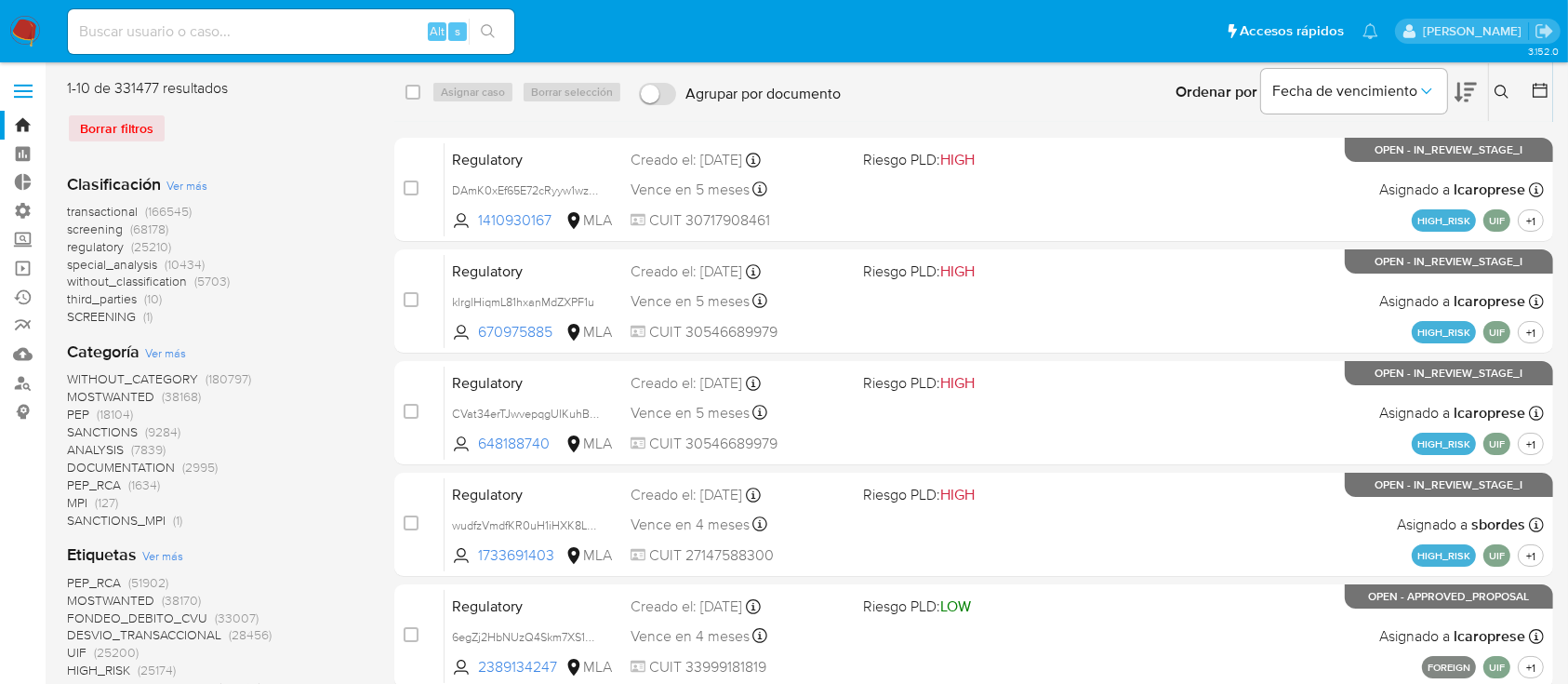
click at [1501, 86] on icon at bounding box center [1502, 92] width 13 height 13
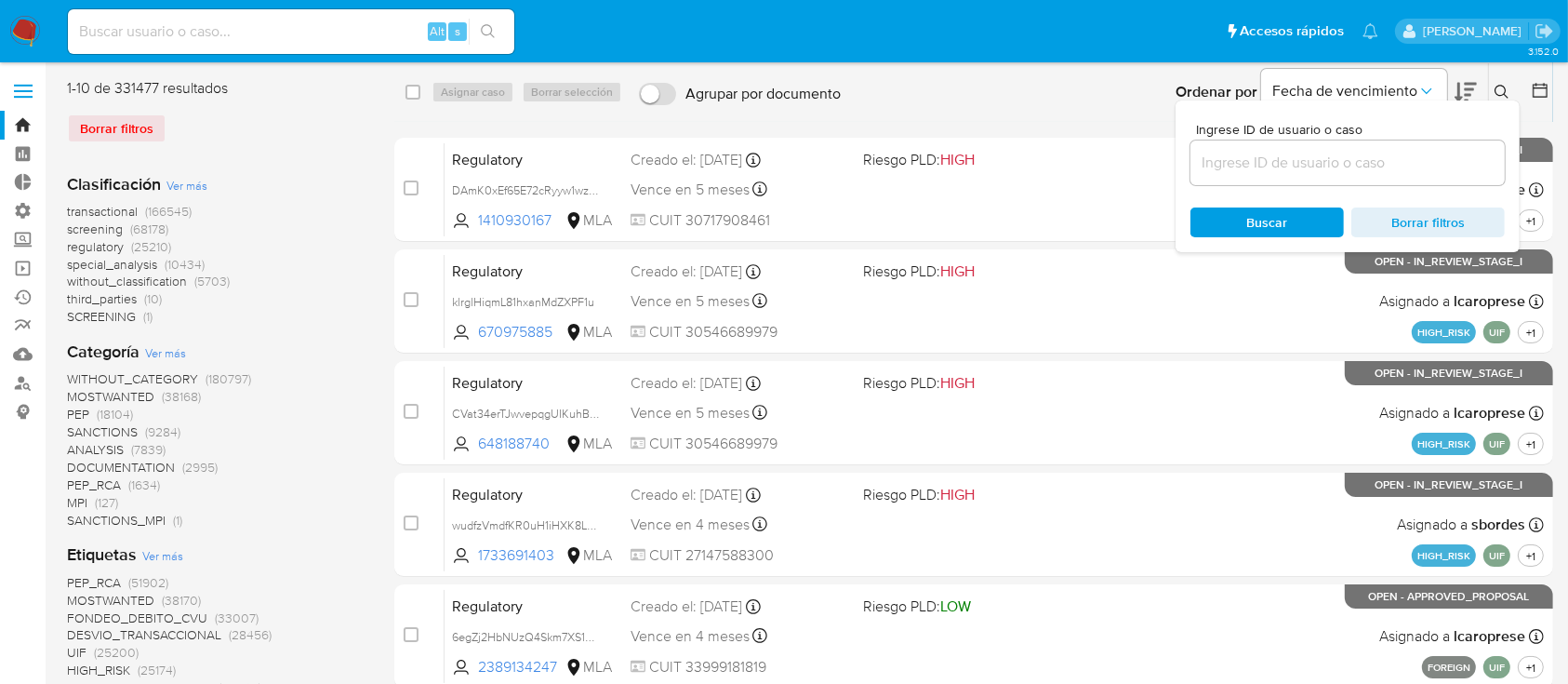
click at [1421, 150] on div at bounding box center [1347, 163] width 314 height 44
click at [1414, 166] on input at bounding box center [1347, 162] width 314 height 24
paste input "CbT2K5BAR5c8VcZTVmC4rSAc"
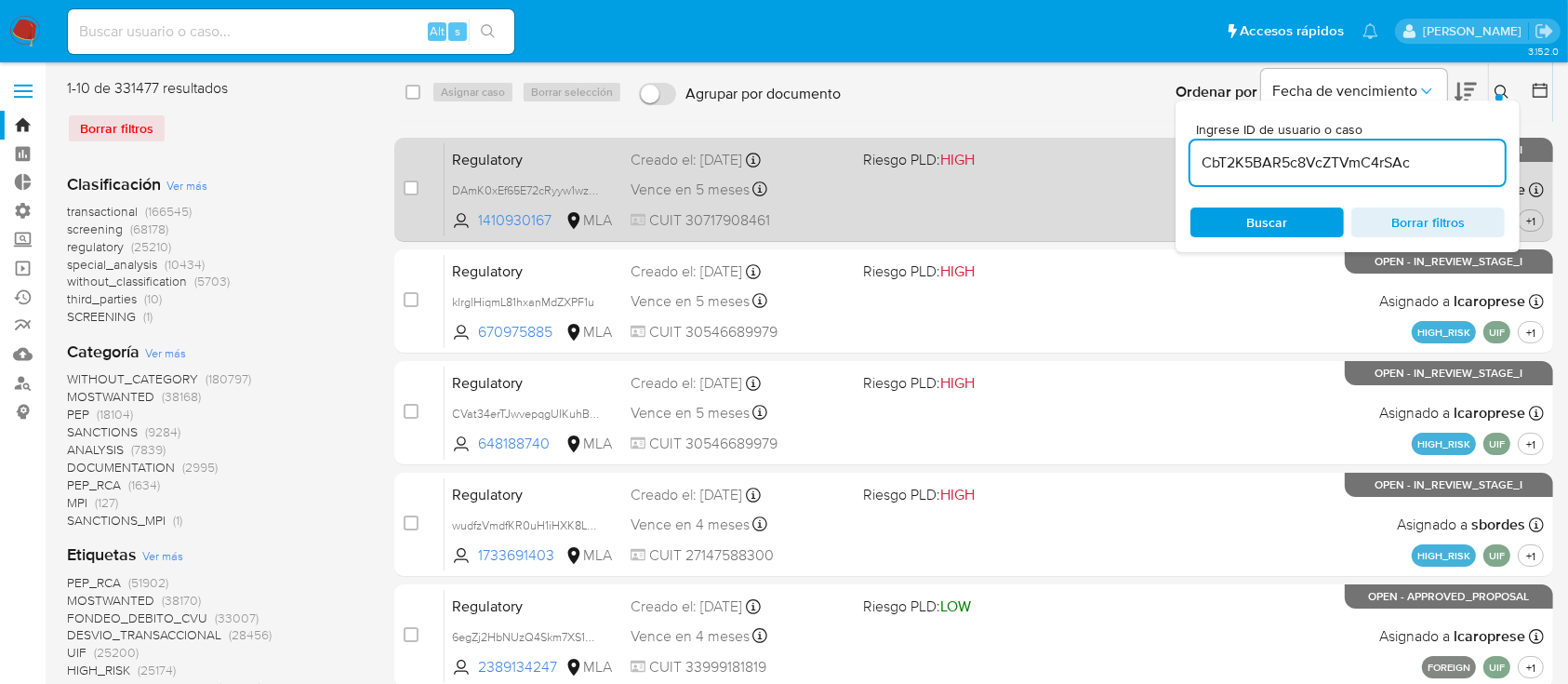
type input "CbT2K5BAR5c8VcZTVmC4rSAc"
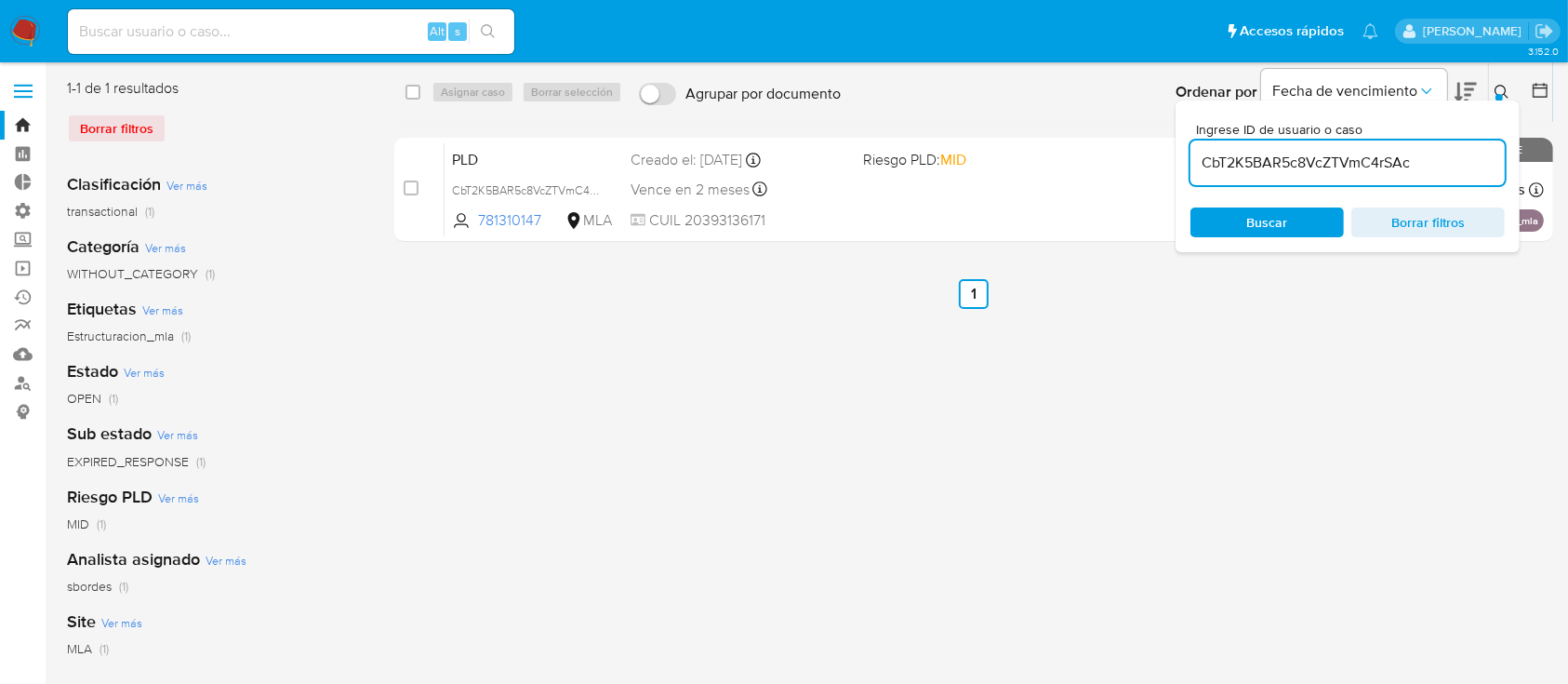
click at [1497, 101] on div "Ingrese ID de usuario o caso CbT2K5BAR5c8VcZTVmC4rSAc Buscar Borrar filtros" at bounding box center [1347, 175] width 344 height 151
click at [1492, 93] on button at bounding box center [1504, 92] width 31 height 22
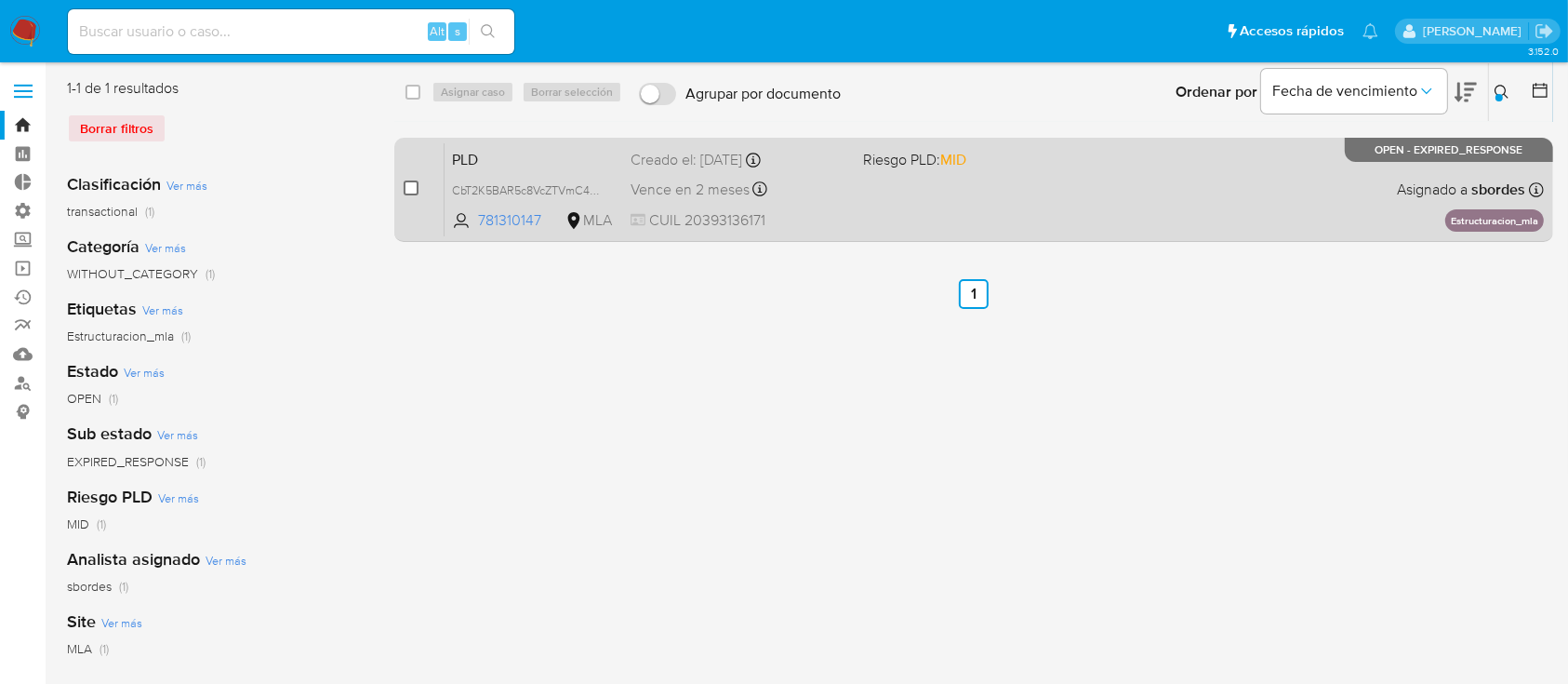
click at [415, 186] on input "checkbox" at bounding box center [410, 187] width 14 height 14
checkbox input "true"
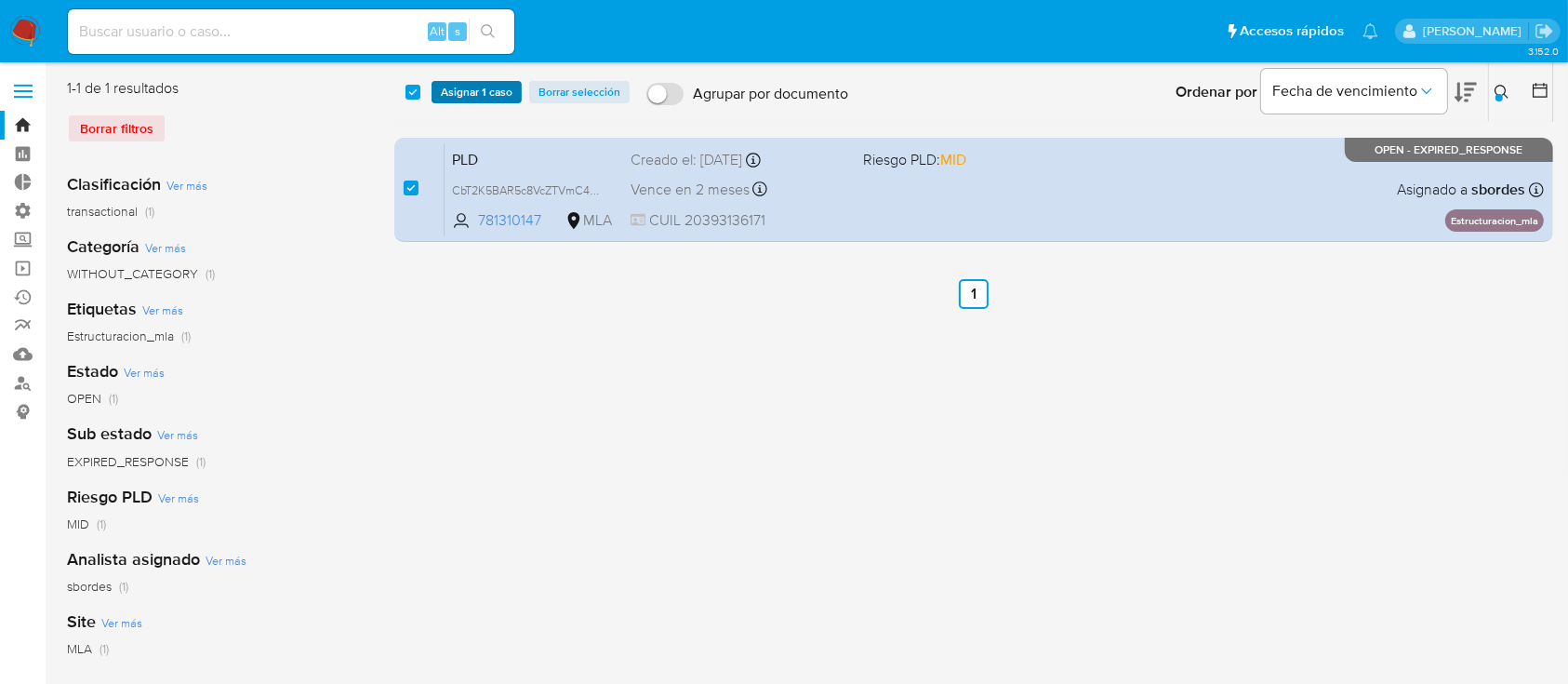
click at [468, 83] on span "Asignar 1 caso" at bounding box center [477, 92] width 71 height 18
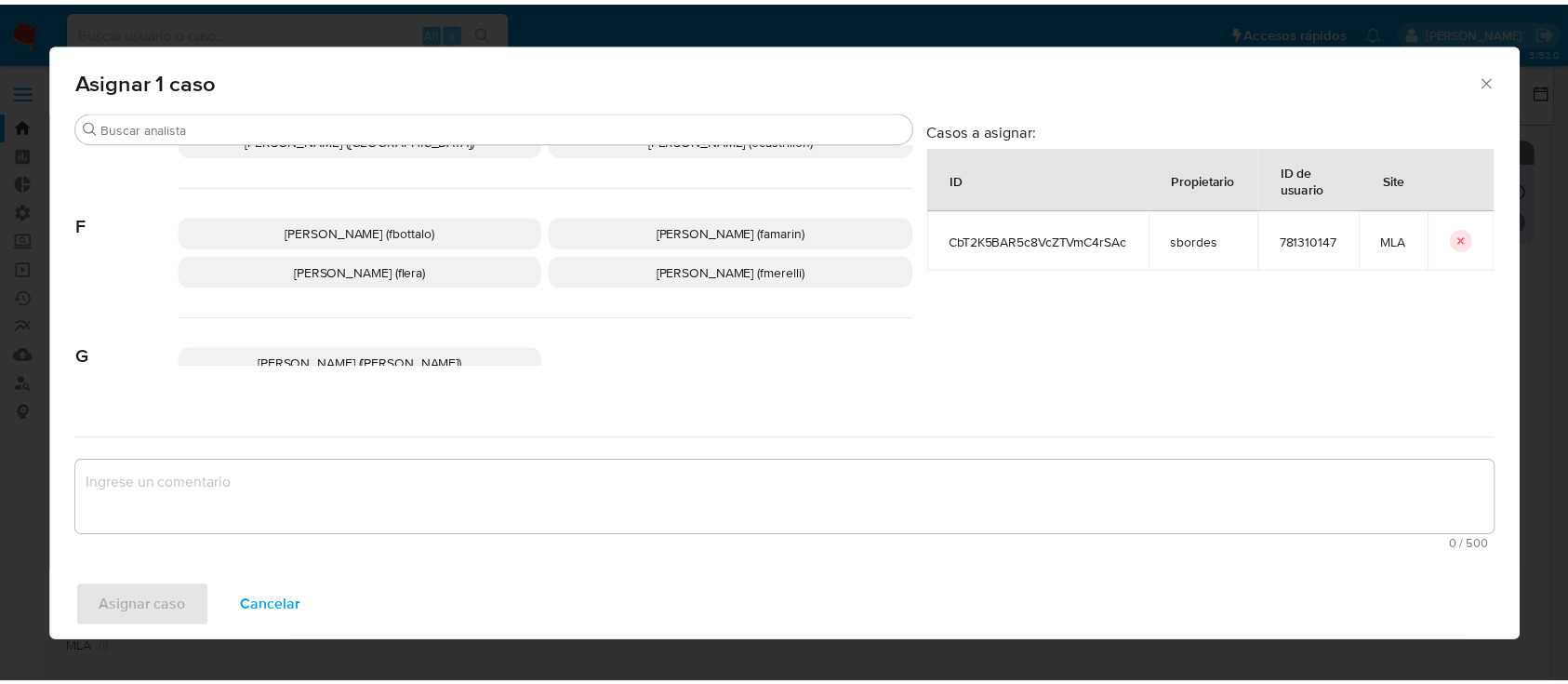
scroll to position [868, 0]
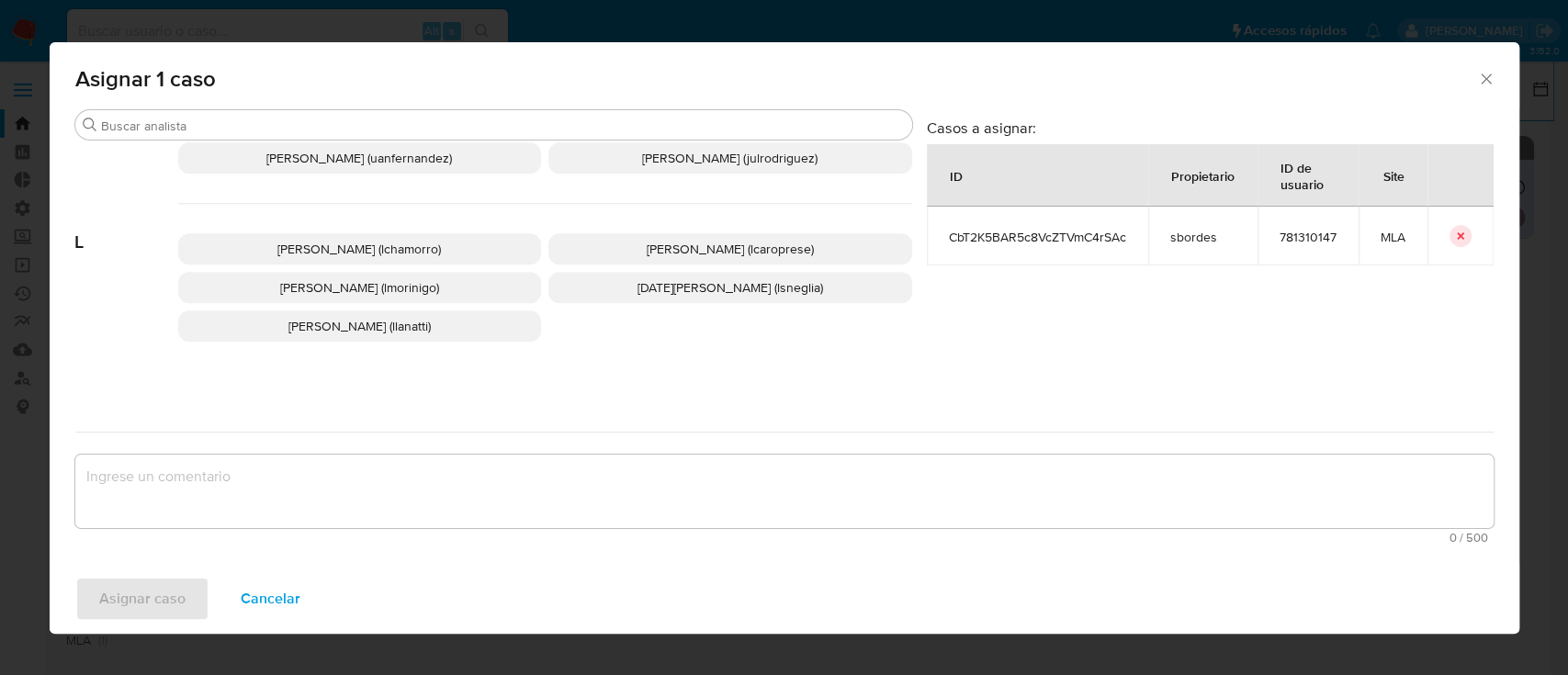
click at [783, 250] on span "Leandro Ezequiel Caroprese (lcaroprese)" at bounding box center [730, 248] width 167 height 18
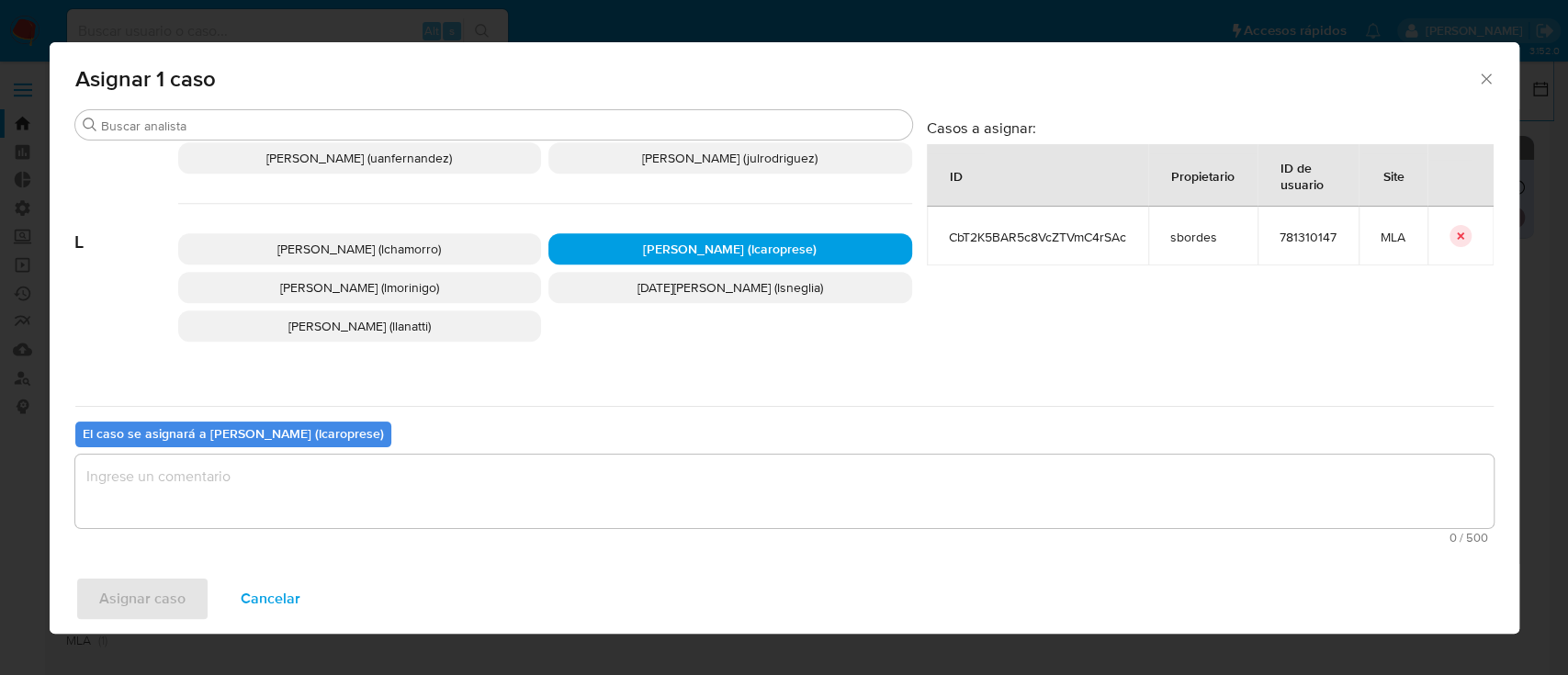
click at [725, 482] on textarea "assign-modal" at bounding box center [784, 491] width 1418 height 73
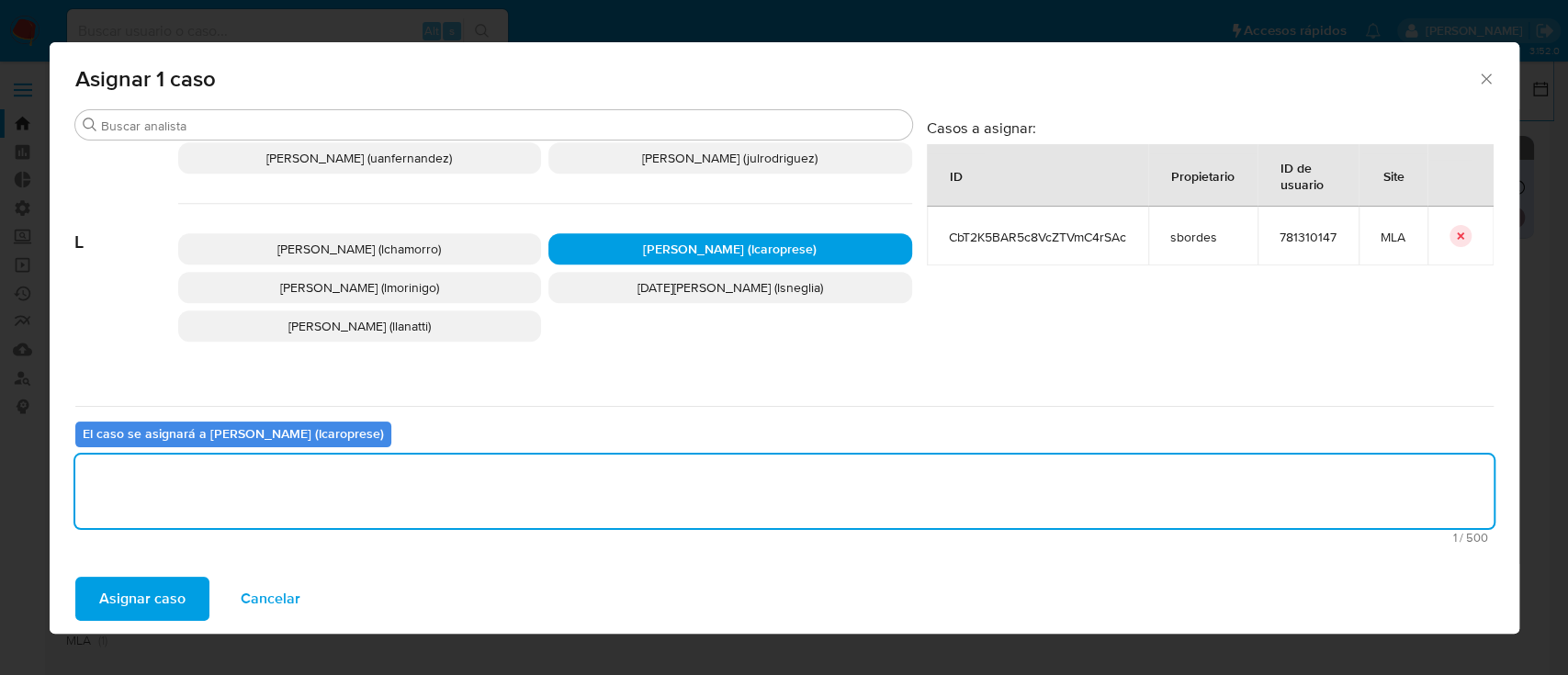
click at [158, 601] on span "Asignar caso" at bounding box center [142, 598] width 87 height 40
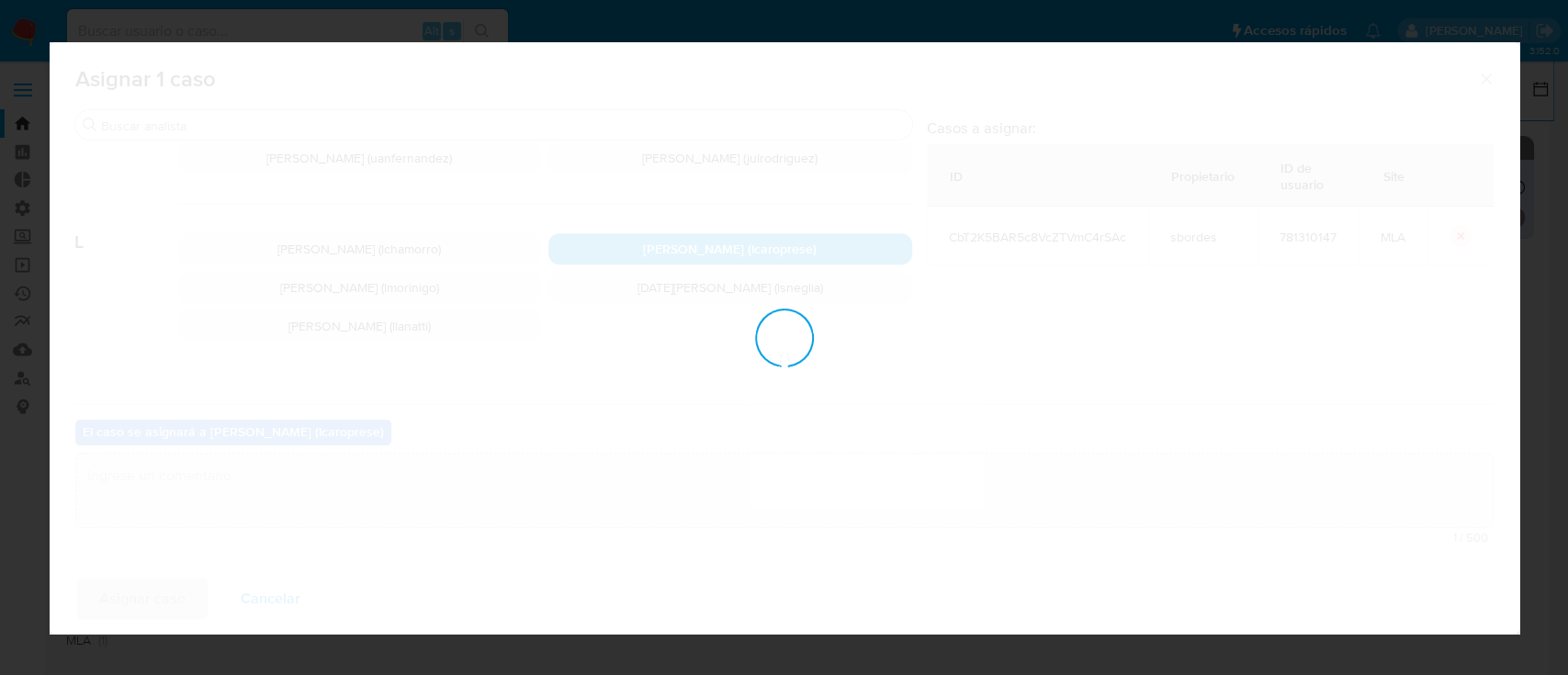
checkbox input "false"
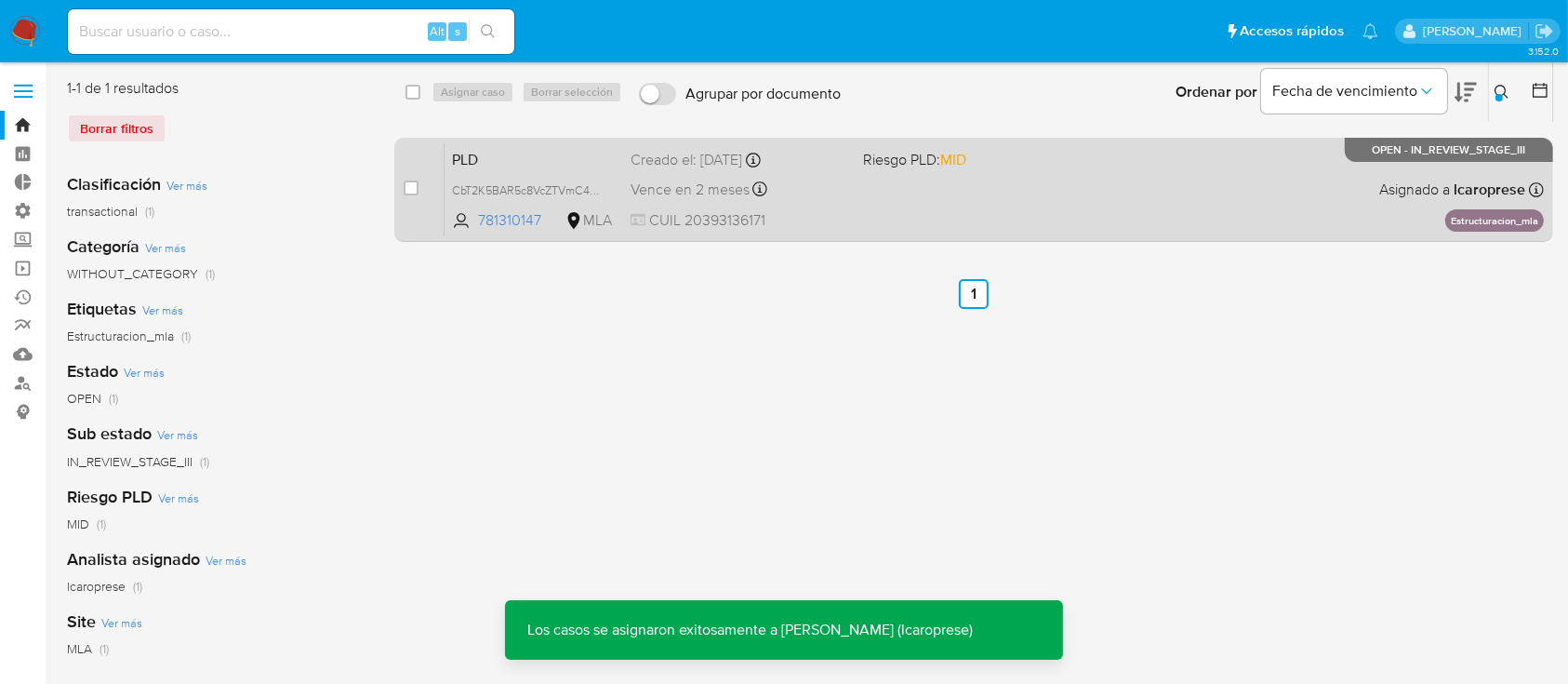
click at [595, 157] on span "PLD" at bounding box center [534, 158] width 164 height 24
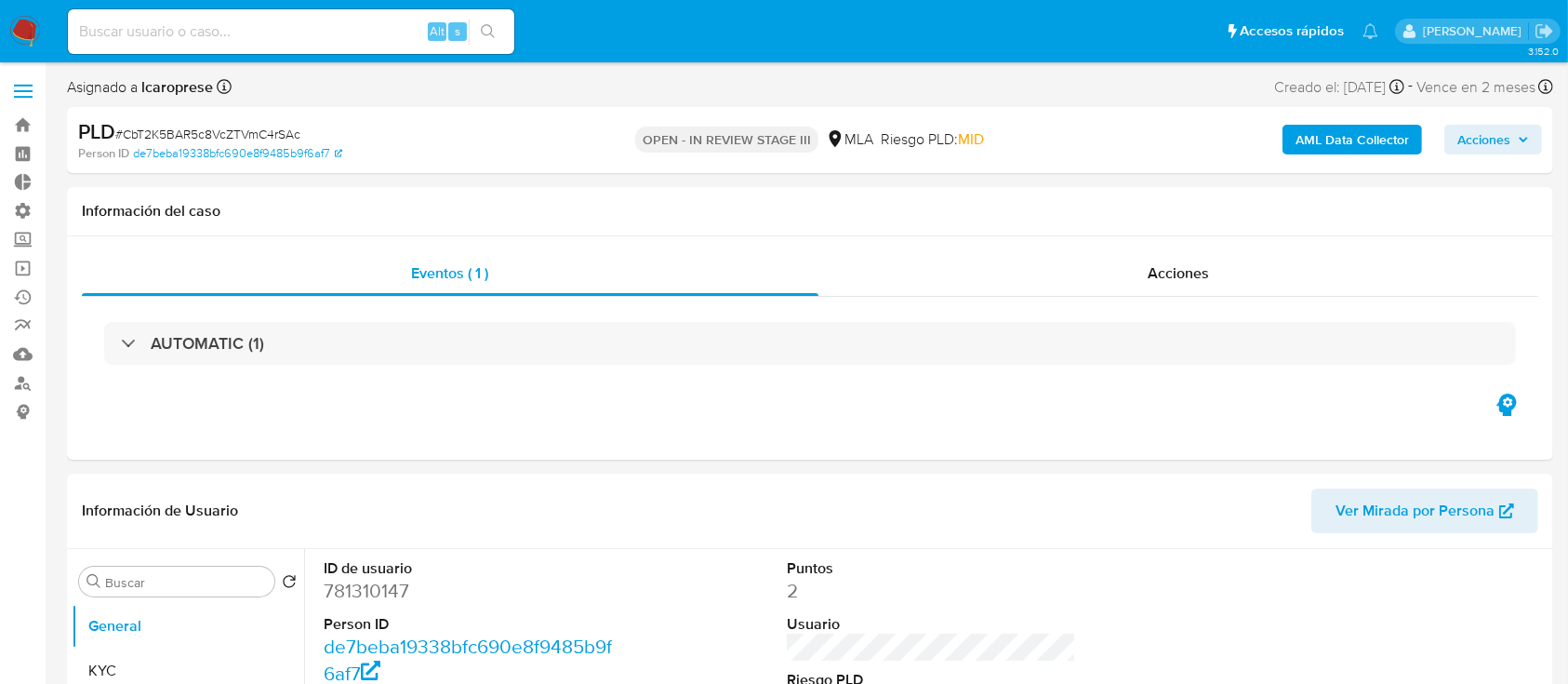
click at [1484, 134] on span "Acciones" at bounding box center [1483, 139] width 53 height 30
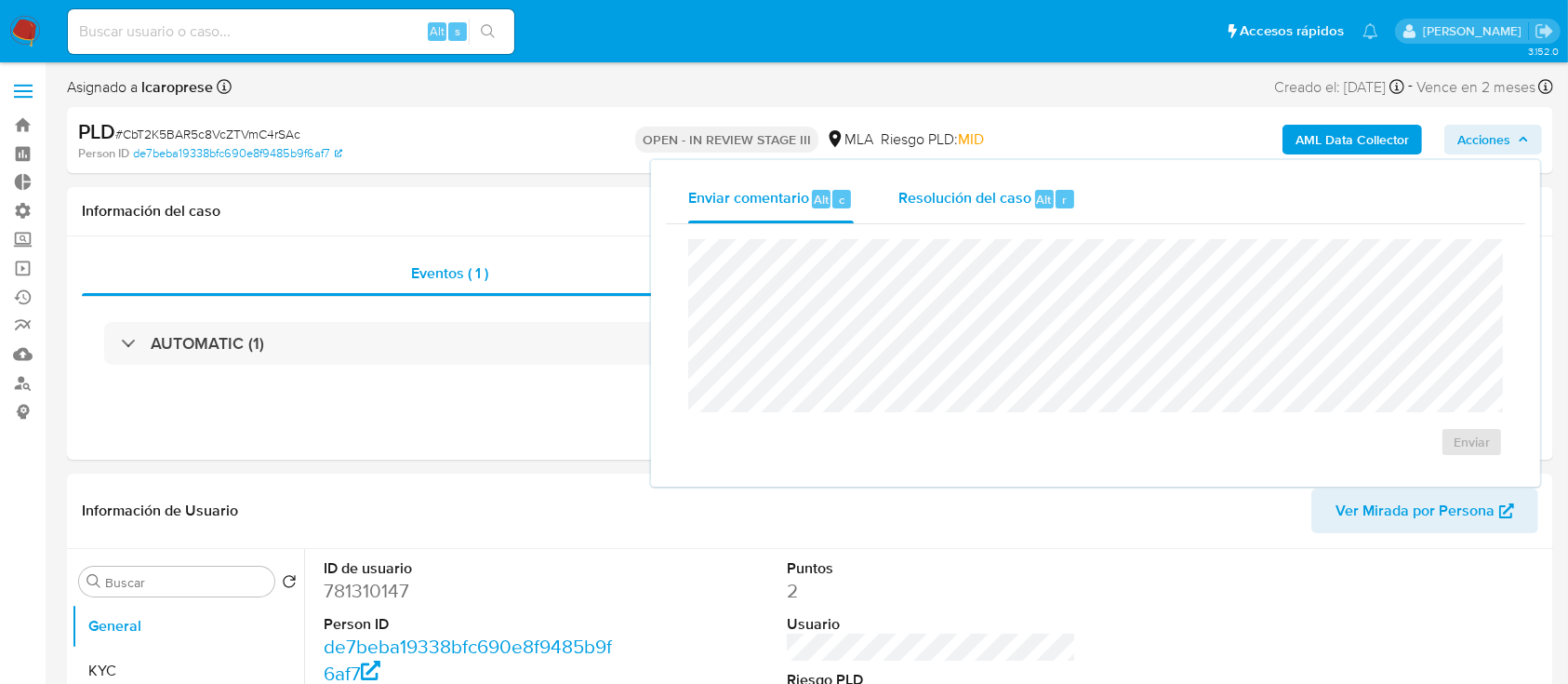
click at [1005, 217] on div "Resolución del caso Alt r" at bounding box center [987, 199] width 177 height 48
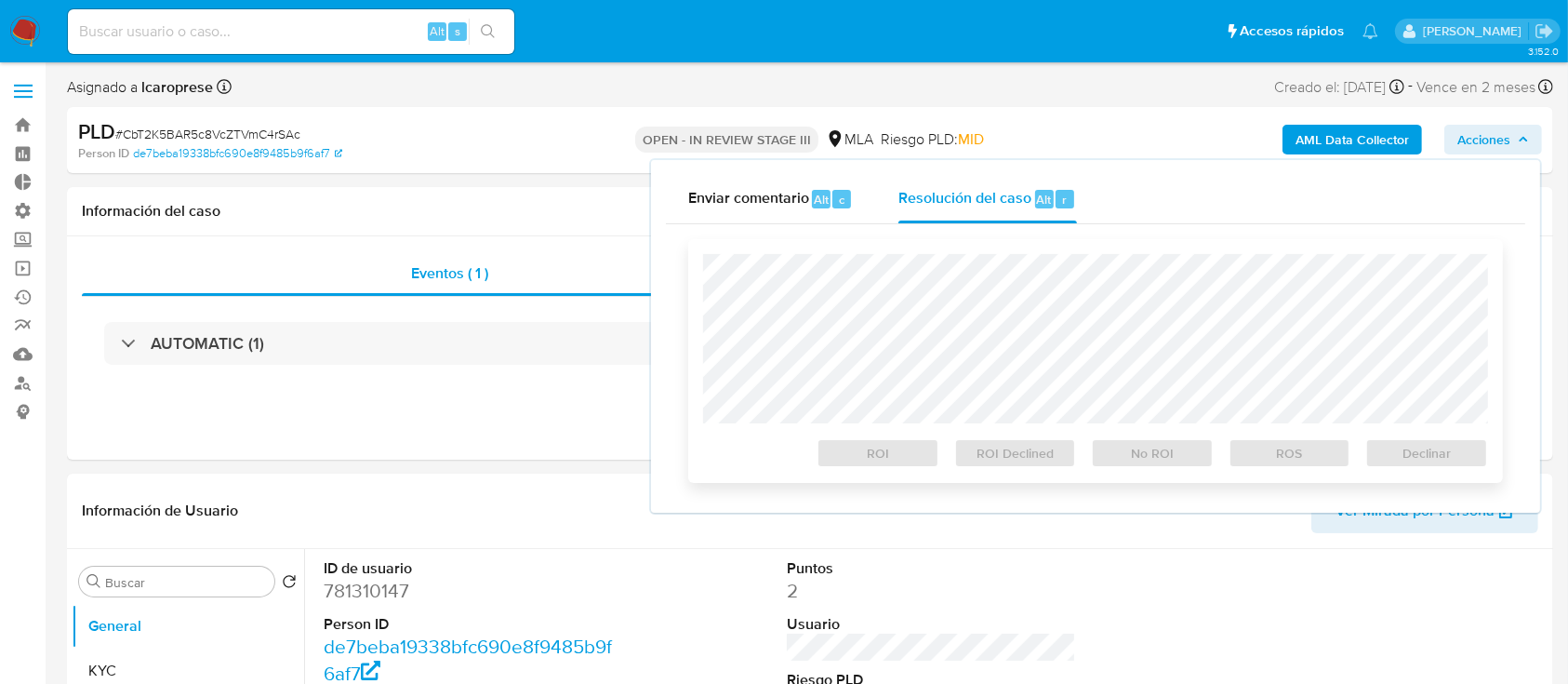
select select "10"
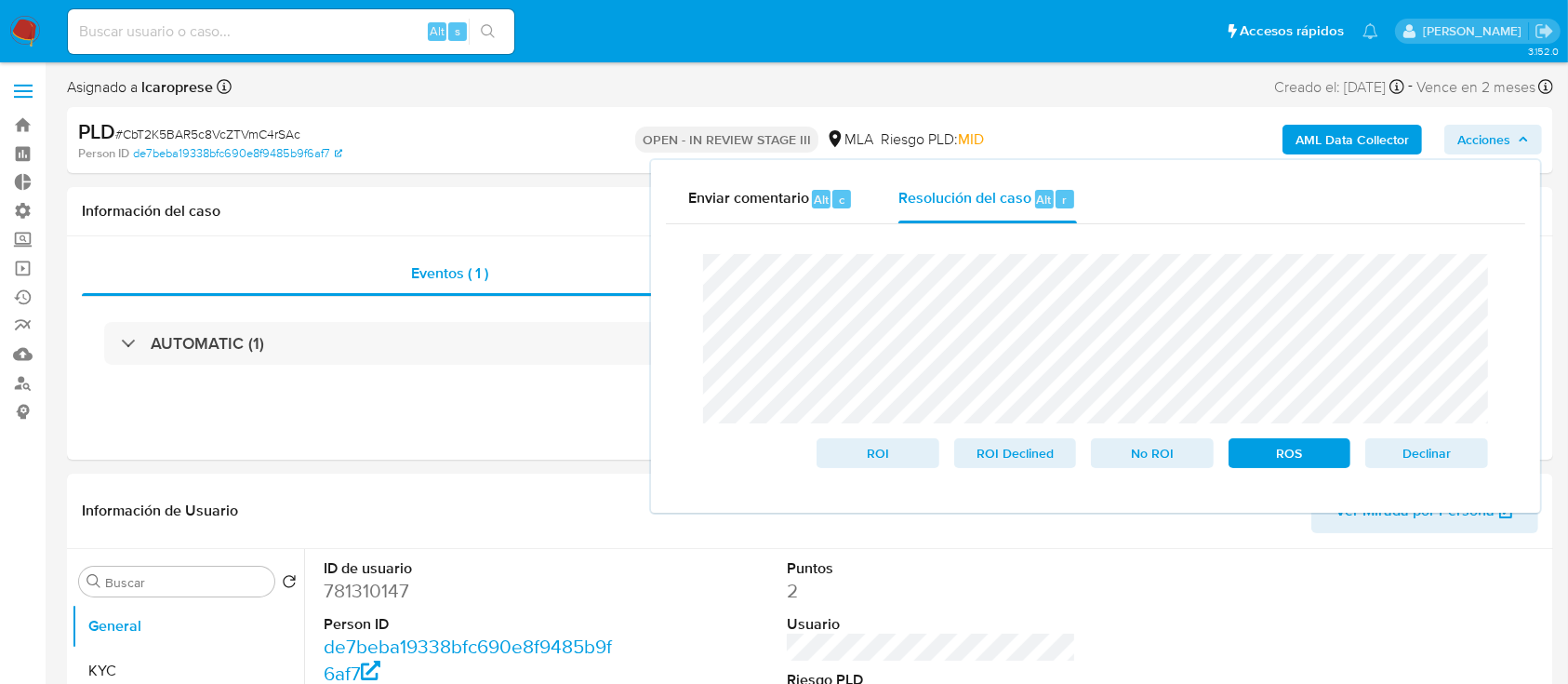
drag, startPoint x: 997, startPoint y: 257, endPoint x: 978, endPoint y: 145, distance: 113.6
click at [978, 145] on span "MID" at bounding box center [971, 139] width 26 height 21
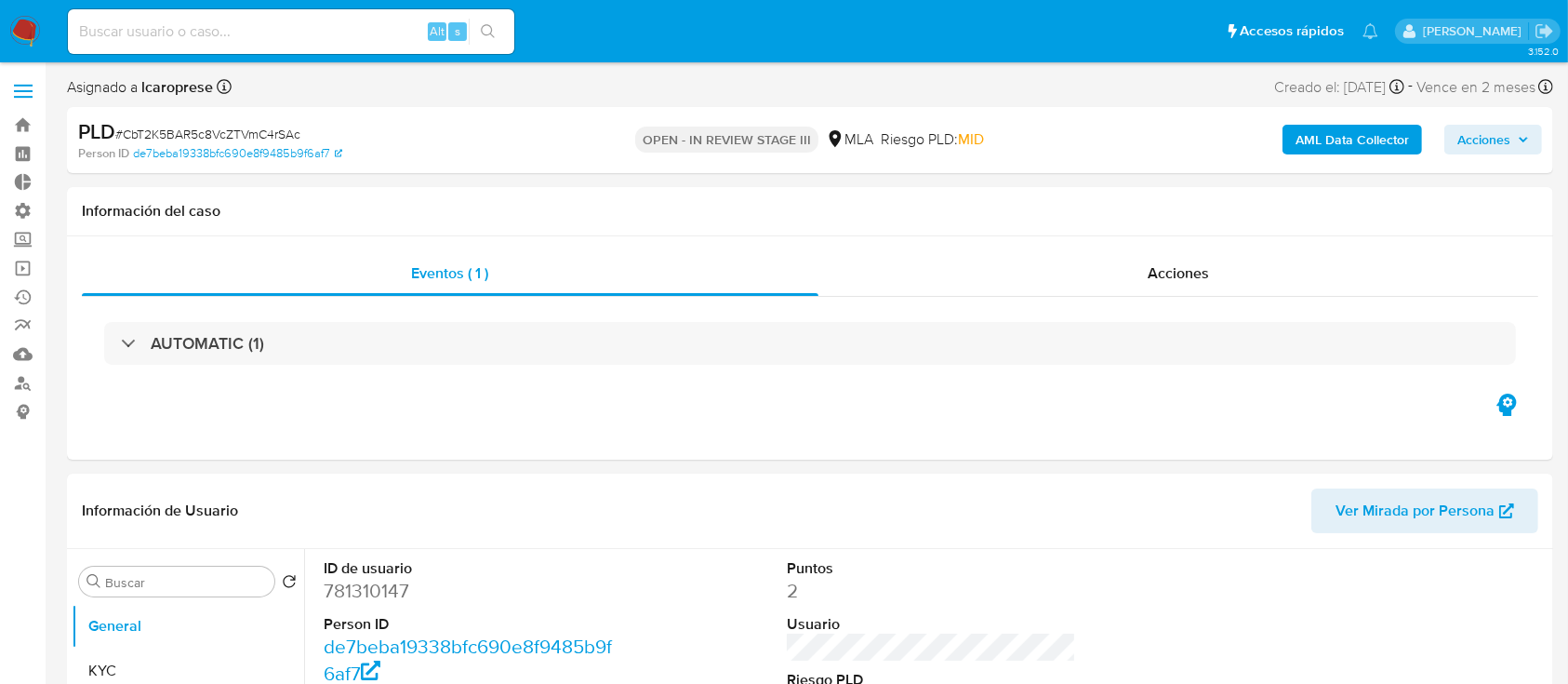
click at [1473, 129] on span "Acciones" at bounding box center [1483, 139] width 53 height 30
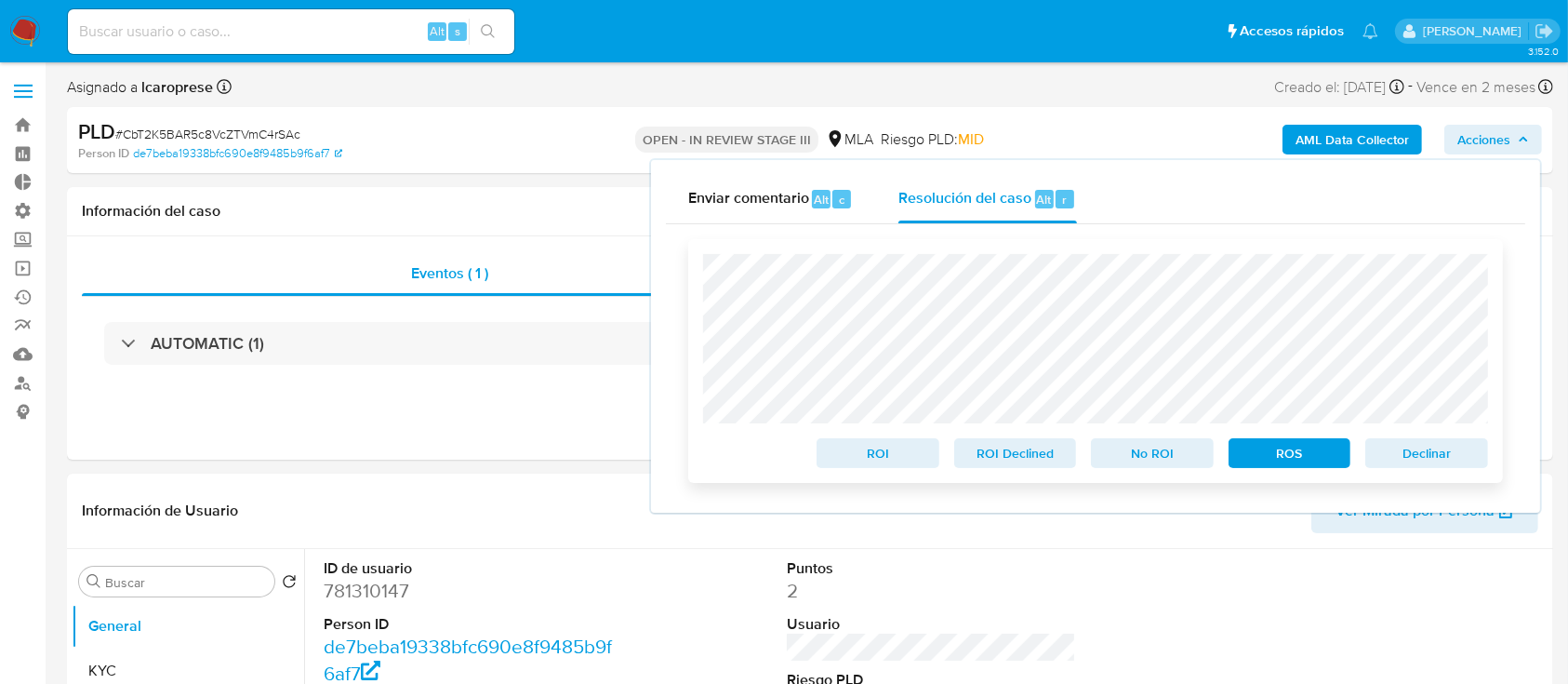
click at [1450, 452] on span "Declinar" at bounding box center [1426, 453] width 96 height 26
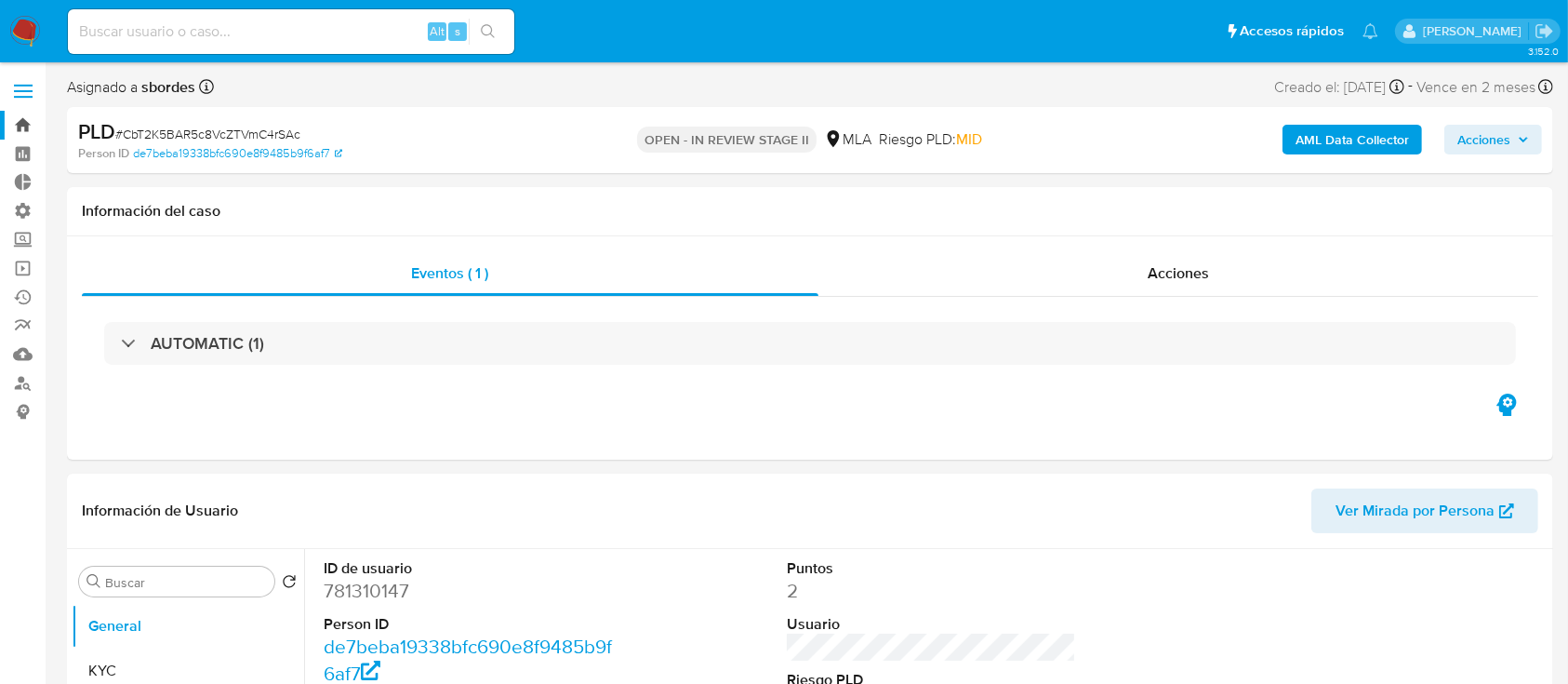
click at [11, 113] on link "Bandeja" at bounding box center [111, 125] width 222 height 29
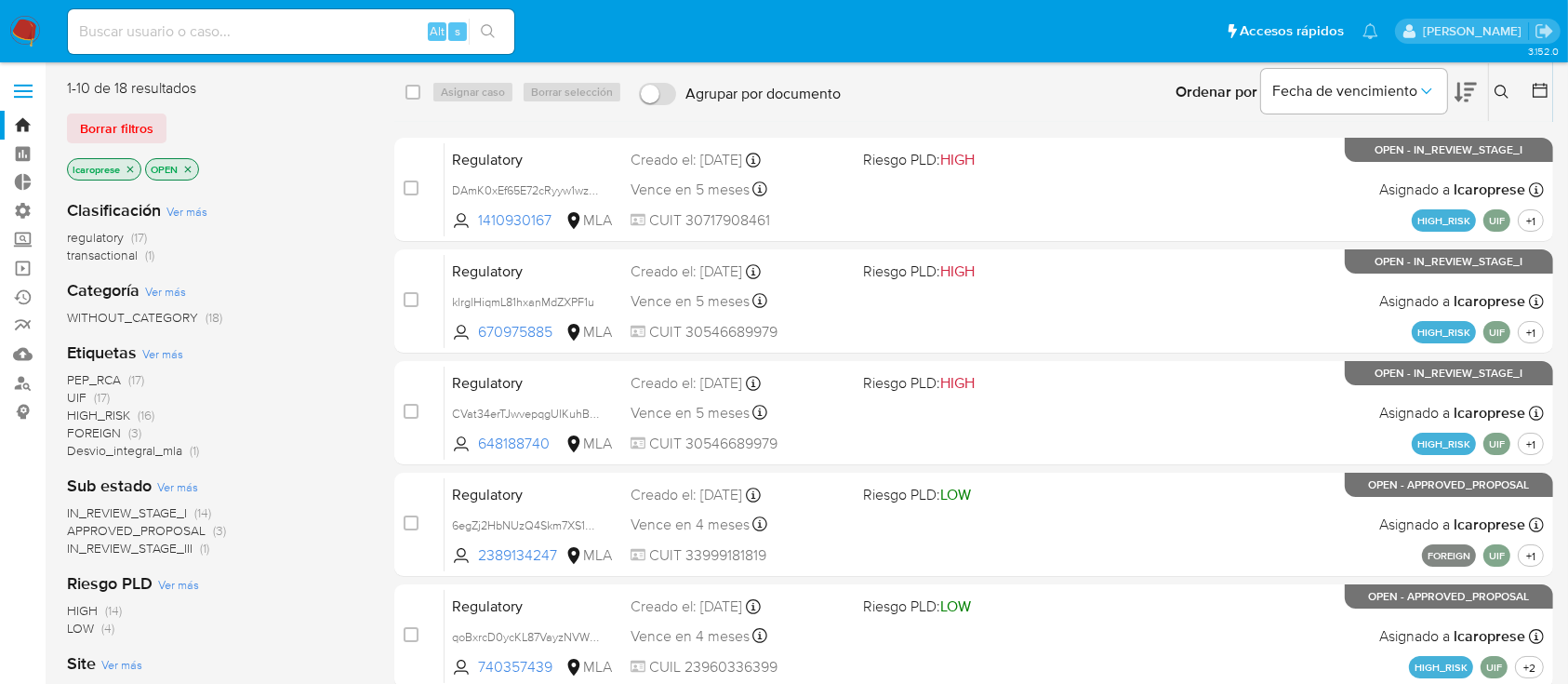
click at [382, 18] on div "Alt s" at bounding box center [292, 32] width 447 height 44
click at [373, 20] on input at bounding box center [292, 31] width 447 height 24
click at [344, 22] on input at bounding box center [292, 31] width 447 height 24
paste input "nXZNBqhd3RjFBrCbFiX18VCi"
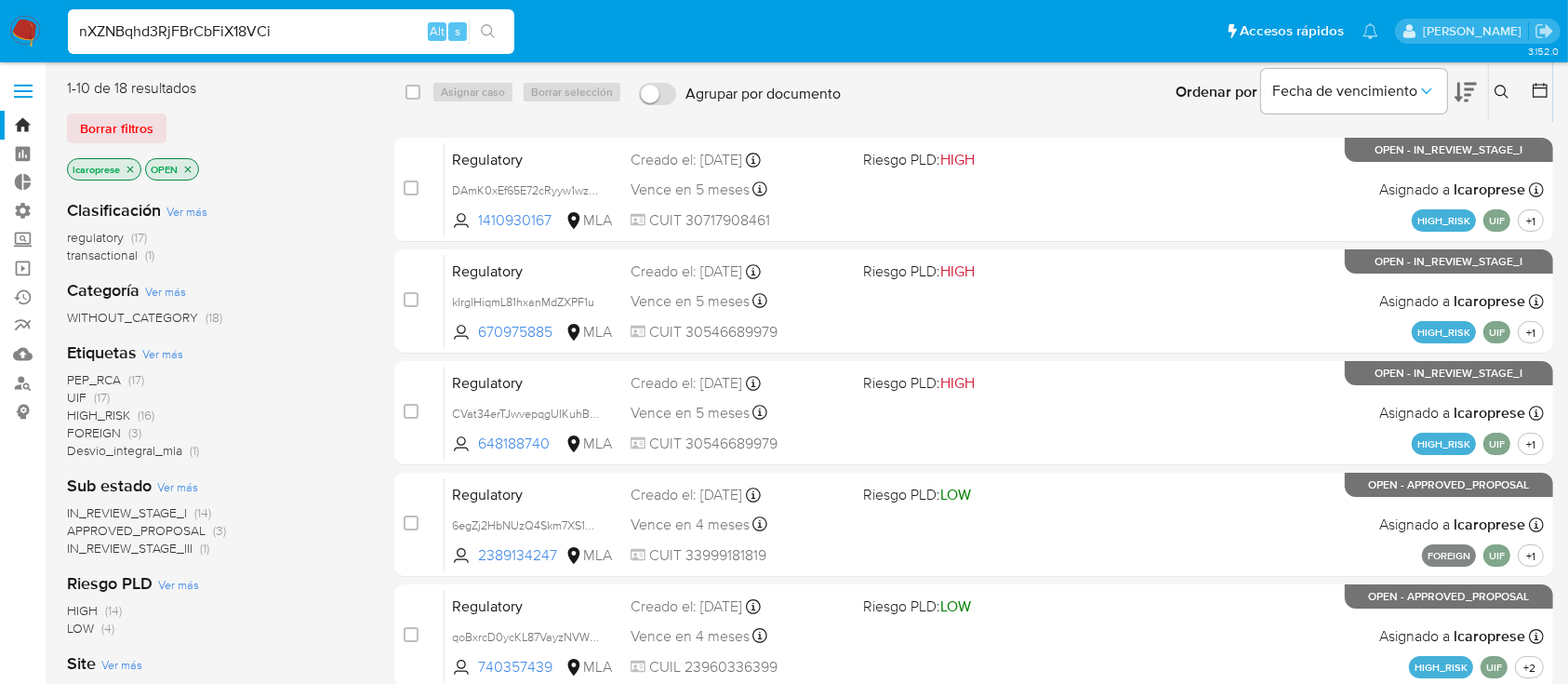
type input "nXZNBqhd3RjFBrCbFiX18VCi"
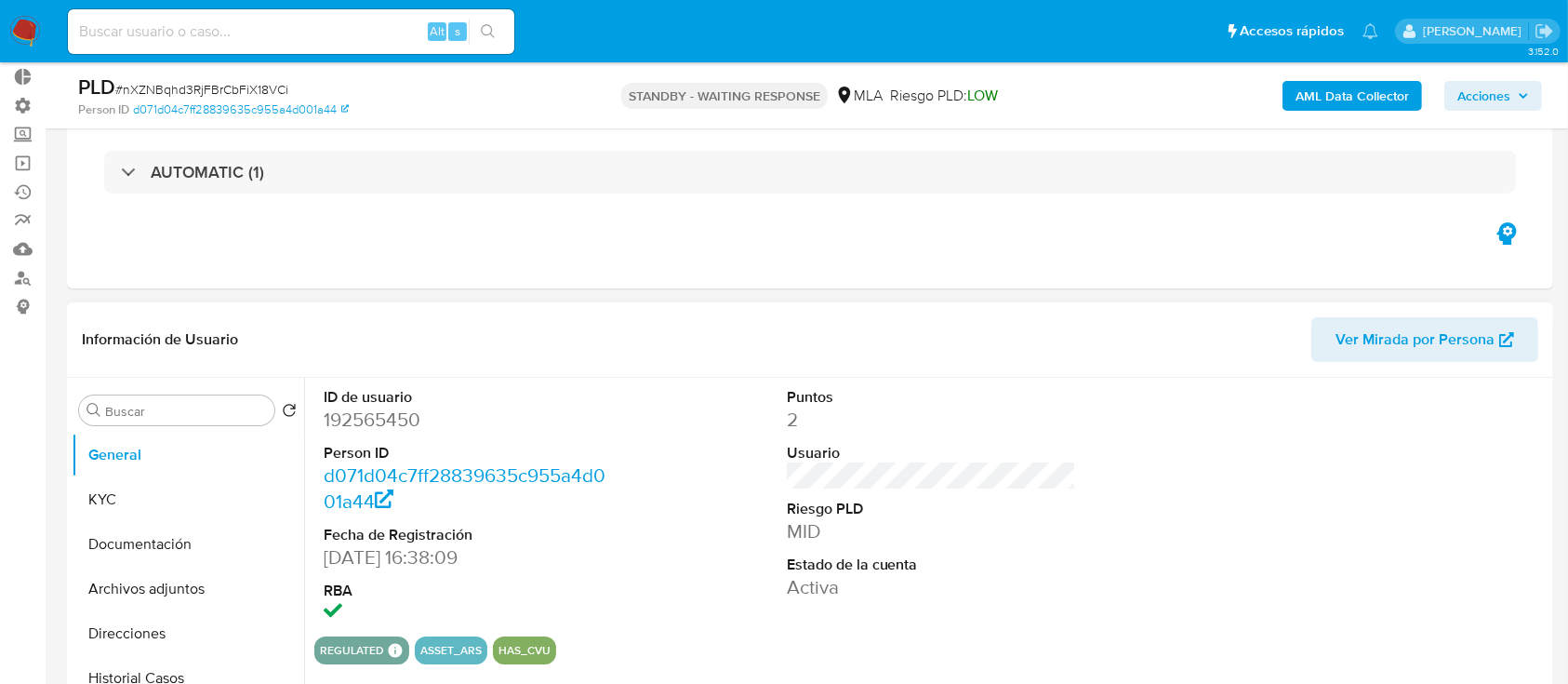
scroll to position [248, 0]
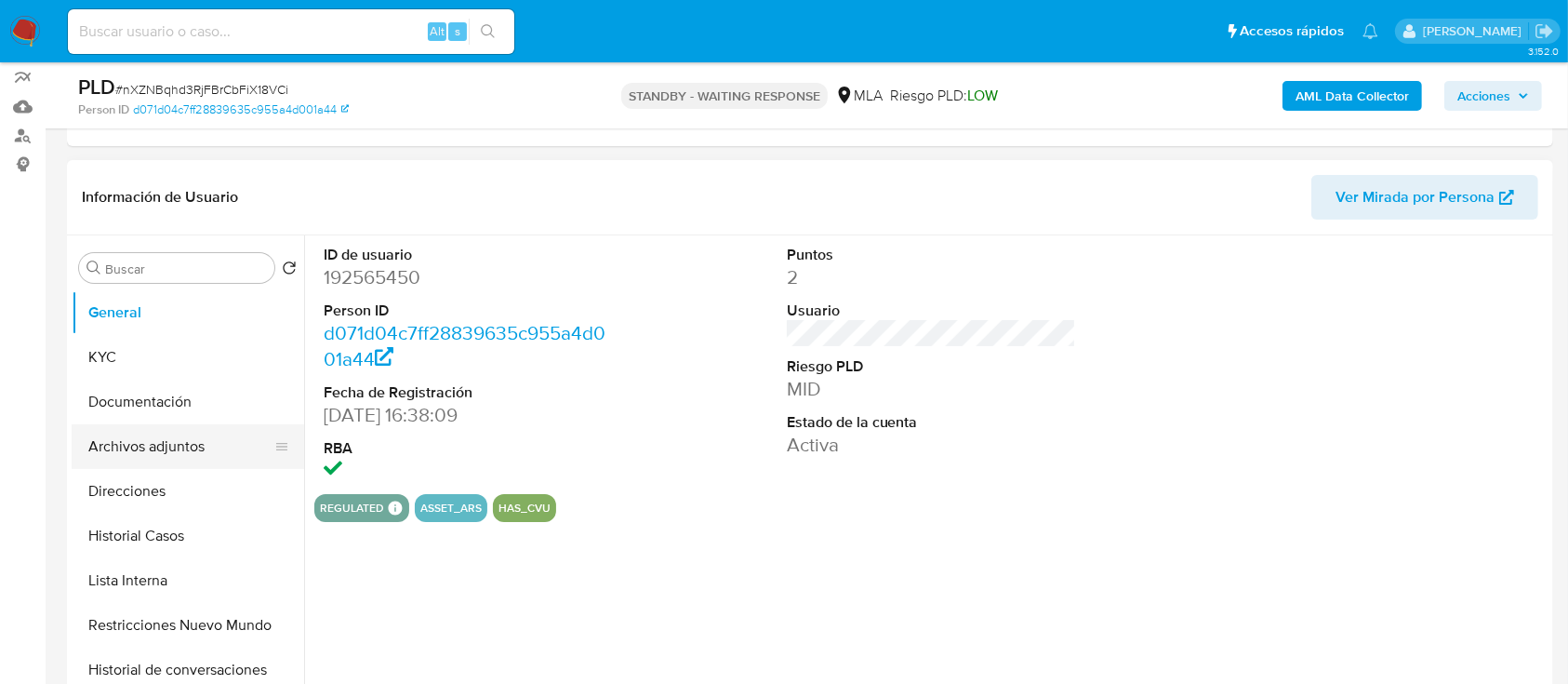
select select "10"
click at [190, 529] on button "Historial Casos" at bounding box center [180, 536] width 218 height 44
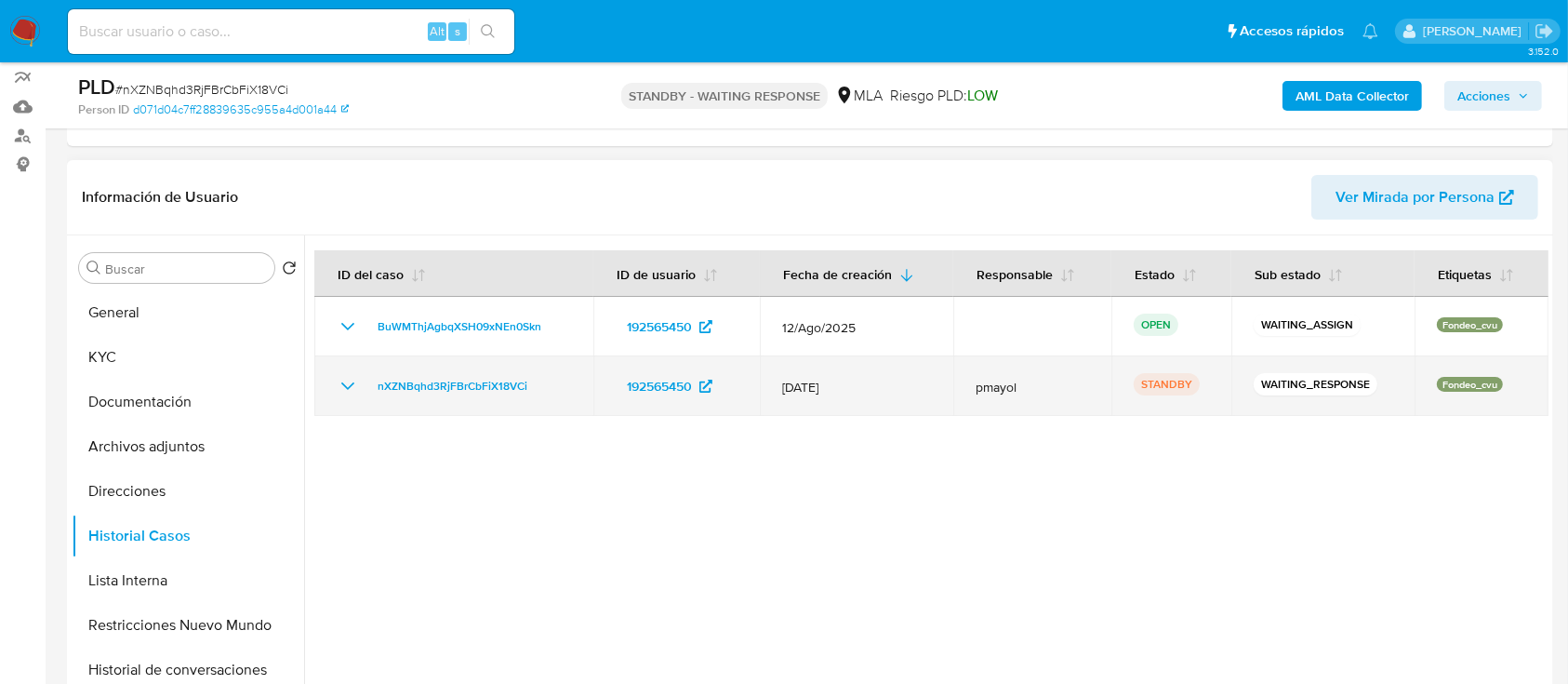
click at [353, 382] on icon "Mostrar/Ocultar" at bounding box center [348, 386] width 13 height 8
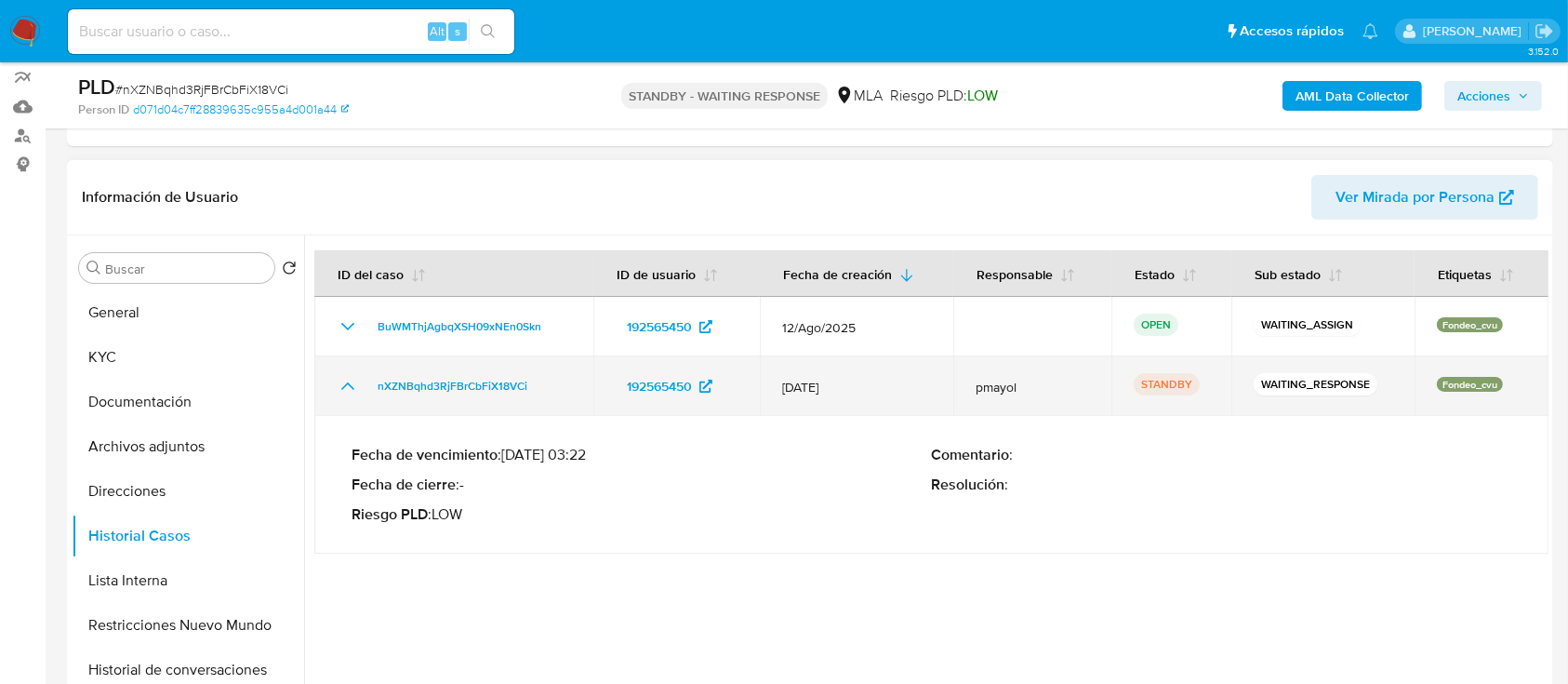
click at [353, 383] on icon "Mostrar/Ocultar" at bounding box center [348, 385] width 22 height 22
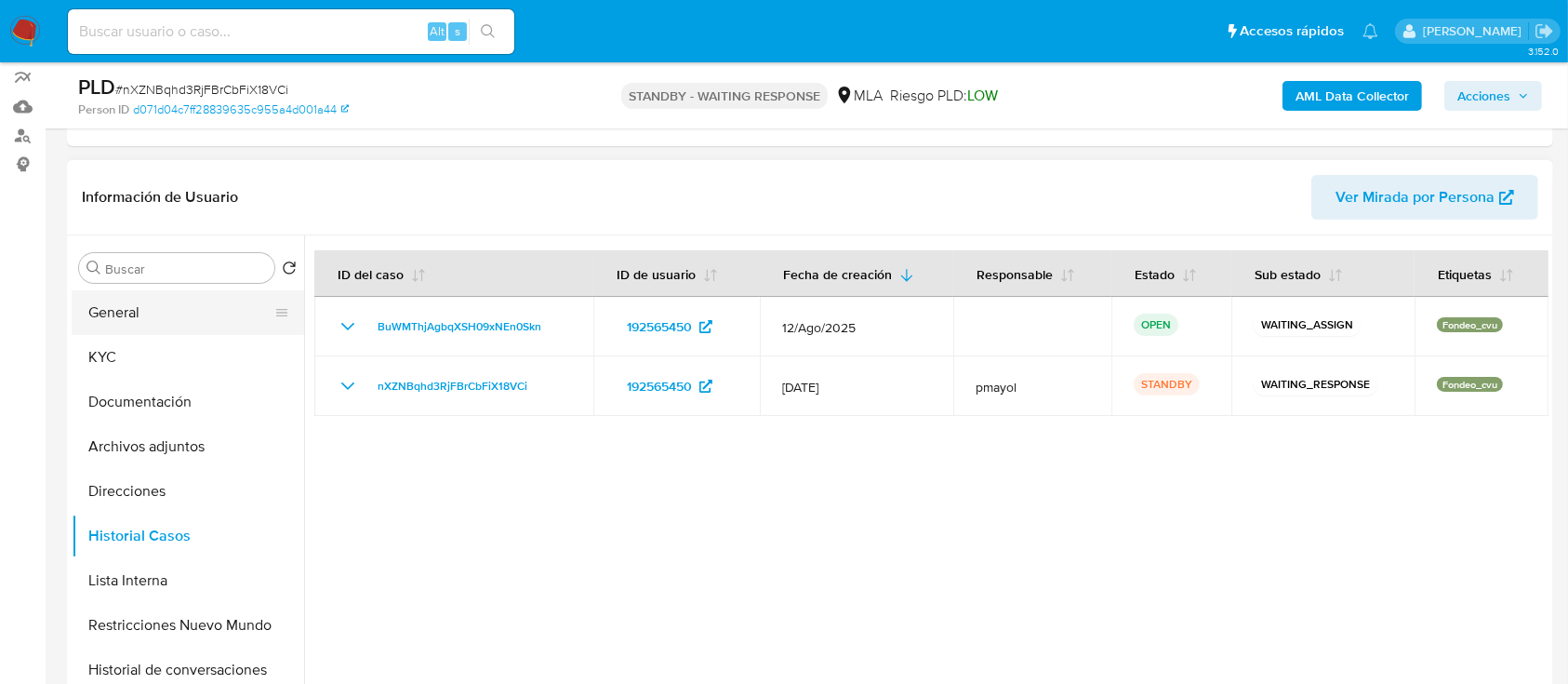
click at [208, 300] on button "General" at bounding box center [180, 312] width 218 height 44
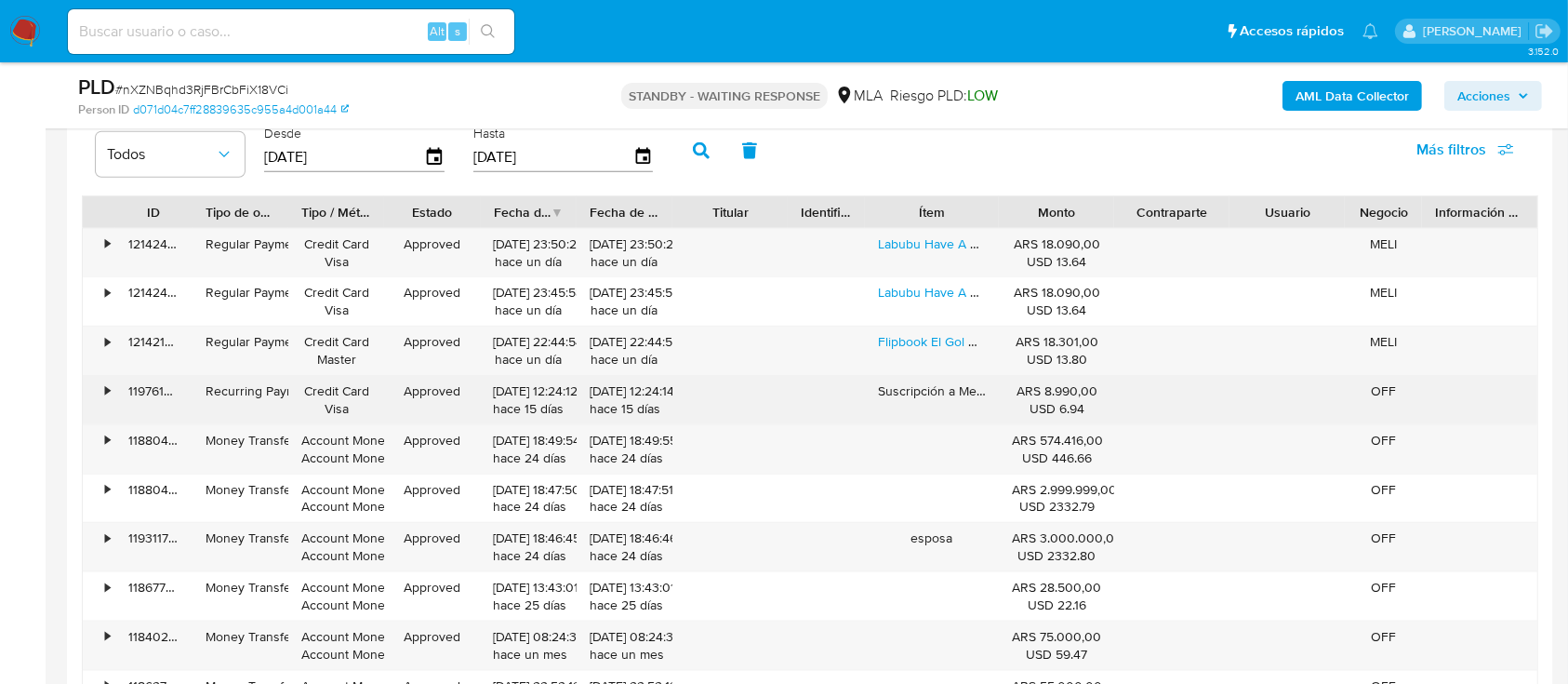
scroll to position [2493, 0]
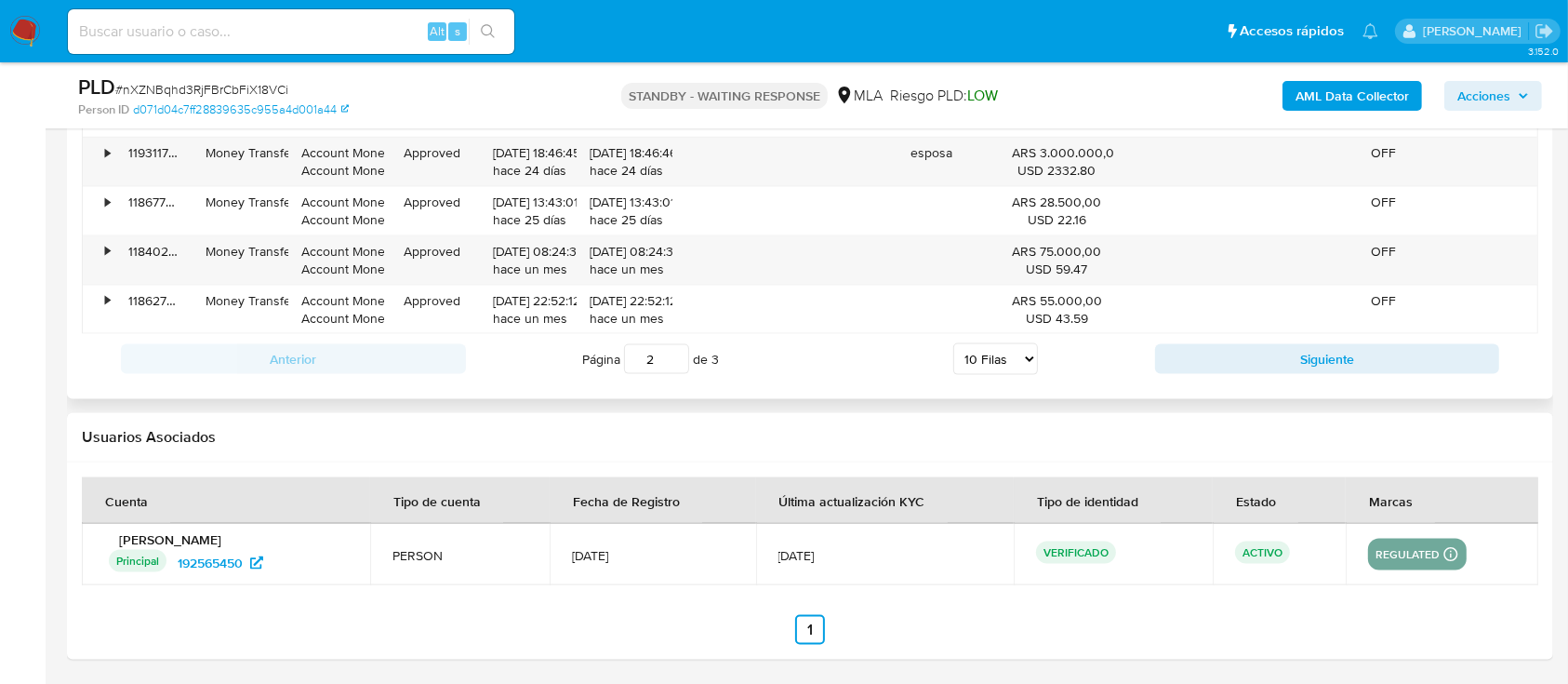
click at [674, 354] on input "2" at bounding box center [657, 358] width 65 height 30
click at [674, 354] on input "3" at bounding box center [657, 358] width 65 height 30
type input "3"
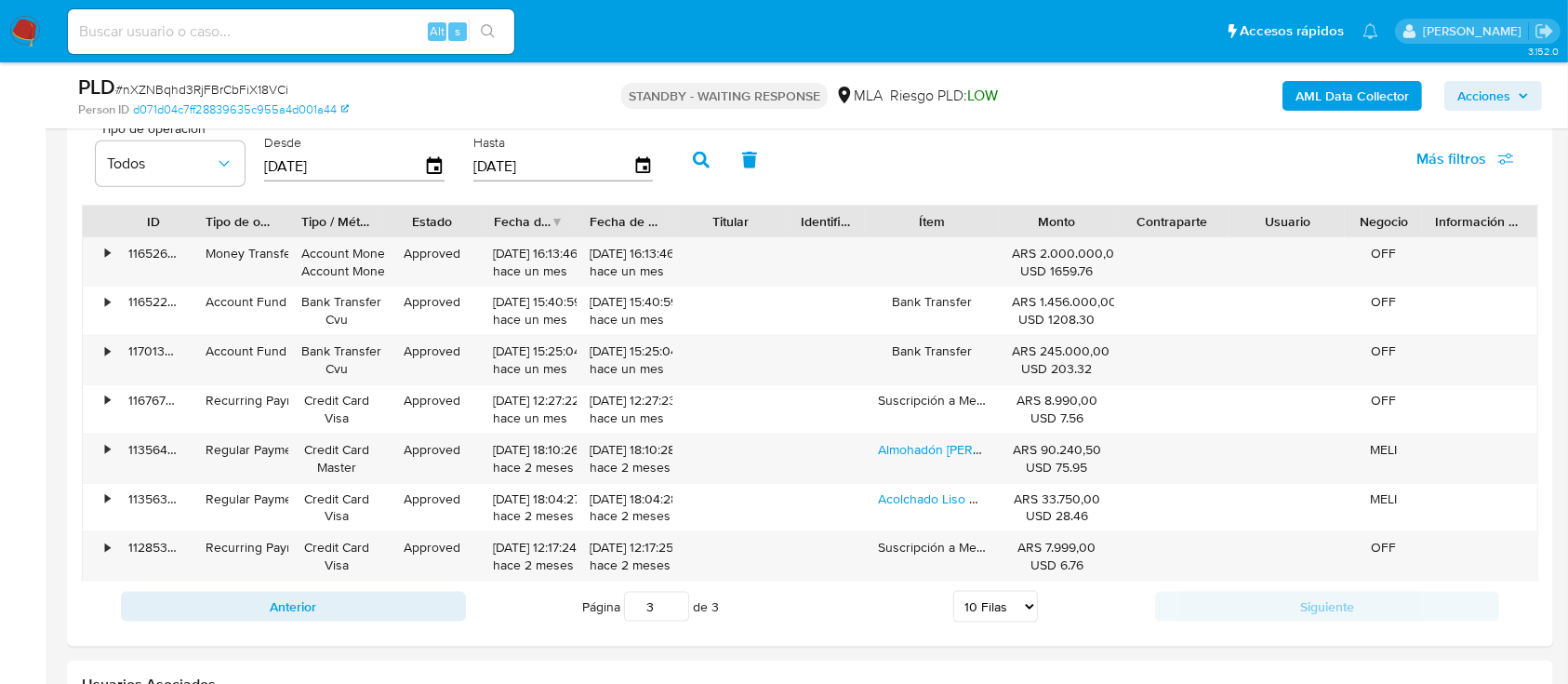
scroll to position [1974, 0]
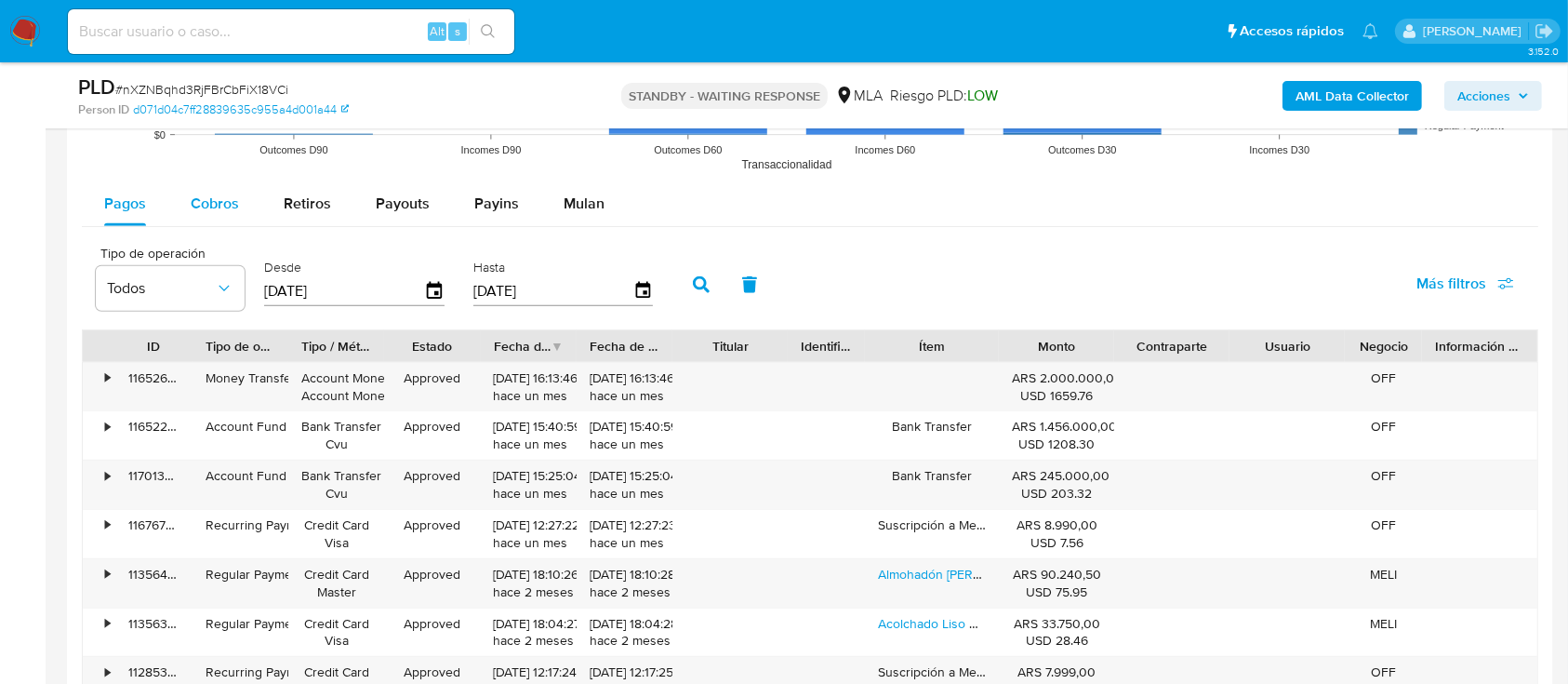
click at [214, 183] on div "Cobros" at bounding box center [215, 203] width 48 height 44
select select "10"
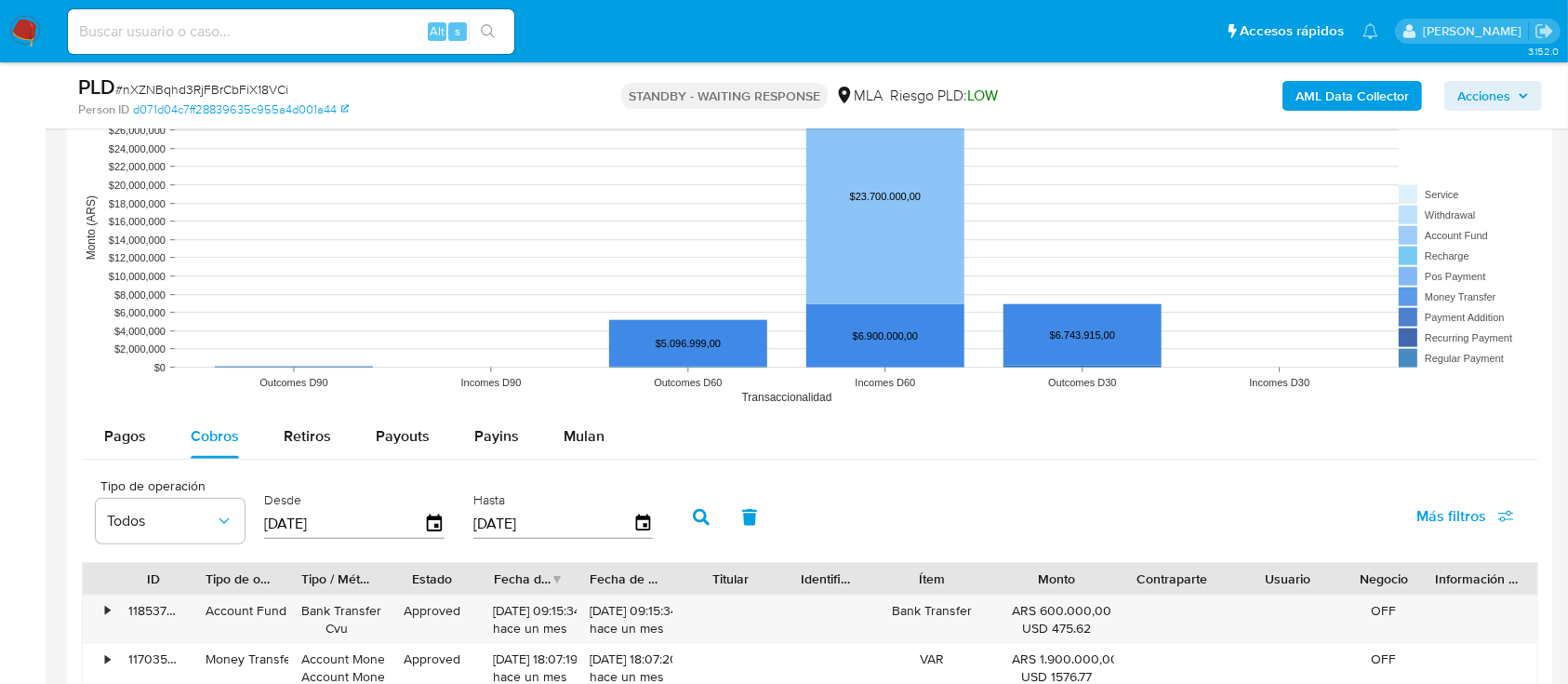
scroll to position [1948, 0]
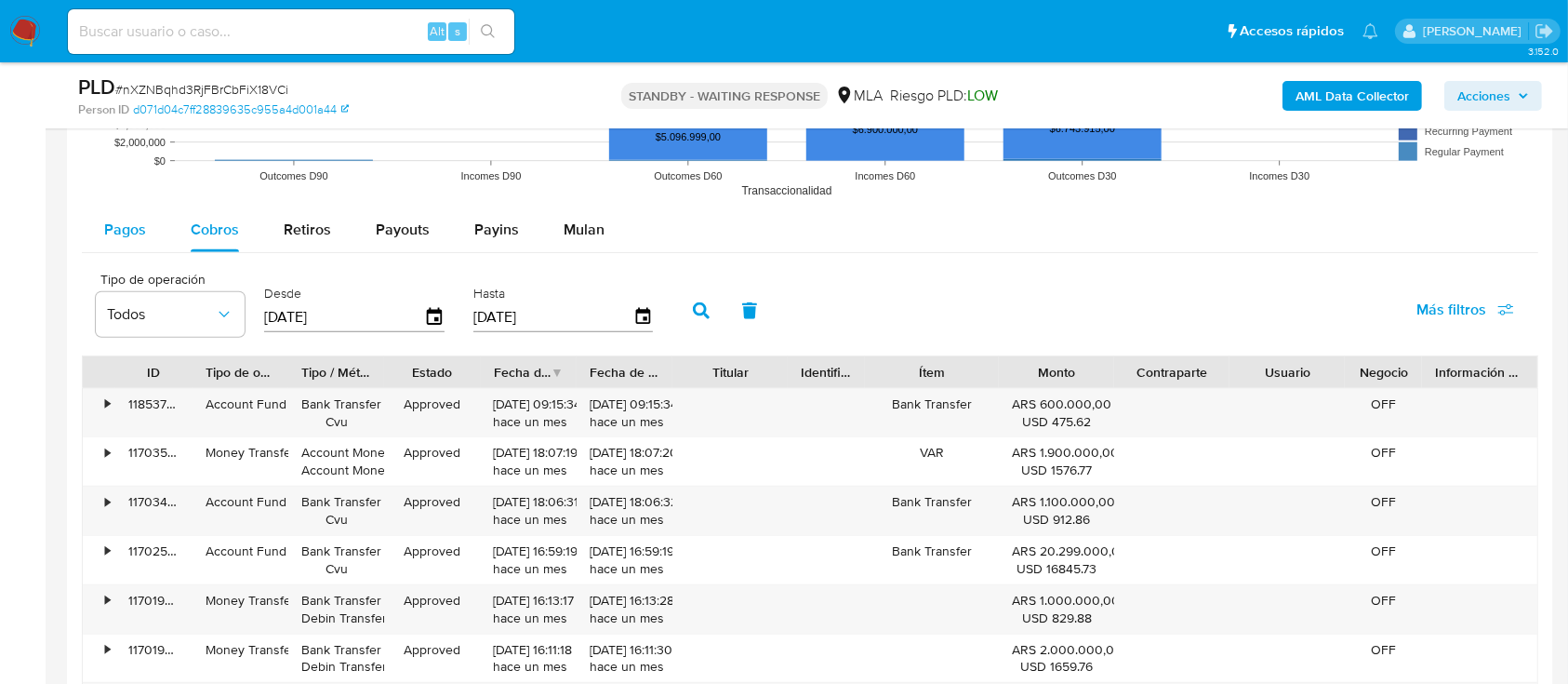
click at [112, 238] on span "Pagos" at bounding box center [124, 229] width 41 height 21
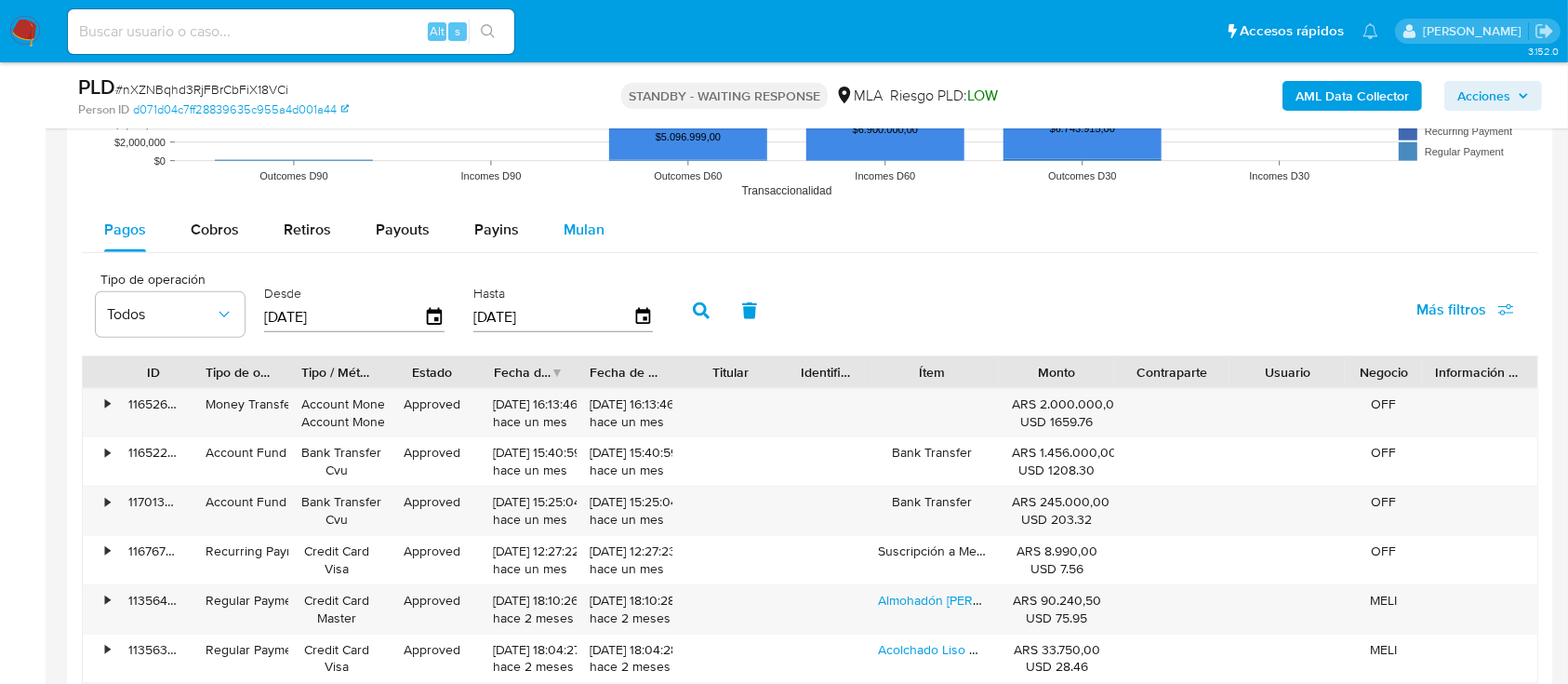
click at [581, 227] on span "Mulan" at bounding box center [584, 229] width 40 height 21
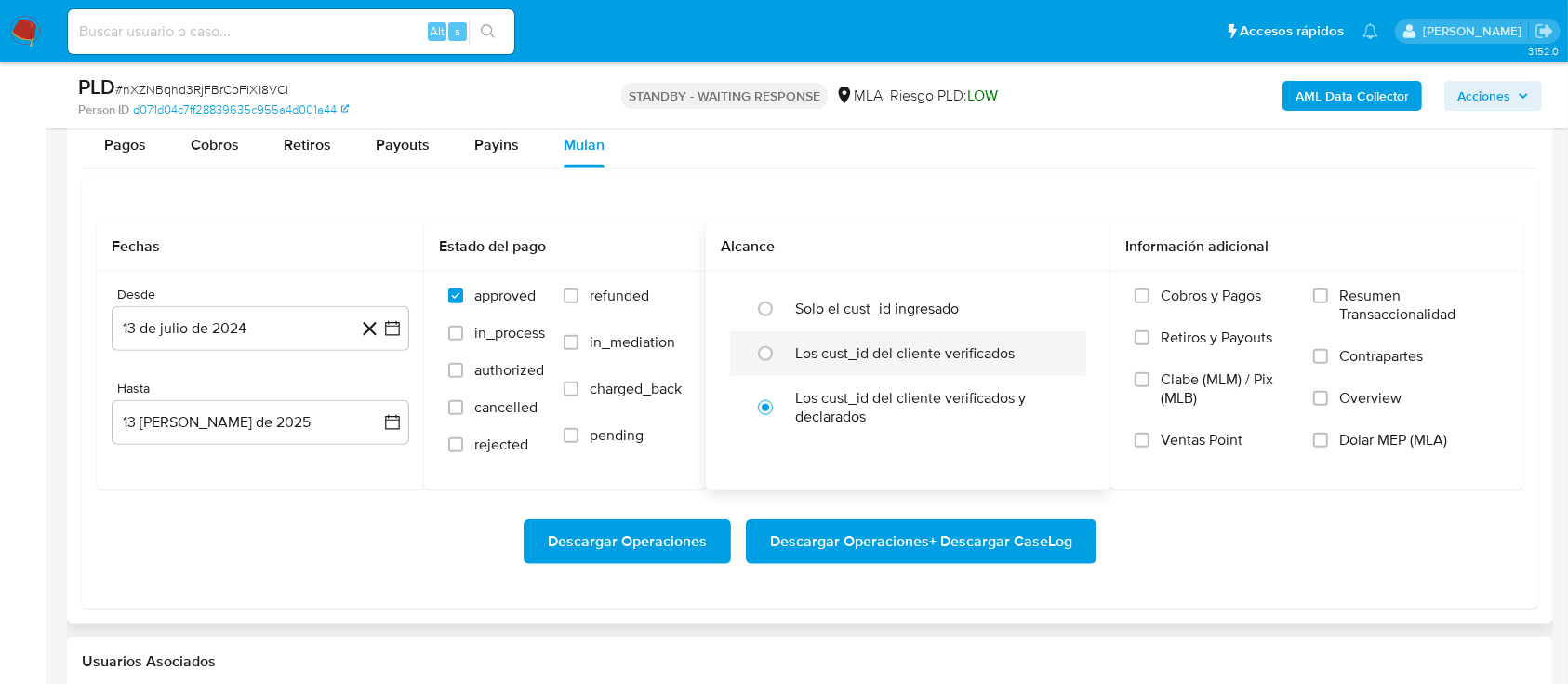
scroll to position [2072, 0]
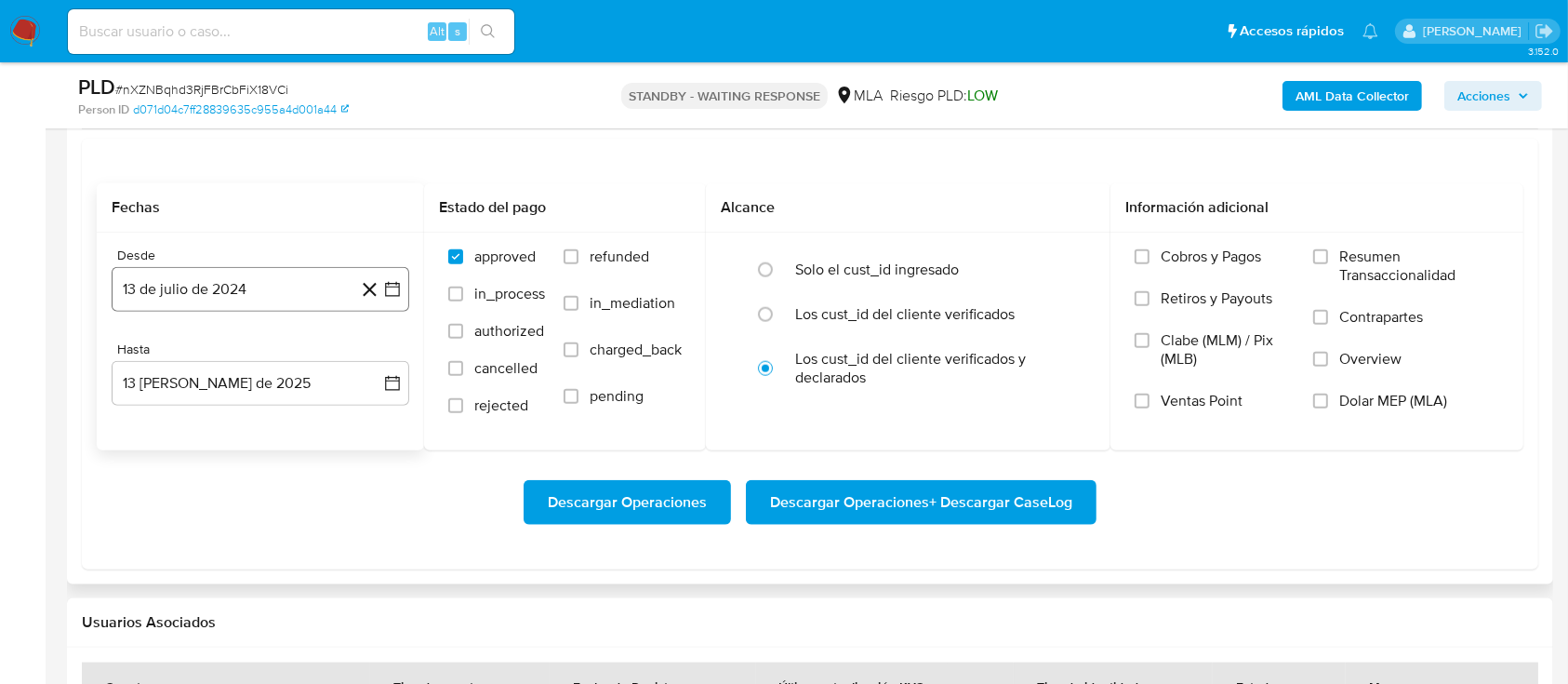
click at [384, 286] on icon "button" at bounding box center [392, 289] width 18 height 18
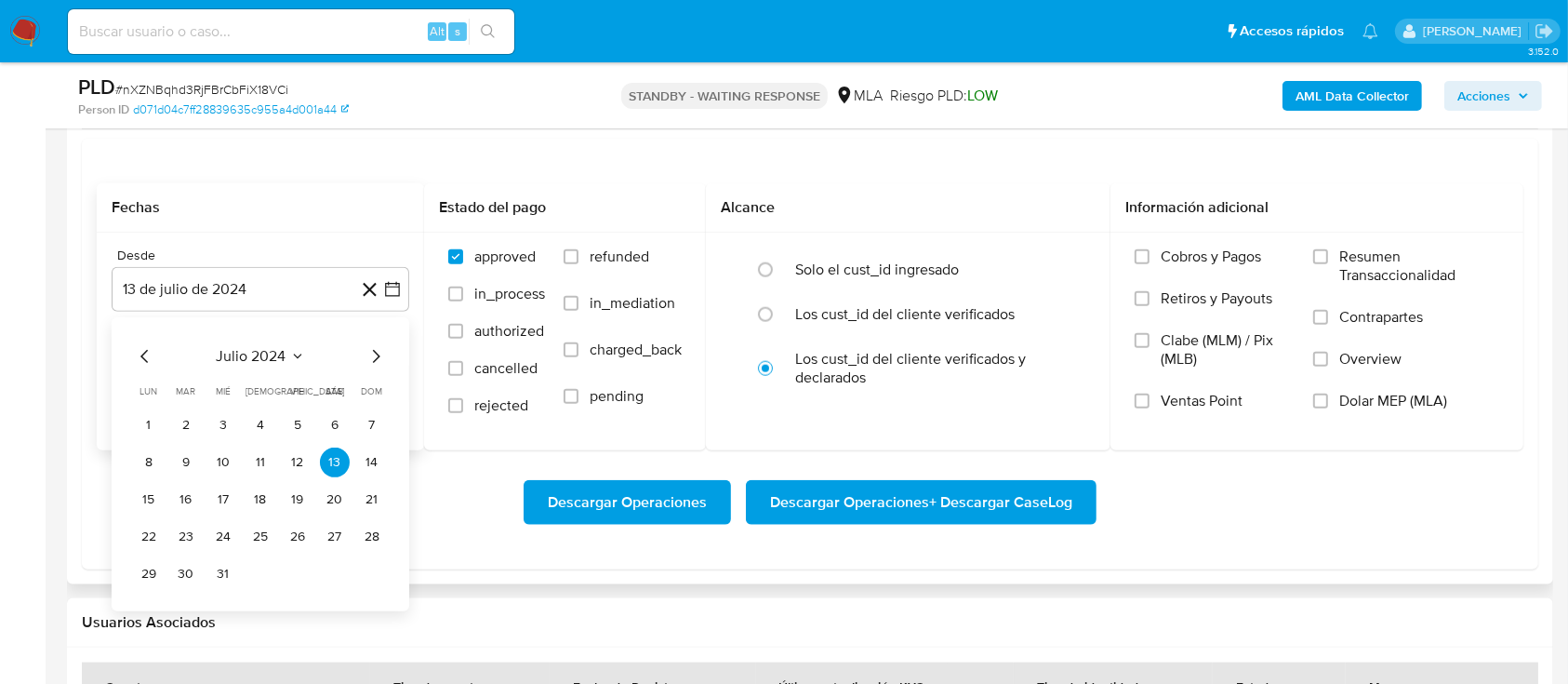
click at [372, 351] on icon "Mes siguiente" at bounding box center [376, 355] width 22 height 22
click at [373, 351] on icon "Mes siguiente" at bounding box center [376, 355] width 22 height 22
click at [374, 351] on icon "Mes siguiente" at bounding box center [376, 355] width 22 height 22
click at [374, 351] on icon "Mes siguiente" at bounding box center [377, 356] width 8 height 13
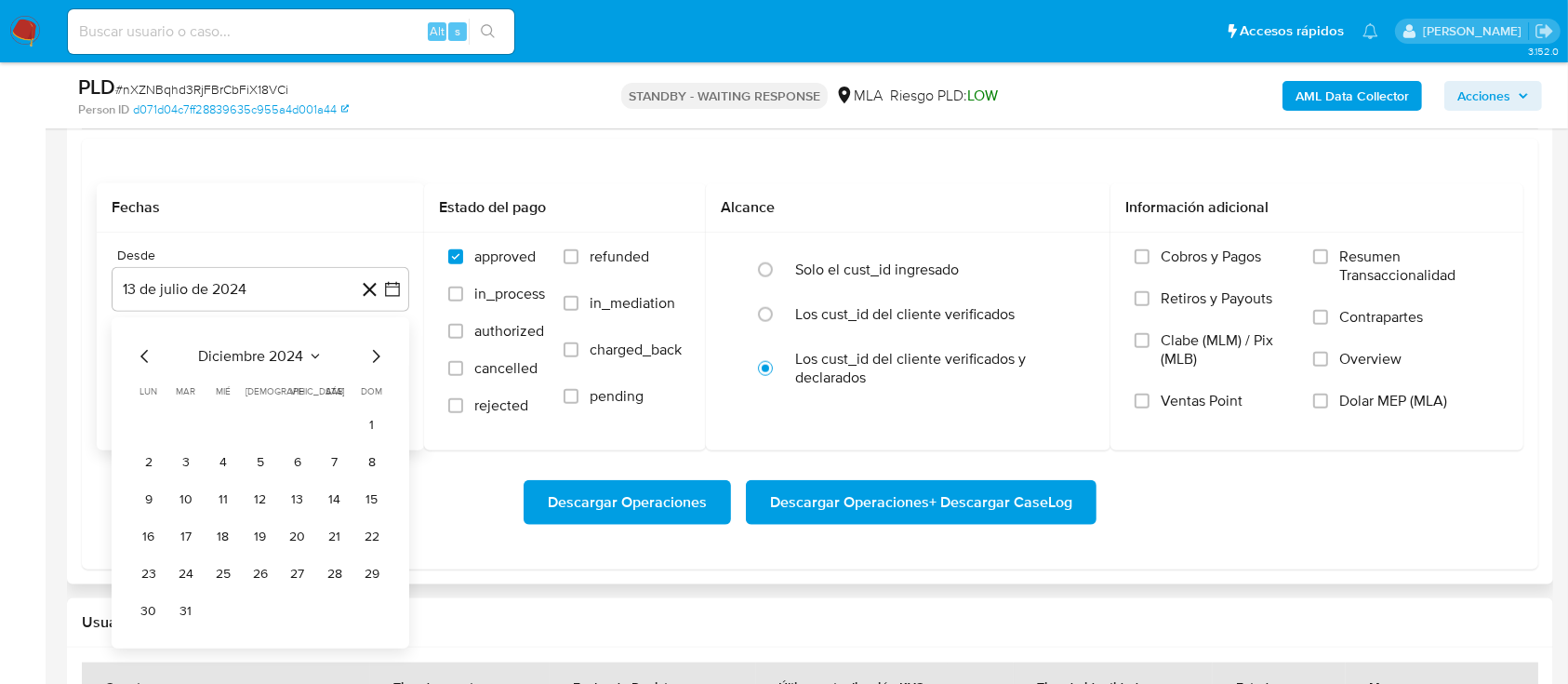
click at [374, 351] on icon "Mes siguiente" at bounding box center [377, 356] width 8 height 13
click at [142, 360] on icon "Mes anterior" at bounding box center [144, 355] width 22 height 22
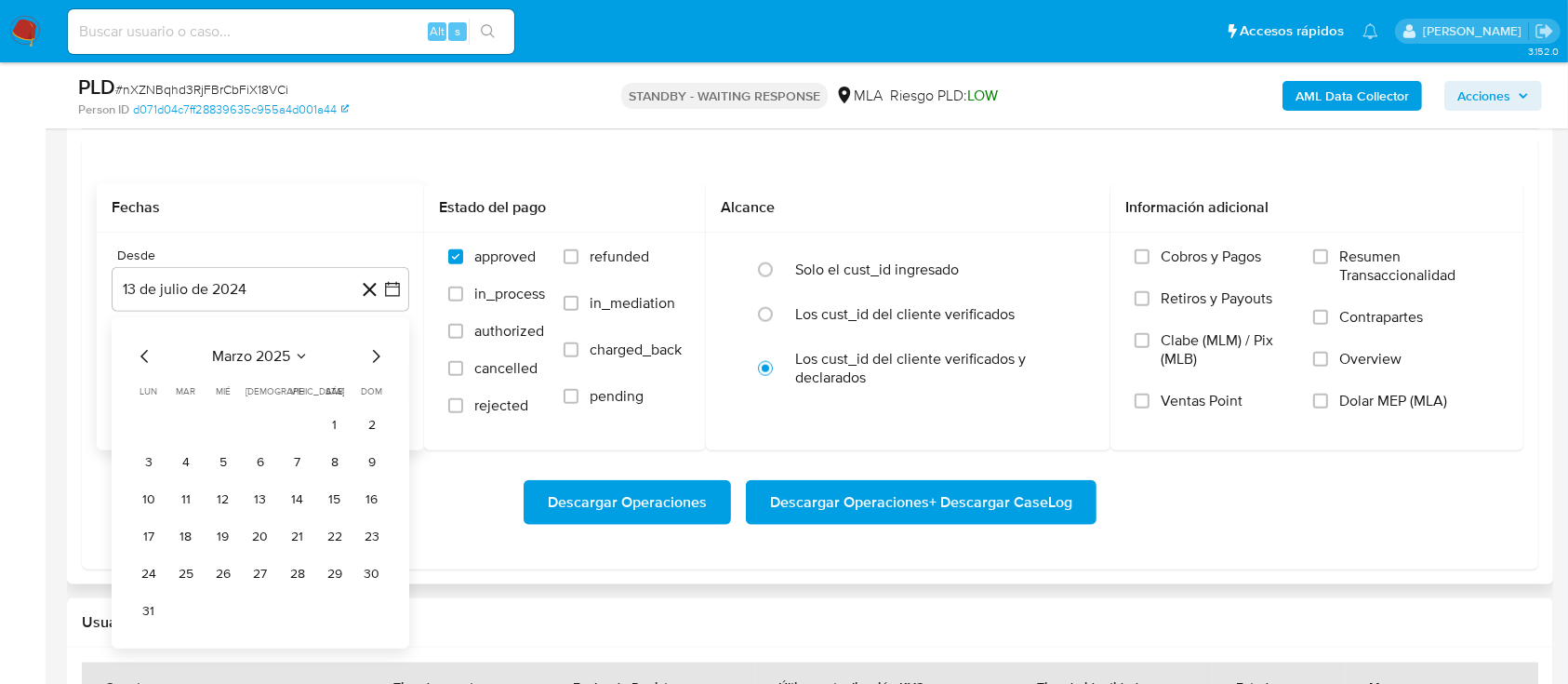
click at [374, 355] on icon "Mes siguiente" at bounding box center [376, 355] width 22 height 22
click at [184, 428] on button "1" at bounding box center [186, 425] width 30 height 30
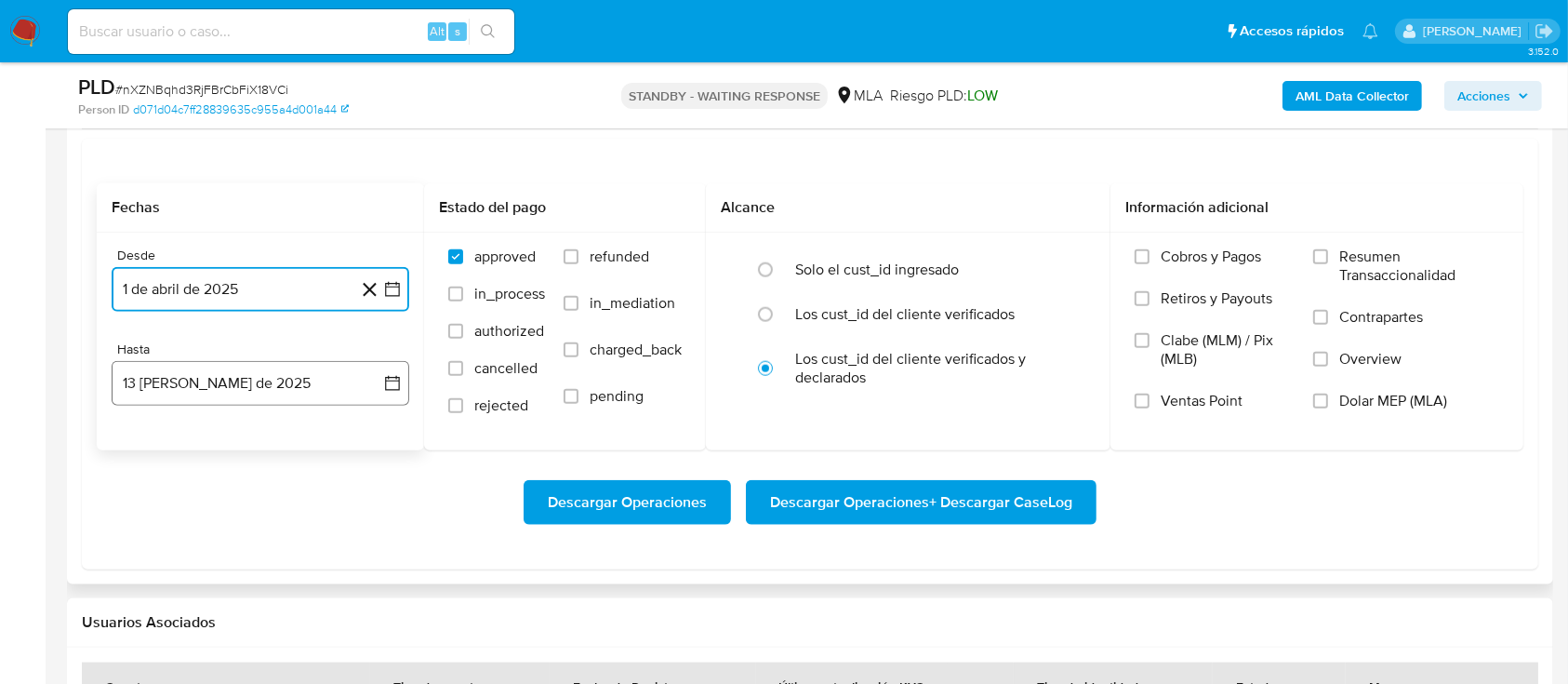
click at [395, 387] on icon "button" at bounding box center [392, 382] width 18 height 18
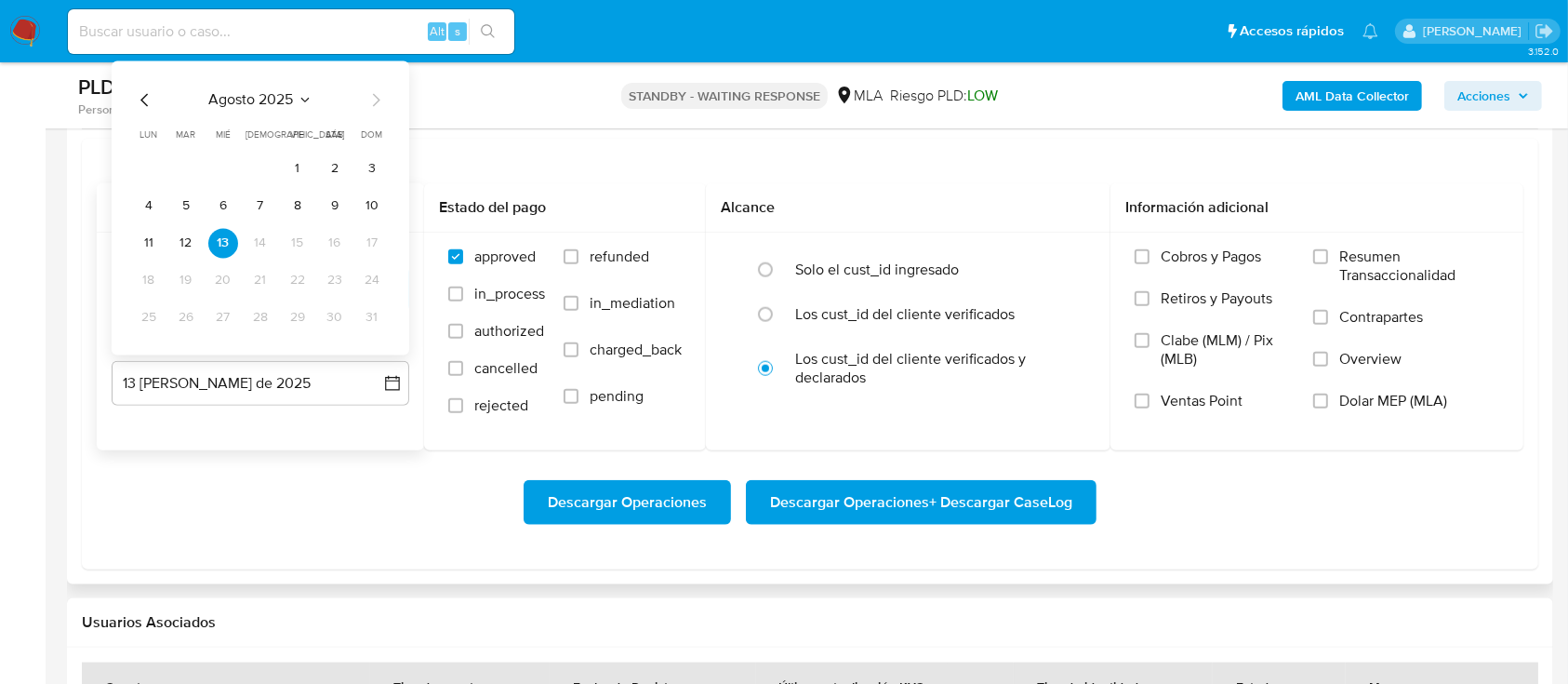
click at [148, 99] on icon "Mes anterior" at bounding box center [144, 99] width 22 height 22
click at [266, 318] on button "31" at bounding box center [260, 317] width 30 height 30
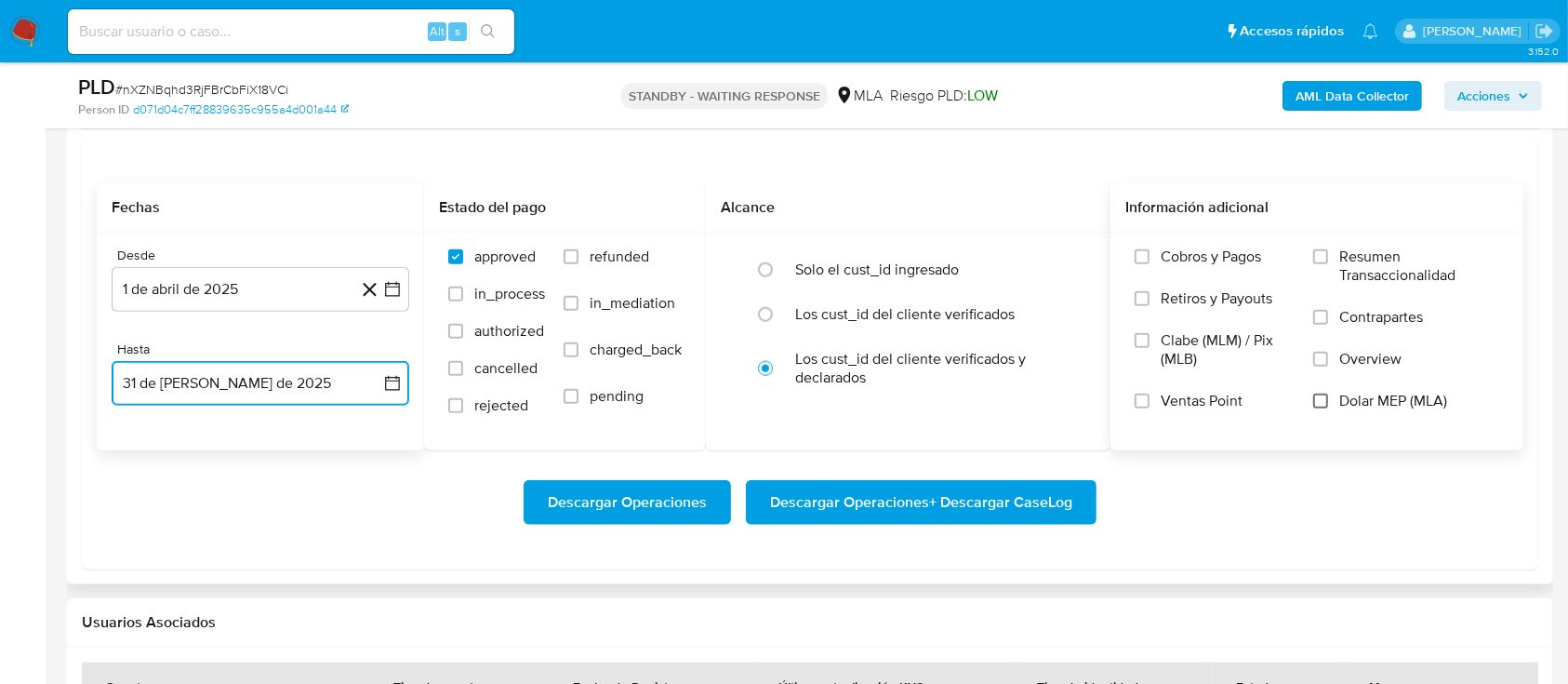
click at [1328, 395] on input "Dolar MEP (MLA)" at bounding box center [1320, 401] width 14 height 14
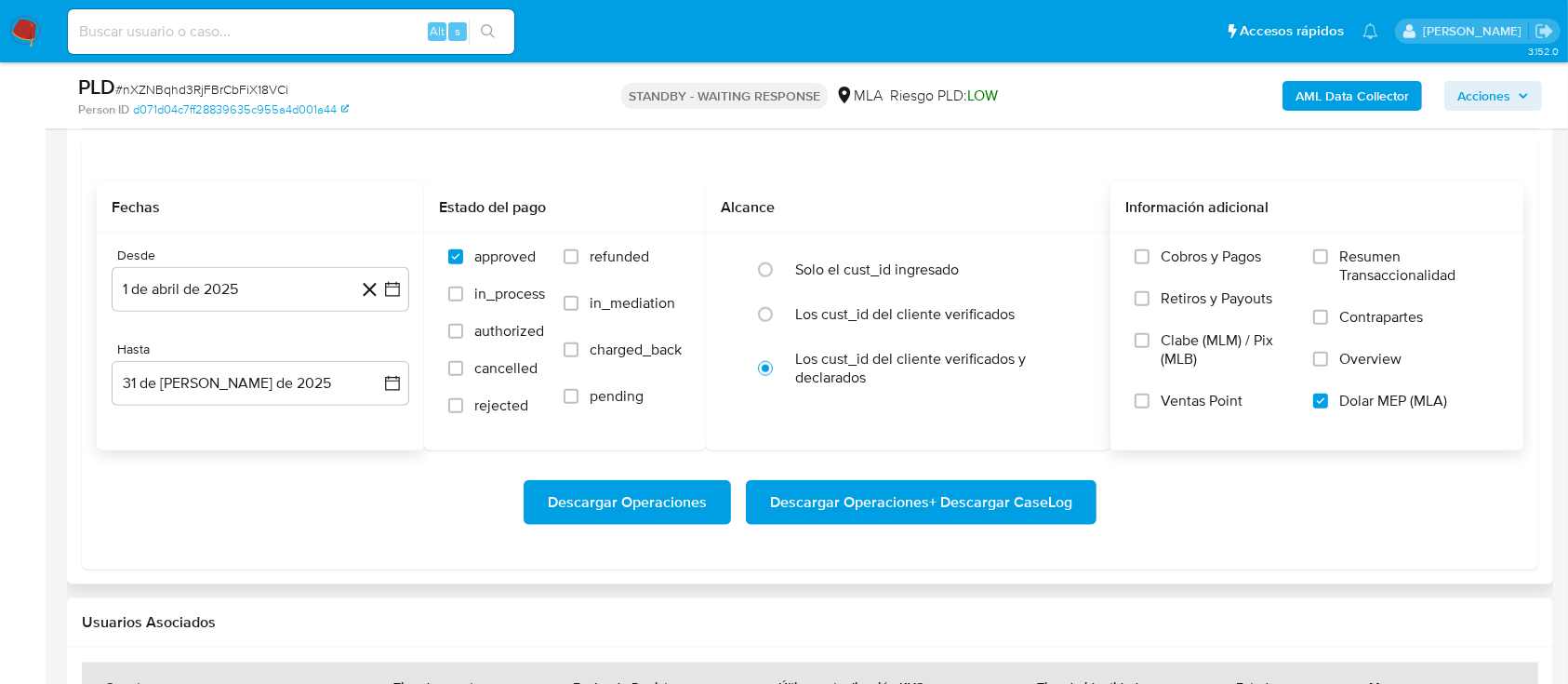
click at [808, 498] on span "Descargar Operaciones + Descargar CaseLog" at bounding box center [922, 502] width 302 height 40
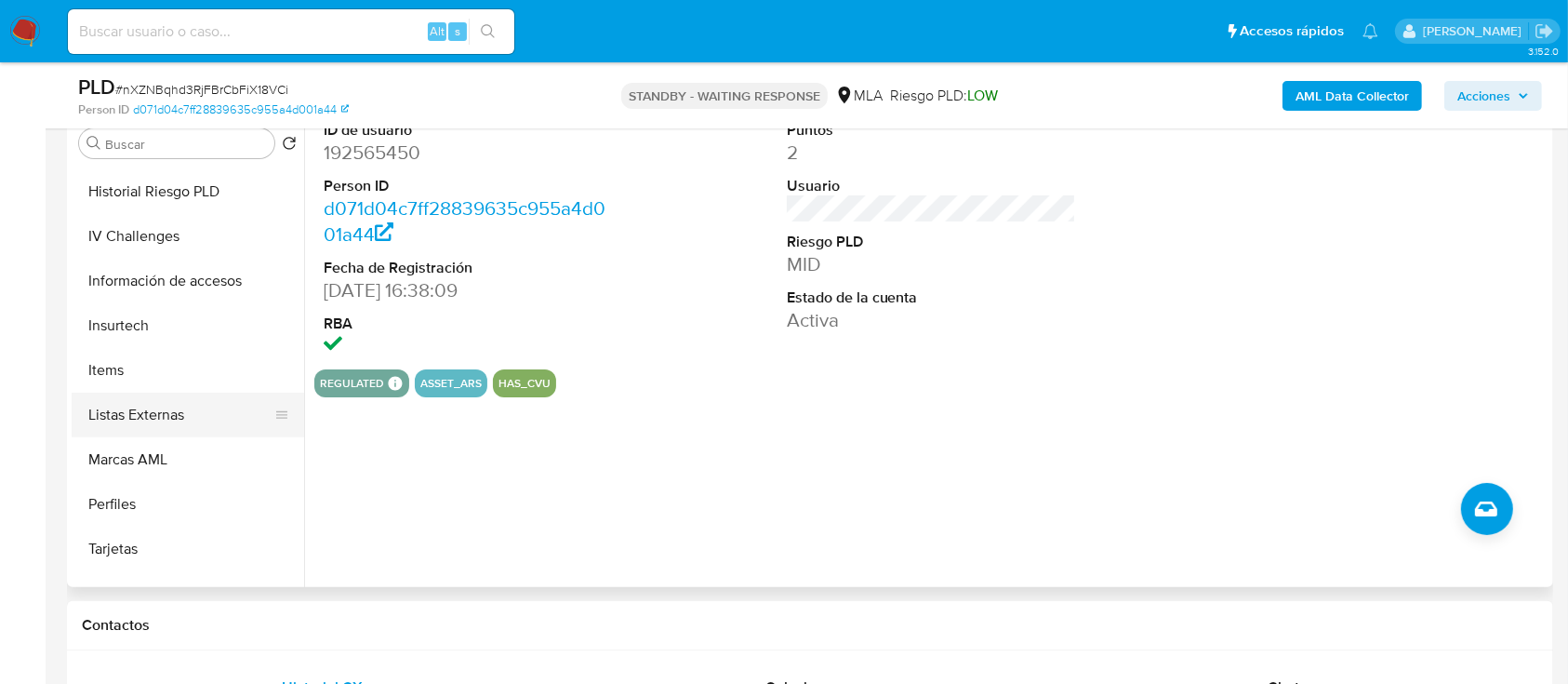
scroll to position [830, 0]
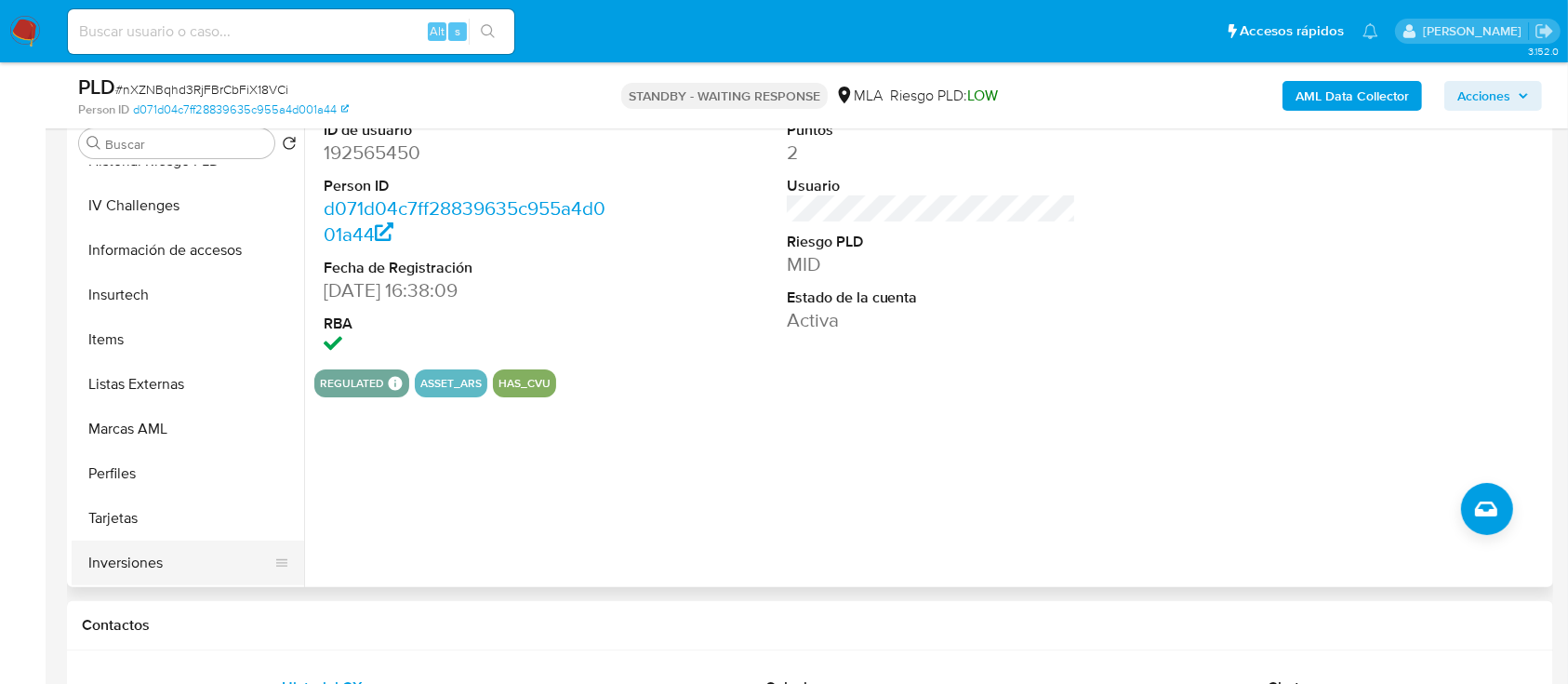
click at [177, 563] on button "Inversiones" at bounding box center [180, 563] width 218 height 44
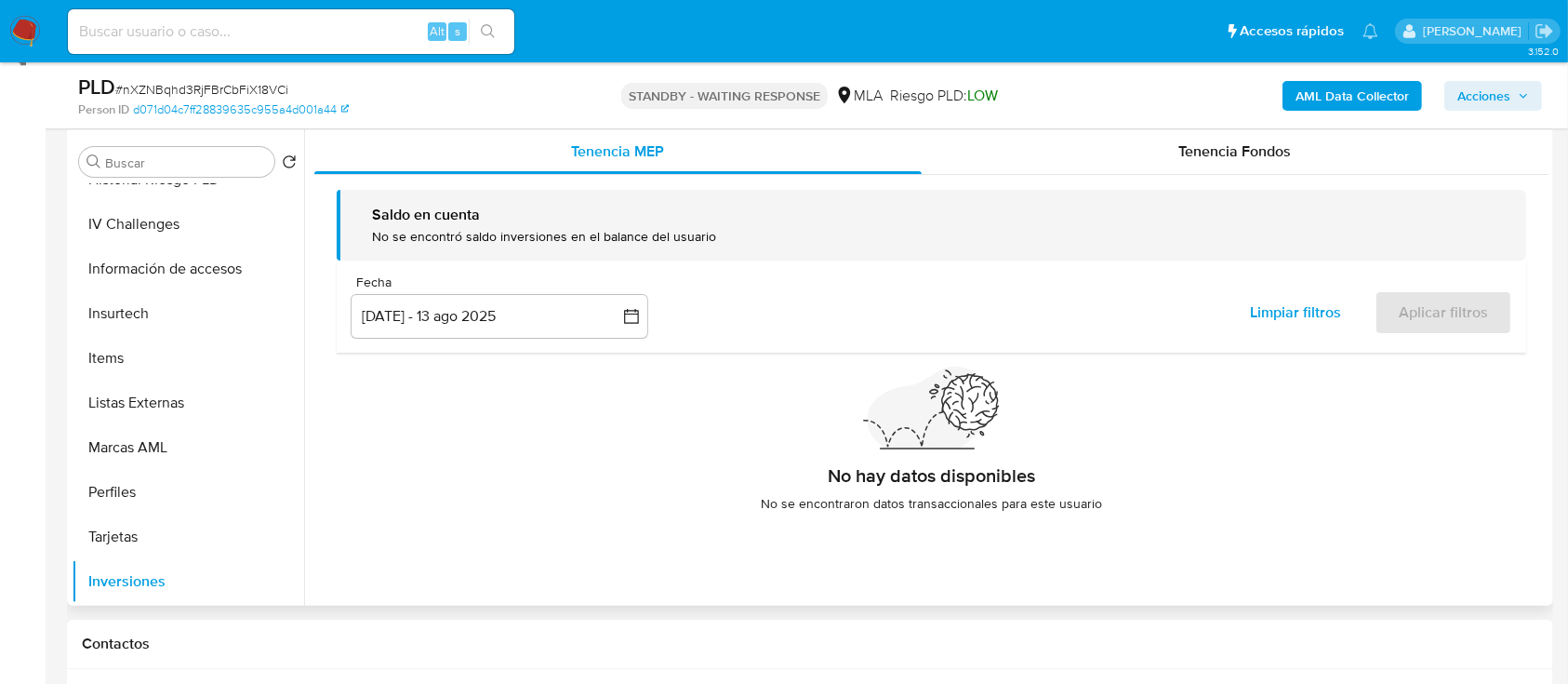
scroll to position [248, 0]
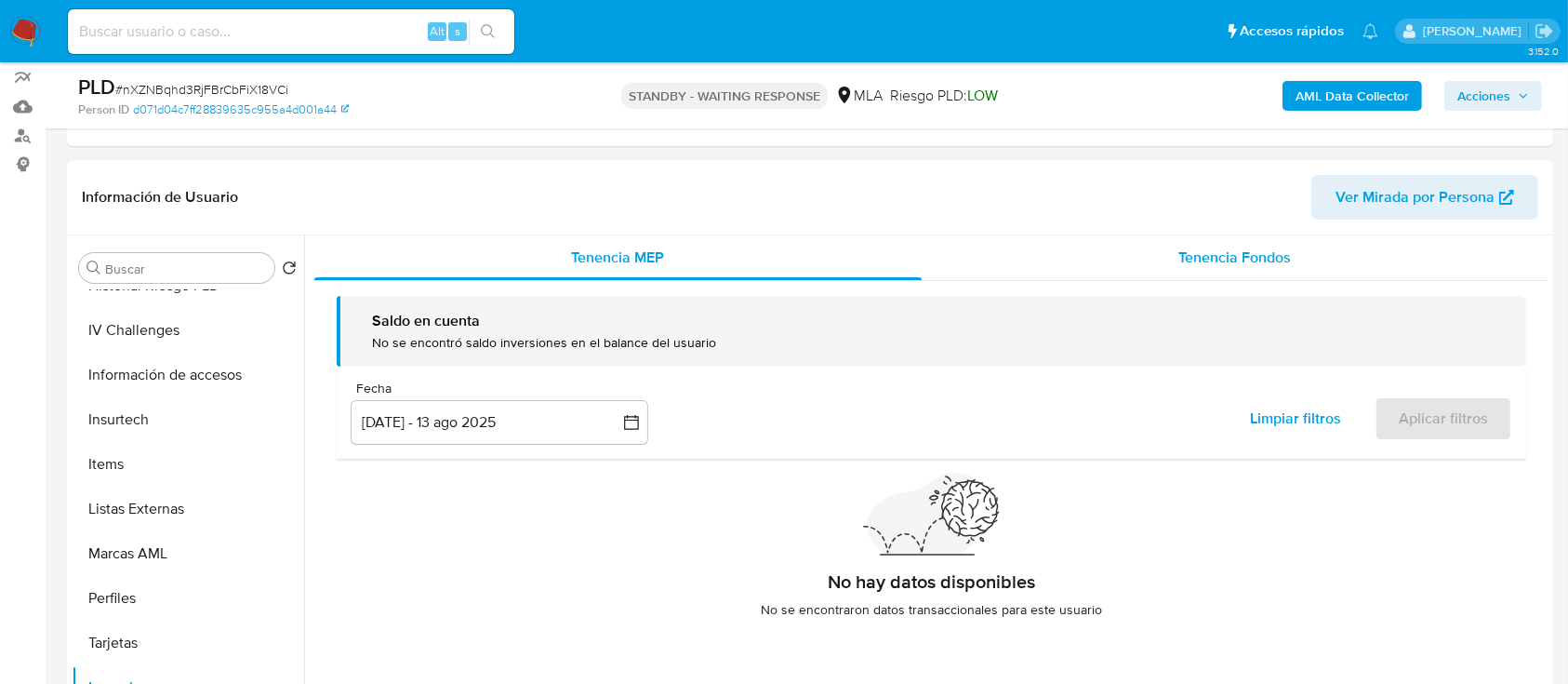
click at [1192, 254] on span "Tenencia Fondos" at bounding box center [1236, 257] width 113 height 21
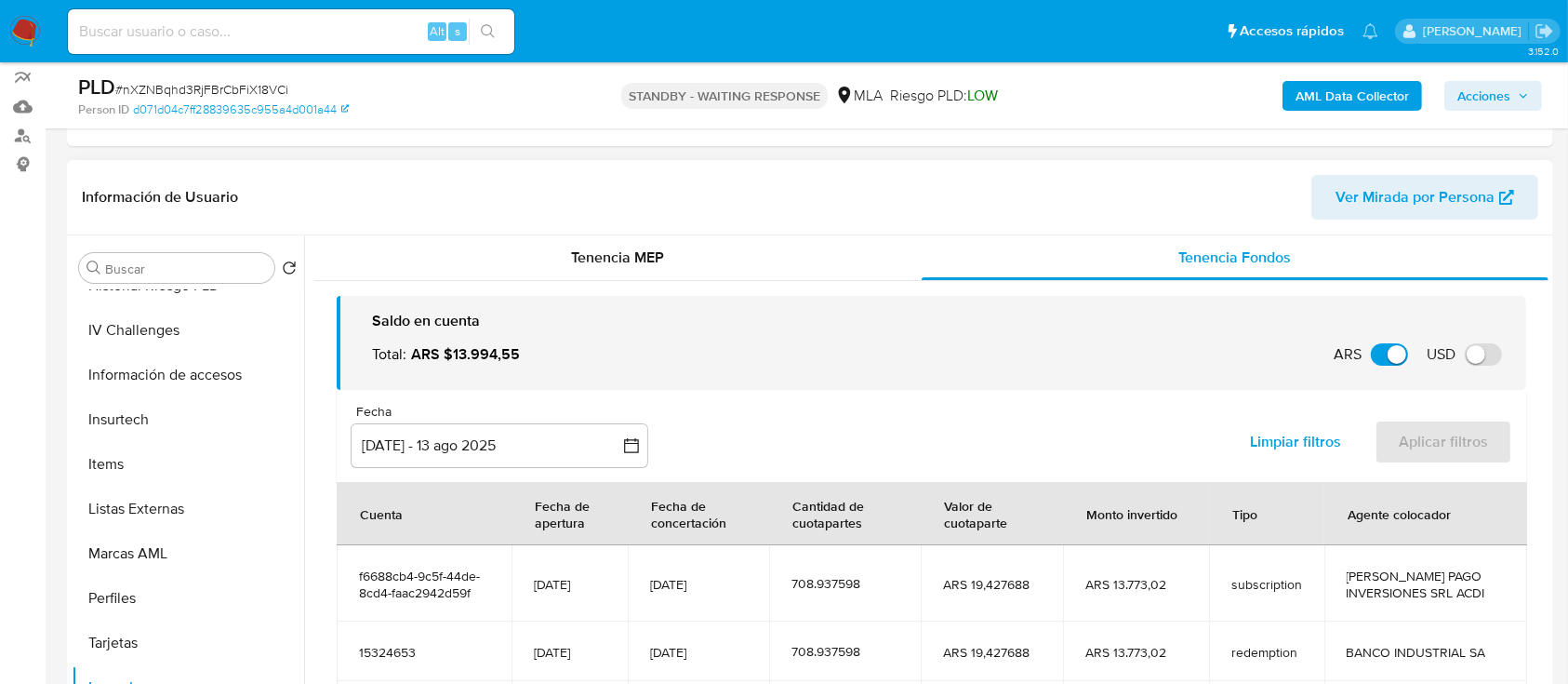
scroll to position [123, 0]
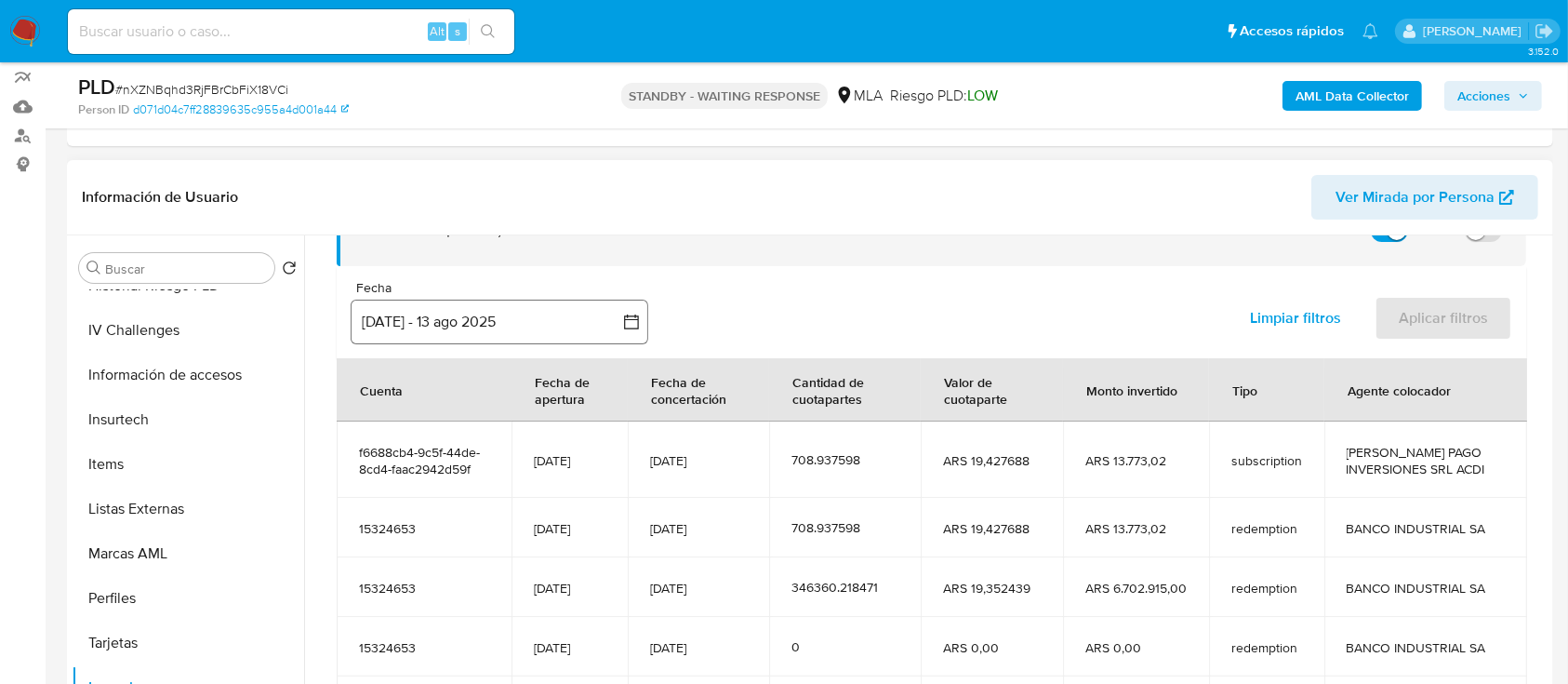
click at [628, 321] on icon "button" at bounding box center [631, 322] width 18 height 18
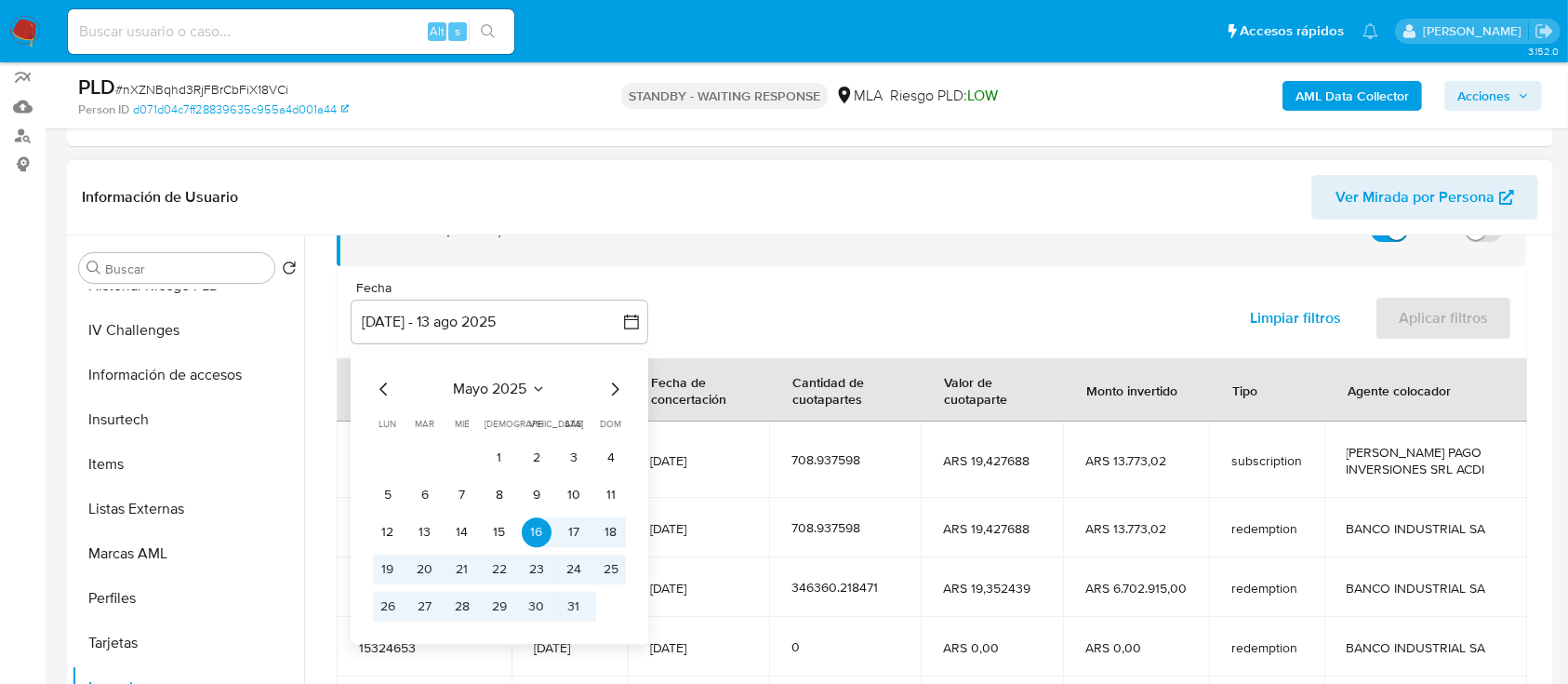
click at [375, 387] on icon "Mes anterior" at bounding box center [383, 388] width 22 height 22
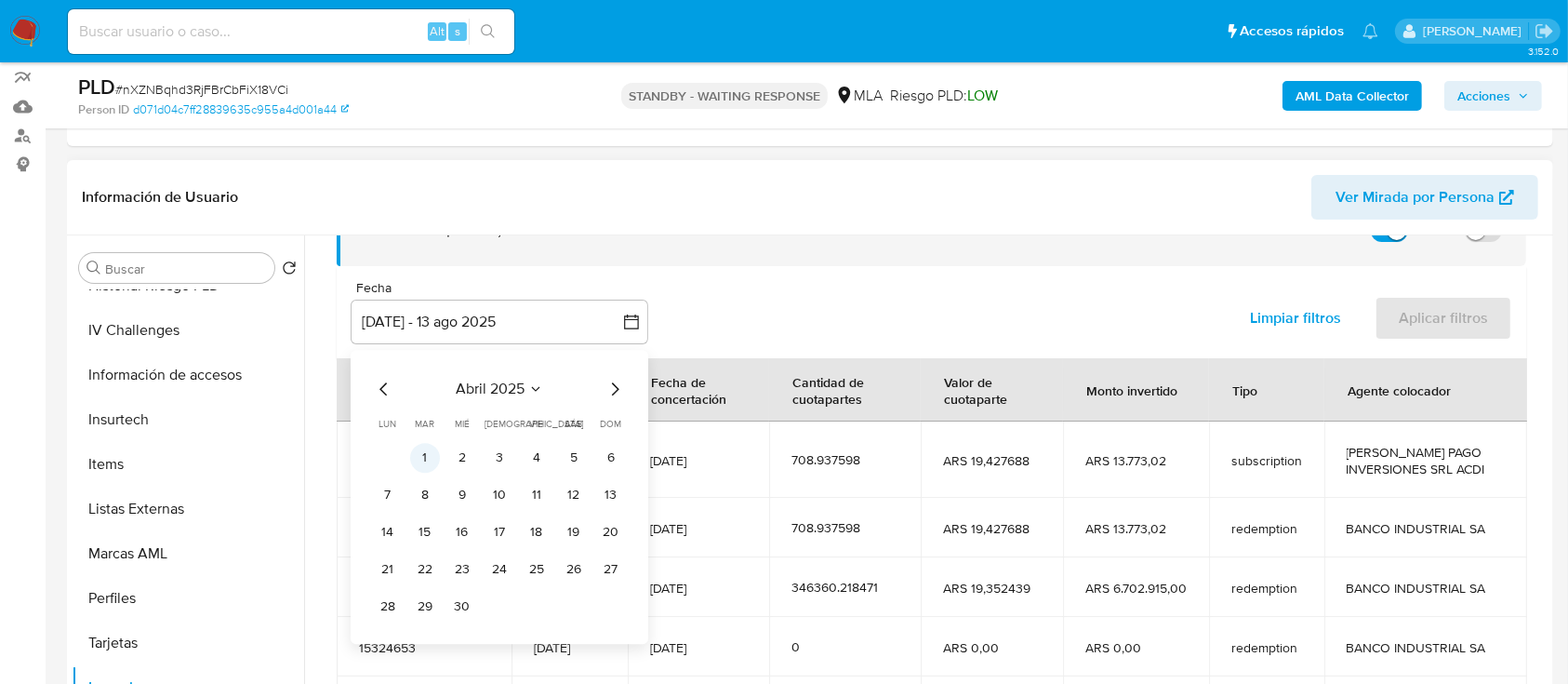
click at [422, 456] on button "1" at bounding box center [425, 458] width 30 height 30
click at [619, 389] on icon "Mes siguiente" at bounding box center [614, 388] width 22 height 22
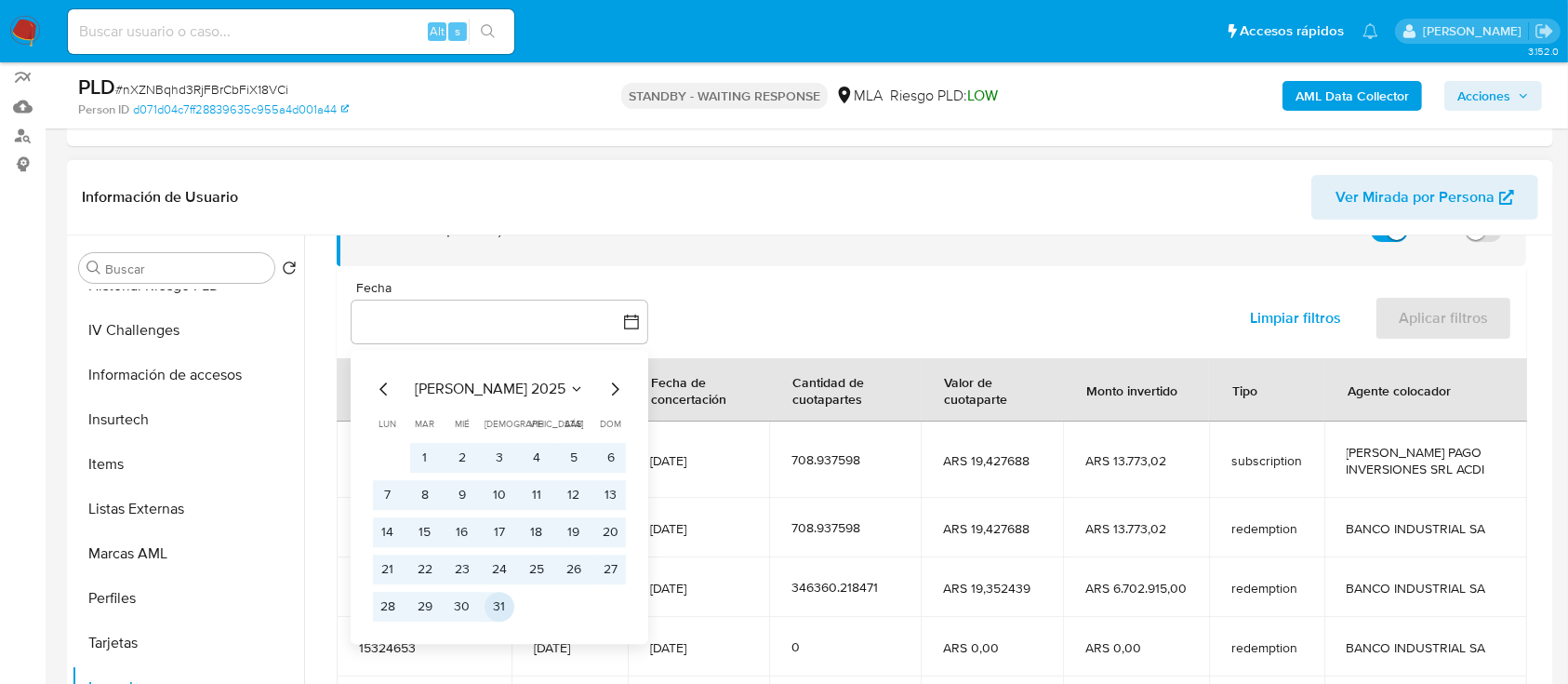
click at [503, 605] on button "31" at bounding box center [499, 606] width 30 height 30
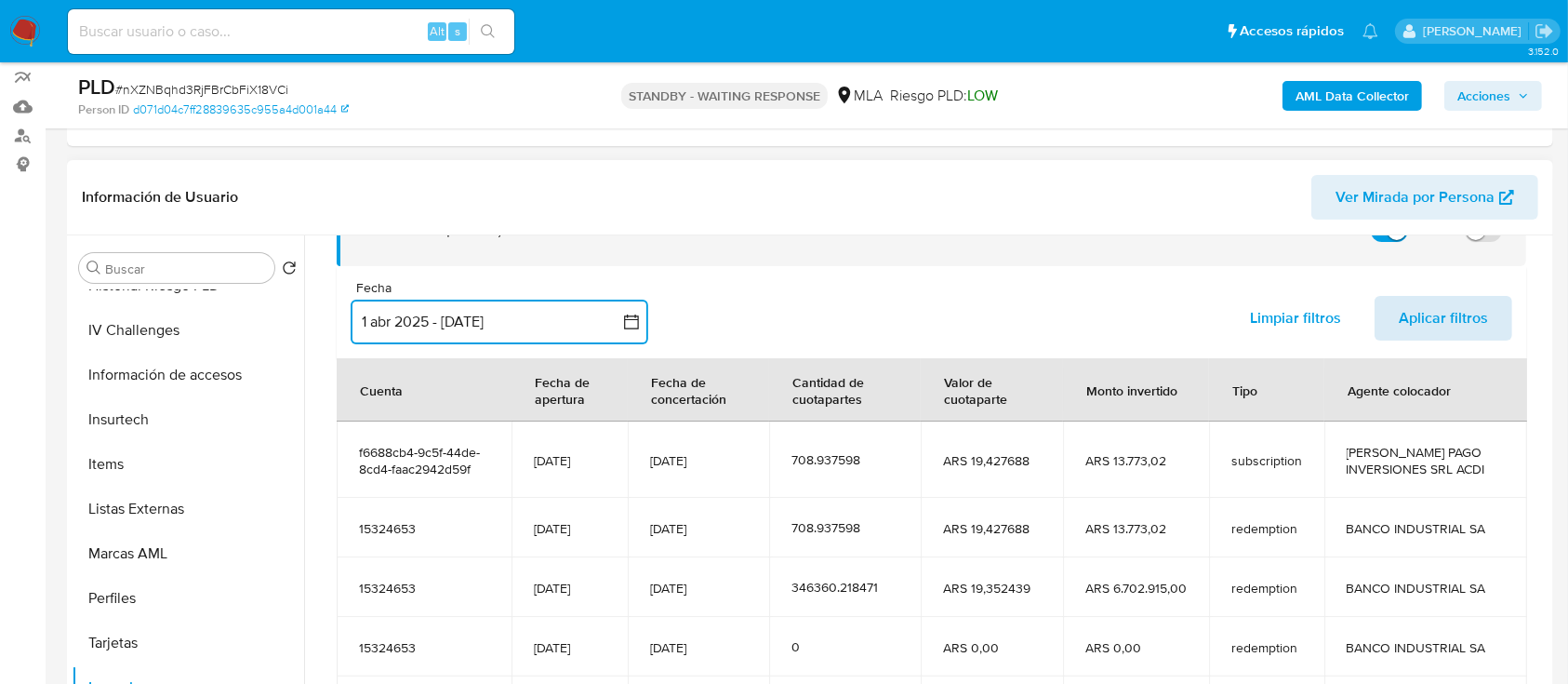
click at [1429, 313] on span "Aplicar filtros" at bounding box center [1444, 318] width 90 height 40
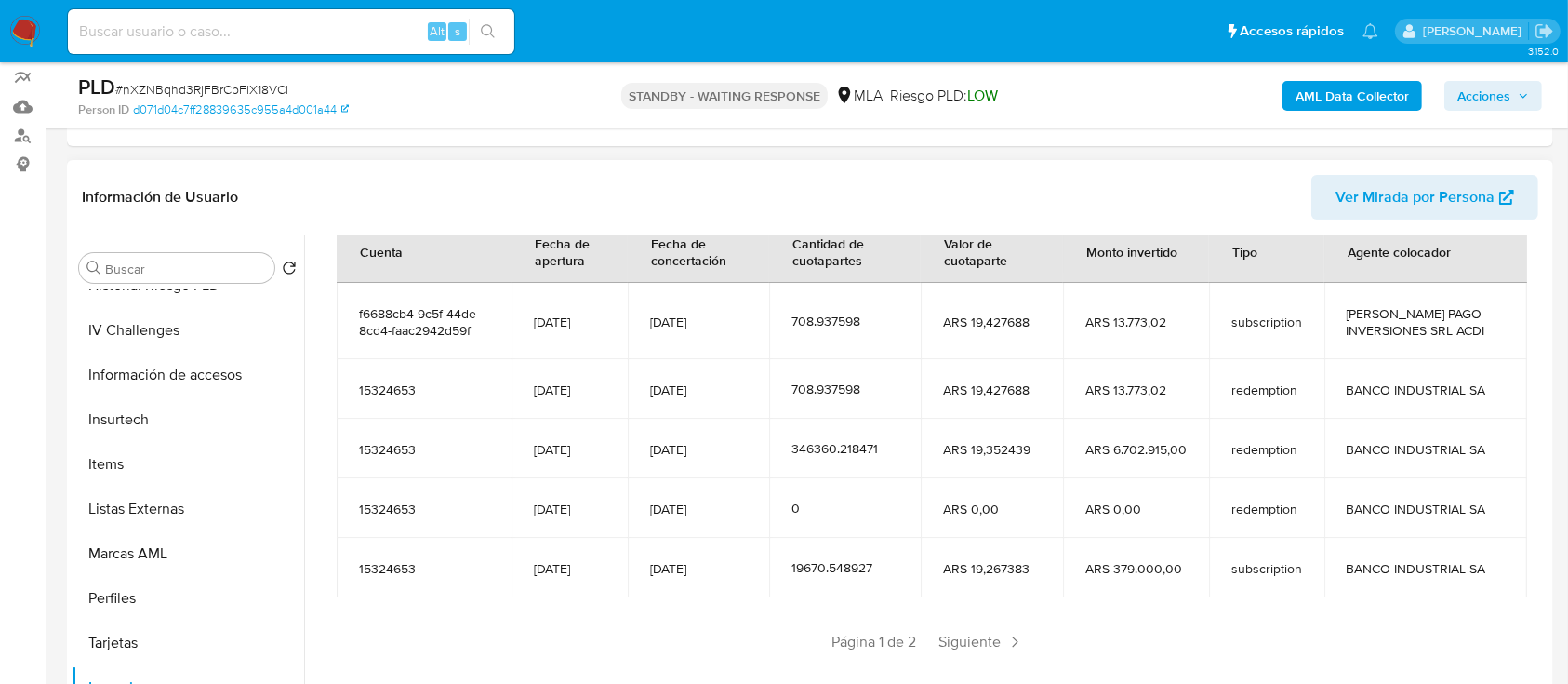
scroll to position [222, 0]
click at [989, 637] on span "Siguiente" at bounding box center [981, 642] width 100 height 30
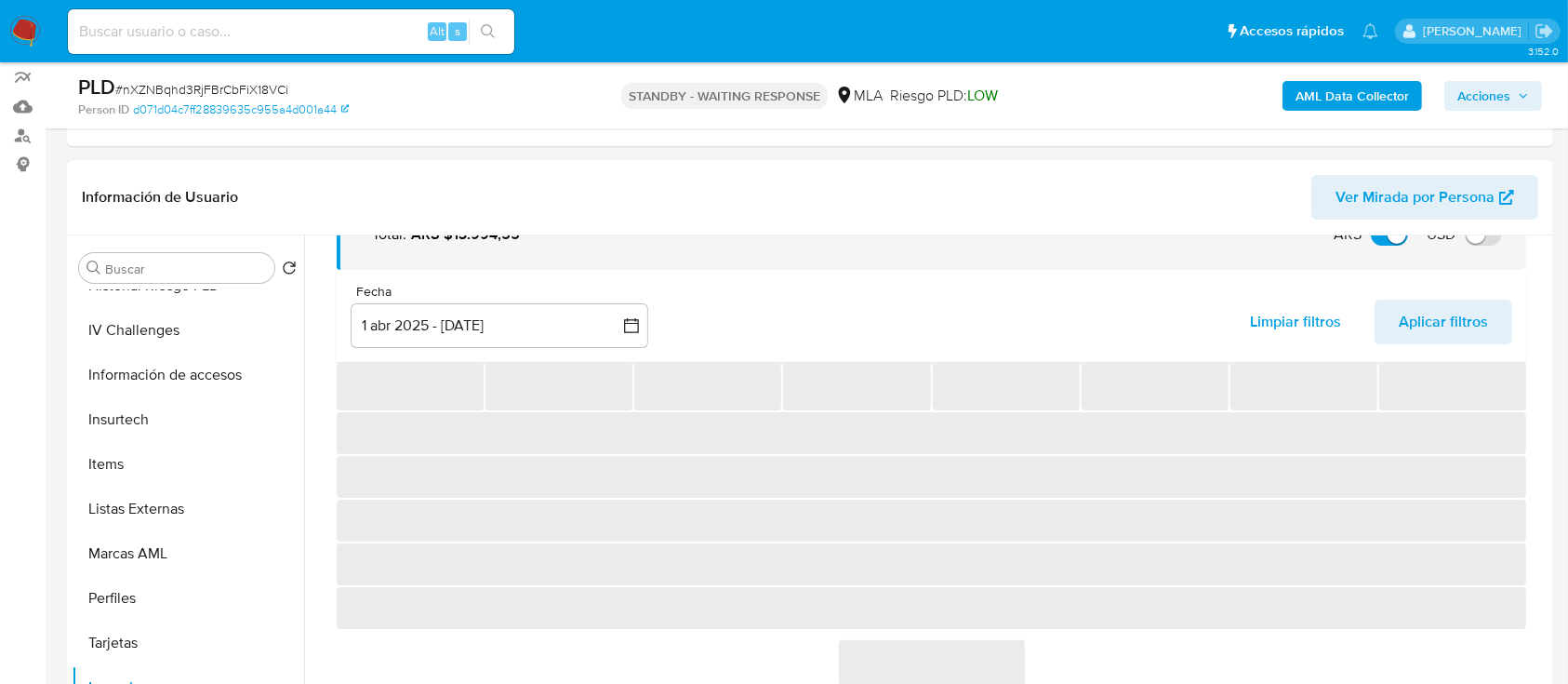
scroll to position [253, 0]
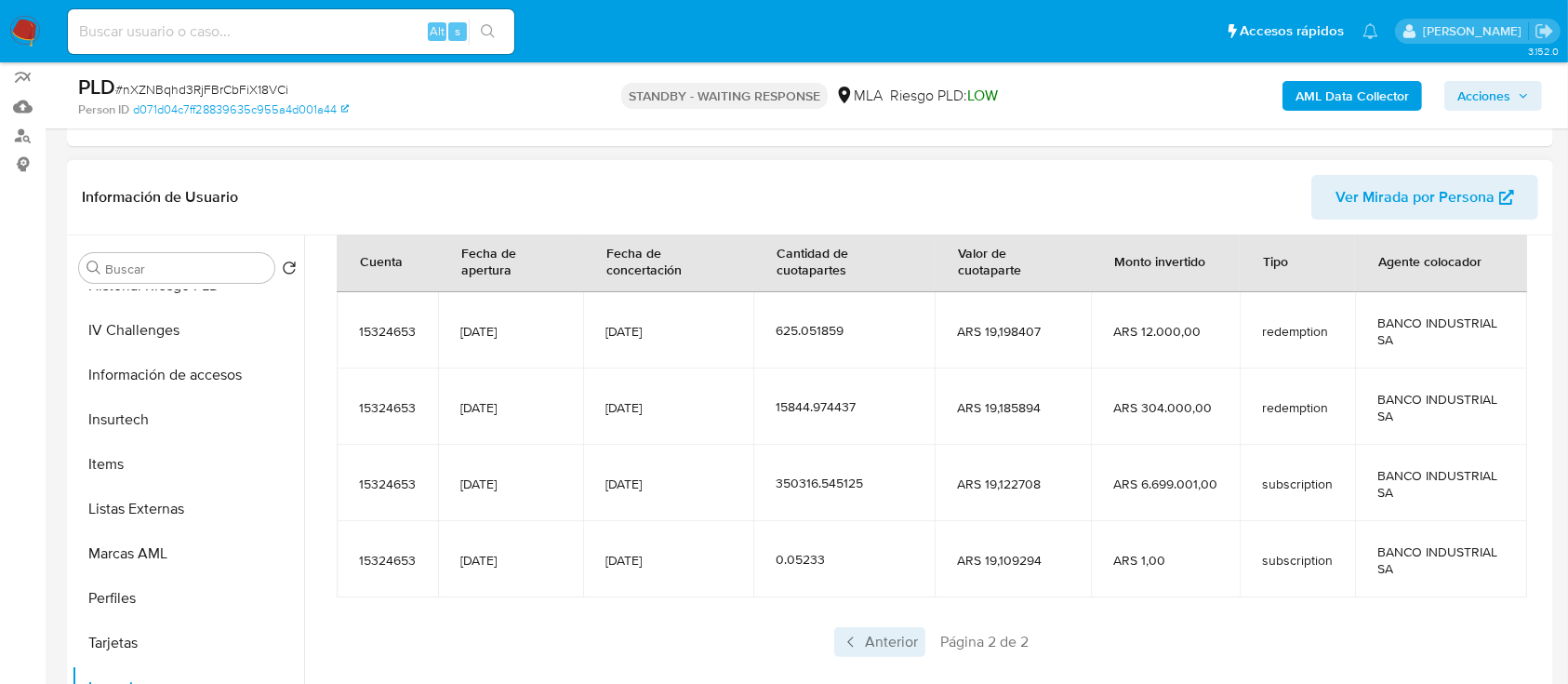
click at [900, 644] on span "Anterior" at bounding box center [879, 642] width 91 height 30
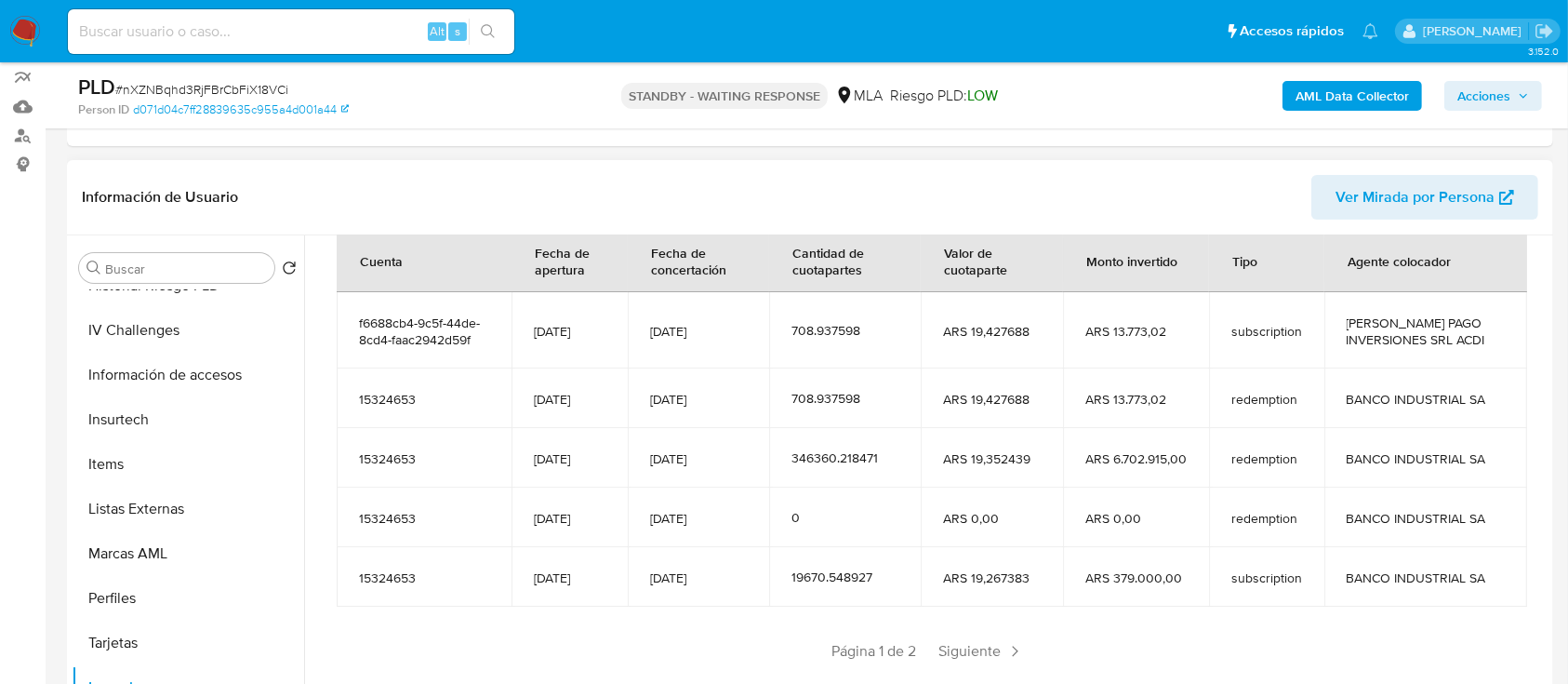
click at [697, 263] on div "Fecha de concertación" at bounding box center [698, 261] width 140 height 62
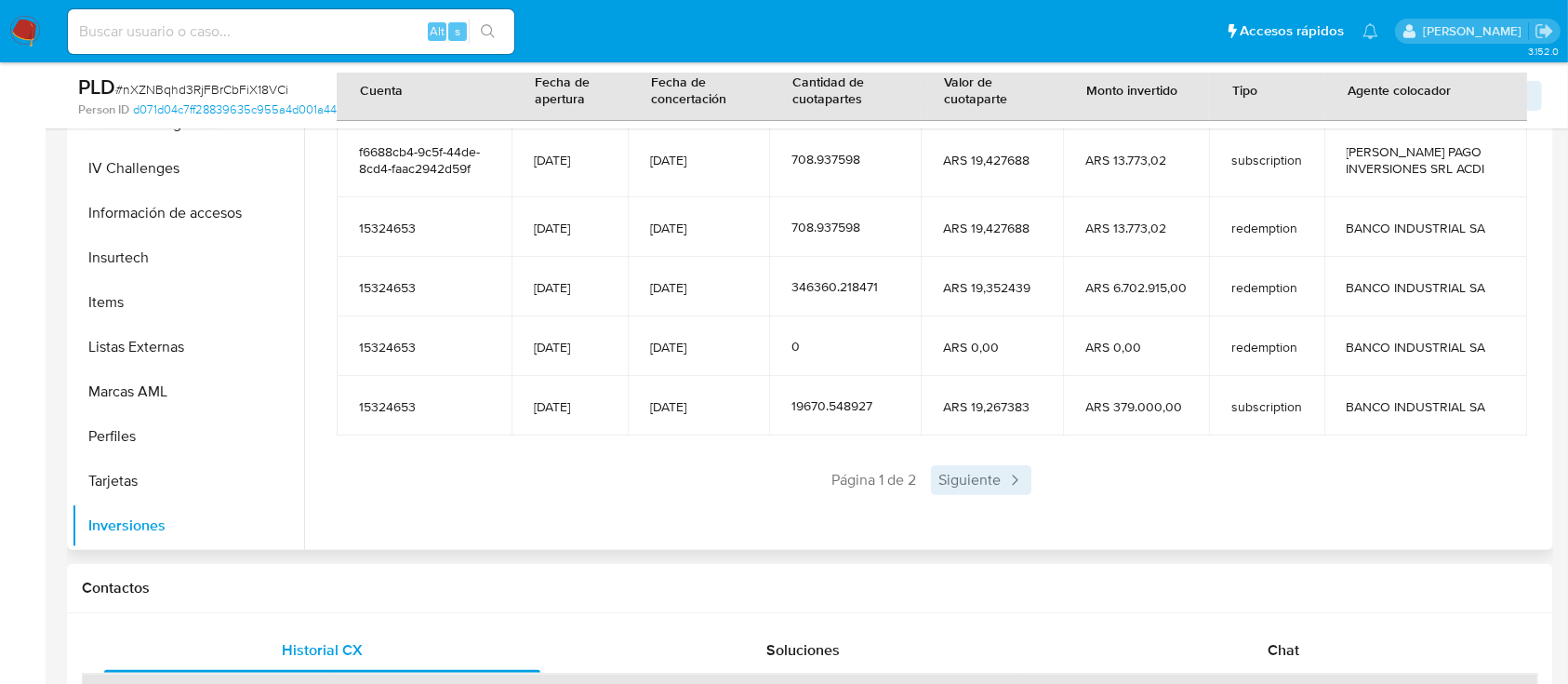
scroll to position [372, 0]
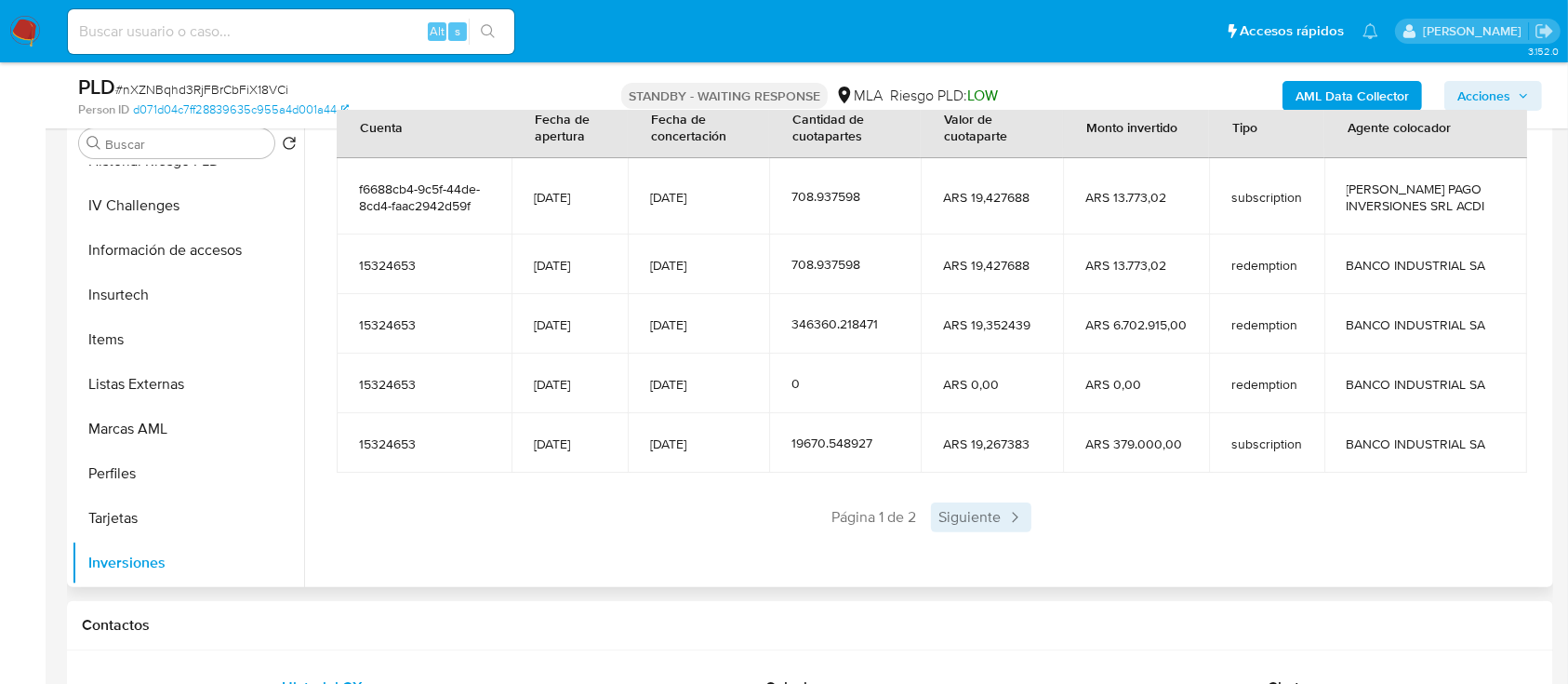
click at [964, 516] on span "Siguiente" at bounding box center [981, 517] width 100 height 30
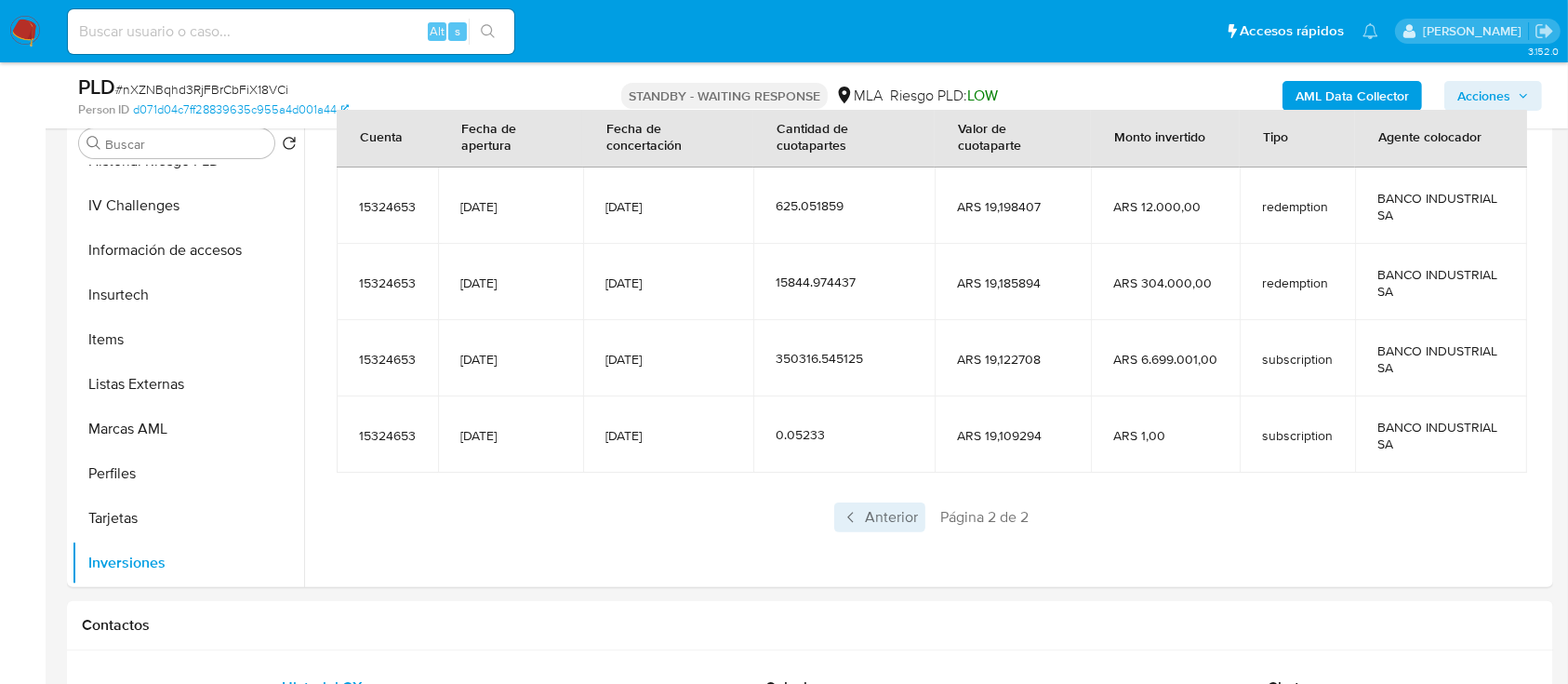
click at [871, 524] on span "Anterior" at bounding box center [879, 517] width 91 height 30
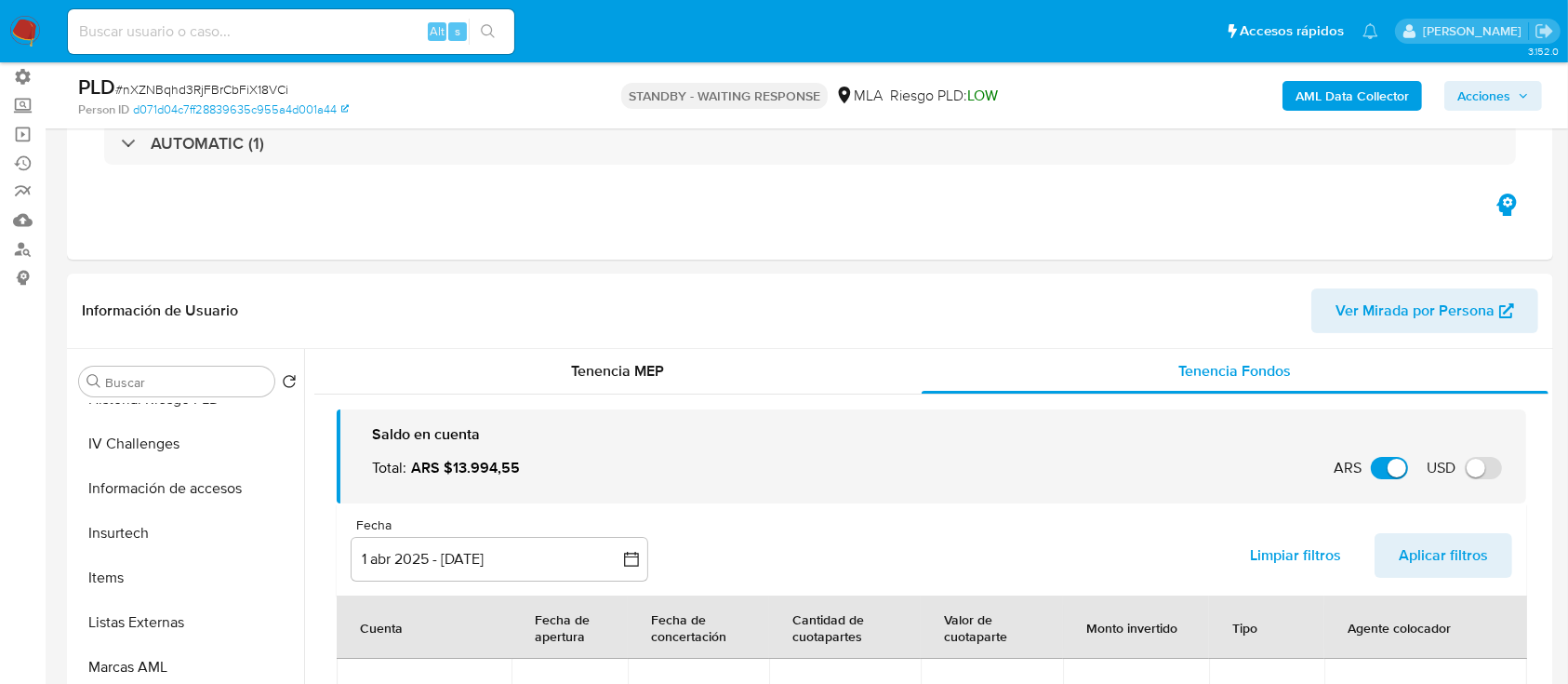
scroll to position [123, 0]
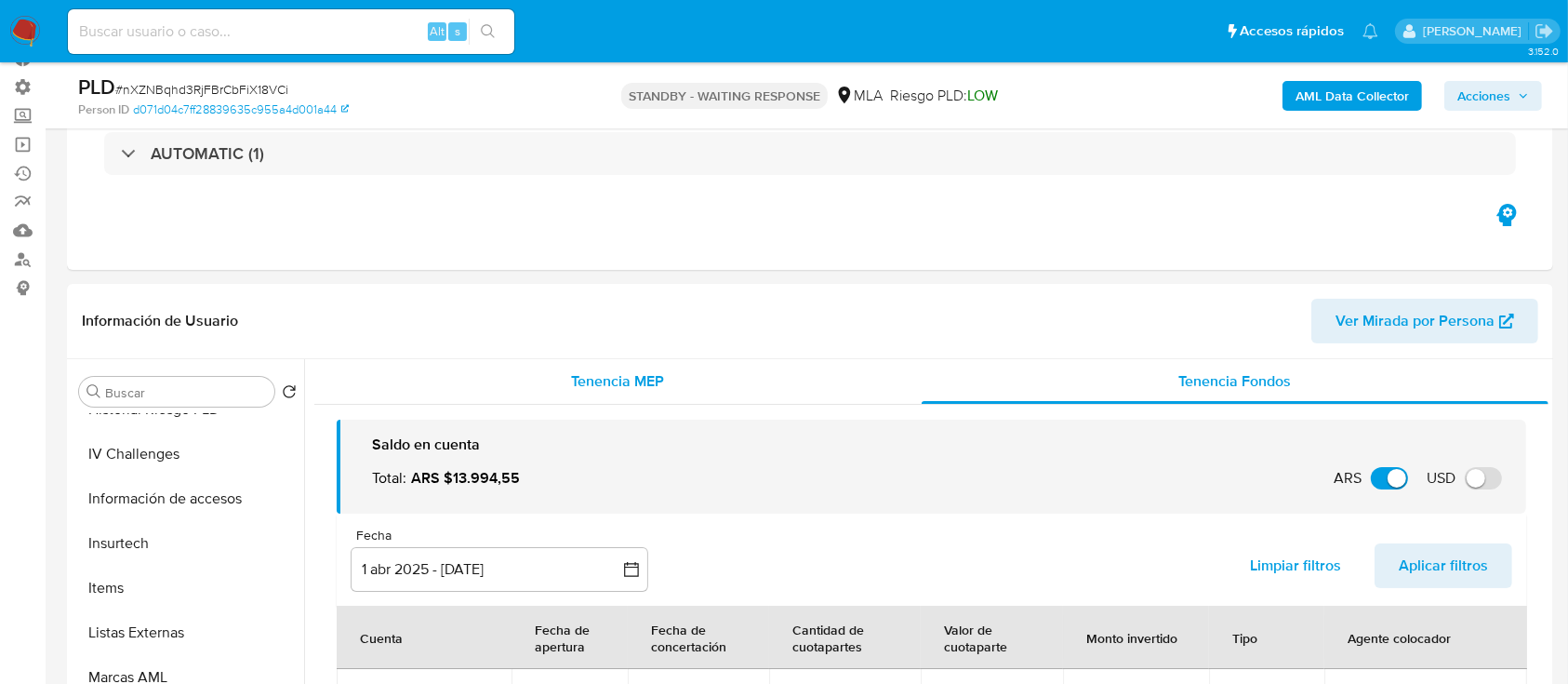
click at [627, 372] on span "Tenencia MEP" at bounding box center [618, 381] width 93 height 21
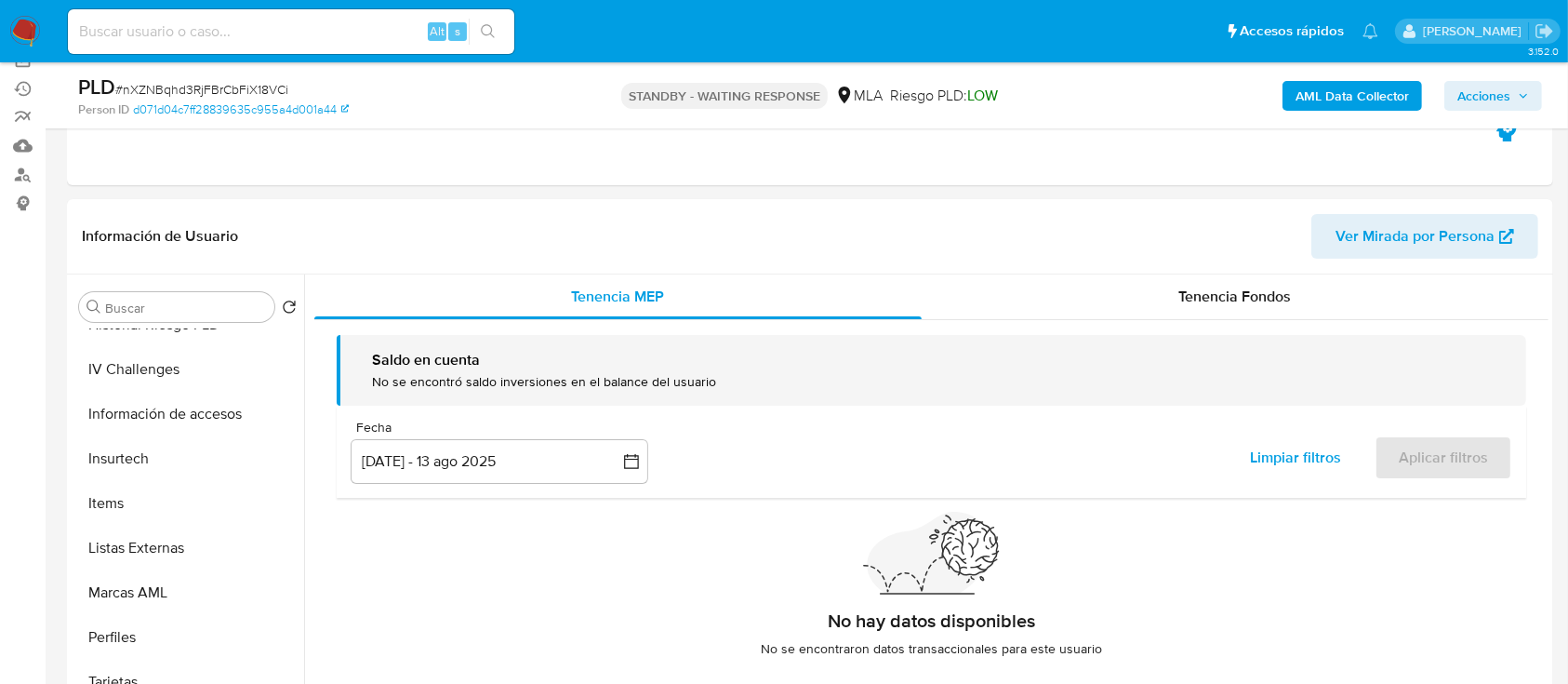
scroll to position [248, 0]
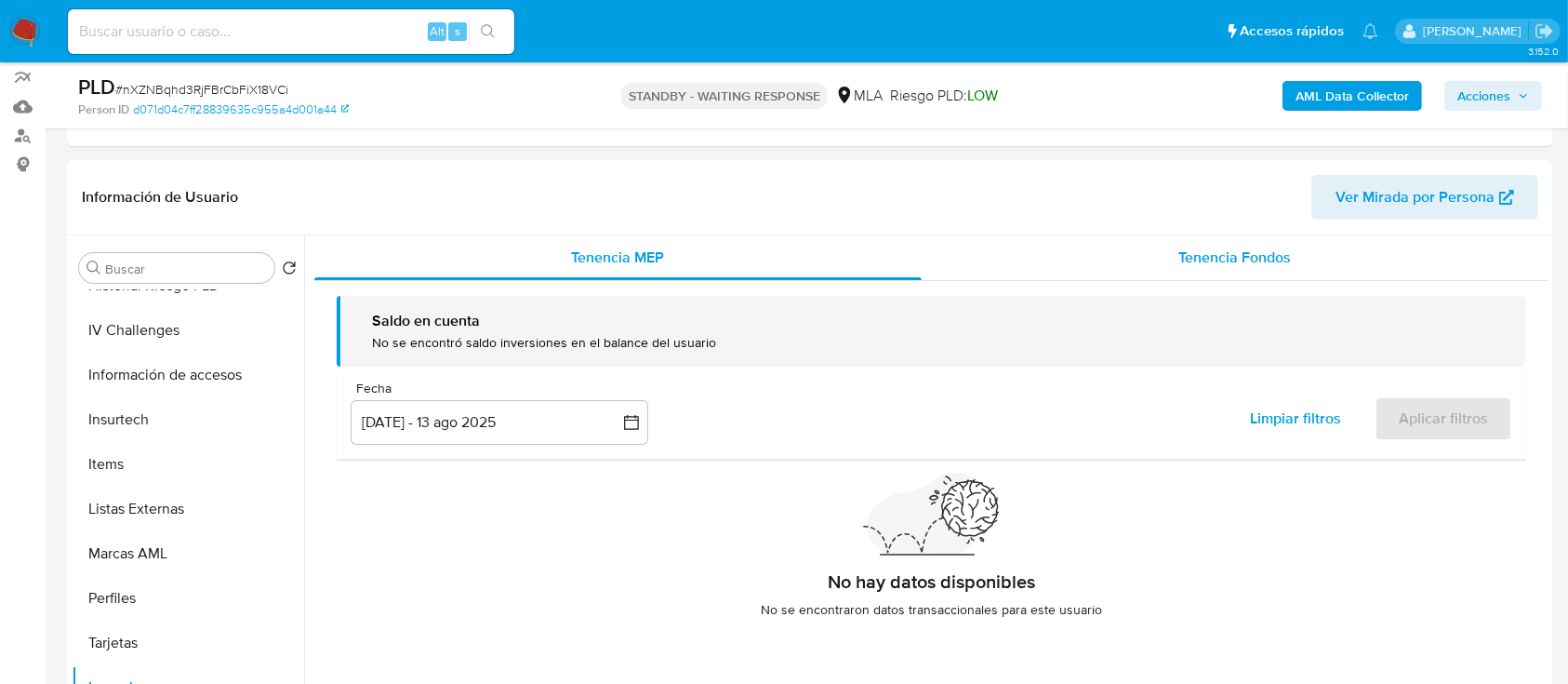
click at [1228, 250] on span "Tenencia Fondos" at bounding box center [1236, 257] width 113 height 21
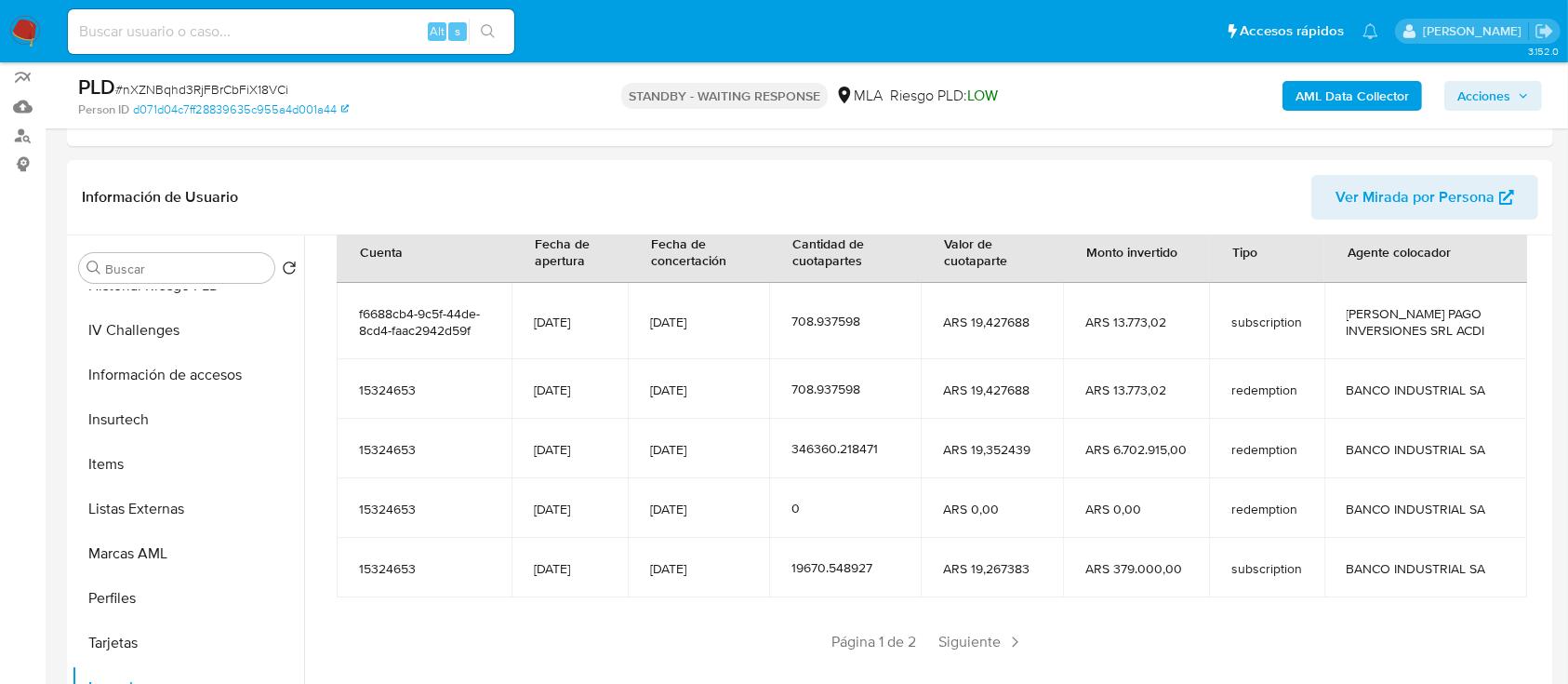
scroll to position [345, 0]
click at [990, 651] on span "Siguiente" at bounding box center [981, 642] width 100 height 30
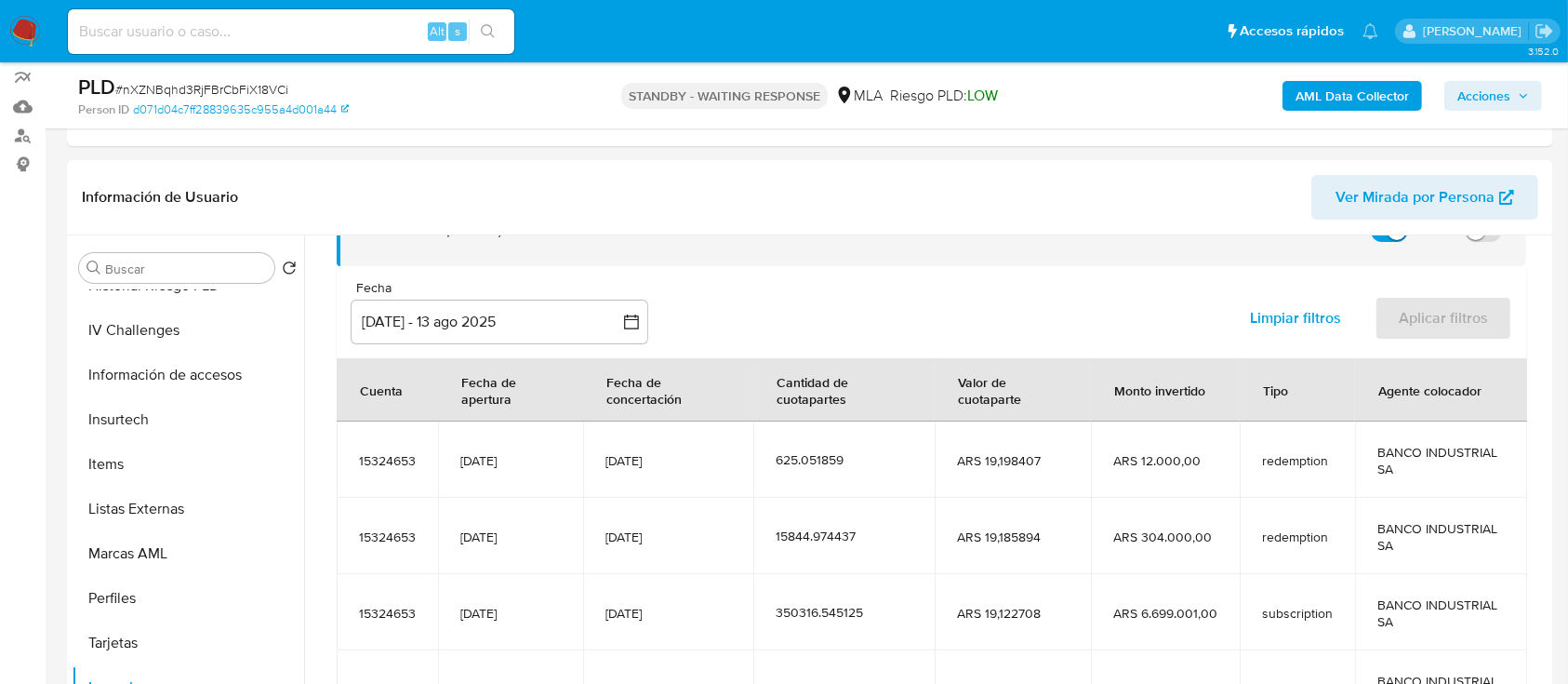
scroll to position [253, 0]
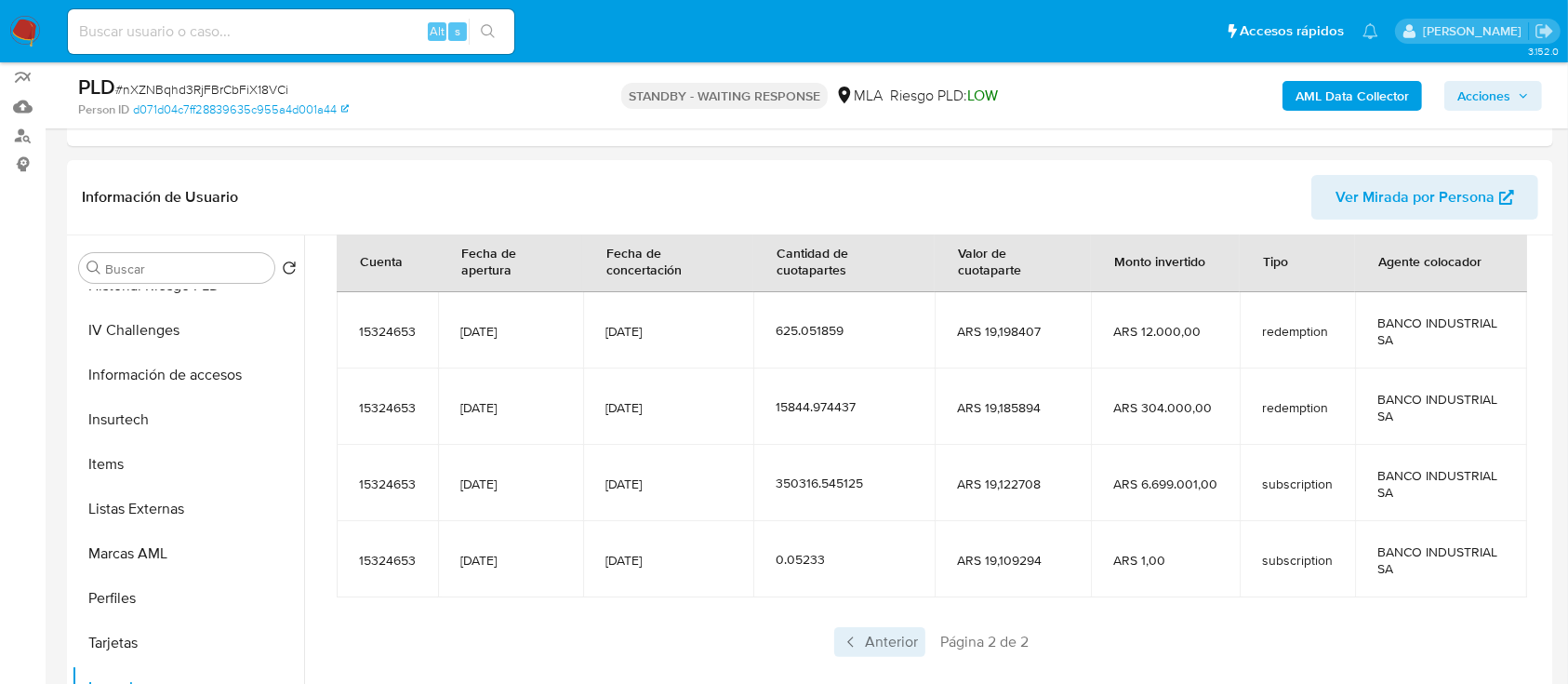
click at [887, 646] on span "Anterior" at bounding box center [879, 642] width 91 height 30
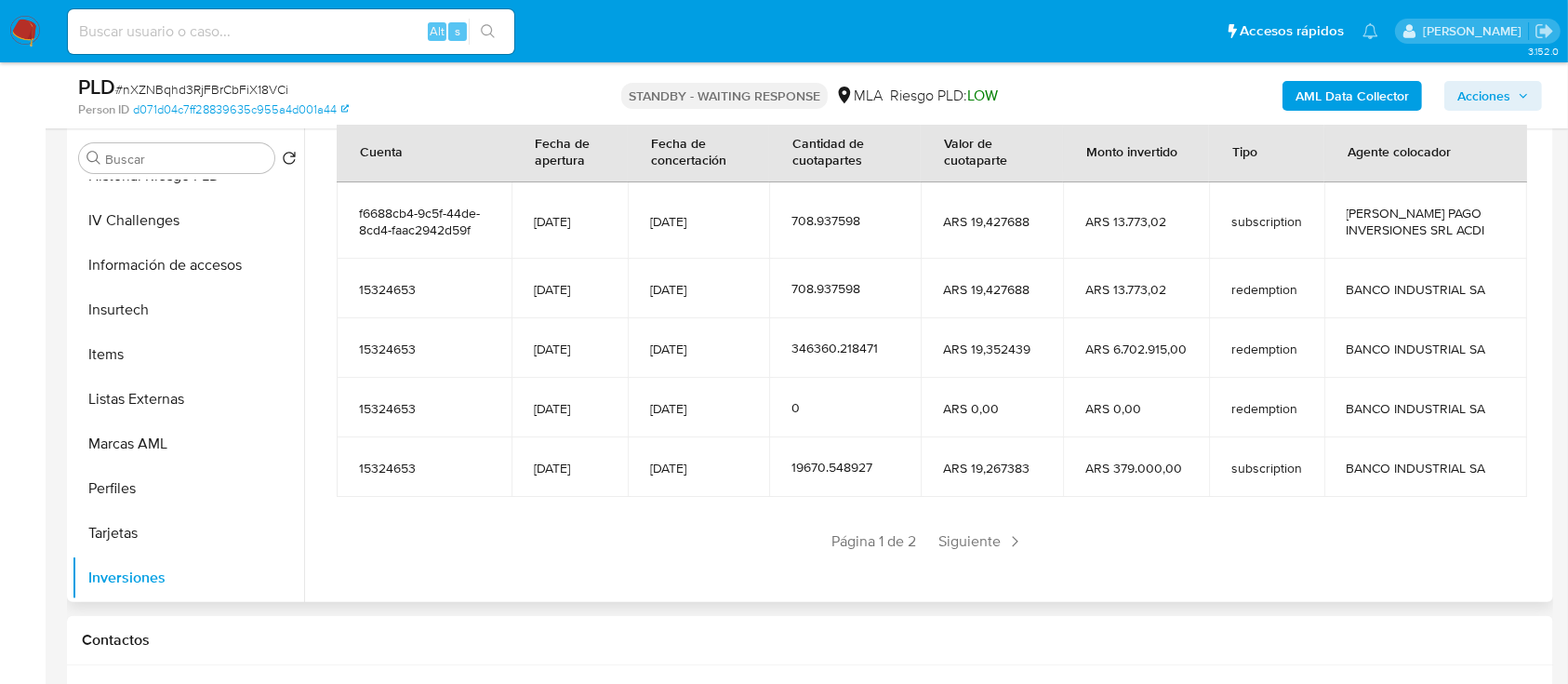
scroll to position [496, 0]
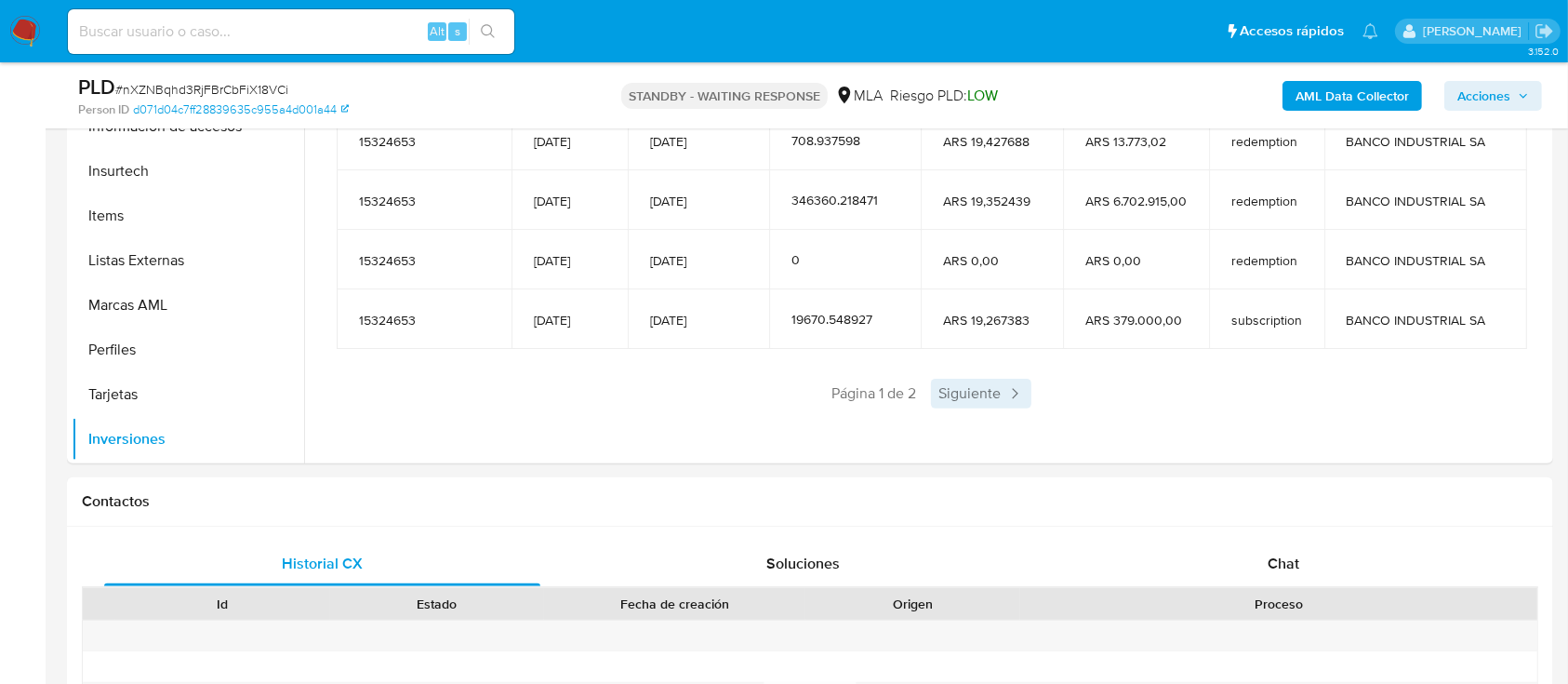
click at [988, 403] on span "Siguiente" at bounding box center [981, 393] width 100 height 30
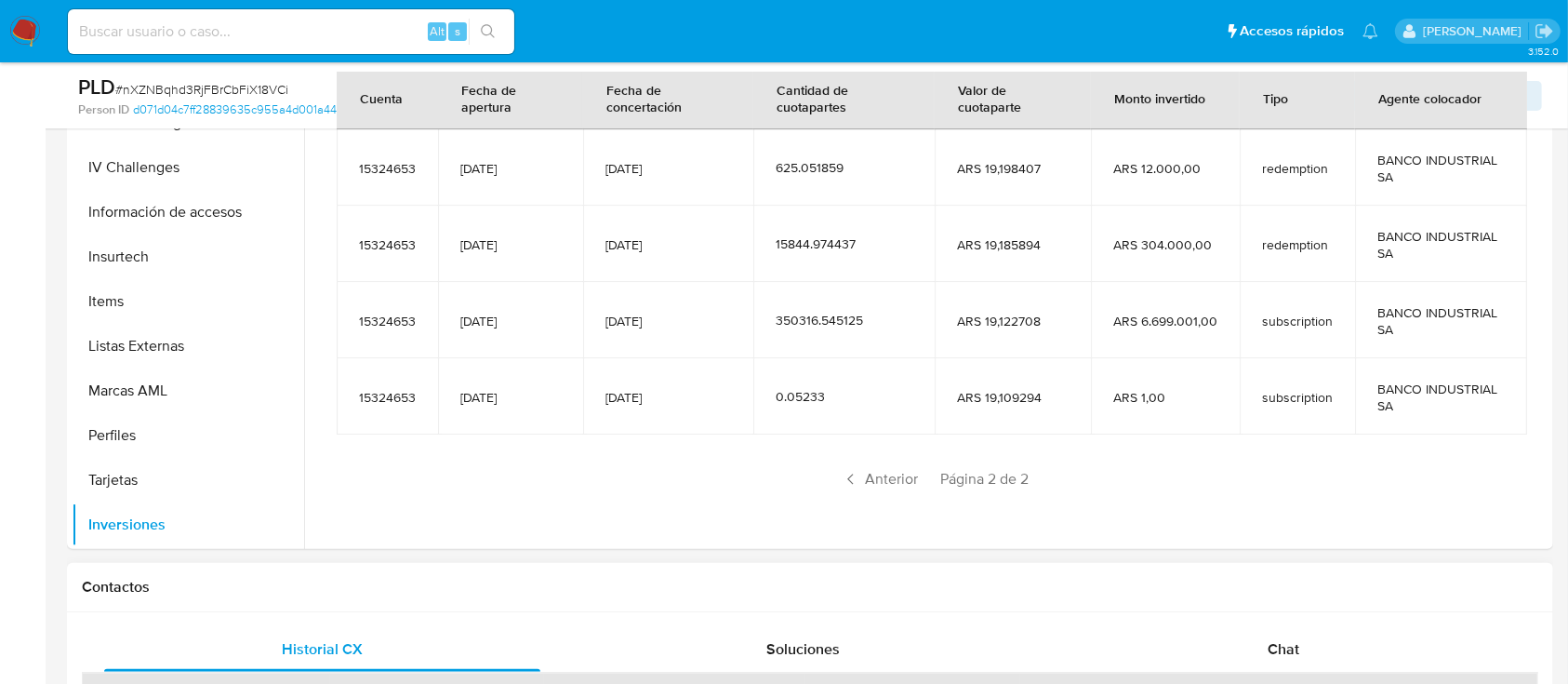
scroll to position [372, 0]
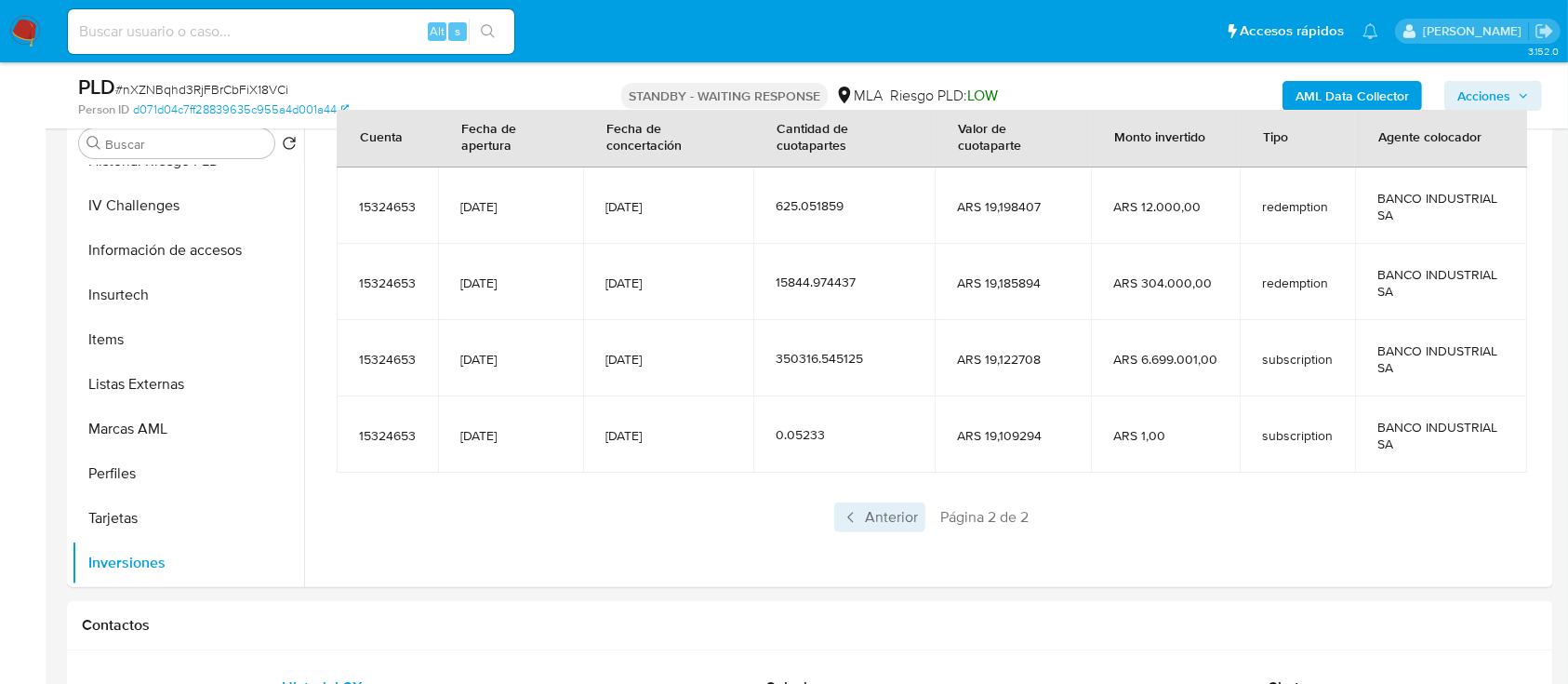
click at [886, 513] on span "Anterior" at bounding box center [879, 517] width 91 height 30
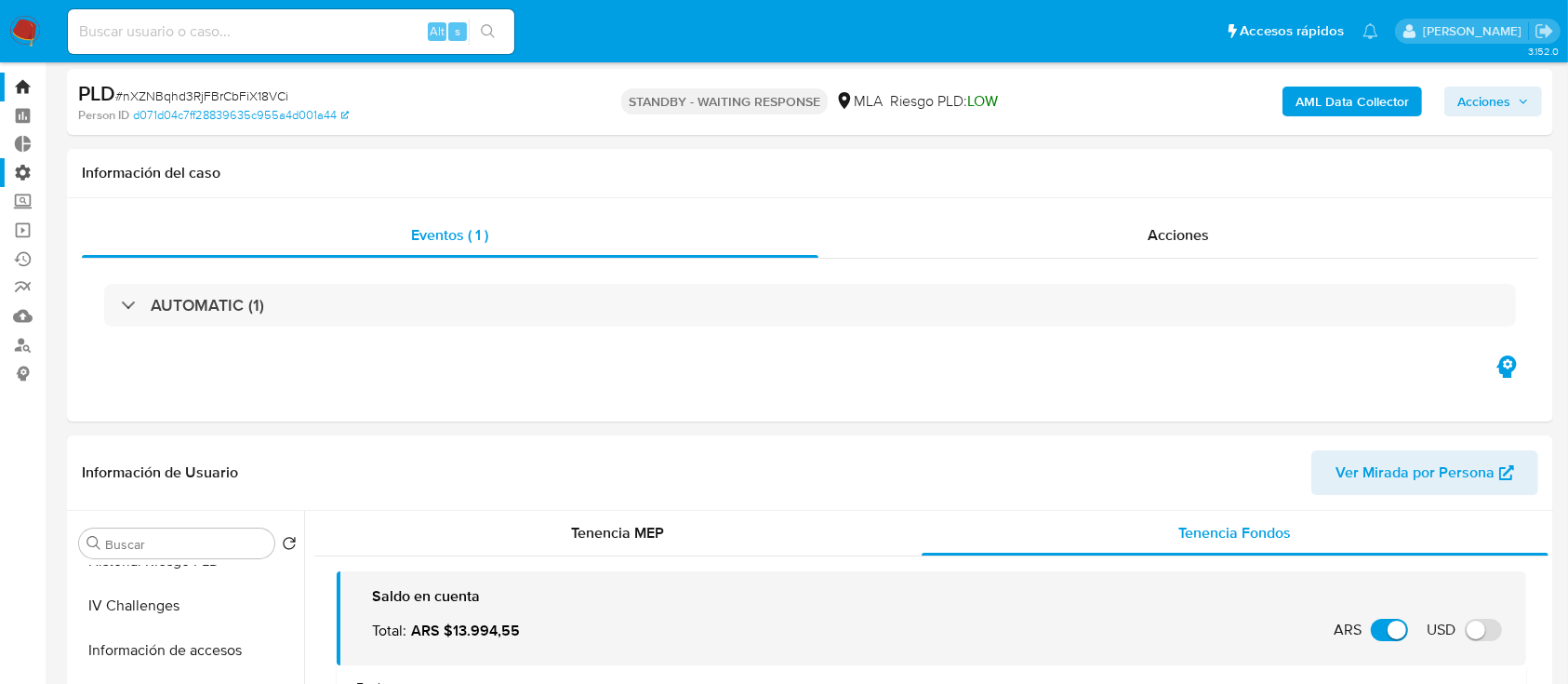
scroll to position [0, 0]
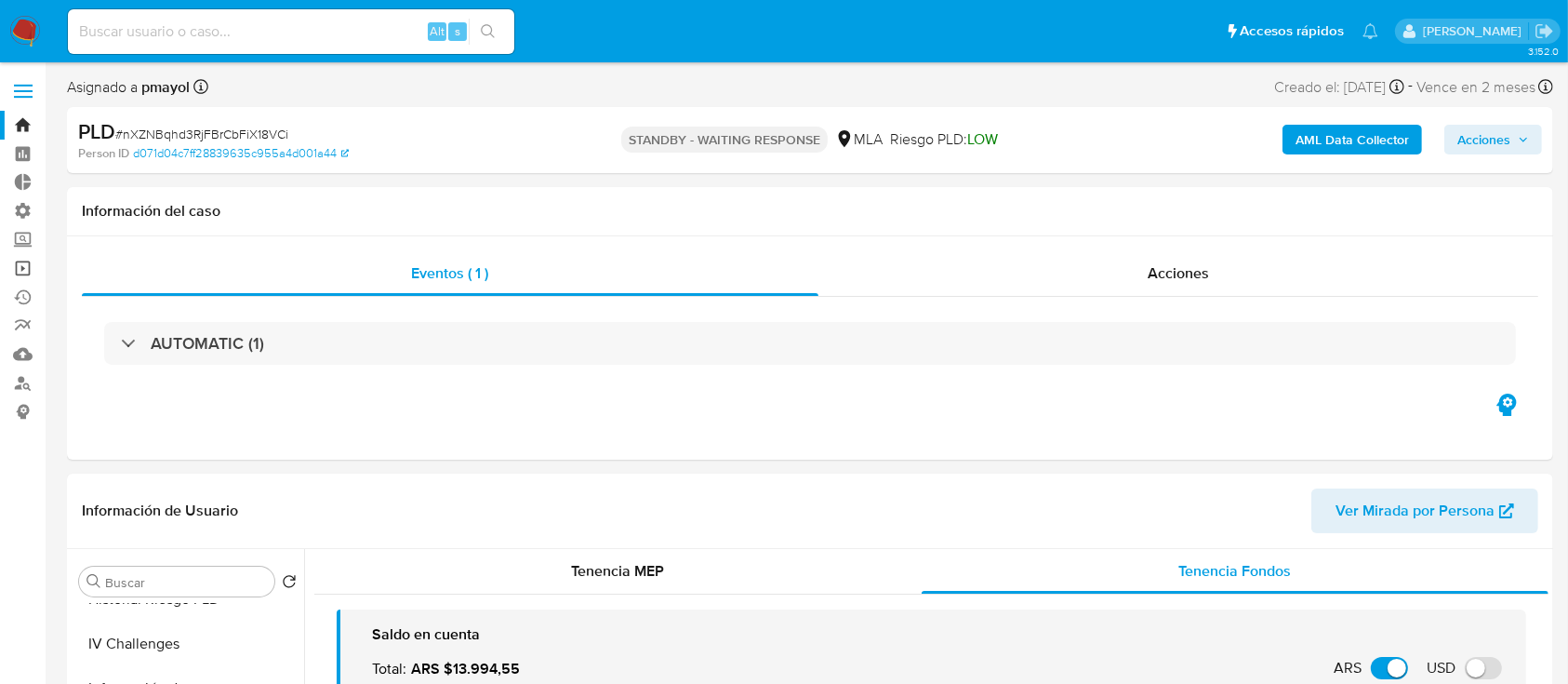
click at [14, 262] on link "Operaciones masivas" at bounding box center [111, 269] width 222 height 29
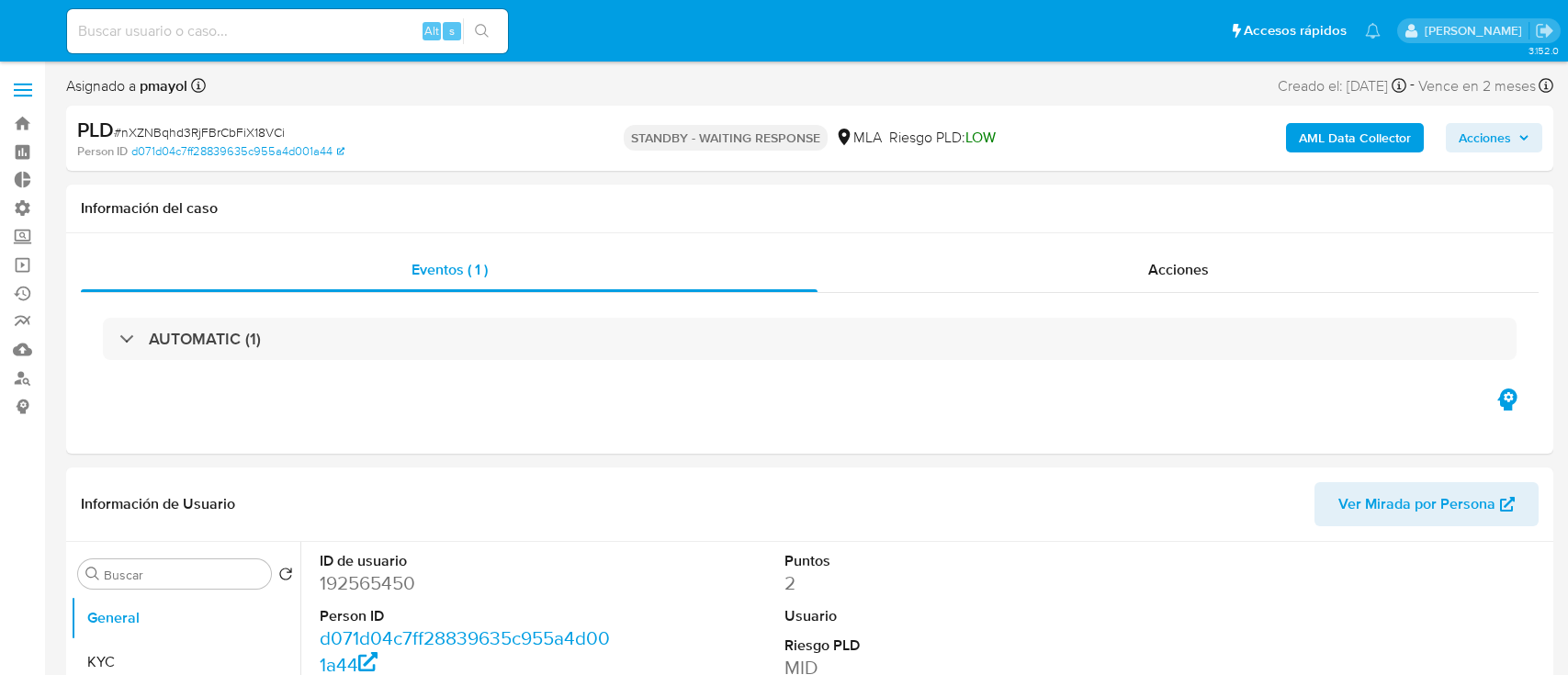
select select "10"
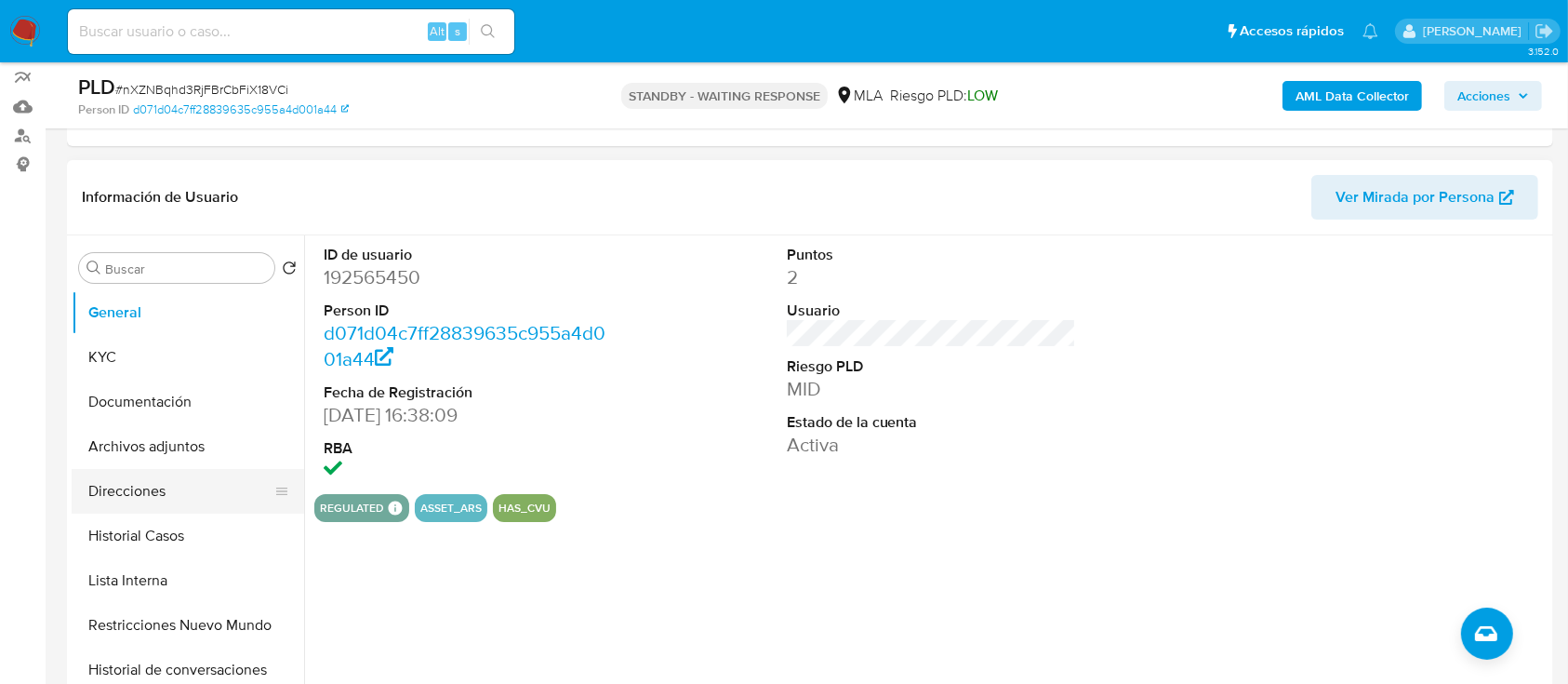
scroll to position [123, 0]
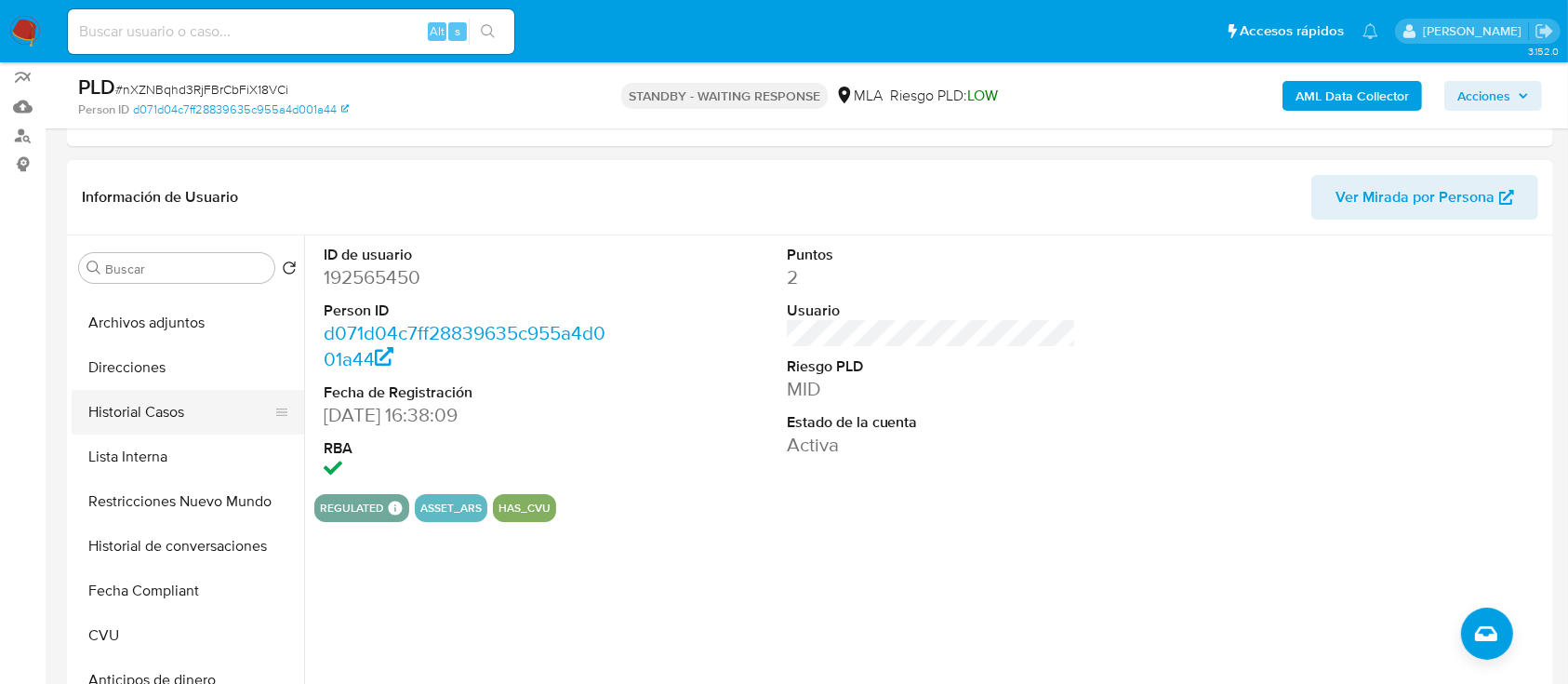
click at [197, 395] on button "Historial Casos" at bounding box center [180, 412] width 218 height 44
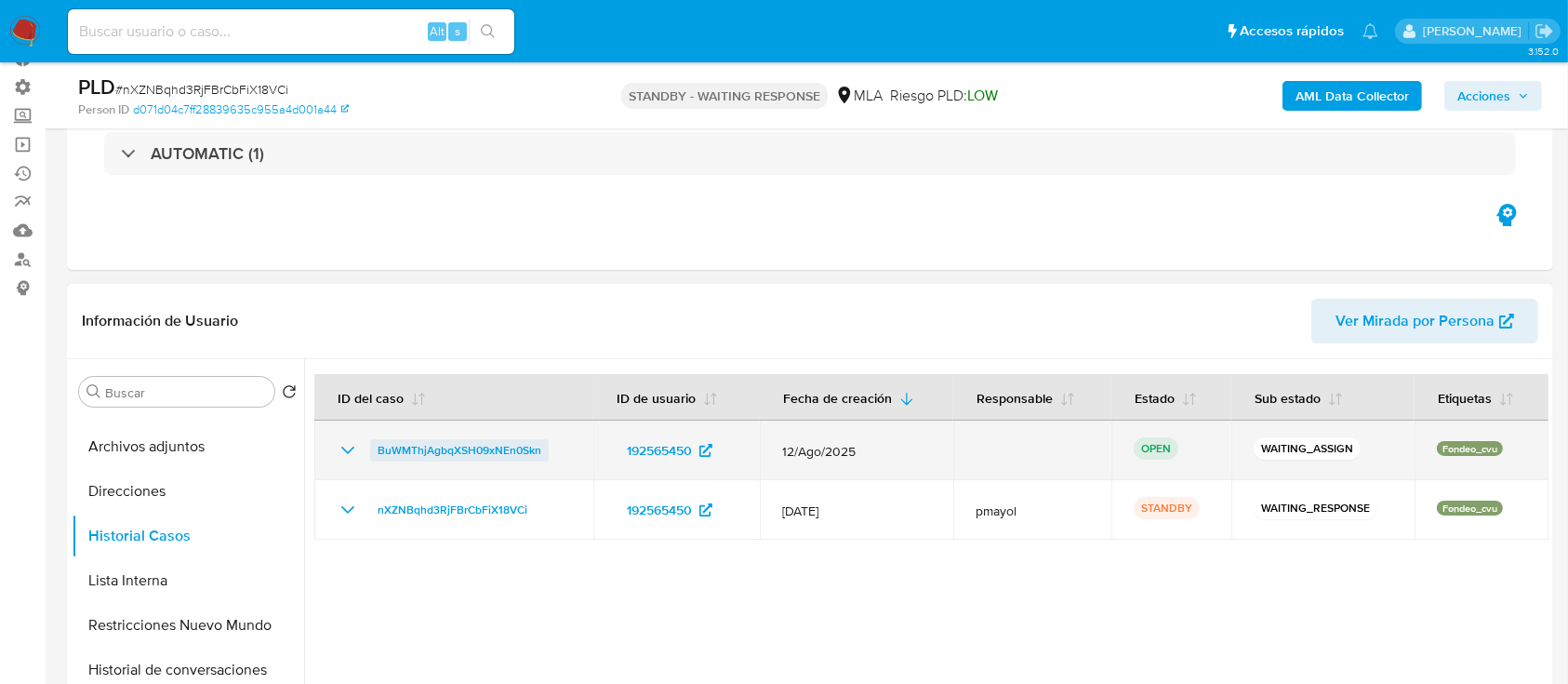
click at [511, 451] on span "BuWMThjAgbqXSH09xNEn0Skn" at bounding box center [459, 450] width 164 height 22
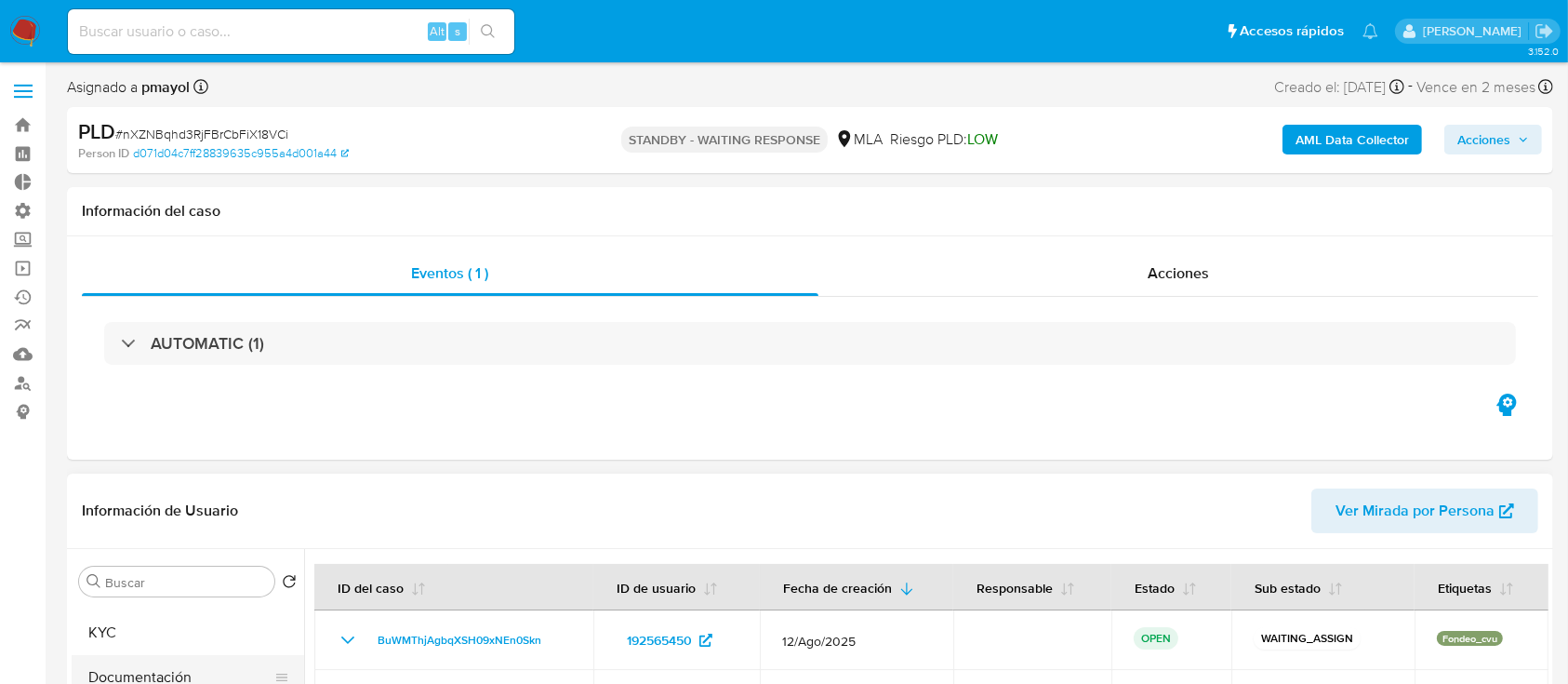
scroll to position [0, 0]
click at [191, 629] on button "General" at bounding box center [180, 626] width 218 height 44
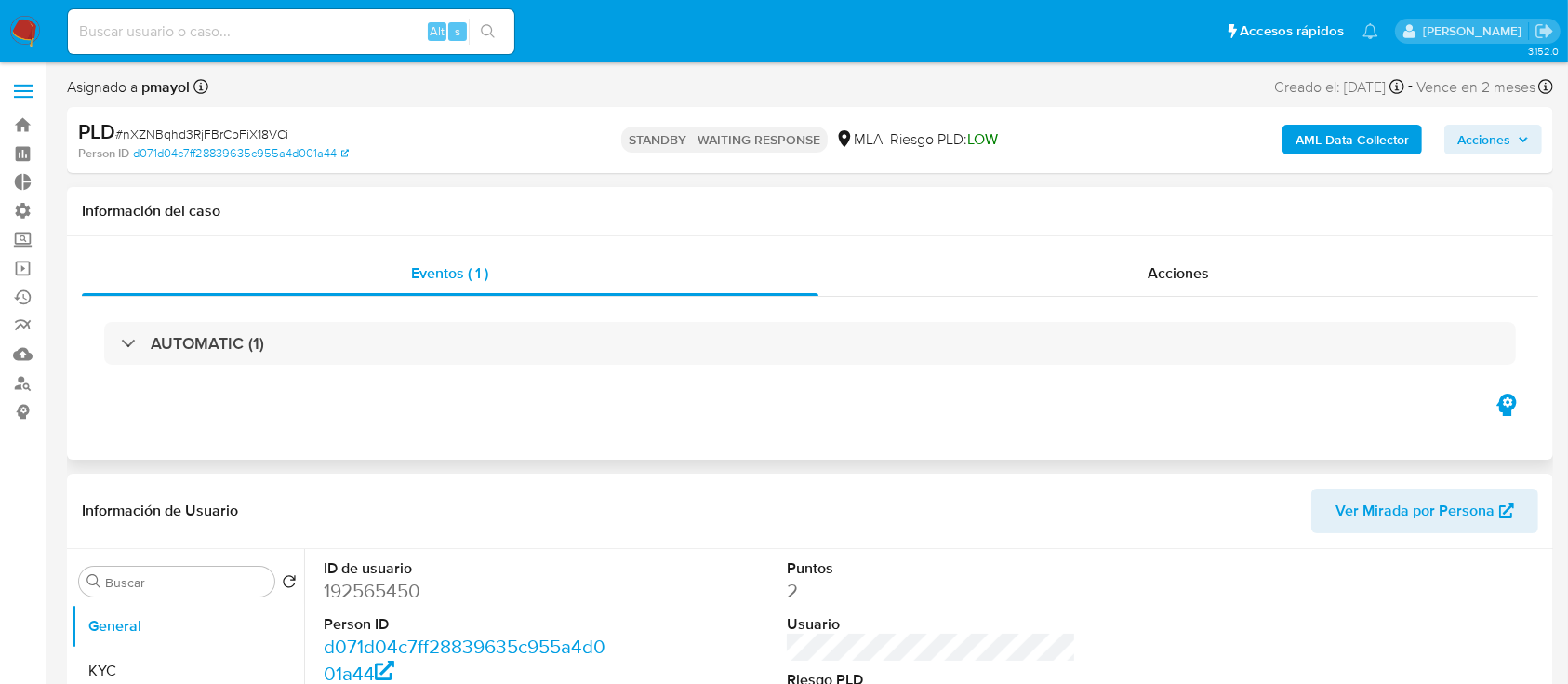
click at [486, 316] on div "AUTOMATIC (1)" at bounding box center [810, 343] width 1456 height 93
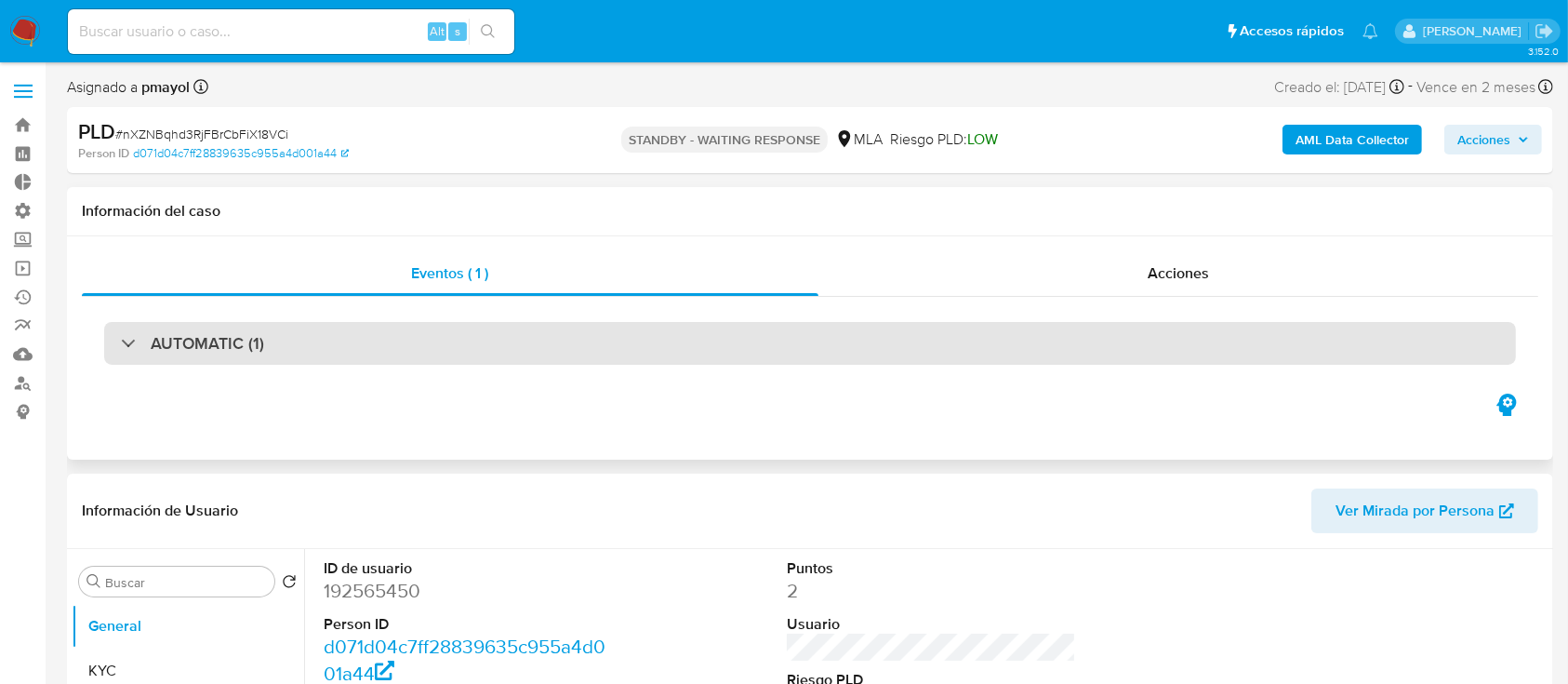
click at [489, 348] on div "AUTOMATIC (1)" at bounding box center [810, 343] width 1412 height 42
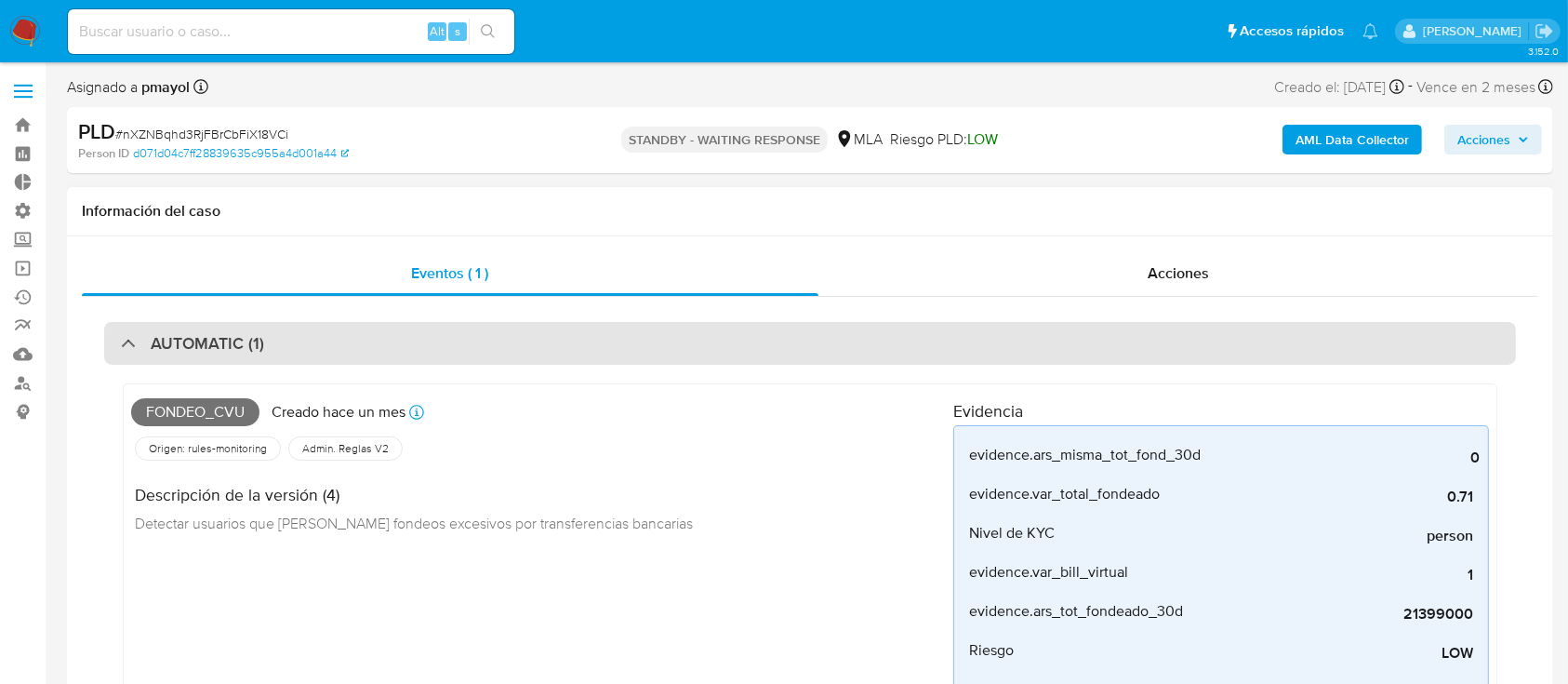
click at [501, 354] on div "AUTOMATIC (1)" at bounding box center [810, 343] width 1412 height 42
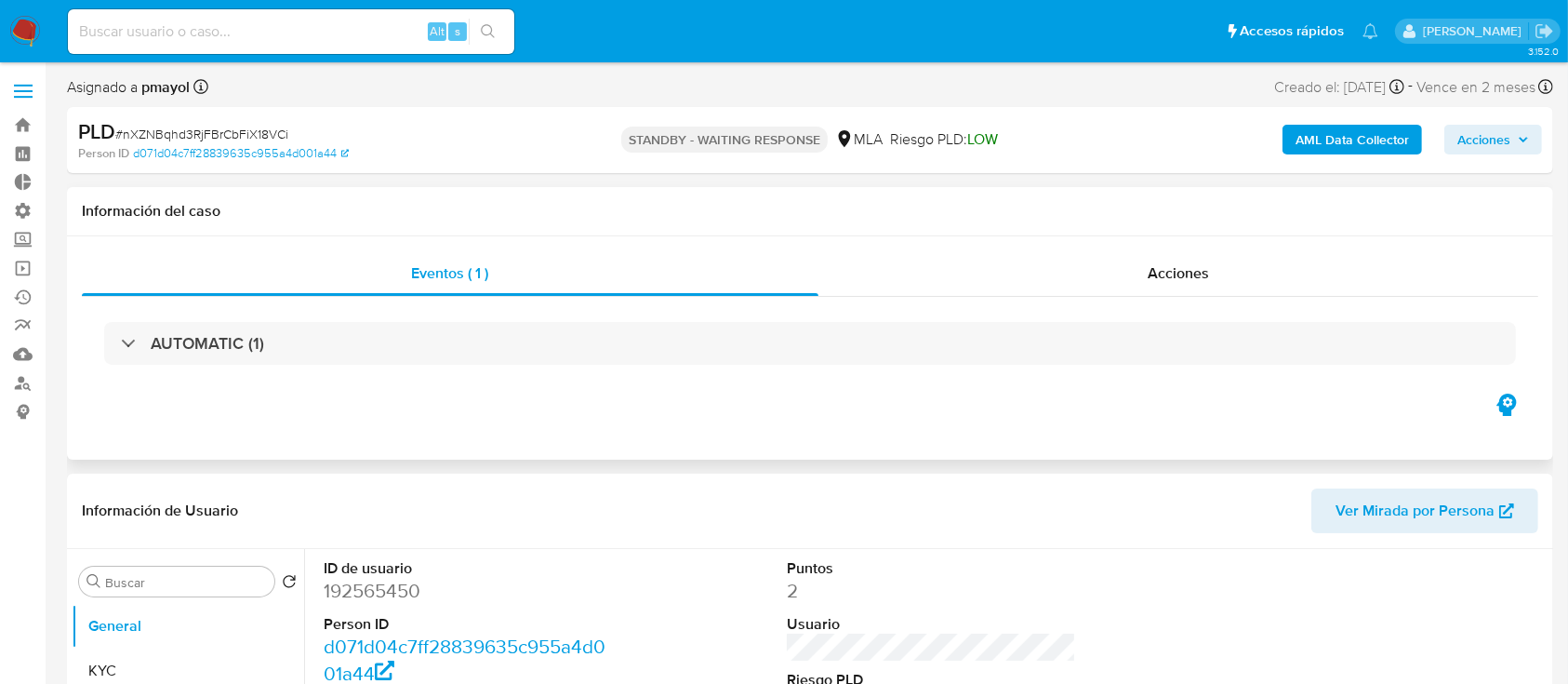
click at [1079, 242] on div "Eventos ( 1 ) Acciones AUTOMATIC (1)" at bounding box center [810, 348] width 1486 height 224
click at [1109, 270] on div "Acciones" at bounding box center [1179, 274] width 720 height 44
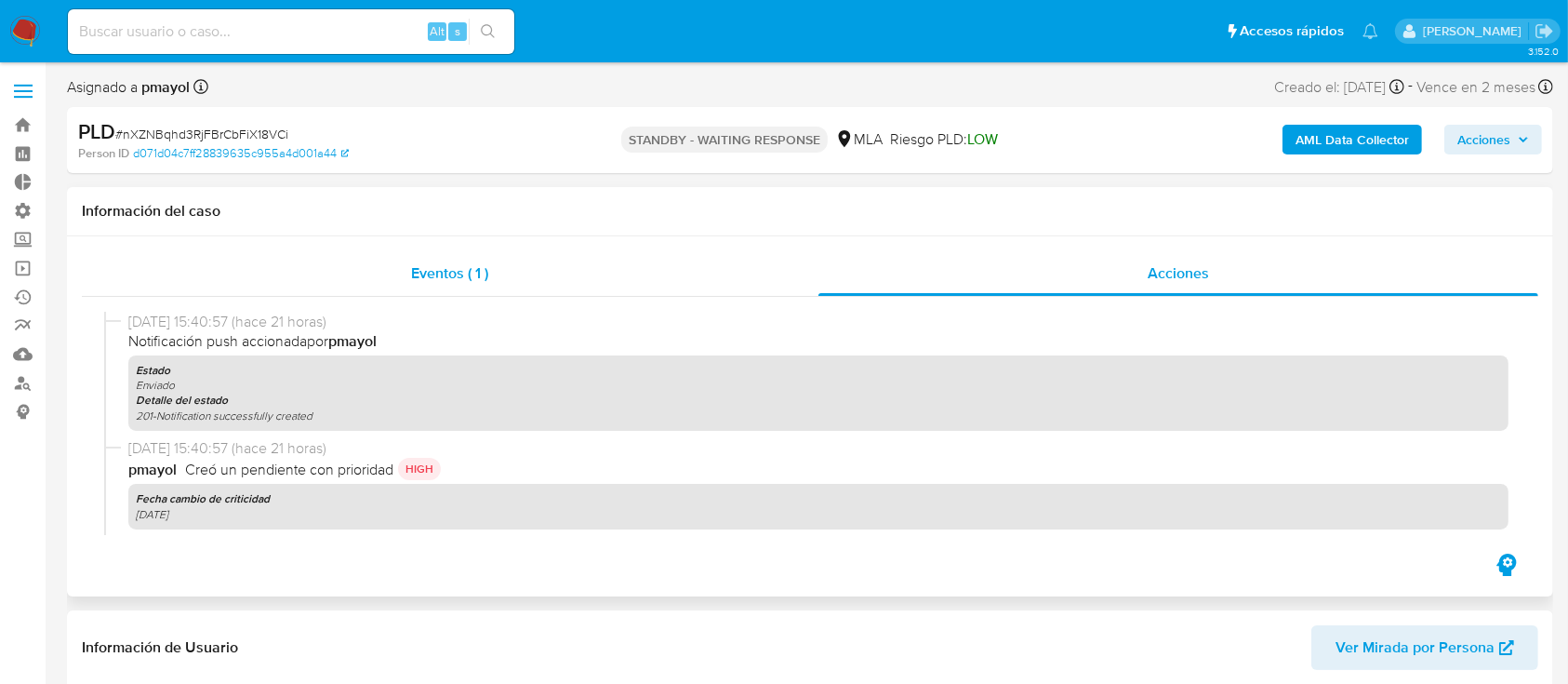
click at [469, 266] on span "Eventos ( 1 )" at bounding box center [450, 273] width 77 height 21
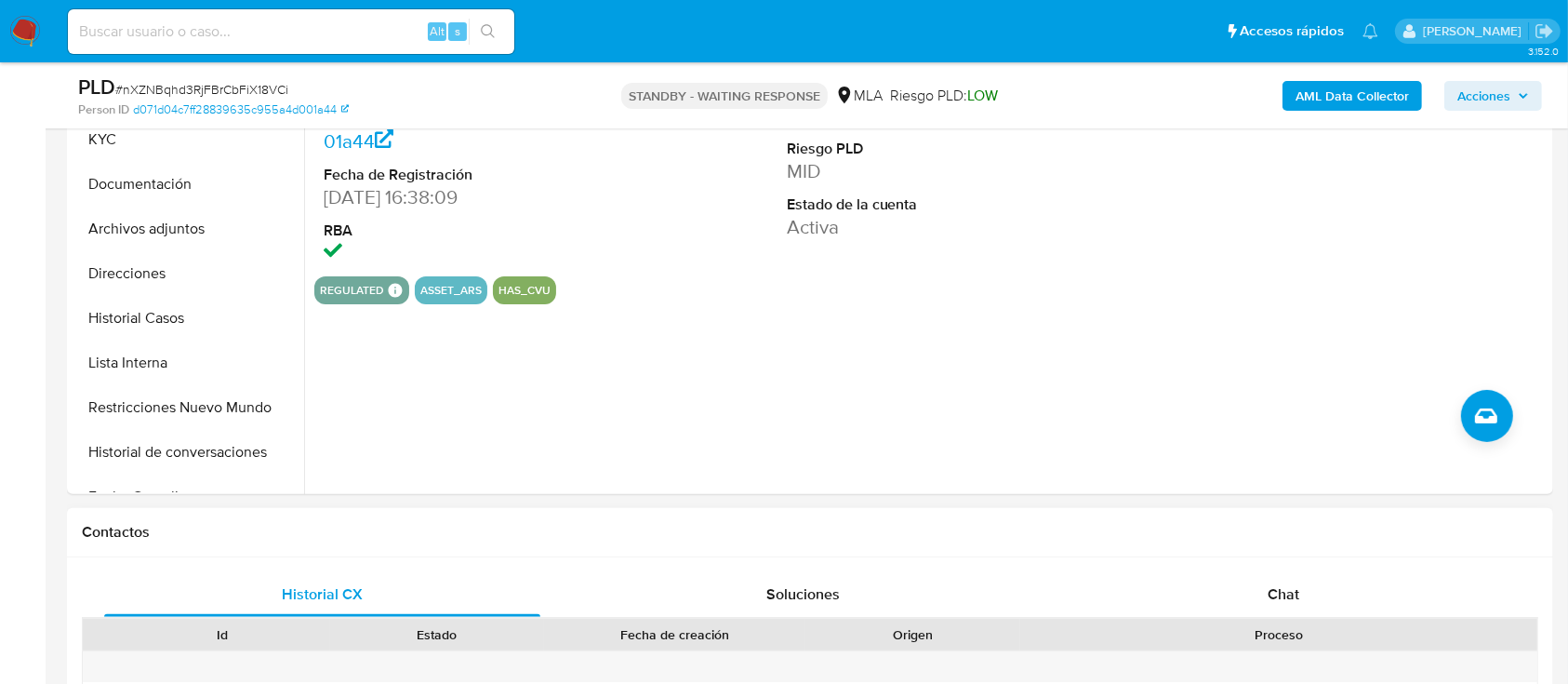
scroll to position [496, 0]
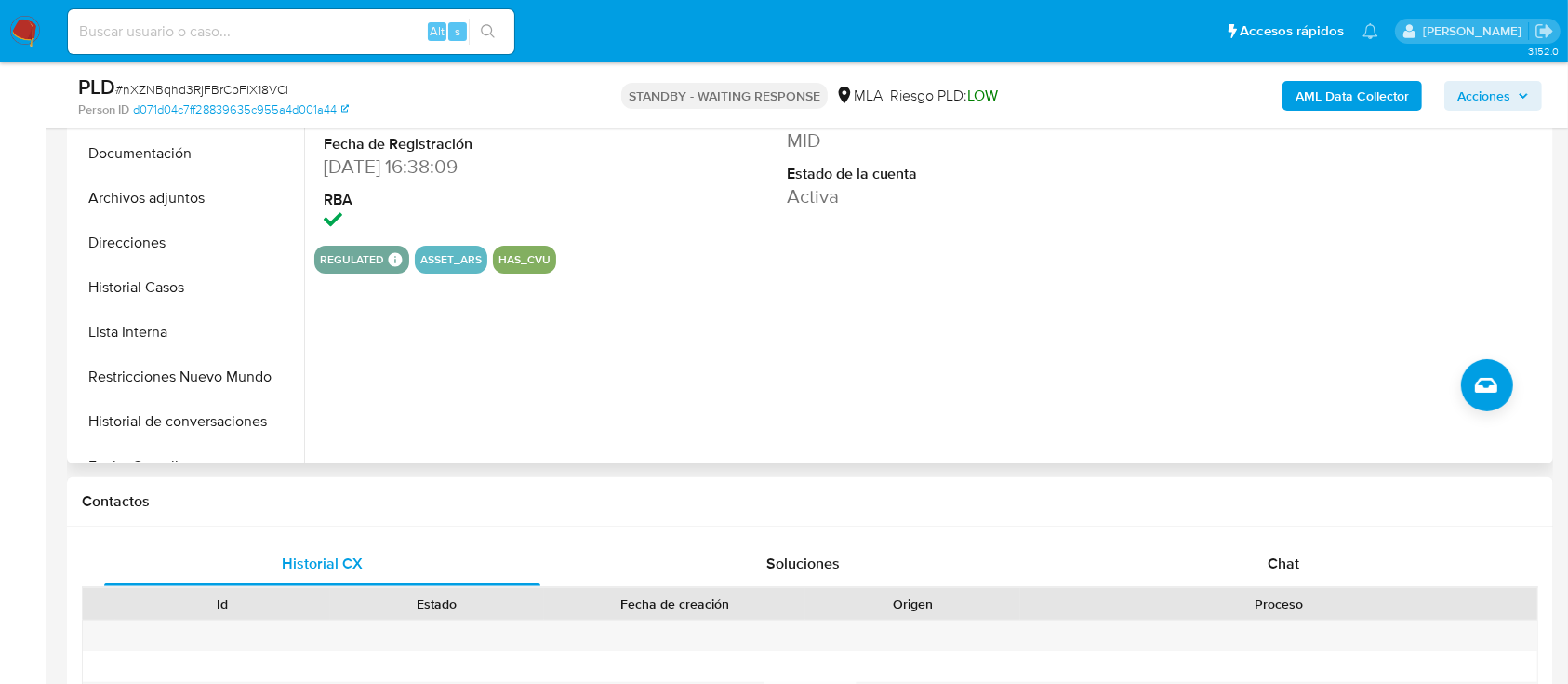
click at [707, 386] on div "ID de usuario 192565450 Person ID d071d04c7ff28839635c955a4d001a44 Fecha de Reg…" at bounding box center [927, 224] width 1244 height 476
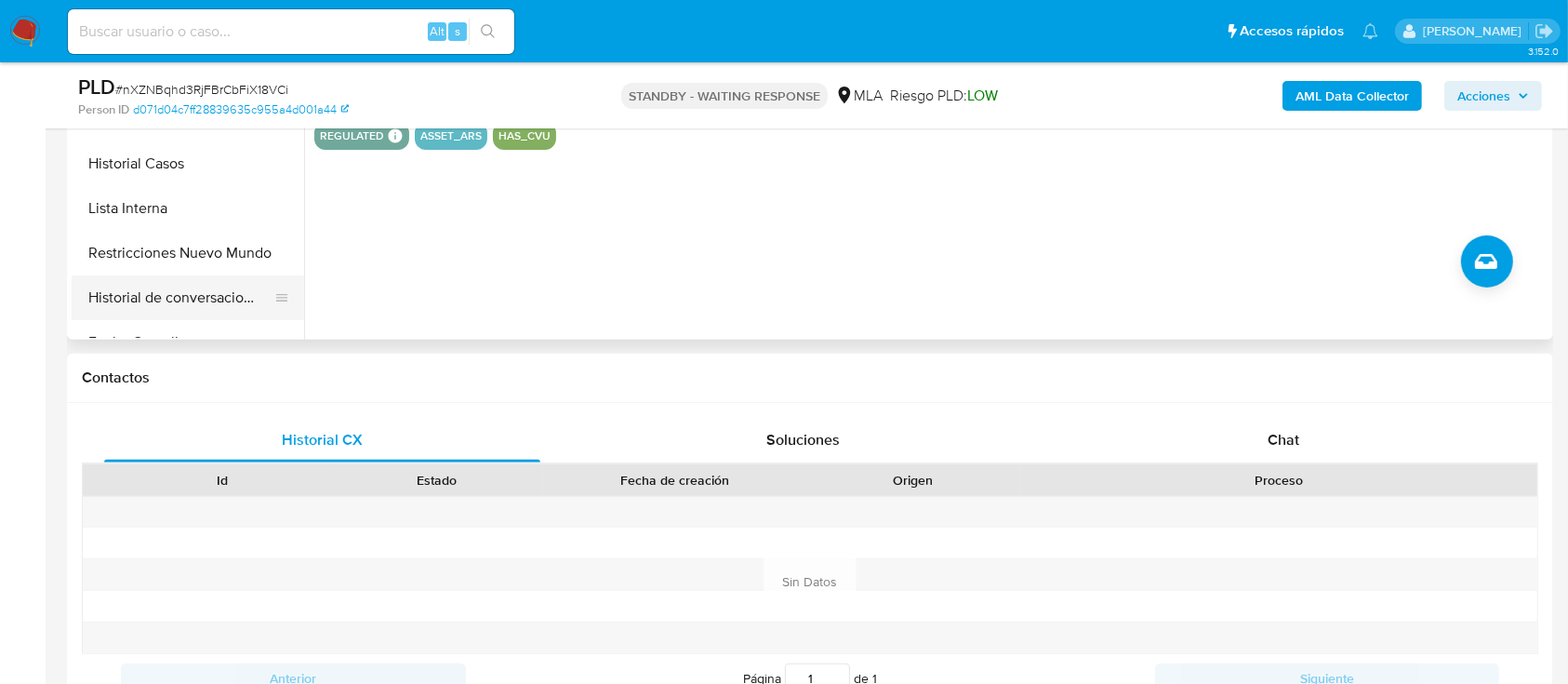
scroll to position [830, 0]
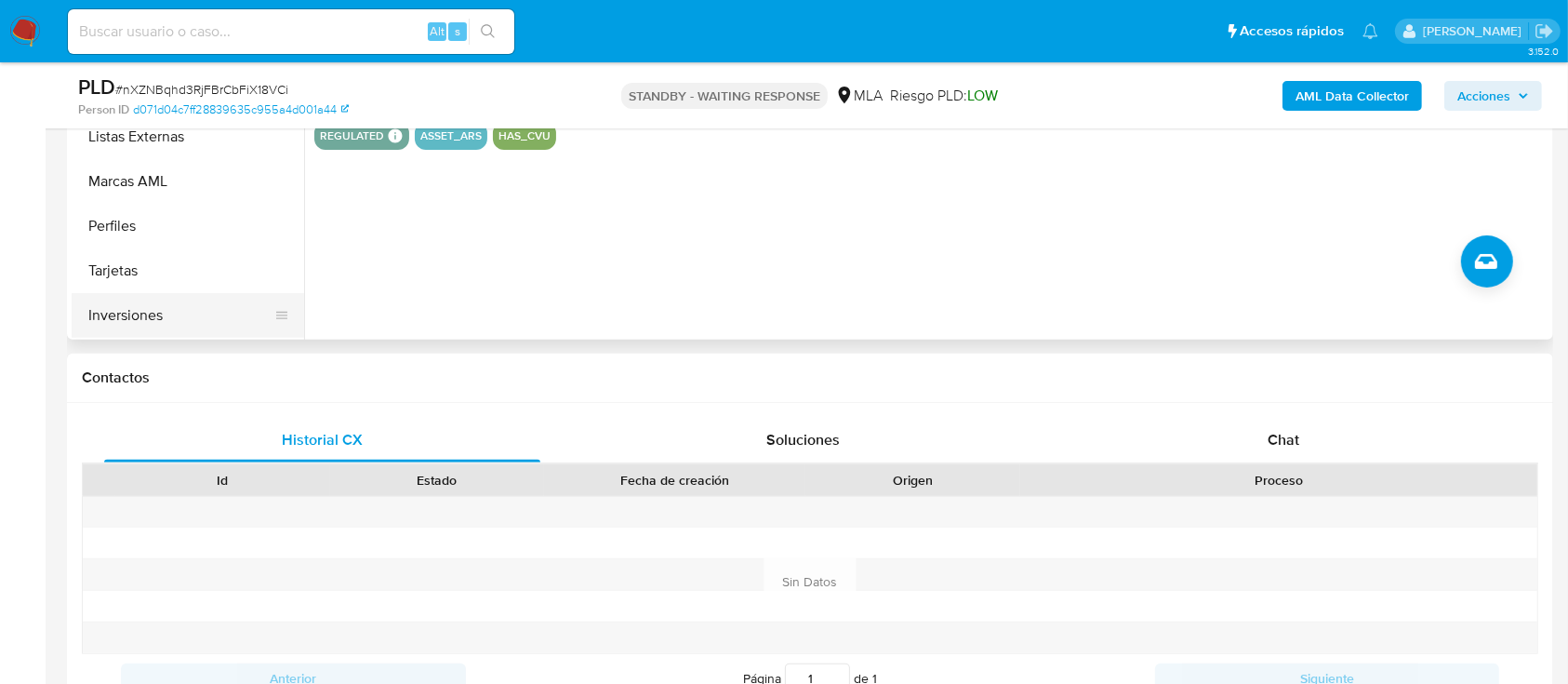
click at [179, 328] on button "Inversiones" at bounding box center [180, 315] width 218 height 44
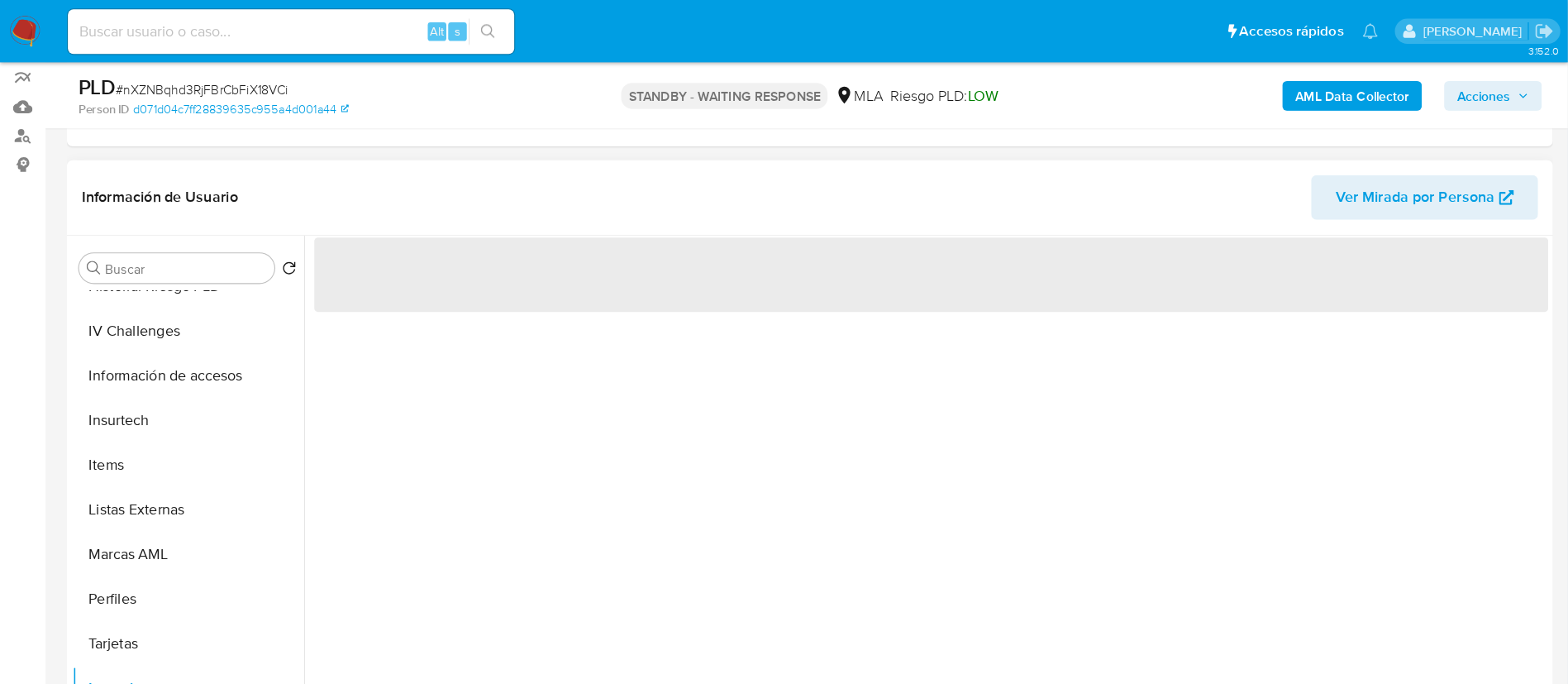
scroll to position [330, 0]
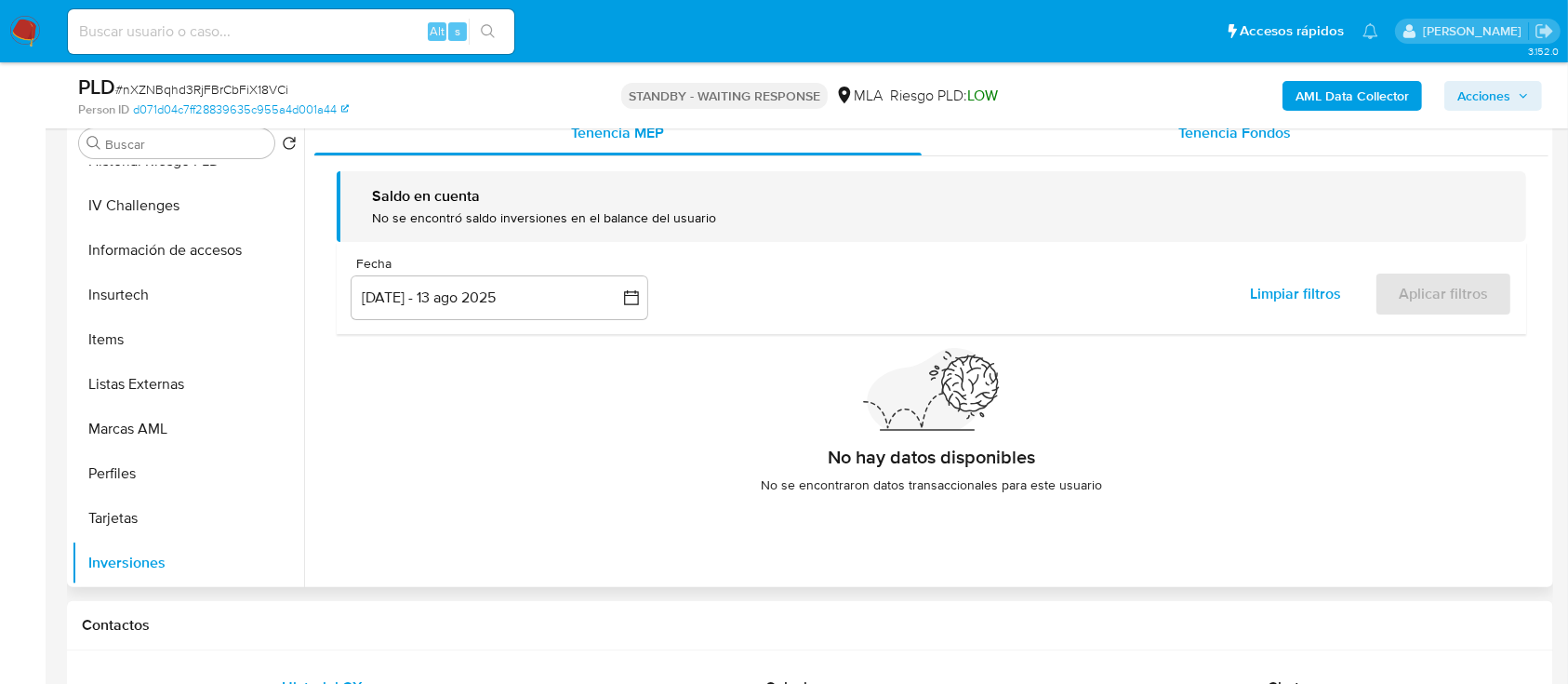
click at [1228, 147] on div "Tenencia Fondos" at bounding box center [1235, 133] width 627 height 44
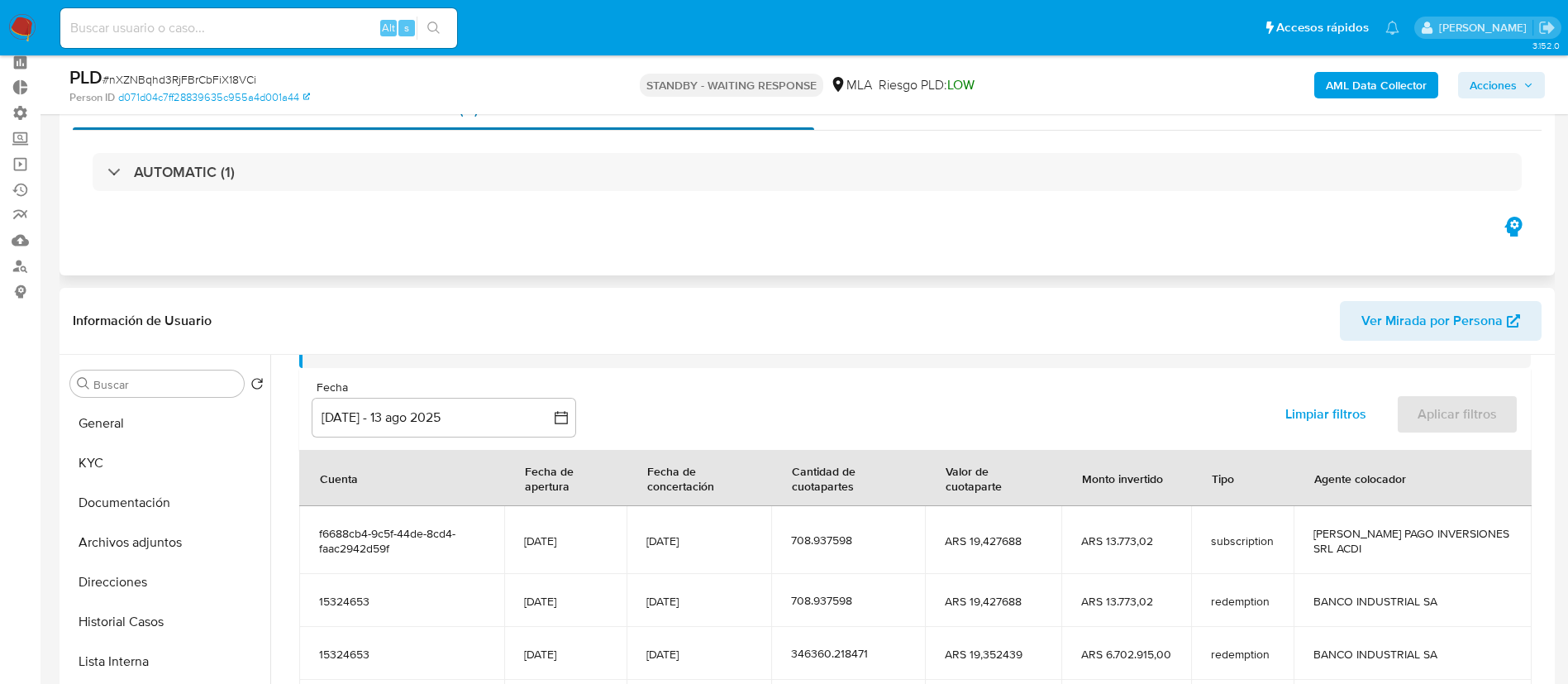
scroll to position [0, 0]
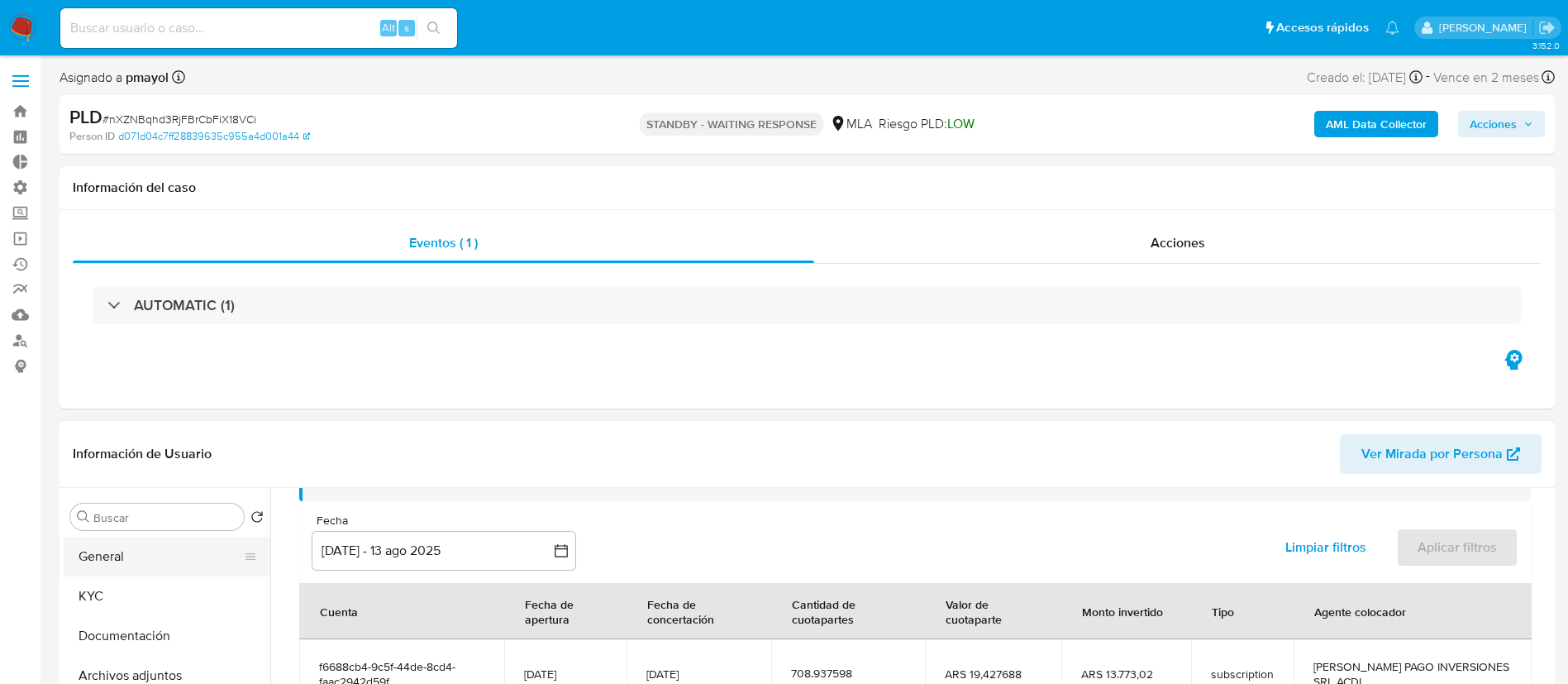
click at [139, 554] on button "General" at bounding box center [160, 556] width 193 height 39
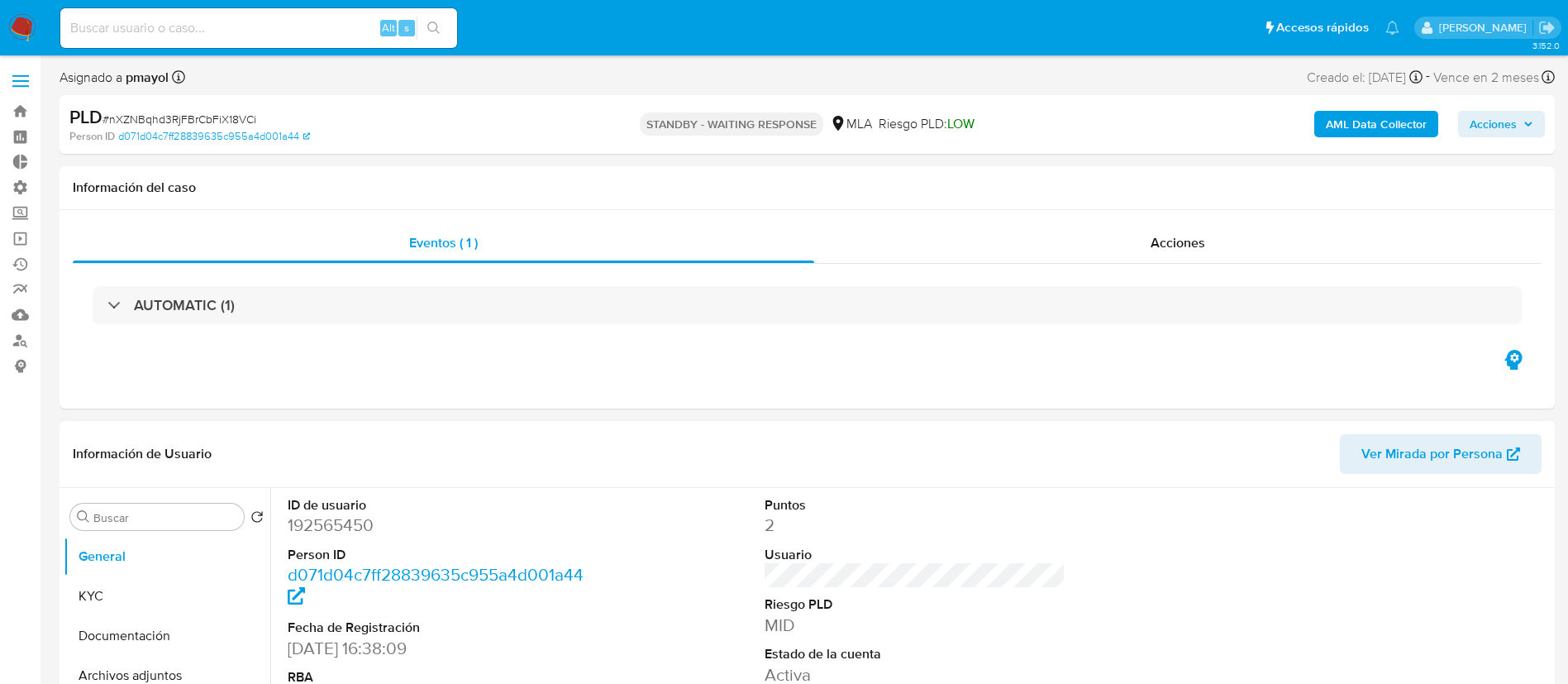
click at [1411, 447] on span "Ver Mirada por Persona" at bounding box center [1432, 454] width 141 height 39
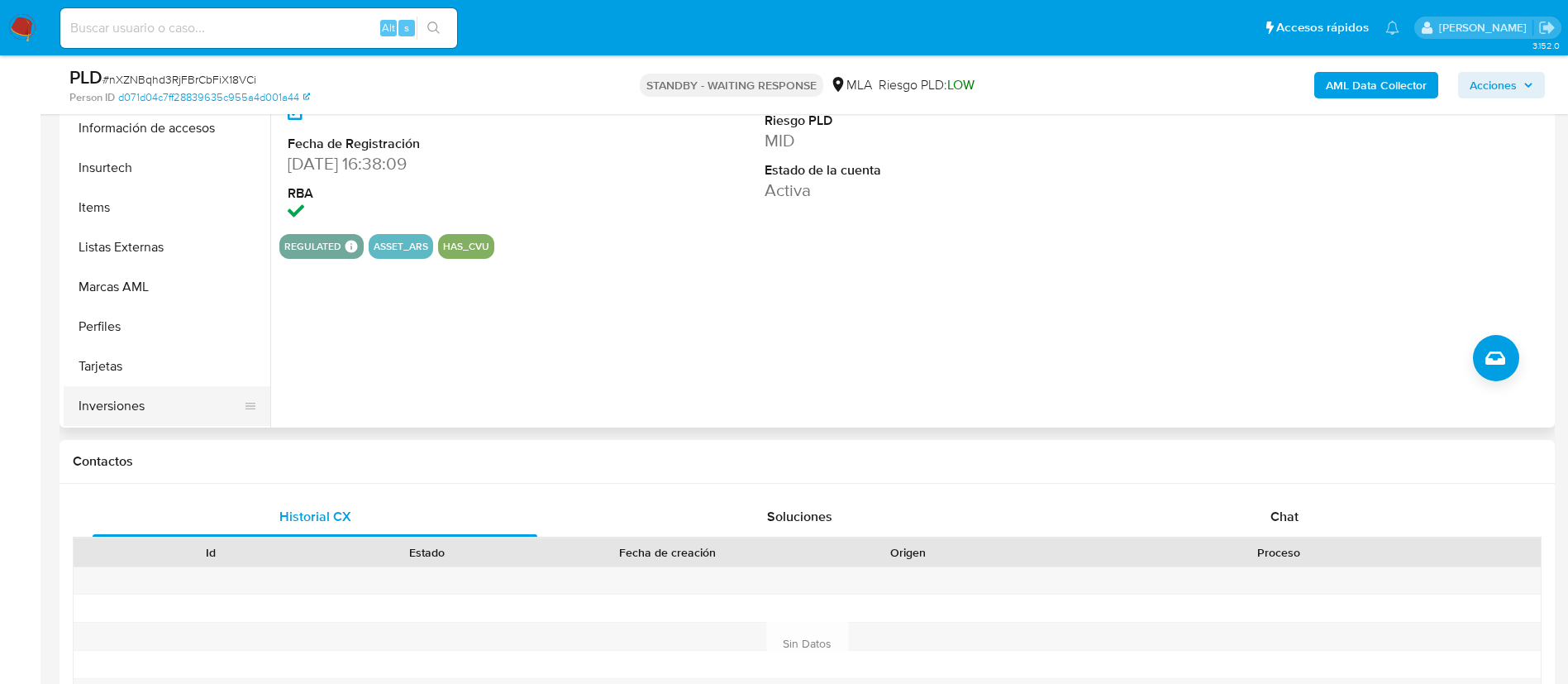
scroll to position [372, 0]
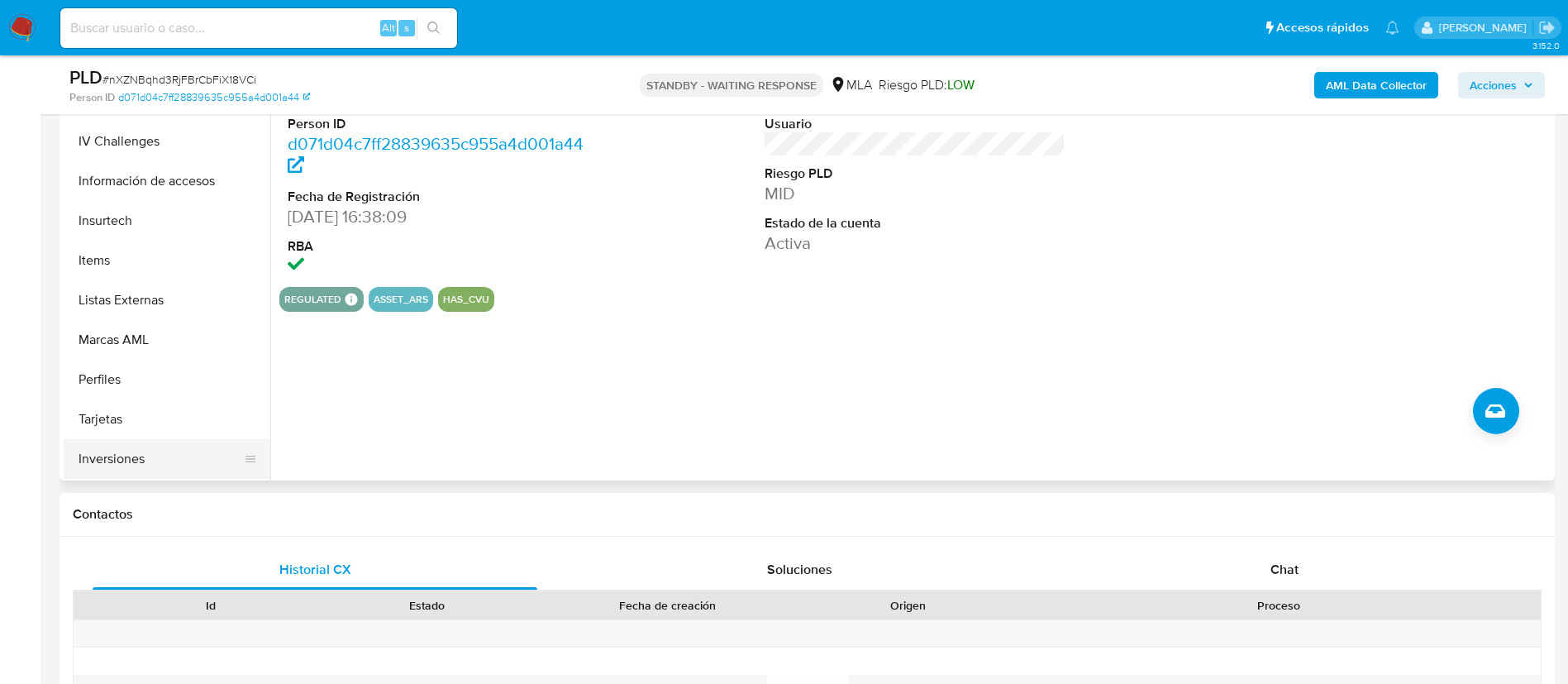
click at [161, 457] on button "Inversiones" at bounding box center [160, 459] width 193 height 39
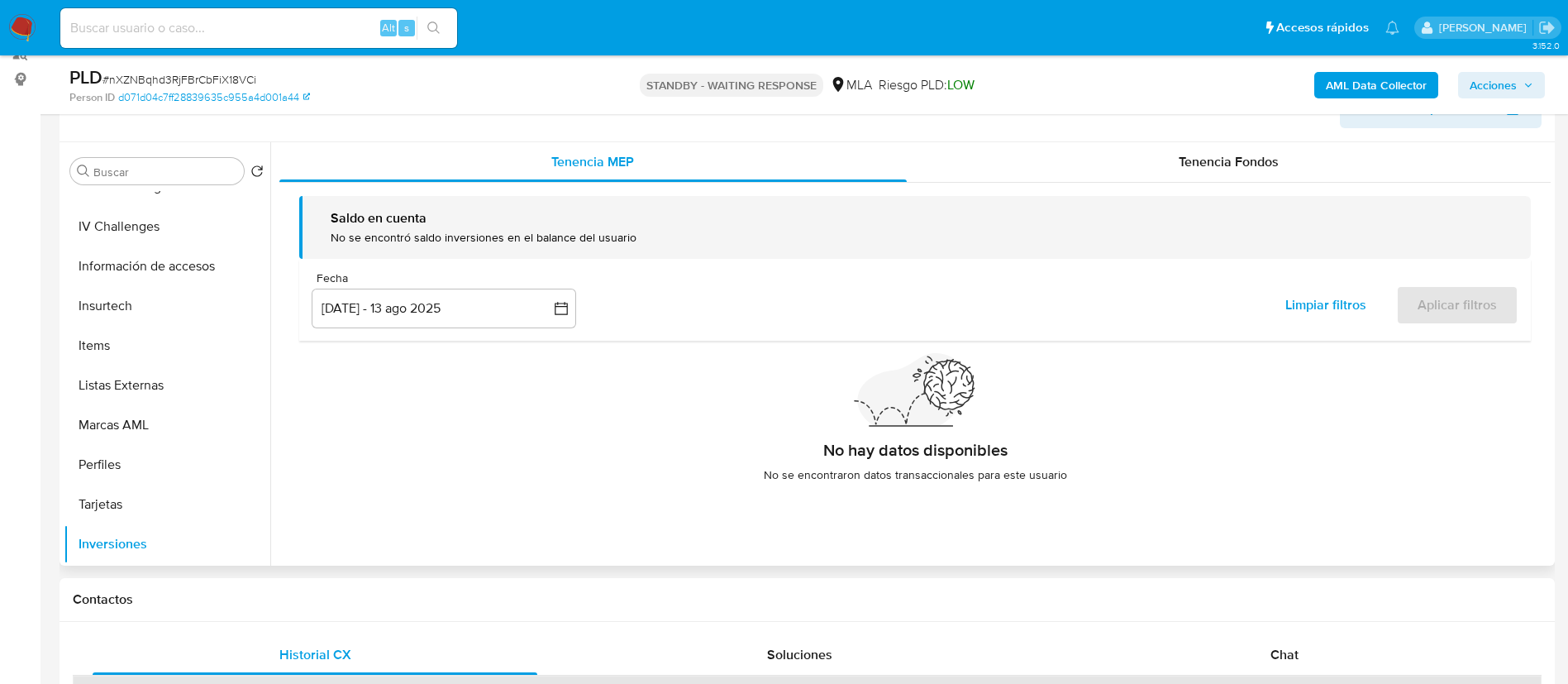
scroll to position [248, 0]
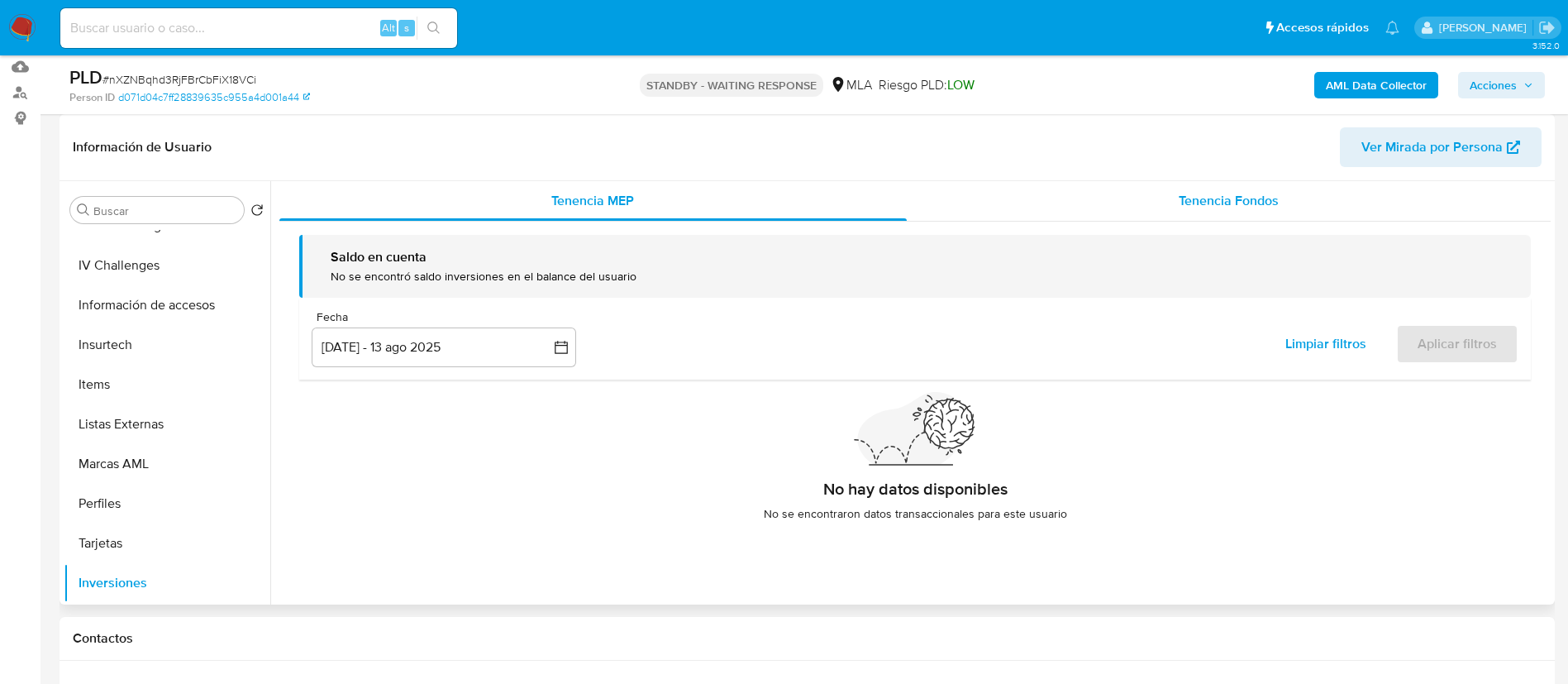
click at [1197, 205] on span "Tenencia Fondos" at bounding box center [1228, 200] width 100 height 19
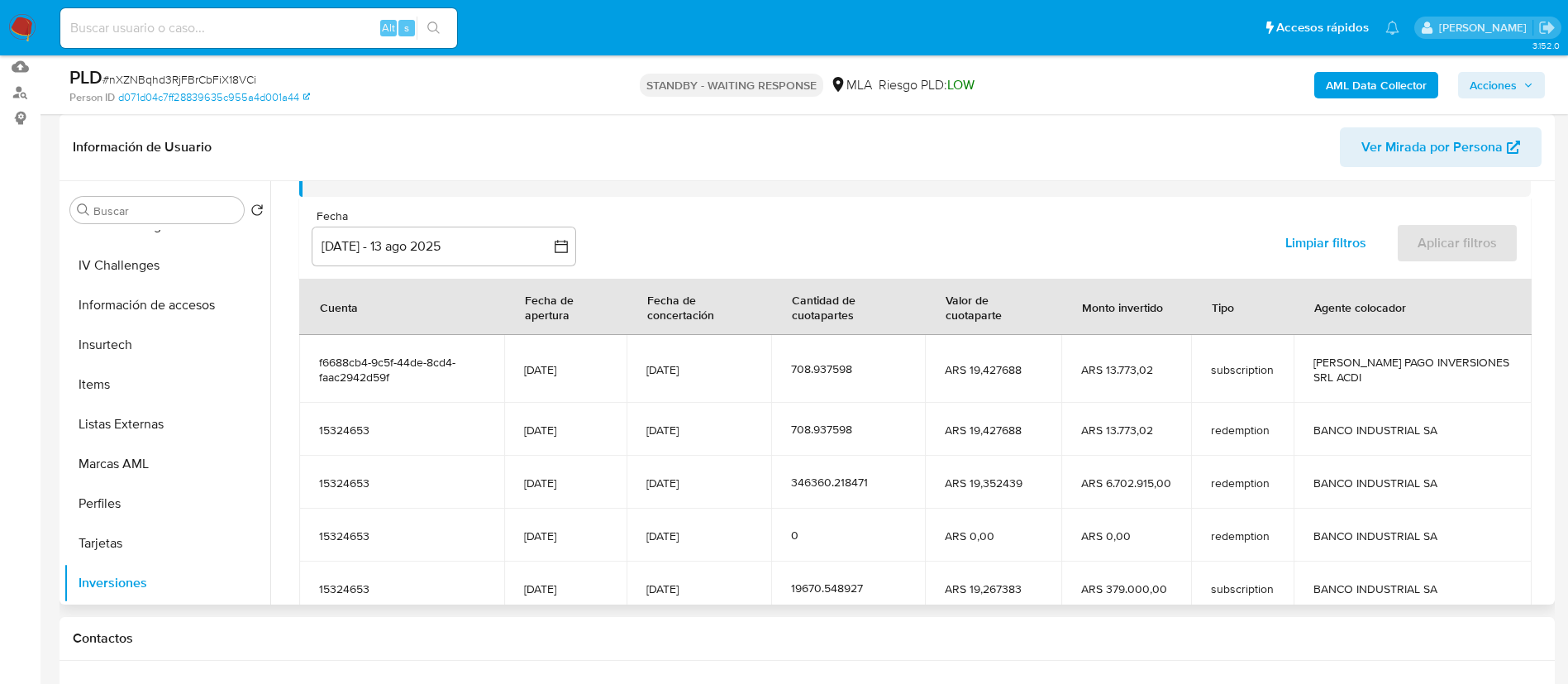
scroll to position [0, 0]
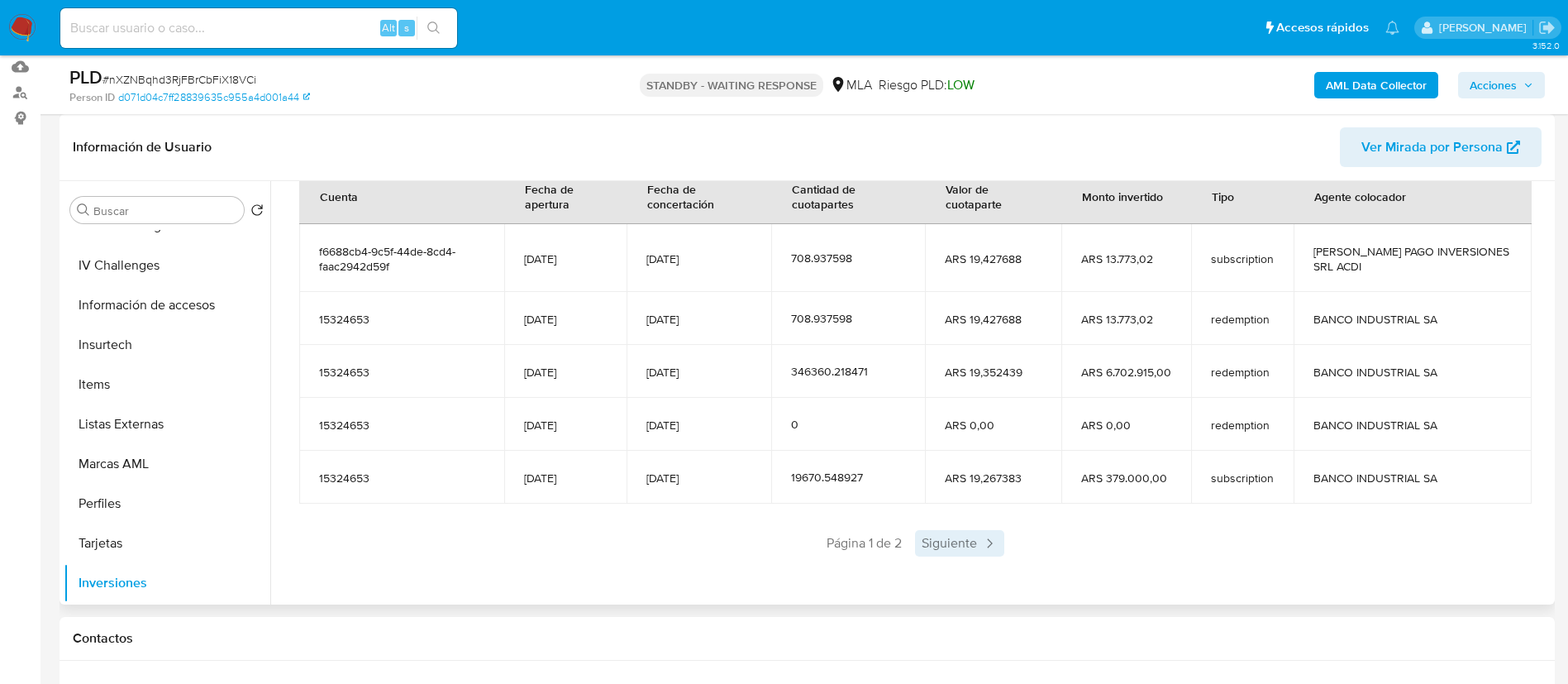
click at [970, 549] on span "Siguiente" at bounding box center [959, 543] width 89 height 27
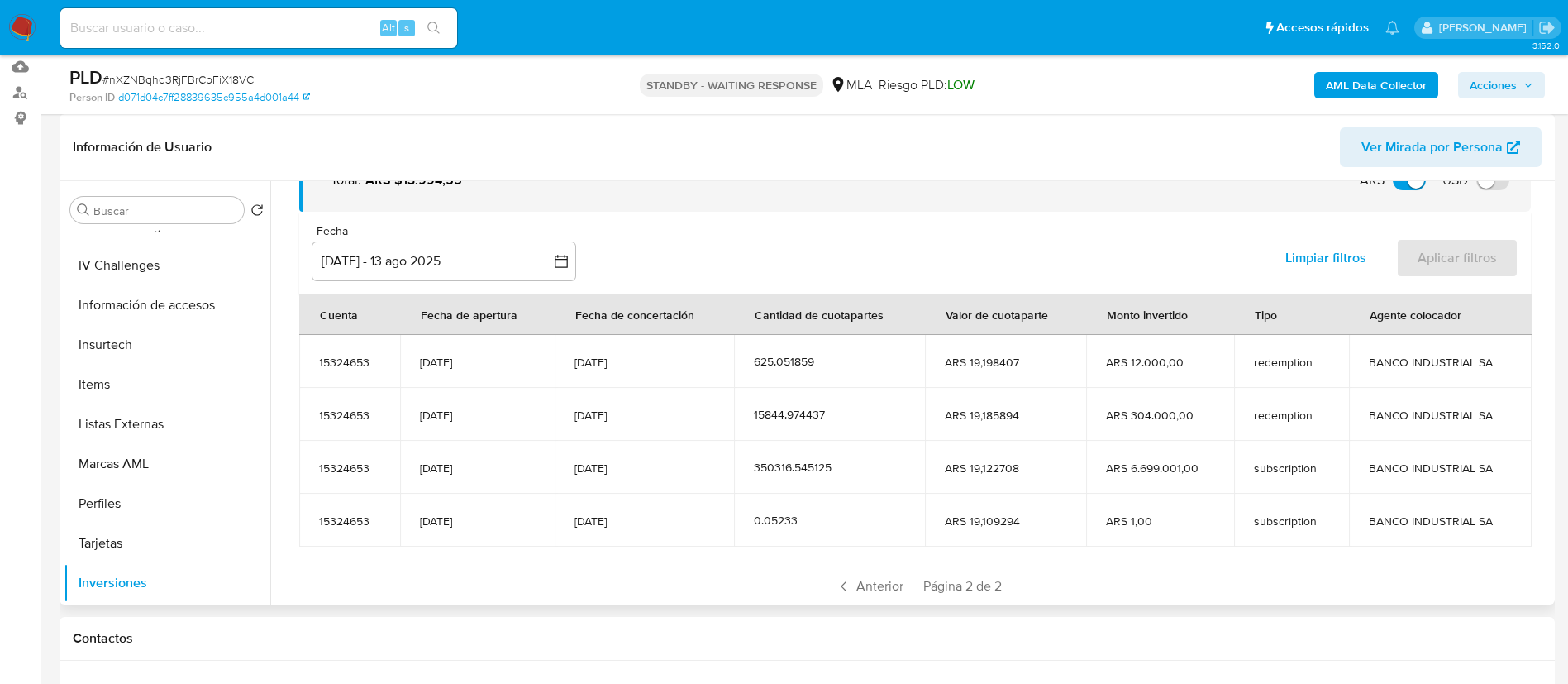
scroll to position [151, 0]
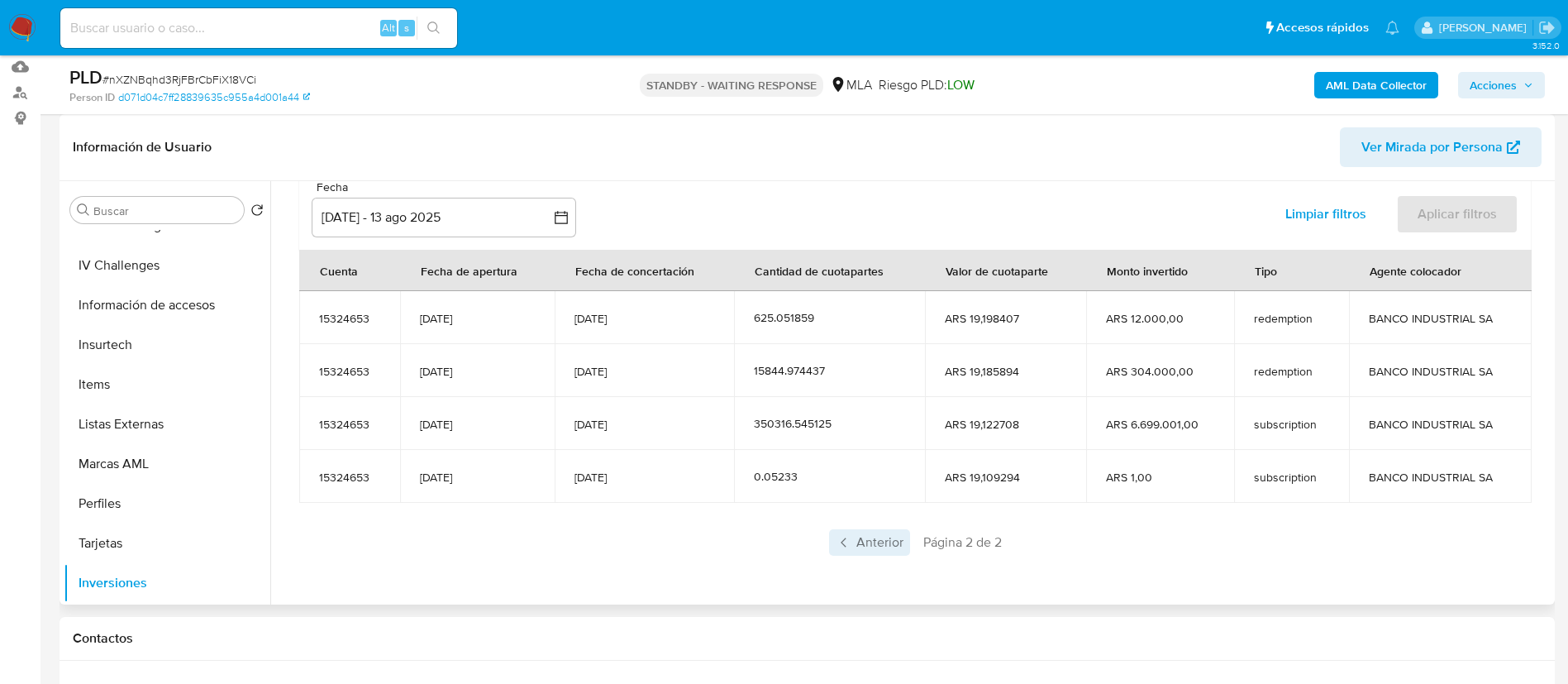
click at [876, 541] on span "Anterior" at bounding box center [870, 542] width 81 height 27
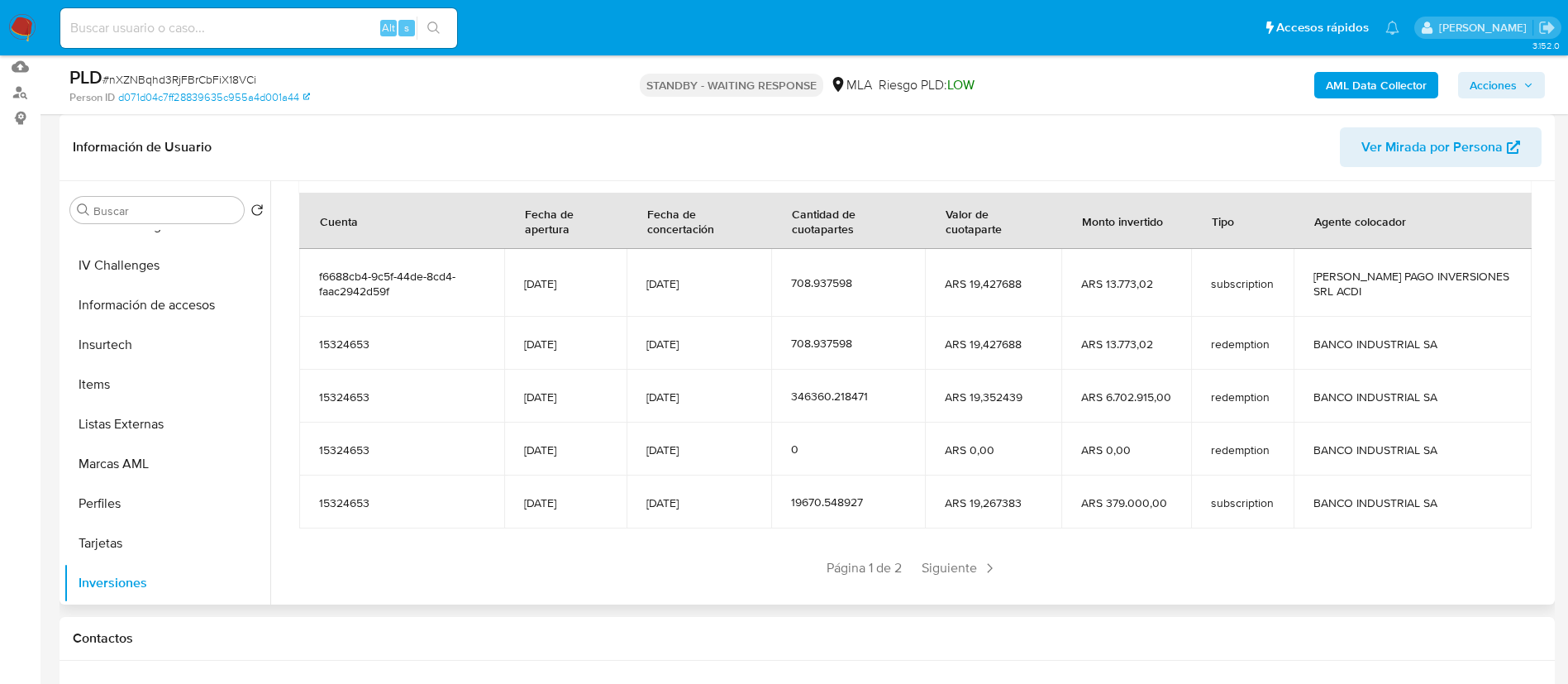
scroll to position [232, 0]
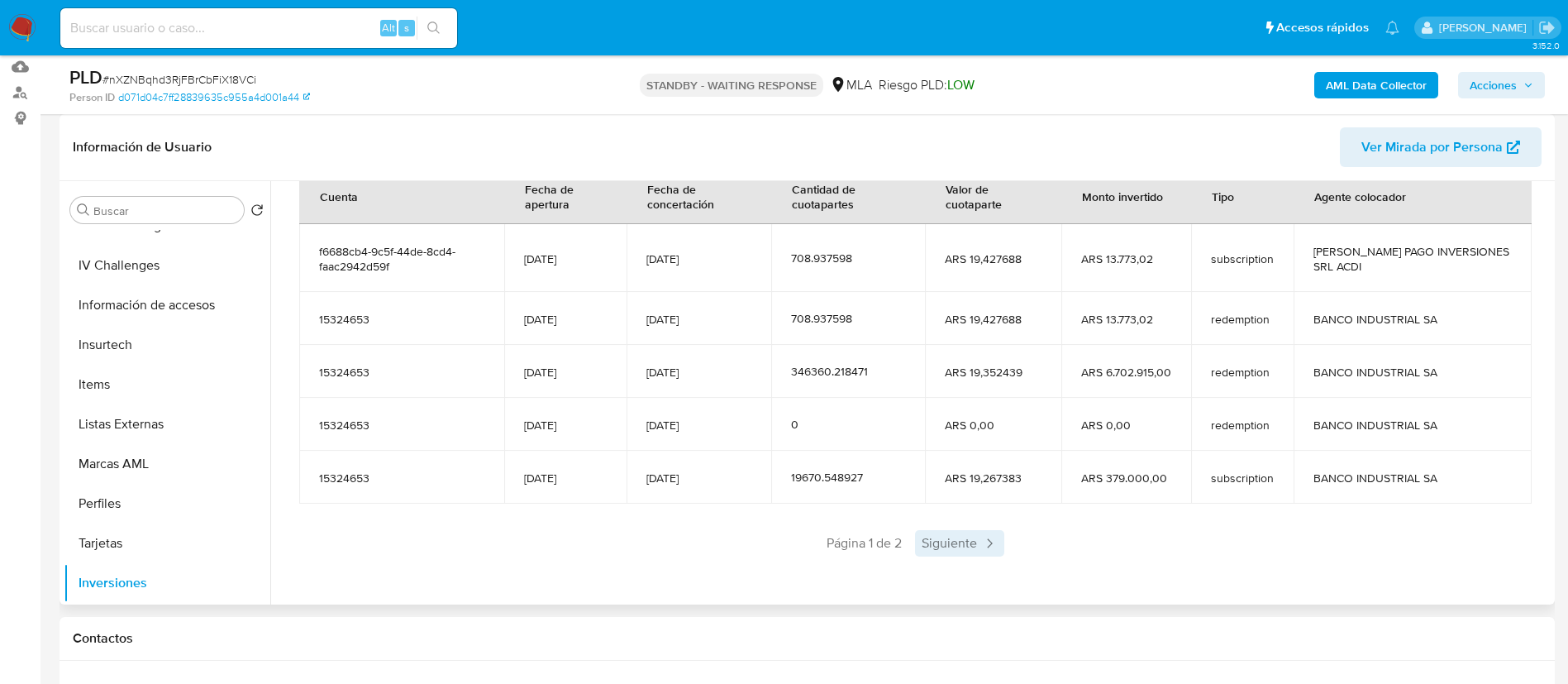
click at [949, 544] on span "Siguiente" at bounding box center [959, 543] width 89 height 27
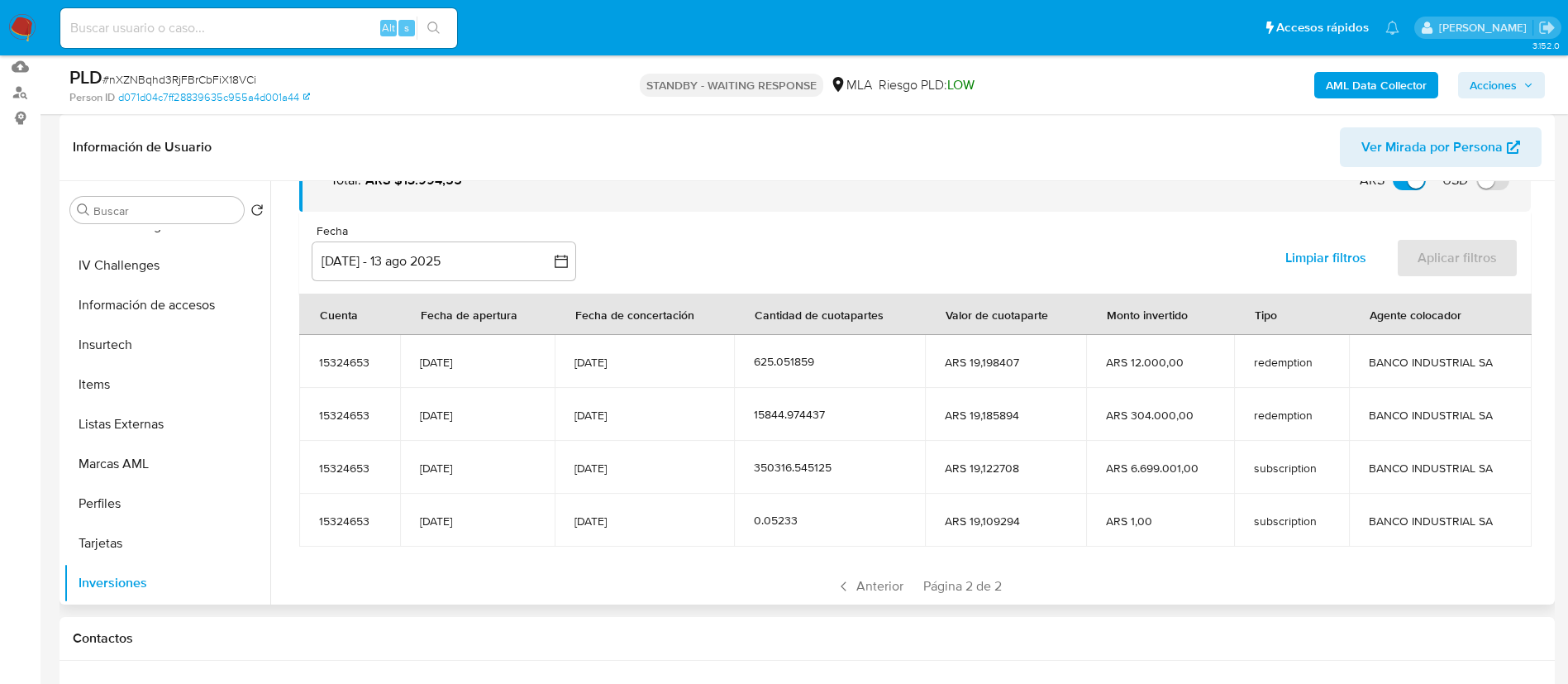
scroll to position [151, 0]
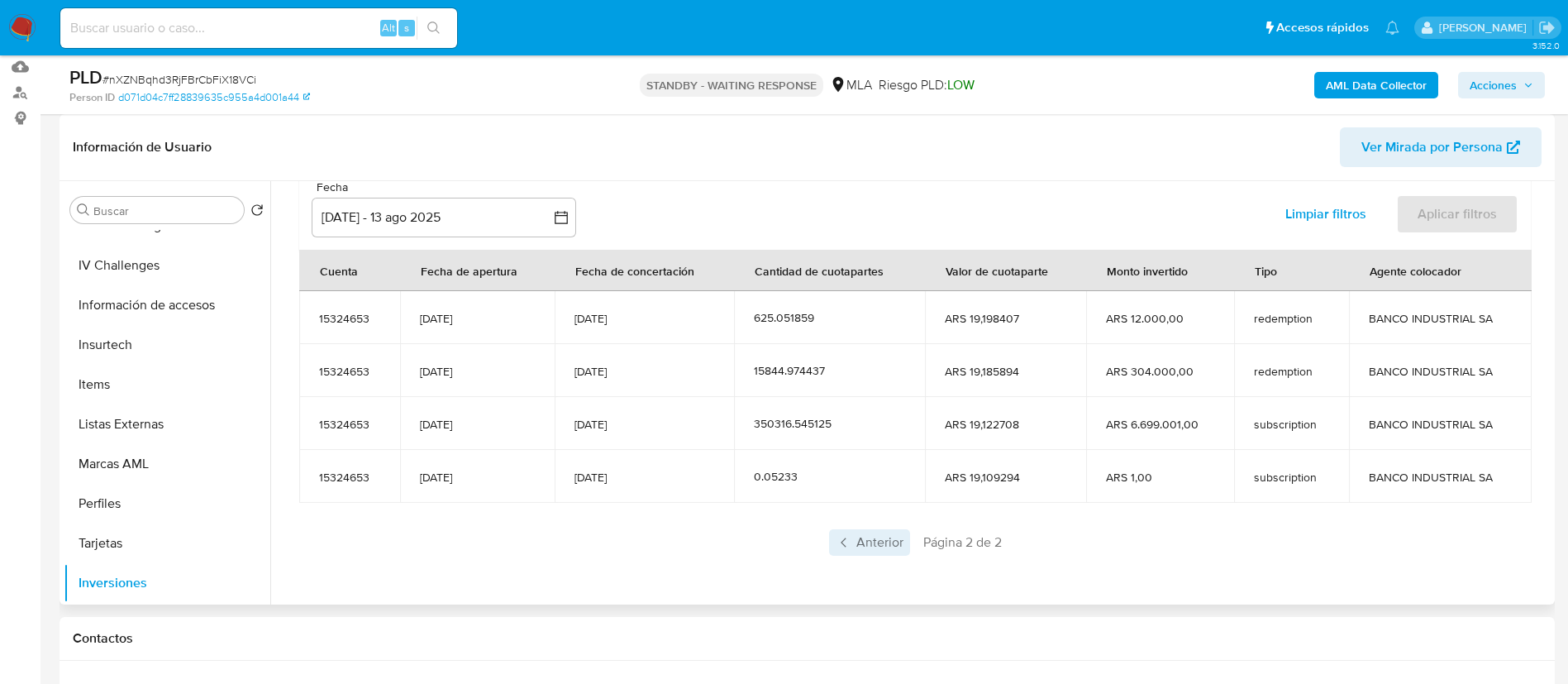
click at [867, 540] on span "Anterior" at bounding box center [870, 542] width 81 height 27
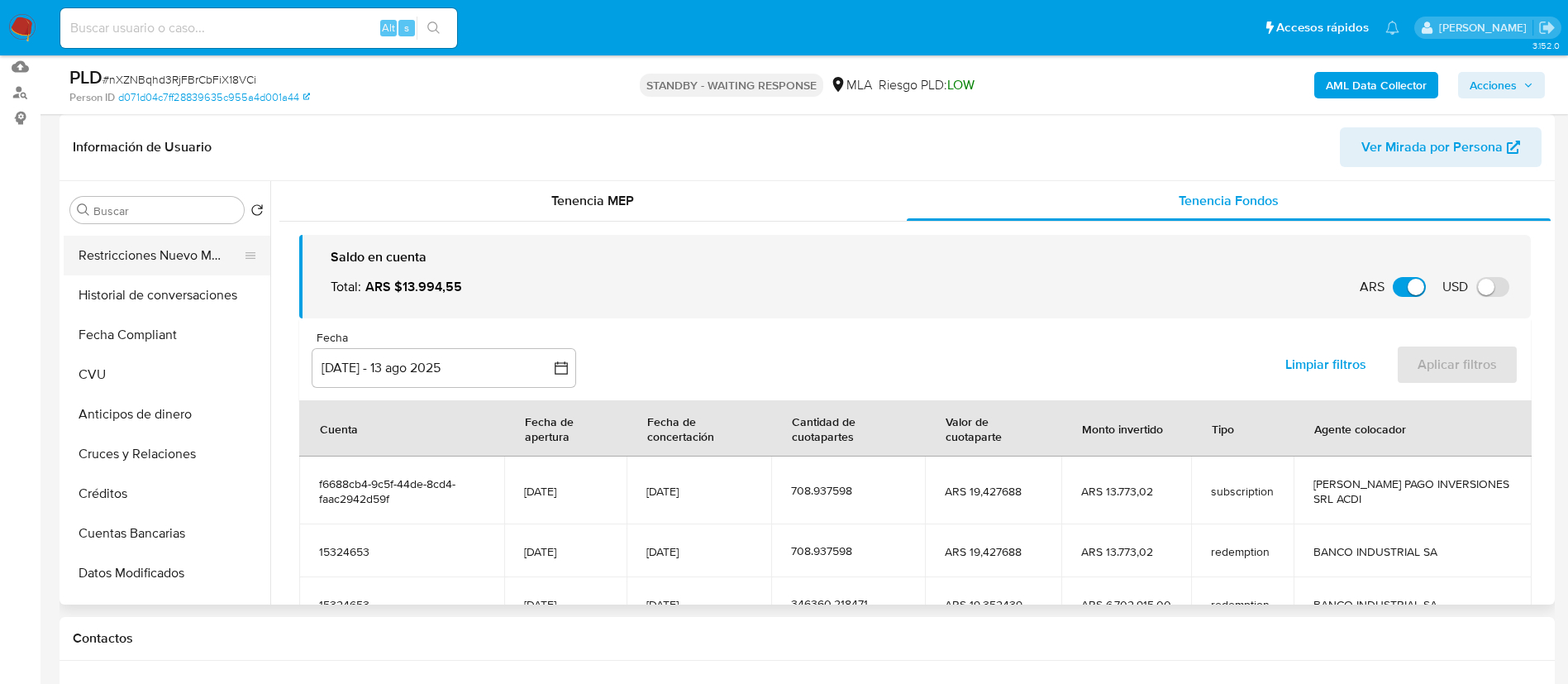
scroll to position [242, 0]
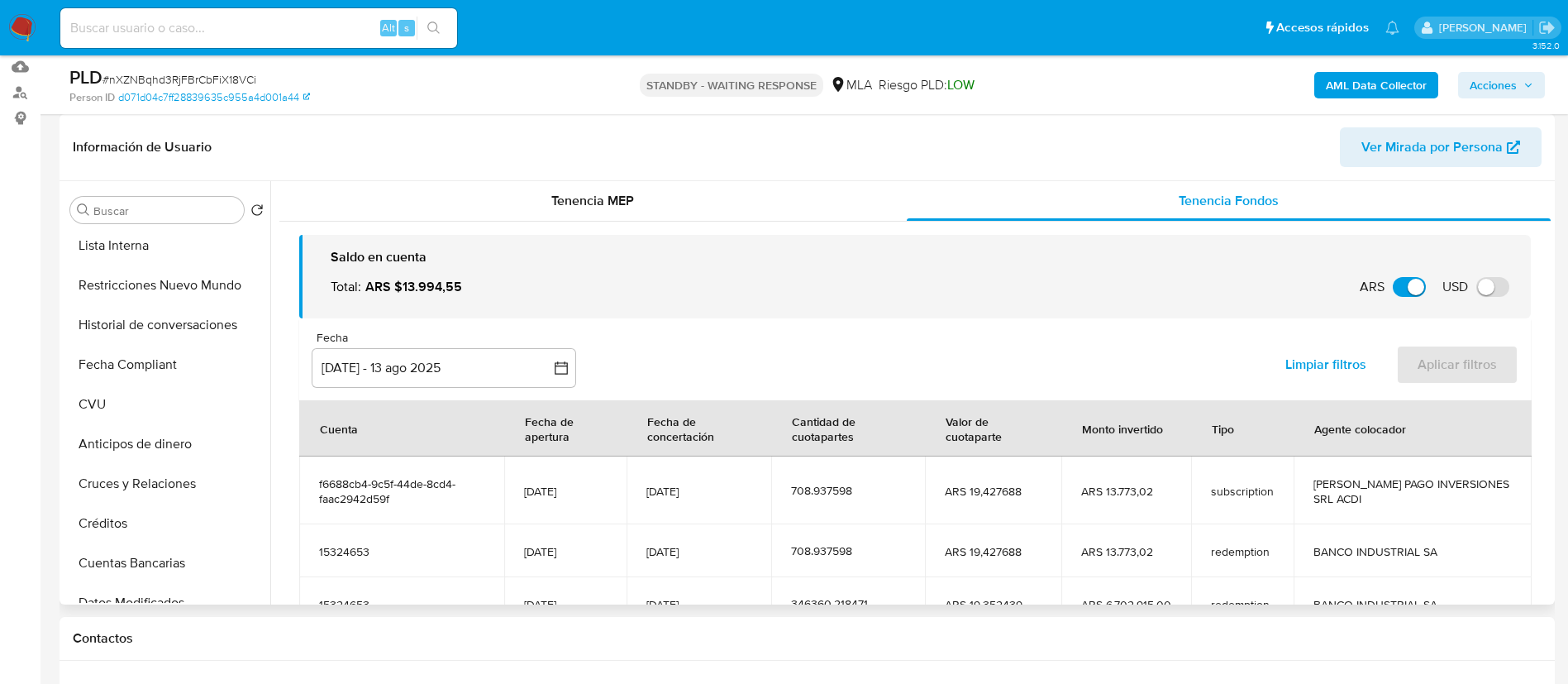
drag, startPoint x: 181, startPoint y: 239, endPoint x: 187, endPoint y: 185, distance: 54.3
click at [181, 241] on button "Lista Interna" at bounding box center [166, 246] width 206 height 39
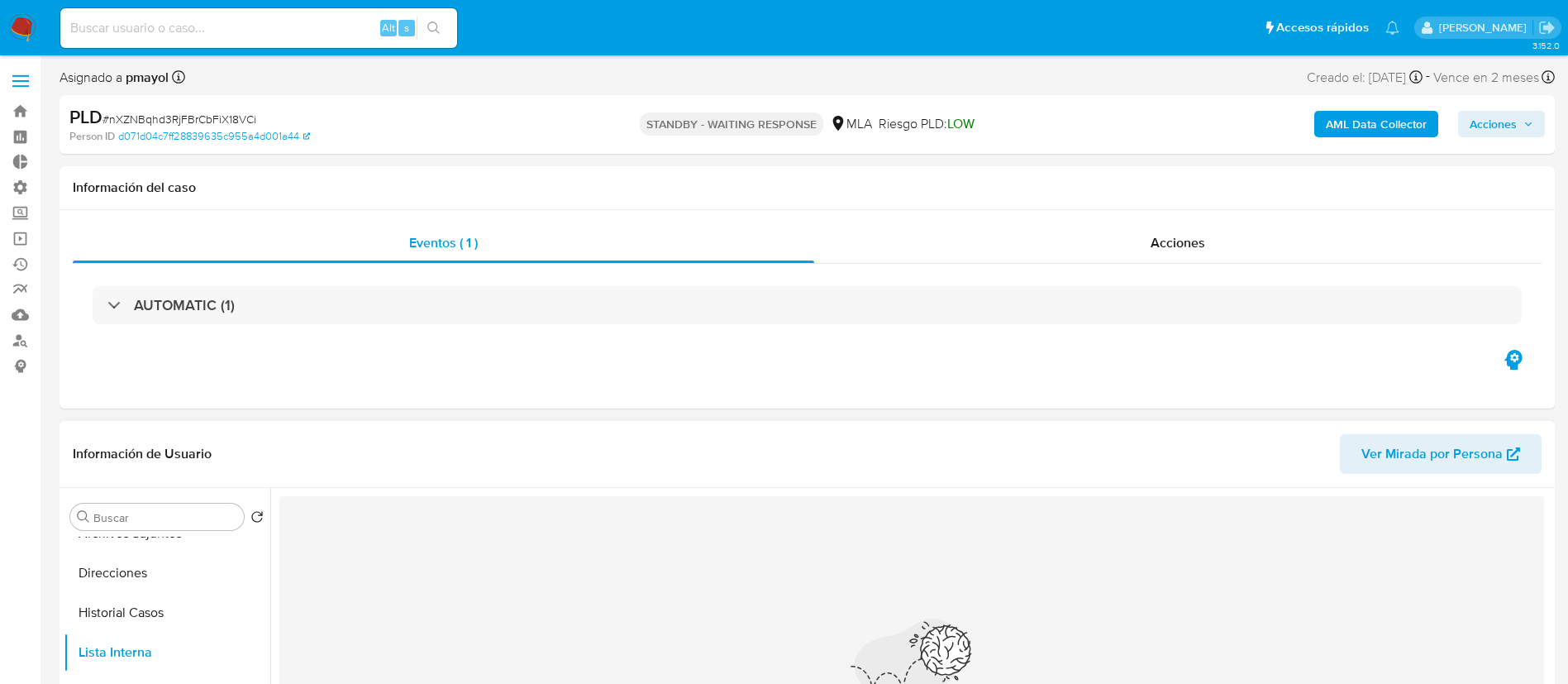
scroll to position [0, 0]
click at [186, 598] on button "KYC" at bounding box center [160, 596] width 193 height 39
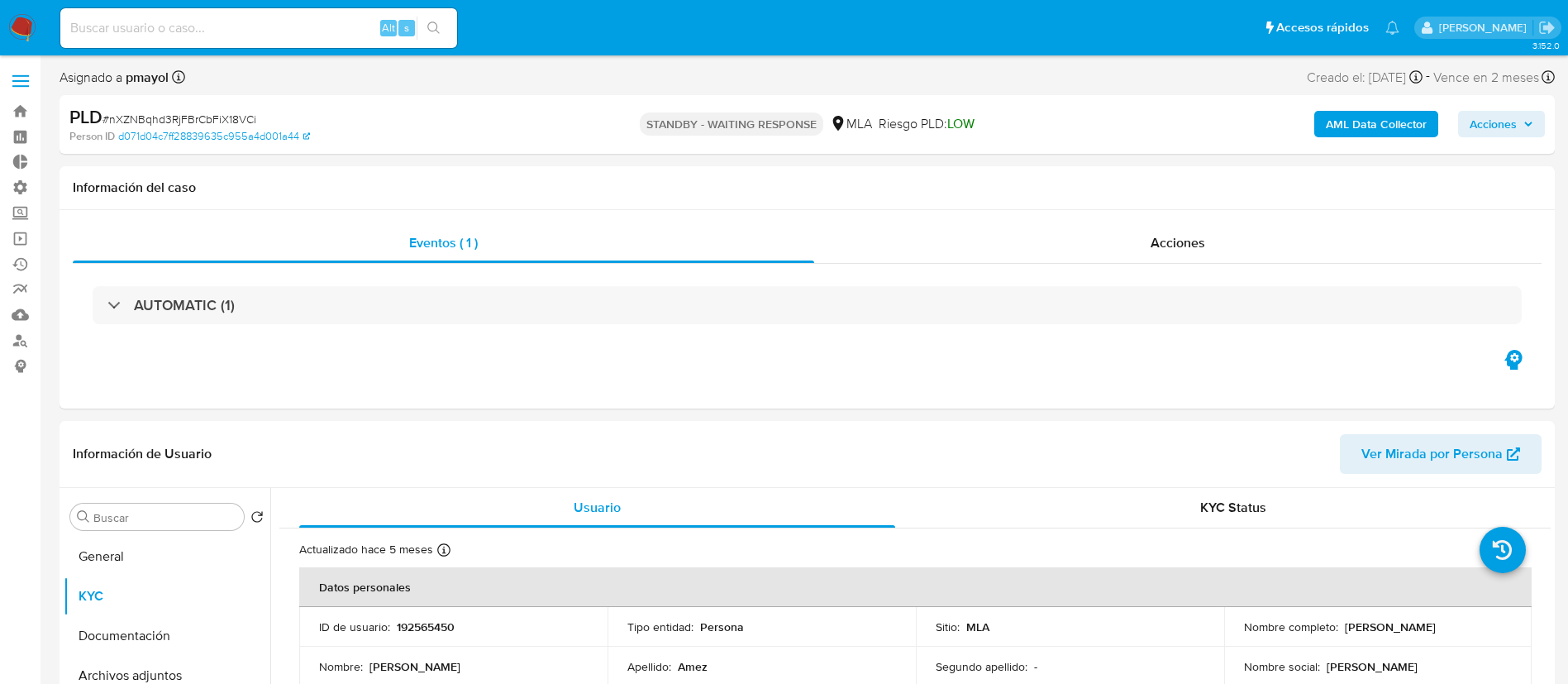
click at [236, 118] on span "# nXZNBqhd3RjFBrCbFiX18VCi" at bounding box center [180, 118] width 154 height 16
click at [236, 117] on span "# nXZNBqhd3RjFBrCbFiX18VCi" at bounding box center [180, 118] width 154 height 16
copy span "nXZNBqhd3RjFBrCbFiX18VCi"
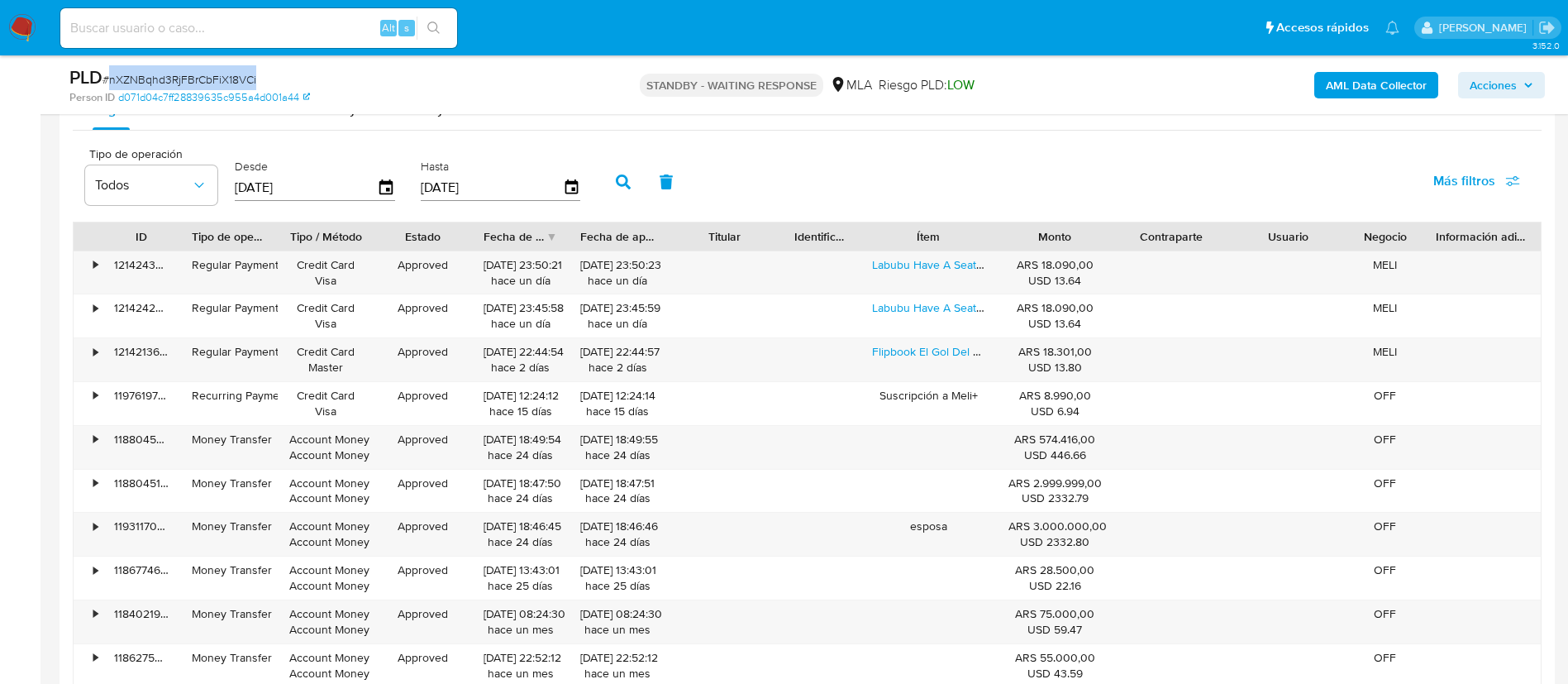
scroll to position [1736, 0]
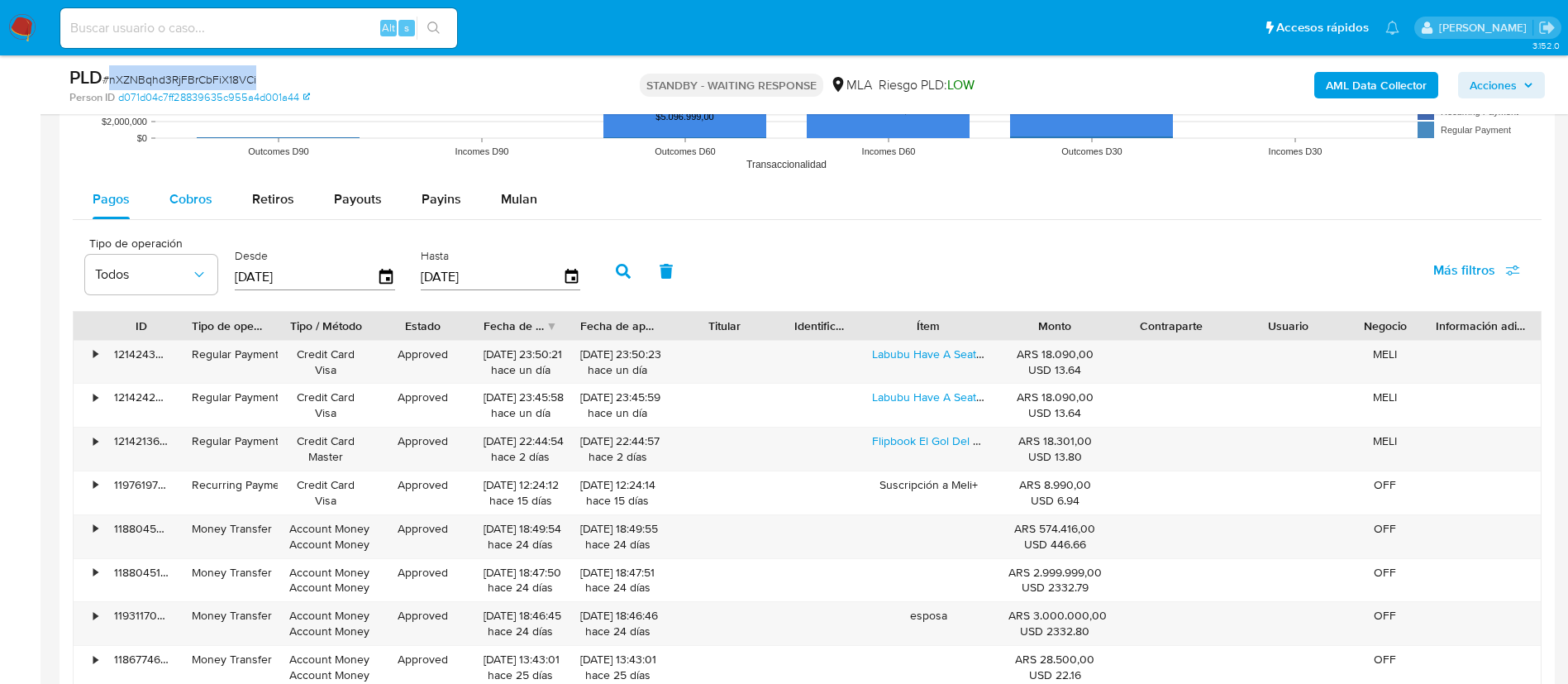
click at [197, 190] on span "Cobros" at bounding box center [191, 199] width 43 height 19
select select "10"
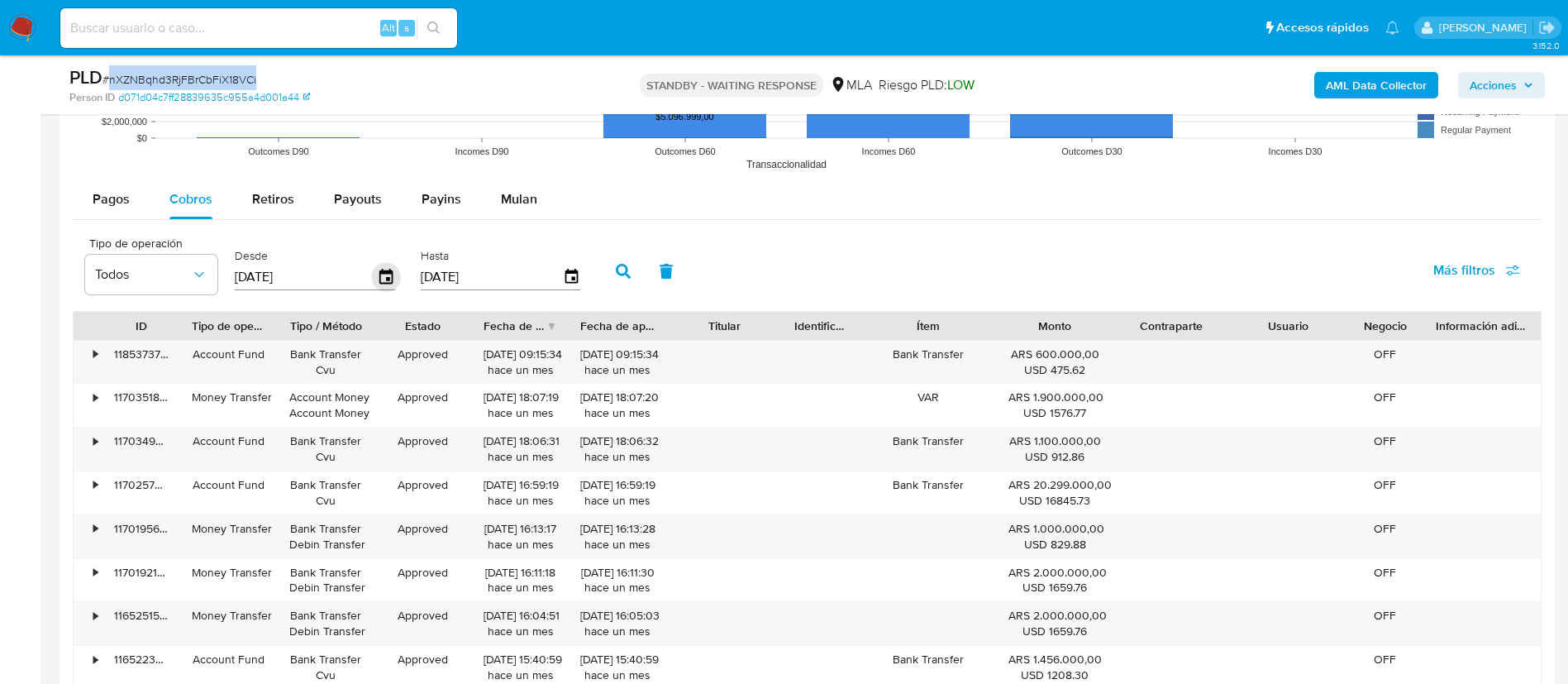
click at [393, 289] on icon "button" at bounding box center [387, 277] width 29 height 29
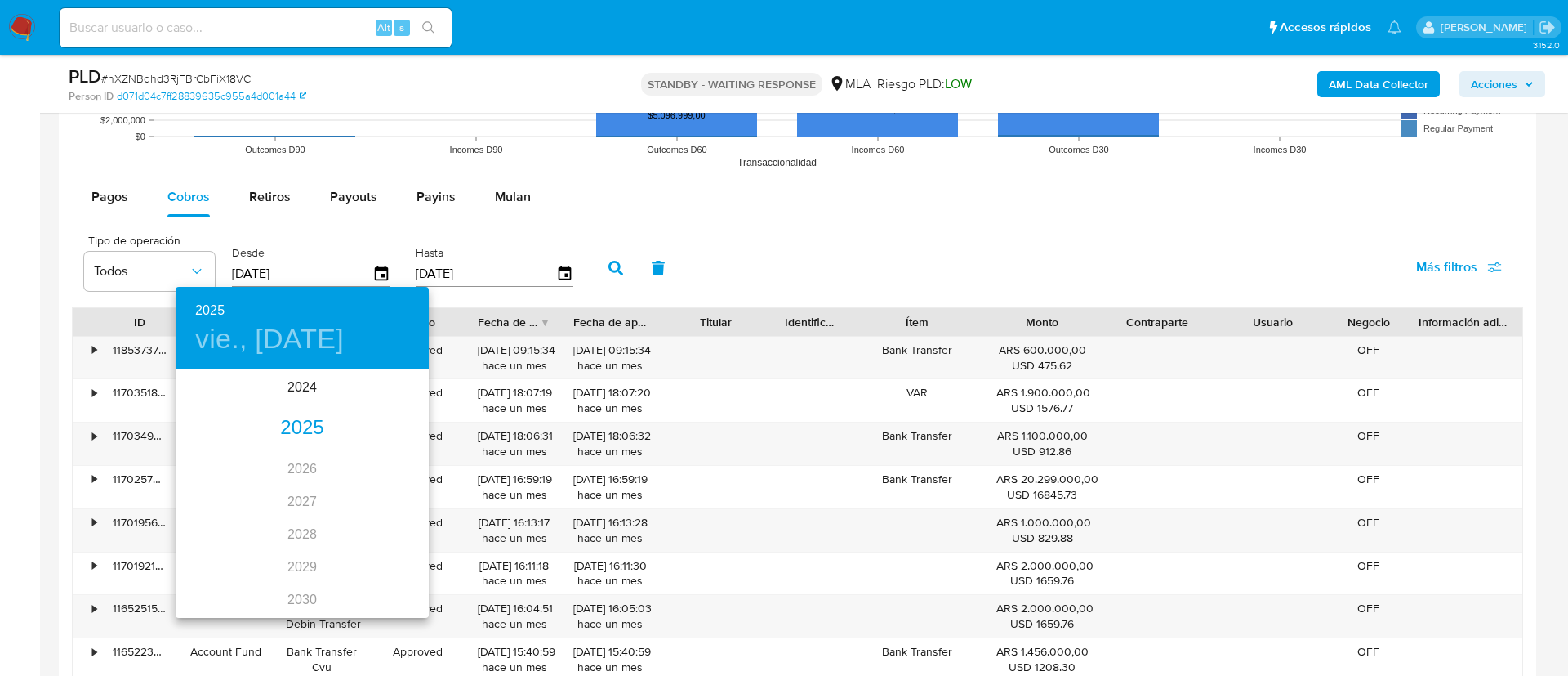
click at [302, 430] on div "2025" at bounding box center [302, 428] width 253 height 33
click at [402, 390] on div "mar." at bounding box center [387, 401] width 84 height 61
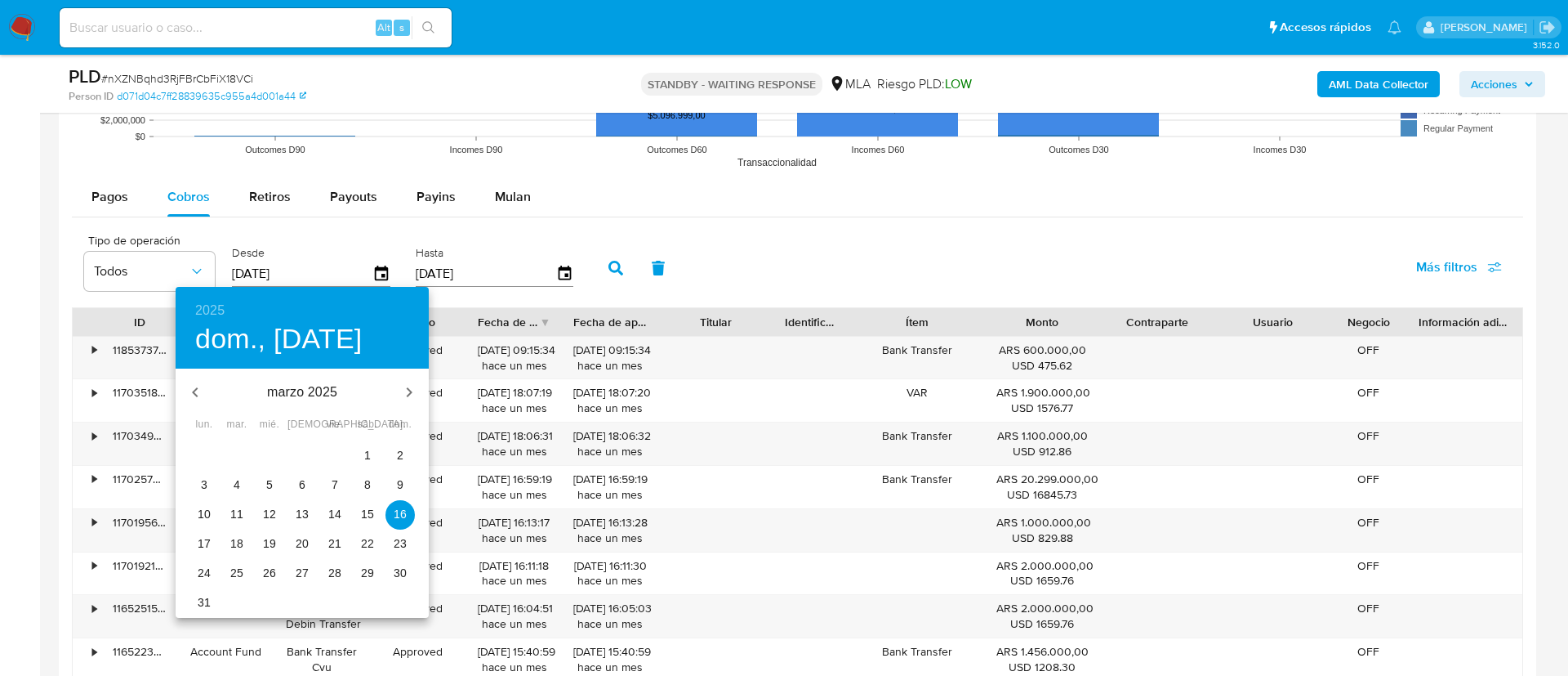
click at [374, 450] on span "1" at bounding box center [367, 454] width 30 height 16
type input "01/03/2025"
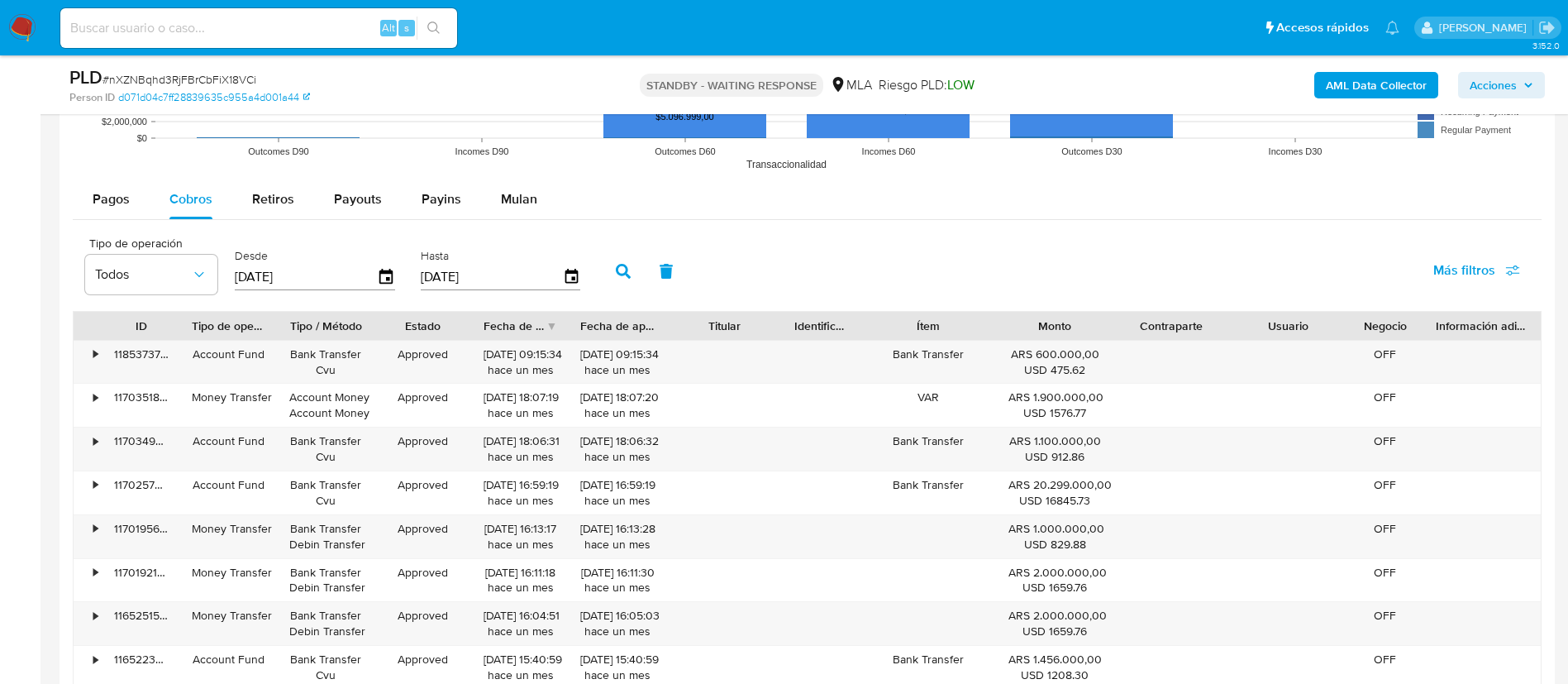
click at [629, 268] on icon "button" at bounding box center [623, 271] width 15 height 15
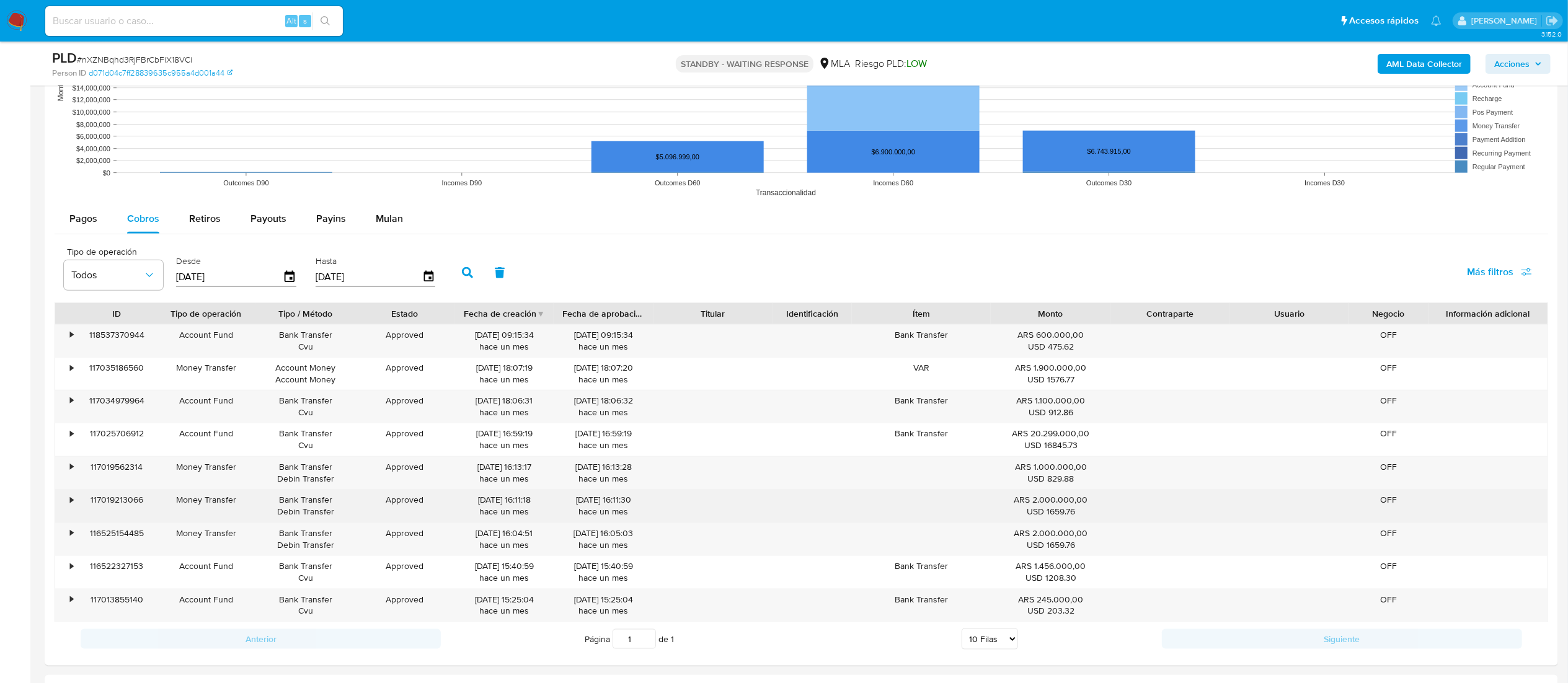
scroll to position [1230, 0]
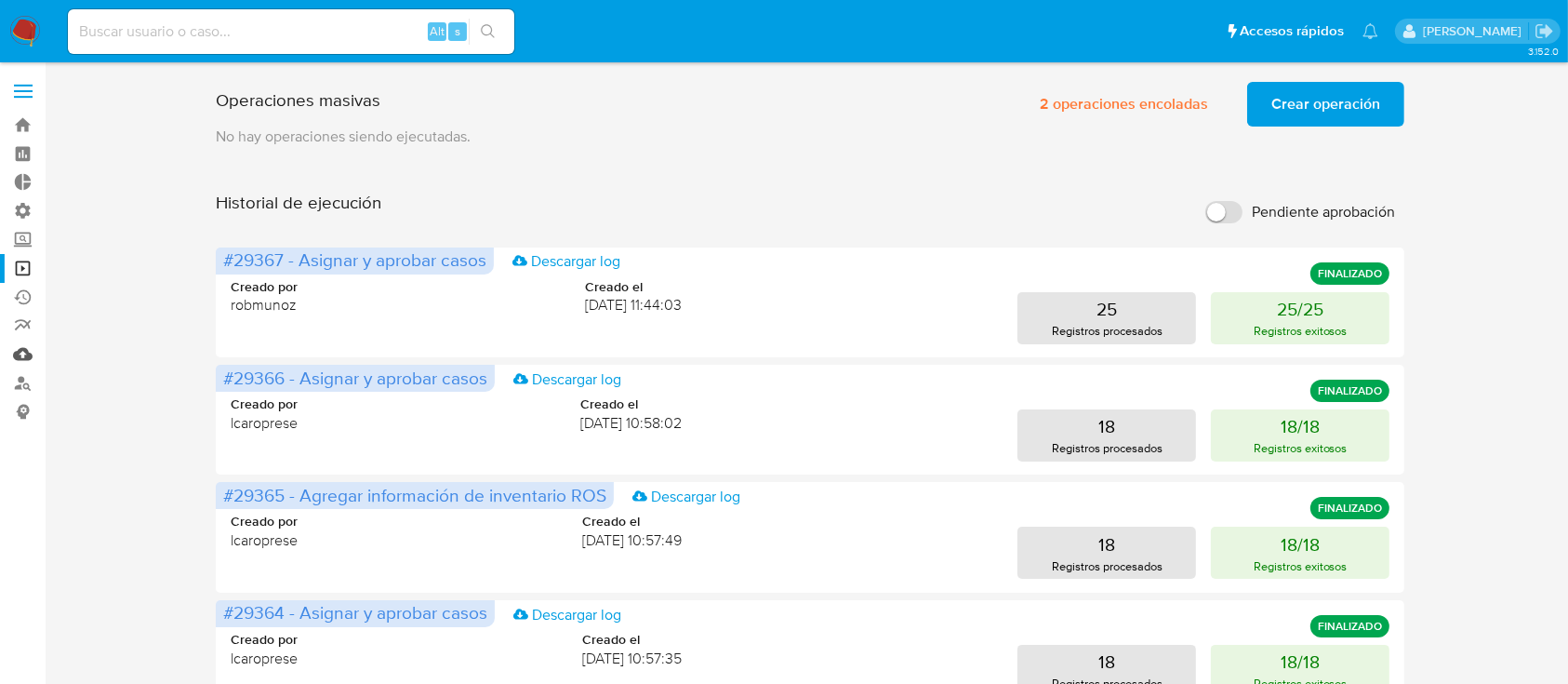
click at [27, 361] on link "Mulan" at bounding box center [111, 355] width 222 height 29
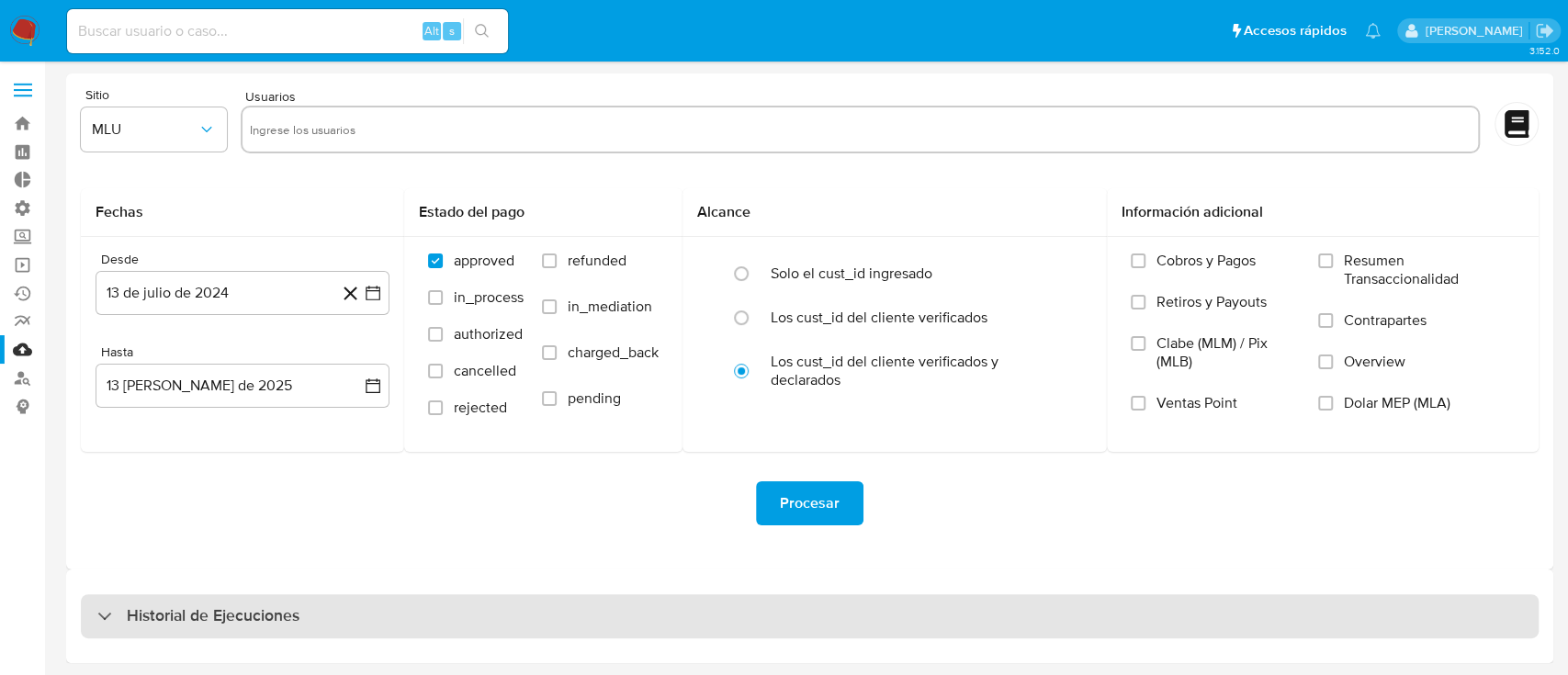
click at [508, 596] on div "Historial de Ejecuciones" at bounding box center [809, 616] width 1458 height 44
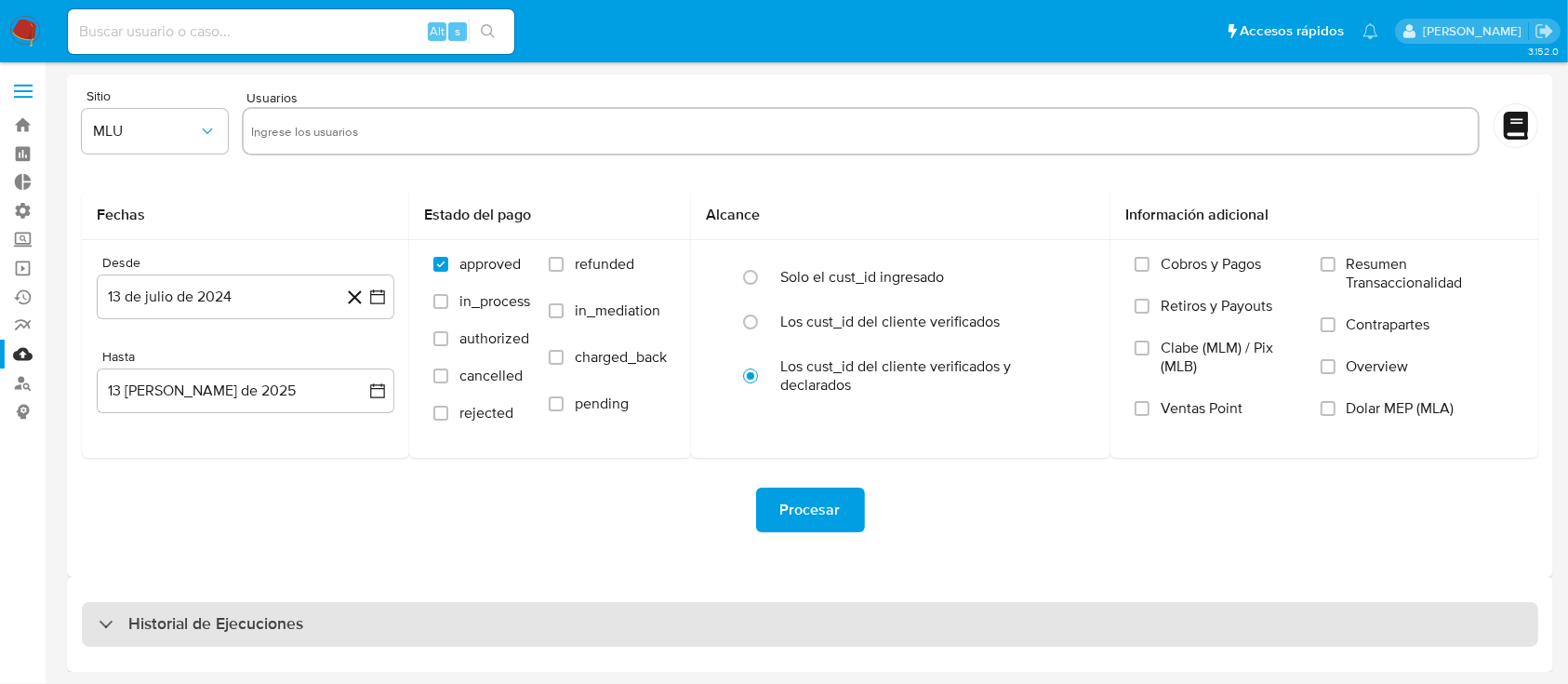
select select "10"
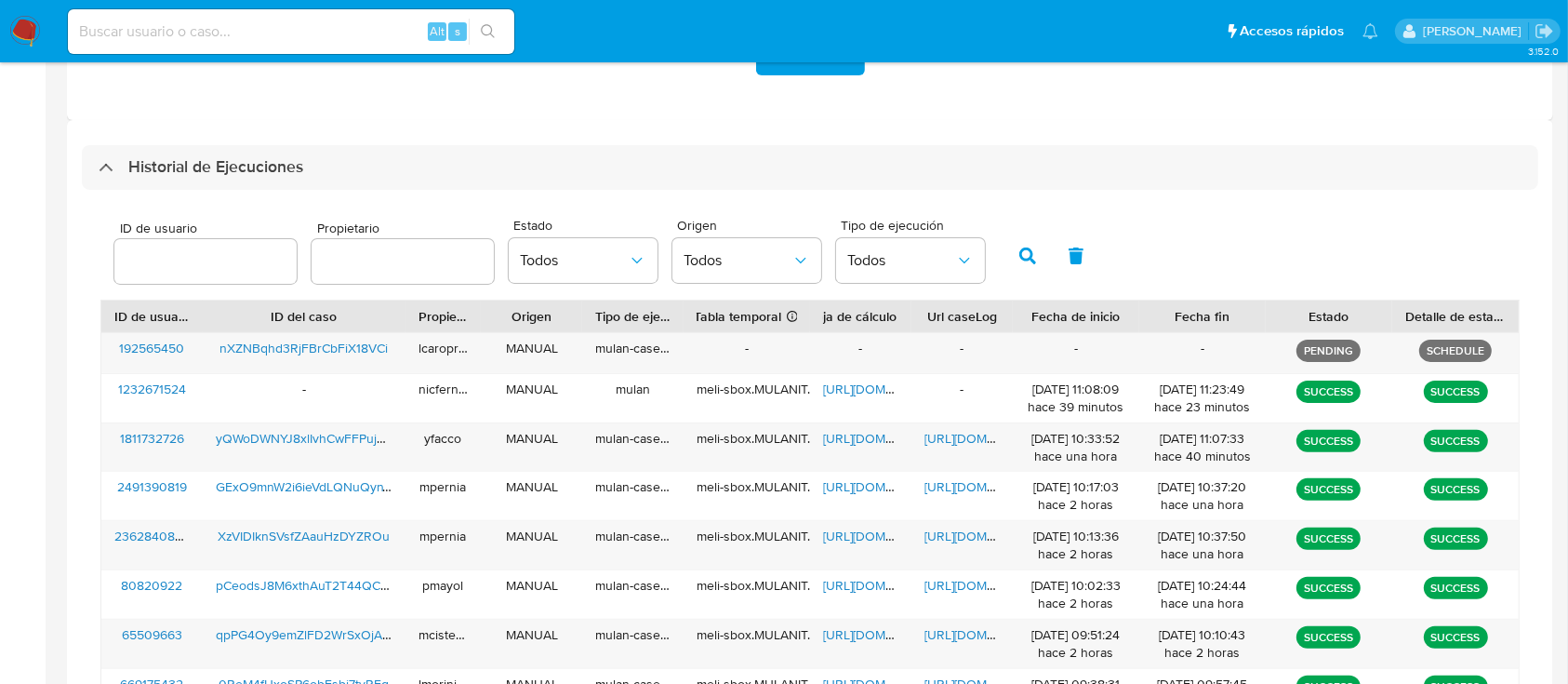
scroll to position [496, 0]
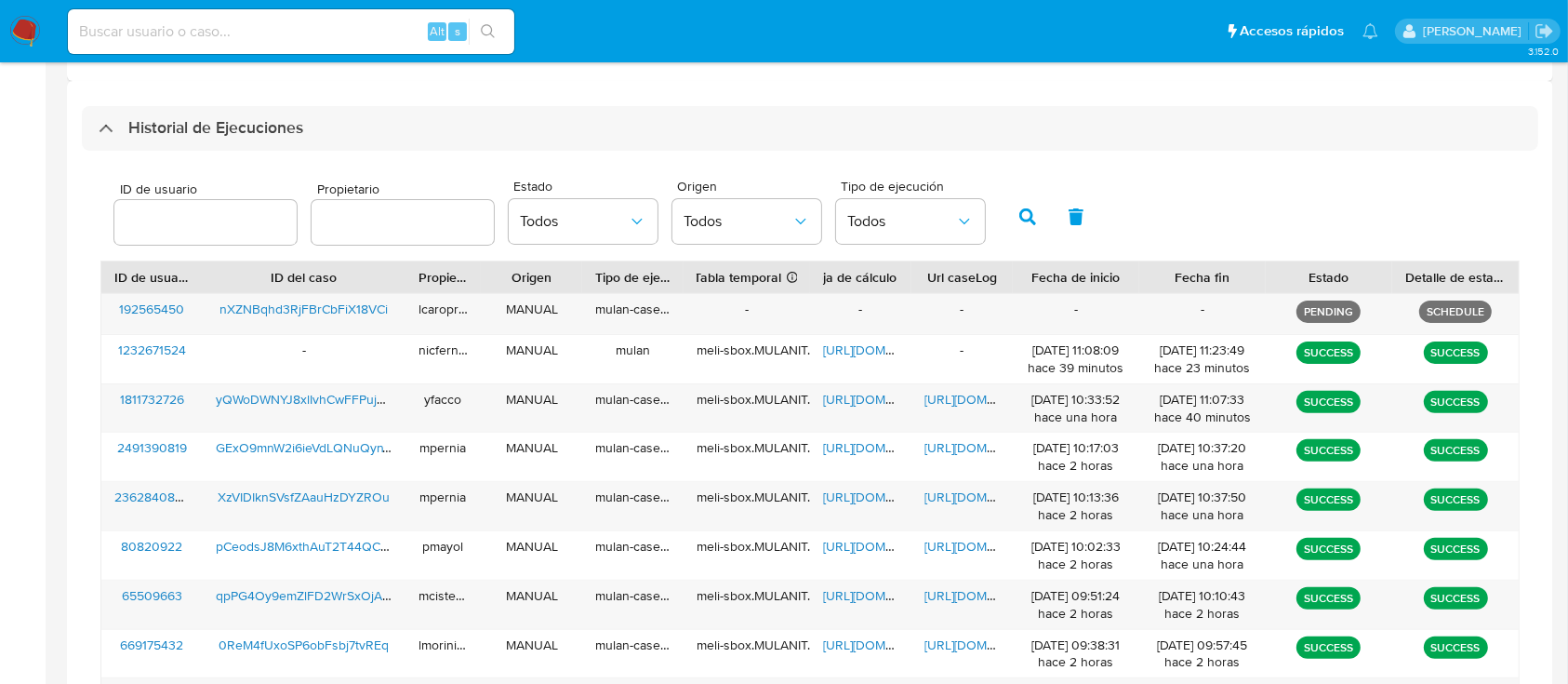
click at [313, 43] on div "Alt s" at bounding box center [292, 32] width 447 height 44
click at [291, 39] on input at bounding box center [292, 31] width 447 height 24
paste input "4Rs3Kc0mixOTVEJqYTw4vEGG"
type input "4Rs3Kc0mixOTVEJqYTw4vEGG"
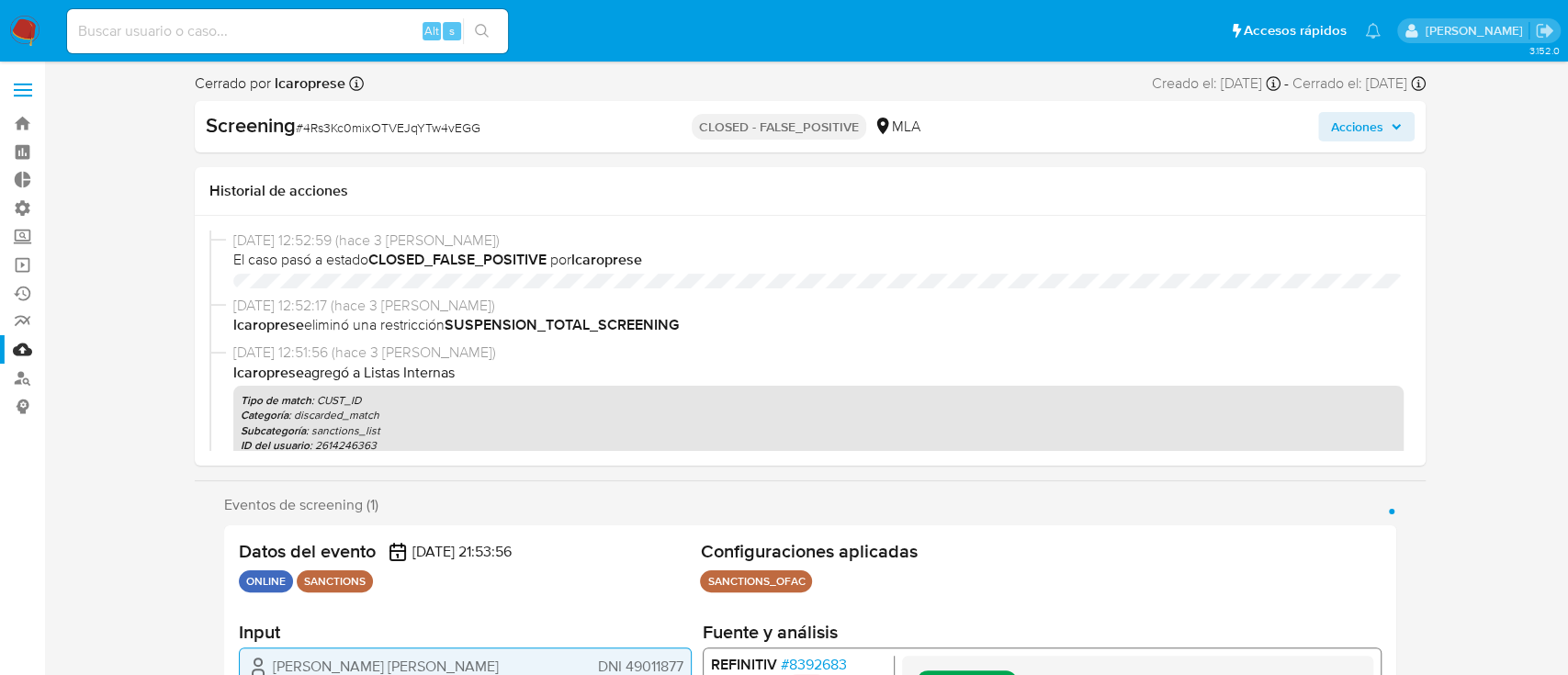
select select "10"
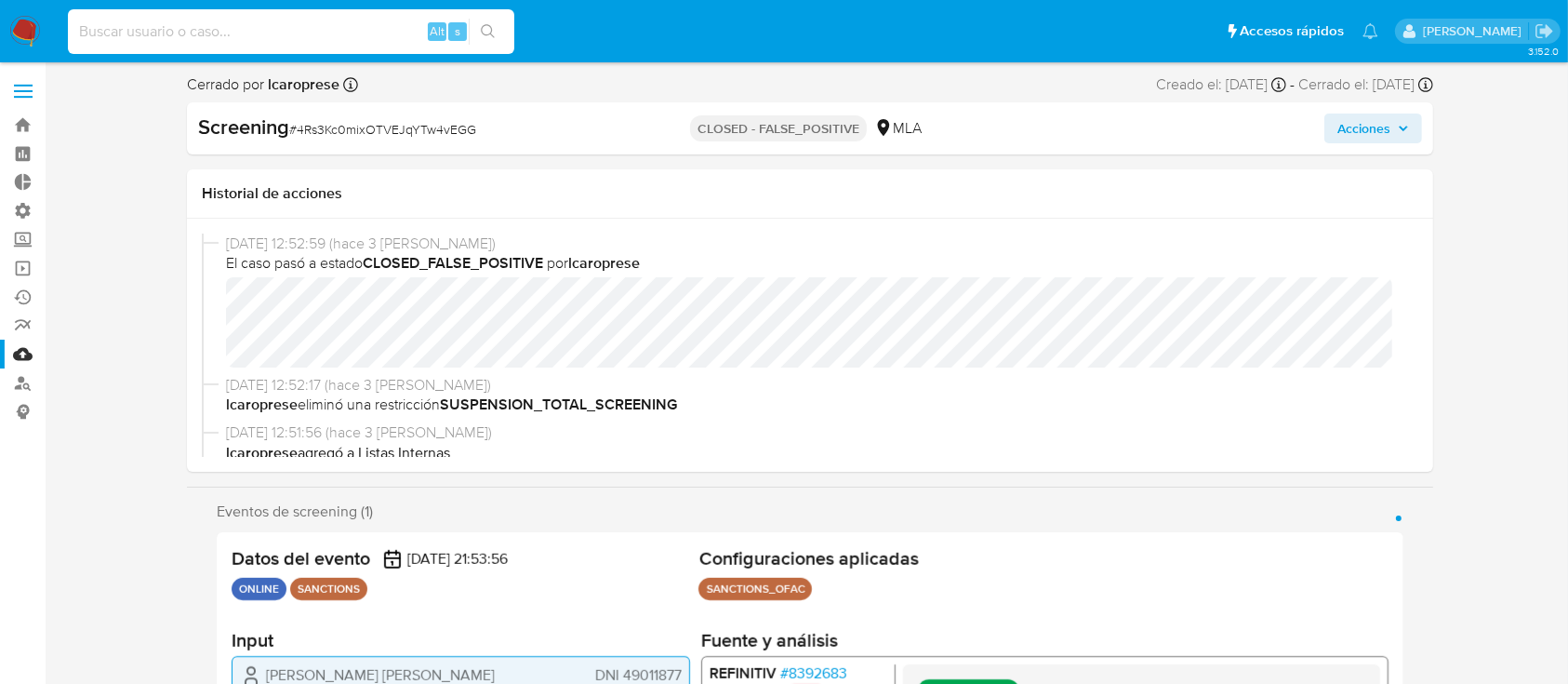
click at [379, 22] on input at bounding box center [292, 31] width 447 height 24
paste input "7g3z7D2VVg6PZkdlTd4viuqz"
type input "7g3z7D2VVg6PZkdlTd4viuqz"
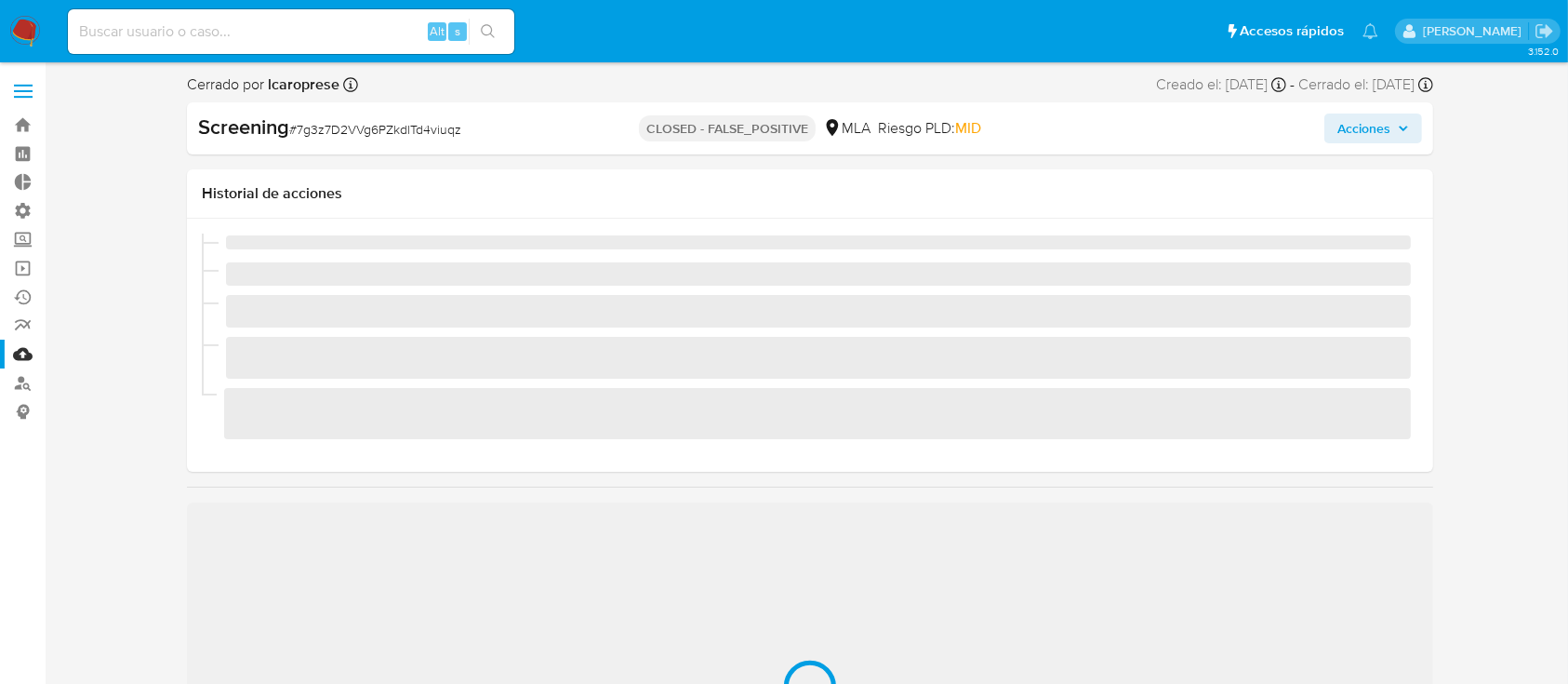
select select "10"
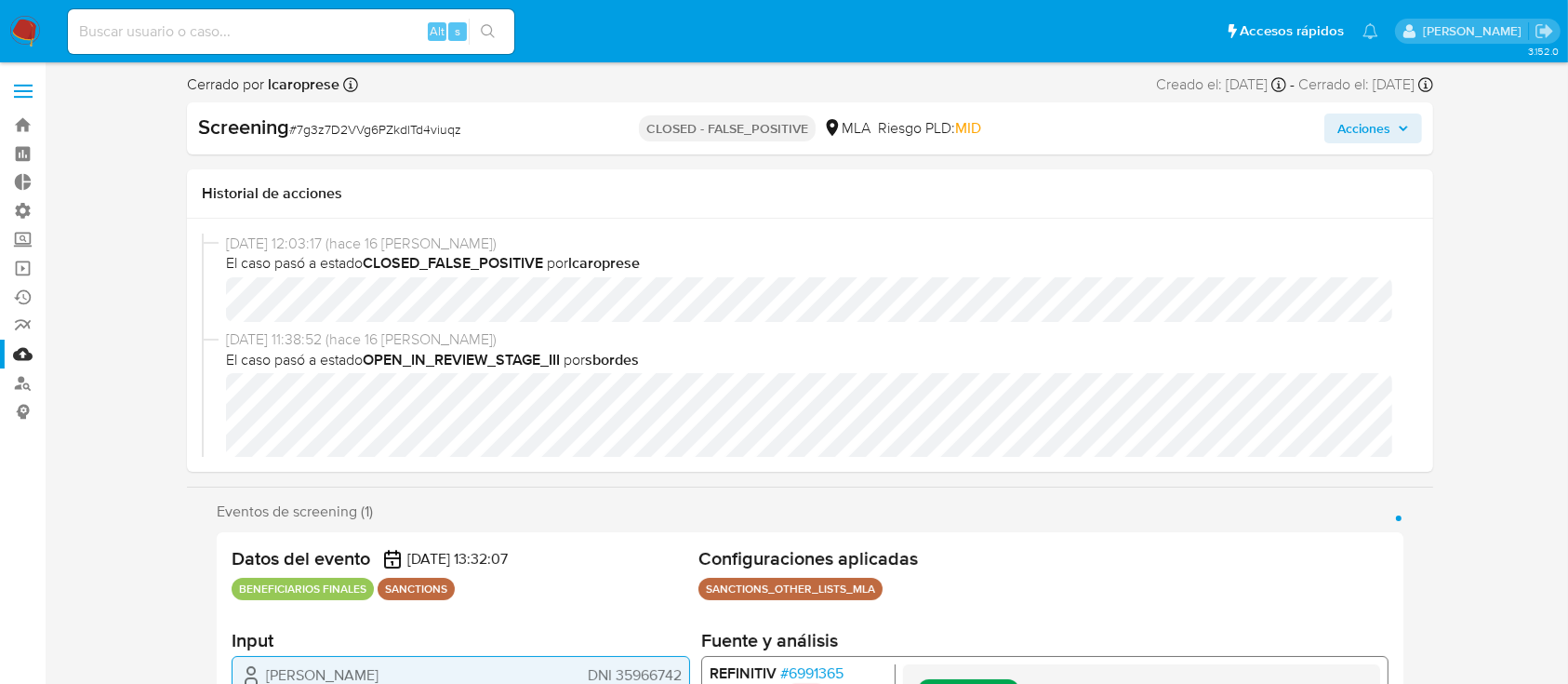
drag, startPoint x: 330, startPoint y: 48, endPoint x: 336, endPoint y: 35, distance: 14.3
click at [332, 44] on div "Alt s" at bounding box center [292, 32] width 447 height 44
click at [336, 35] on input at bounding box center [292, 31] width 447 height 24
paste input "c0pwzKkzEgvhhGoihCj9jZwC"
type input "c0pwzKkzEgvhhGoihCj9jZwC"
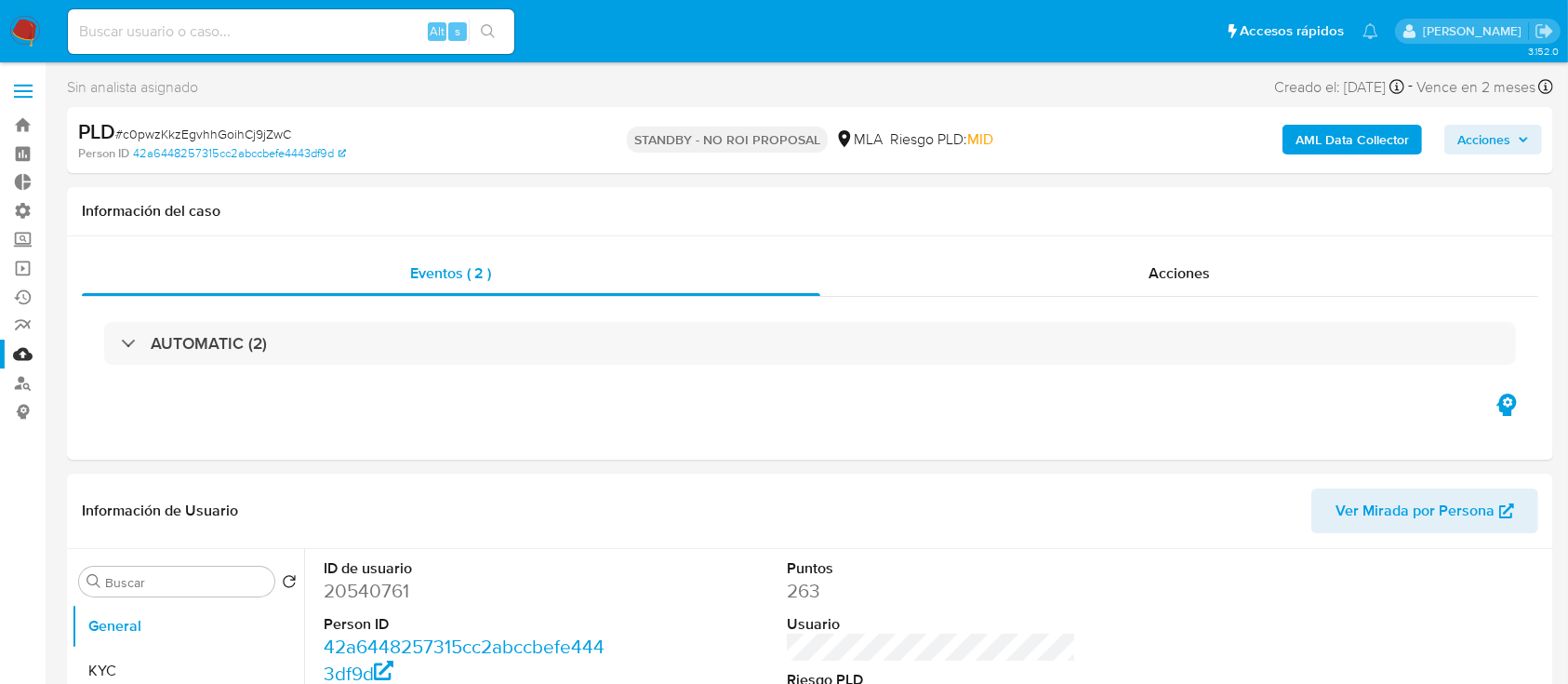
select select "10"
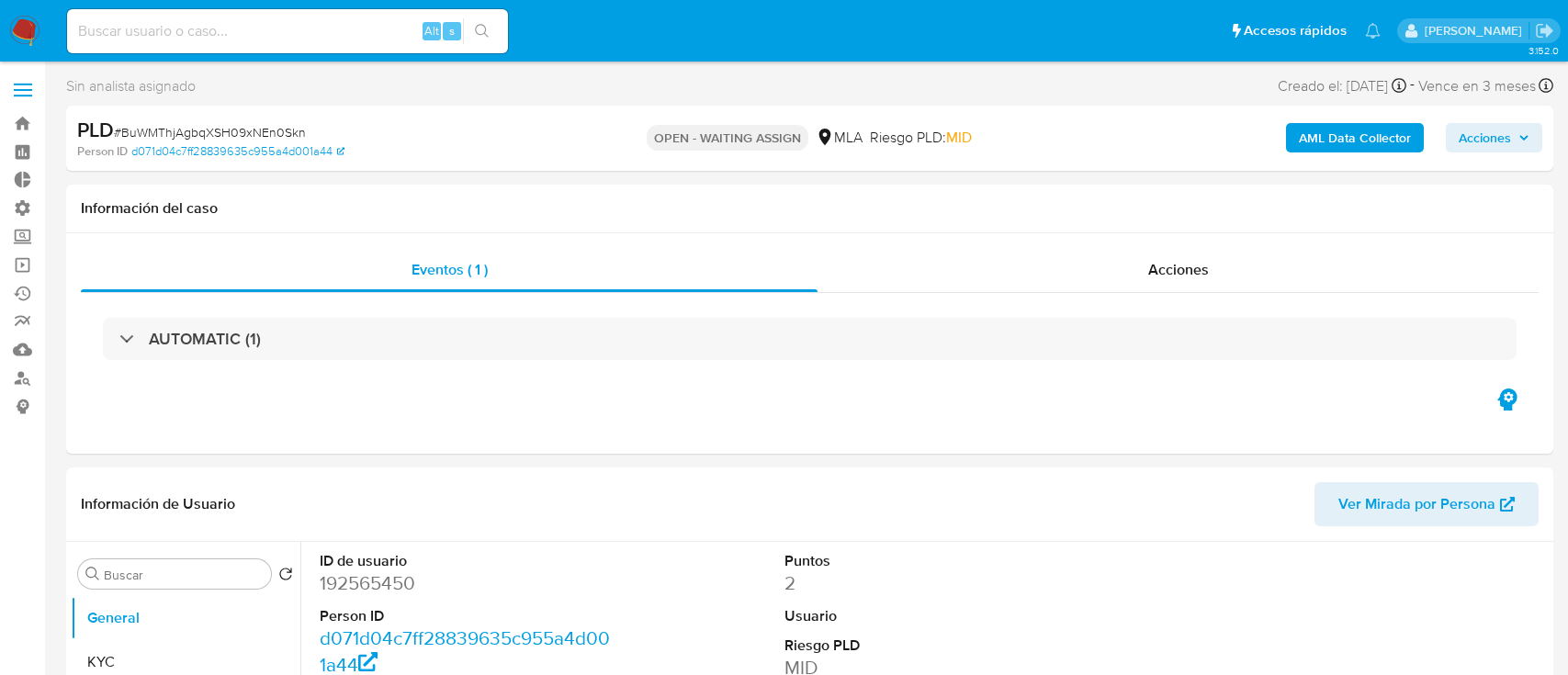
select select "10"
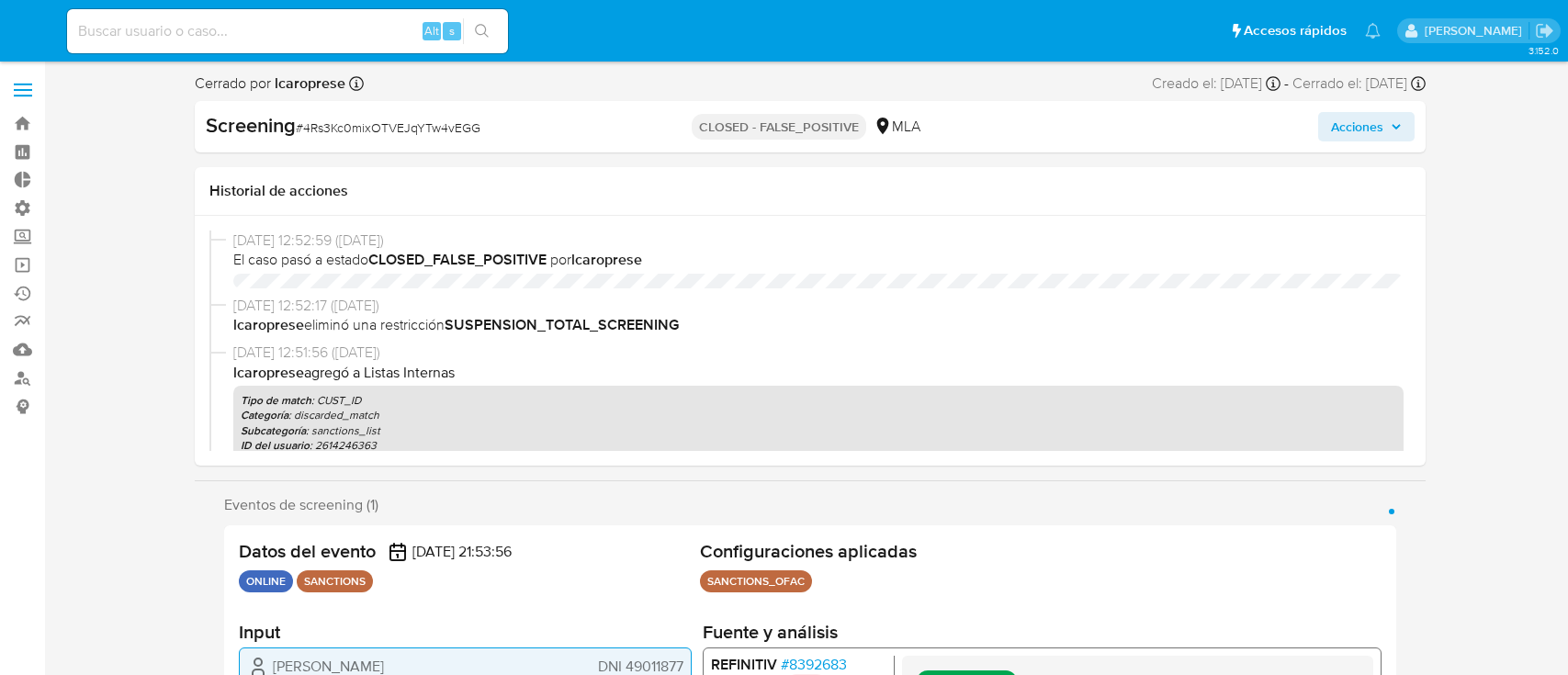
select select "10"
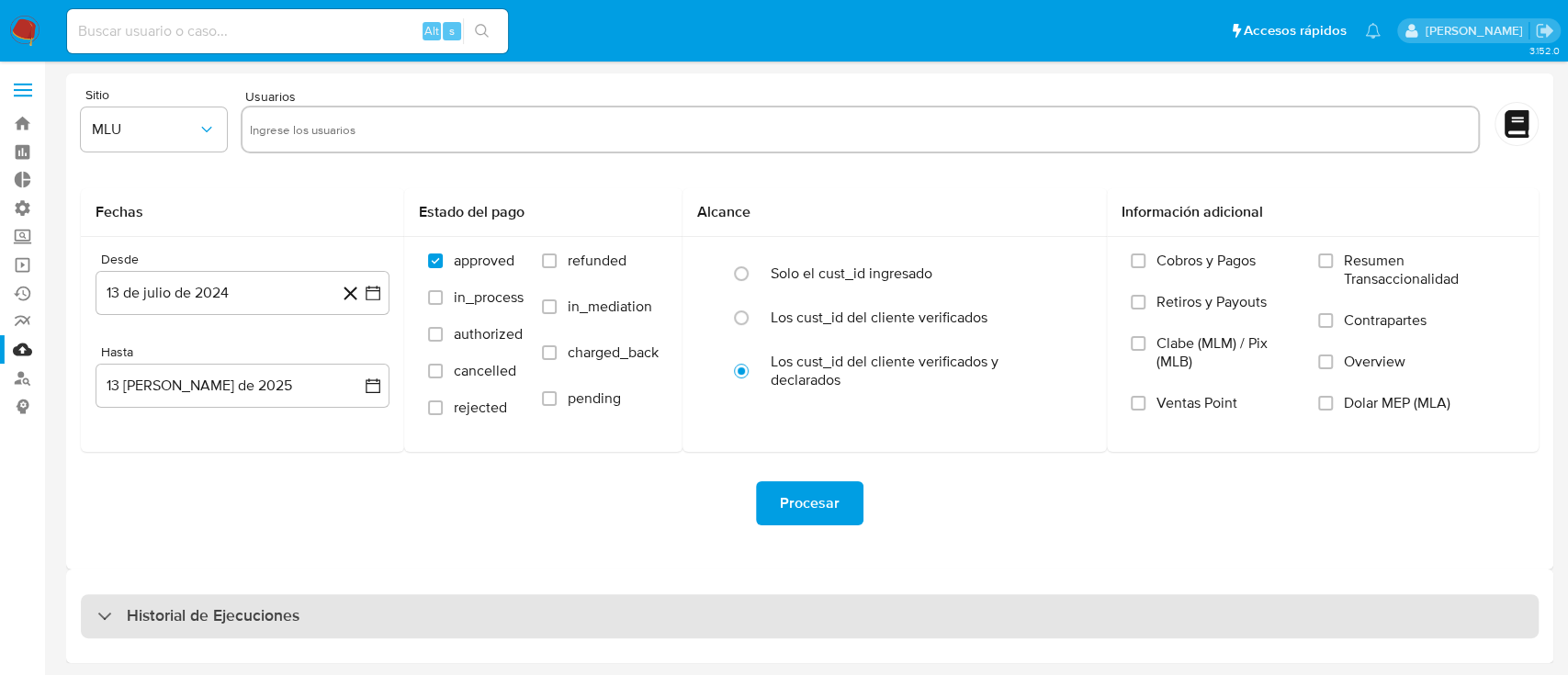
click at [534, 615] on div "Historial de Ejecuciones" at bounding box center [809, 616] width 1458 height 44
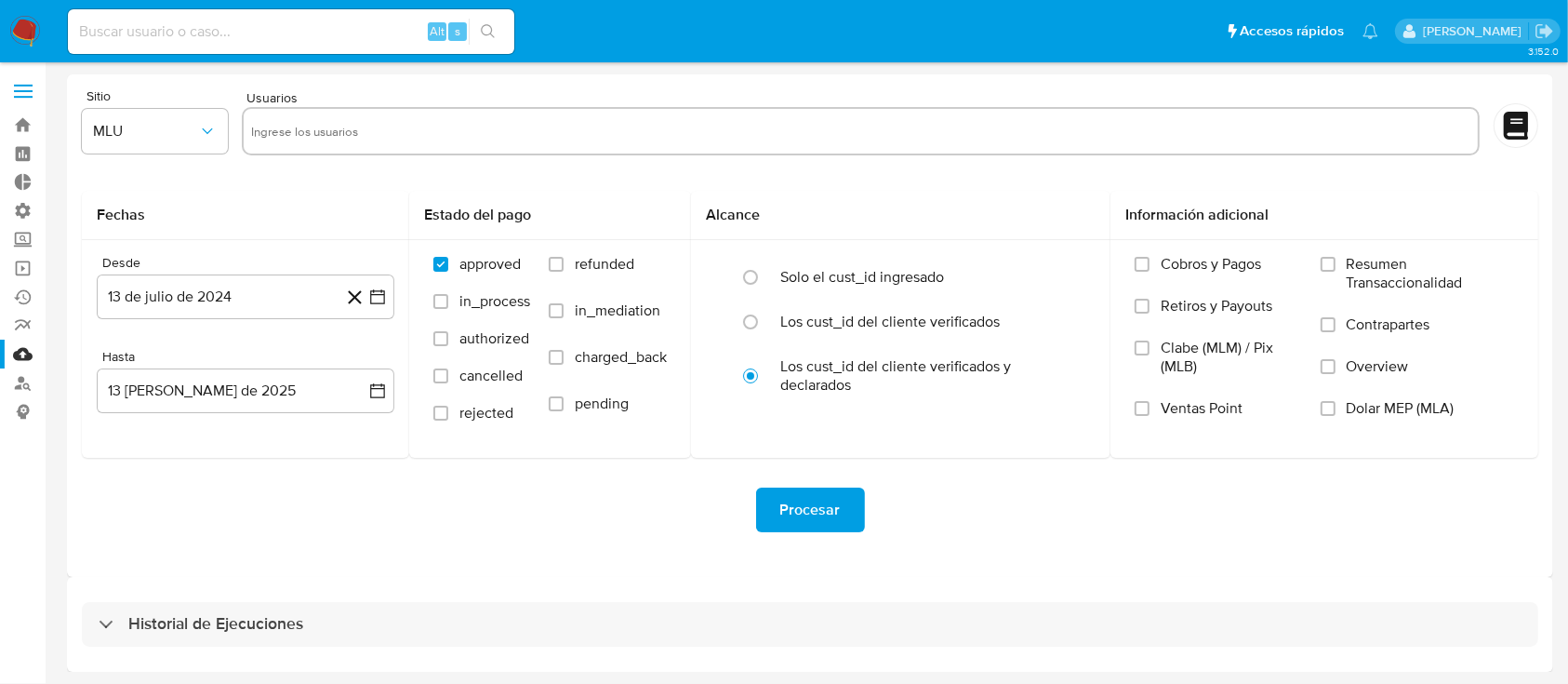
select select "10"
click at [23, 122] on link "Bandeja" at bounding box center [111, 125] width 222 height 29
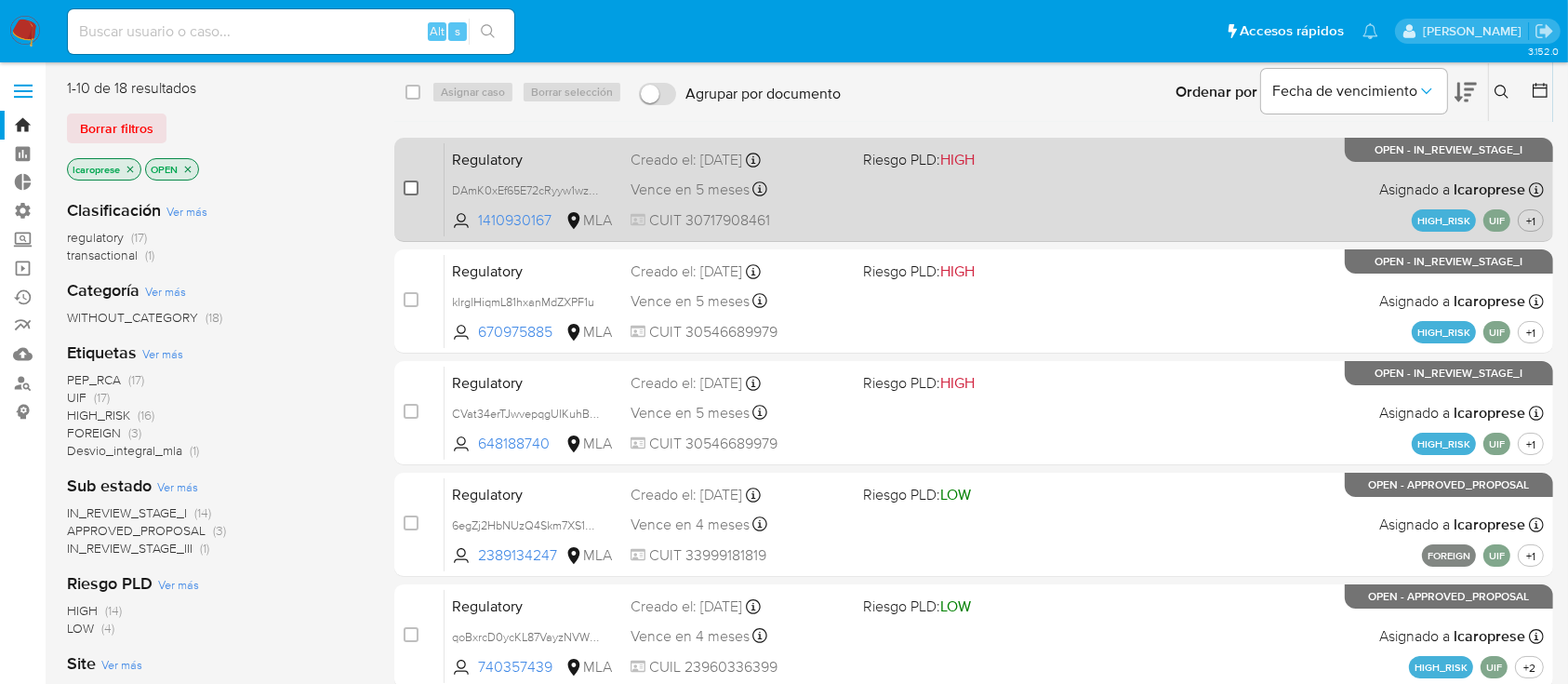
click at [409, 187] on input "checkbox" at bounding box center [410, 187] width 14 height 14
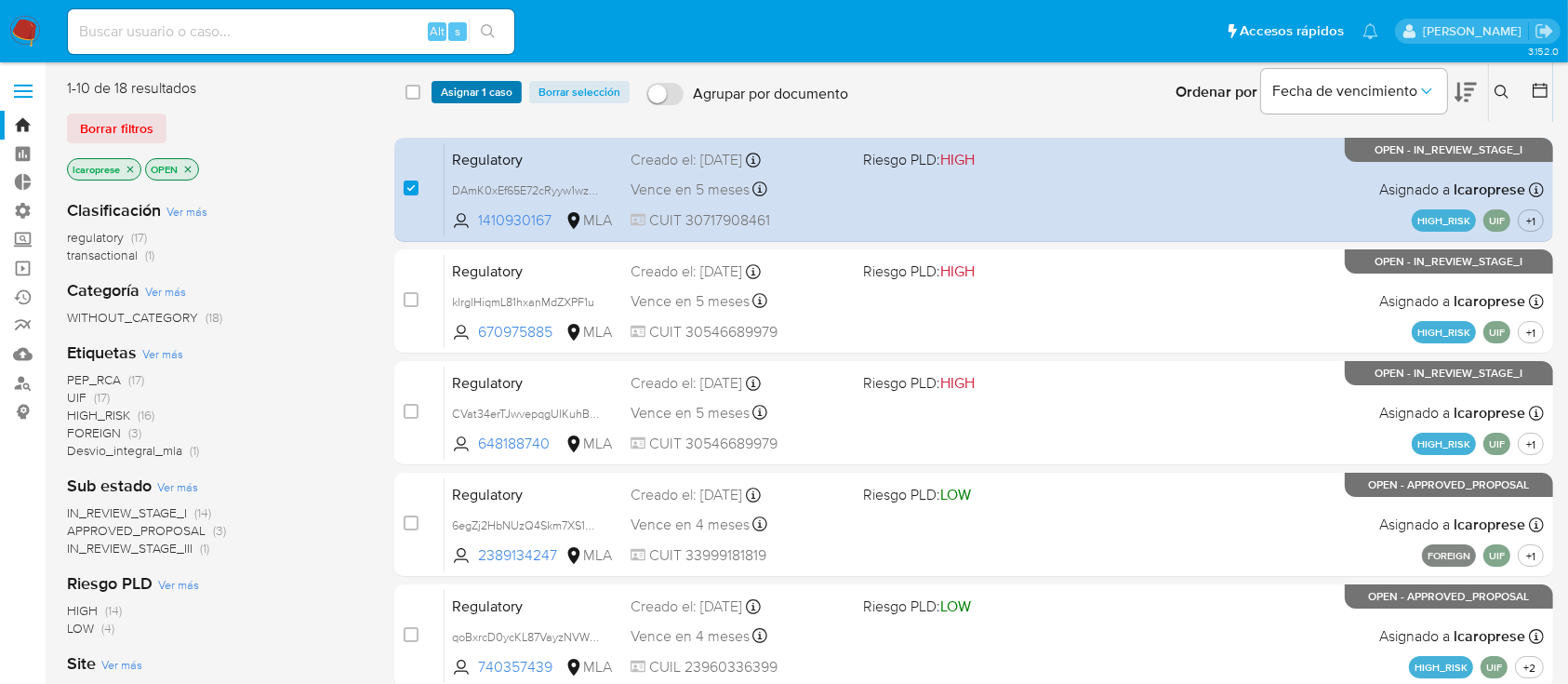
click at [475, 98] on span "Asignar 1 caso" at bounding box center [477, 92] width 71 height 18
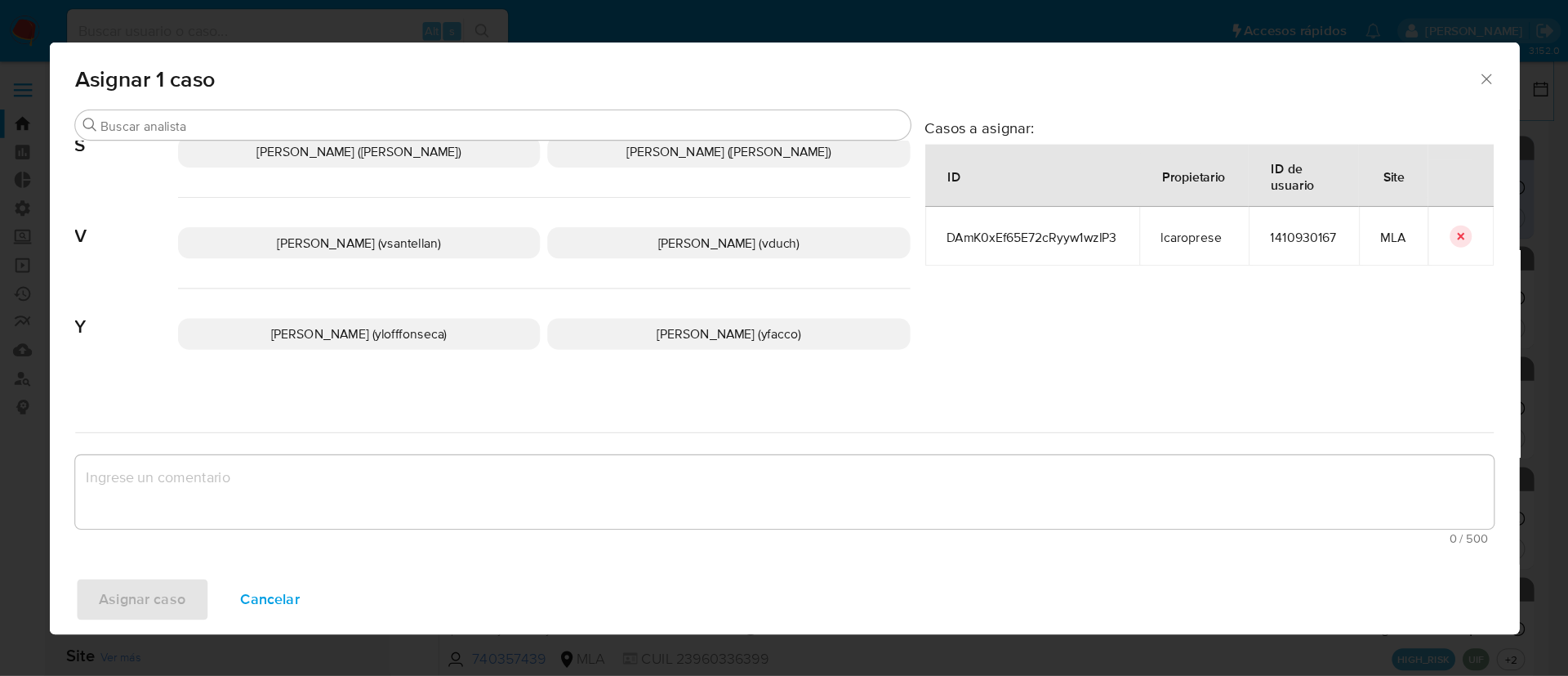
scroll to position [1469, 0]
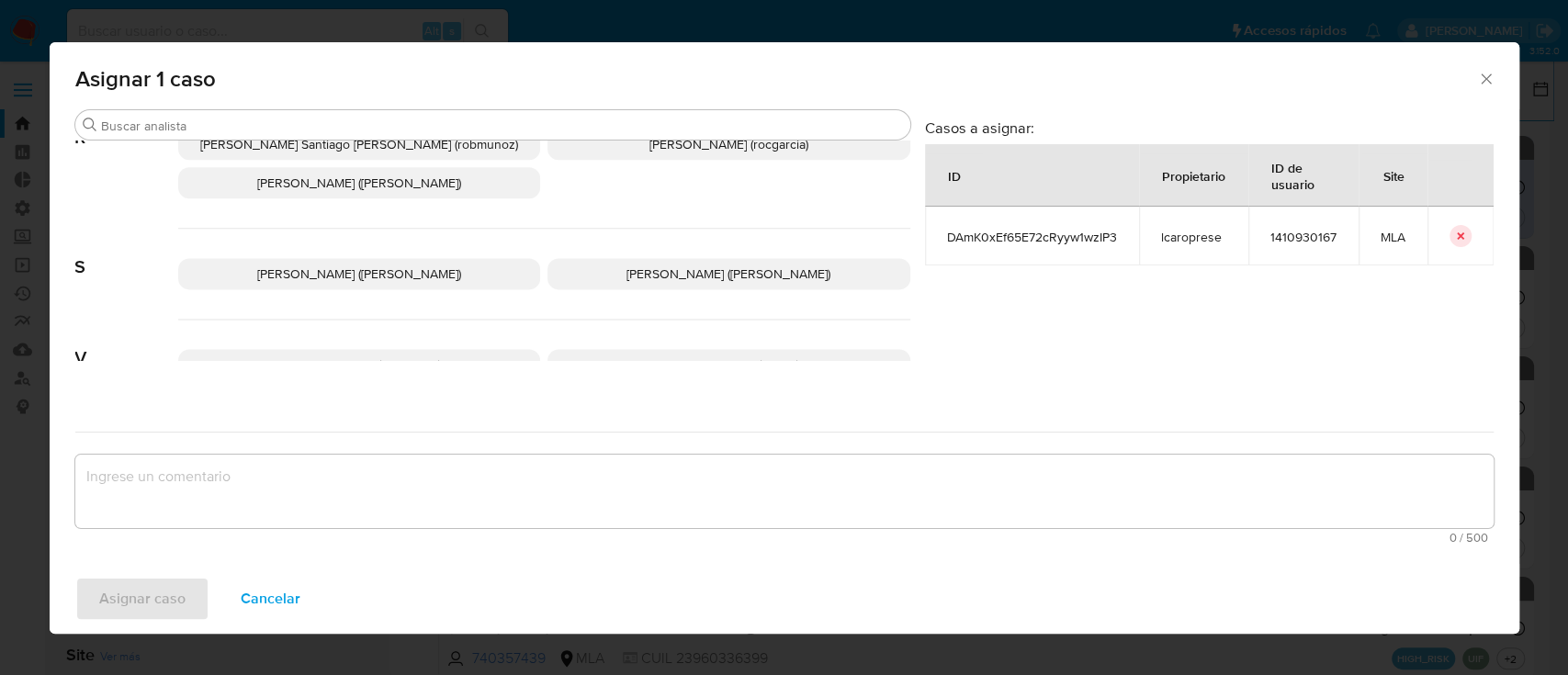
click at [289, 606] on span "Cancelar" at bounding box center [270, 598] width 60 height 40
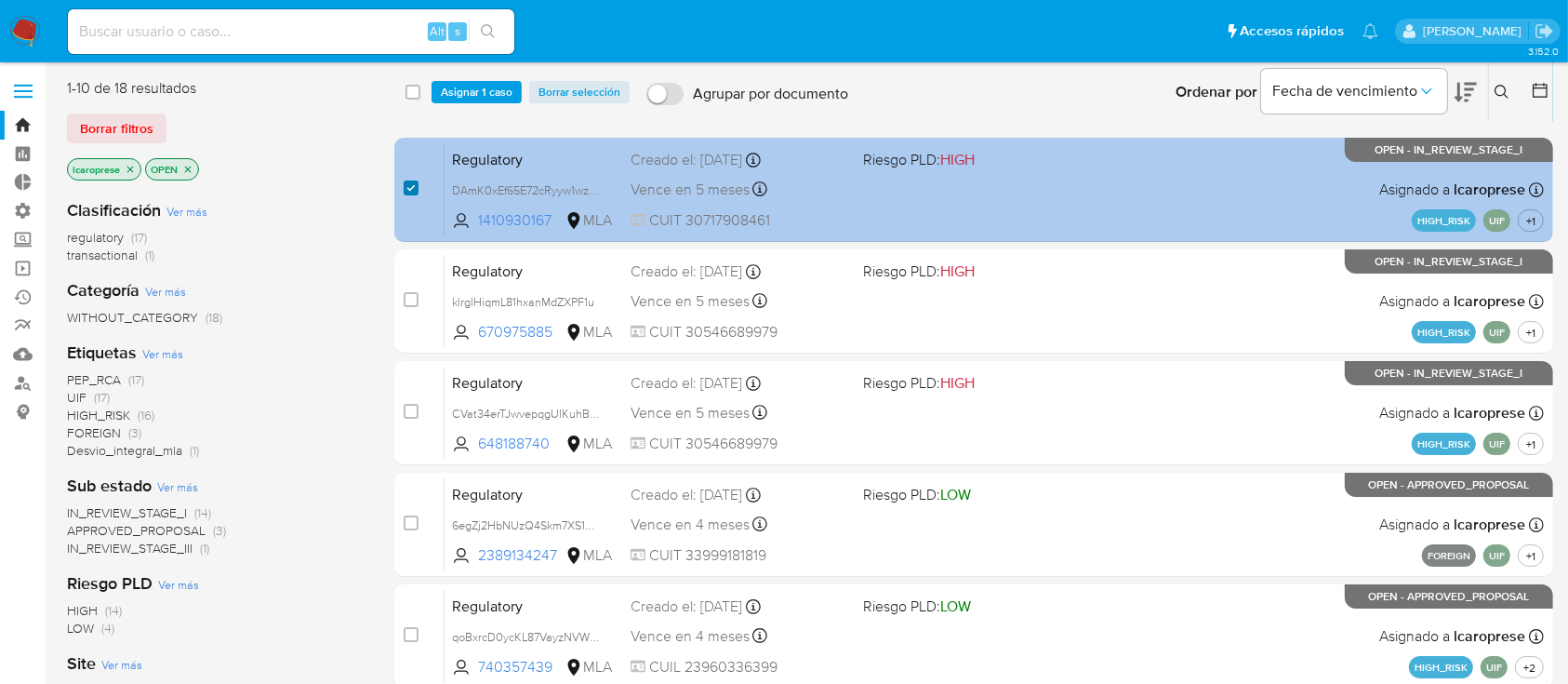
click at [410, 191] on input "checkbox" at bounding box center [410, 187] width 14 height 14
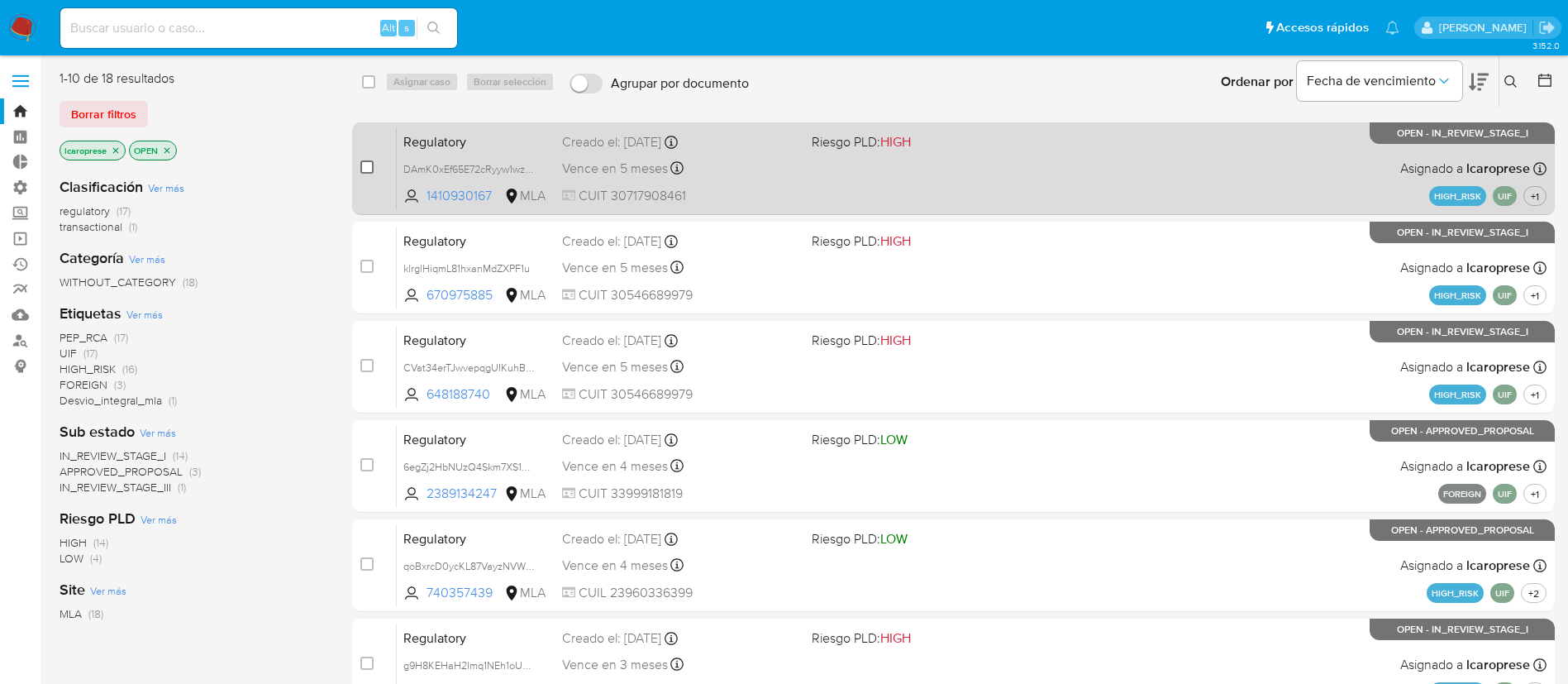
click at [360, 166] on input "checkbox" at bounding box center [366, 166] width 13 height 13
checkbox input "true"
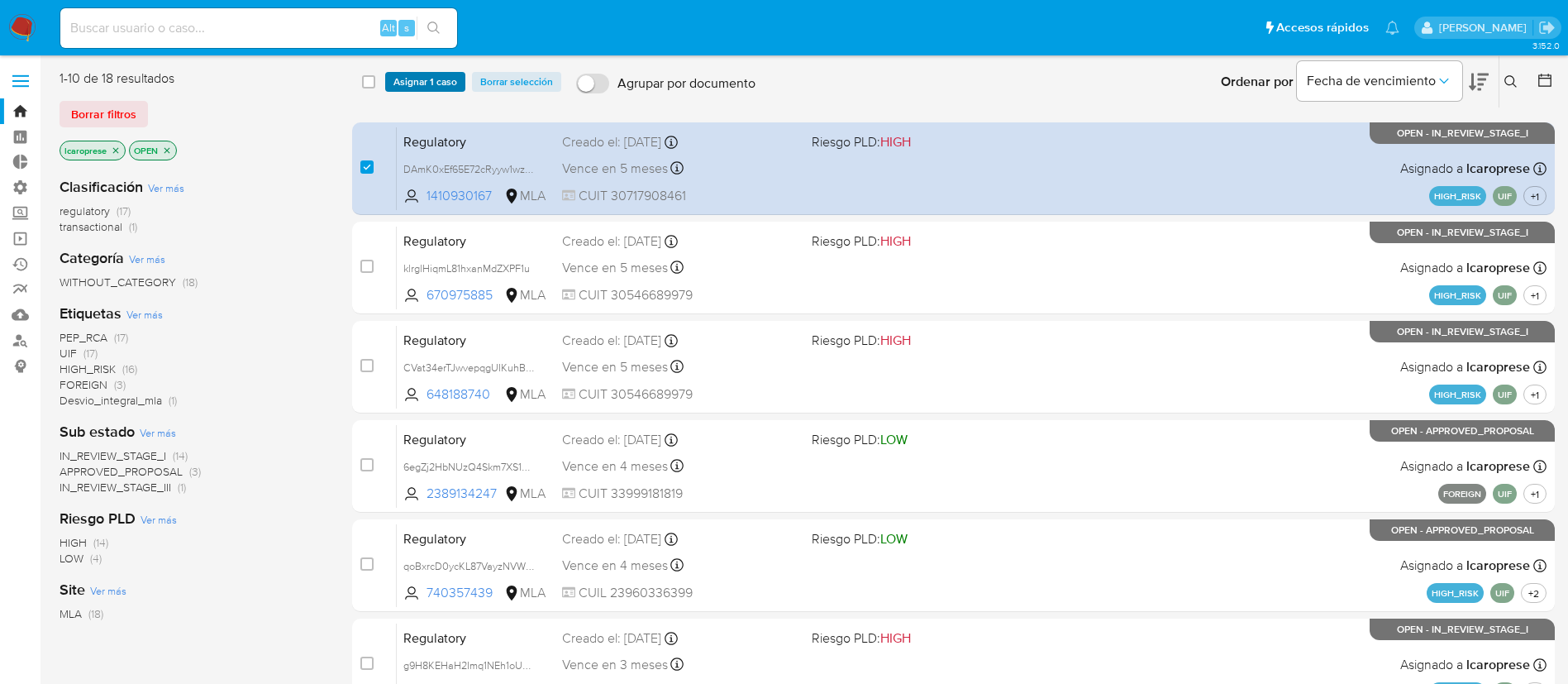
click at [419, 90] on span "Asignar 1 caso" at bounding box center [425, 81] width 63 height 16
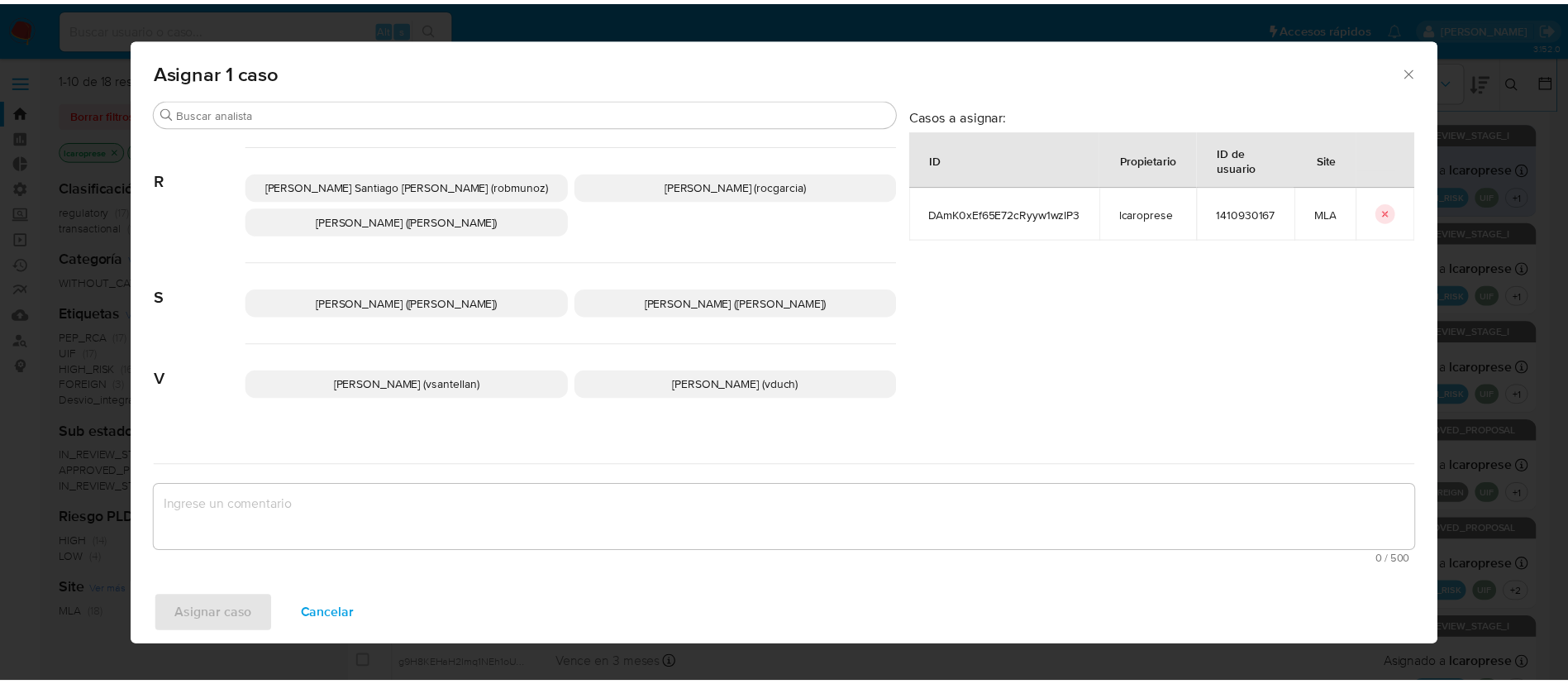
scroll to position [1521, 0]
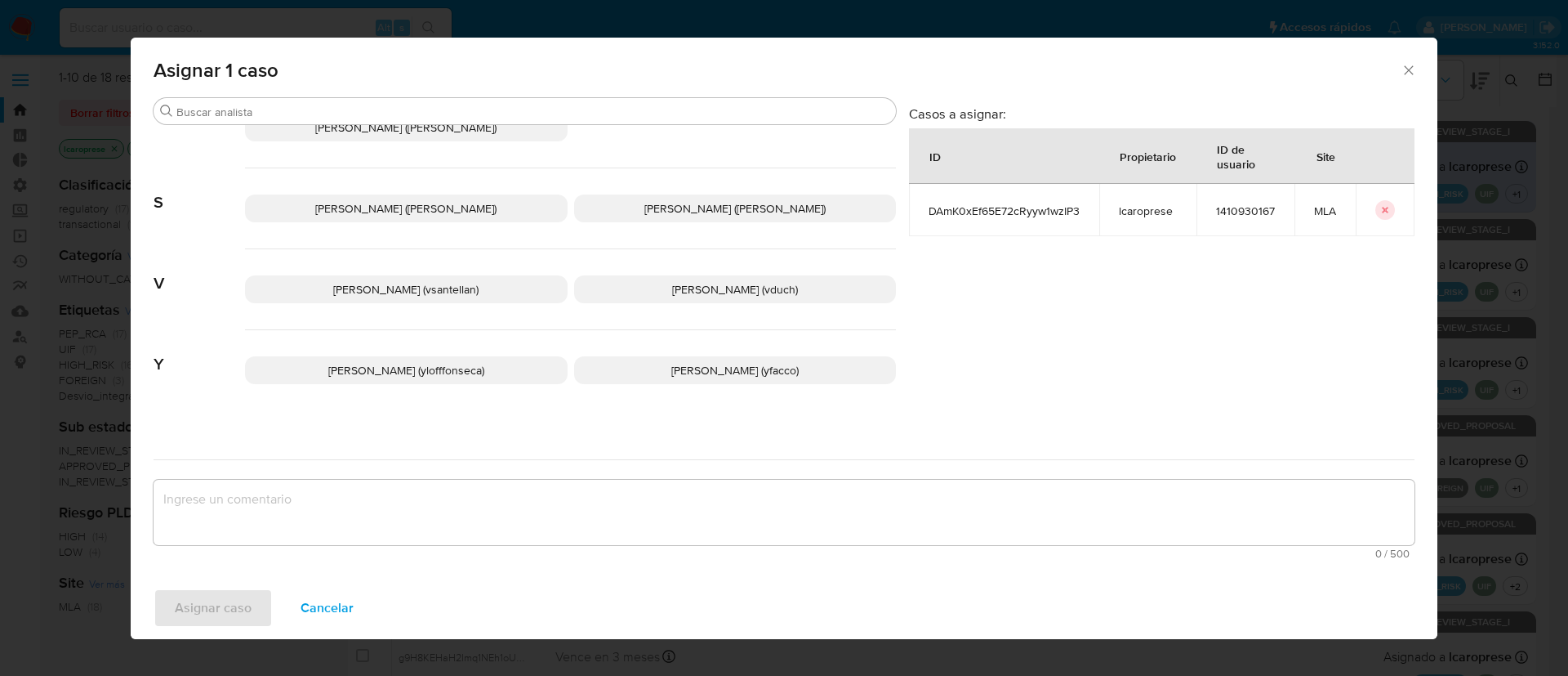
click at [354, 600] on button "Cancelar" at bounding box center [326, 607] width 96 height 39
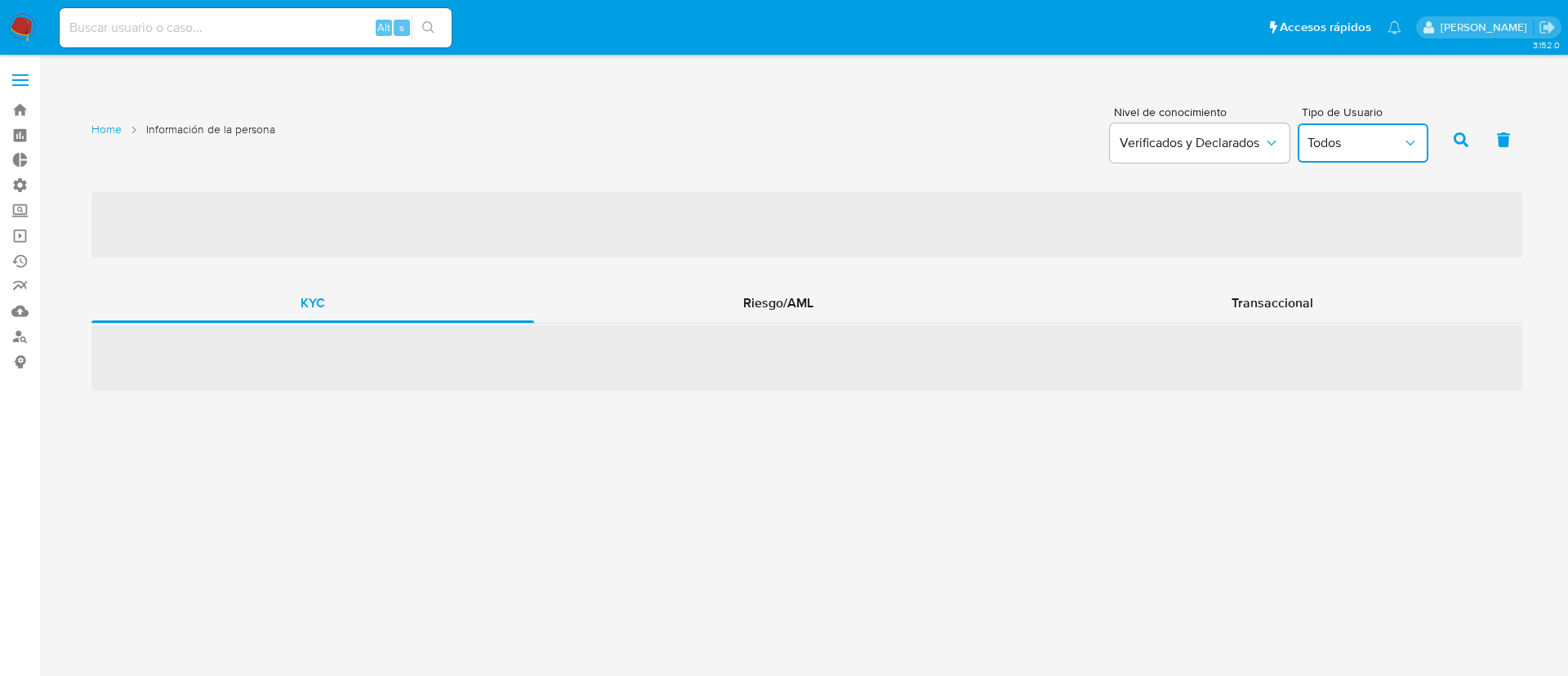
click at [1405, 148] on icon "button" at bounding box center [1410, 142] width 16 height 16
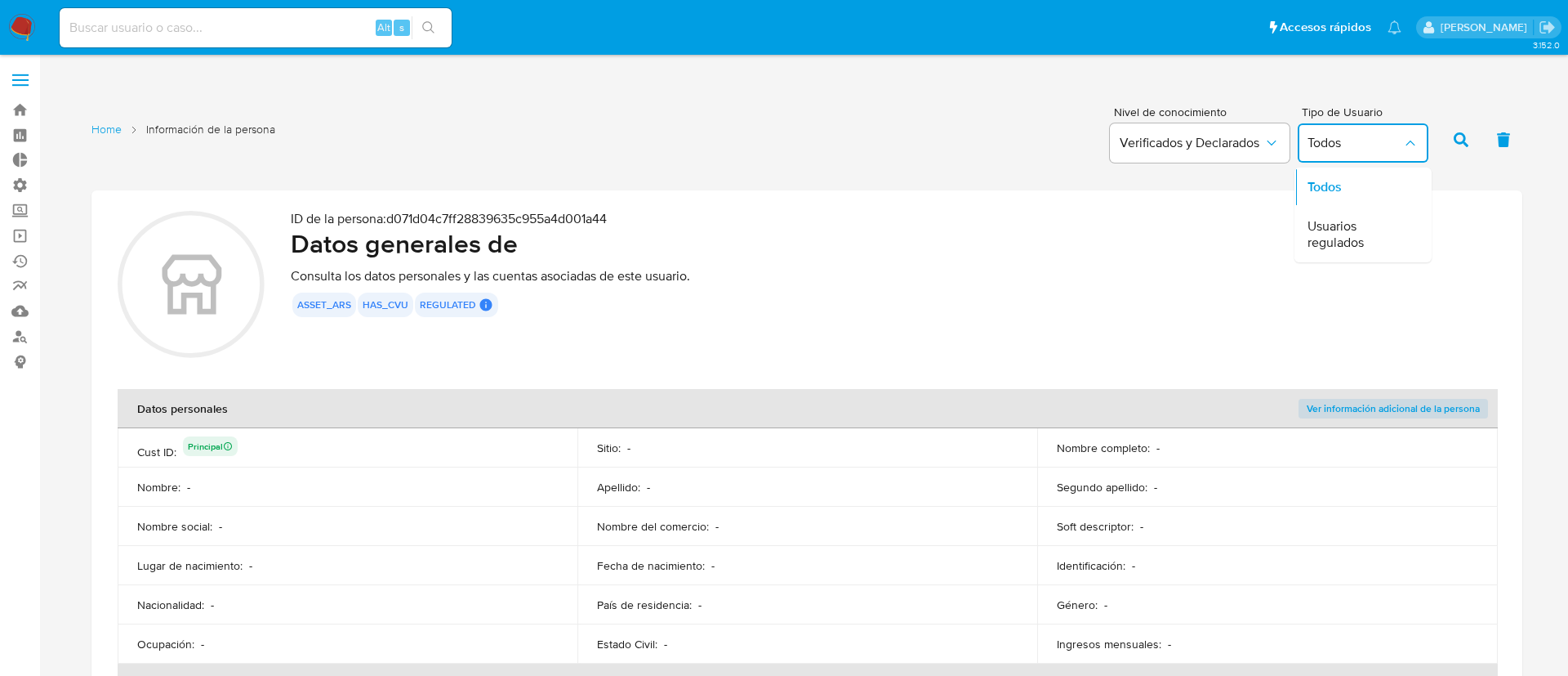
click at [1405, 148] on icon "button" at bounding box center [1410, 142] width 16 height 16
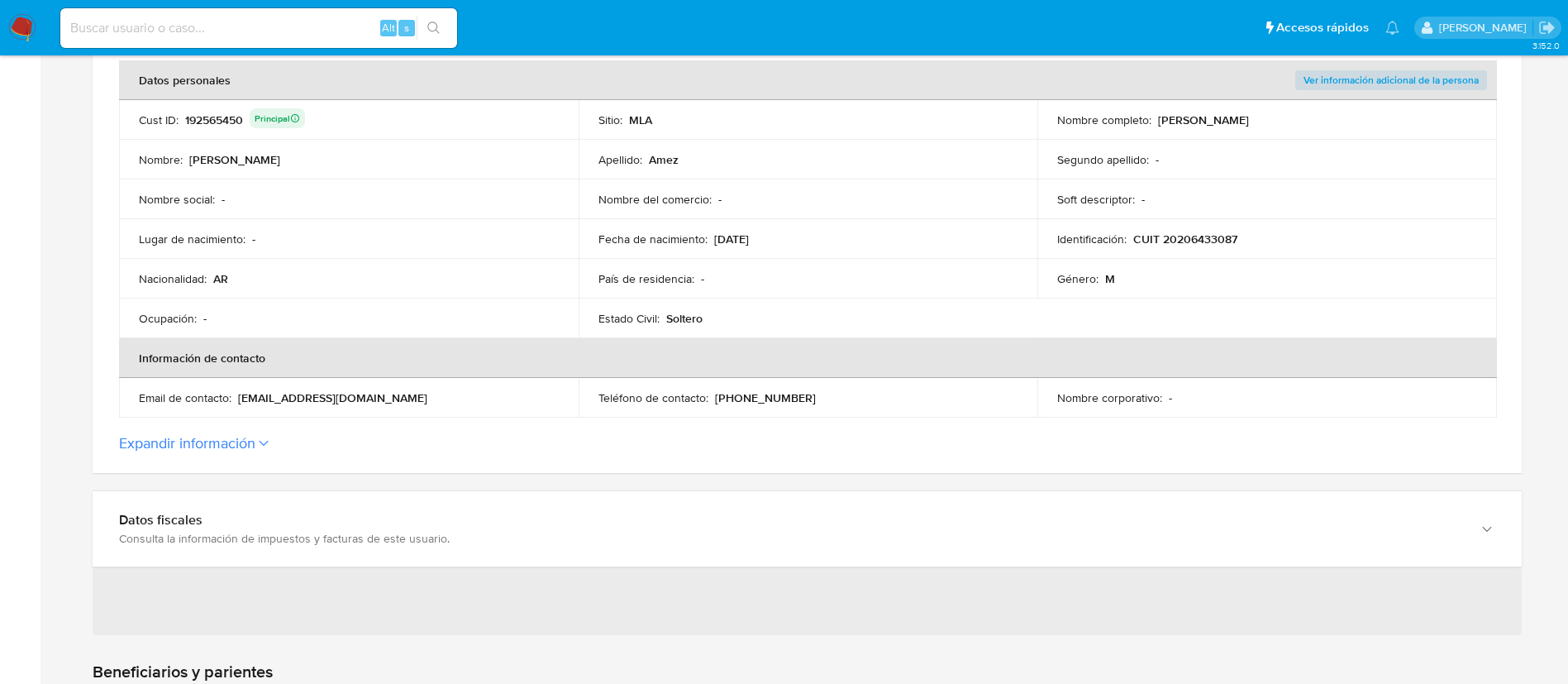
scroll to position [372, 0]
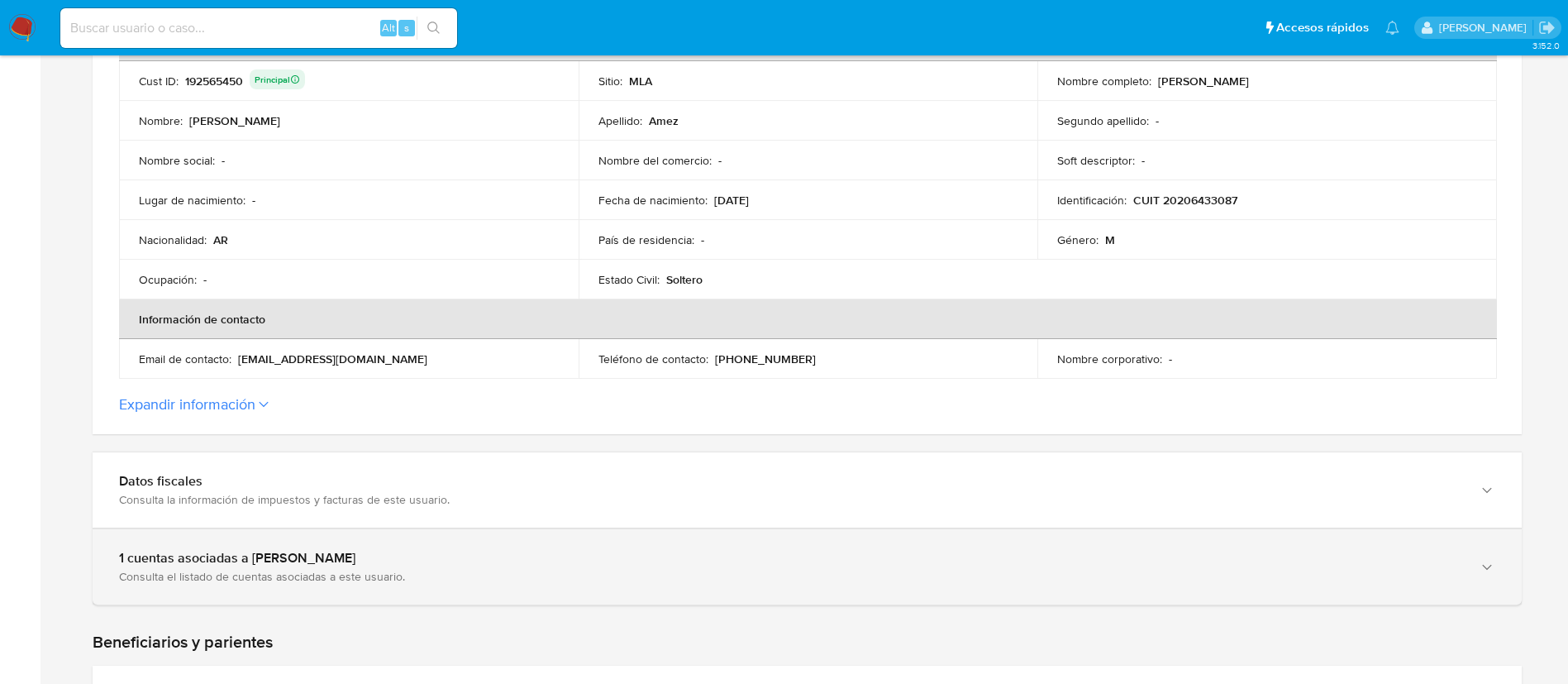
click at [448, 568] on div "Consulta el listado de cuentas asociadas a este usuario." at bounding box center [790, 575] width 1343 height 15
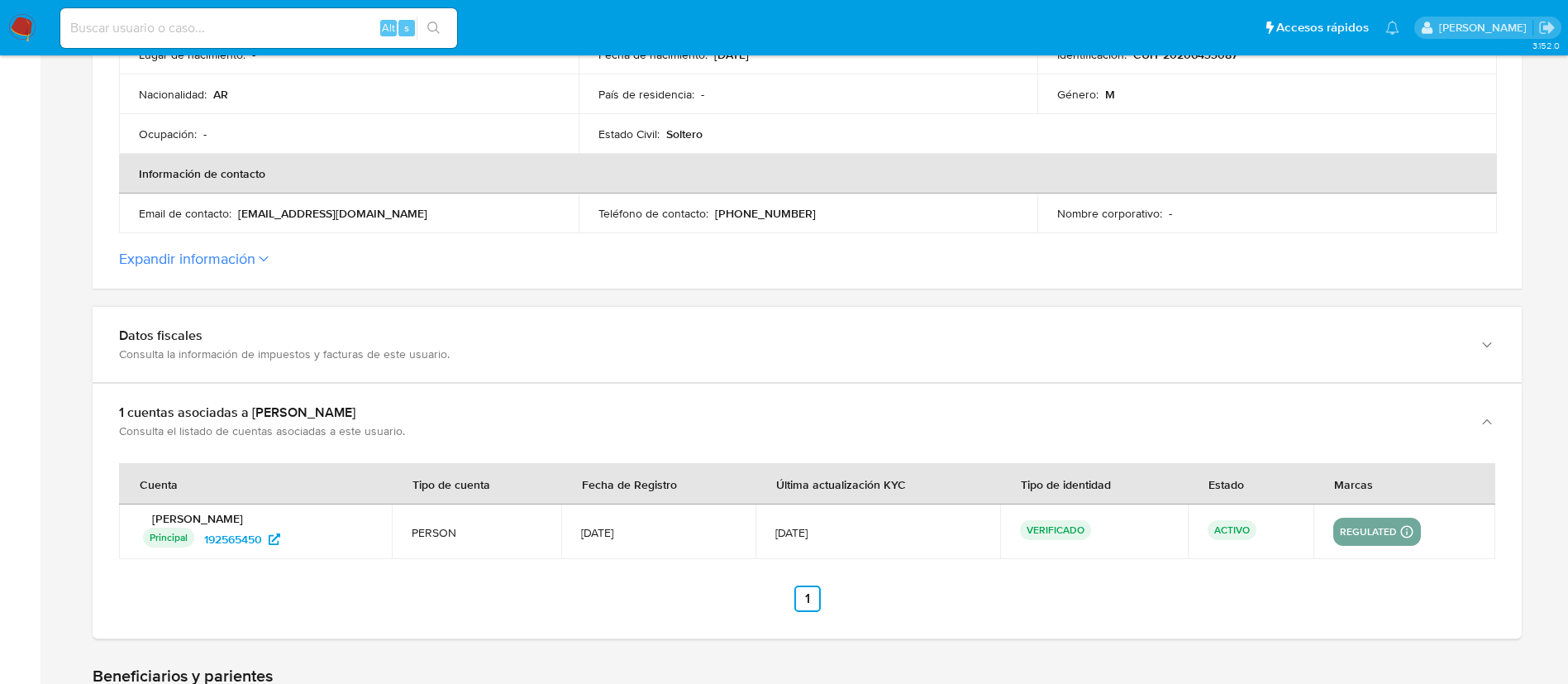
scroll to position [0, 0]
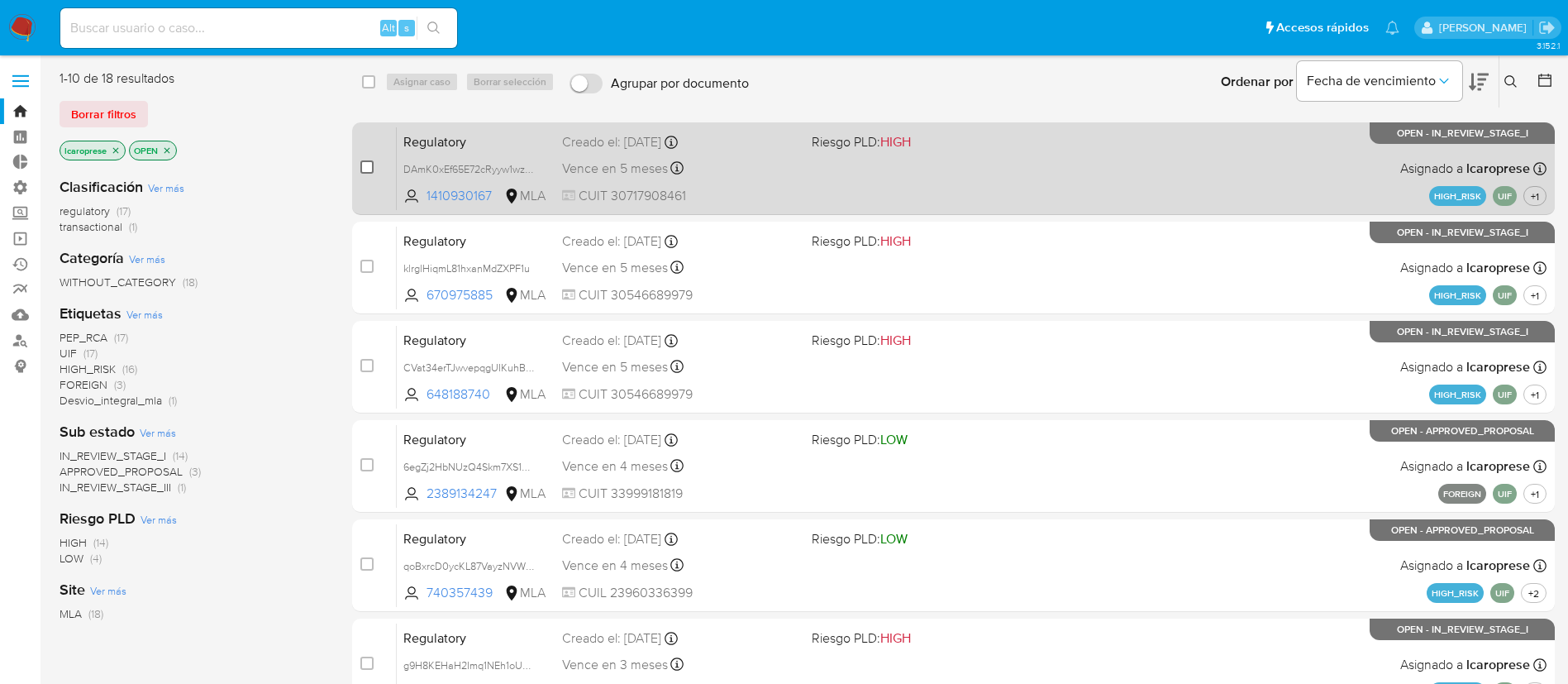
click at [362, 165] on input "checkbox" at bounding box center [366, 166] width 13 height 13
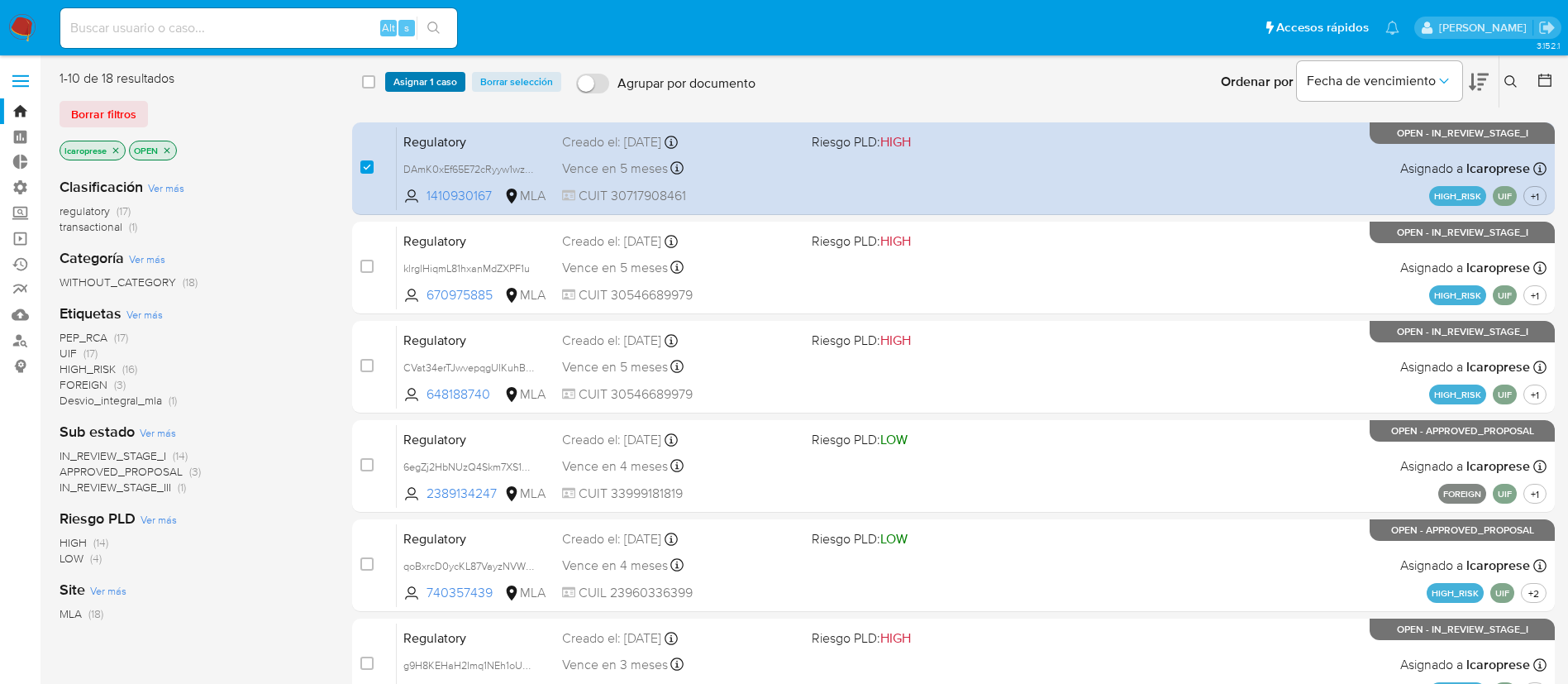
click at [428, 74] on span "Asignar 1 caso" at bounding box center [425, 81] width 63 height 16
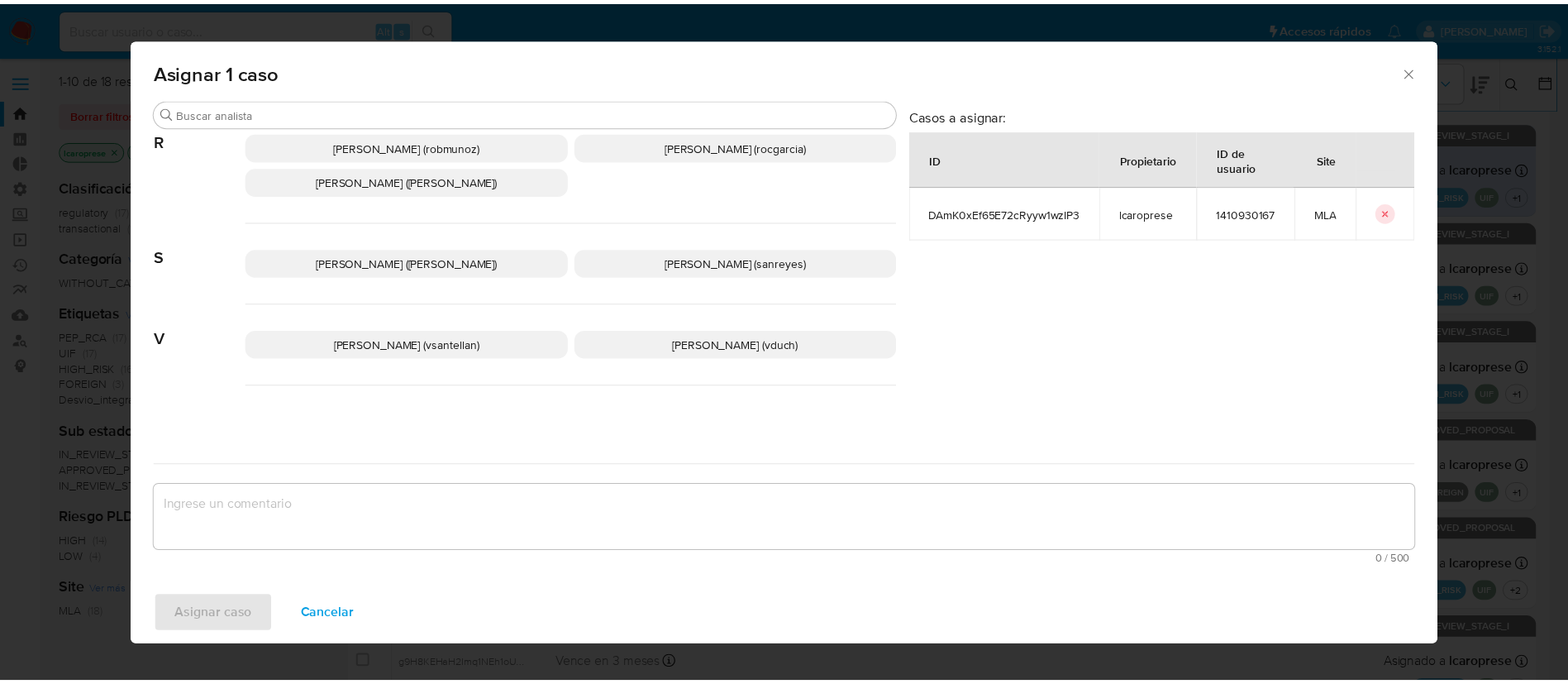
scroll to position [1488, 0]
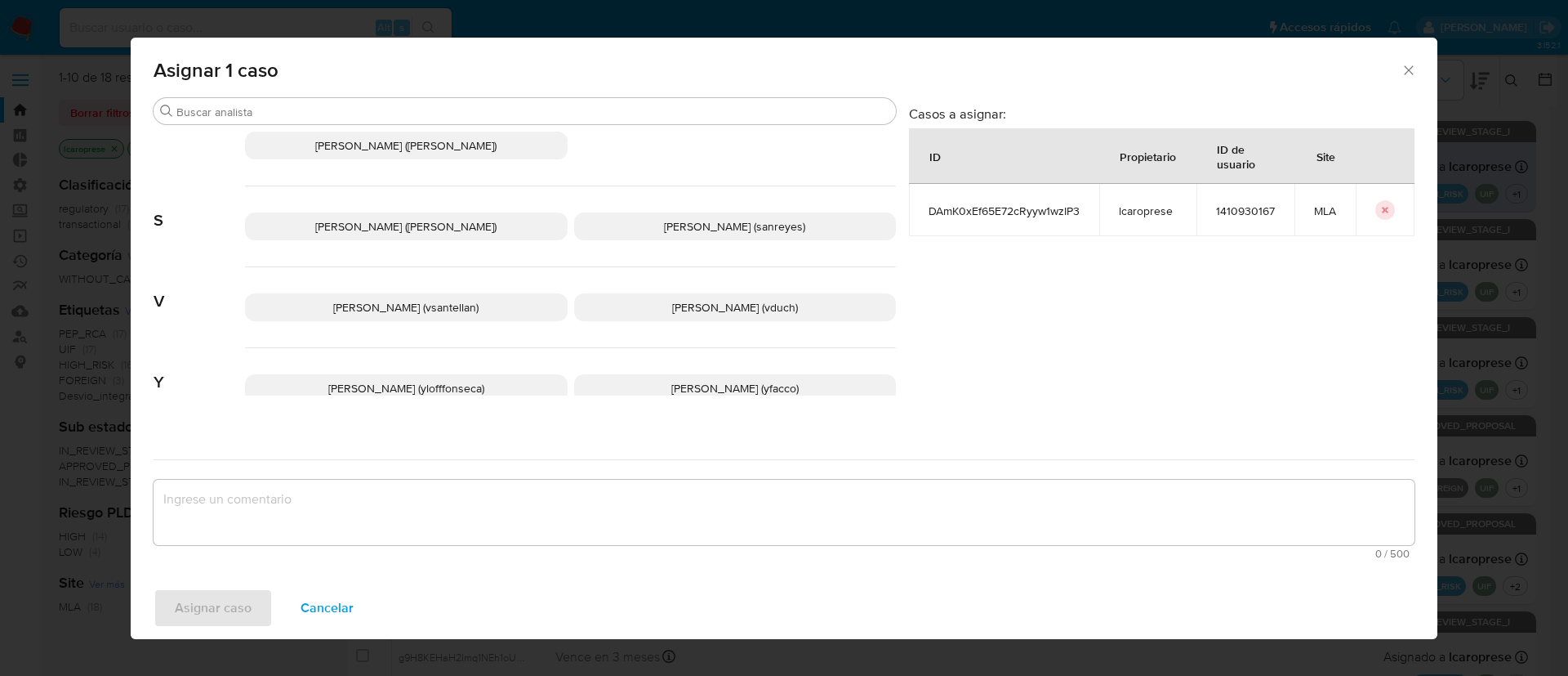
click at [343, 611] on span "Cancelar" at bounding box center [326, 607] width 53 height 36
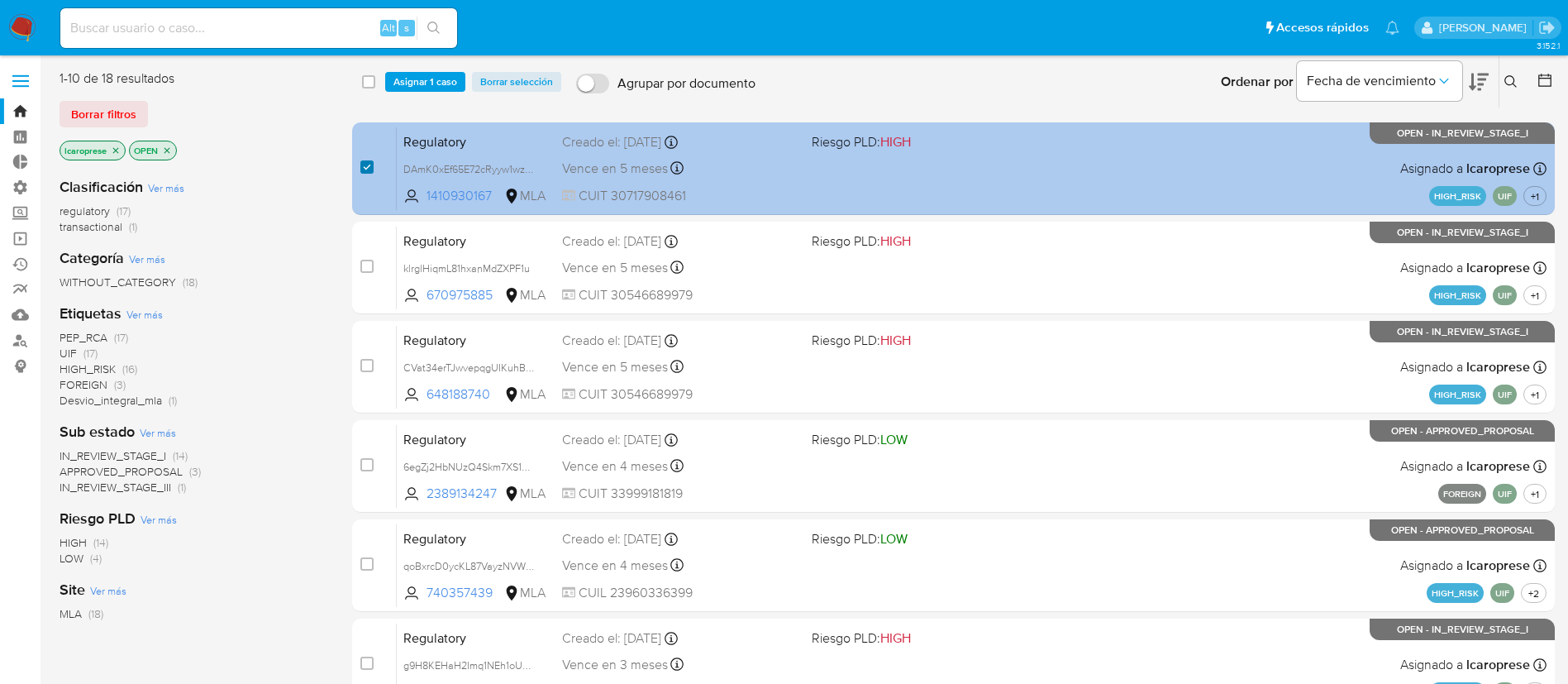
click at [365, 169] on input "checkbox" at bounding box center [366, 166] width 13 height 13
checkbox input "false"
